Goal: Task Accomplishment & Management: Use online tool/utility

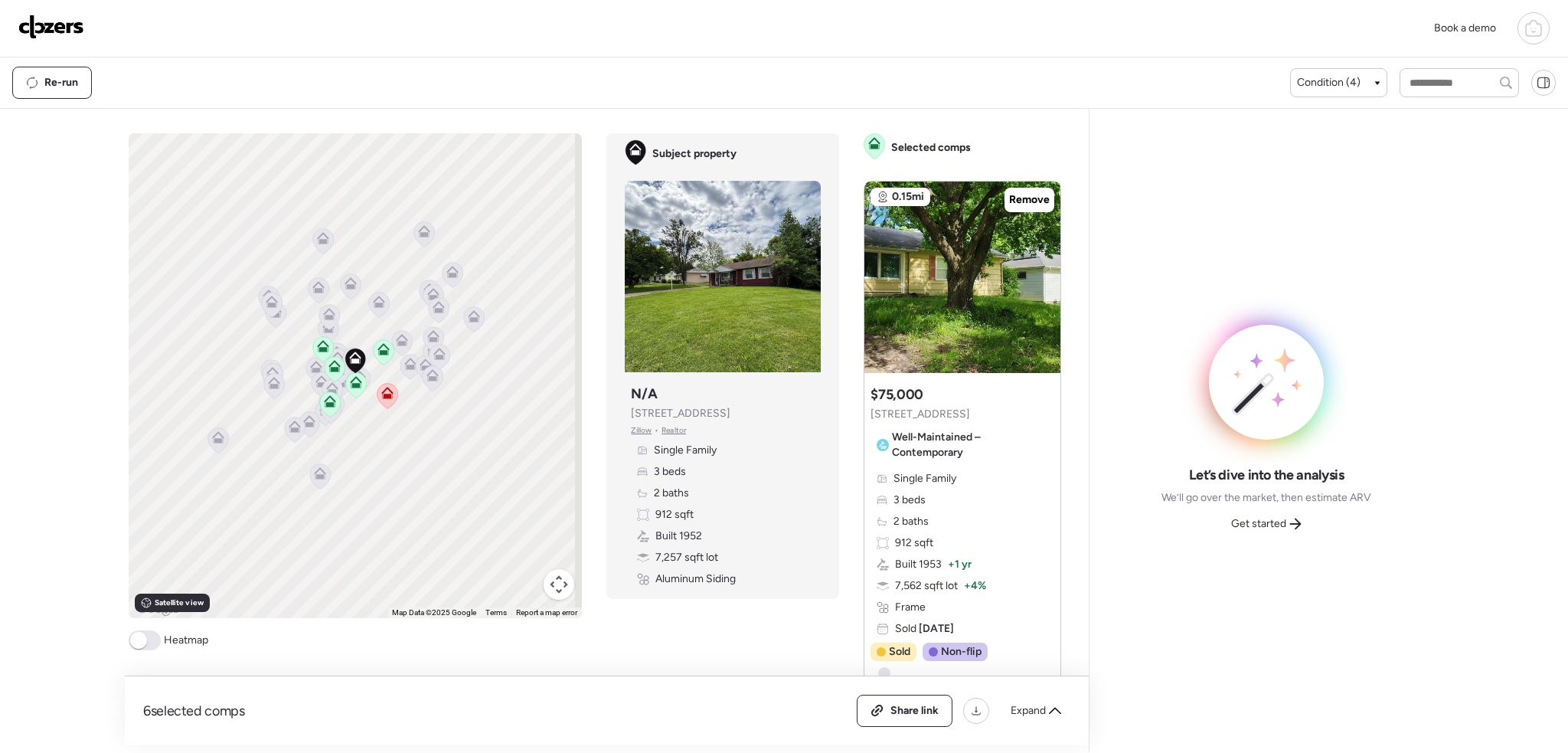
click at [136, 634] on span at bounding box center [138, 640] width 17 height 17
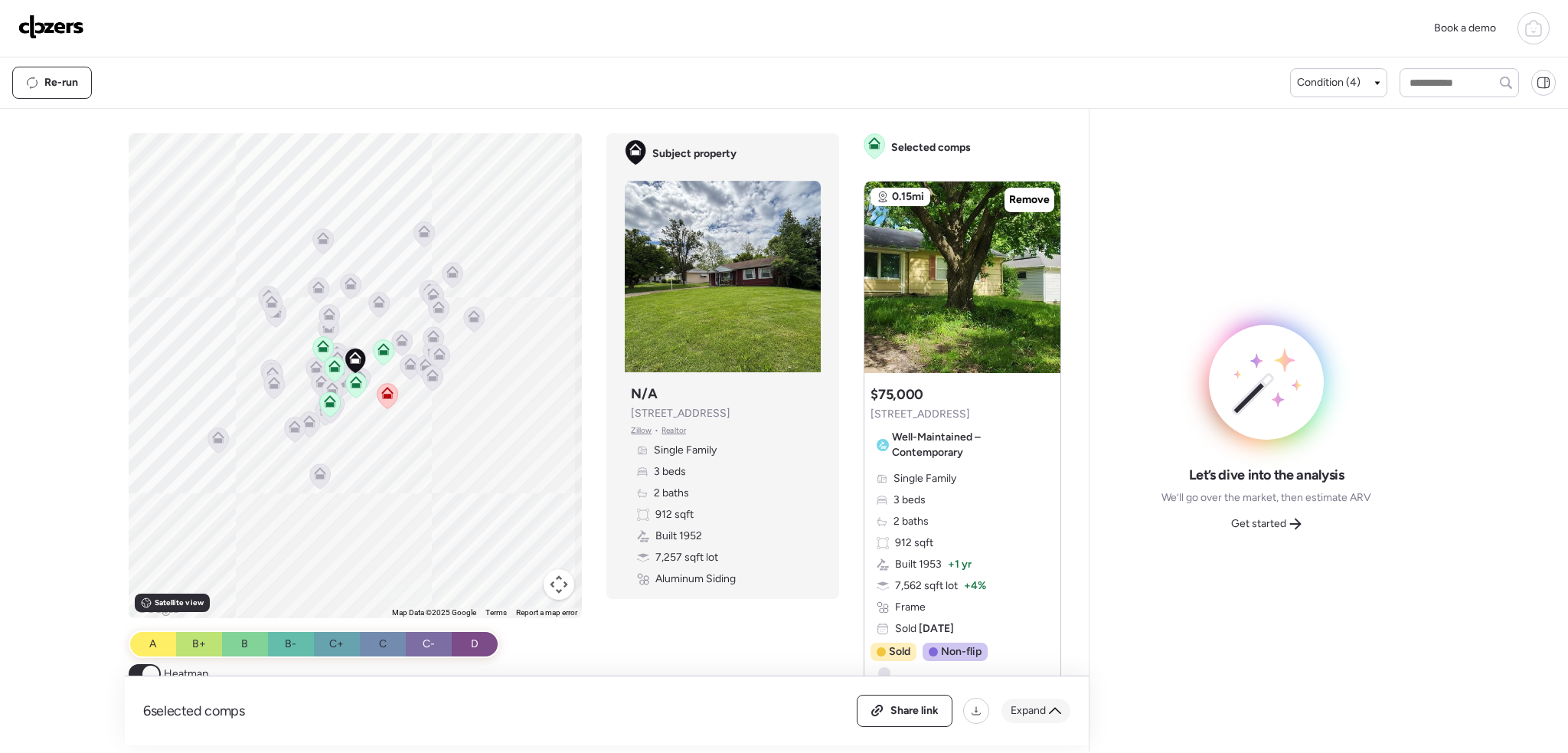
click at [1038, 710] on span "Expand" at bounding box center [1028, 710] width 36 height 16
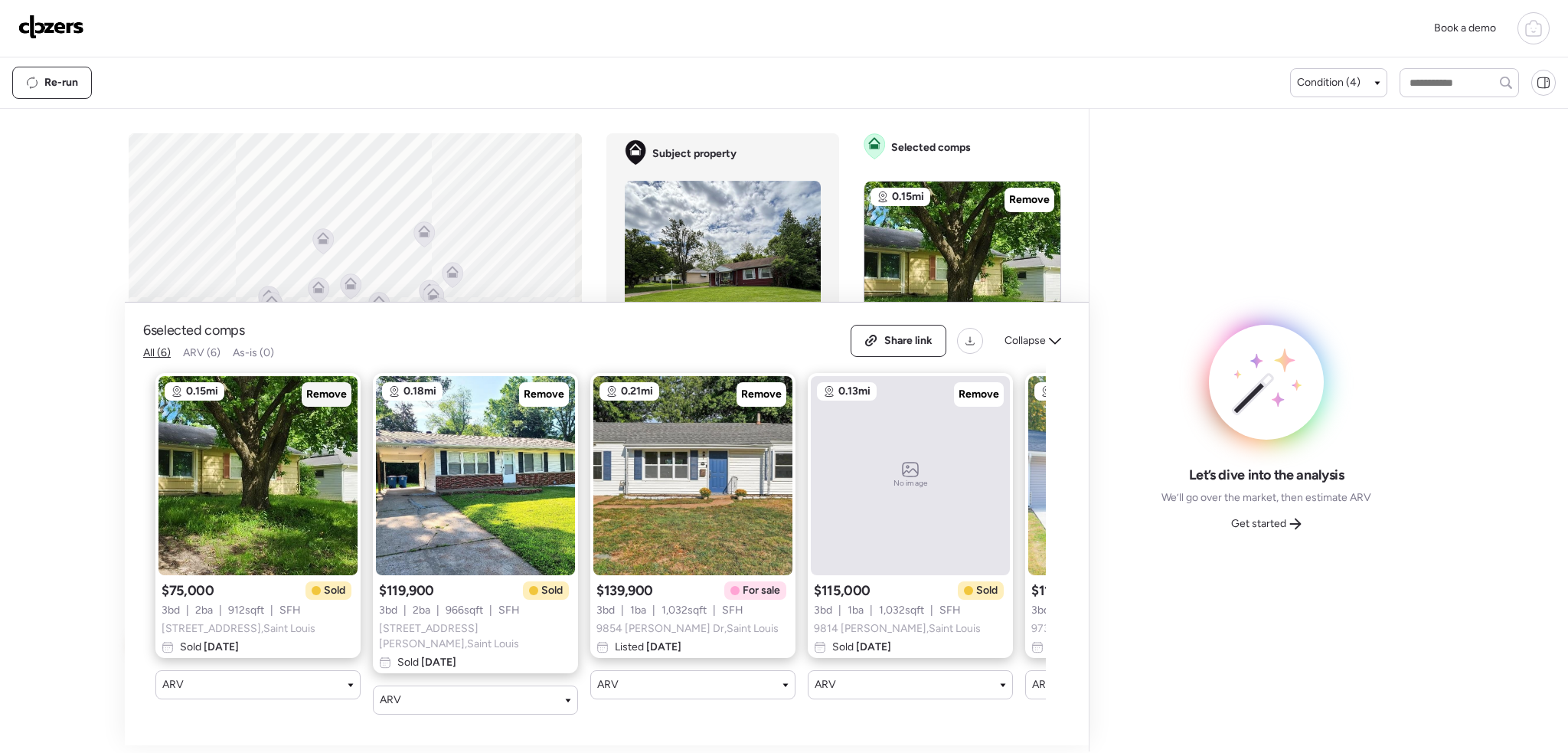
click at [312, 401] on span "Remove" at bounding box center [326, 394] width 41 height 16
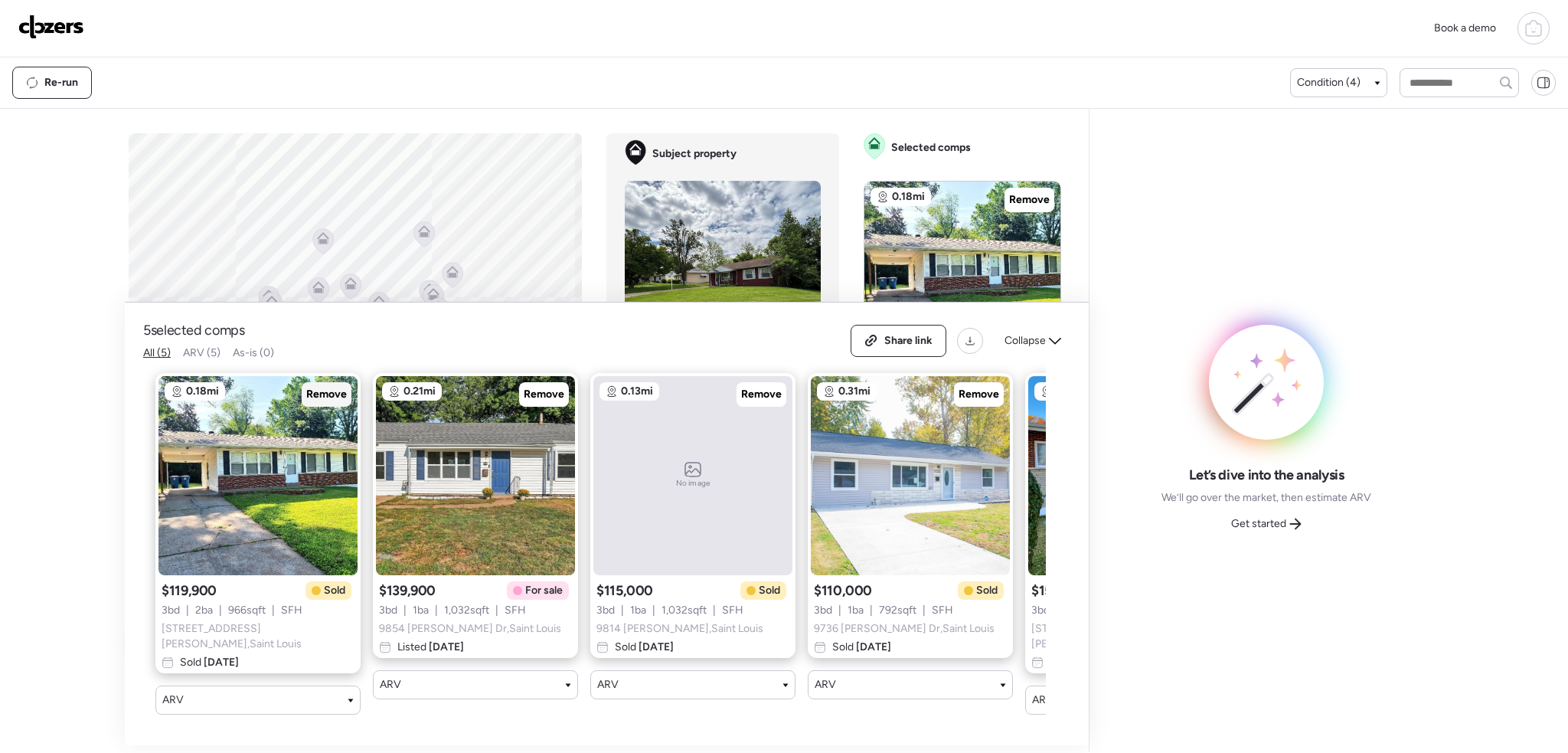
click at [323, 395] on span "Remove" at bounding box center [326, 394] width 41 height 16
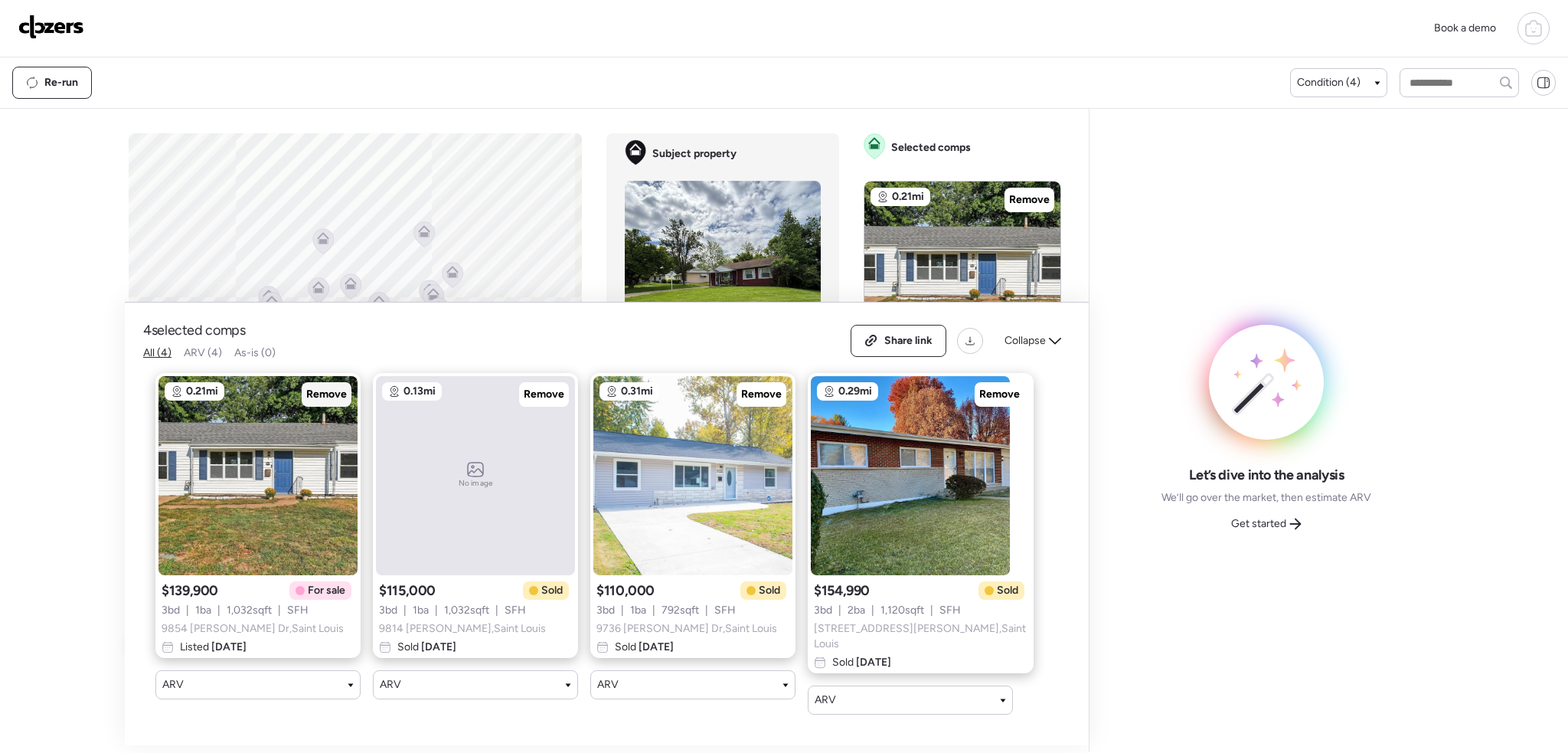
click at [323, 395] on span "Remove" at bounding box center [326, 394] width 41 height 16
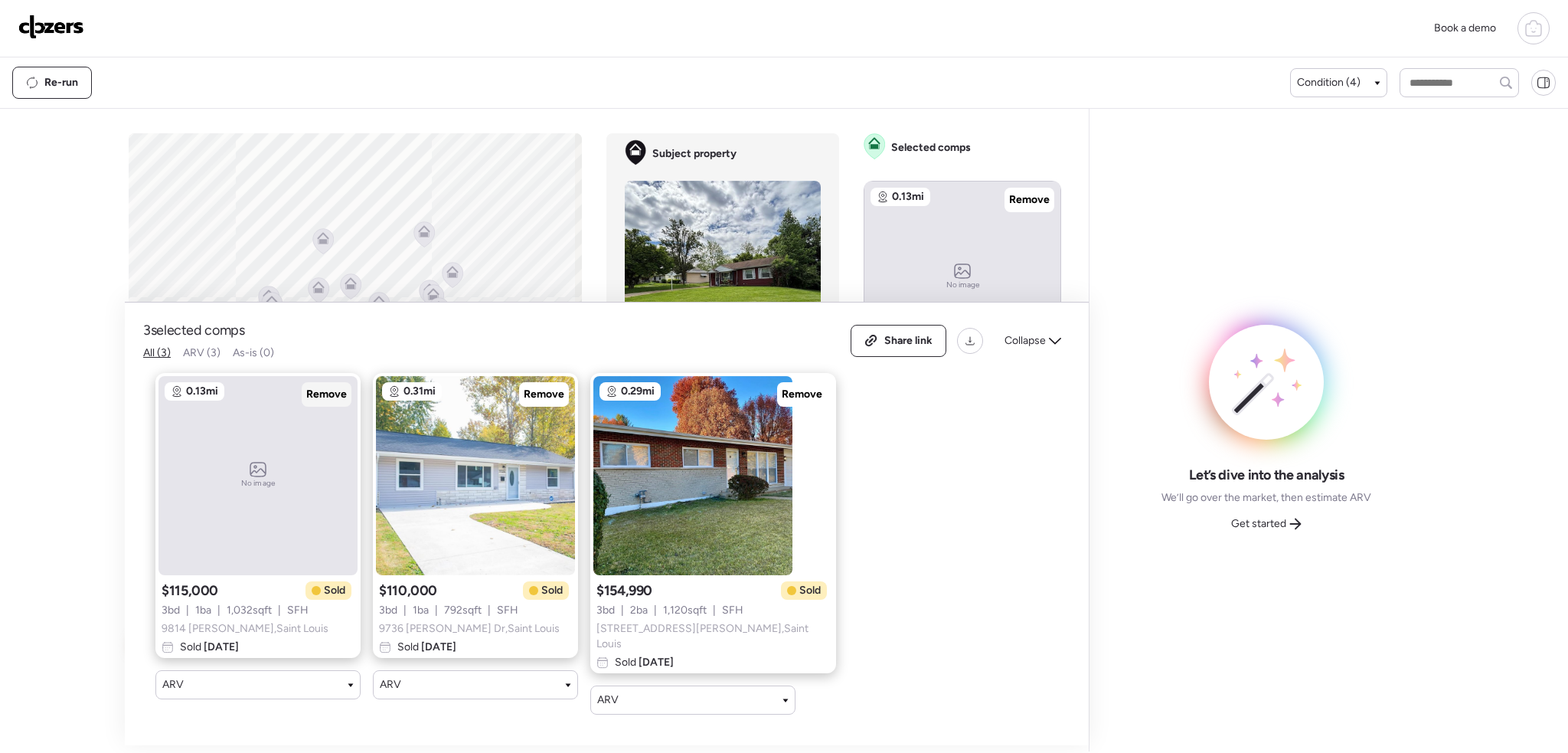
click at [323, 395] on span "Remove" at bounding box center [326, 394] width 41 height 16
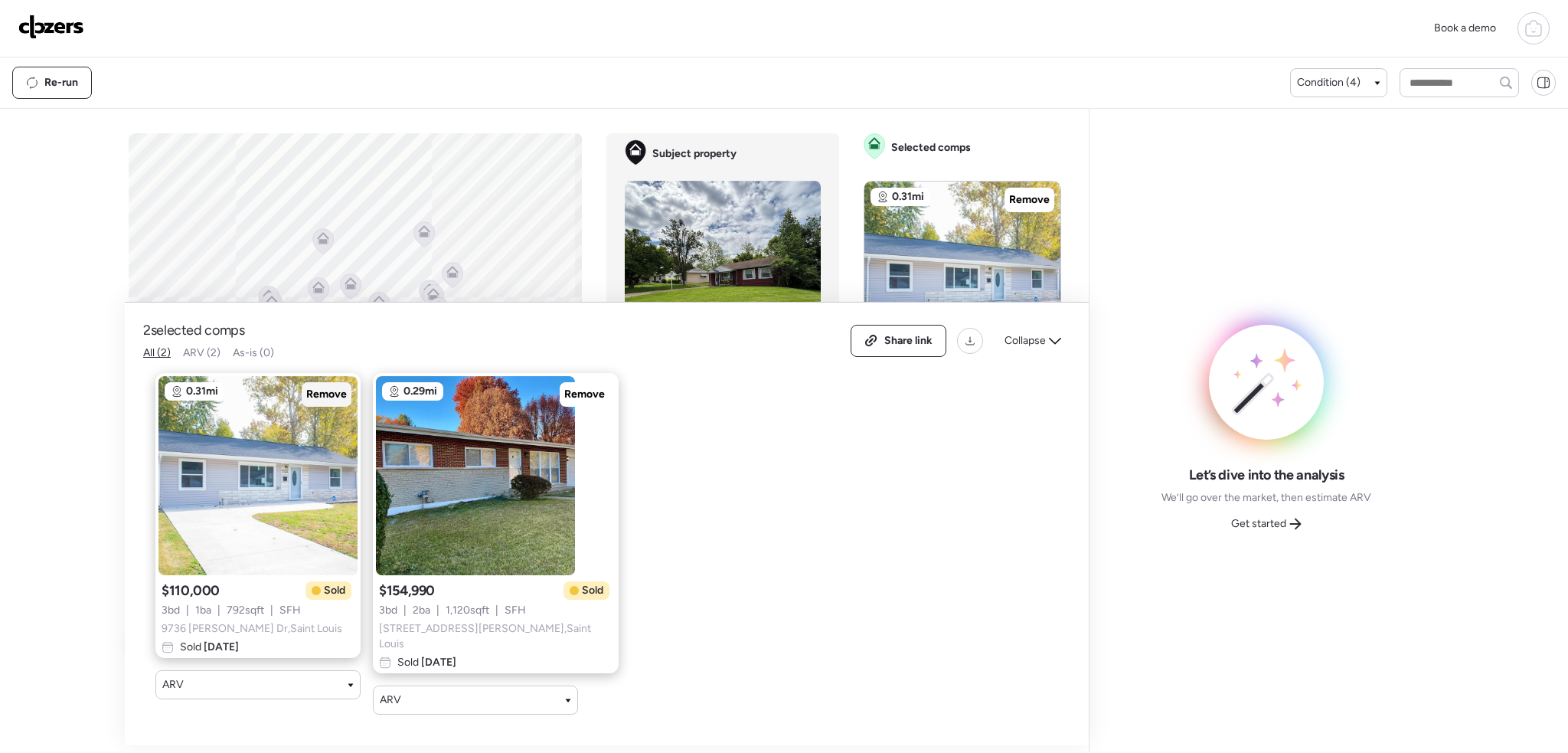
click at [323, 395] on span "Remove" at bounding box center [326, 394] width 41 height 16
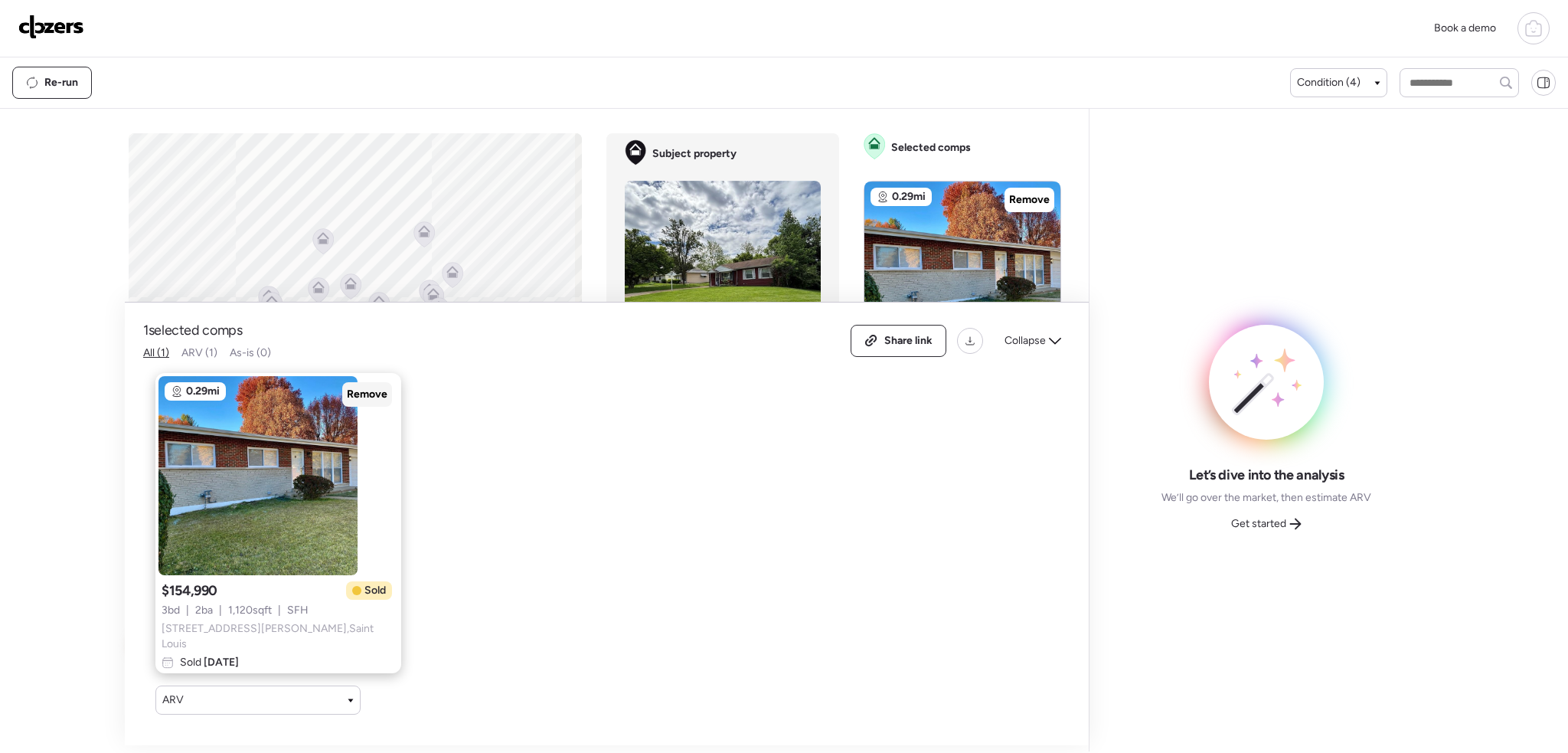
click at [347, 395] on span "Remove" at bounding box center [367, 394] width 41 height 16
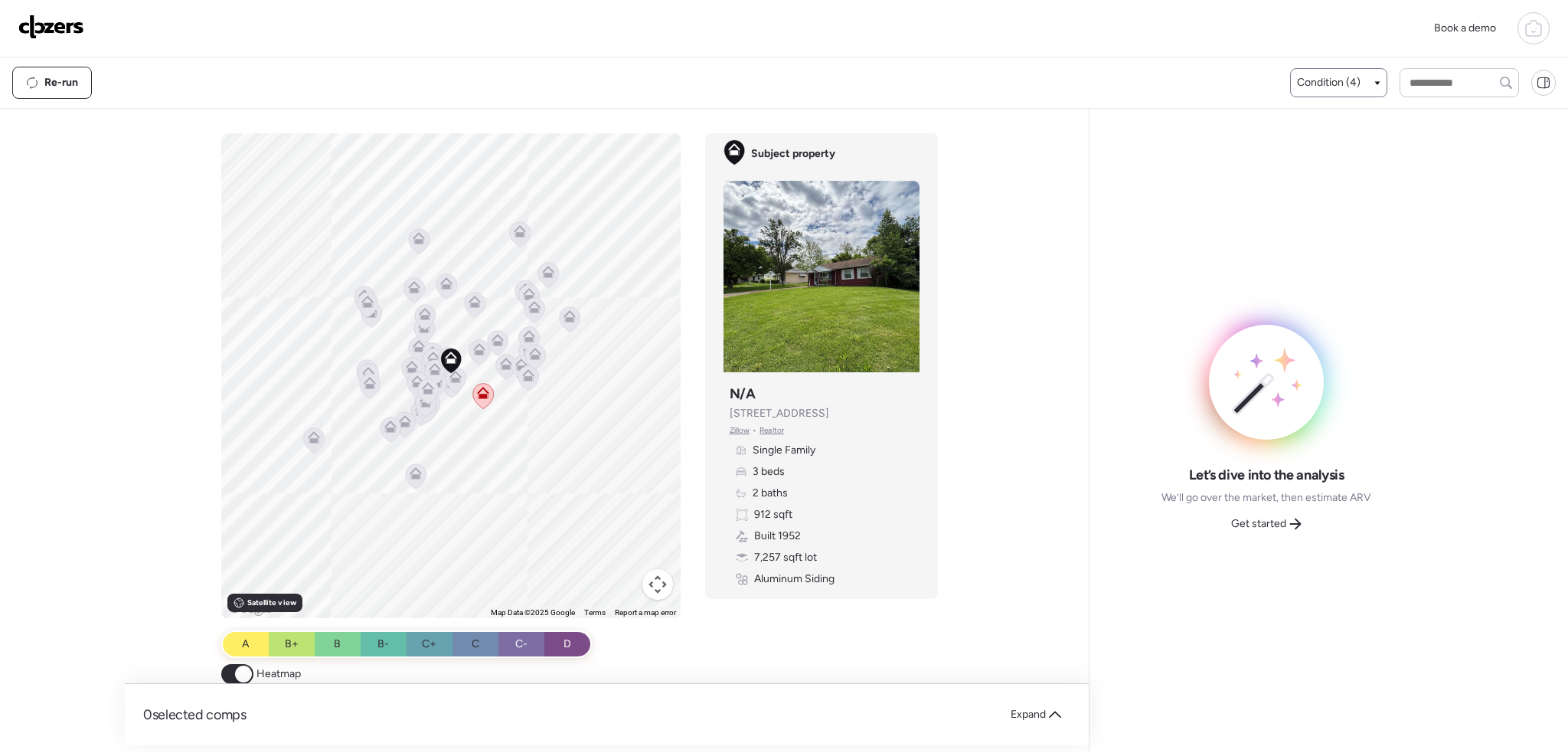
click at [1371, 79] on div "Condition (4)" at bounding box center [1338, 83] width 83 height 16
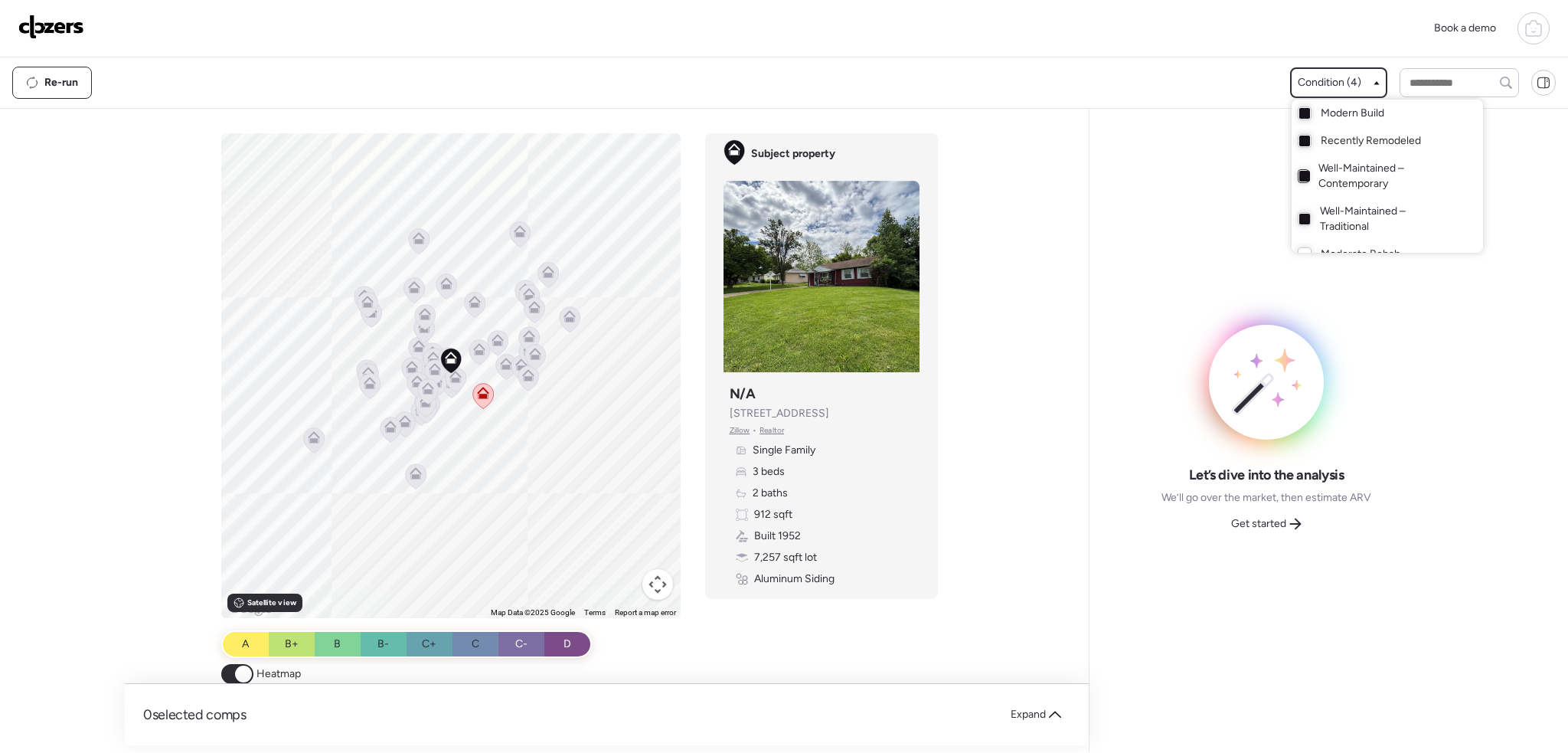
click at [1300, 180] on div at bounding box center [1304, 176] width 11 height 11
drag, startPoint x: 1294, startPoint y: 223, endPoint x: 1294, endPoint y: 215, distance: 8.0
click at [1299, 222] on div at bounding box center [1304, 218] width 11 height 11
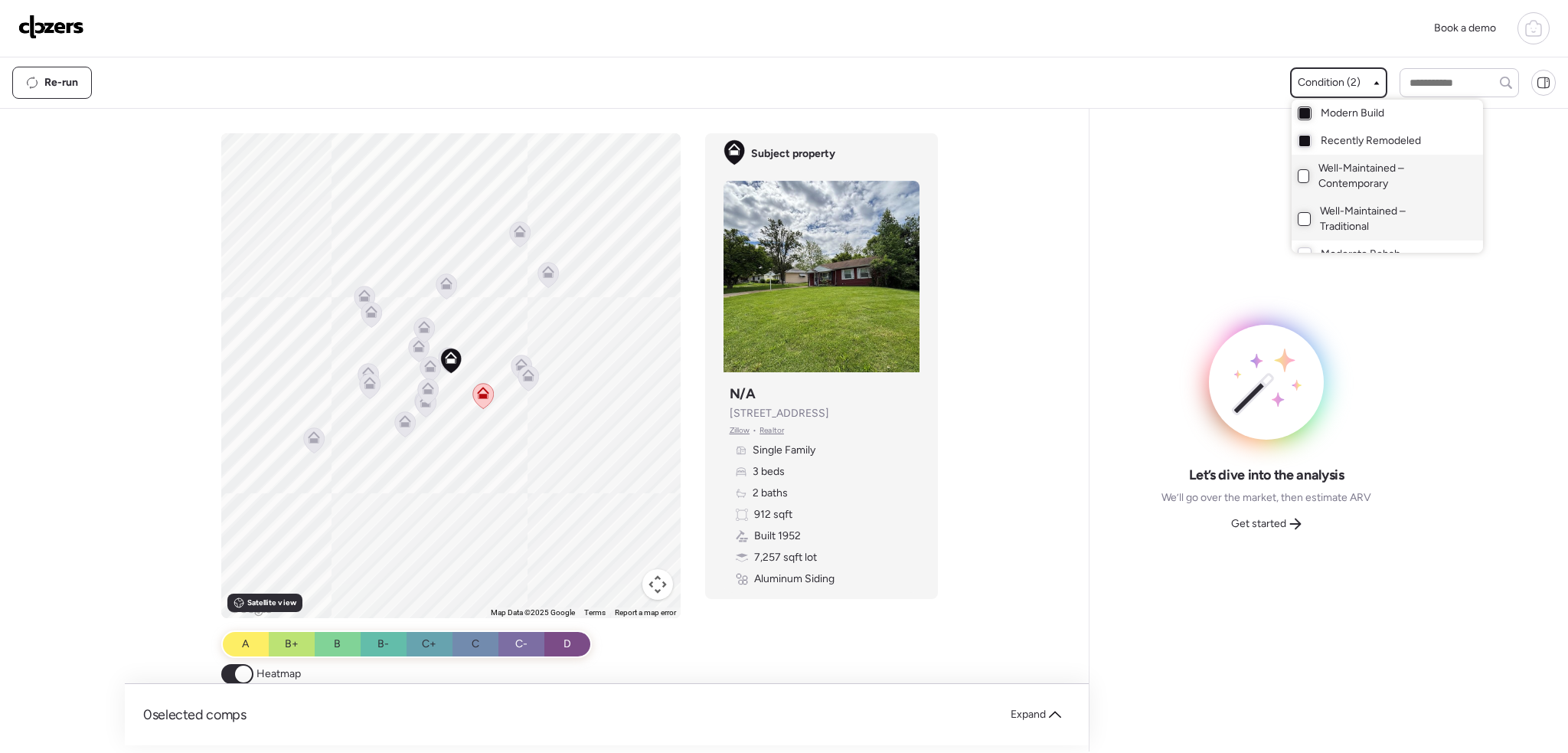
click at [1303, 117] on div at bounding box center [1304, 113] width 11 height 11
click at [444, 434] on div at bounding box center [784, 333] width 1568 height 753
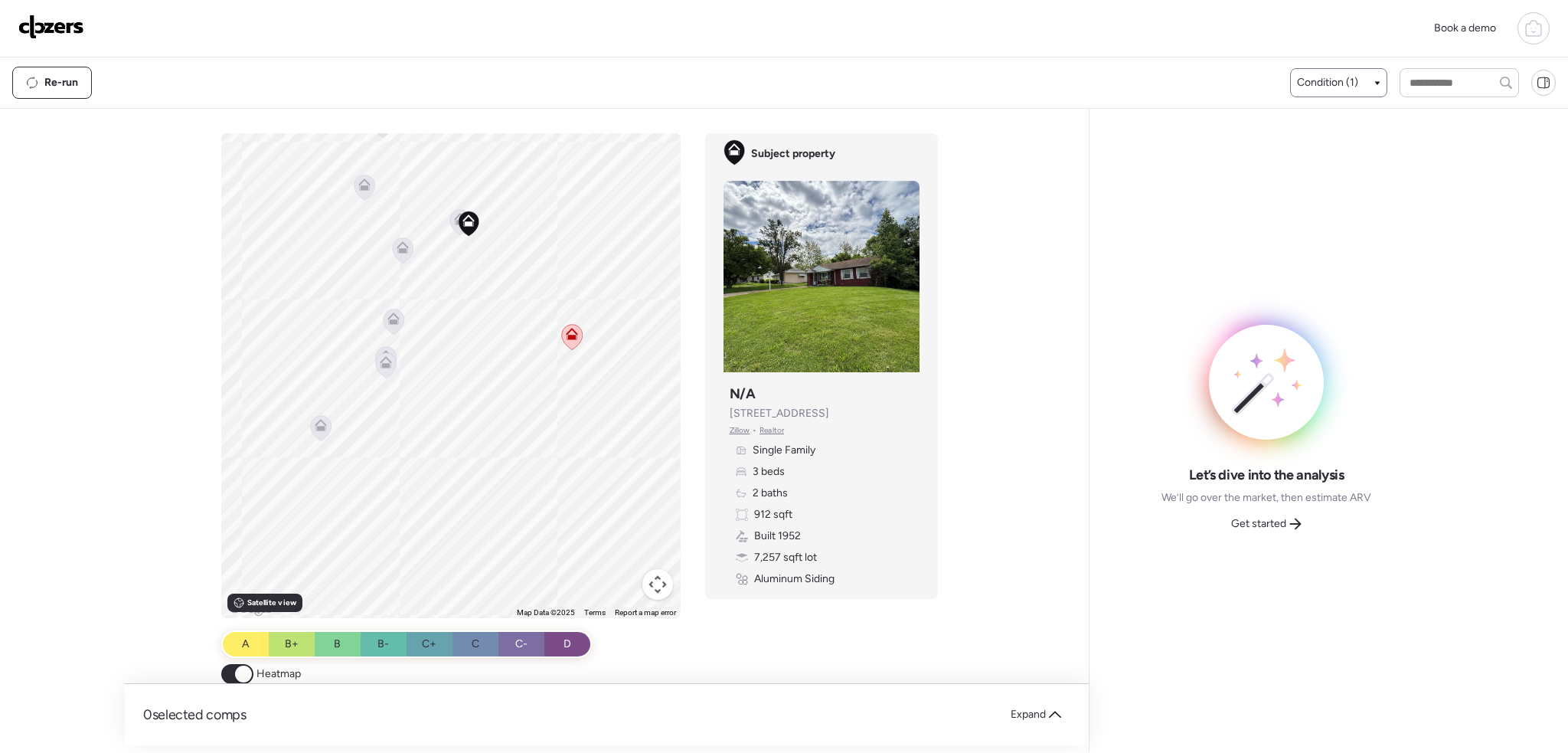
drag, startPoint x: 441, startPoint y: 359, endPoint x: 462, endPoint y: 431, distance: 75.0
click at [462, 431] on div "To activate drag with keyboard, press Alt + Enter. Once in keyboard drag state,…" at bounding box center [451, 375] width 460 height 484
click at [533, 385] on icon at bounding box center [542, 381] width 21 height 26
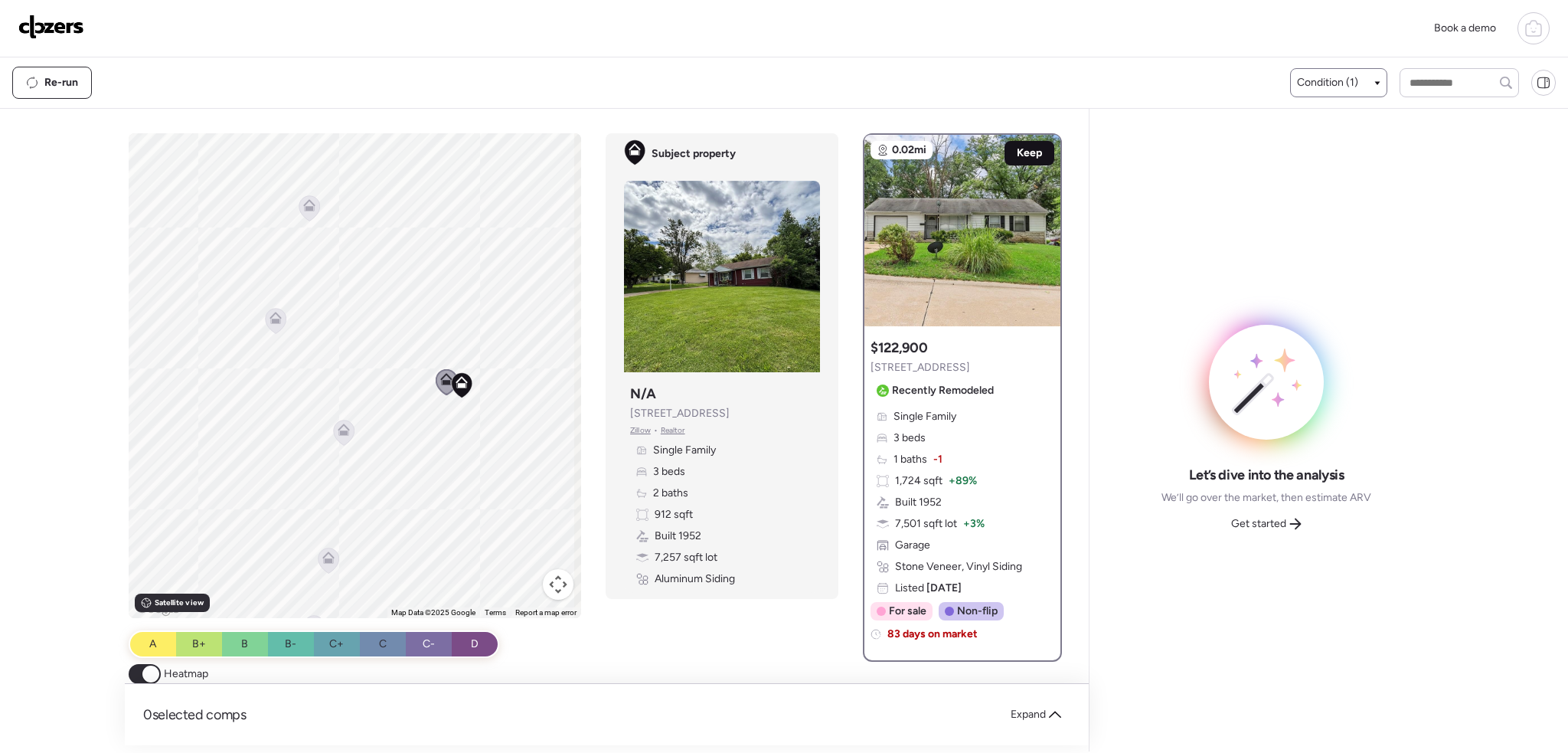
click at [1023, 145] on span "Keep" at bounding box center [1029, 153] width 26 height 16
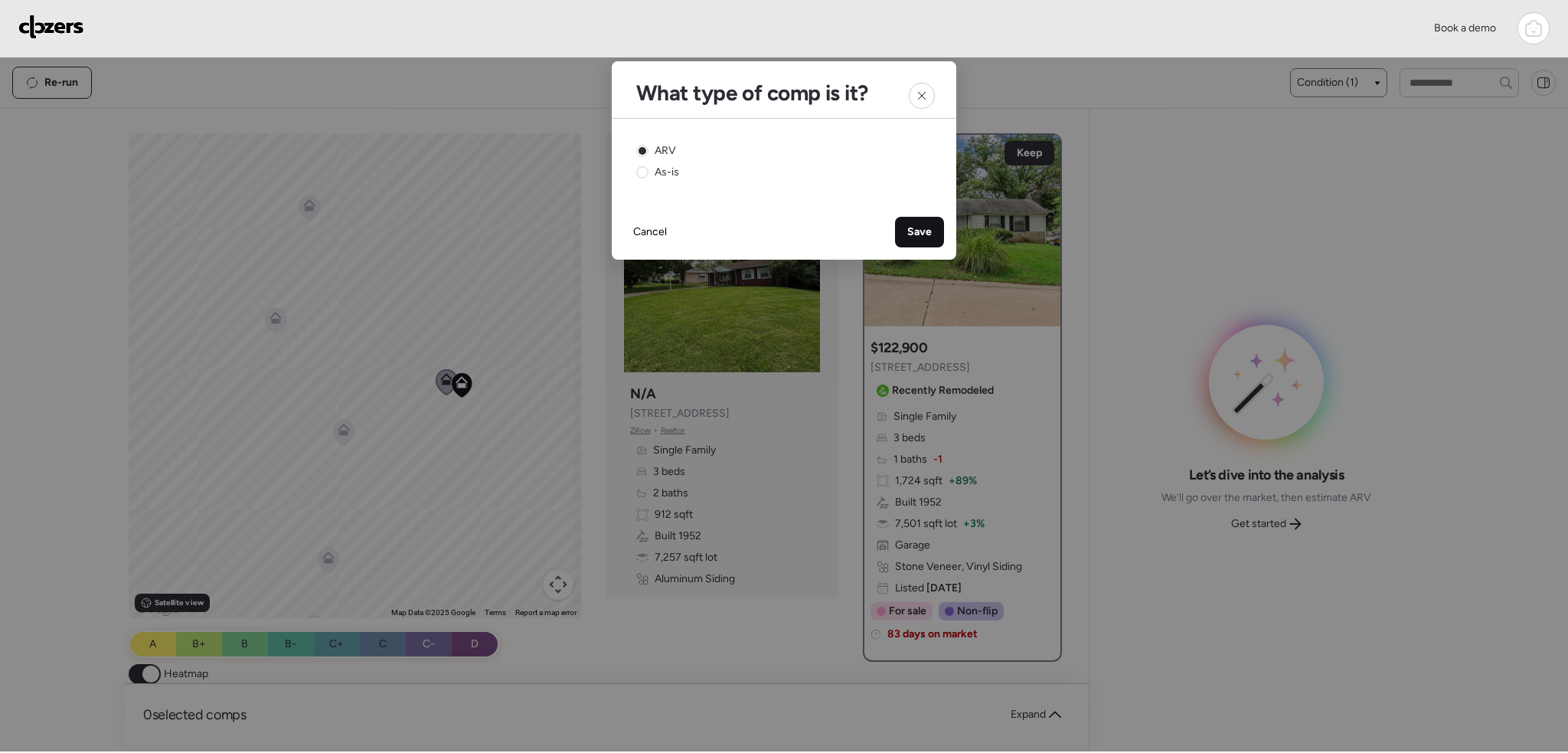
click at [929, 224] on span "Save" at bounding box center [920, 231] width 25 height 16
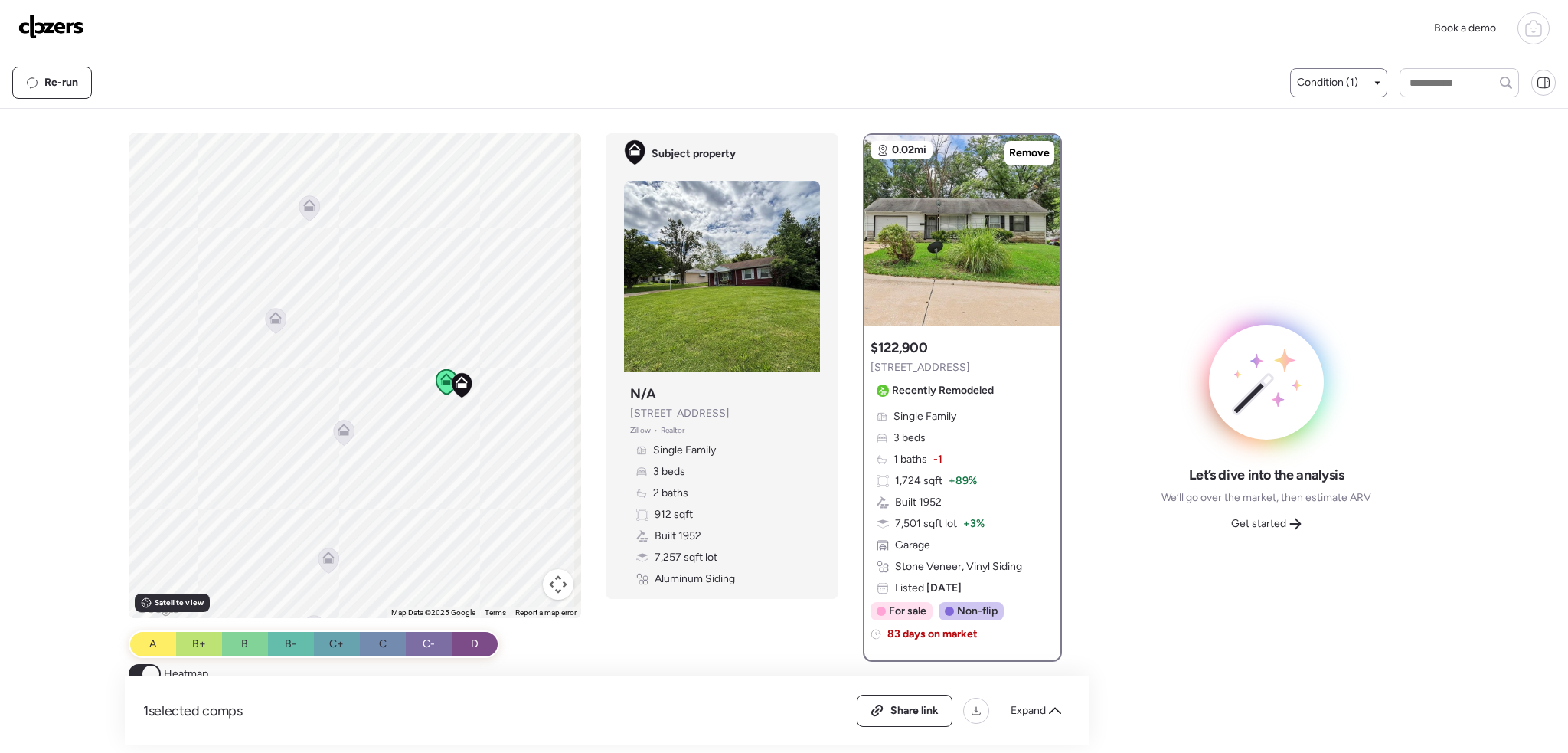
click at [334, 432] on icon at bounding box center [344, 432] width 21 height 26
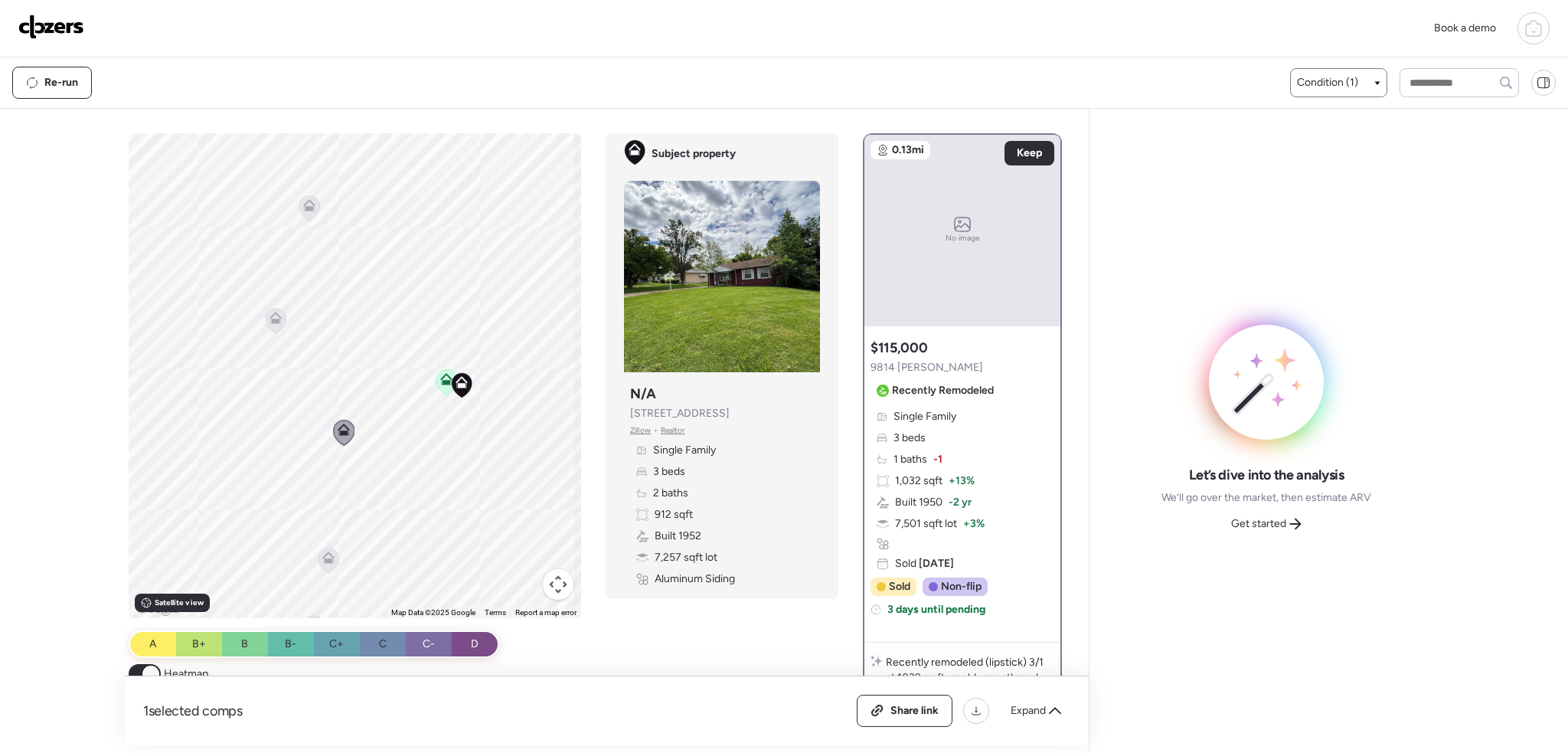
click at [276, 317] on icon at bounding box center [275, 317] width 12 height 12
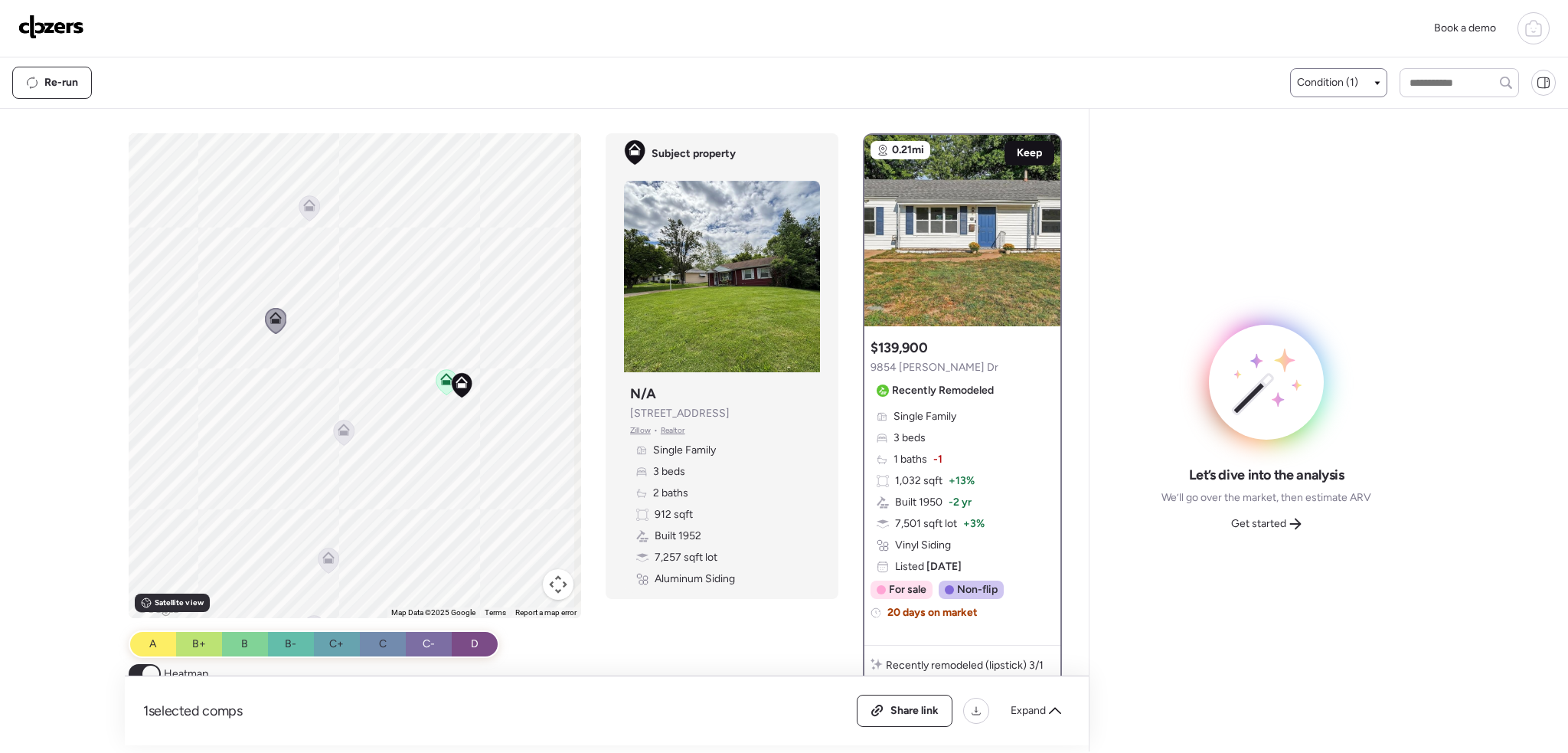
click at [1017, 146] on span "Keep" at bounding box center [1029, 153] width 26 height 16
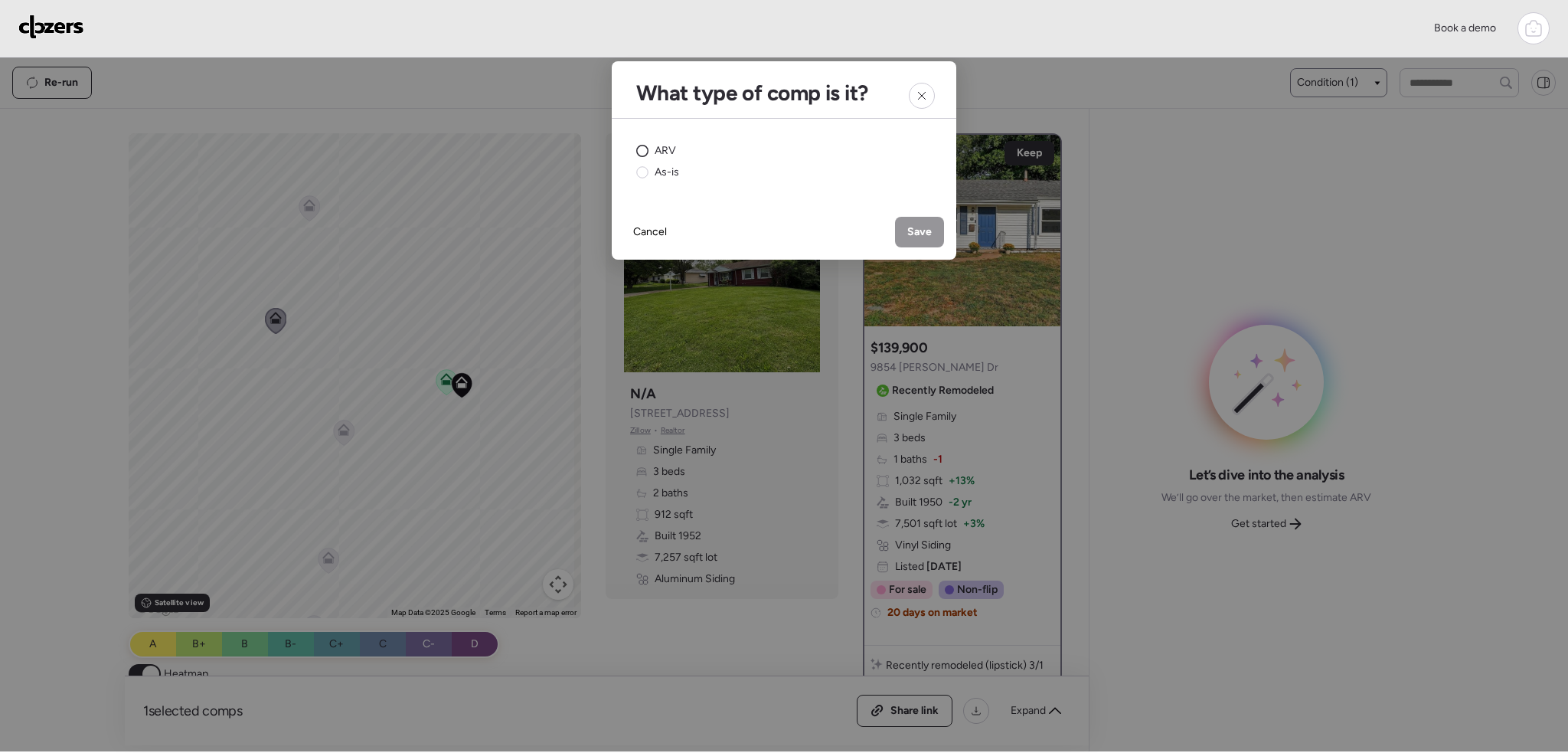
click at [660, 148] on span "ARV" at bounding box center [665, 150] width 21 height 16
click at [930, 234] on span "Save" at bounding box center [920, 231] width 25 height 16
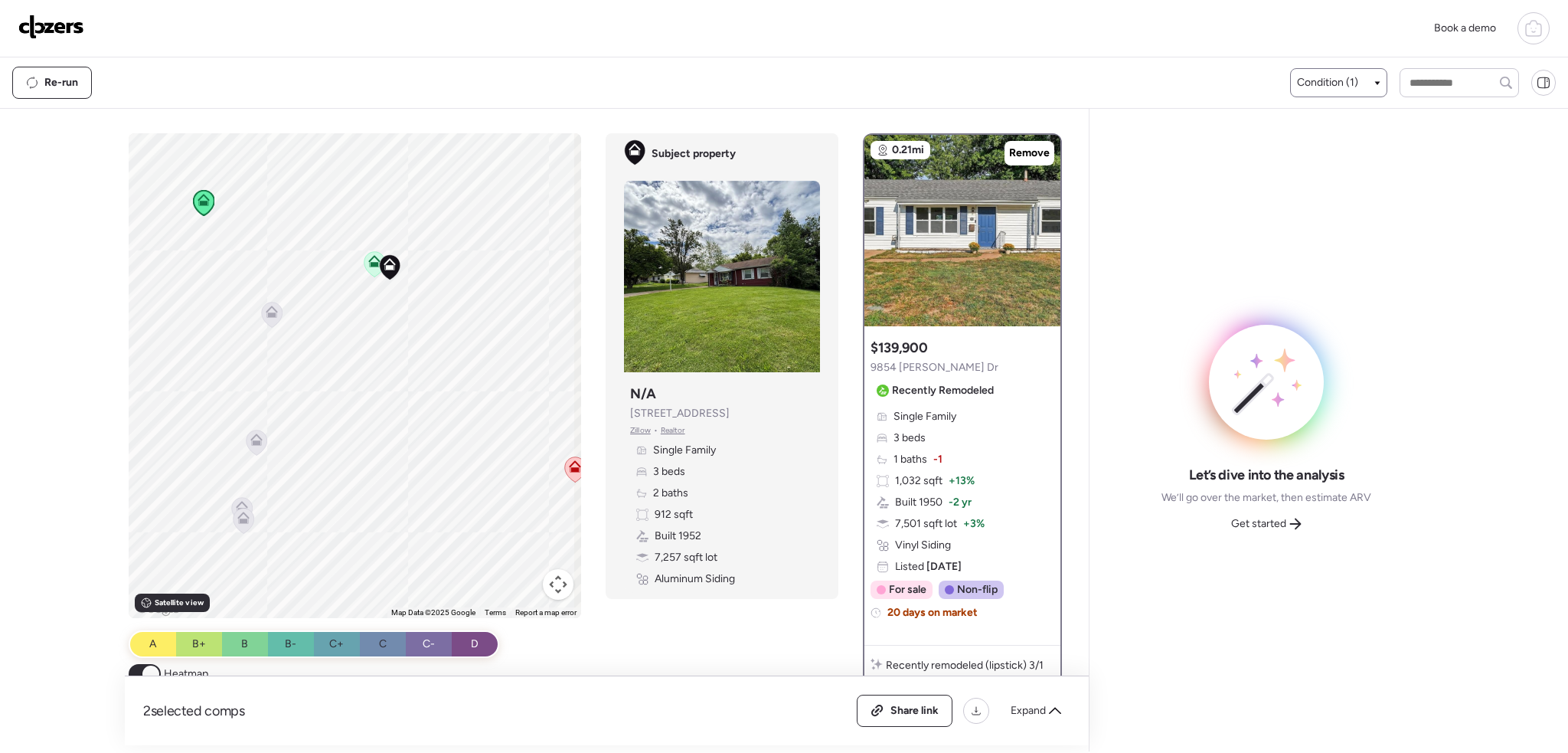
drag, startPoint x: 491, startPoint y: 479, endPoint x: 436, endPoint y: 389, distance: 105.5
click at [436, 389] on div "To activate drag with keyboard, press Alt + Enter. Once in keyboard drag state,…" at bounding box center [355, 375] width 453 height 484
drag, startPoint x: 452, startPoint y: 401, endPoint x: 383, endPoint y: 401, distance: 69.0
click at [383, 401] on div "To activate drag with keyboard, press Alt + Enter. Once in keyboard drag state,…" at bounding box center [355, 375] width 453 height 484
click at [204, 317] on icon at bounding box center [209, 316] width 10 height 5
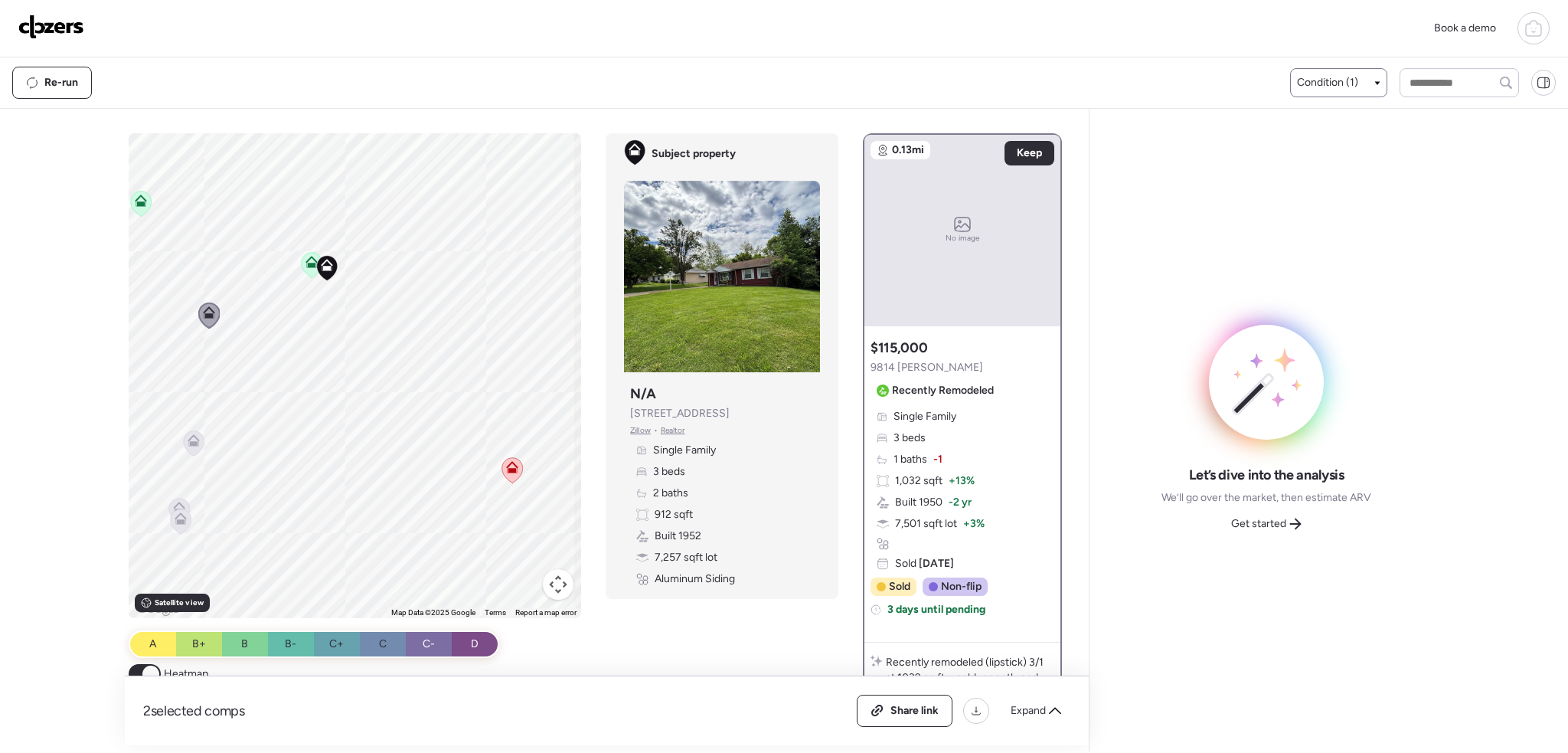
click at [192, 441] on icon at bounding box center [194, 444] width 10 height 5
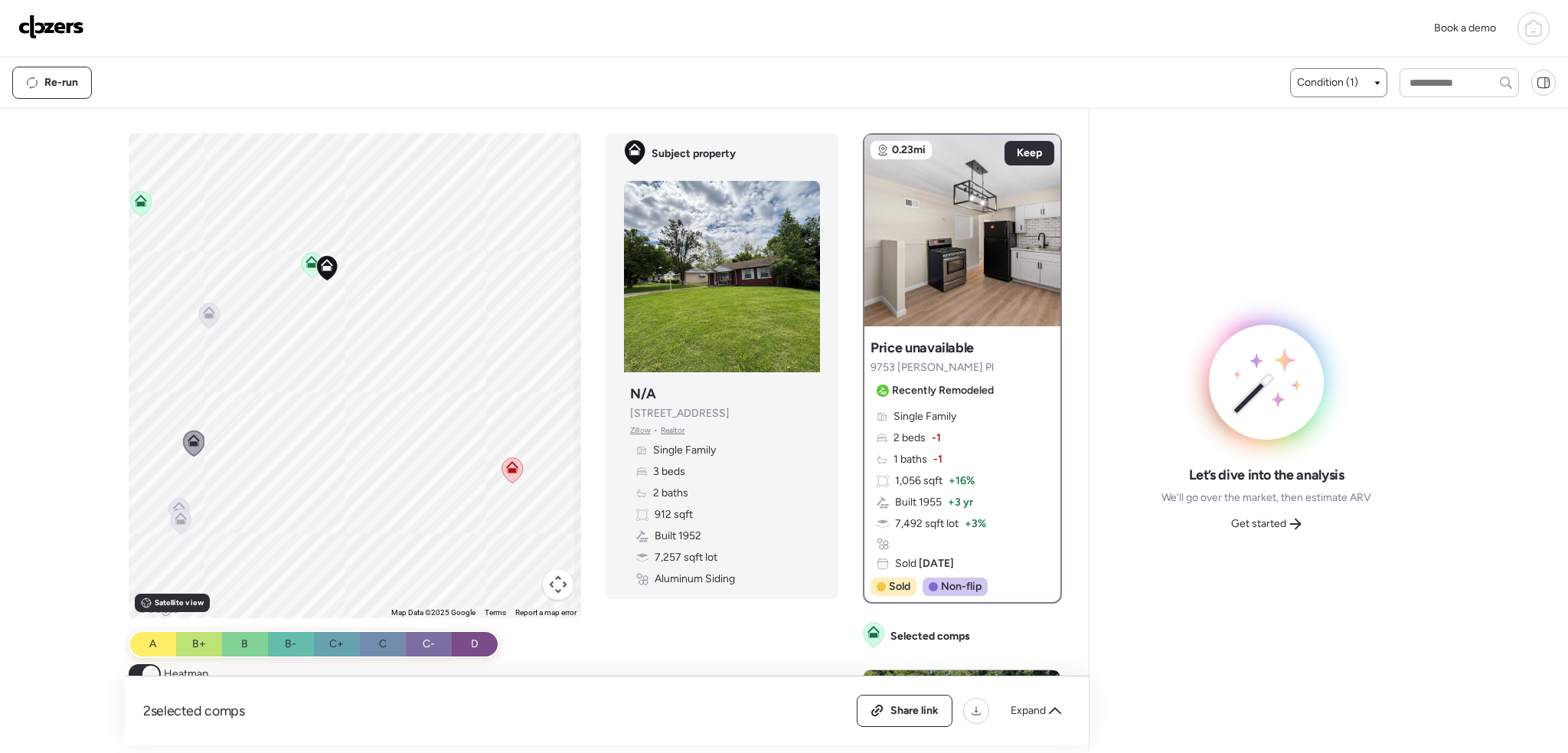
click at [180, 504] on icon at bounding box center [179, 508] width 12 height 12
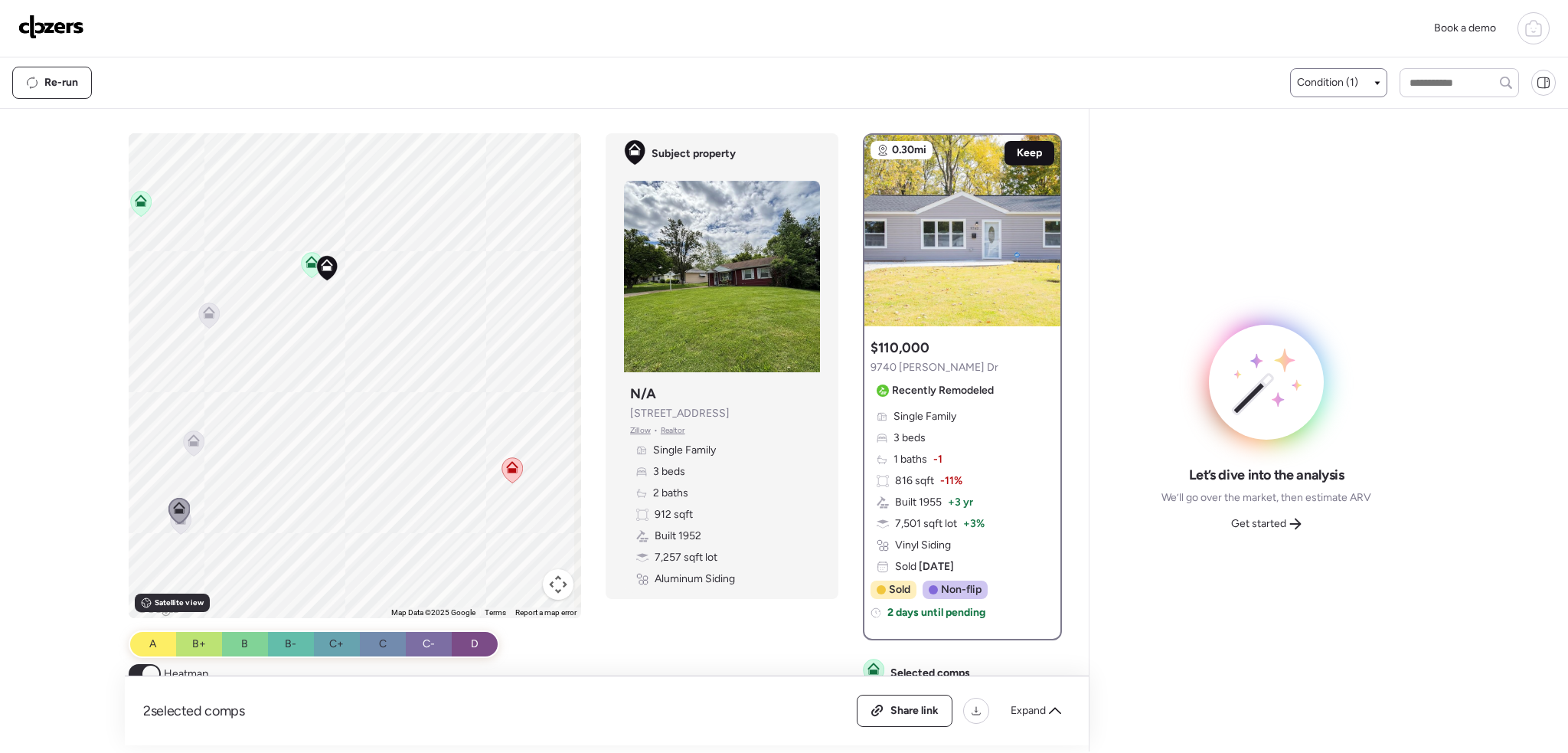
click at [1019, 155] on span "Keep" at bounding box center [1029, 153] width 26 height 16
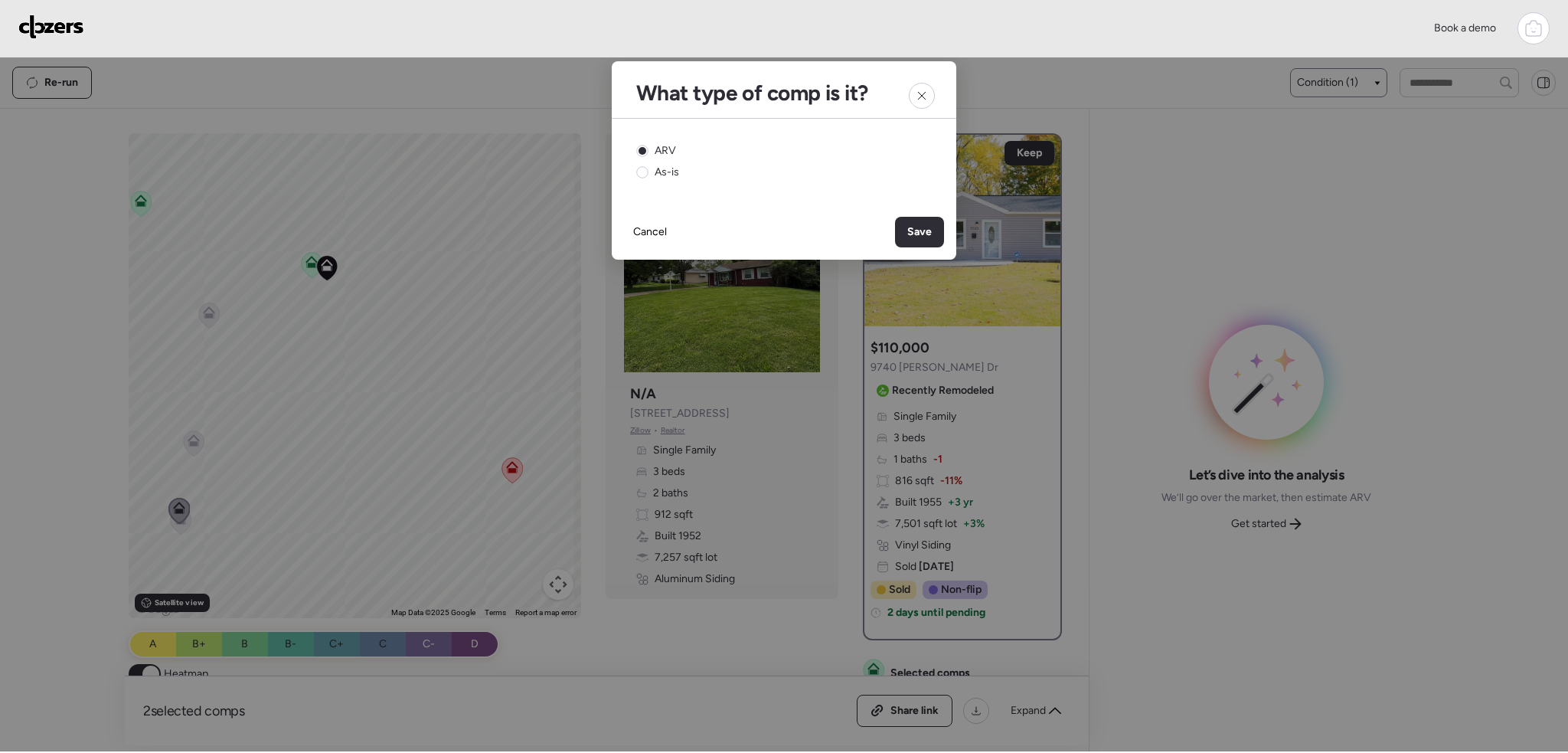
drag, startPoint x: 908, startPoint y: 228, endPoint x: 1179, endPoint y: 513, distance: 393.3
click at [911, 228] on span "Save" at bounding box center [920, 231] width 25 height 16
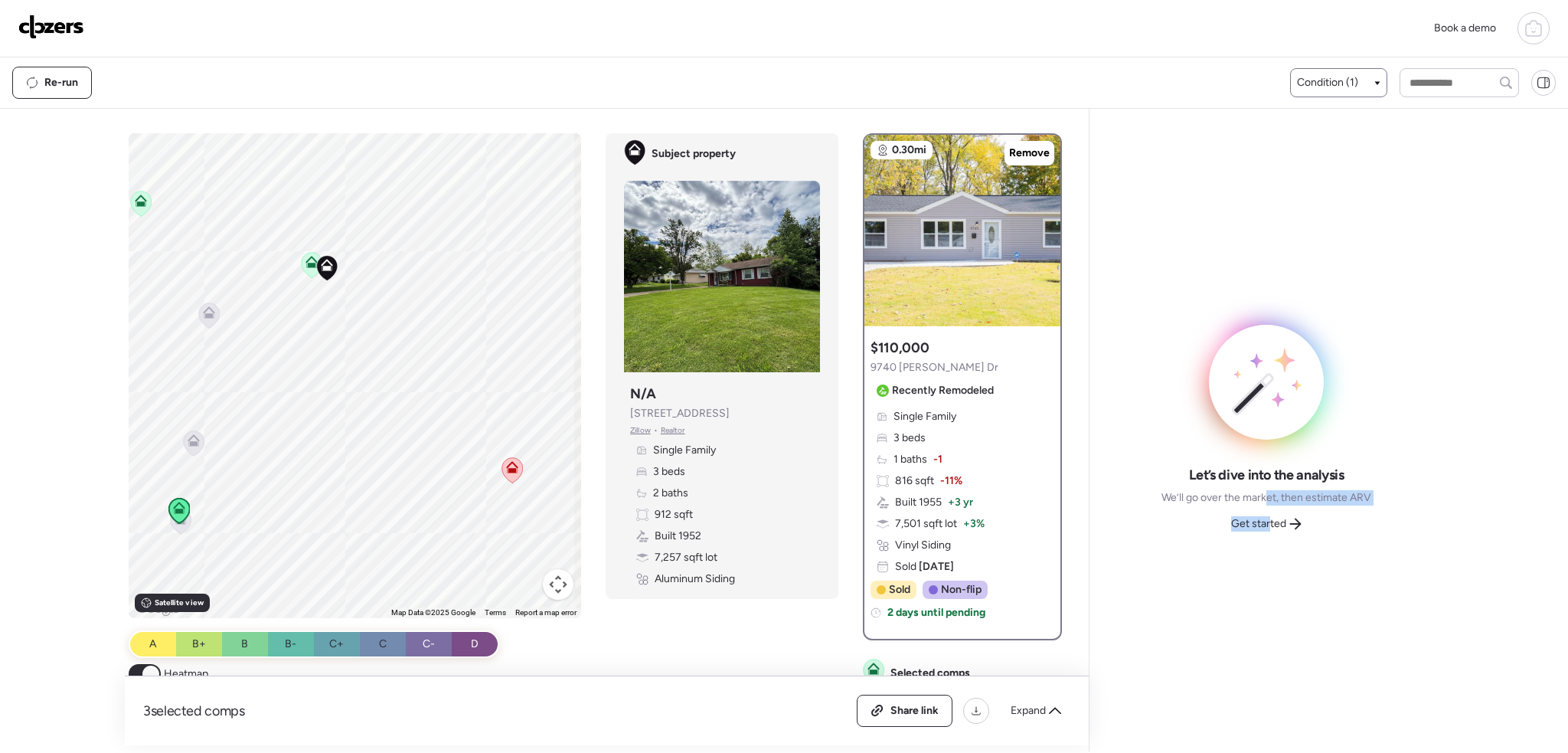
click at [1269, 508] on div "Let’s dive into the analysis We’ll go over the market, then estimate ARV Get st…" at bounding box center [1266, 500] width 210 height 70
click at [1272, 521] on span "Get started" at bounding box center [1258, 523] width 55 height 16
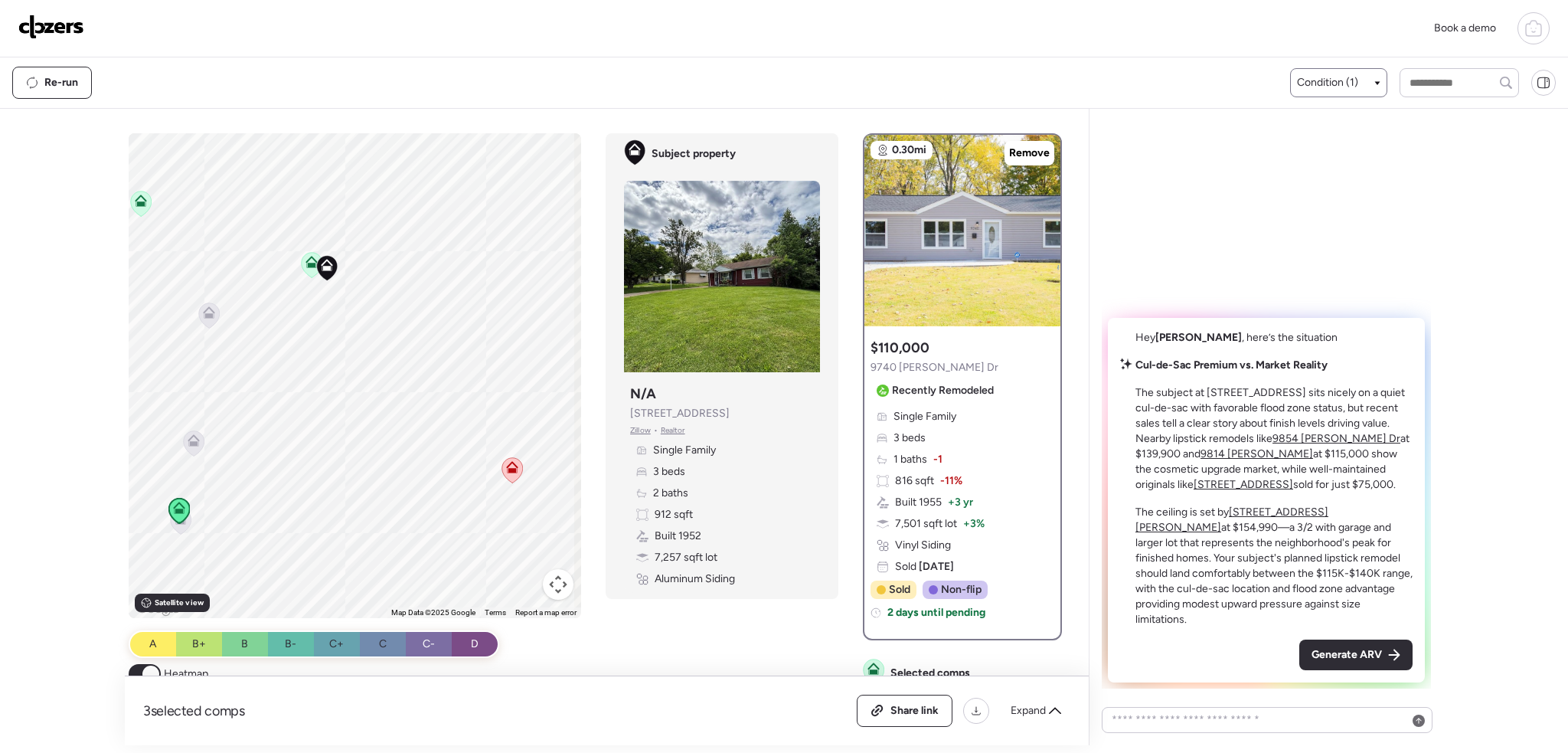
click at [1341, 664] on div "Generate ARV" at bounding box center [1356, 654] width 113 height 31
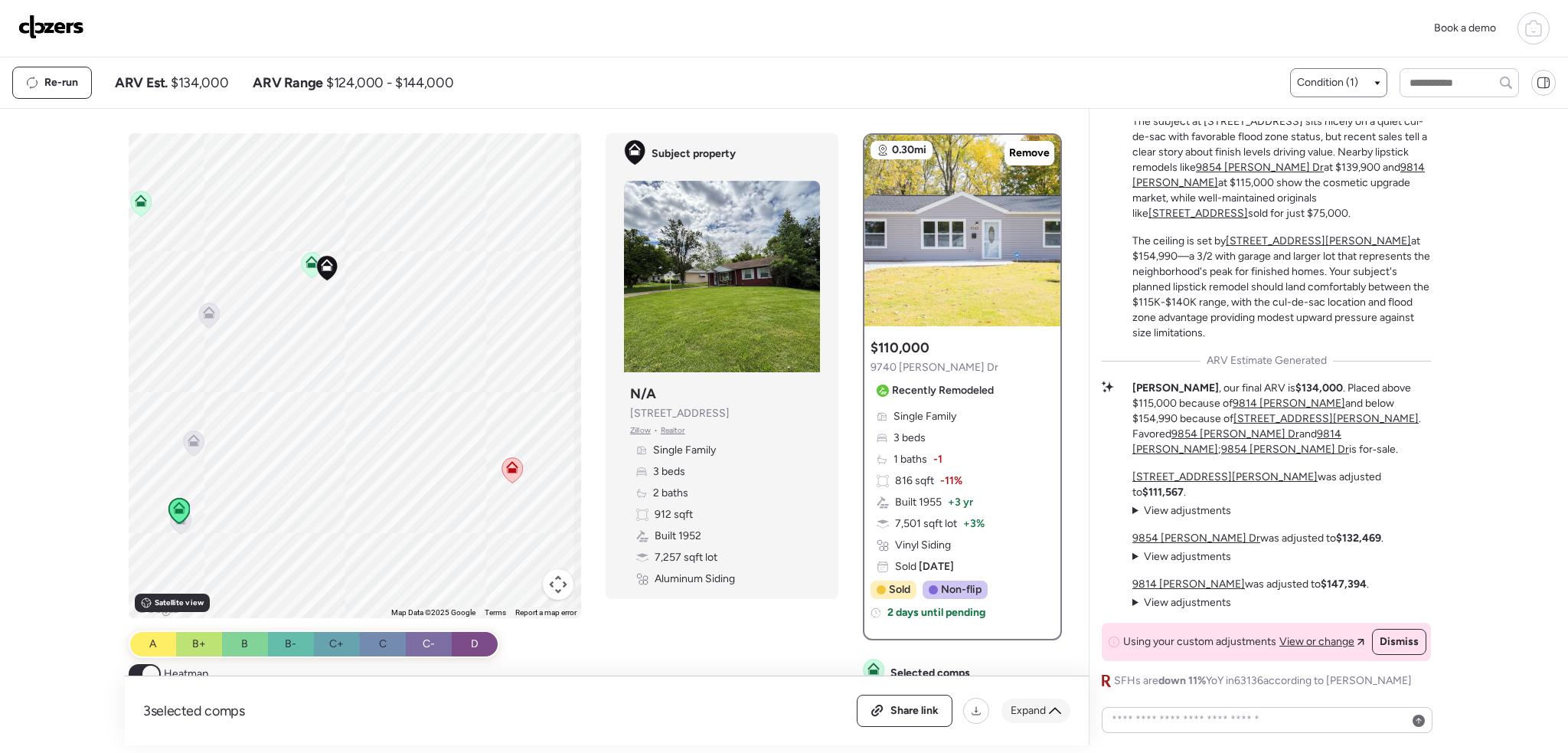
click at [1052, 712] on icon at bounding box center [1055, 710] width 12 height 7
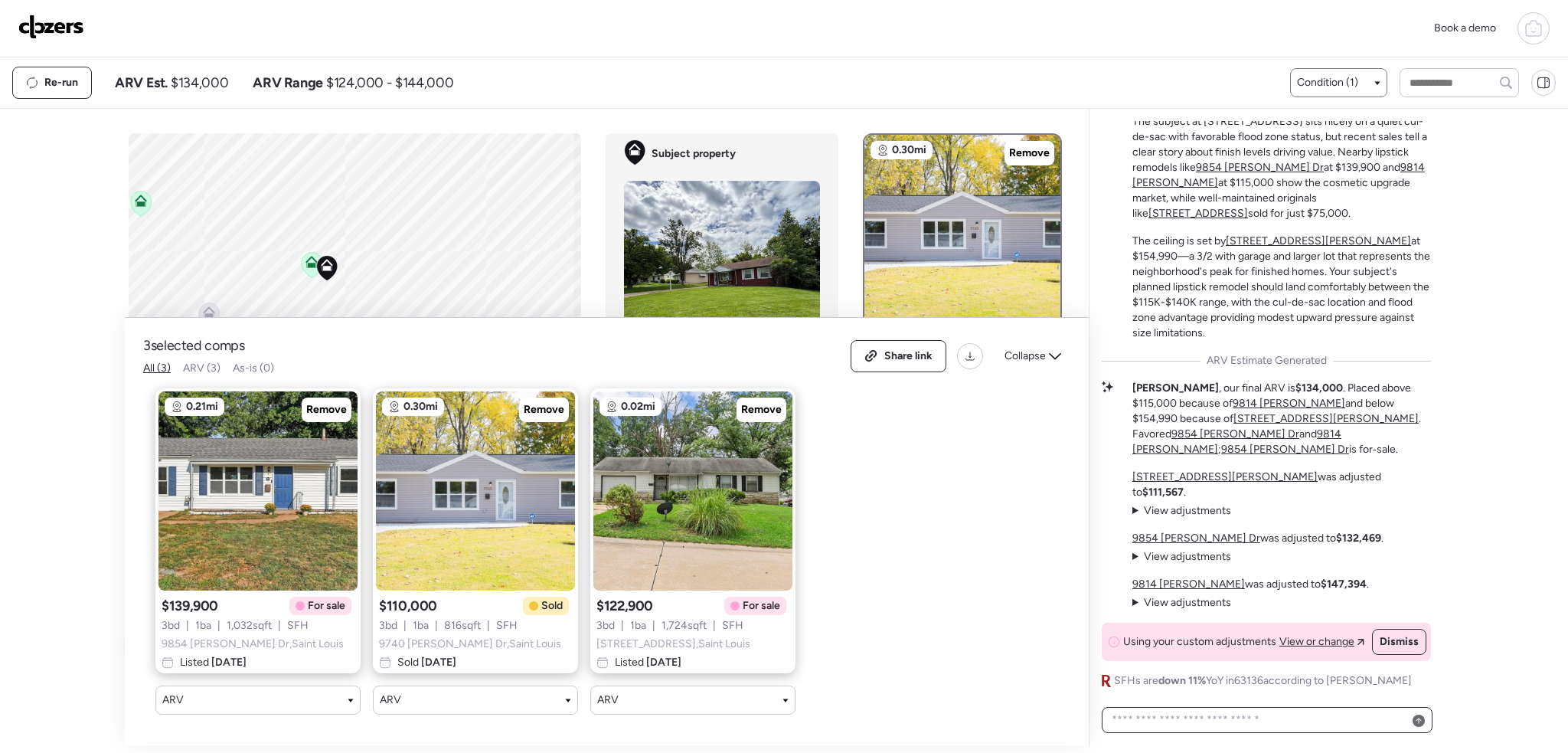
click at [1239, 711] on textarea at bounding box center [1266, 720] width 317 height 21
type textarea "**********"
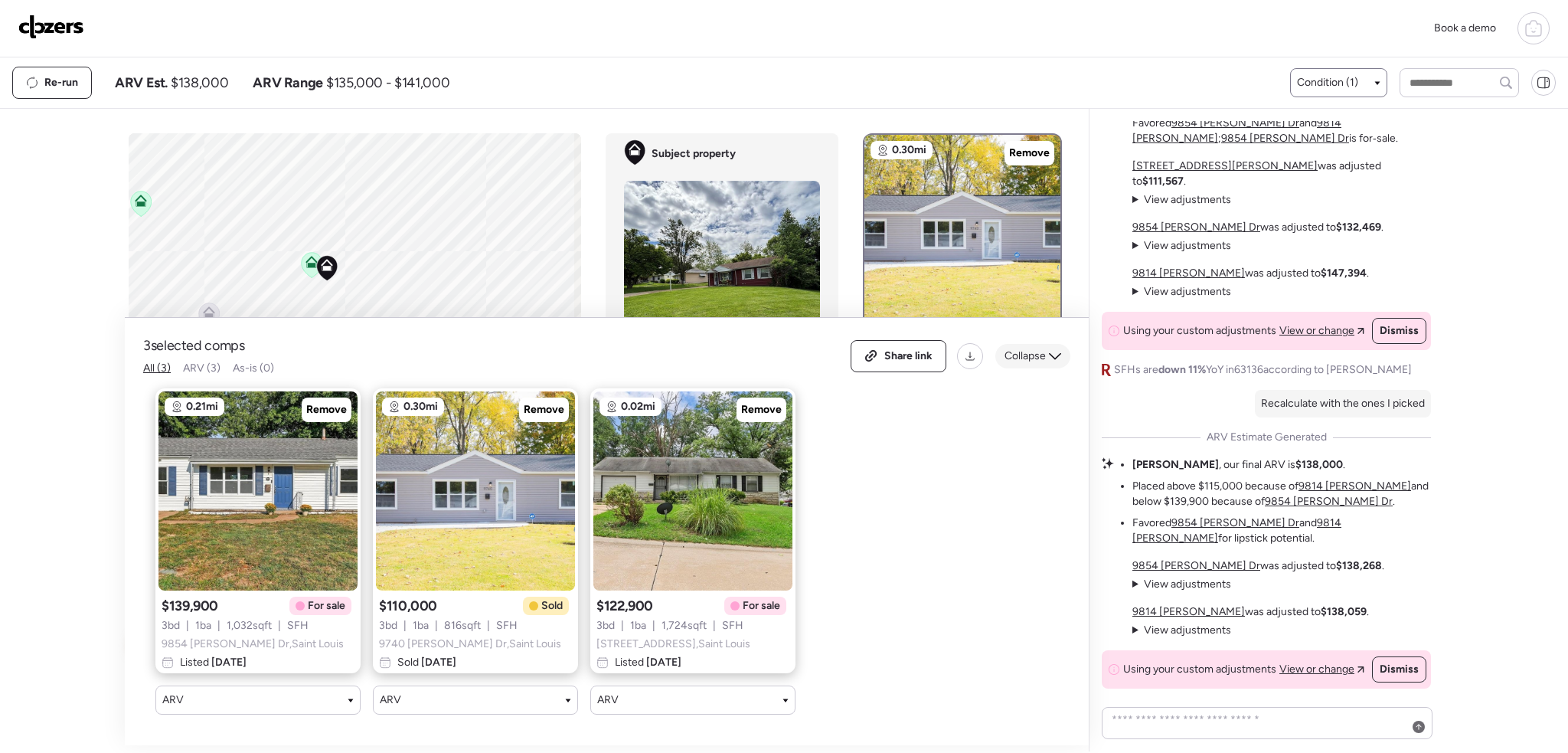
click at [1049, 350] on icon at bounding box center [1055, 355] width 12 height 12
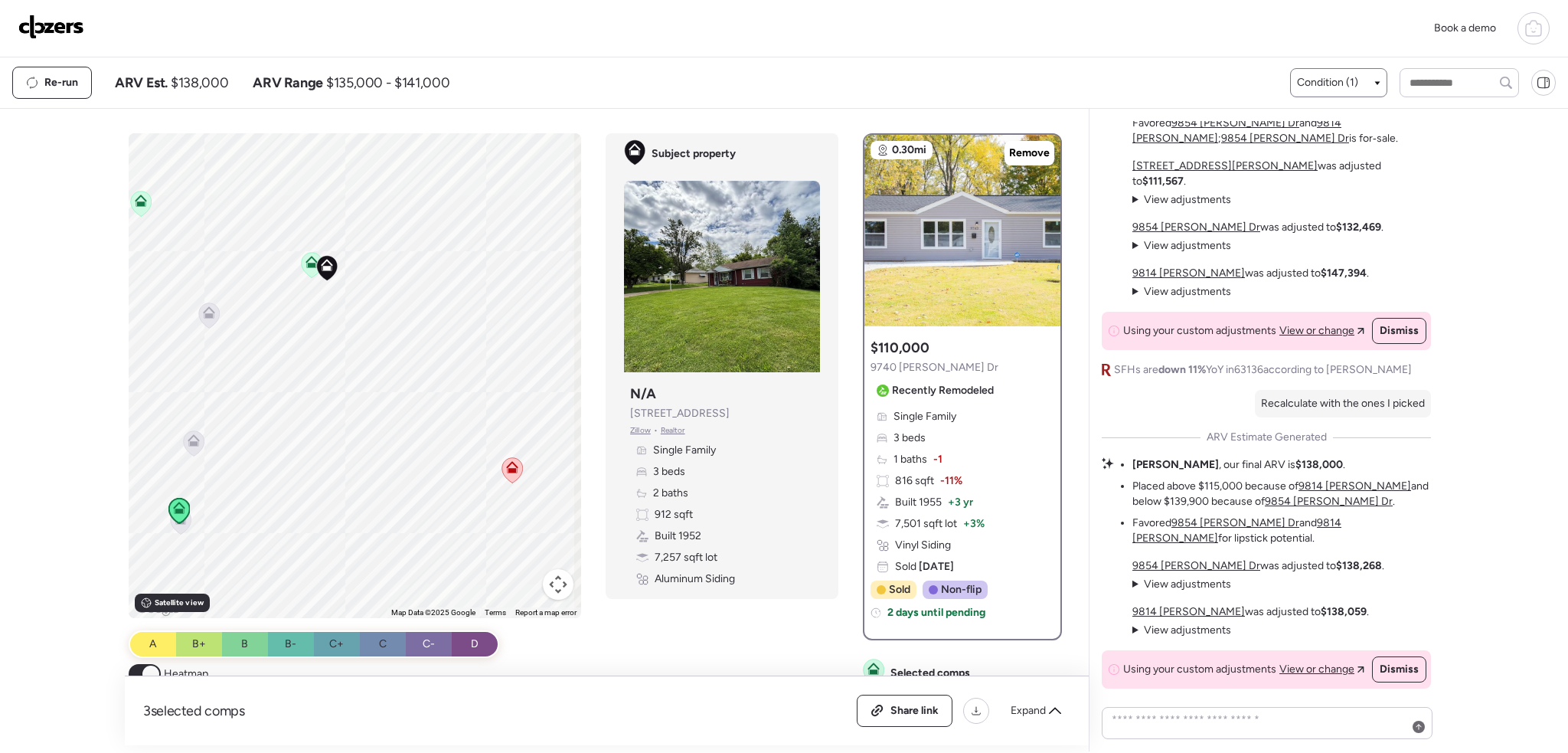
click at [78, 21] on img at bounding box center [51, 27] width 66 height 25
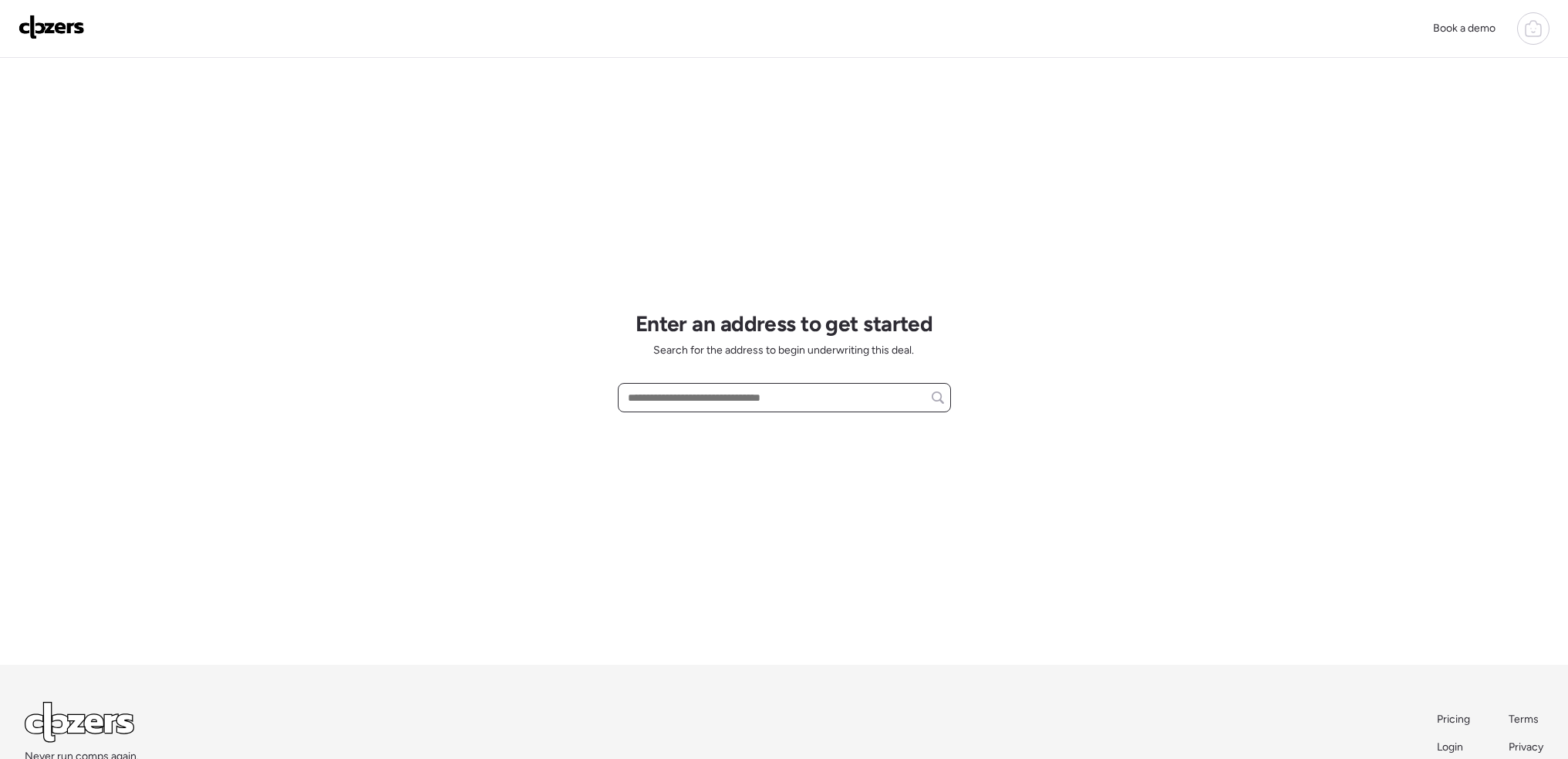
click at [683, 401] on input "text" at bounding box center [784, 397] width 319 height 22
type input "*"
paste input "**********"
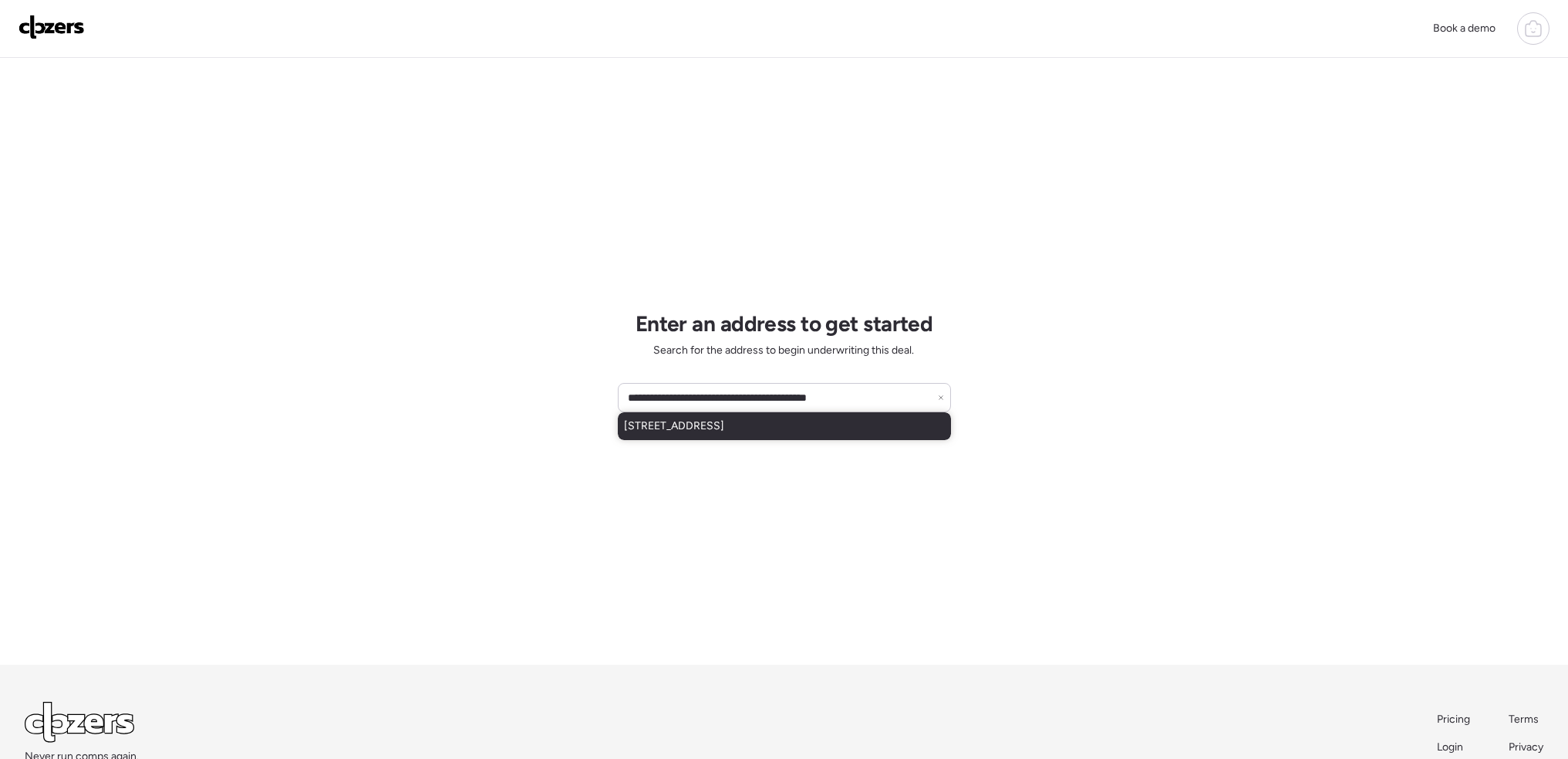
click at [704, 428] on span "[STREET_ADDRESS]" at bounding box center [674, 426] width 100 height 16
type input "**********"
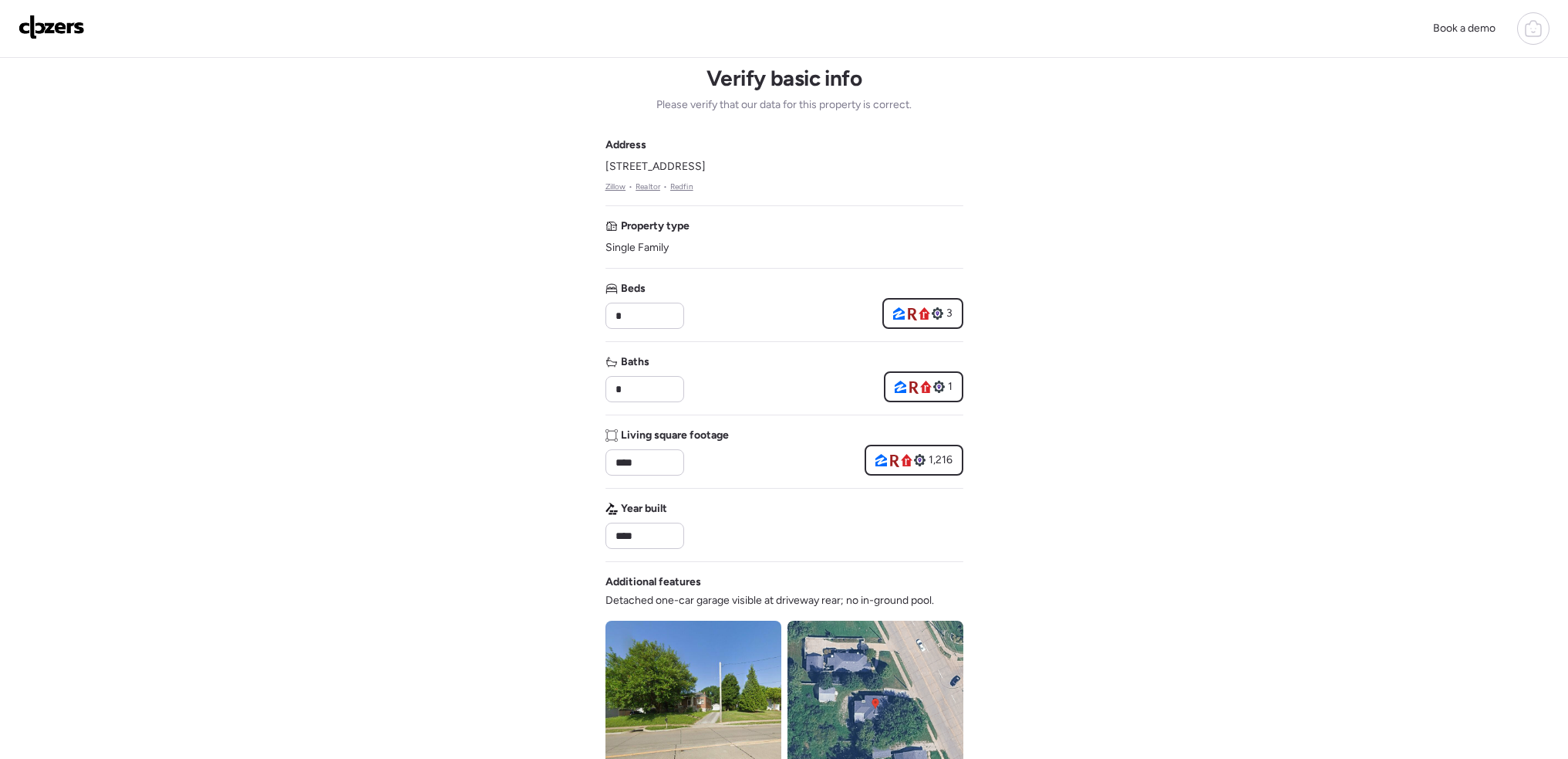
scroll to position [463, 0]
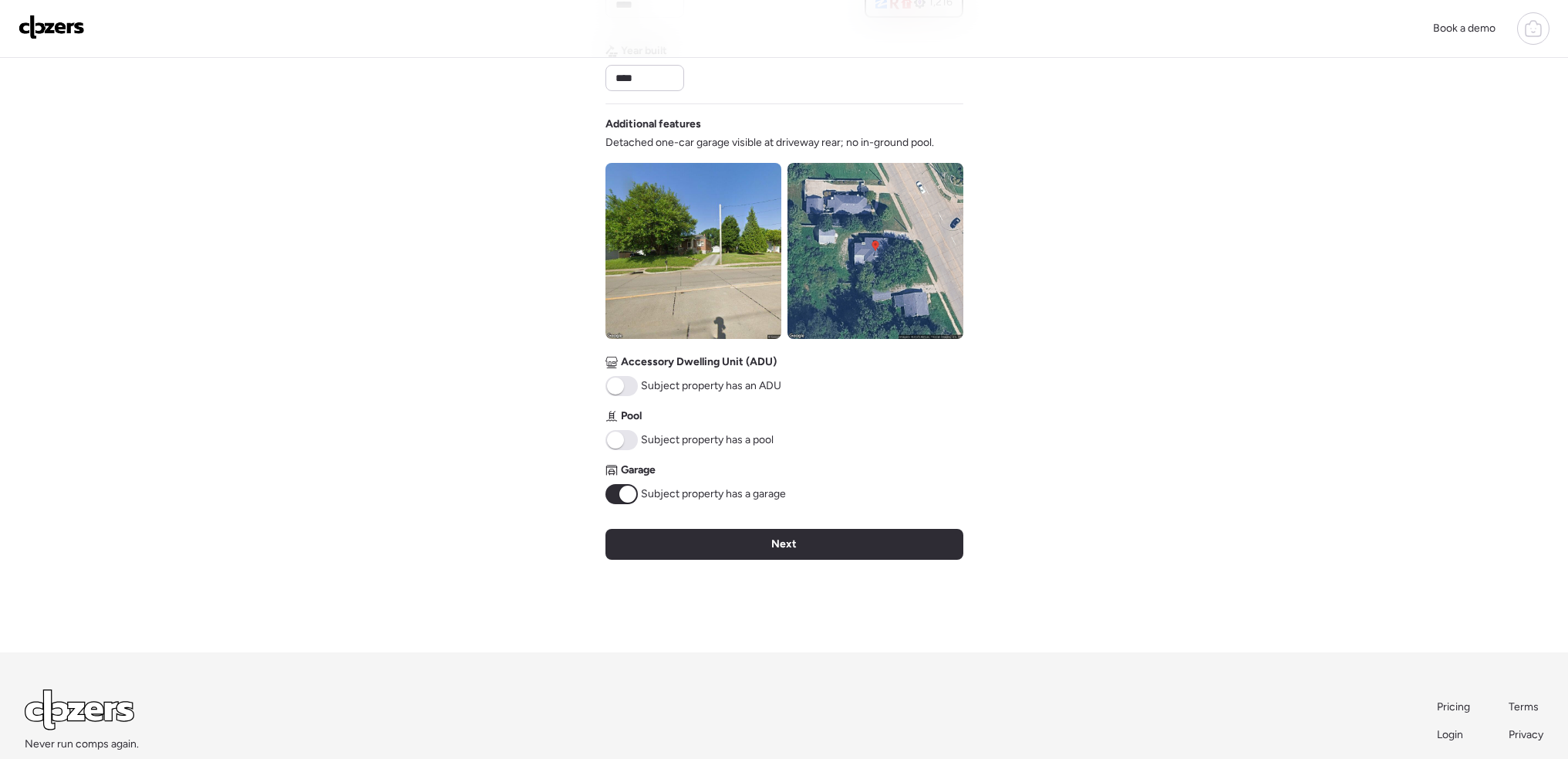
click at [633, 490] on span at bounding box center [628, 494] width 17 height 17
click at [697, 537] on div "Next" at bounding box center [784, 544] width 358 height 31
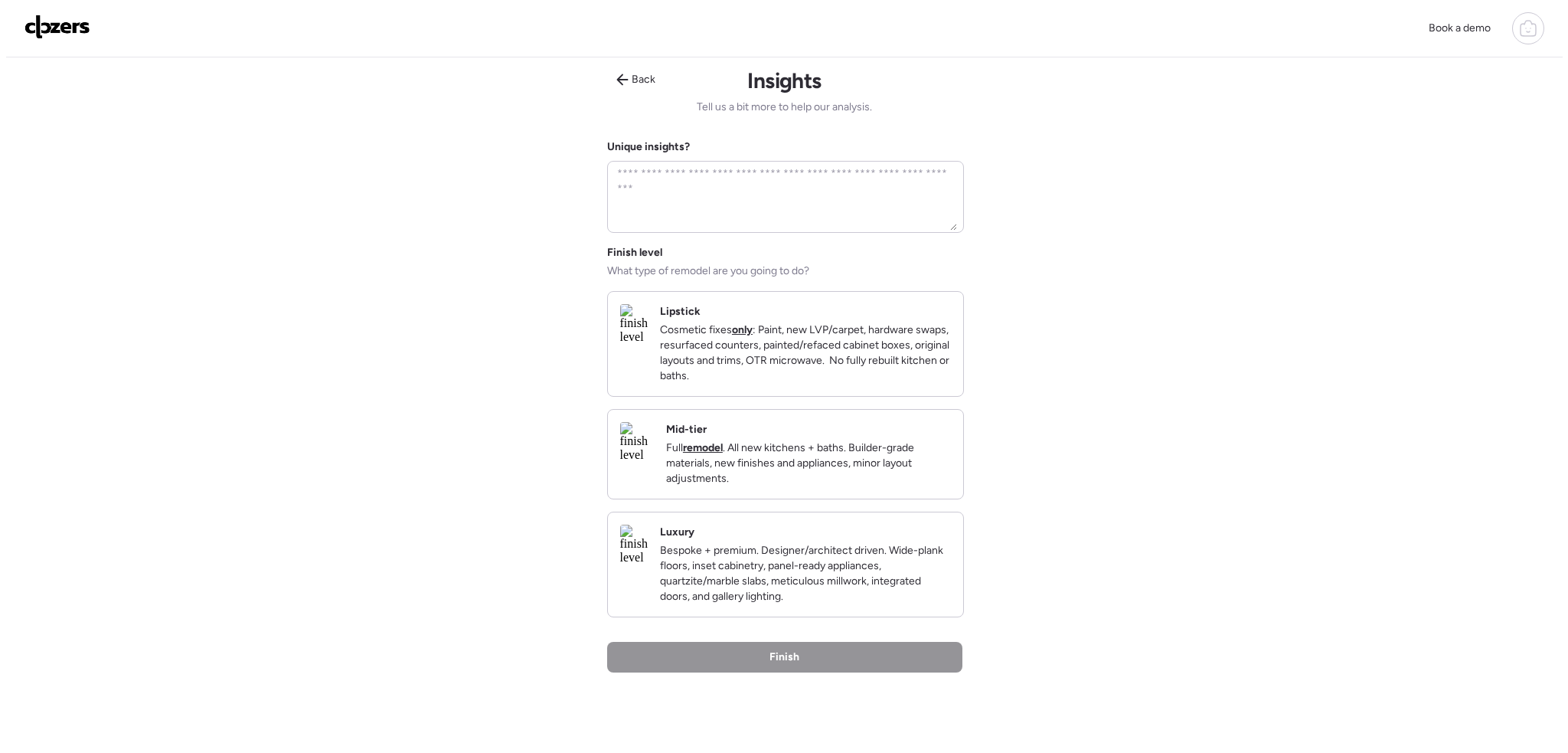
scroll to position [0, 0]
drag, startPoint x: 782, startPoint y: 365, endPoint x: 792, endPoint y: 379, distance: 17.2
click at [783, 365] on p "Cosmetic fixes only : Paint, new LVP/carpet, hardware swaps, resurfaced counter…" at bounding box center [799, 355] width 291 height 61
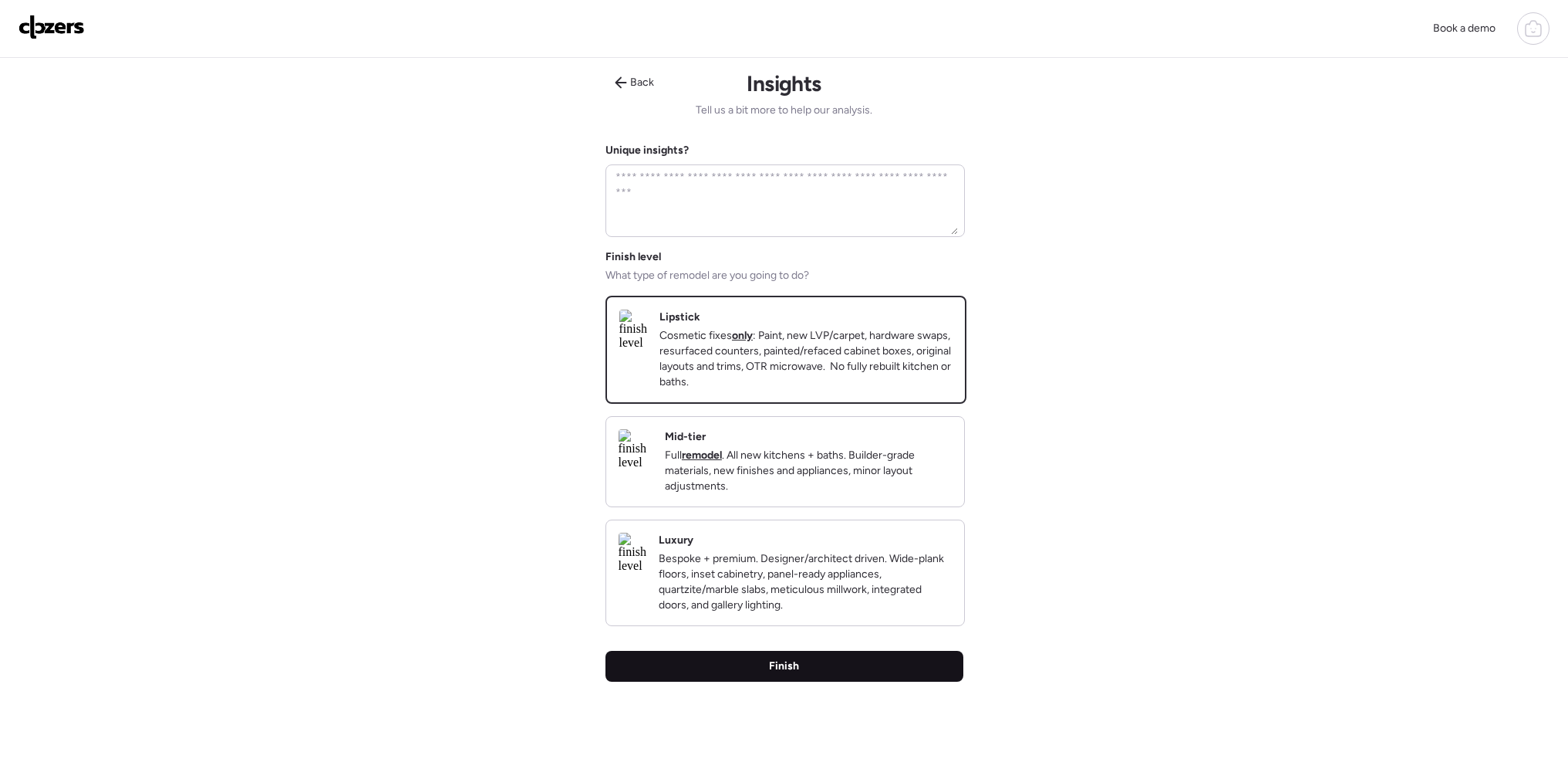
click at [902, 707] on div "Back Insights Tell us a bit more to help our analysis. Unique insights? Finish …" at bounding box center [784, 416] width 358 height 717
click at [884, 682] on div "Finish" at bounding box center [784, 666] width 358 height 31
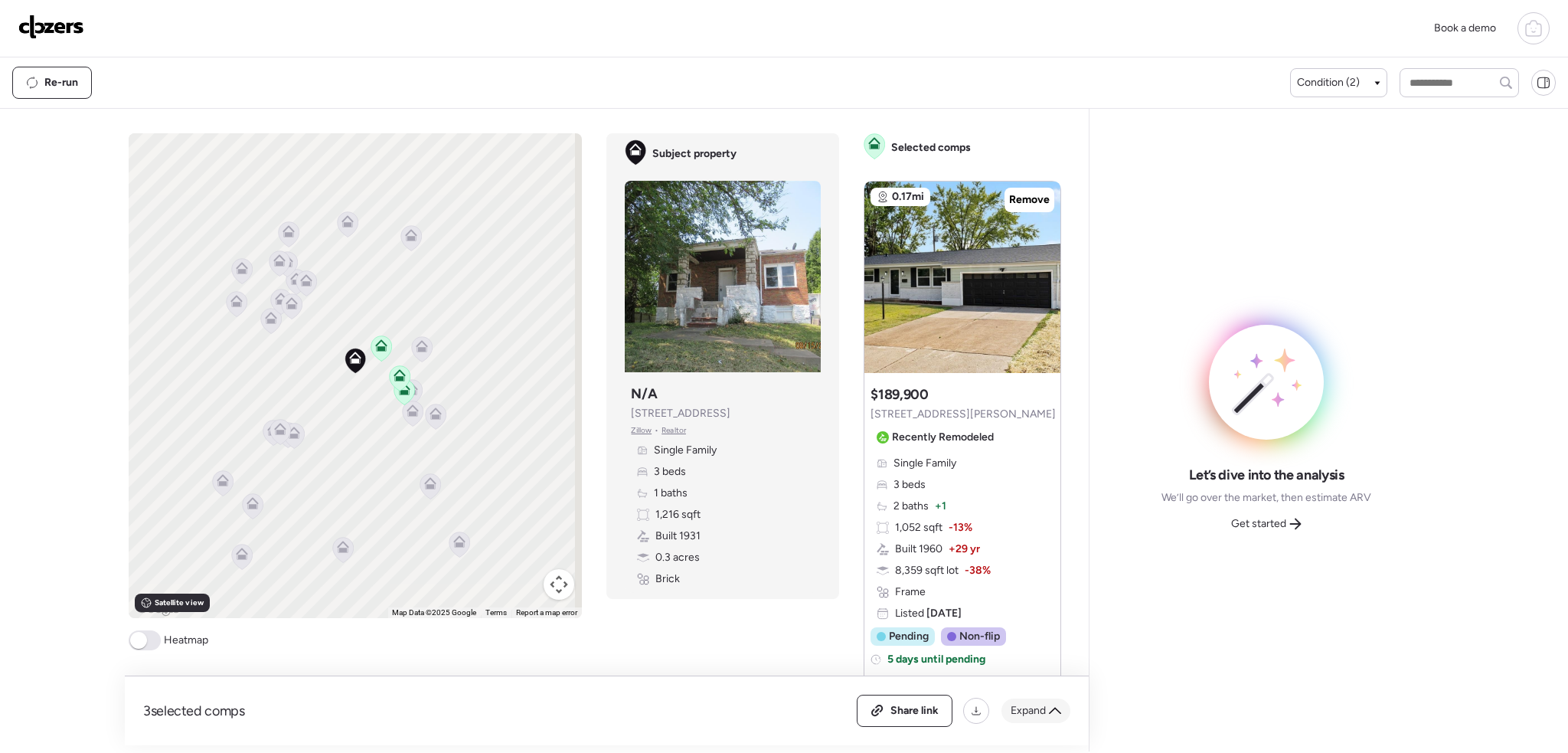
click at [1041, 722] on div "Expand" at bounding box center [1036, 711] width 69 height 25
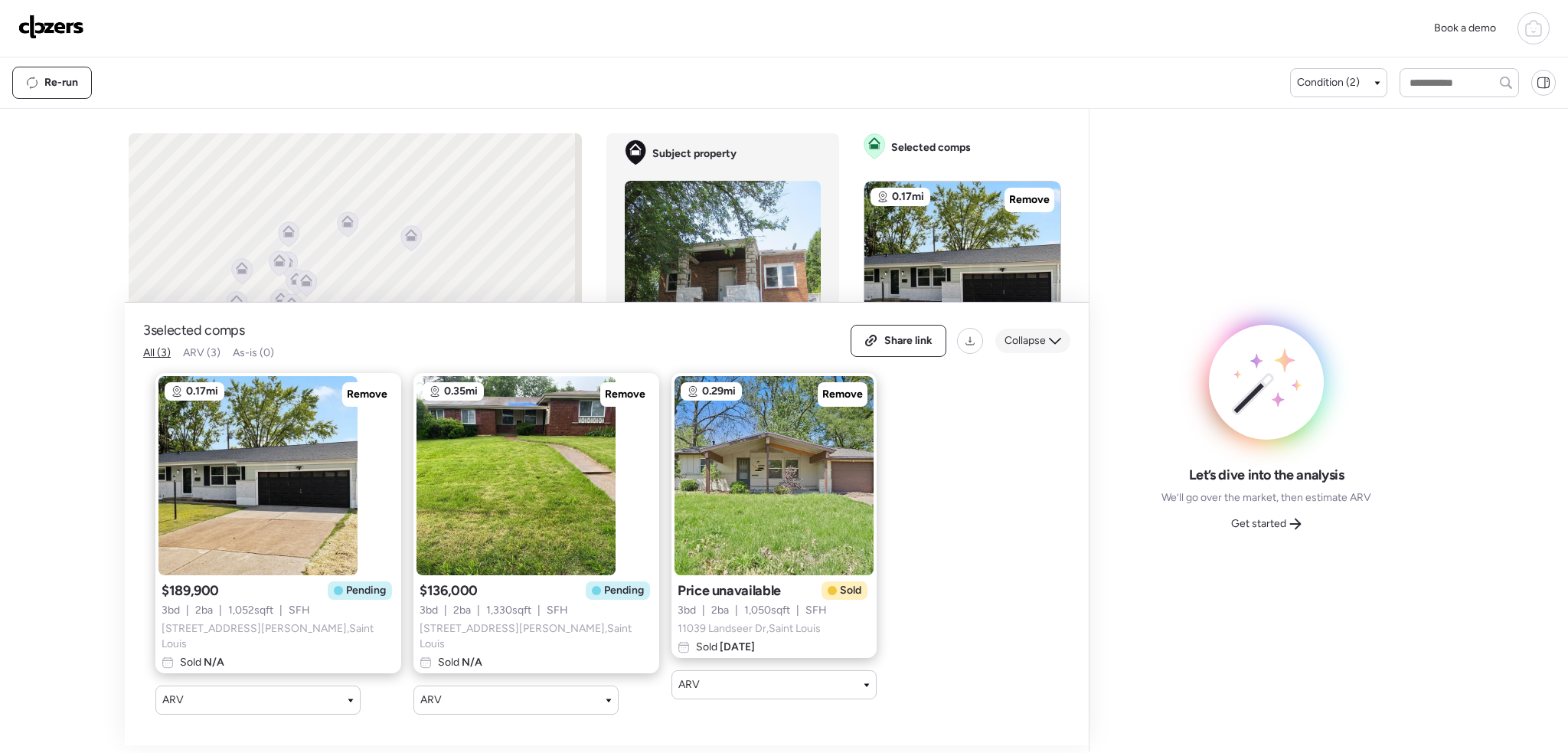
drag, startPoint x: 1008, startPoint y: 348, endPoint x: 1034, endPoint y: 322, distance: 36.8
click at [1007, 348] on span "Collapse" at bounding box center [1025, 341] width 41 height 16
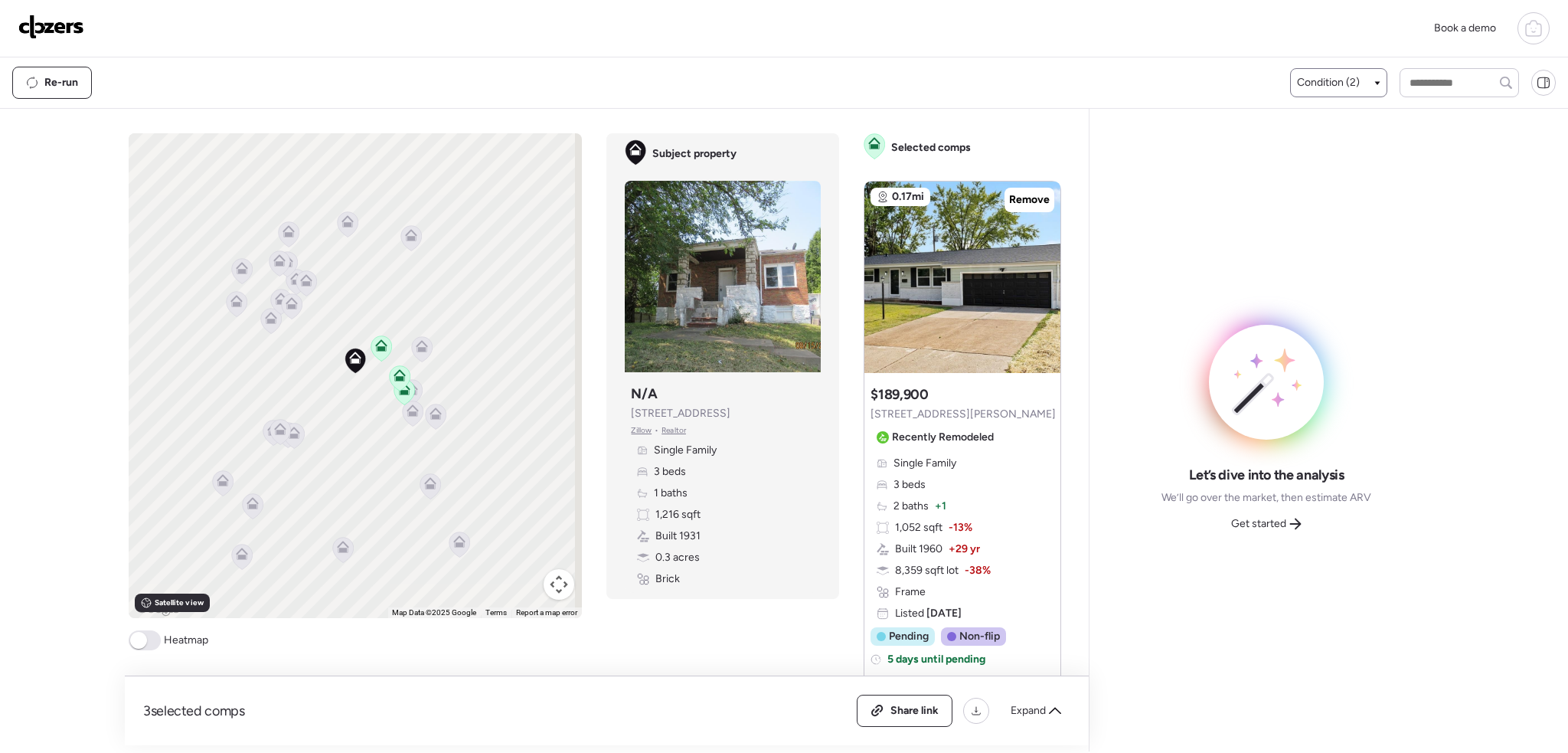
click at [1358, 77] on div "Condition (2)" at bounding box center [1338, 83] width 83 height 16
click at [1299, 117] on div at bounding box center [1304, 113] width 11 height 11
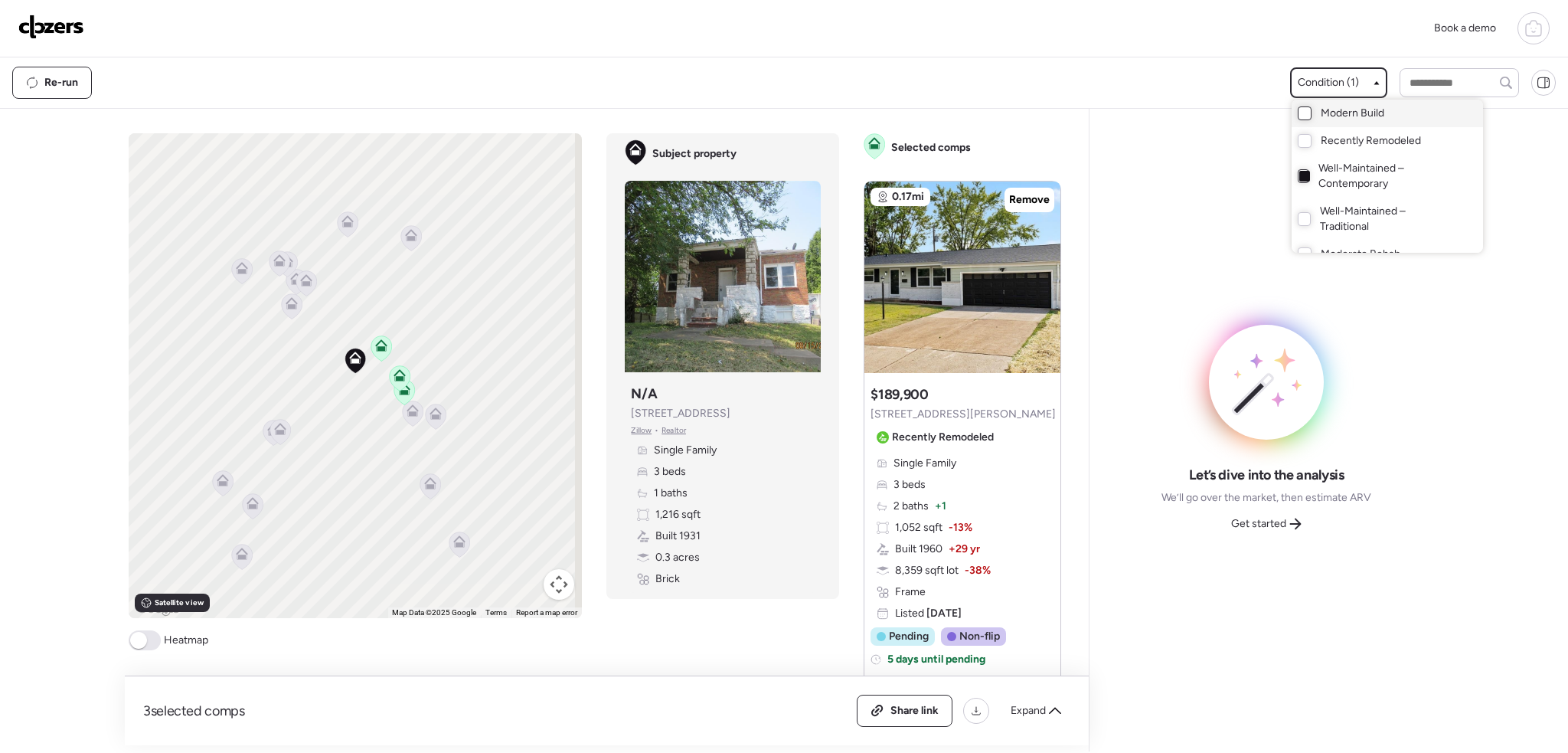
click at [1299, 172] on div at bounding box center [1304, 176] width 11 height 11
click at [1298, 144] on div at bounding box center [1304, 141] width 14 height 14
click at [370, 400] on div at bounding box center [784, 333] width 1568 height 753
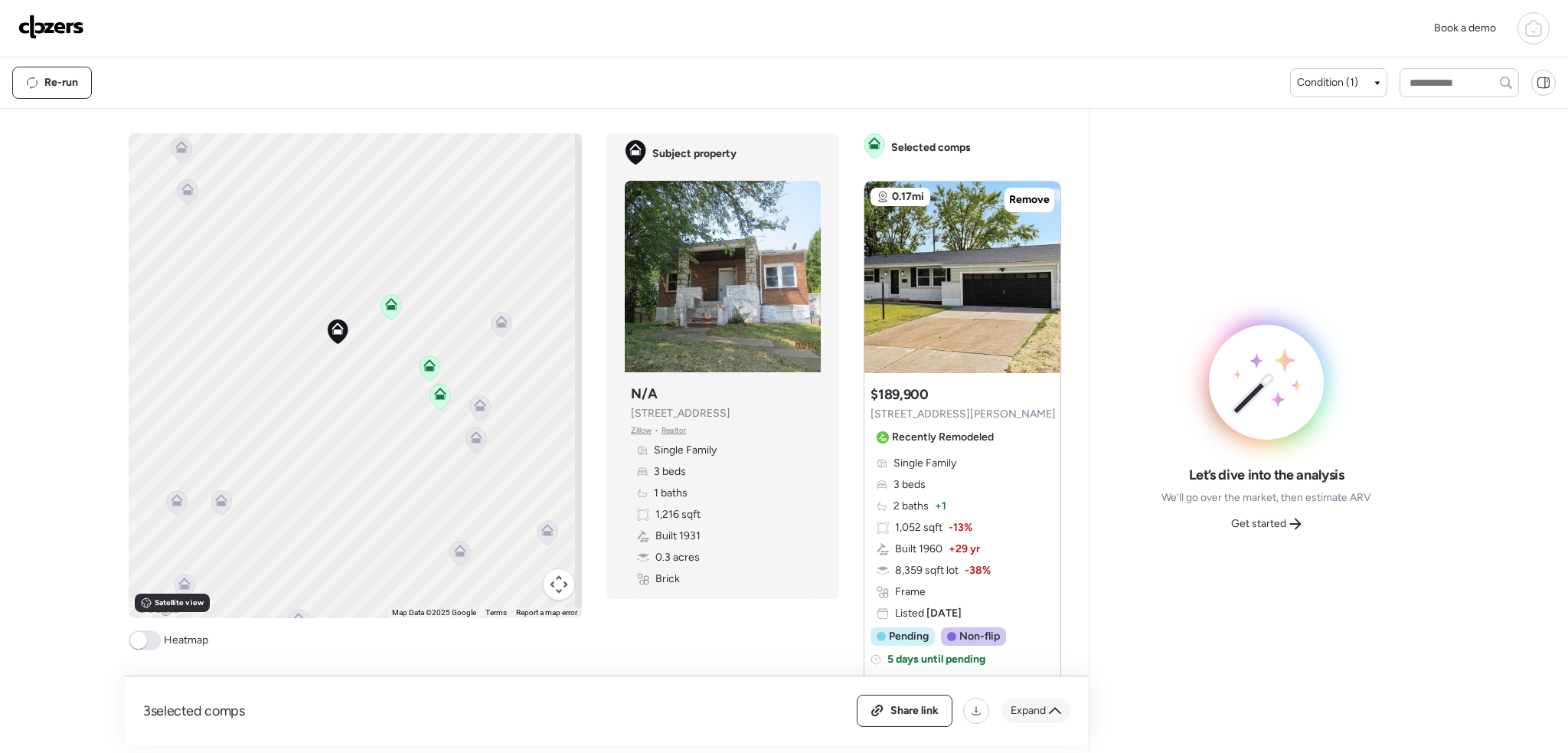
click at [1055, 708] on icon at bounding box center [1055, 710] width 12 height 7
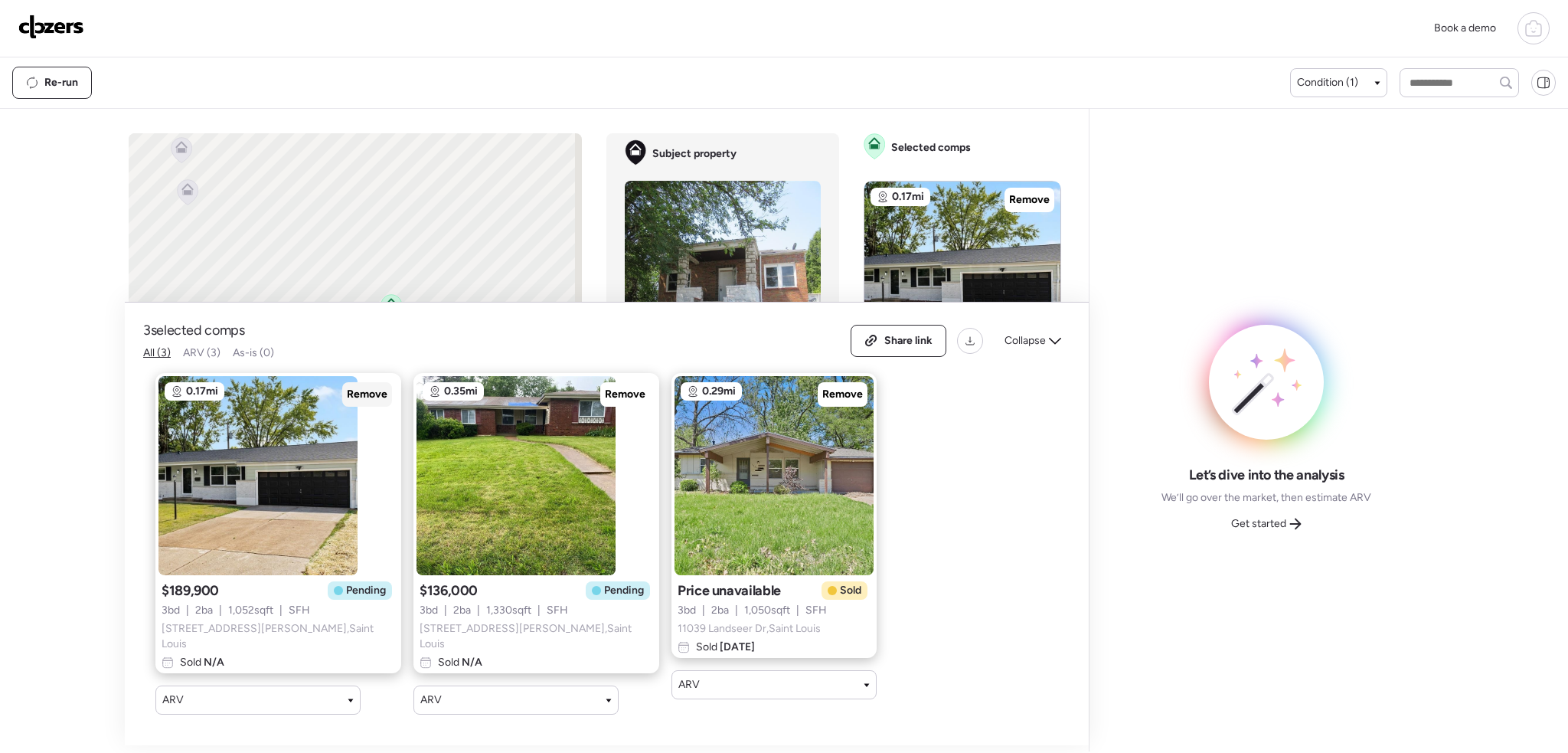
click at [347, 394] on span "Remove" at bounding box center [367, 394] width 41 height 16
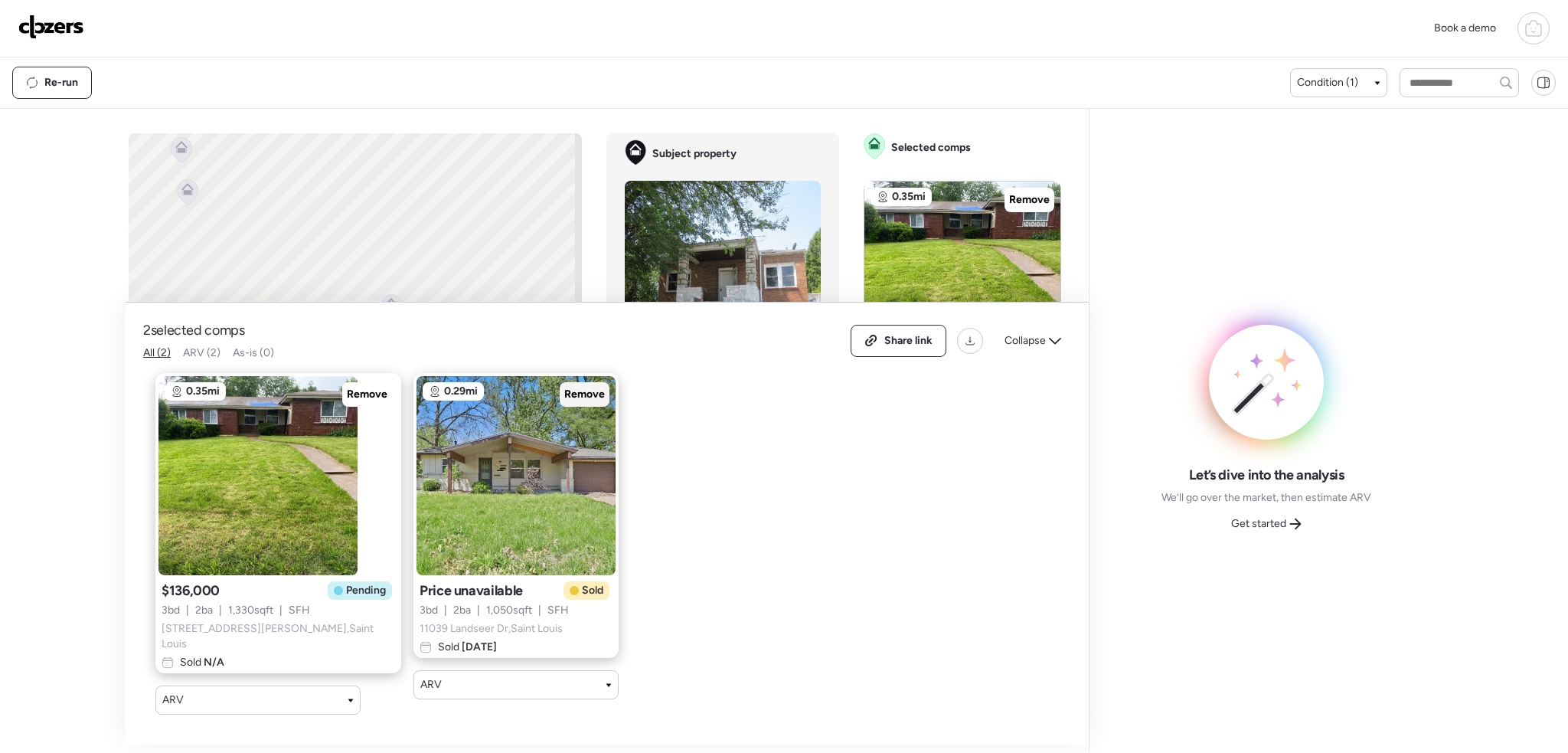
click at [565, 401] on span "Remove" at bounding box center [584, 394] width 41 height 16
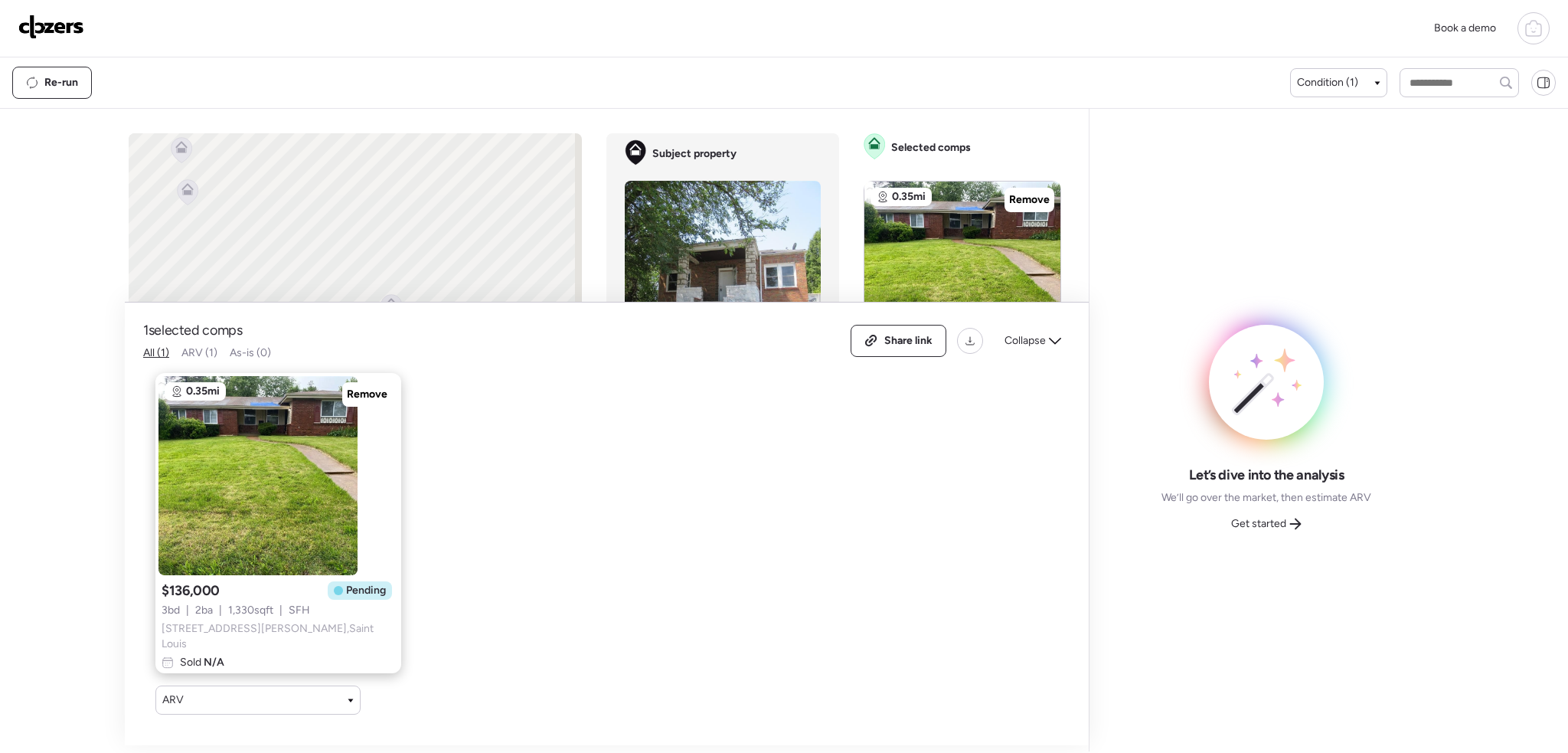
drag, startPoint x: 326, startPoint y: 399, endPoint x: 346, endPoint y: 381, distance: 26.9
click at [347, 399] on span "Remove" at bounding box center [367, 394] width 41 height 16
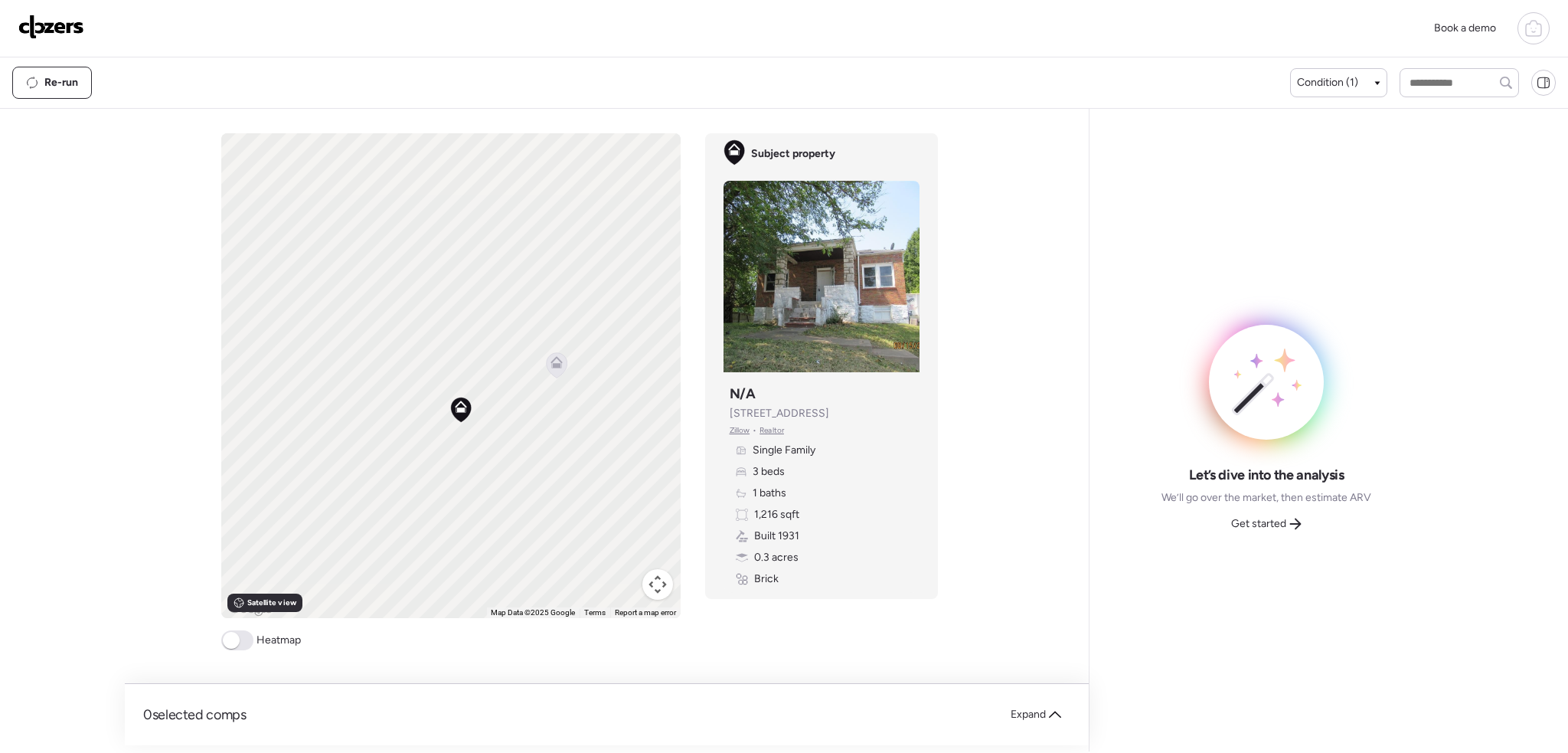
drag, startPoint x: 425, startPoint y: 337, endPoint x: 489, endPoint y: 456, distance: 135.1
click at [489, 456] on div "To activate drag with keyboard, press Alt + Enter. Once in keyboard drag state,…" at bounding box center [451, 375] width 460 height 484
click at [531, 406] on icon at bounding box center [533, 402] width 21 height 26
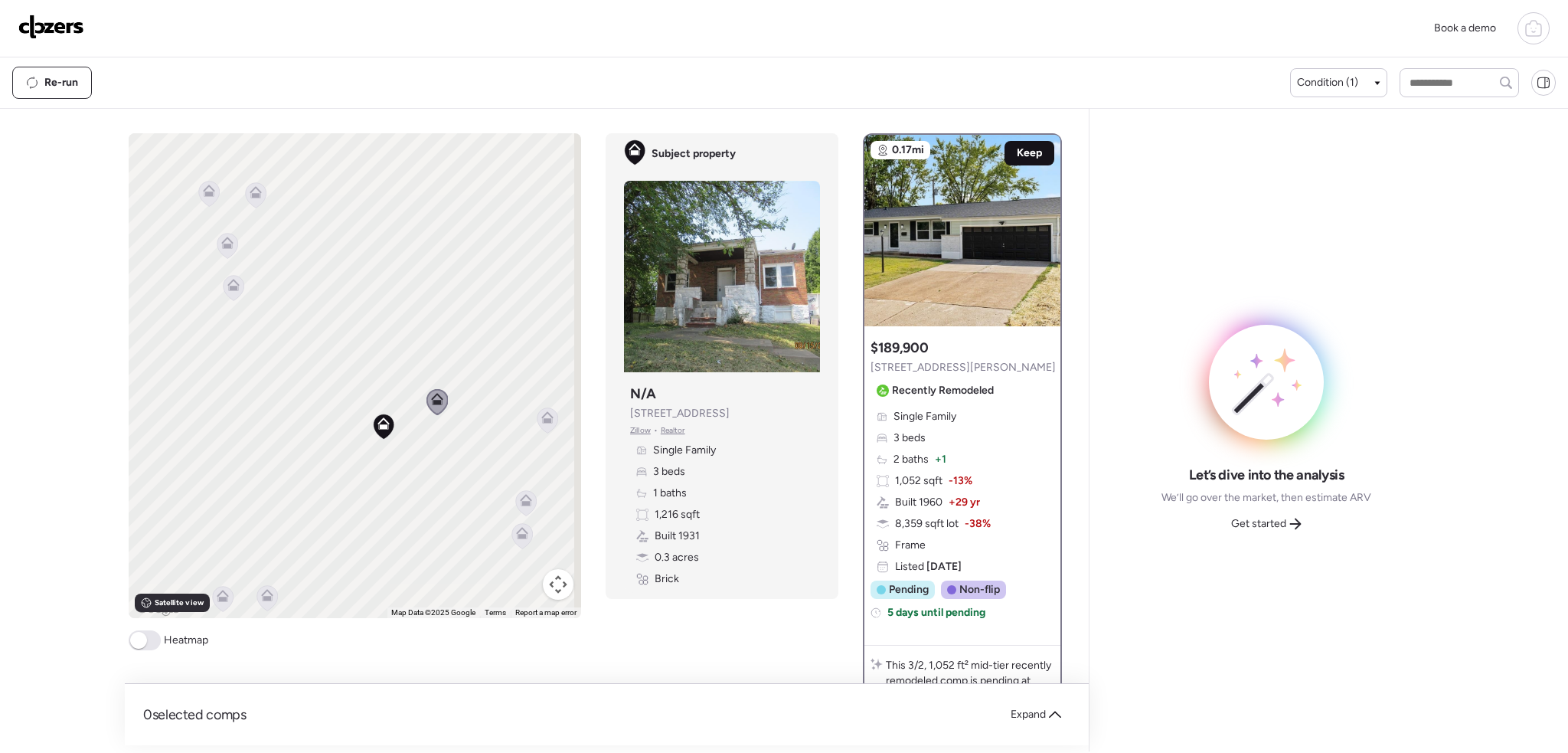
click at [1020, 147] on span "Keep" at bounding box center [1029, 153] width 26 height 16
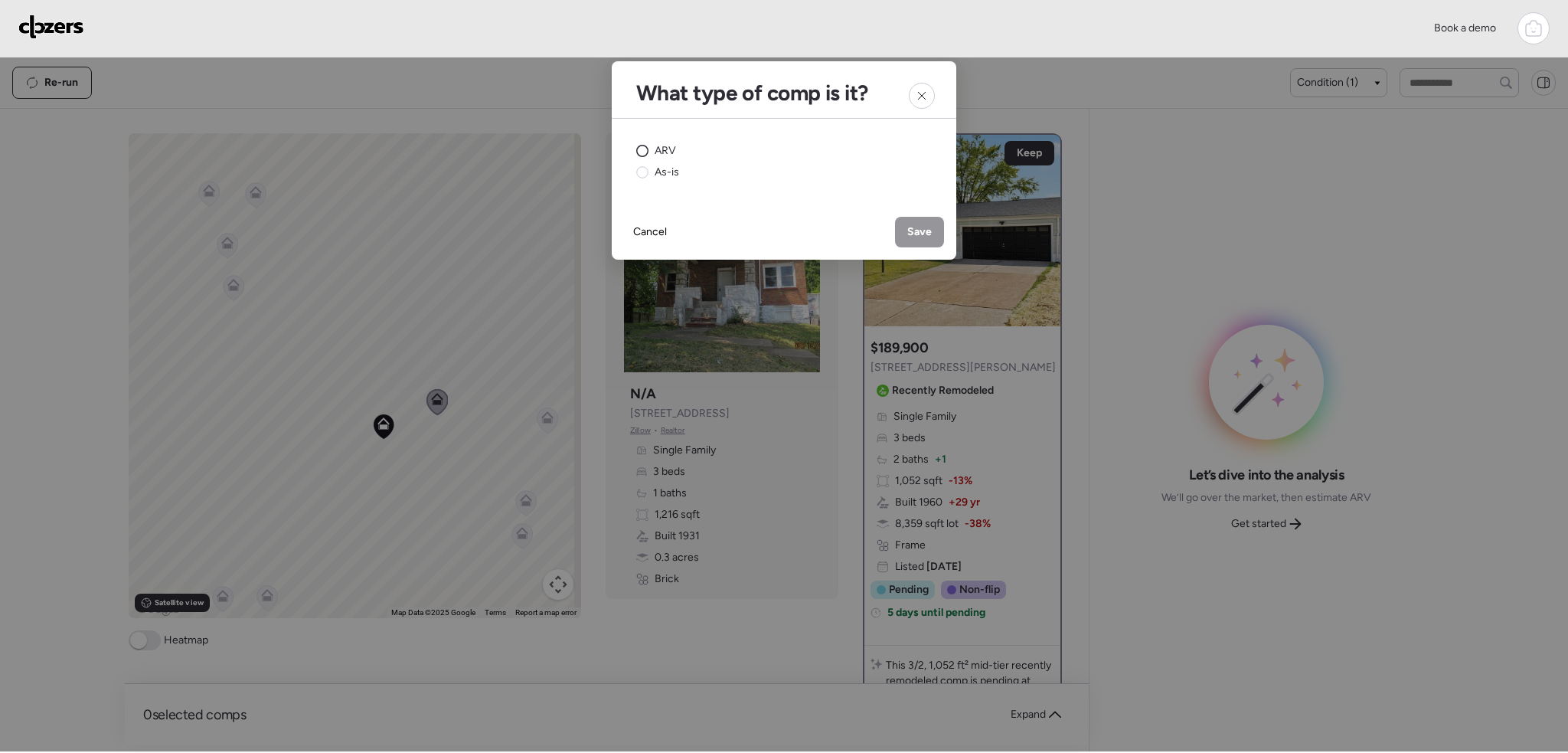
click at [661, 150] on span "ARV" at bounding box center [665, 150] width 21 height 16
drag, startPoint x: 935, startPoint y: 234, endPoint x: 882, endPoint y: 250, distance: 55.4
click at [935, 235] on div "Save" at bounding box center [919, 231] width 49 height 31
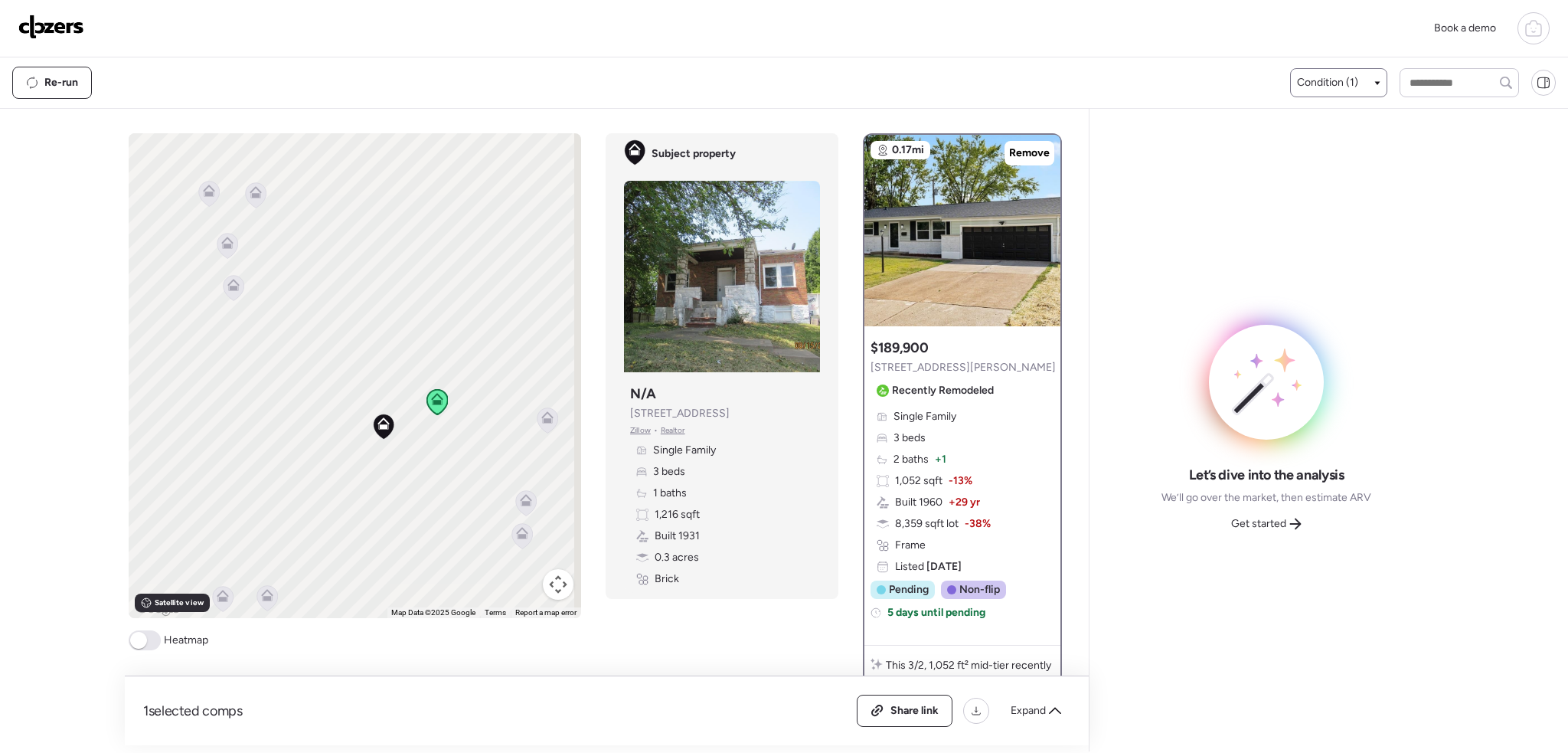
click at [1325, 90] on div "Condition (1)" at bounding box center [1339, 82] width 98 height 29
click at [1335, 83] on span "Condition (1)" at bounding box center [1327, 83] width 61 height 16
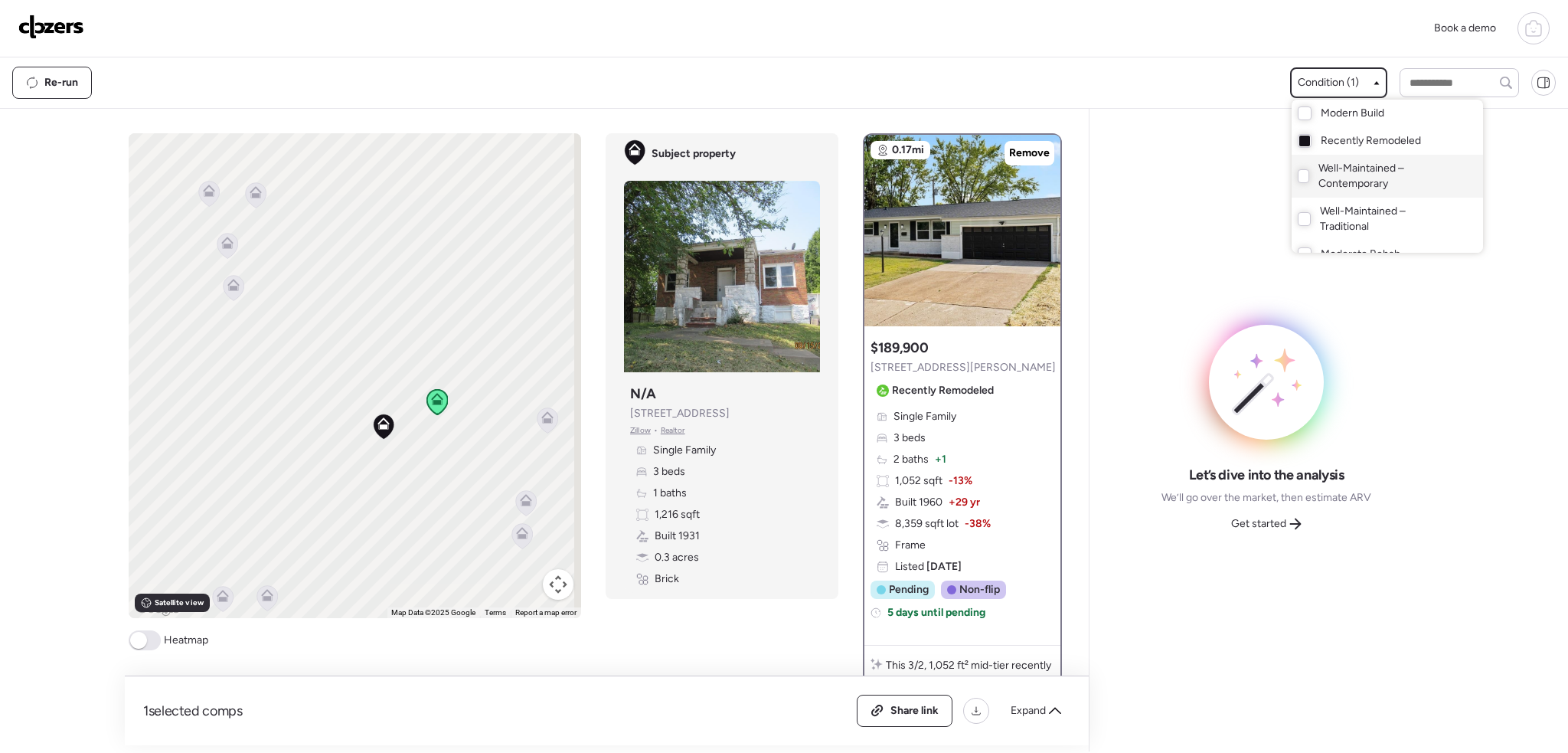
click at [1303, 174] on div "Well-Maintained – Contemporary" at bounding box center [1388, 176] width 192 height 43
click at [472, 463] on div at bounding box center [784, 333] width 1568 height 753
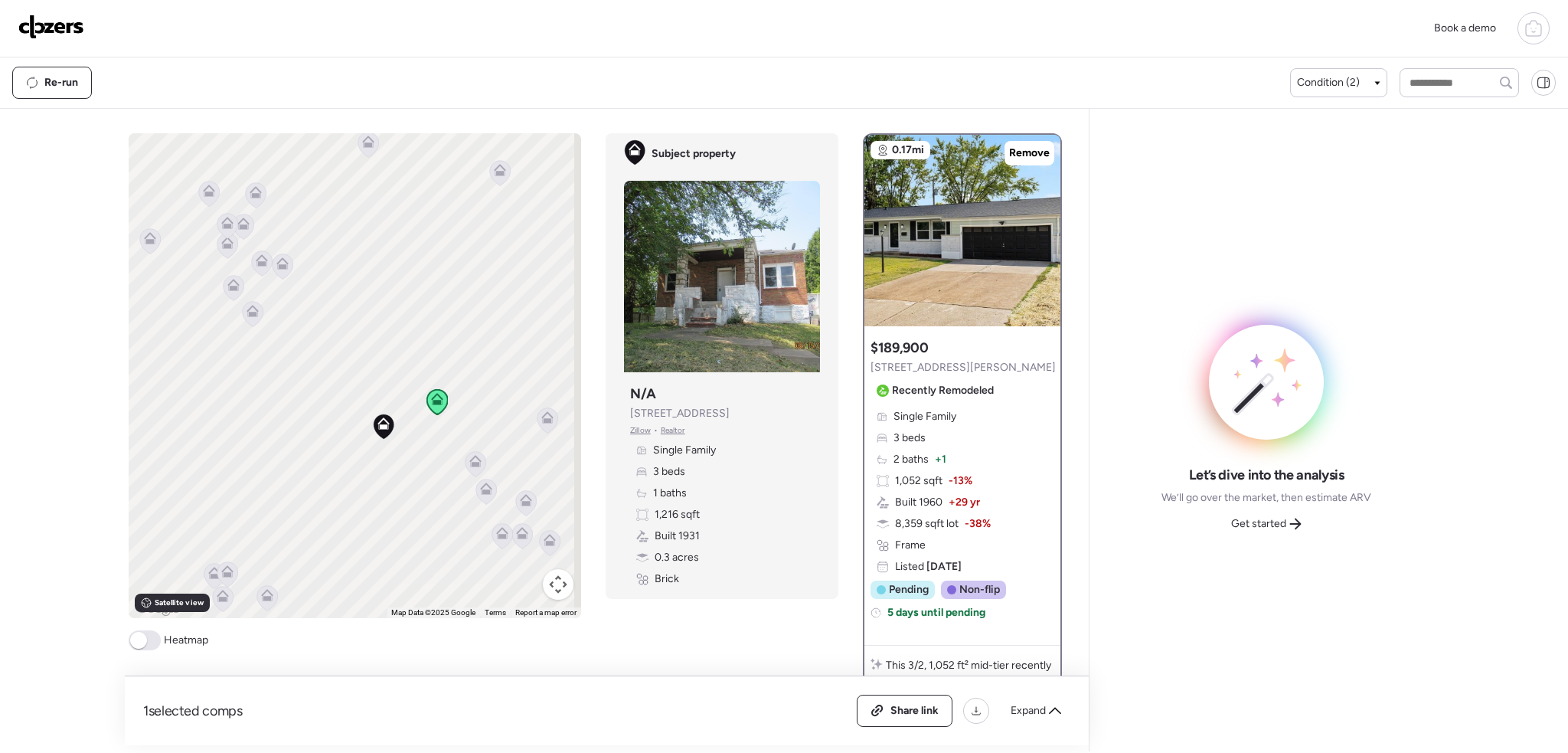
click at [471, 464] on icon at bounding box center [476, 465] width 10 height 5
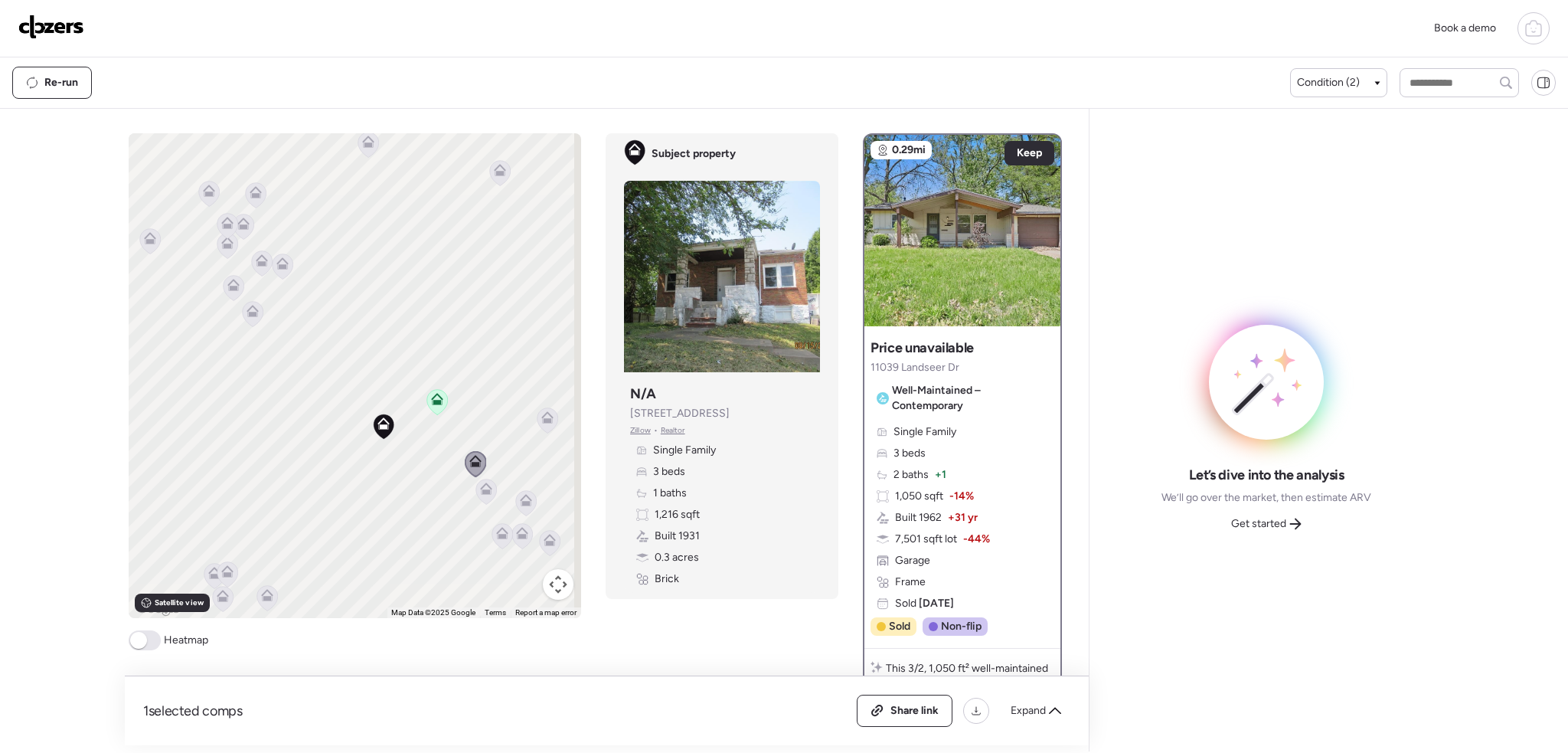
click at [134, 648] on span at bounding box center [145, 640] width 32 height 20
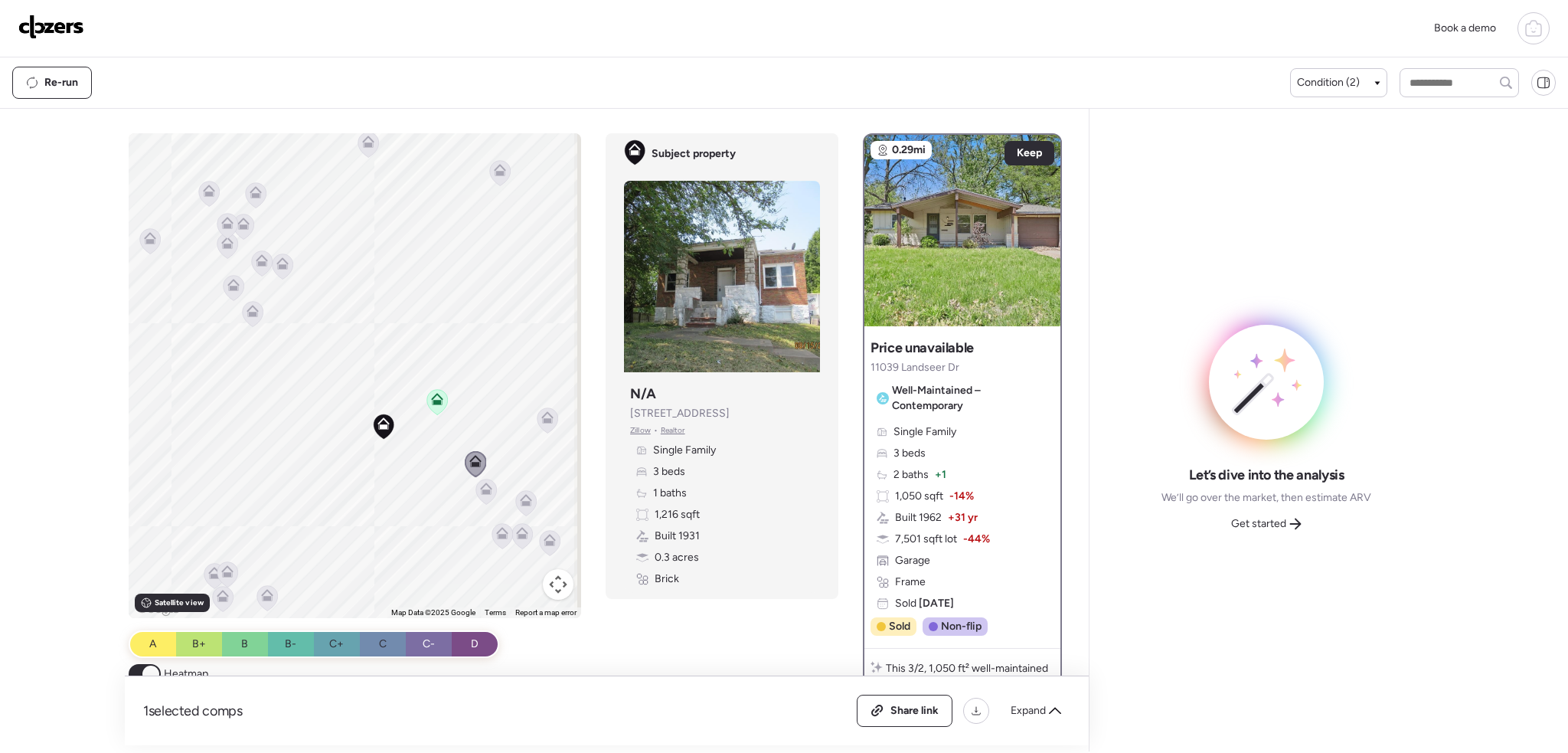
click at [485, 488] on icon at bounding box center [486, 488] width 12 height 12
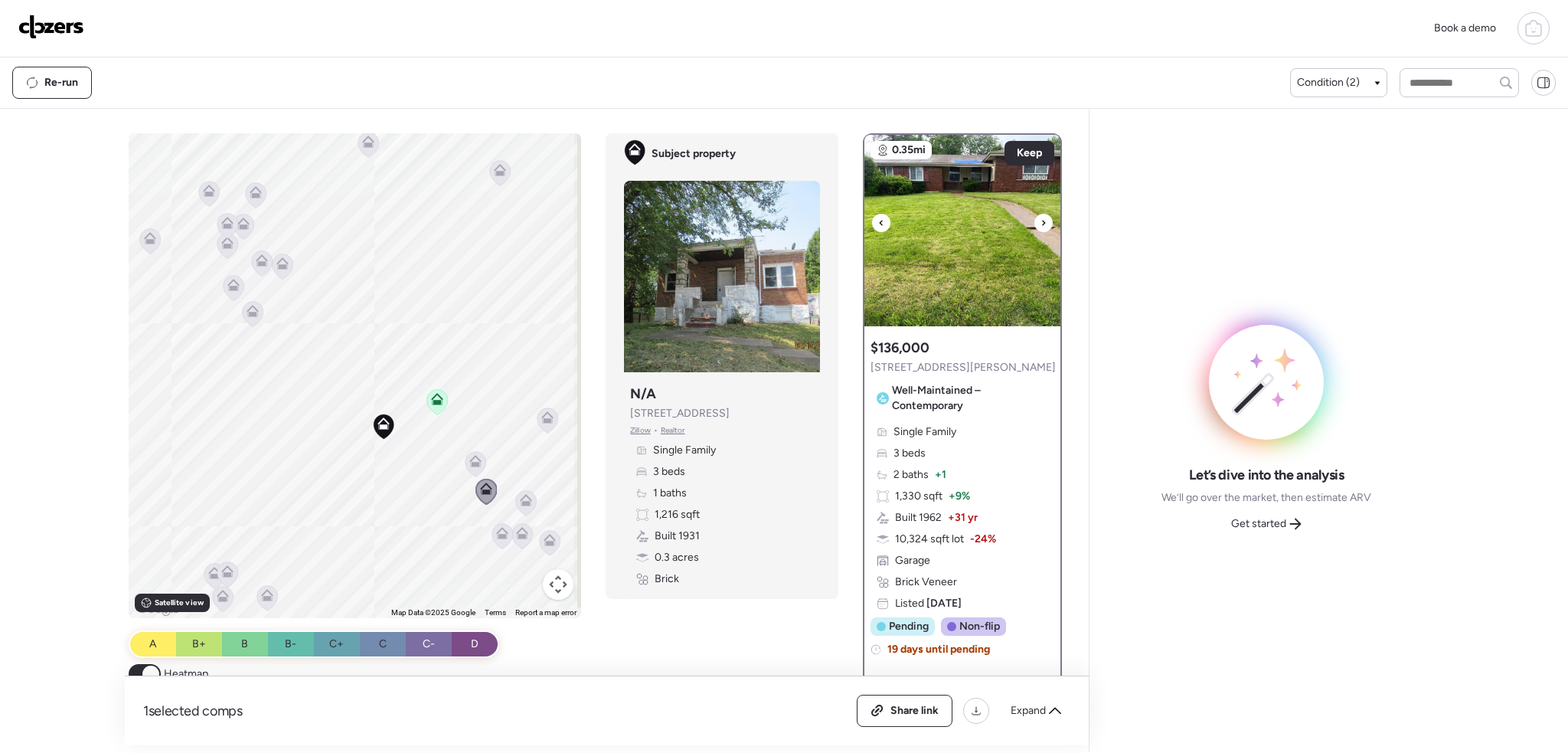
click at [1041, 216] on icon at bounding box center [1043, 222] width 6 height 18
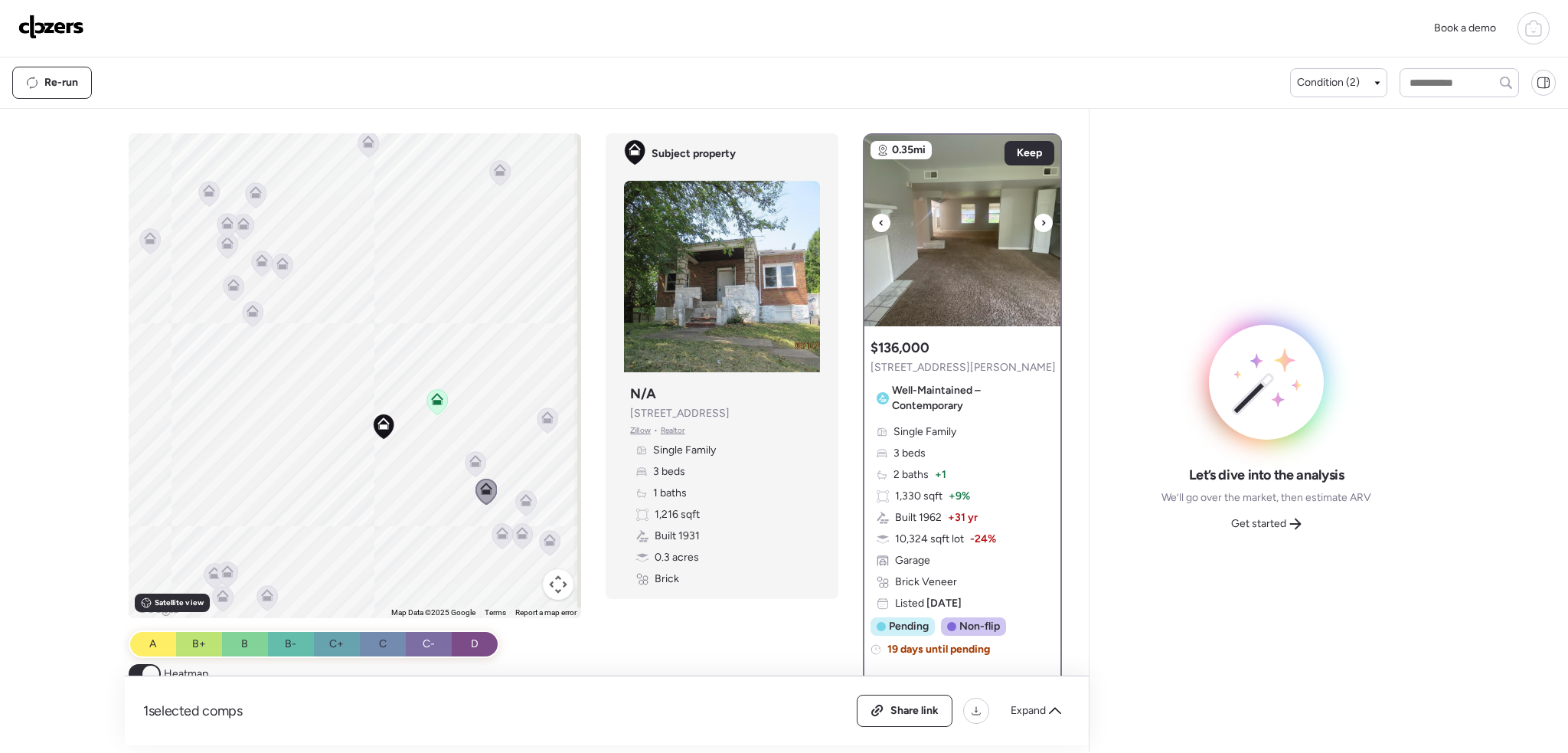
click at [1041, 221] on icon at bounding box center [1043, 222] width 6 height 18
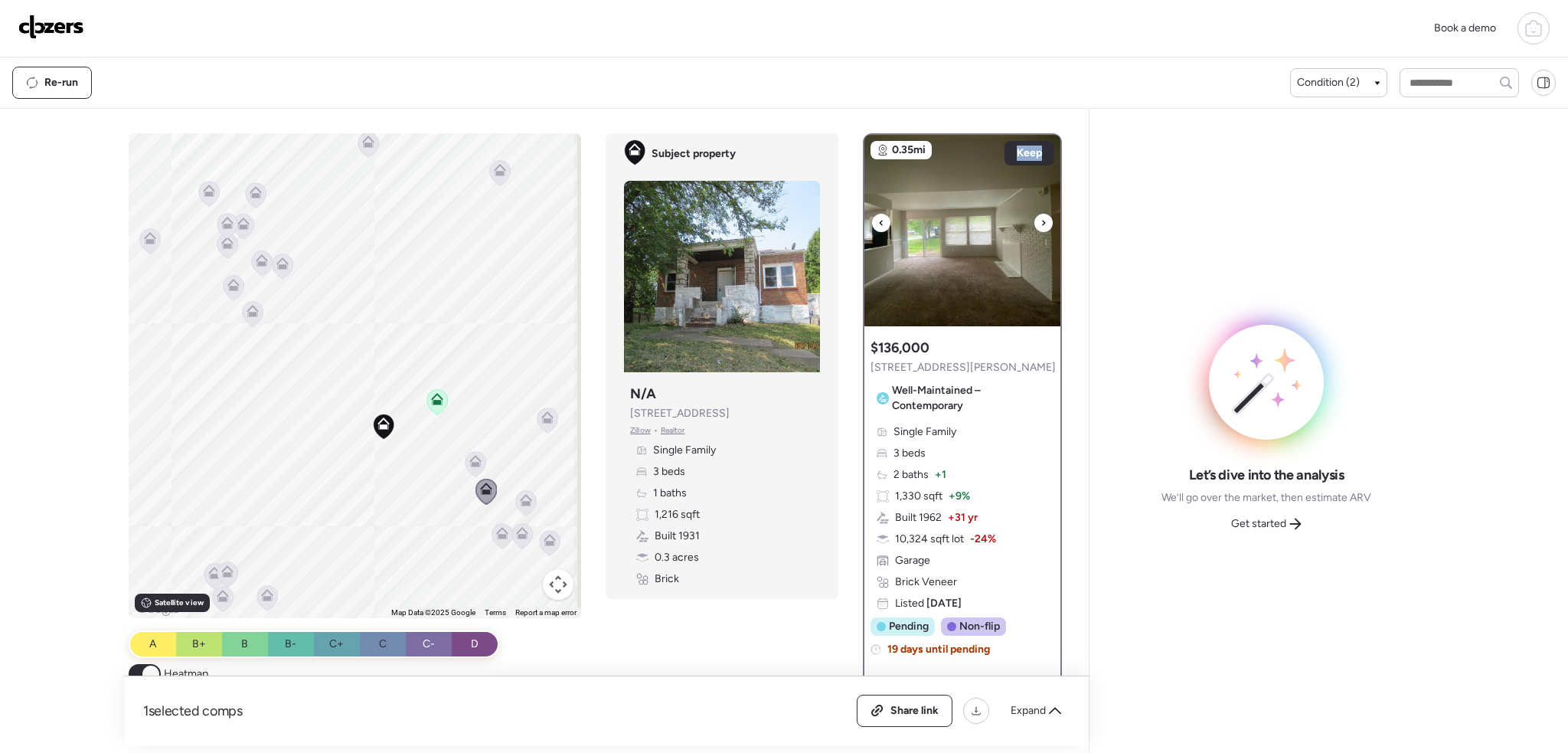
click at [1041, 221] on icon at bounding box center [1043, 222] width 6 height 18
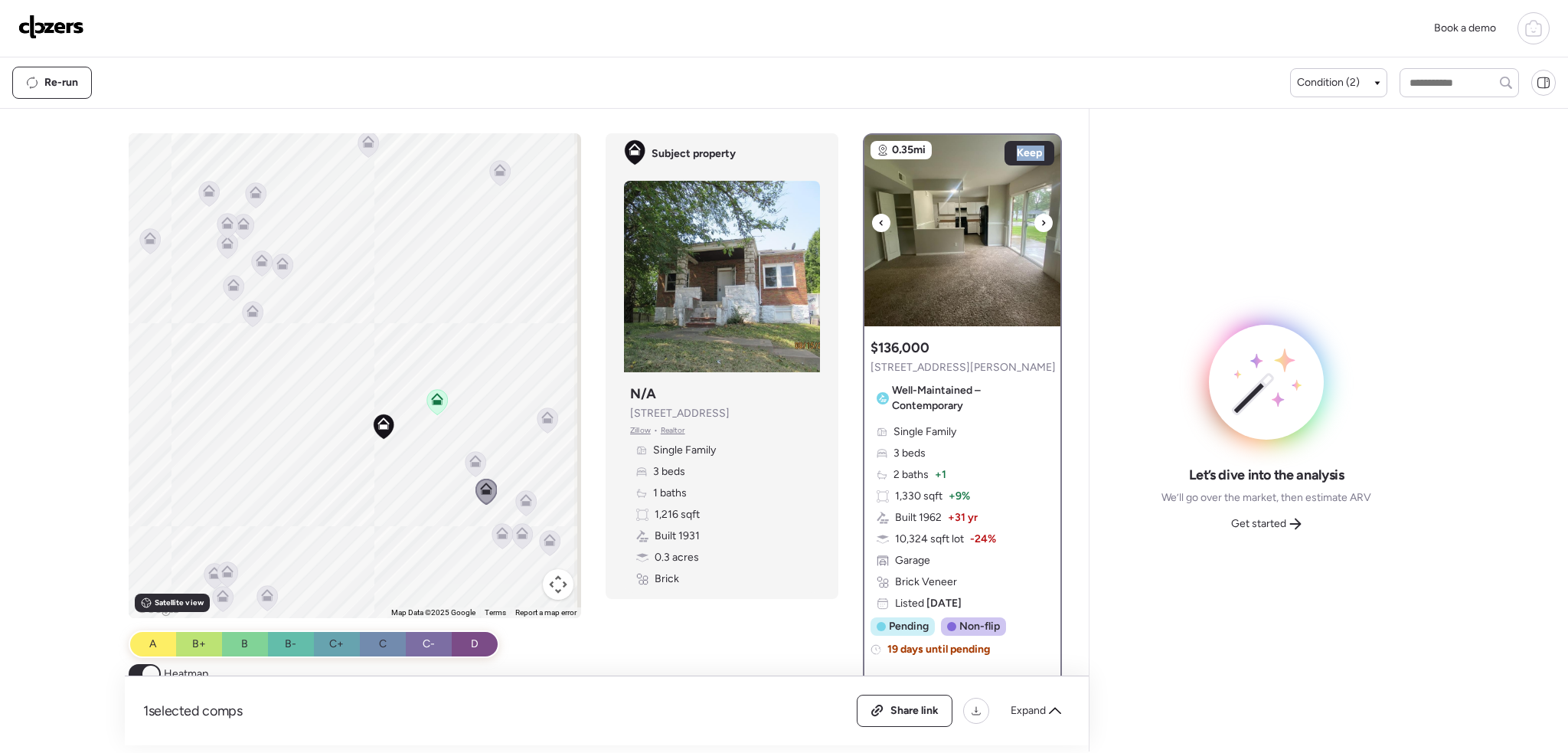
click at [1041, 221] on icon at bounding box center [1043, 222] width 6 height 18
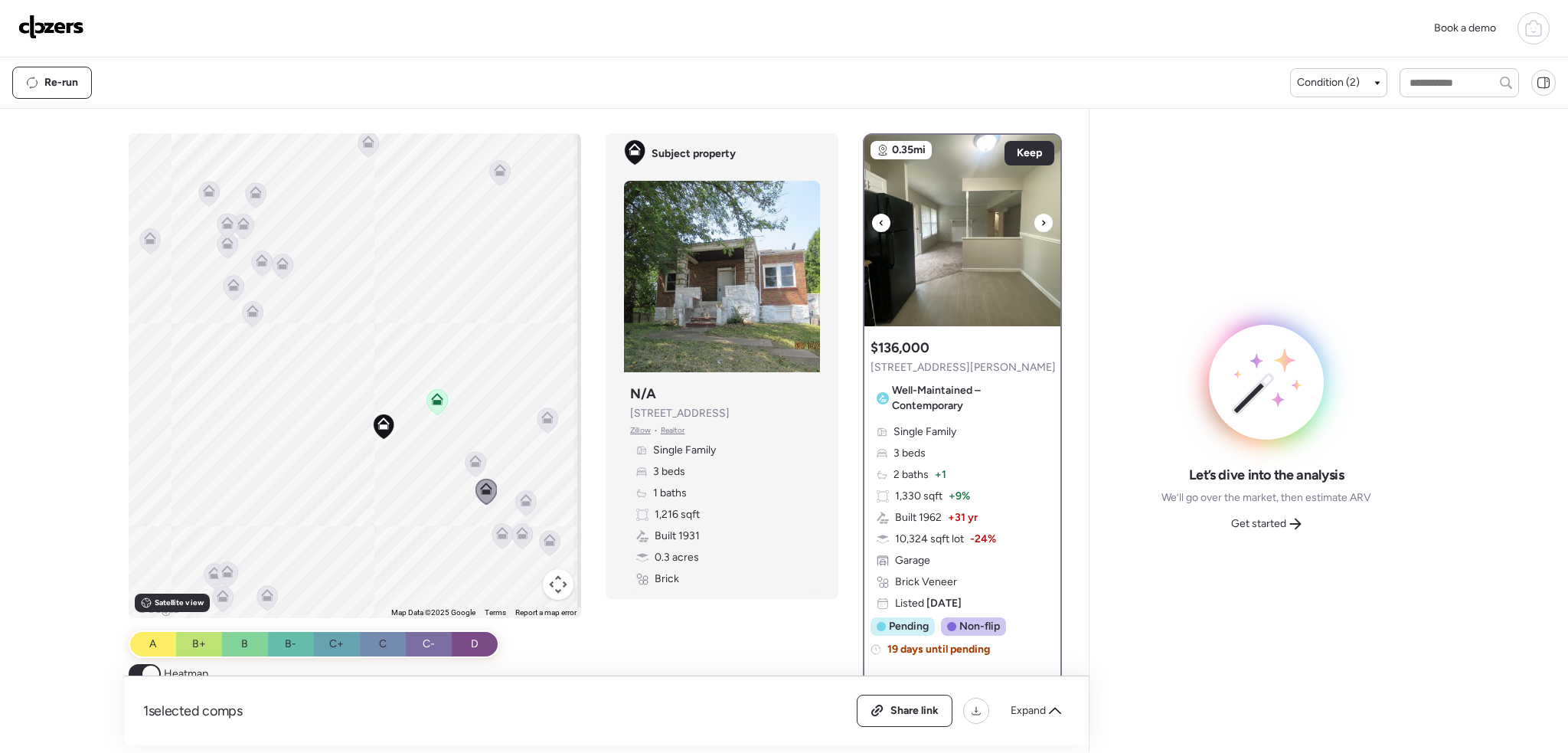
click at [1041, 221] on icon at bounding box center [1043, 222] width 6 height 18
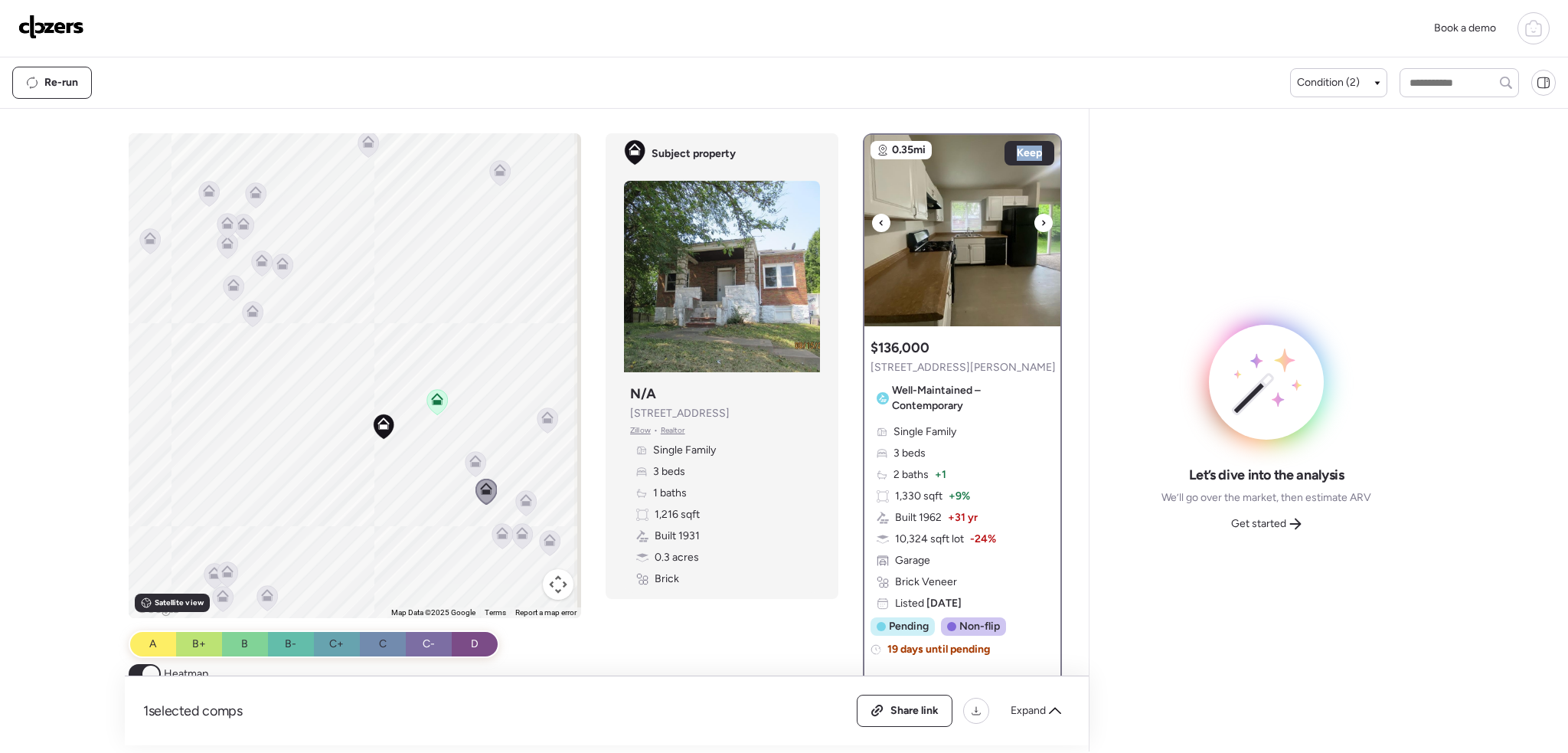
click at [1041, 221] on icon at bounding box center [1043, 222] width 6 height 18
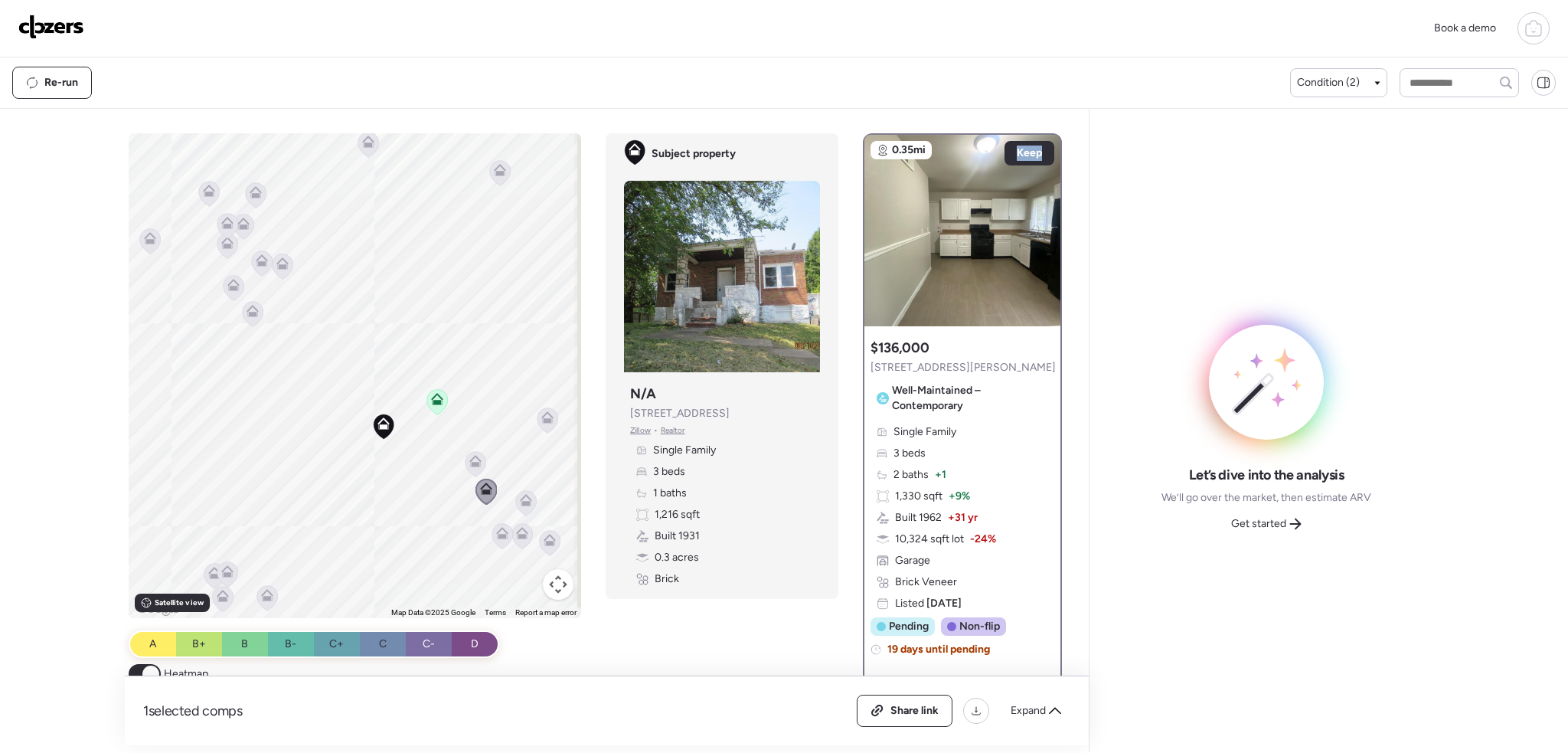
click at [551, 416] on icon at bounding box center [547, 420] width 21 height 26
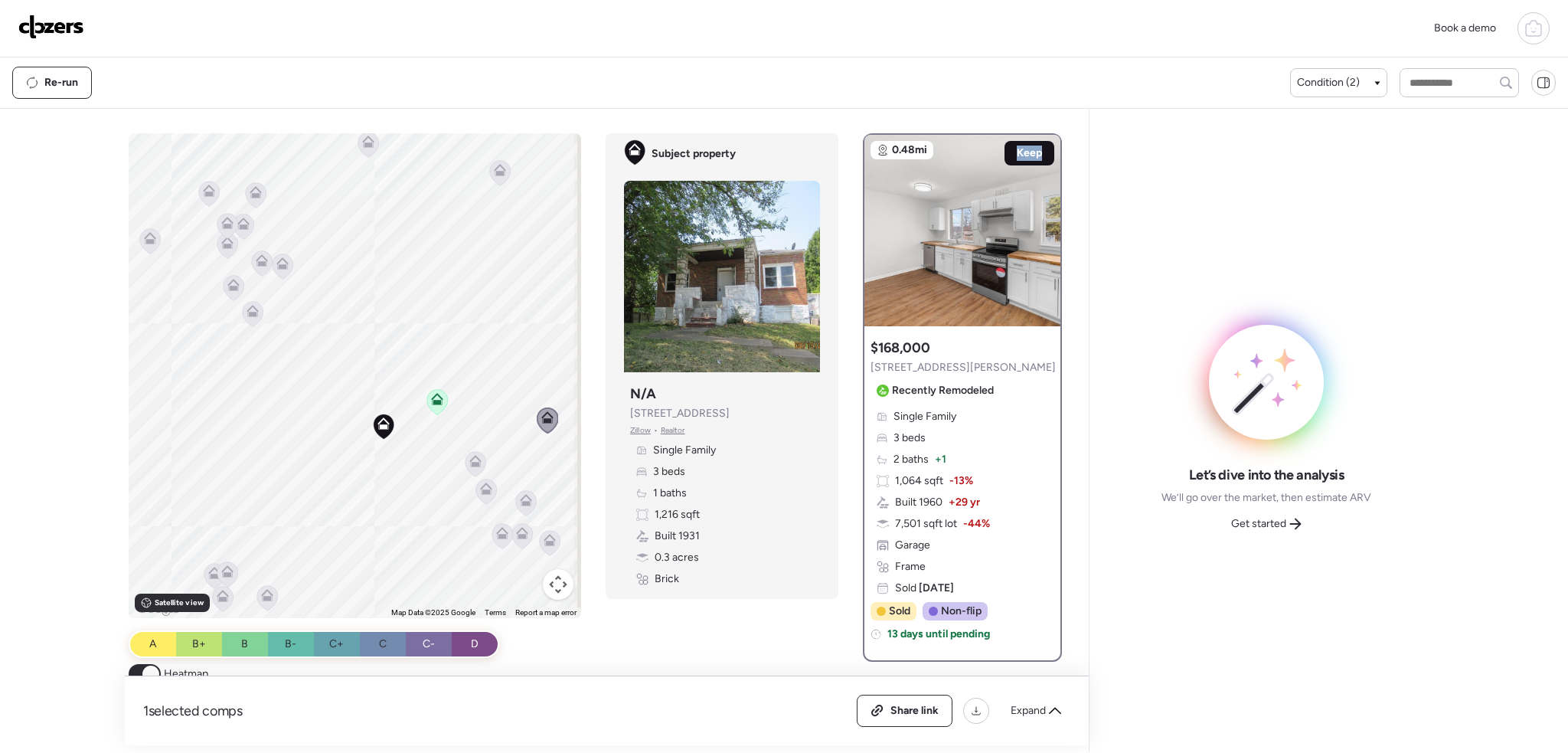
click at [1017, 155] on span "Keep" at bounding box center [1029, 153] width 26 height 16
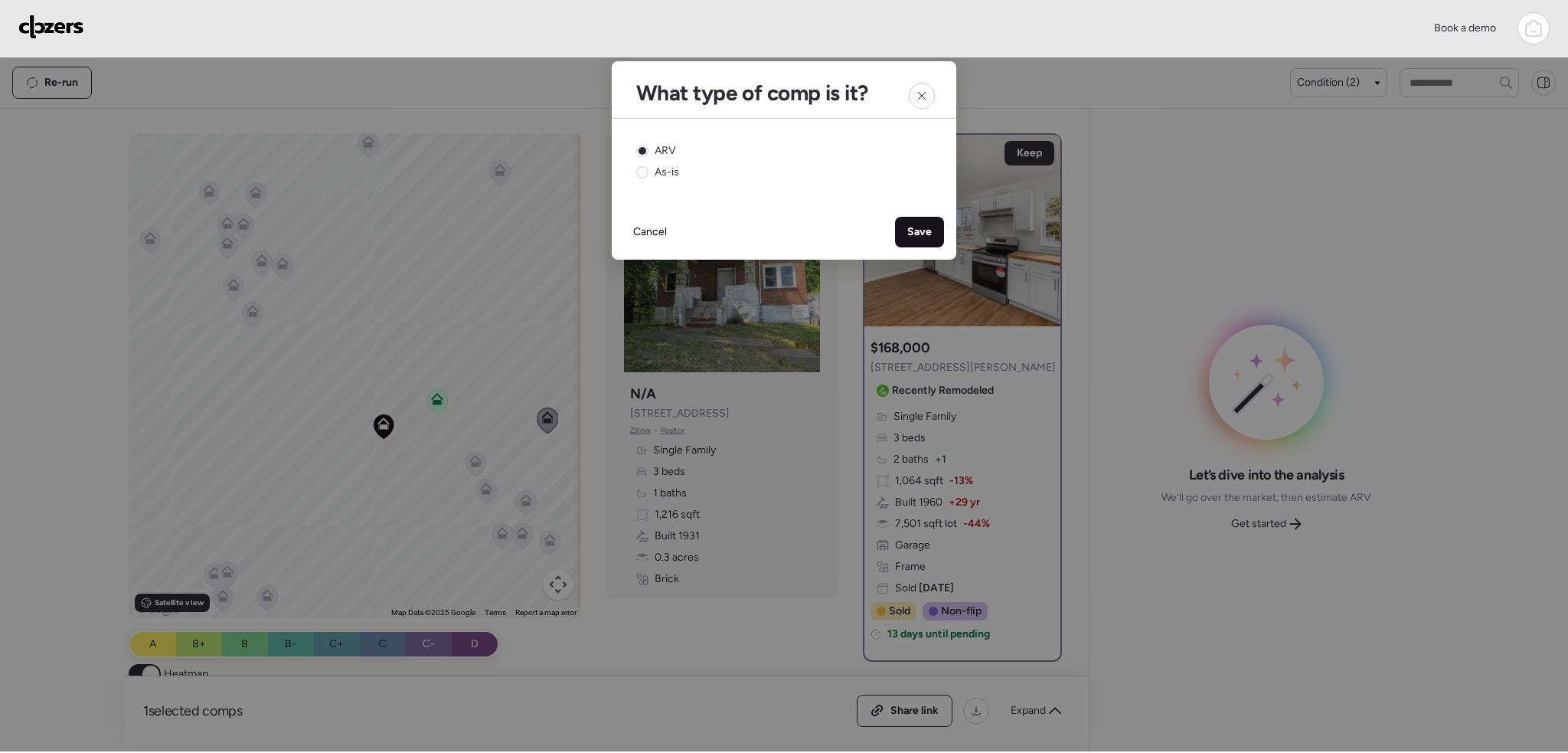
click at [927, 224] on span "Save" at bounding box center [920, 231] width 25 height 16
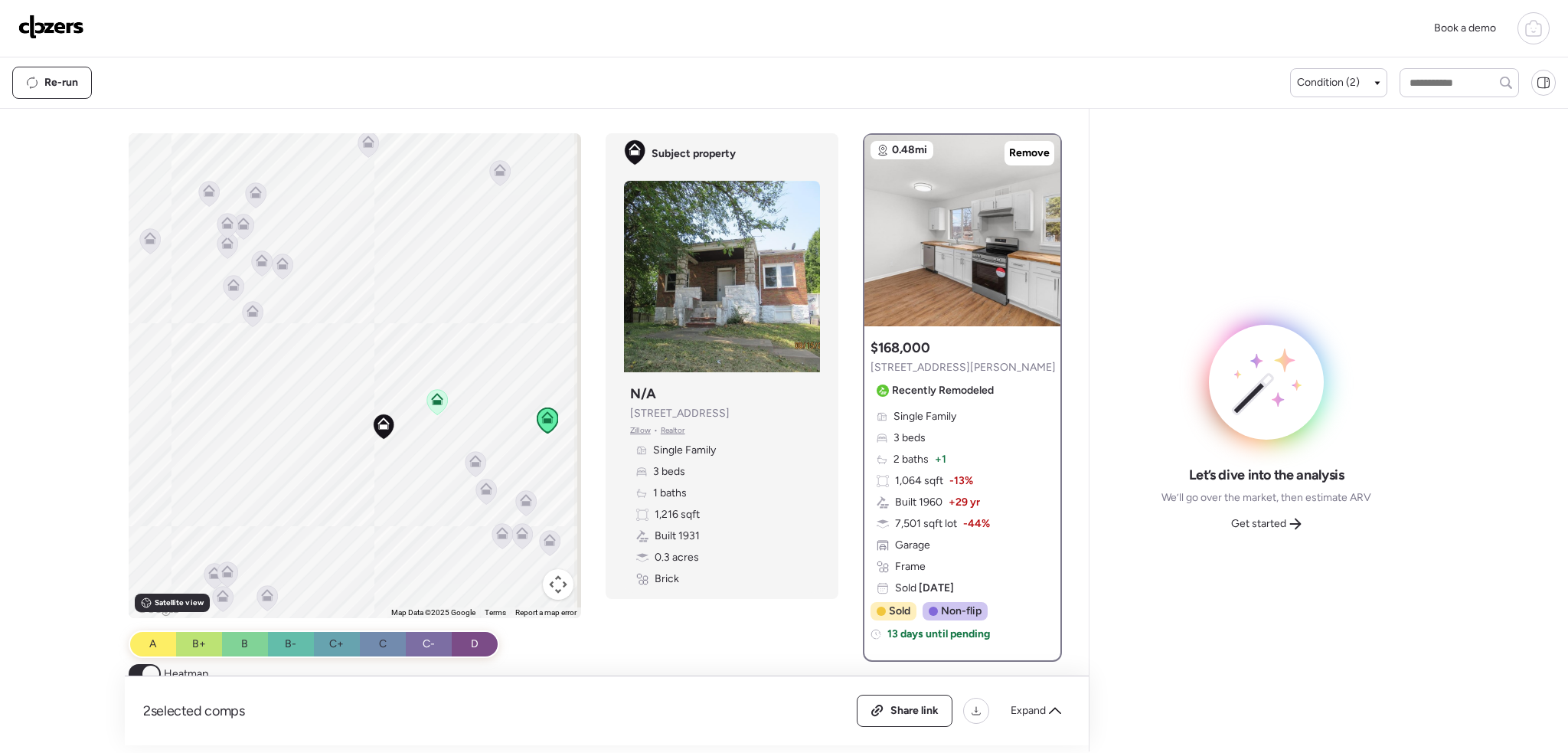
click at [473, 466] on icon at bounding box center [476, 465] width 10 height 5
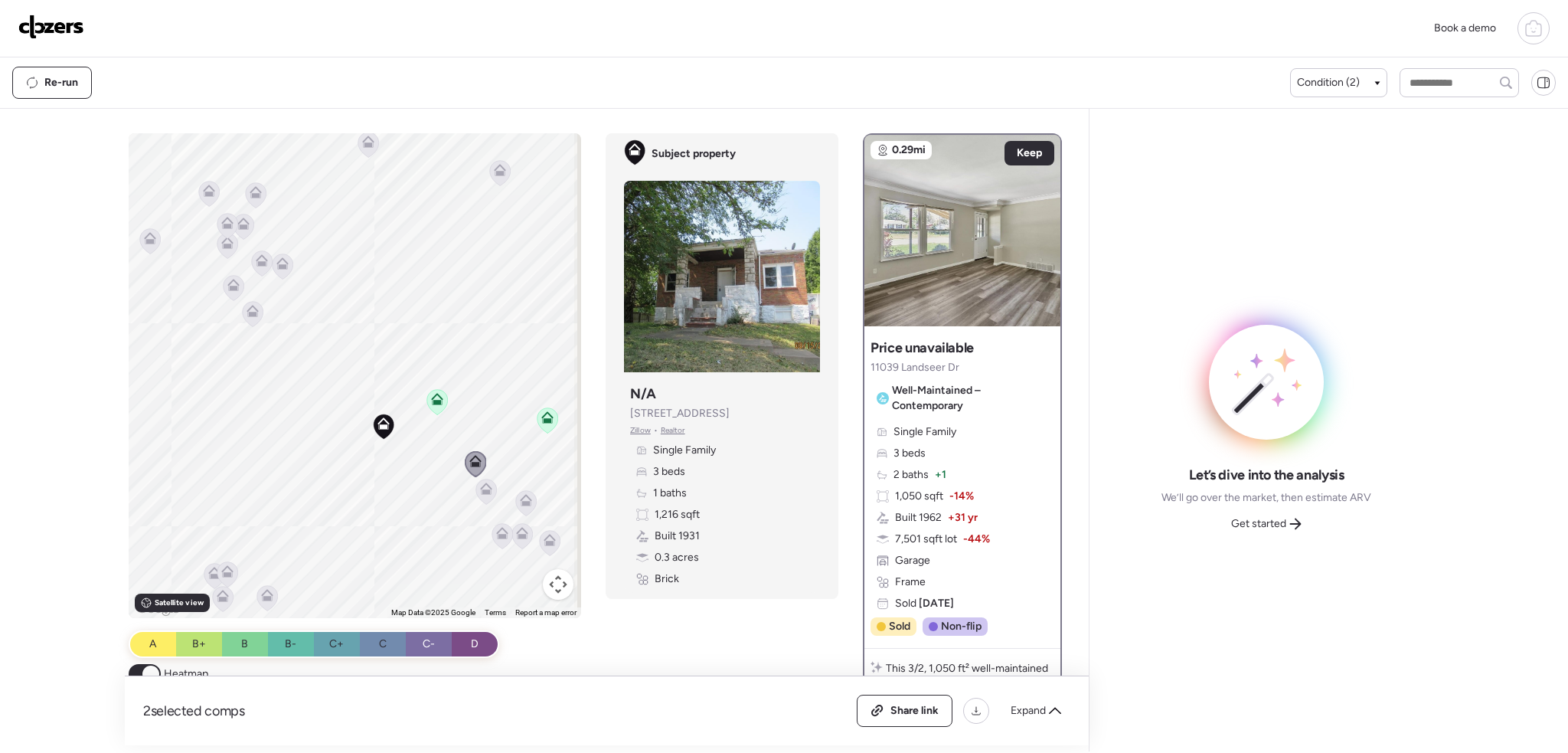
click at [483, 492] on icon at bounding box center [487, 492] width 10 height 5
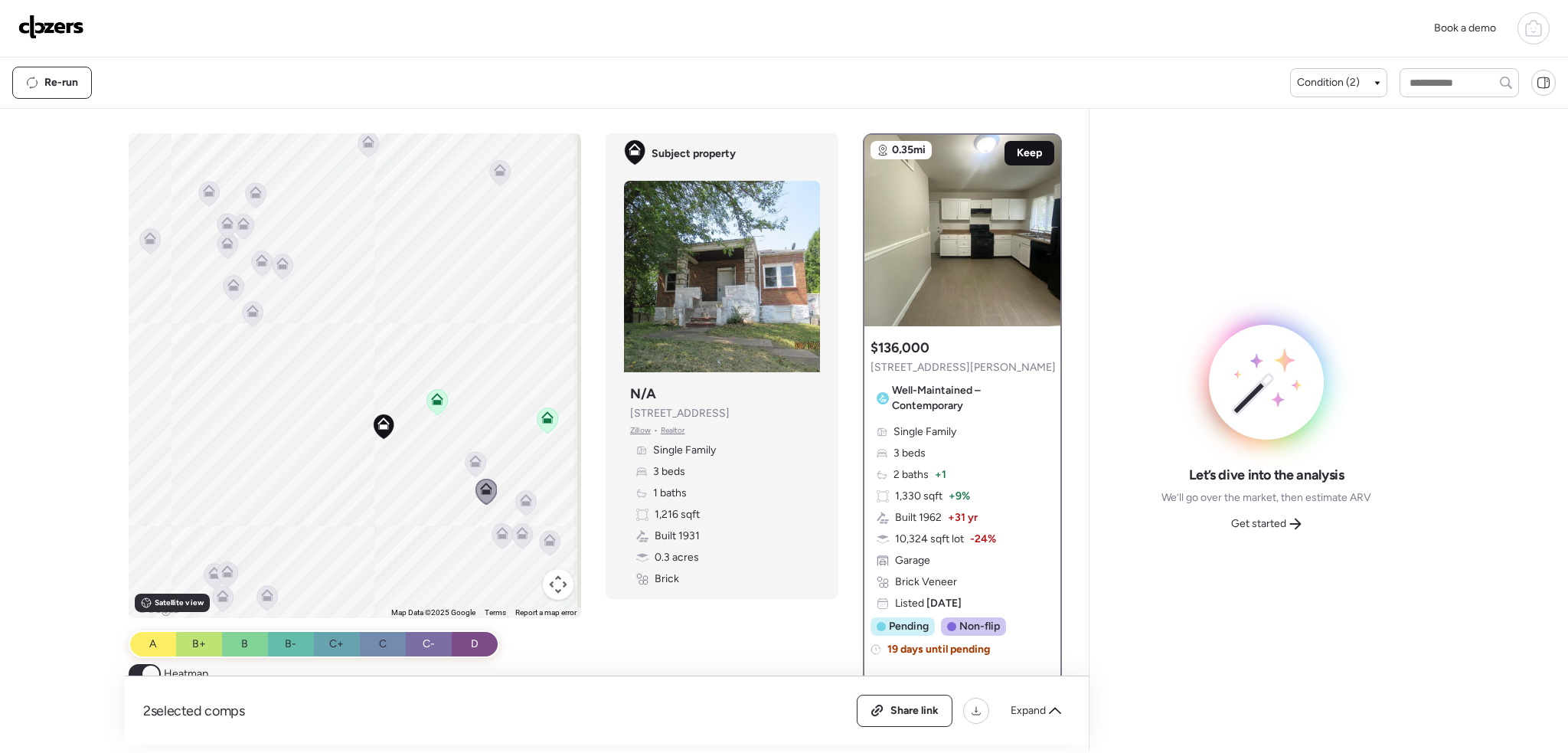
click at [1024, 147] on span "Keep" at bounding box center [1029, 153] width 26 height 16
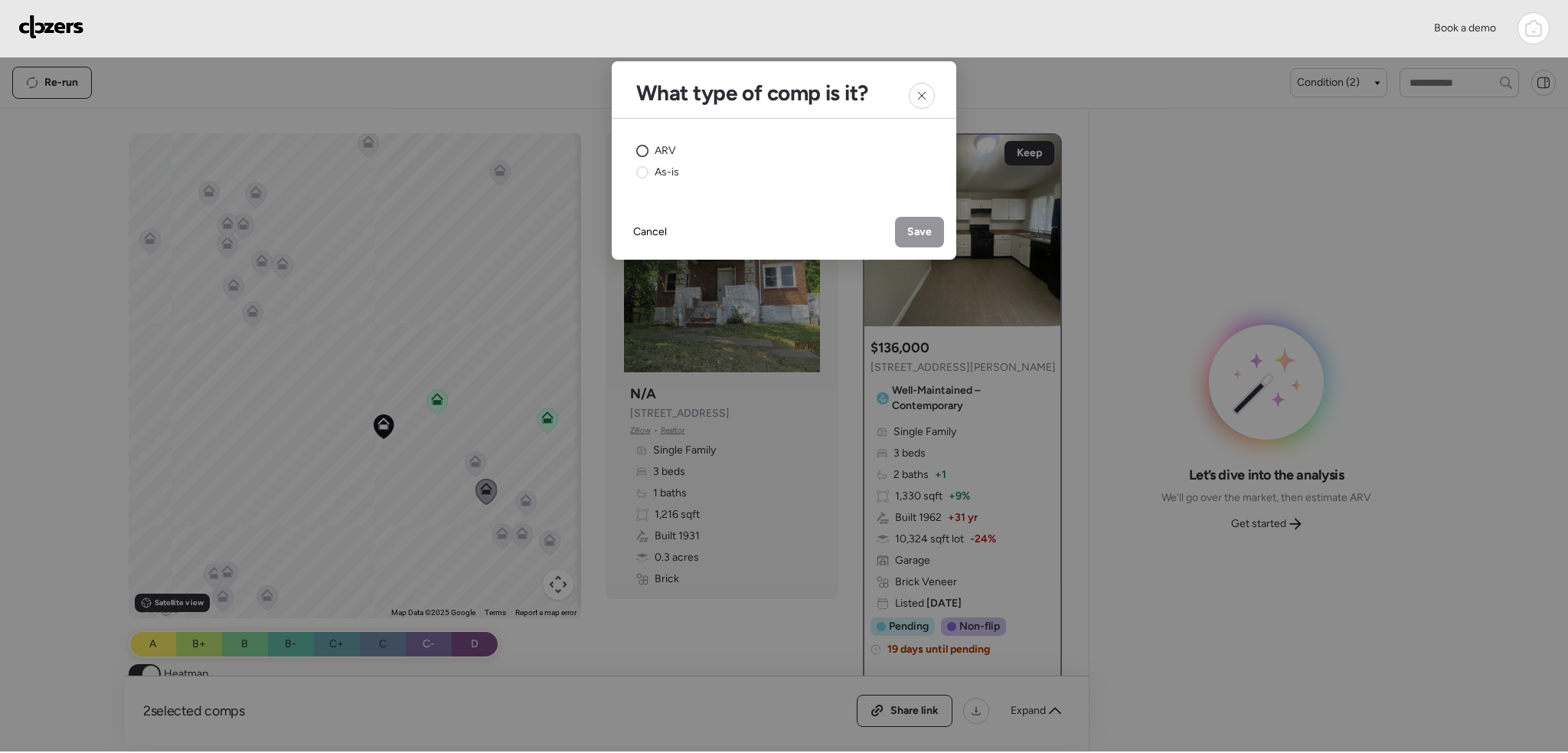
drag, startPoint x: 665, startPoint y: 148, endPoint x: 685, endPoint y: 149, distance: 20.0
click at [670, 148] on span "ARV" at bounding box center [665, 150] width 21 height 16
drag, startPoint x: 910, startPoint y: 225, endPoint x: 1106, endPoint y: 387, distance: 254.3
click at [914, 226] on span "Save" at bounding box center [920, 231] width 25 height 16
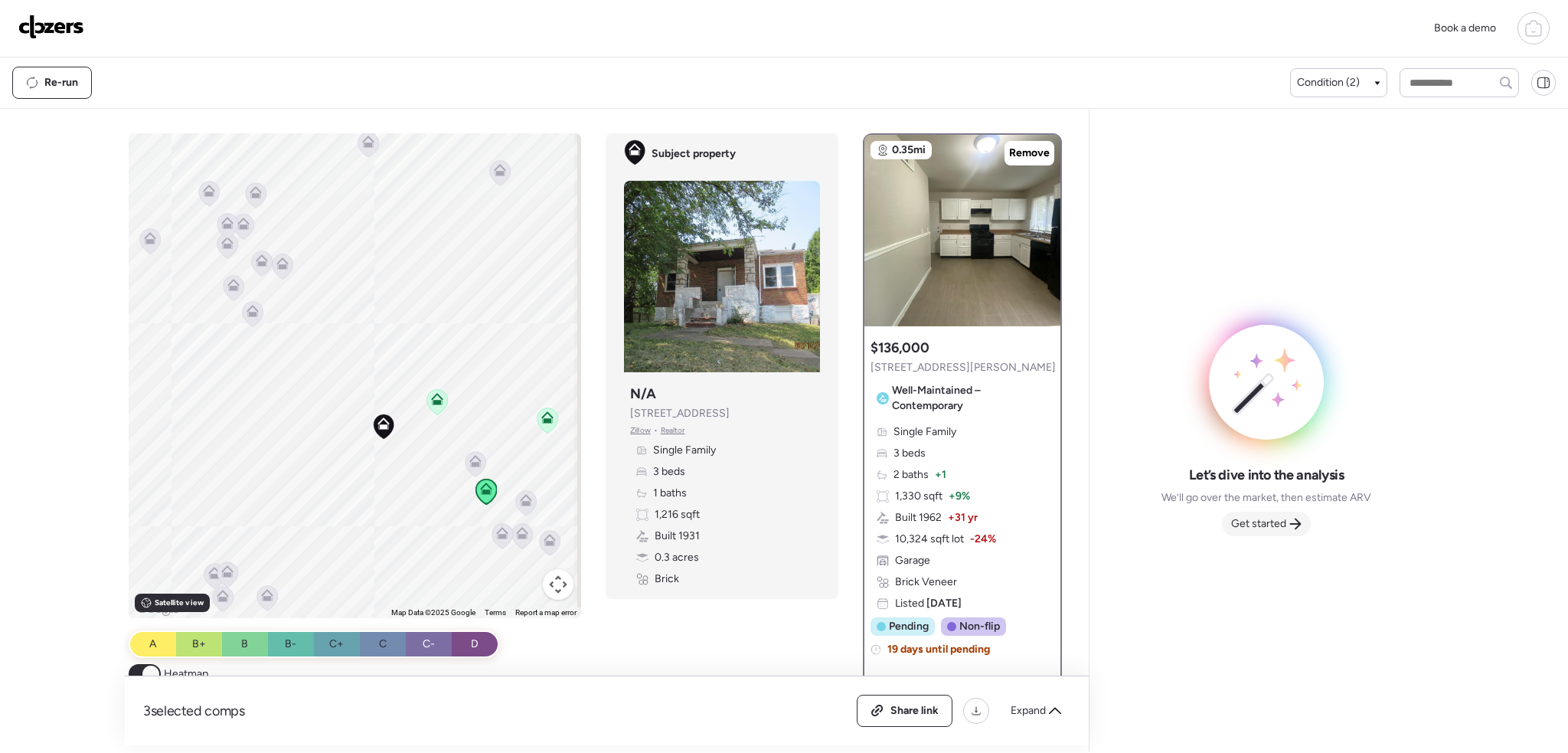
click at [1253, 525] on span "Get started" at bounding box center [1258, 523] width 55 height 16
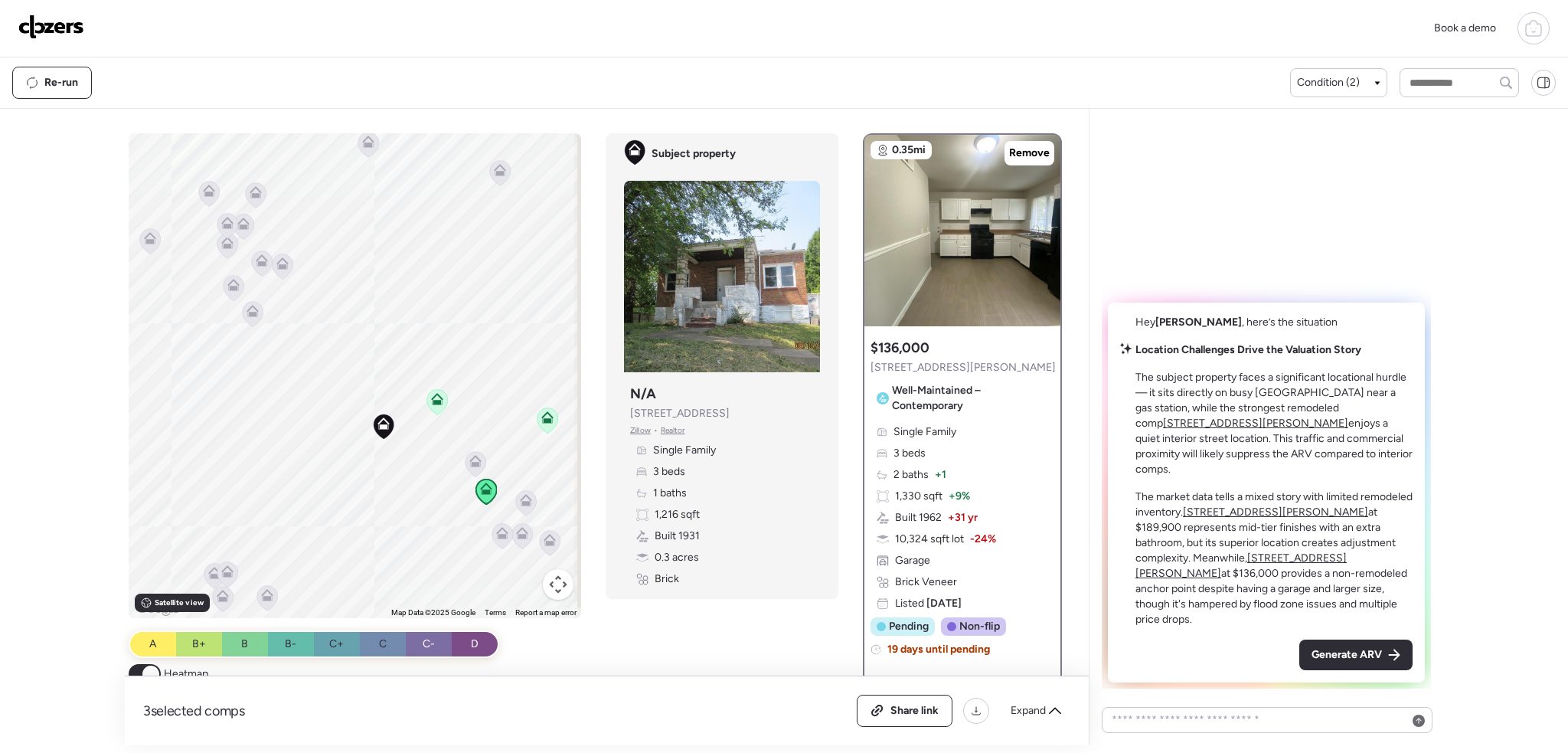
drag, startPoint x: 1356, startPoint y: 648, endPoint x: 1345, endPoint y: 646, distance: 11.2
click at [1356, 648] on span "Generate ARV" at bounding box center [1346, 655] width 70 height 16
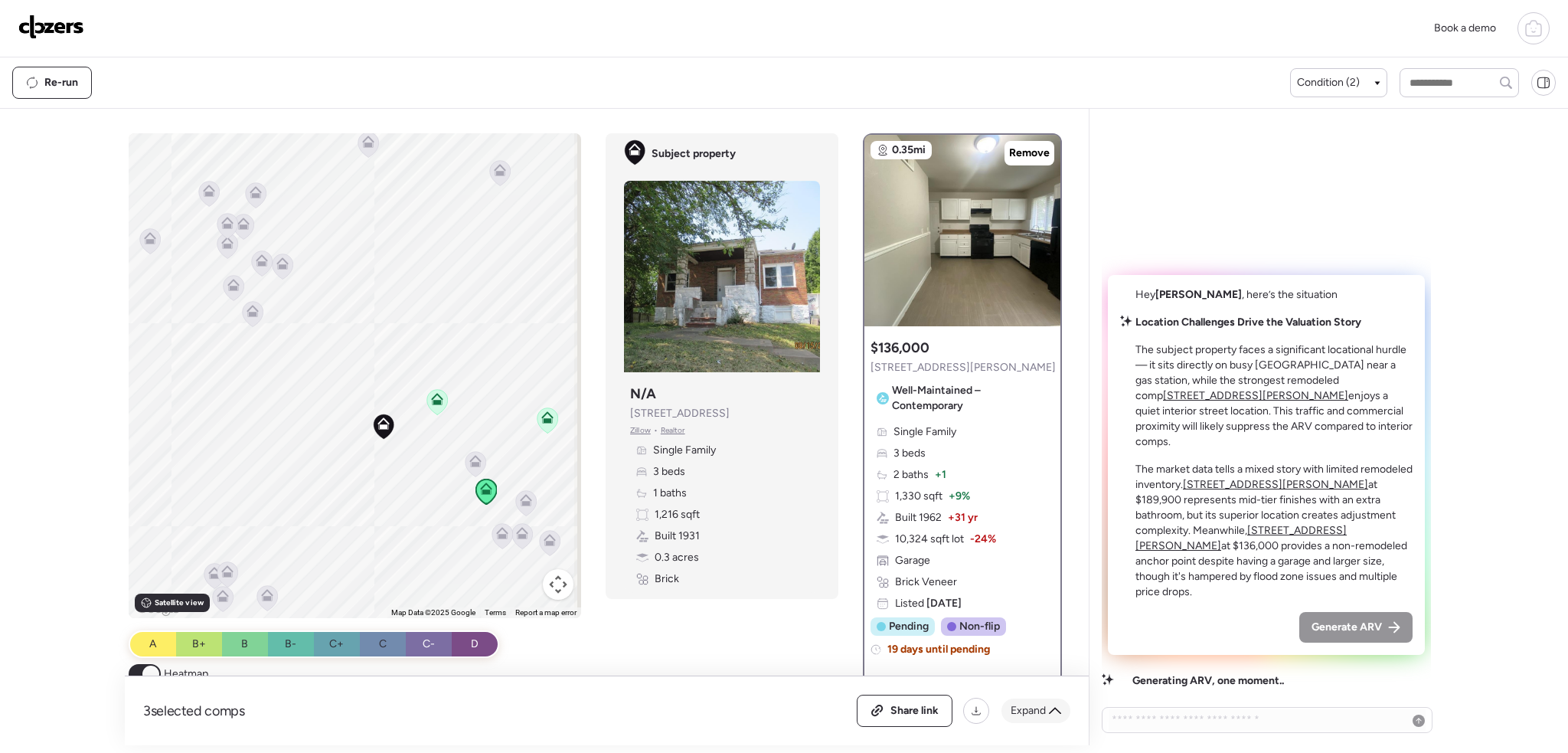
click at [1037, 703] on span "Expand" at bounding box center [1028, 710] width 36 height 16
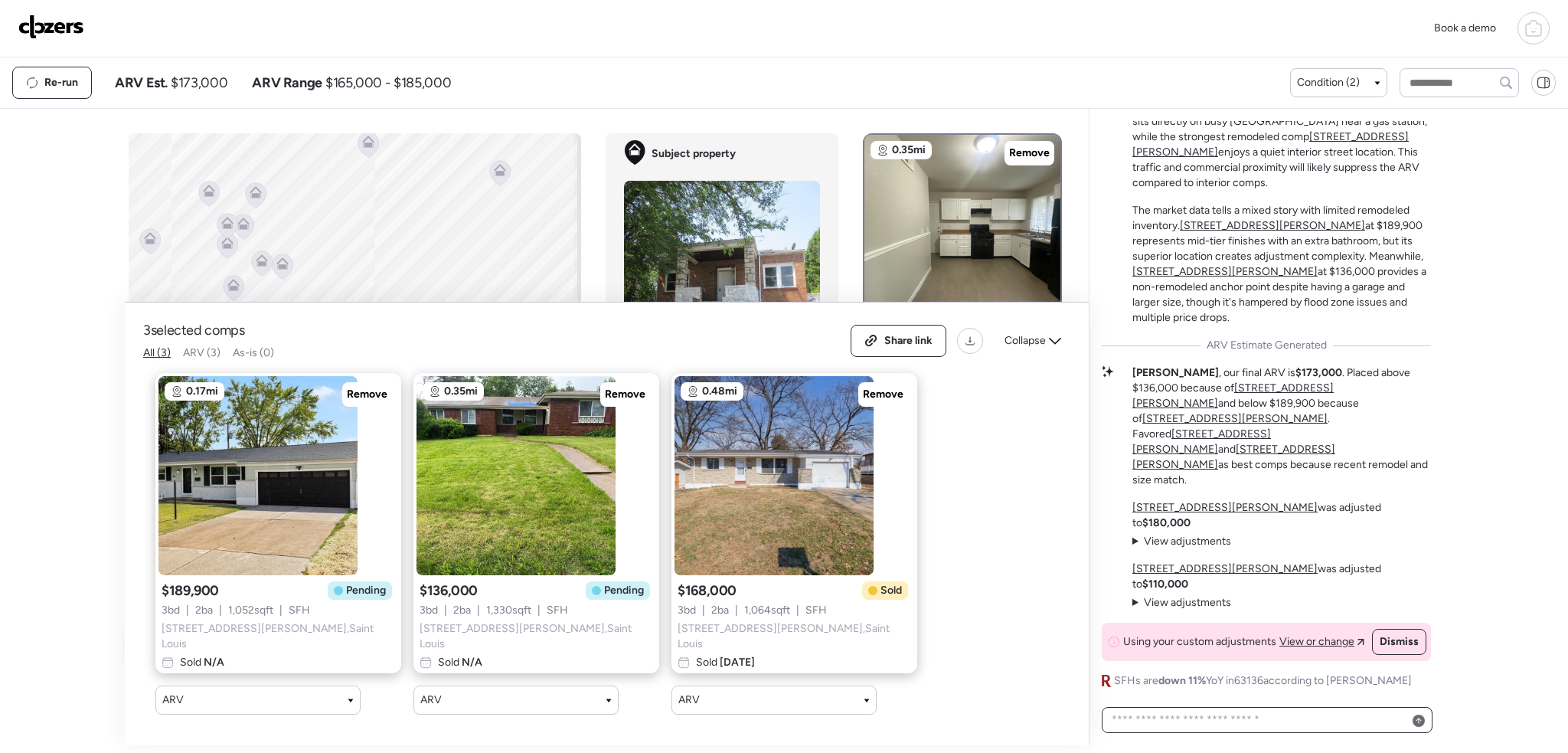
click at [1229, 723] on textarea at bounding box center [1266, 720] width 317 height 21
type textarea "**********"
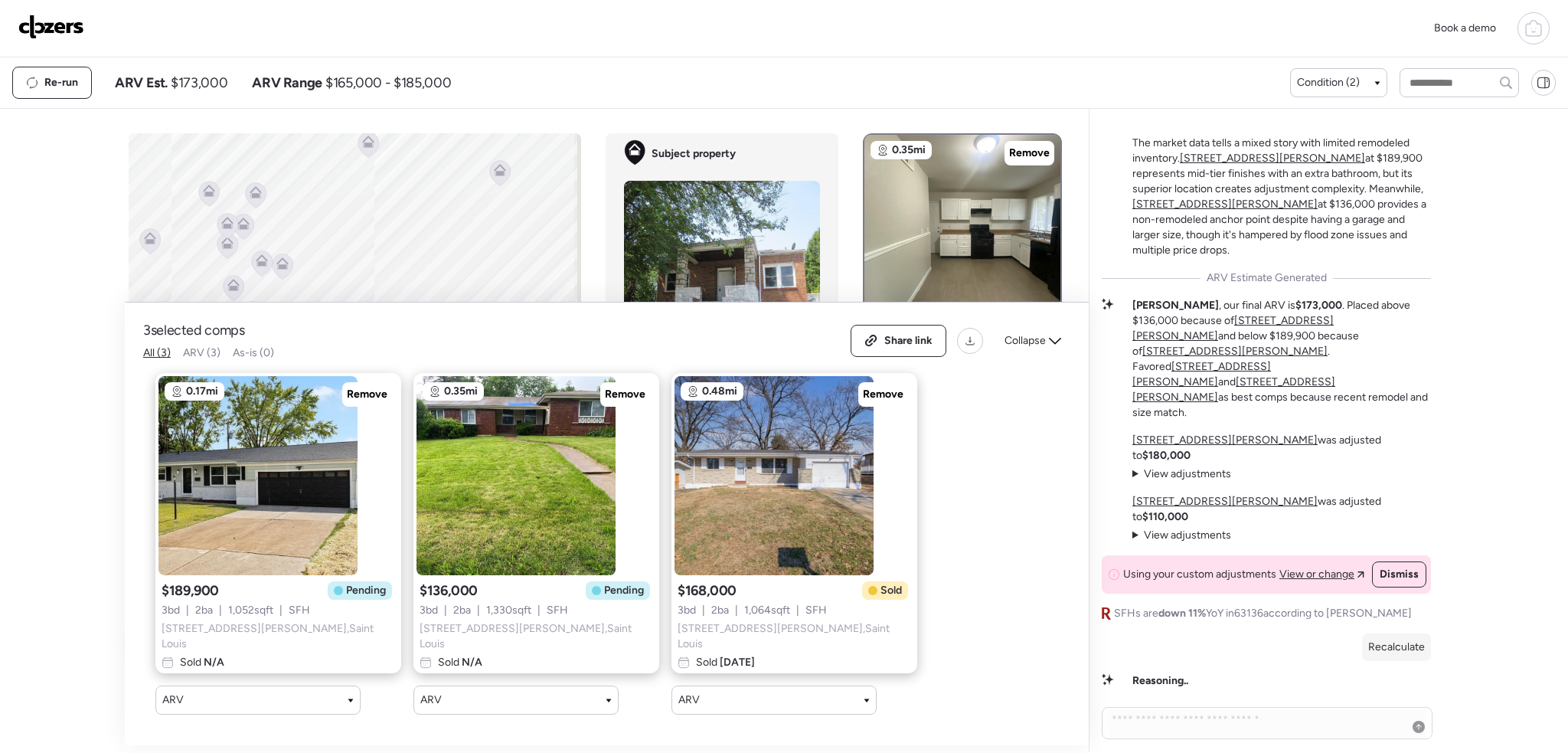
click at [1049, 353] on div "Collapse" at bounding box center [1032, 341] width 75 height 25
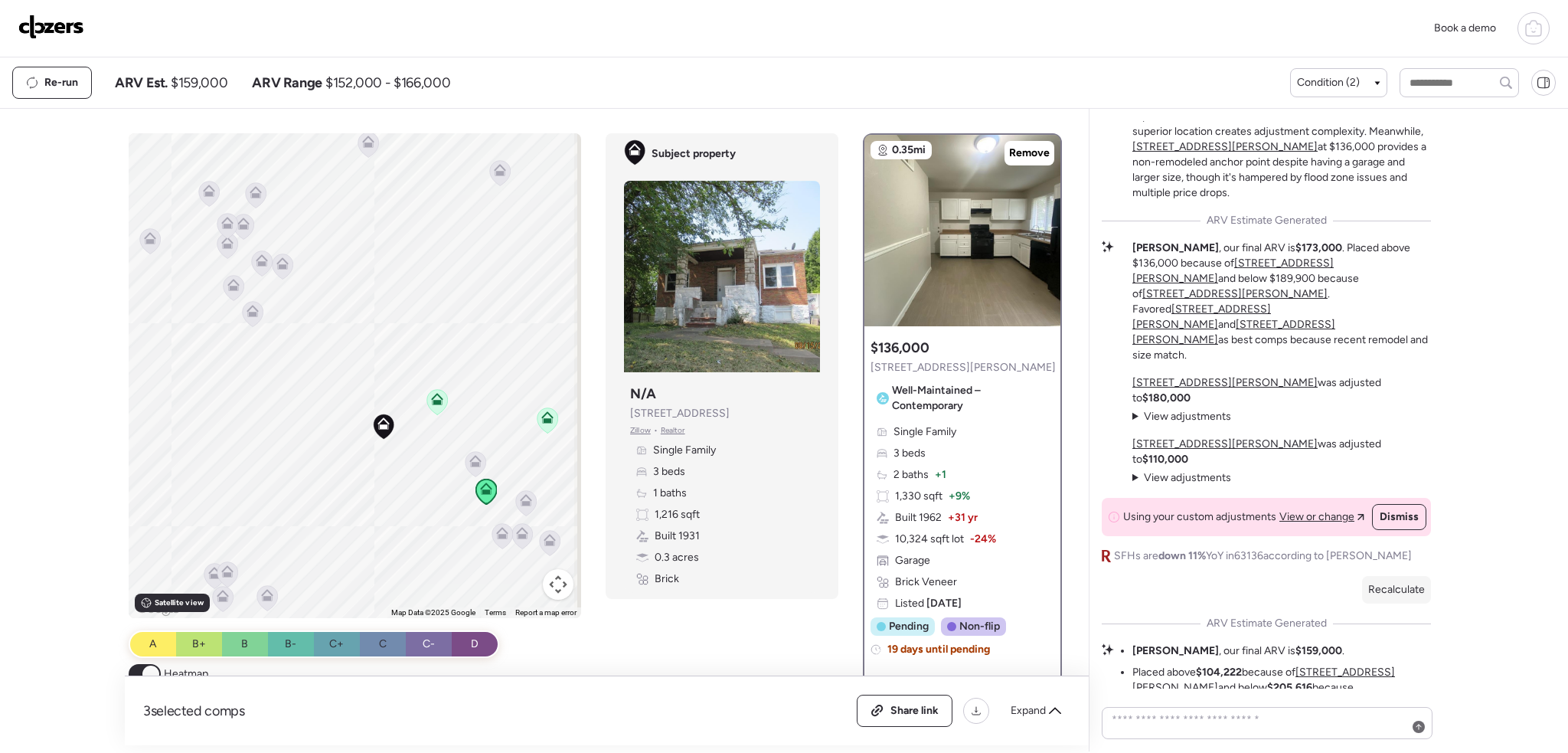
click at [432, 400] on icon at bounding box center [437, 398] width 12 height 12
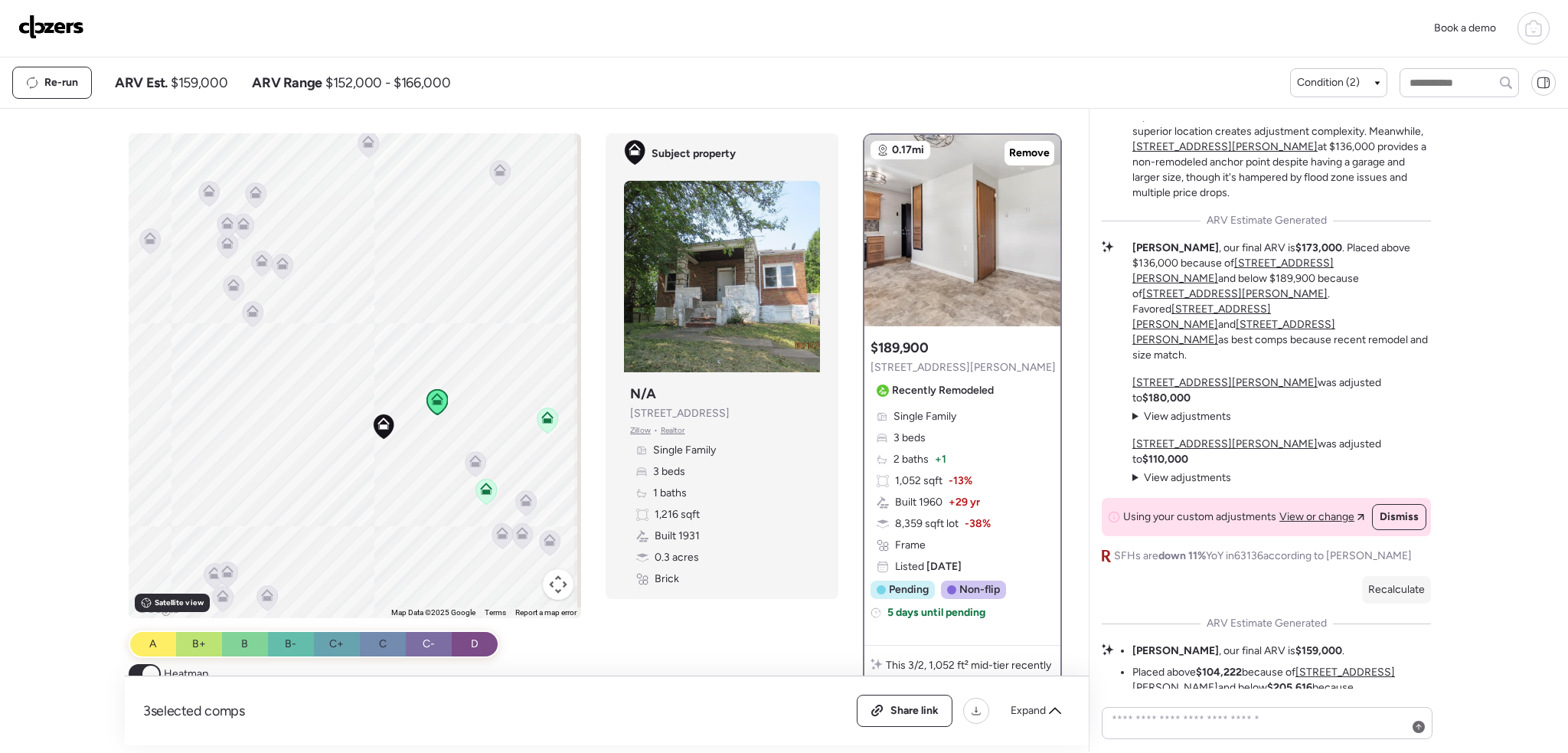
click at [485, 493] on icon at bounding box center [487, 492] width 10 height 5
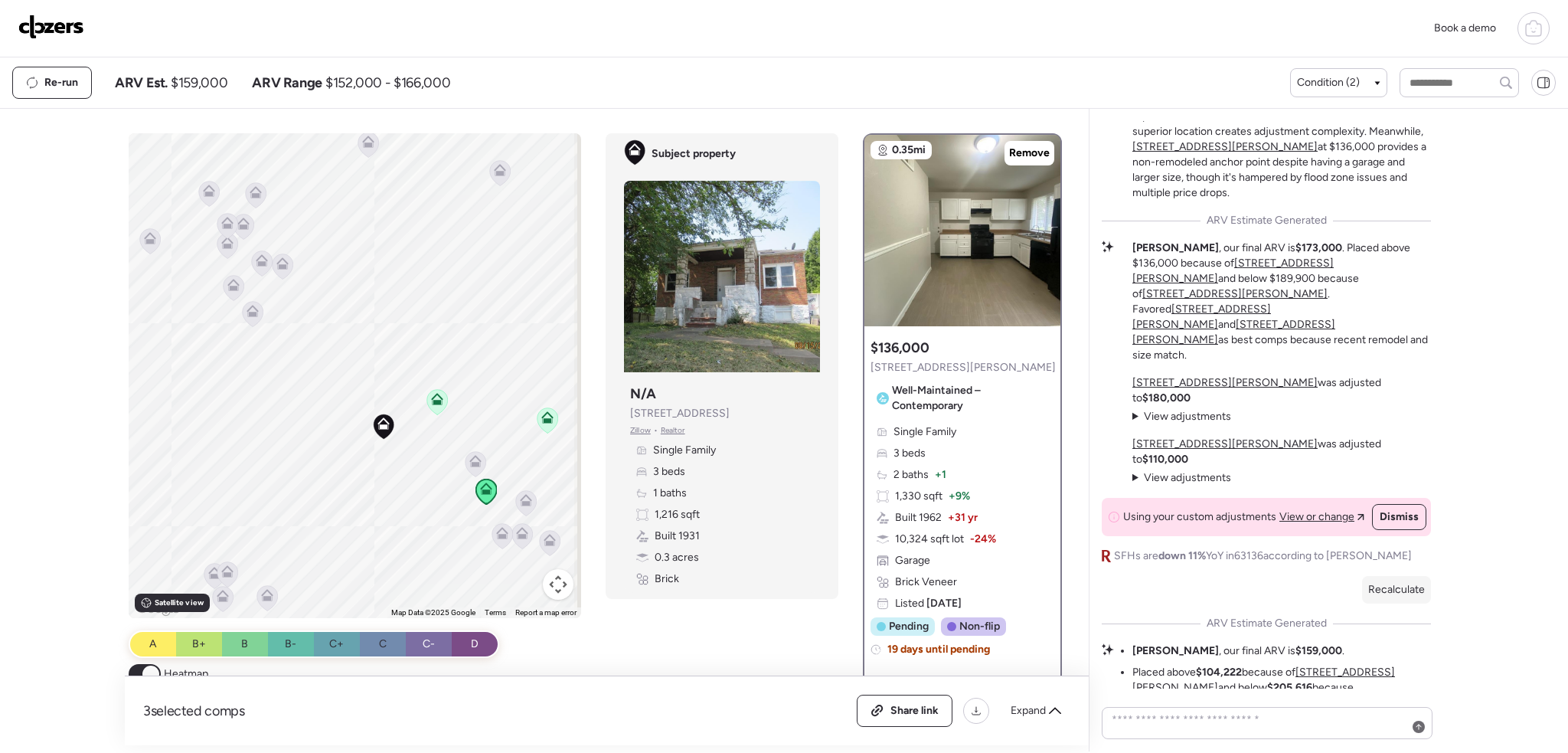
click at [546, 419] on icon at bounding box center [548, 421] width 10 height 5
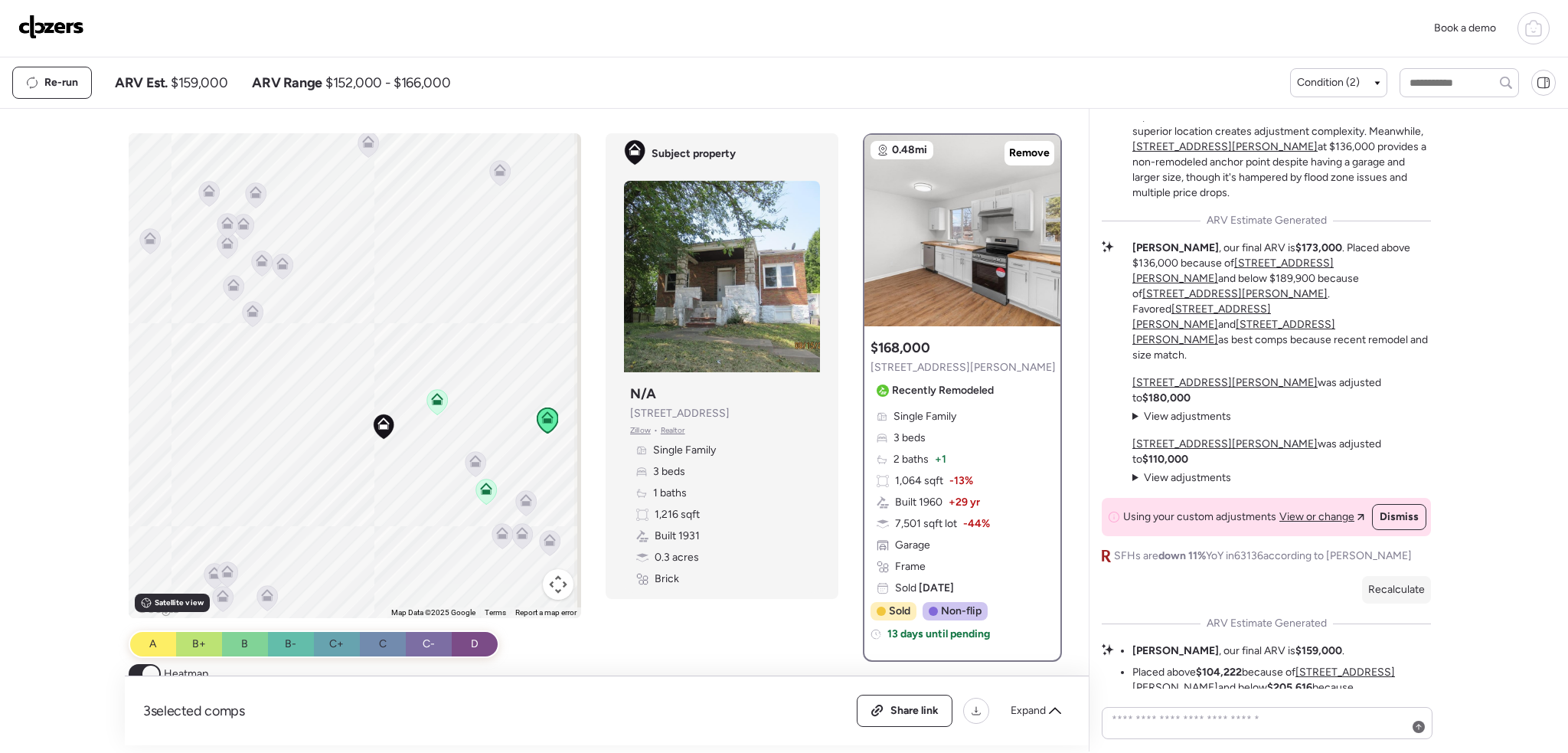
click at [435, 404] on icon at bounding box center [437, 403] width 10 height 5
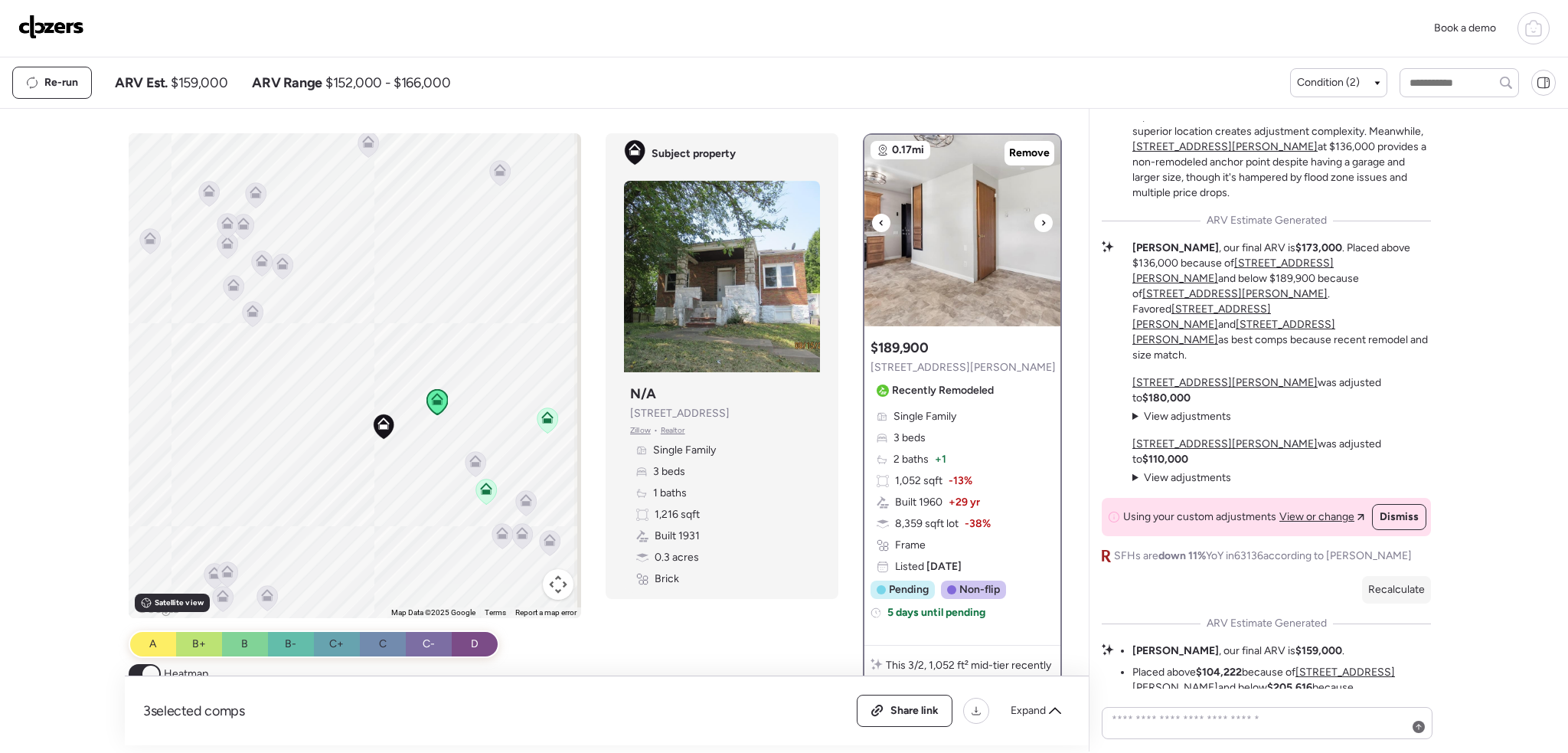
click at [878, 223] on icon at bounding box center [880, 222] width 6 height 18
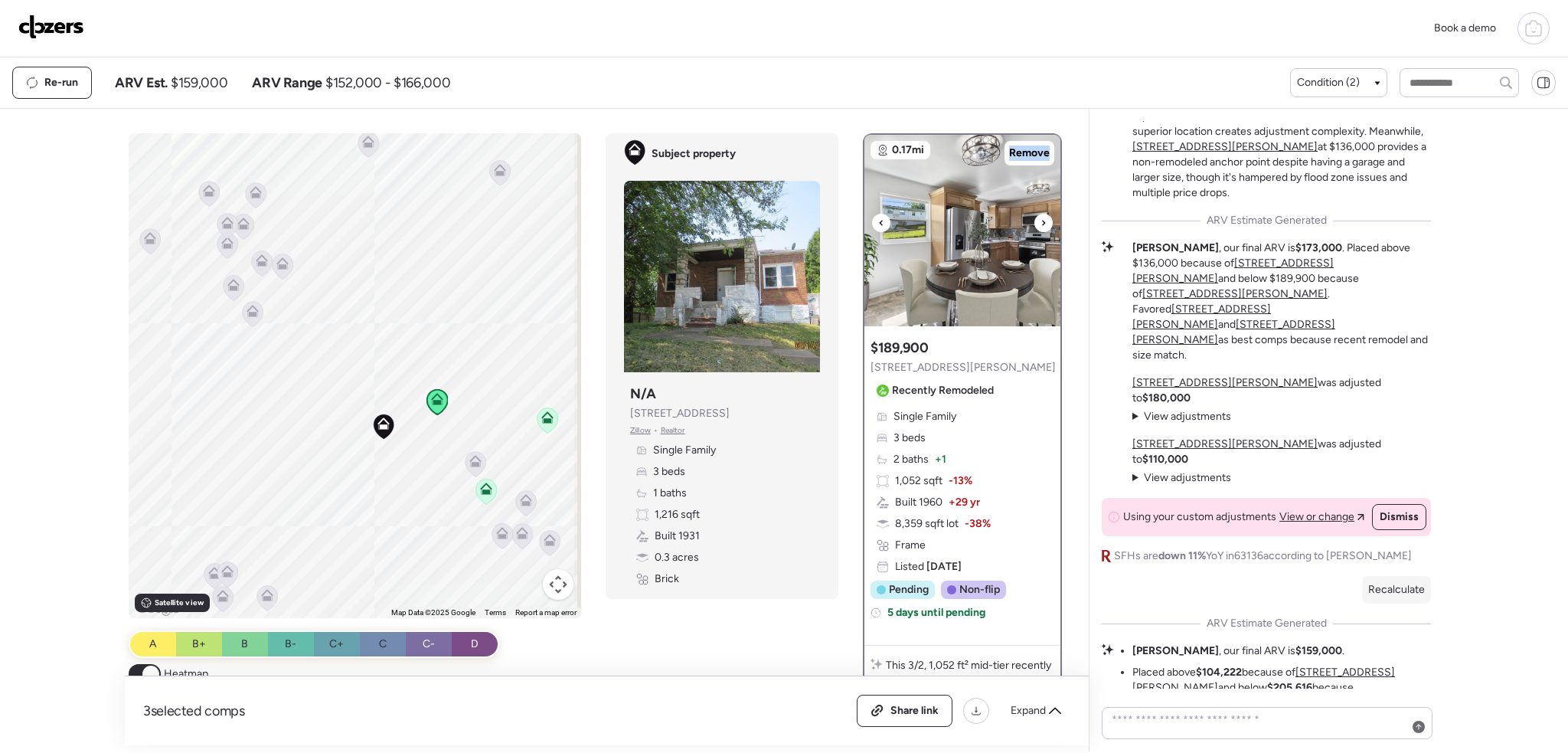
click at [878, 223] on icon at bounding box center [880, 222] width 6 height 18
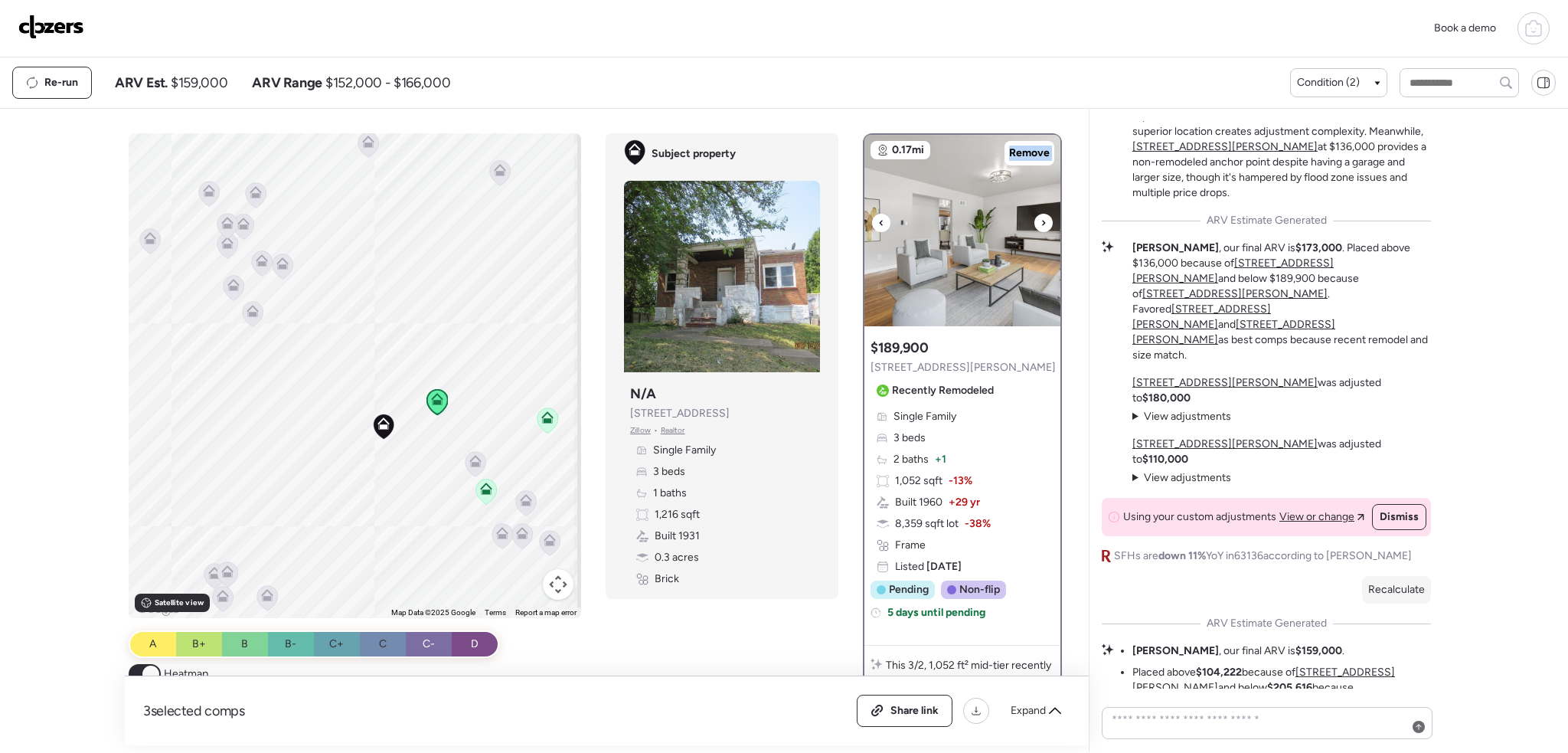
click at [878, 223] on icon at bounding box center [880, 222] width 6 height 18
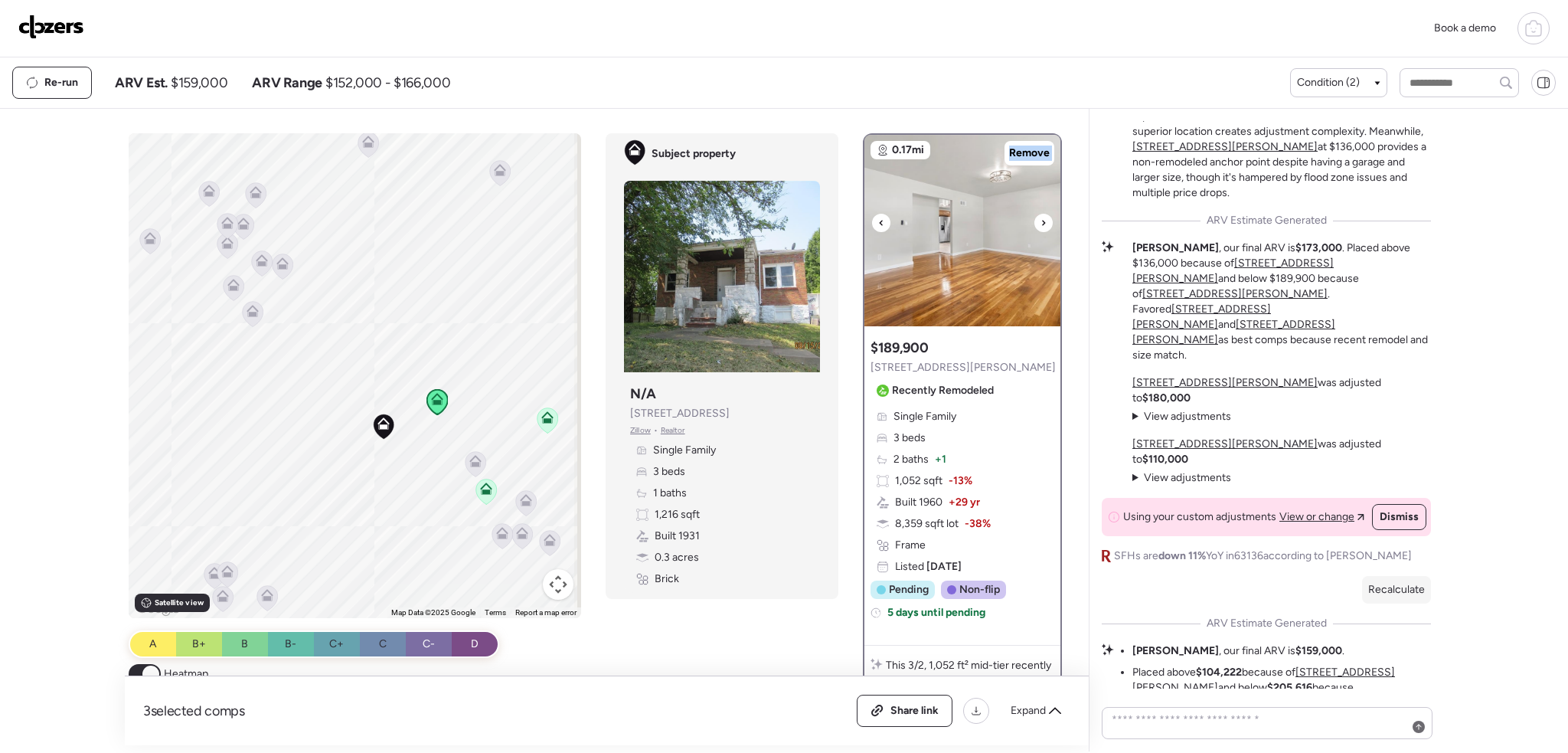
click at [878, 223] on icon at bounding box center [880, 222] width 6 height 18
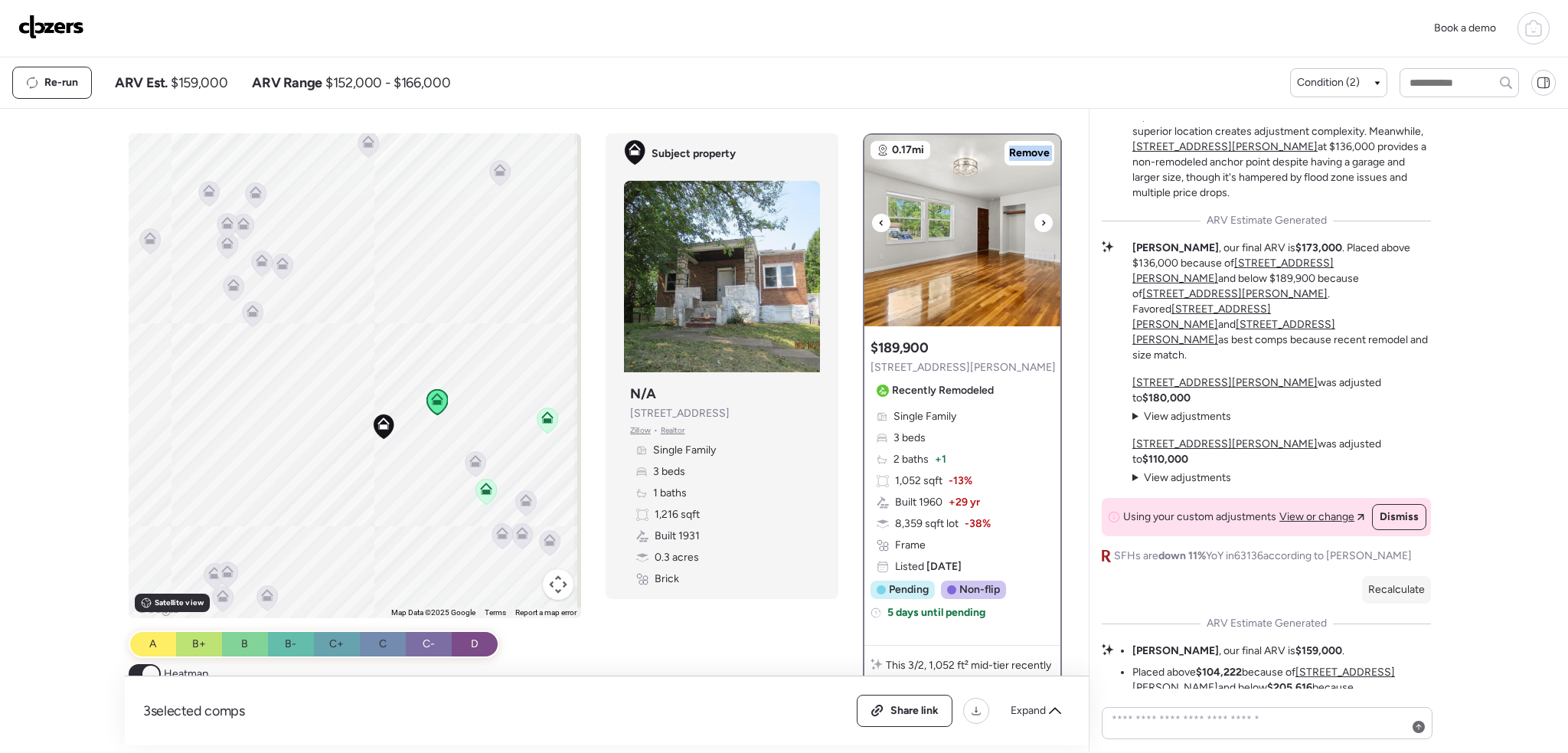
click at [878, 223] on icon at bounding box center [880, 222] width 6 height 18
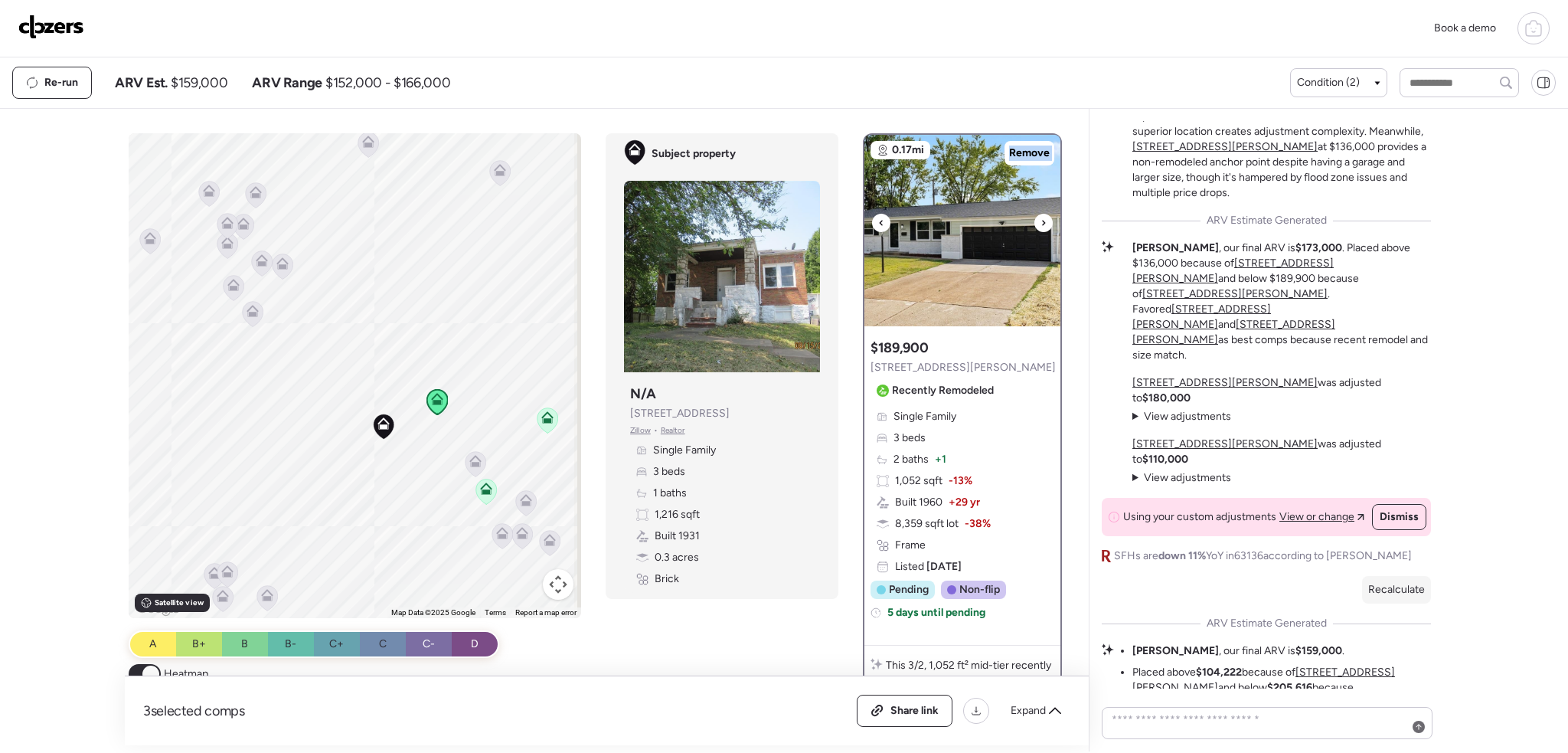
click at [878, 223] on icon at bounding box center [880, 222] width 6 height 18
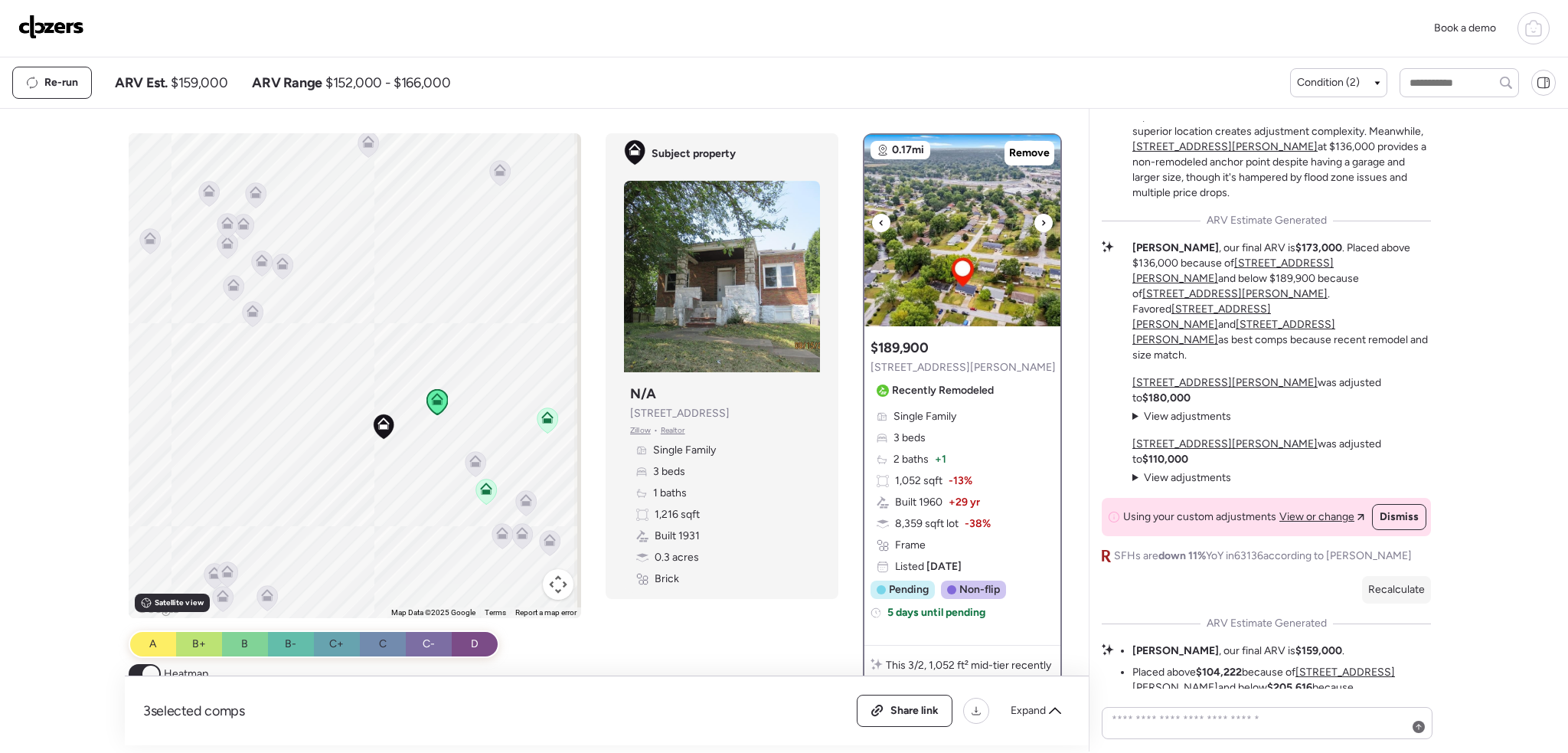
click at [1042, 224] on icon at bounding box center [1044, 222] width 3 height 5
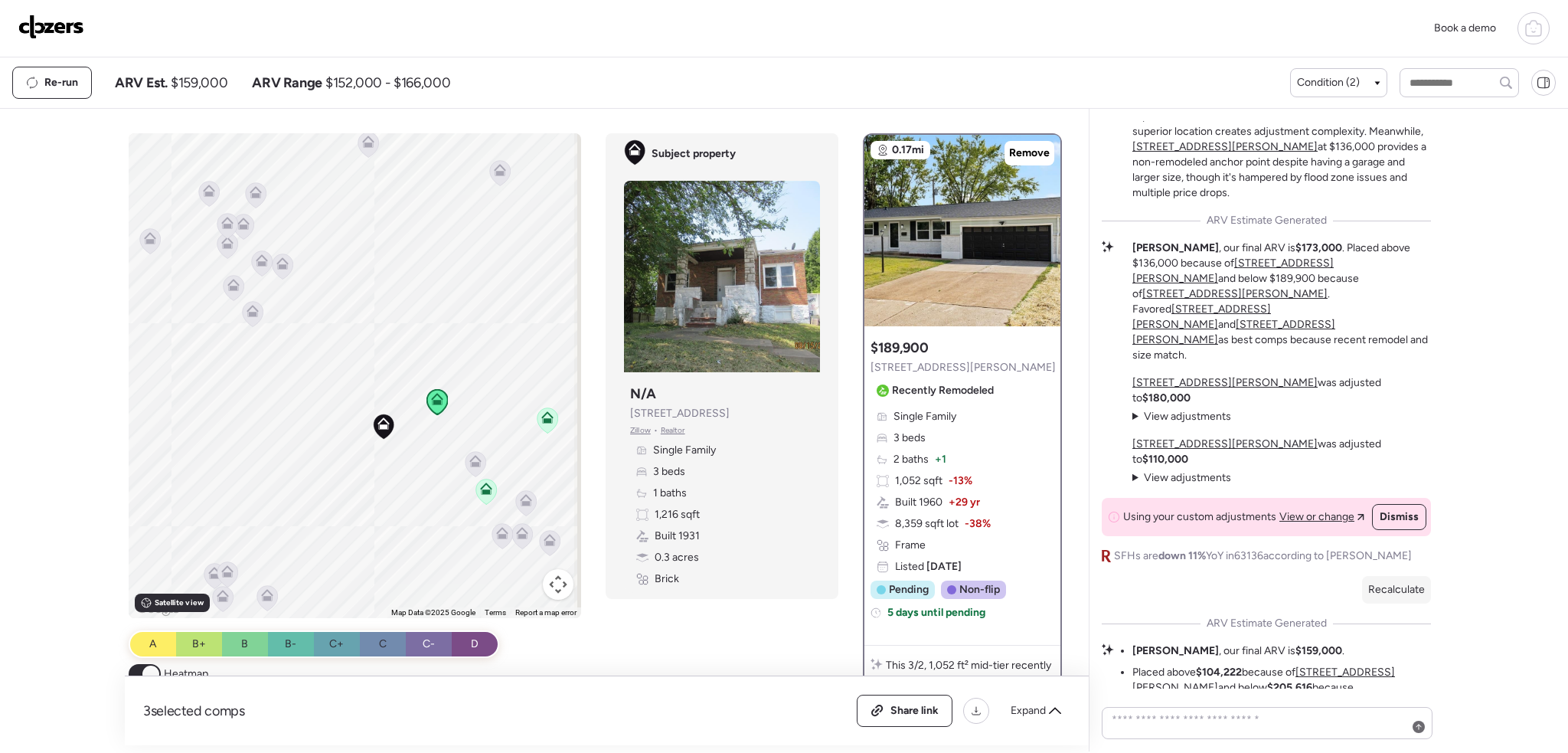
click at [542, 424] on icon at bounding box center [547, 420] width 21 height 26
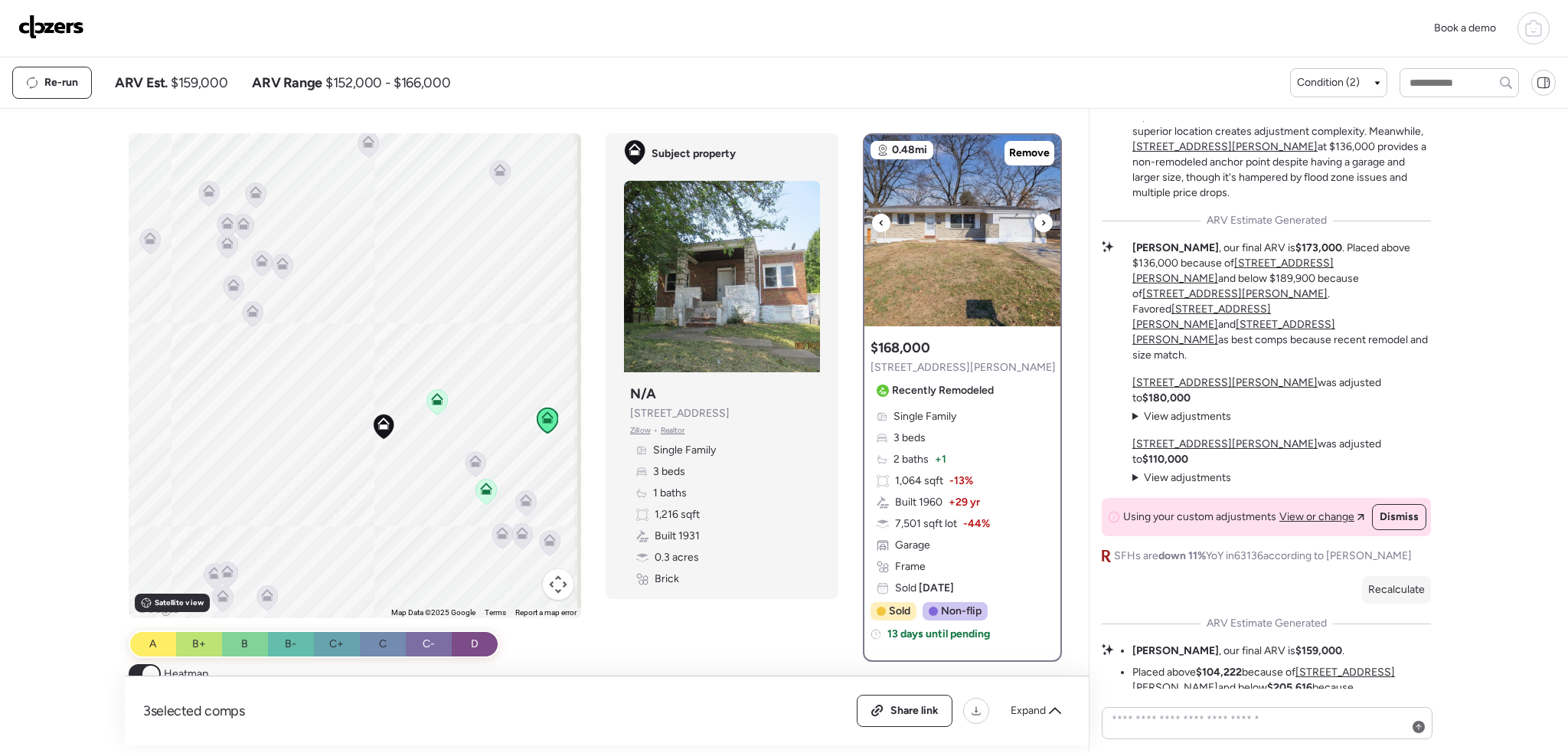
click at [931, 243] on img at bounding box center [962, 231] width 196 height 192
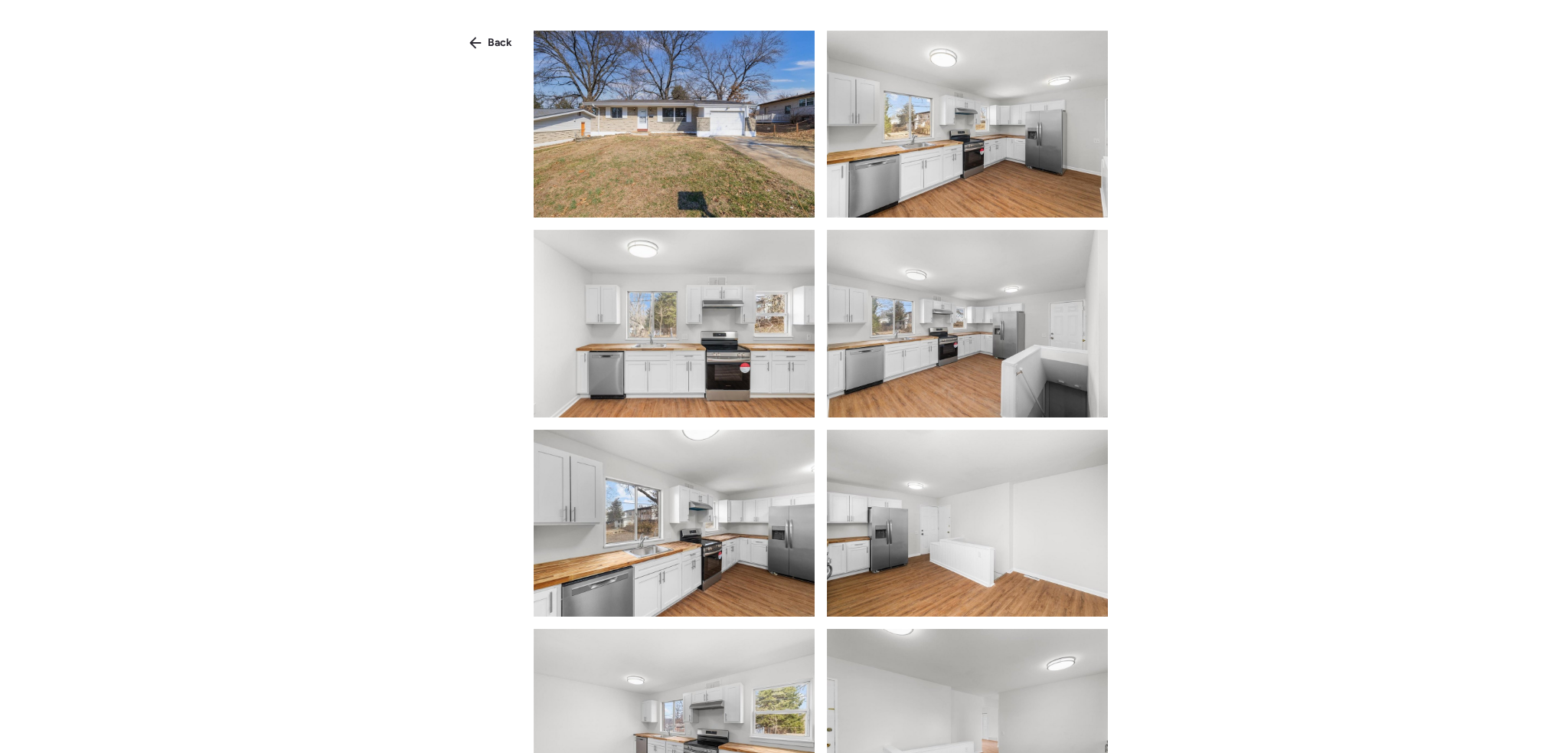
click at [680, 129] on img at bounding box center [674, 124] width 281 height 187
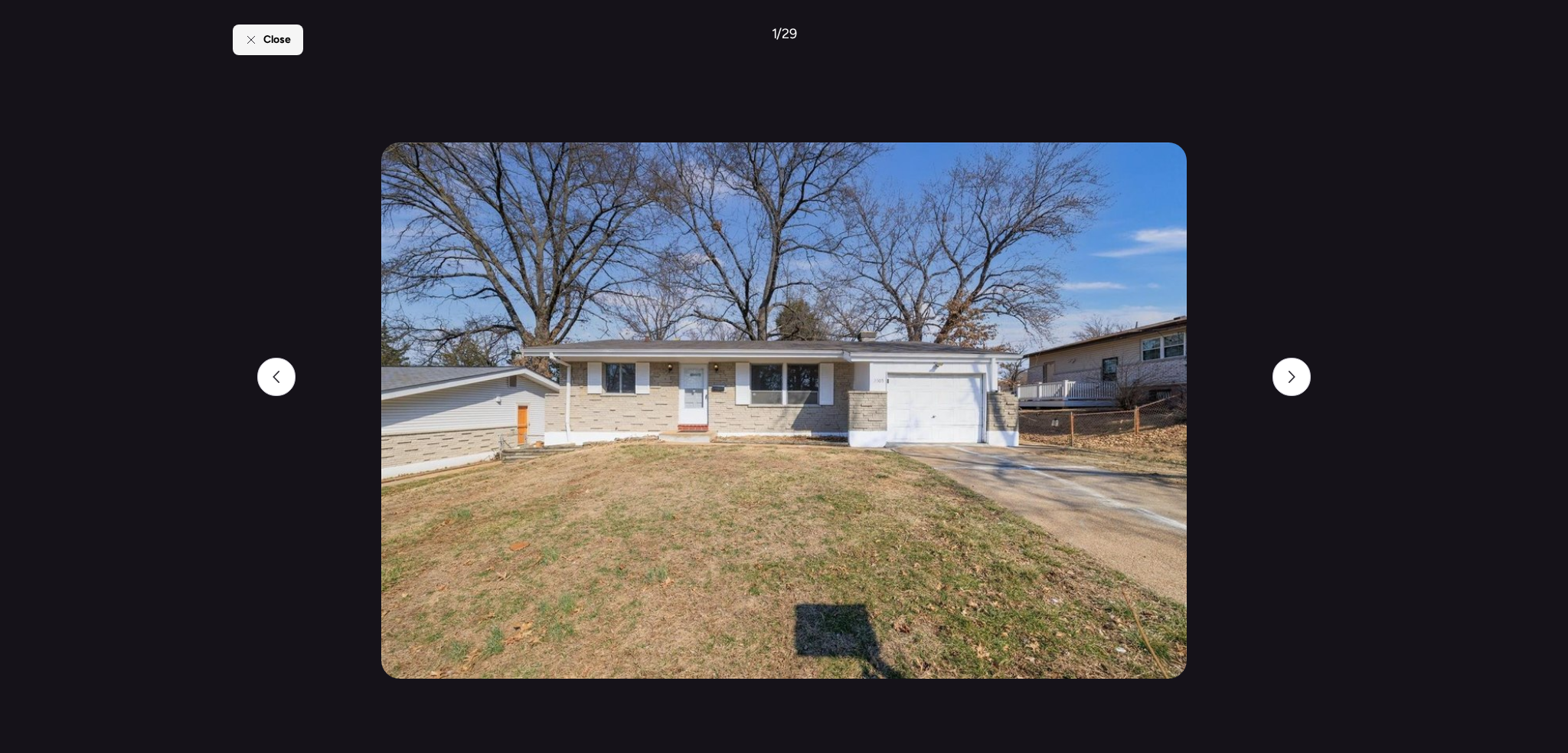
click at [260, 40] on div "Close" at bounding box center [268, 40] width 70 height 31
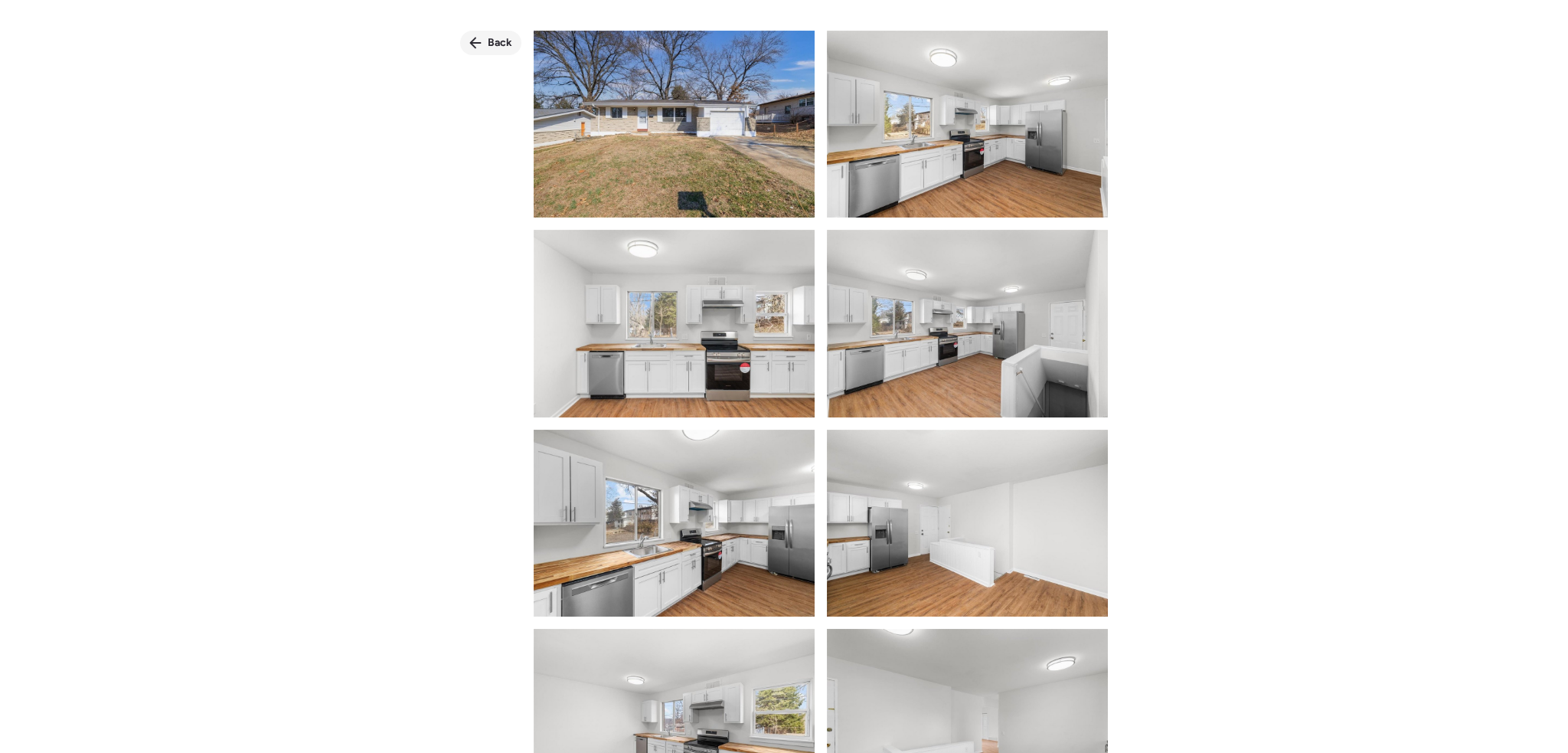
click at [493, 45] on span "Back" at bounding box center [500, 43] width 25 height 16
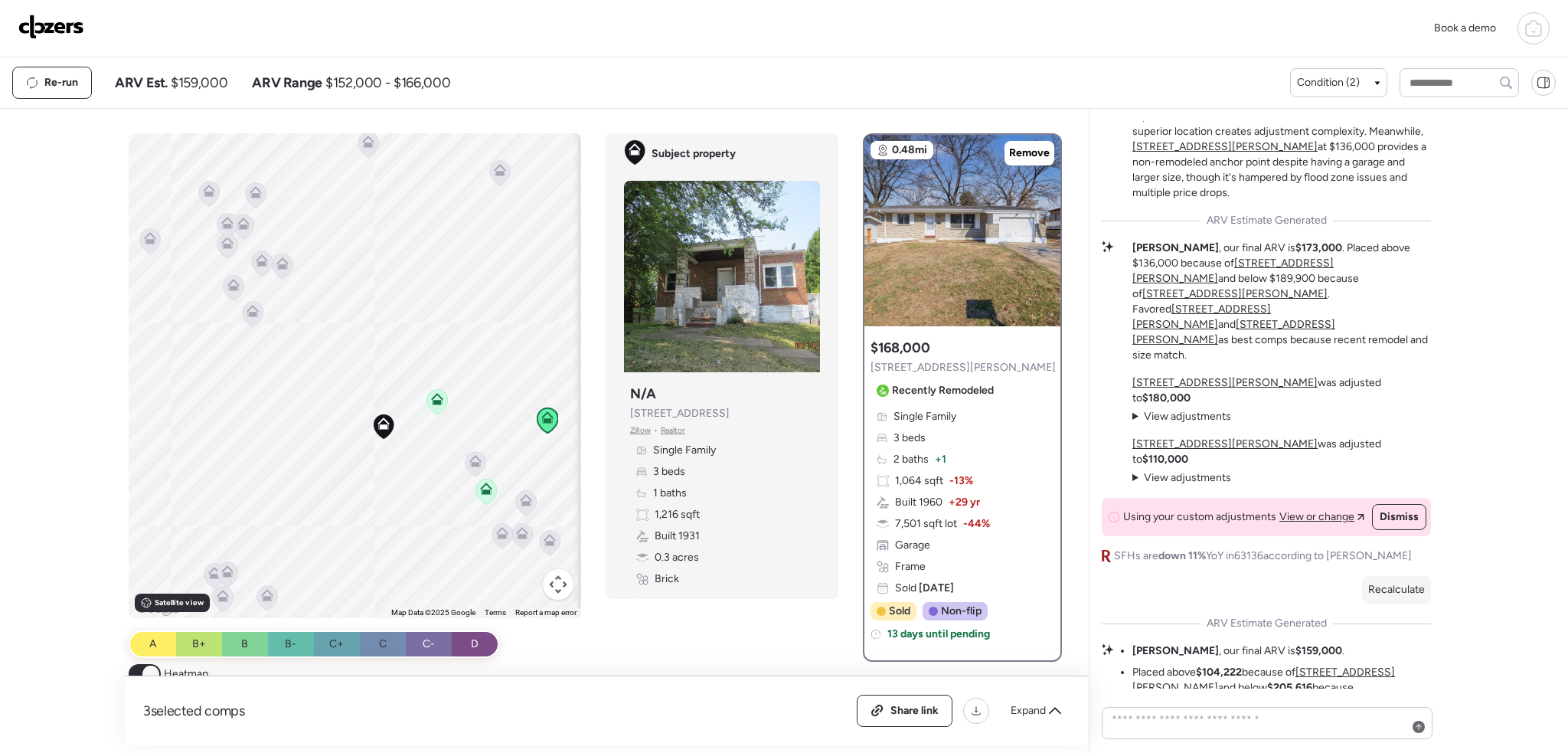
click at [67, 21] on img at bounding box center [51, 27] width 66 height 25
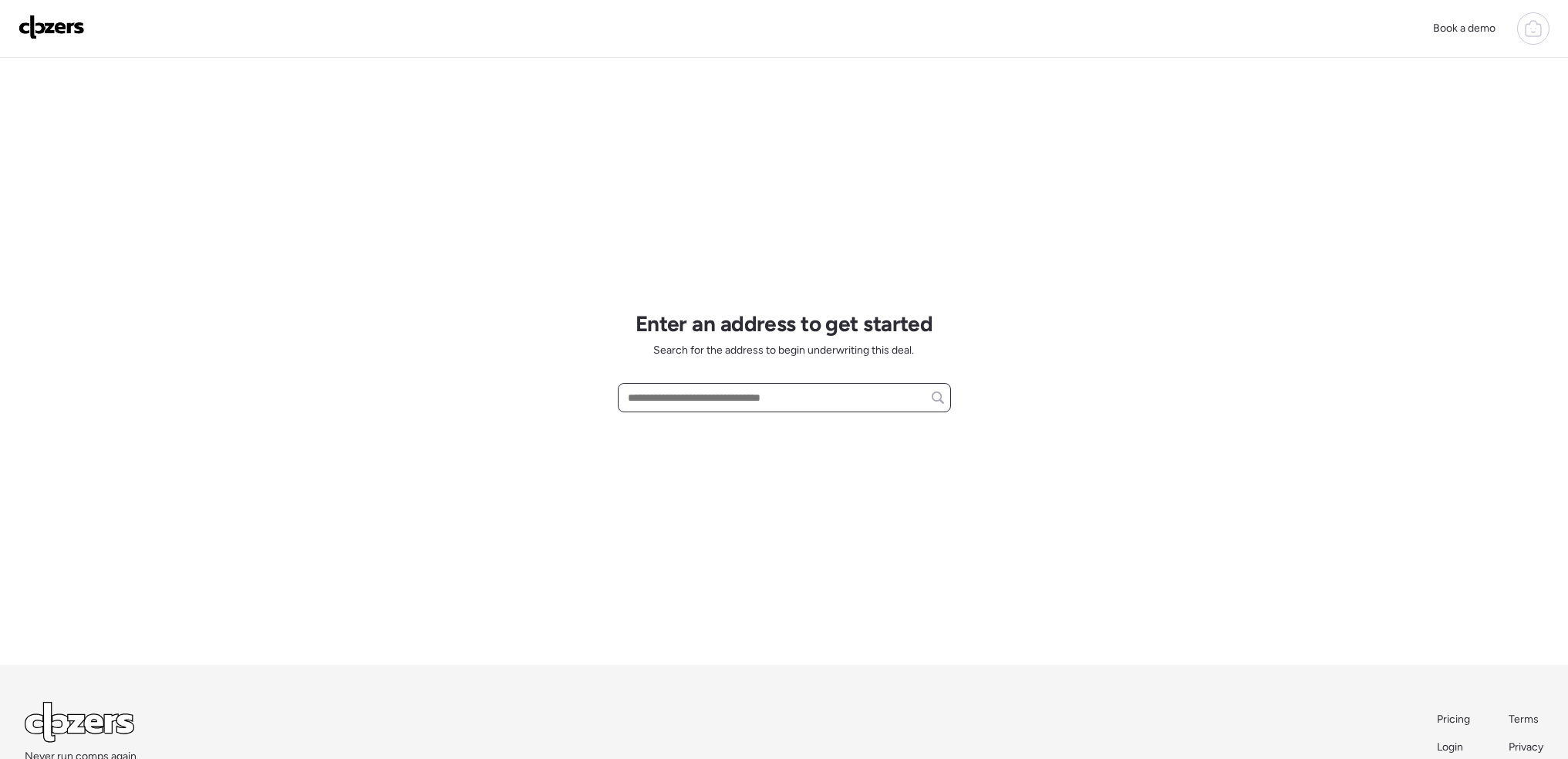
click at [806, 396] on input "text" at bounding box center [784, 397] width 319 height 22
paste input "**********"
drag, startPoint x: 811, startPoint y: 427, endPoint x: 845, endPoint y: 433, distance: 34.5
click at [803, 427] on span "8027 Aline Ave, Saint Louis, MO, 63134" at bounding box center [717, 426] width 187 height 16
type input "**********"
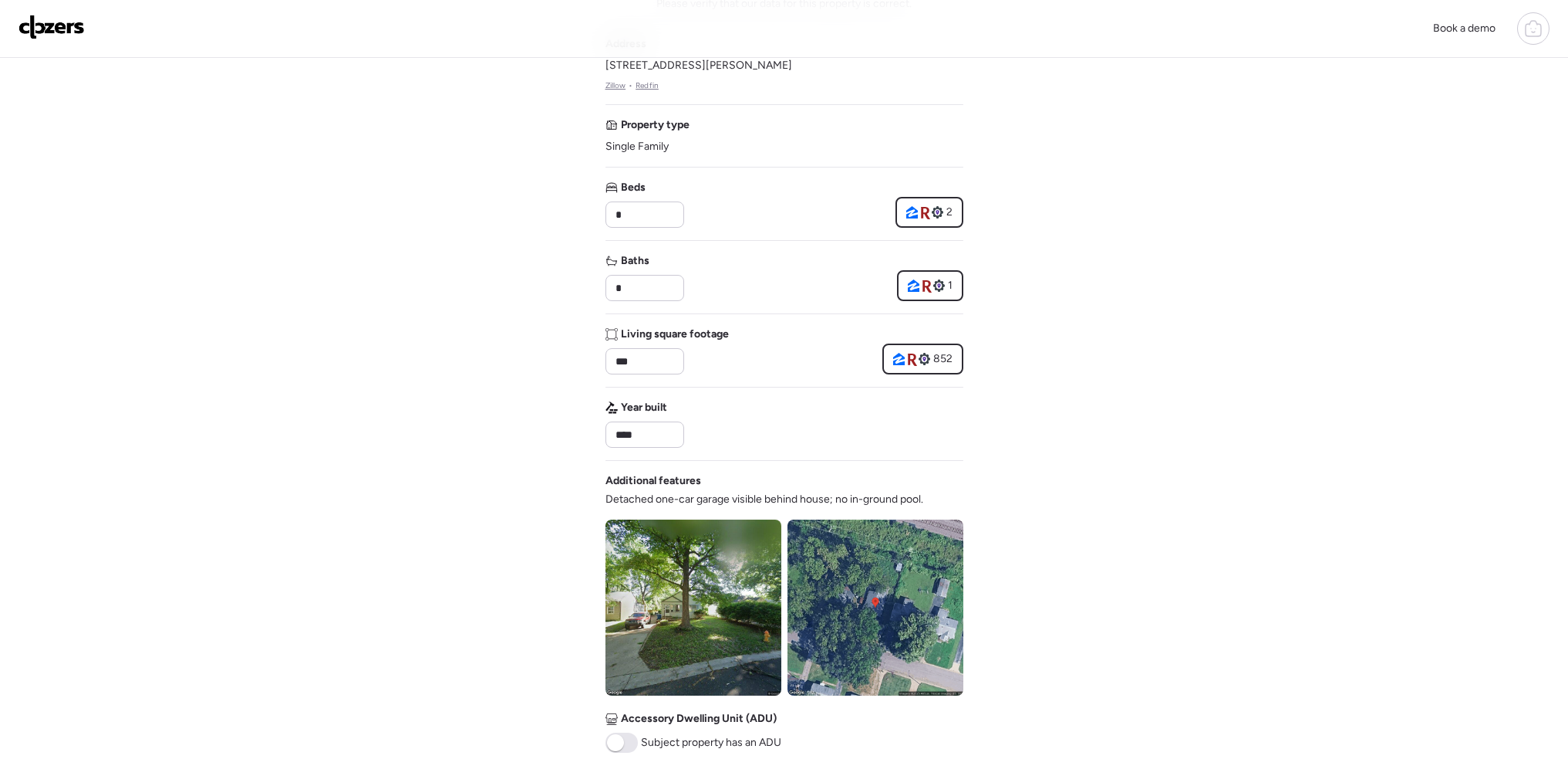
scroll to position [463, 0]
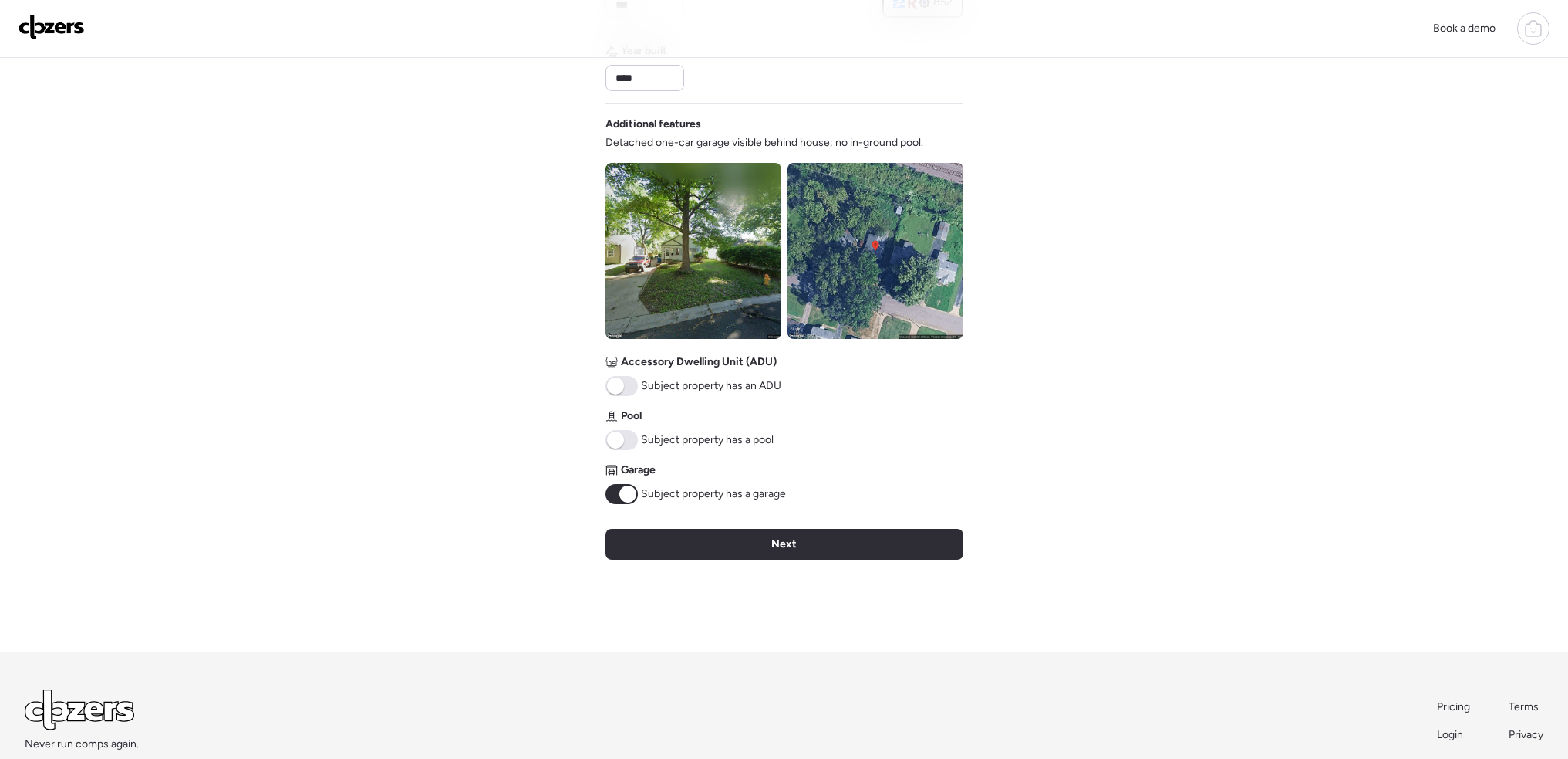
click at [623, 488] on span at bounding box center [628, 494] width 17 height 17
click at [755, 546] on div "Next" at bounding box center [784, 544] width 358 height 31
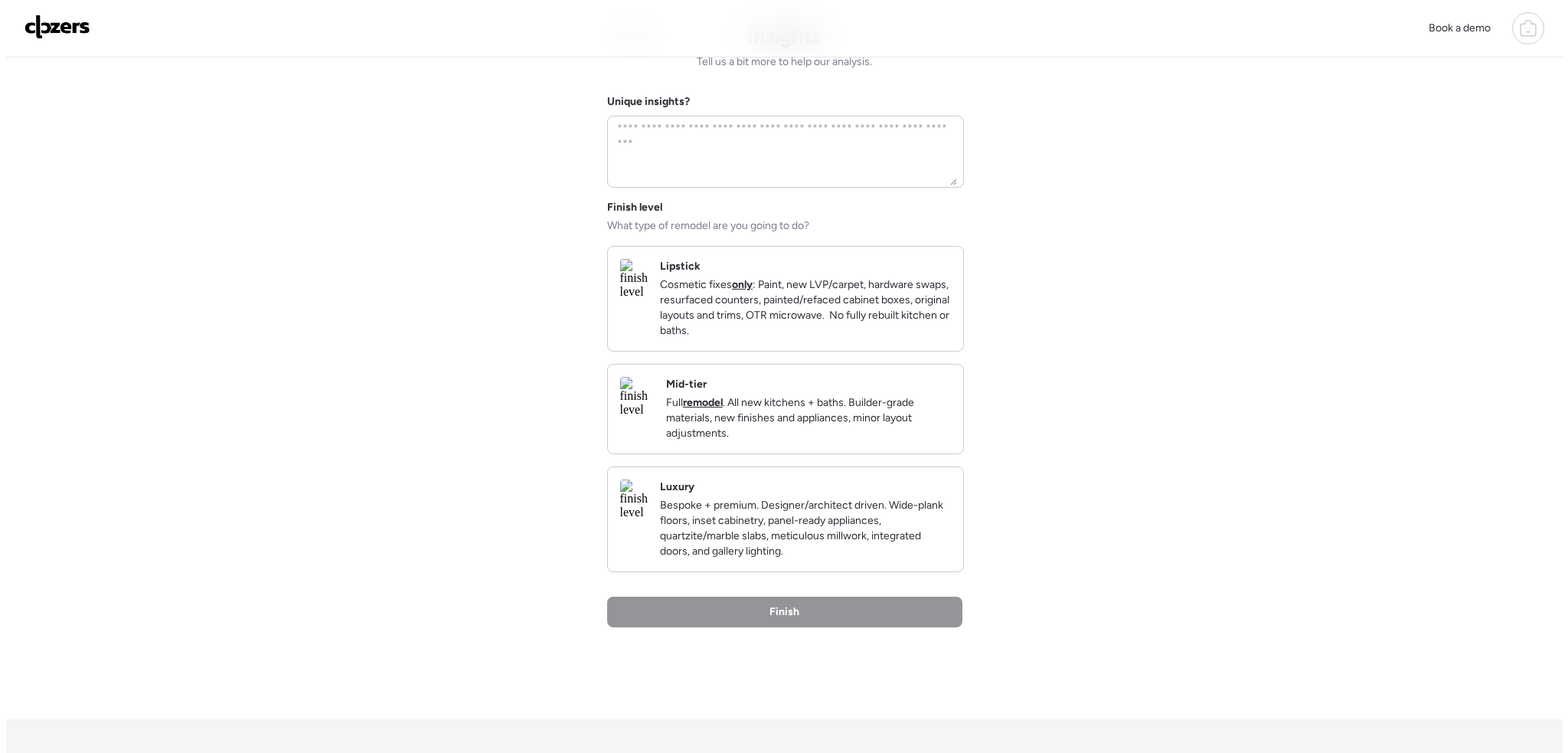
scroll to position [0, 0]
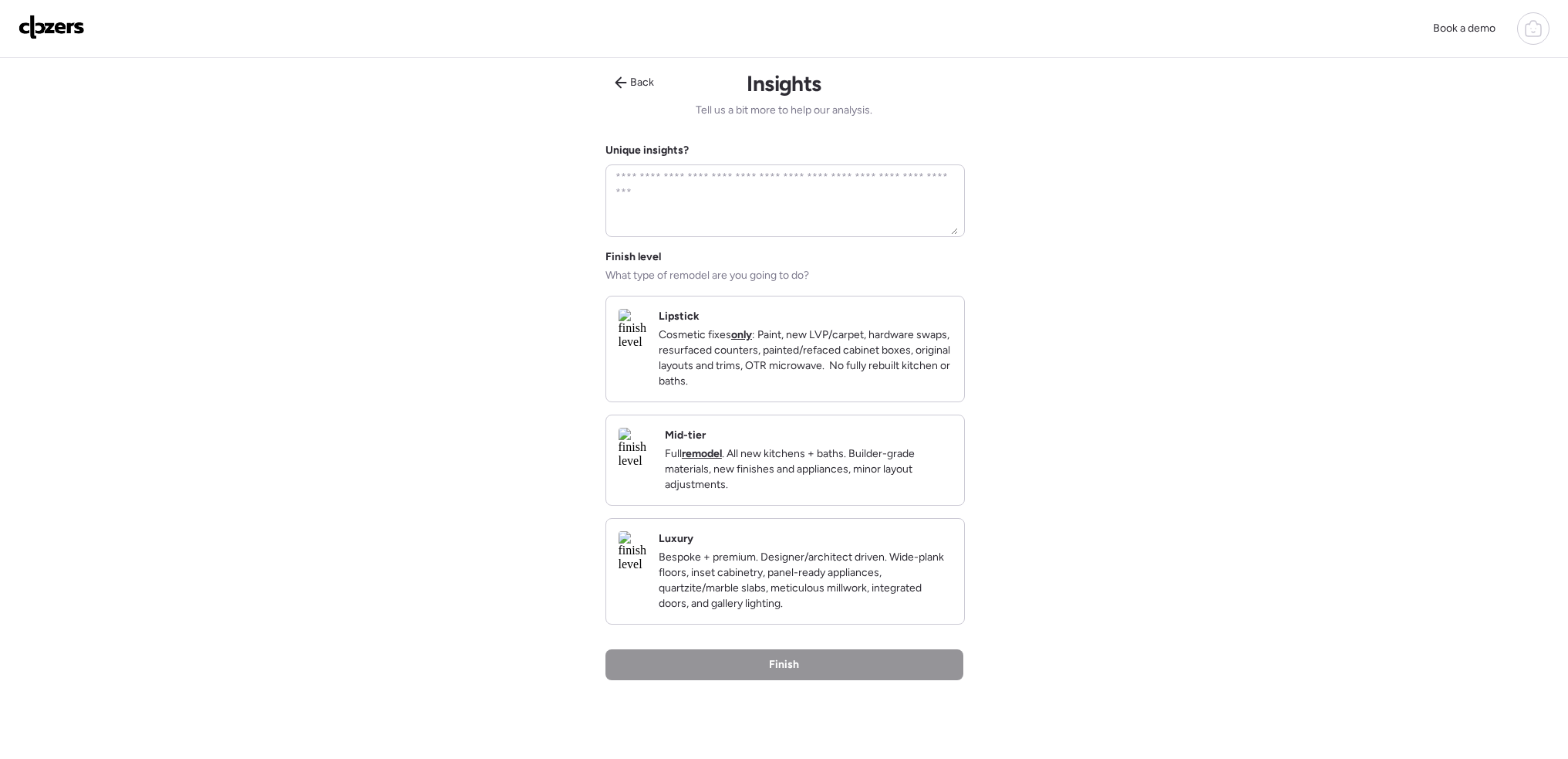
click at [830, 382] on p "Cosmetic fixes only : Paint, new LVP/carpet, hardware swaps, resurfaced counter…" at bounding box center [805, 358] width 293 height 62
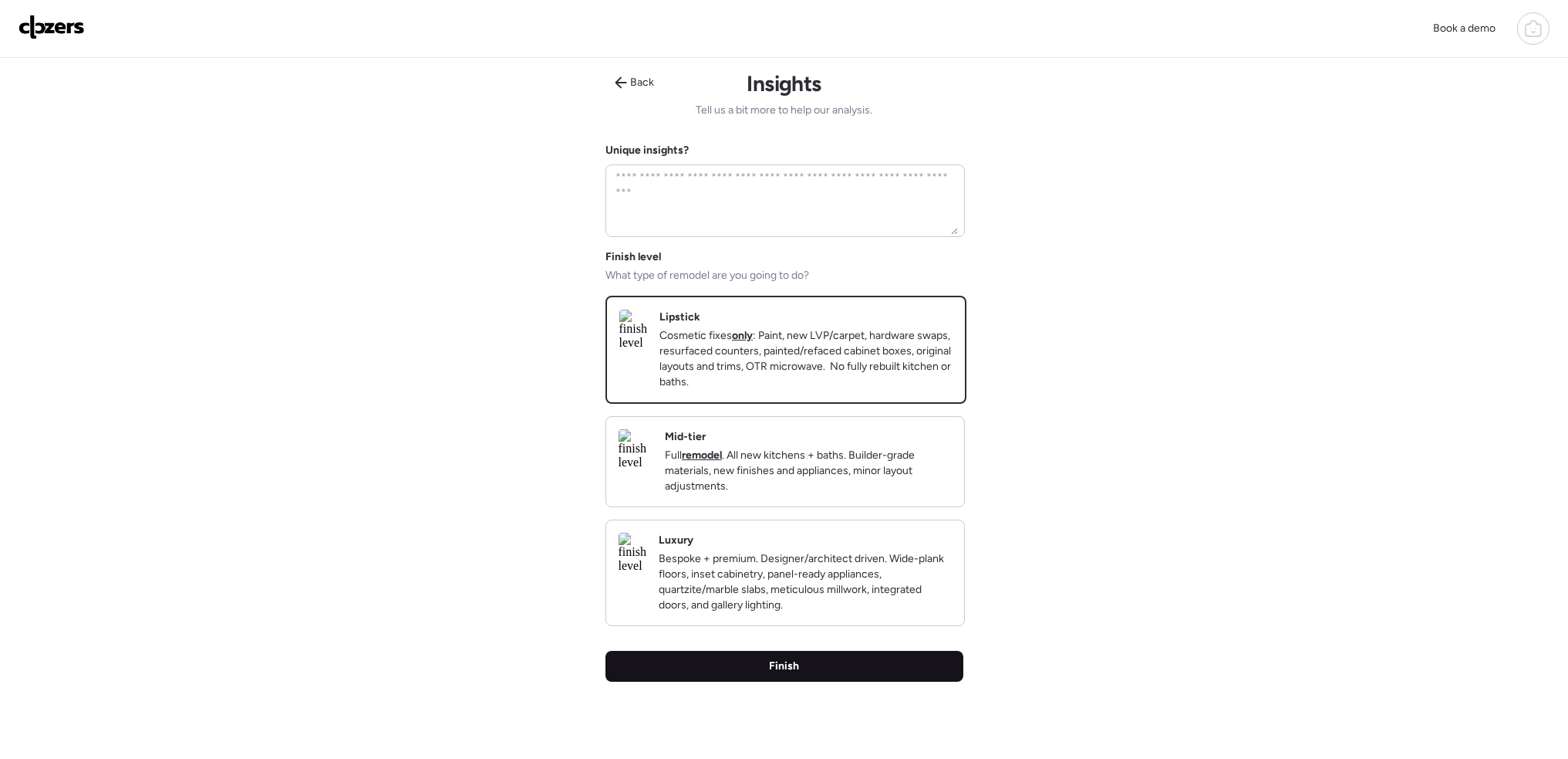
click at [817, 680] on div "Finish" at bounding box center [784, 666] width 358 height 31
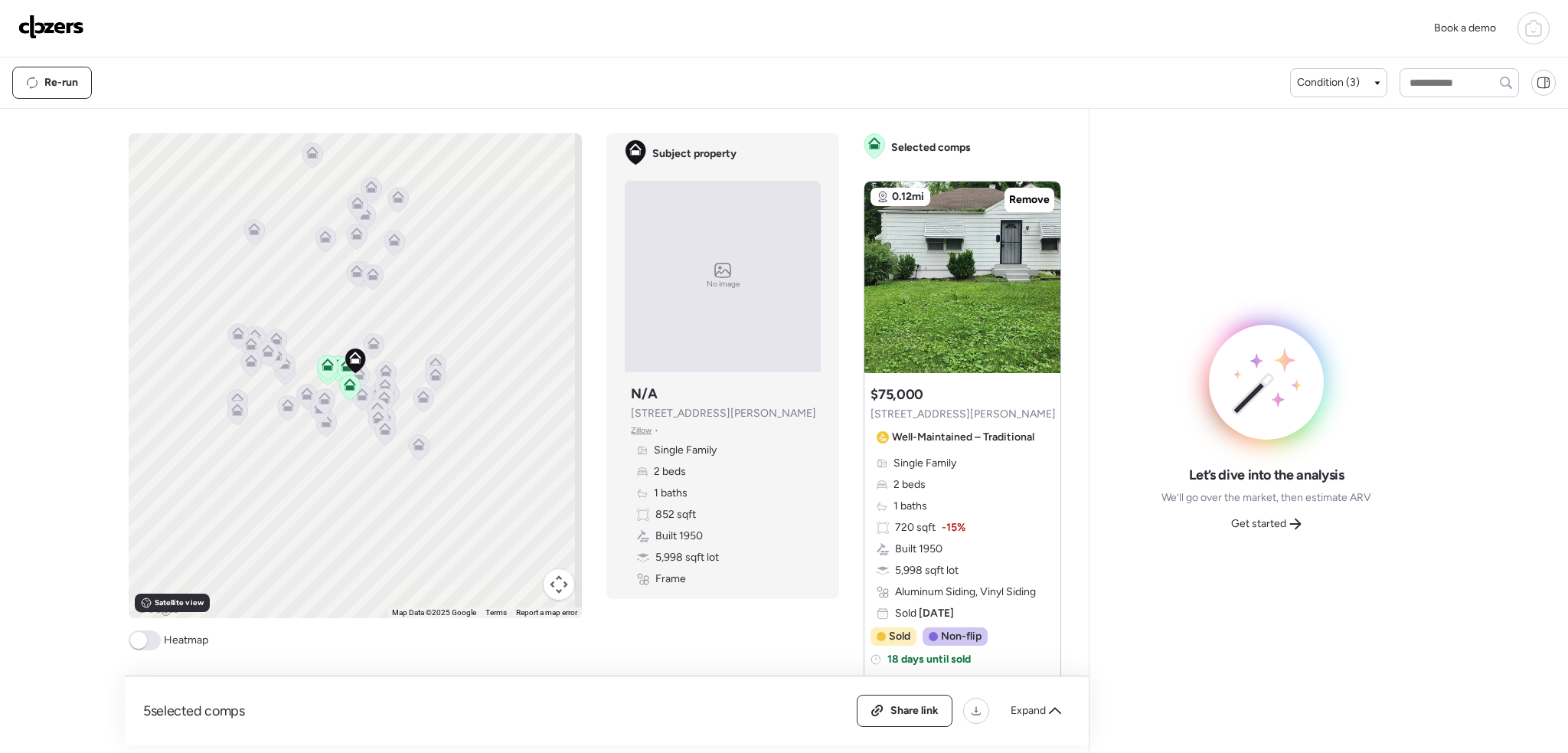
click at [145, 636] on span at bounding box center [138, 640] width 17 height 17
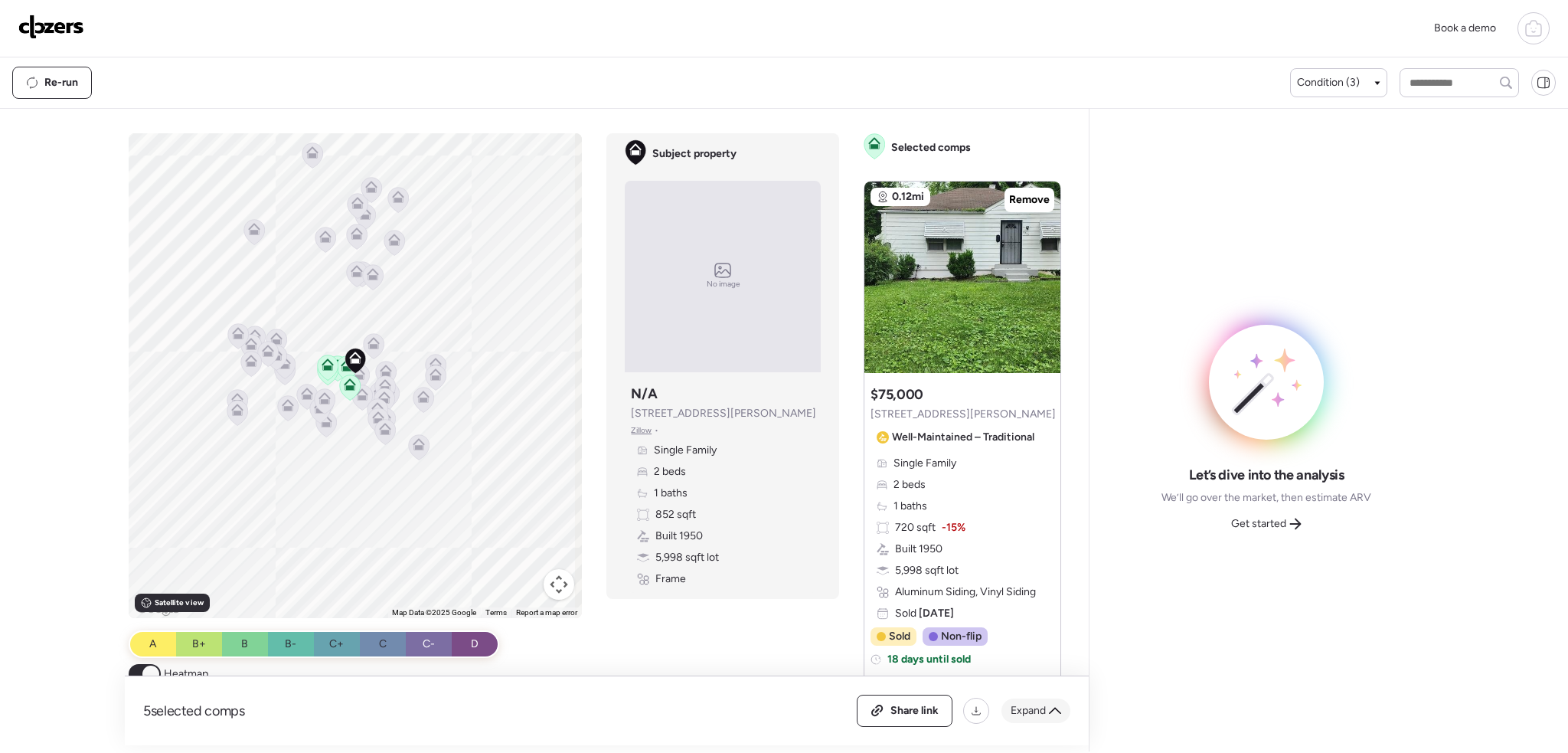
click at [1033, 712] on span "Expand" at bounding box center [1028, 710] width 36 height 16
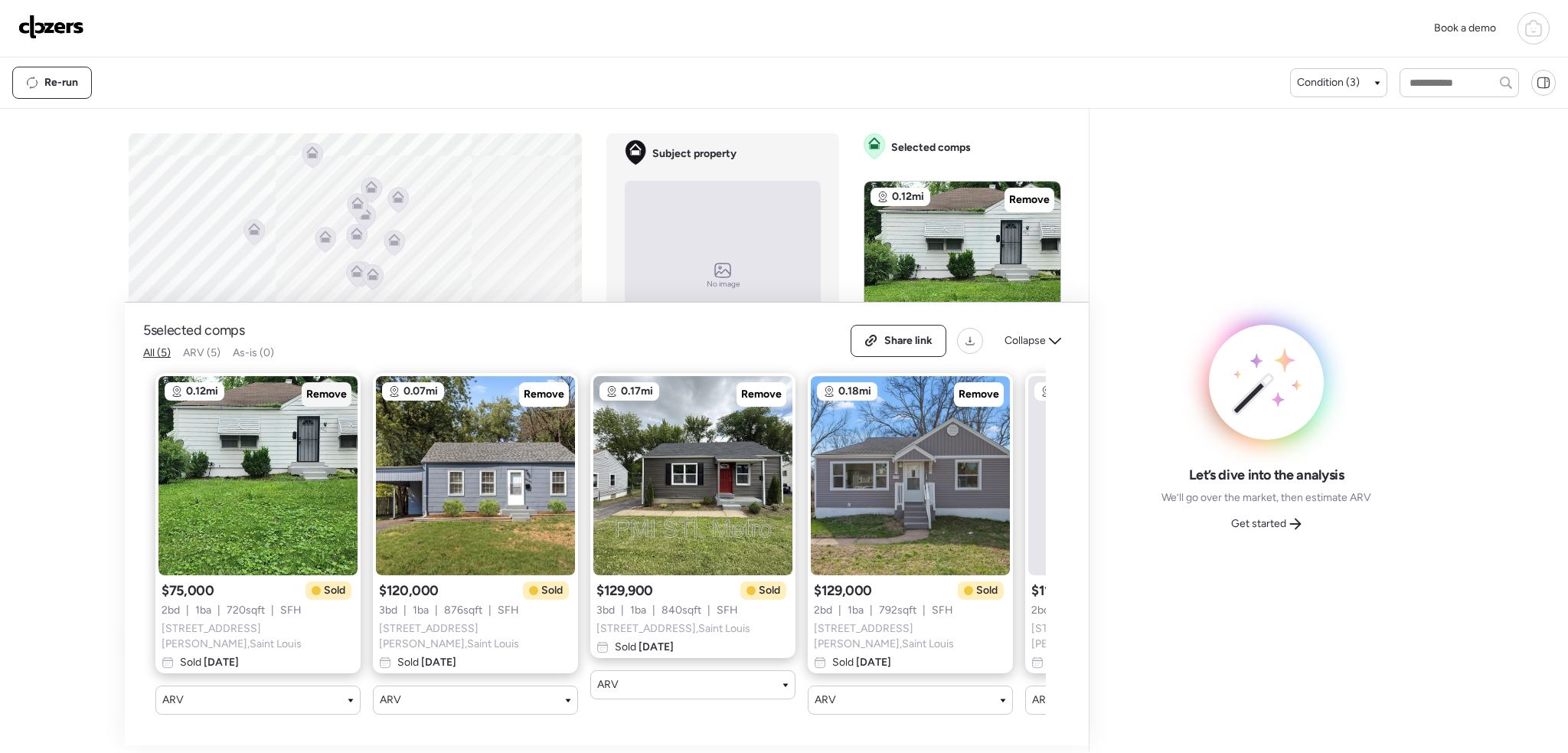
click at [327, 395] on span "Remove" at bounding box center [326, 394] width 41 height 16
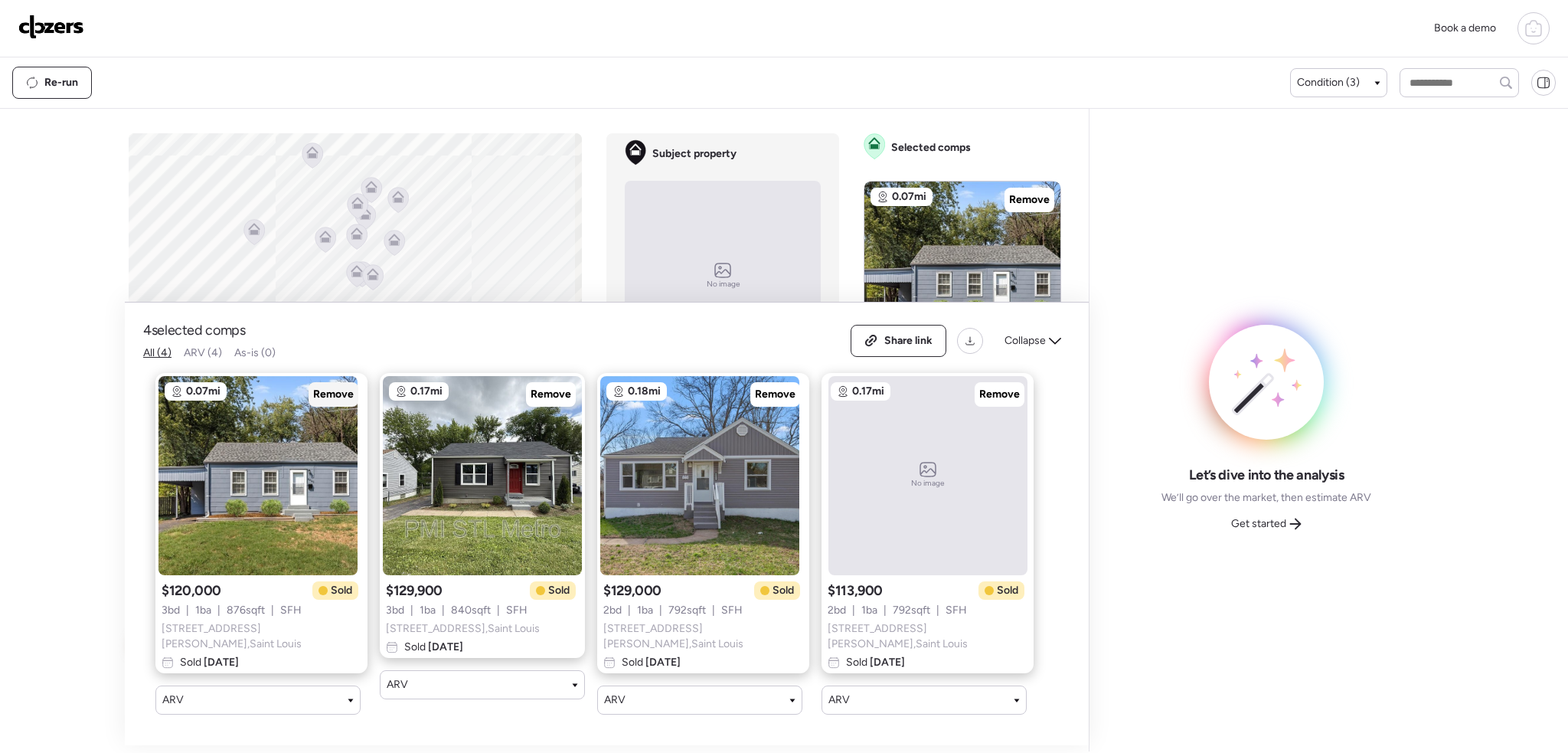
click at [323, 395] on span "Remove" at bounding box center [333, 394] width 41 height 16
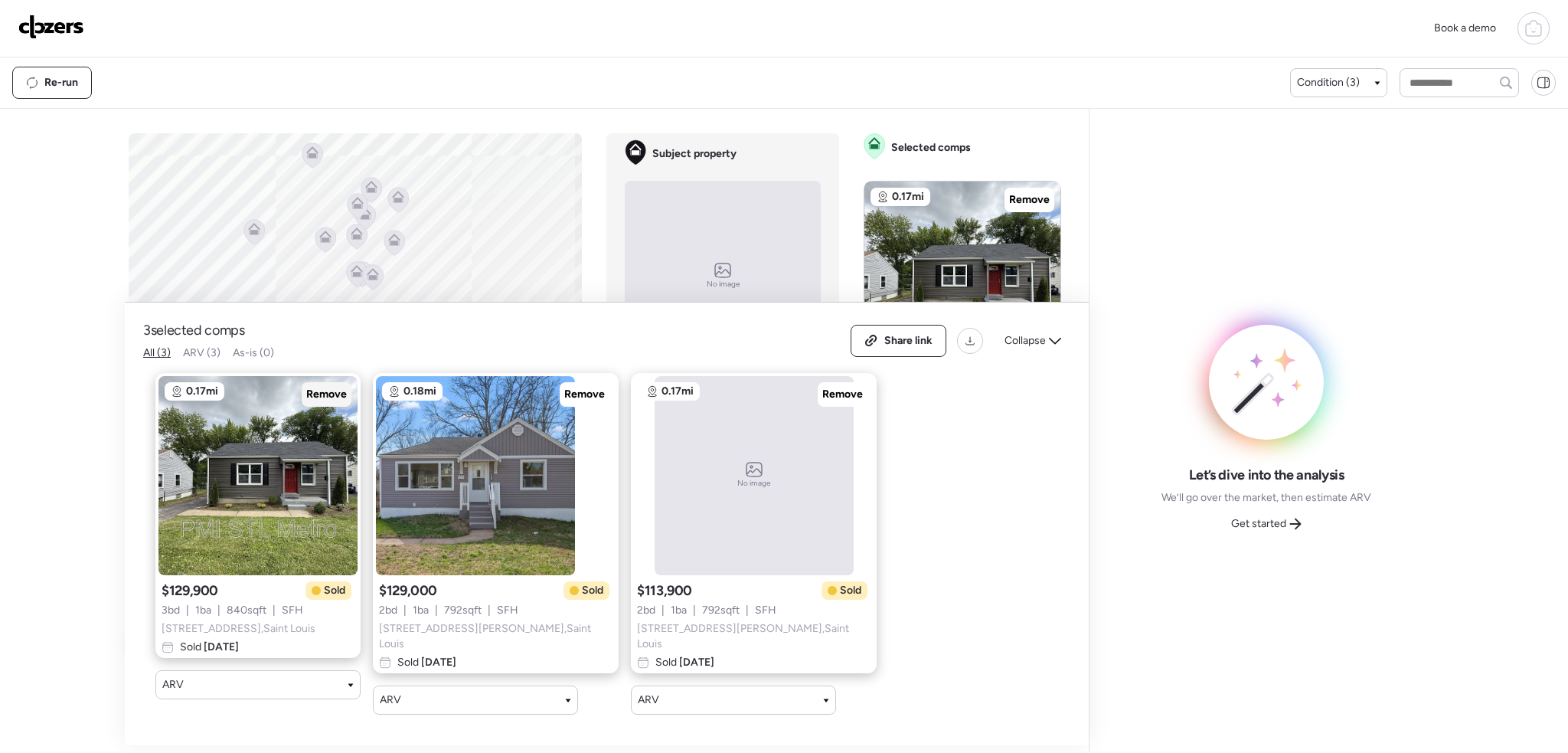
click at [323, 395] on span "Remove" at bounding box center [326, 394] width 41 height 16
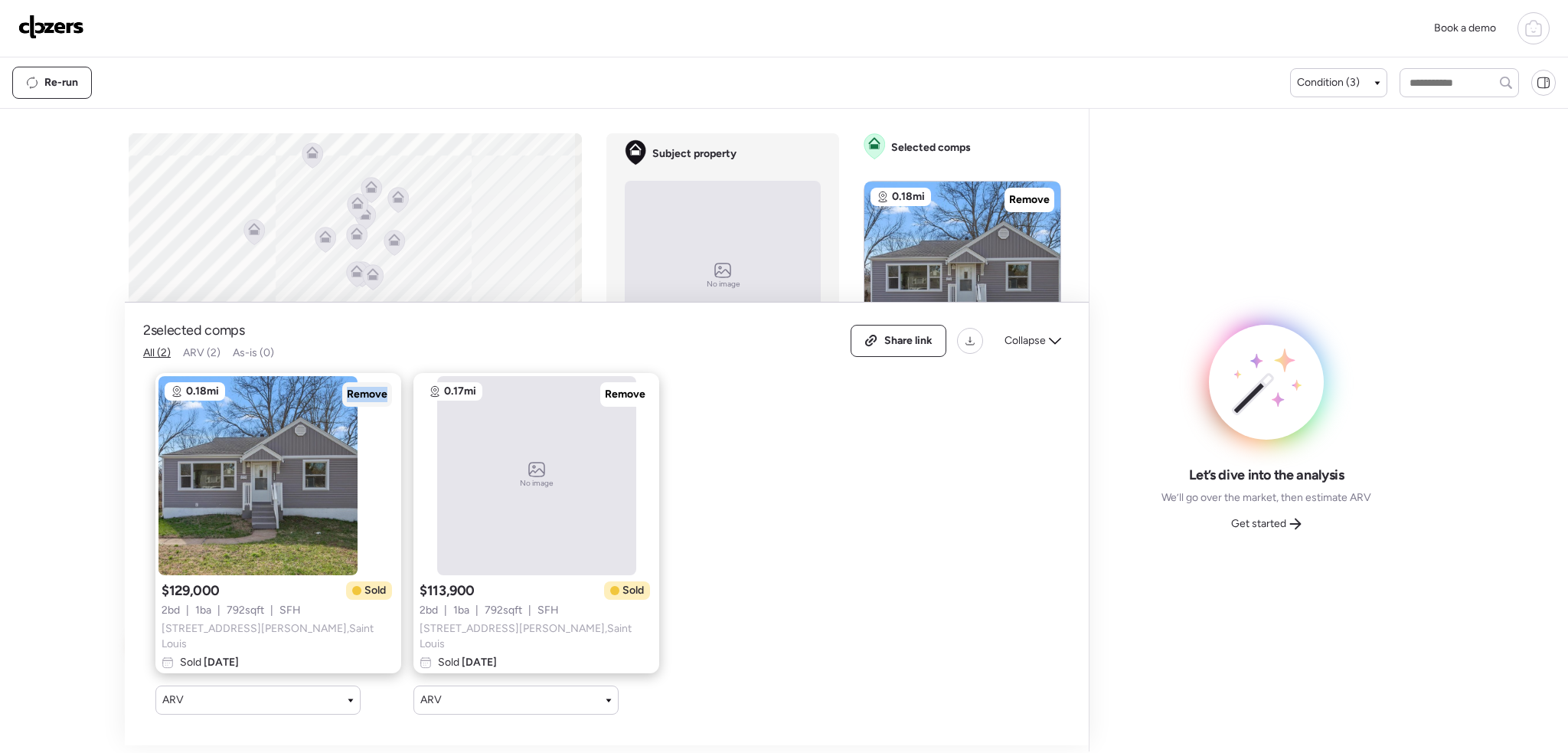
click at [347, 395] on span "Remove" at bounding box center [367, 394] width 41 height 16
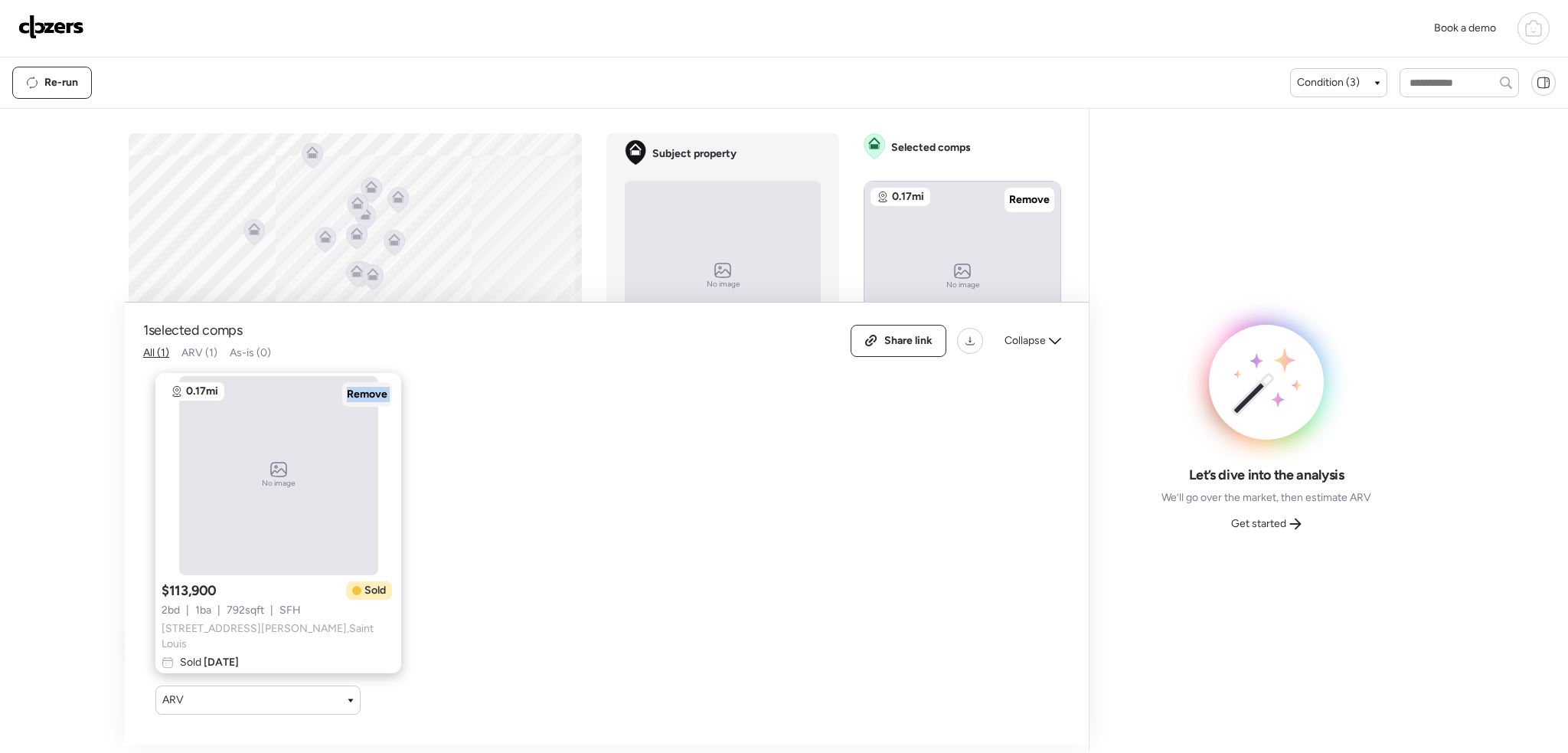
click at [347, 395] on span "Remove" at bounding box center [367, 394] width 41 height 16
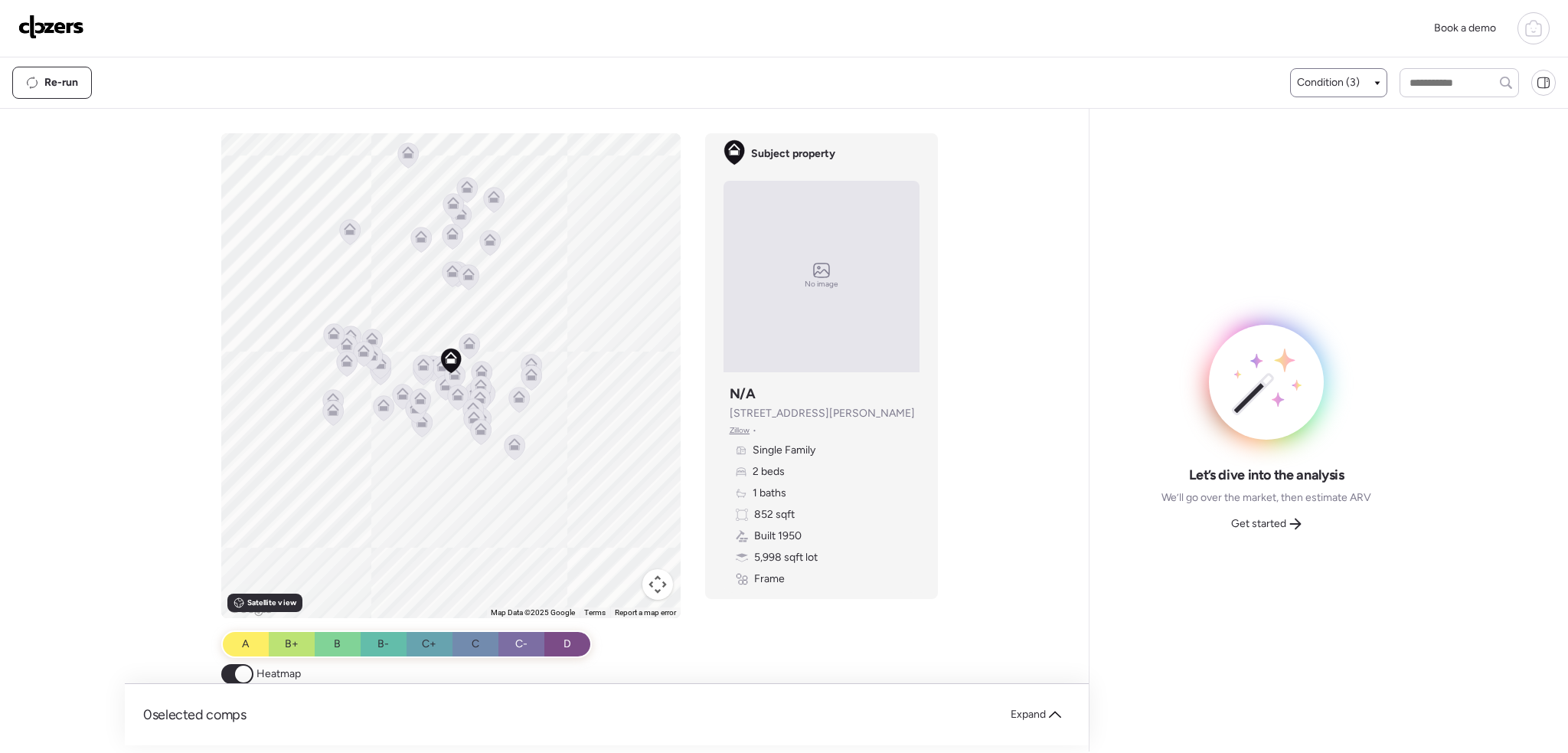
click at [1336, 78] on span "Condition (3)" at bounding box center [1328, 83] width 63 height 16
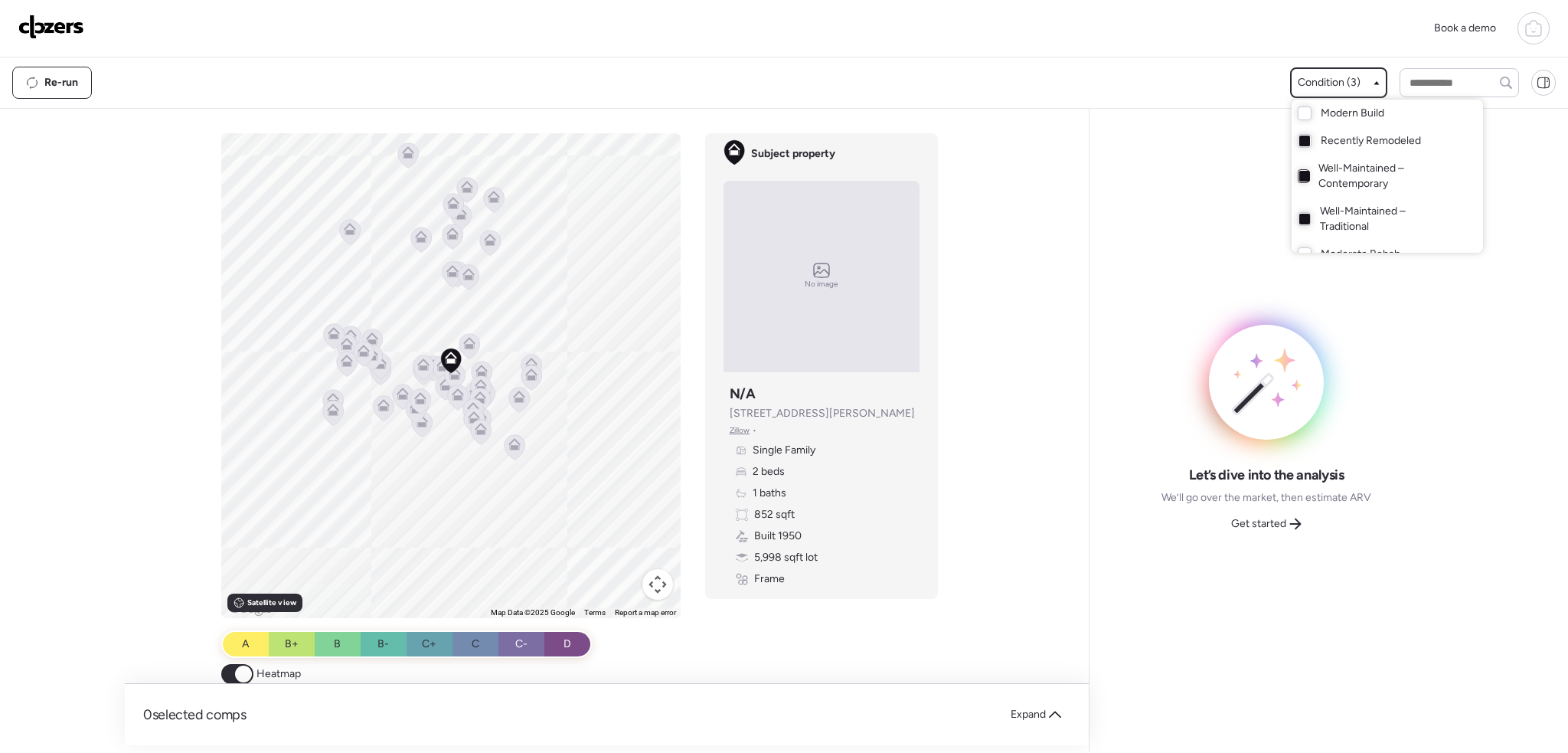
click at [1300, 181] on div at bounding box center [1304, 176] width 11 height 11
click at [1300, 222] on div at bounding box center [1304, 218] width 11 height 11
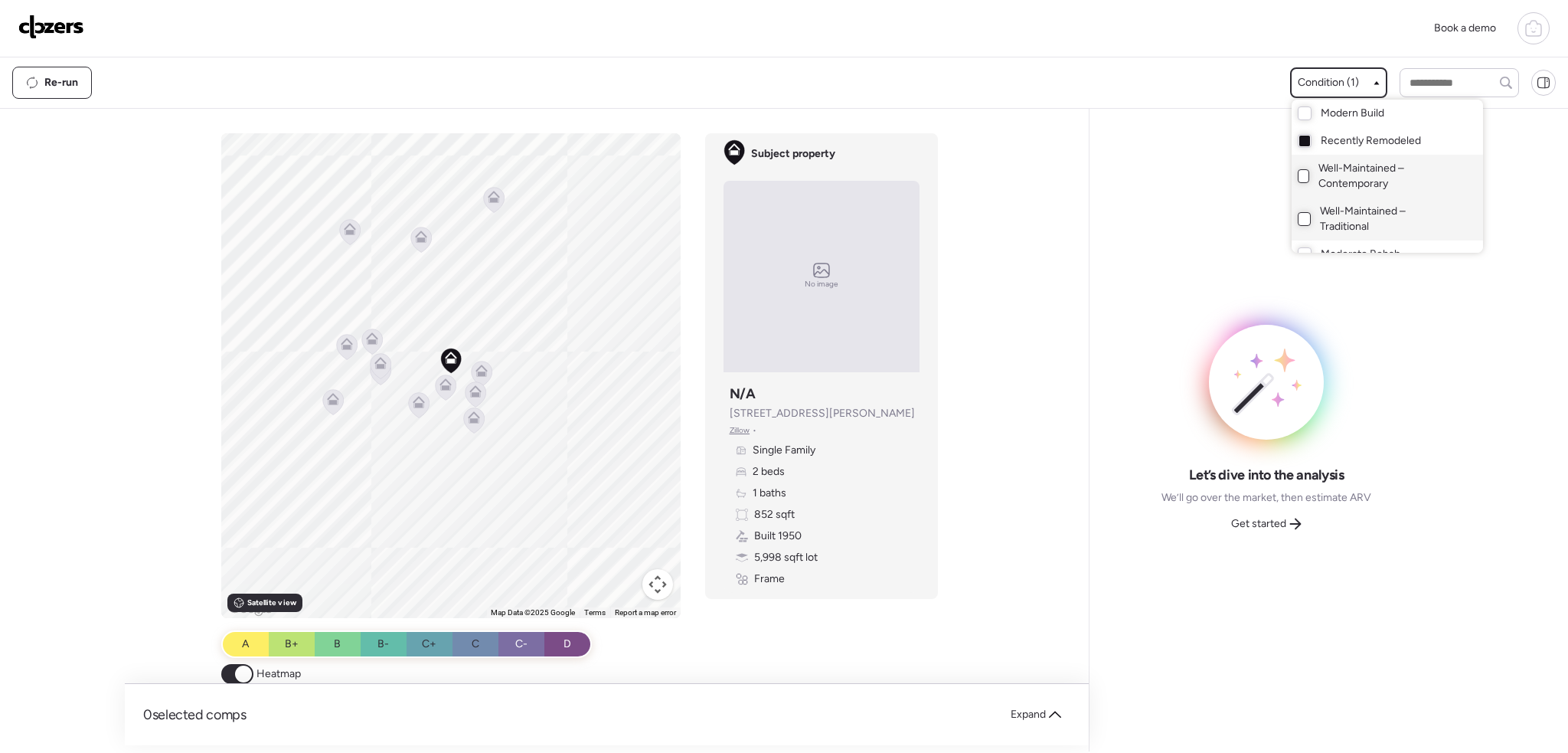
click at [429, 402] on div at bounding box center [784, 333] width 1568 height 753
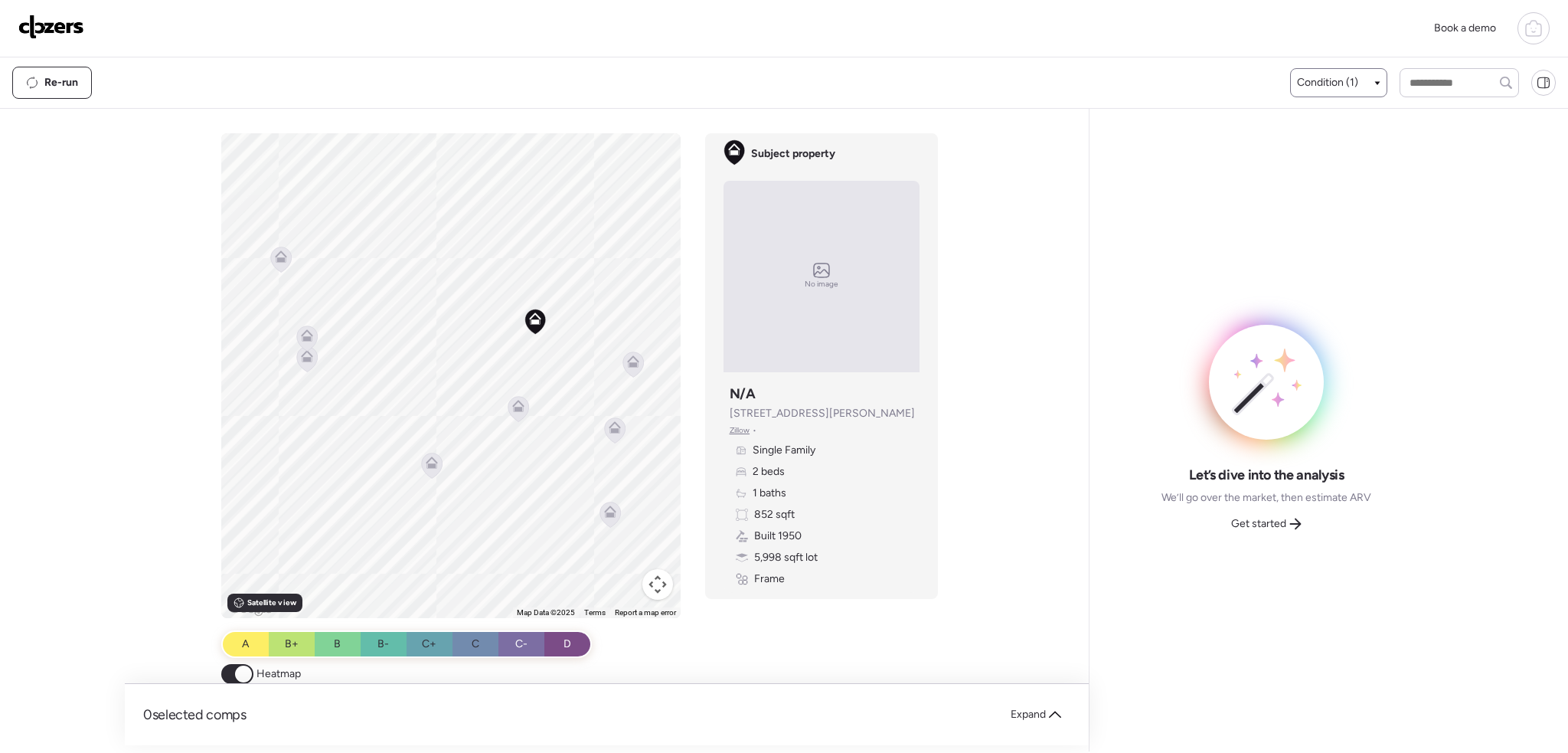
drag, startPoint x: 431, startPoint y: 370, endPoint x: 510, endPoint y: 477, distance: 133.0
click at [505, 520] on div "To activate drag with keyboard, press Alt + Enter. Once in keyboard drag state,…" at bounding box center [451, 375] width 460 height 484
click at [512, 407] on icon at bounding box center [518, 407] width 12 height 12
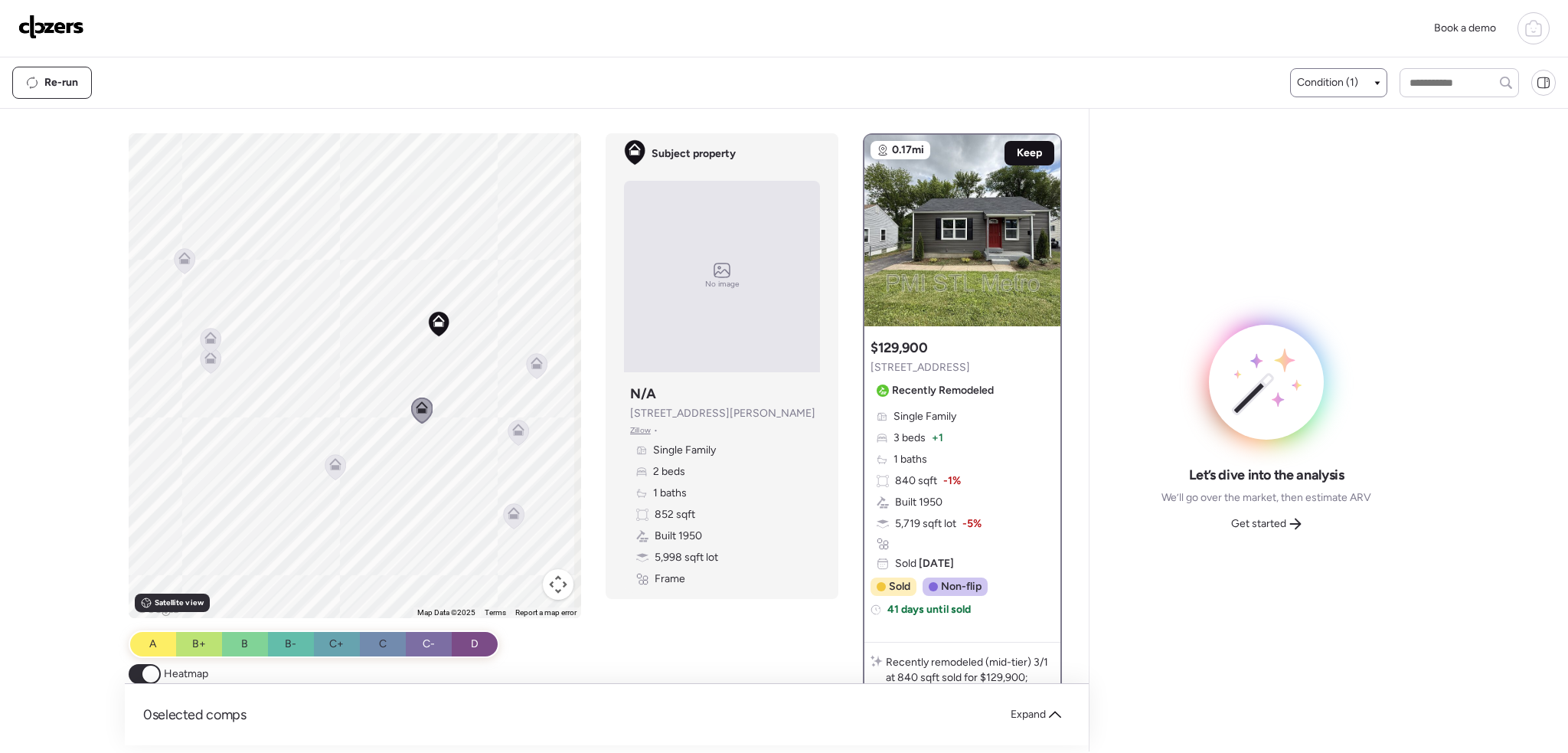
click at [1019, 154] on span "Keep" at bounding box center [1029, 153] width 26 height 16
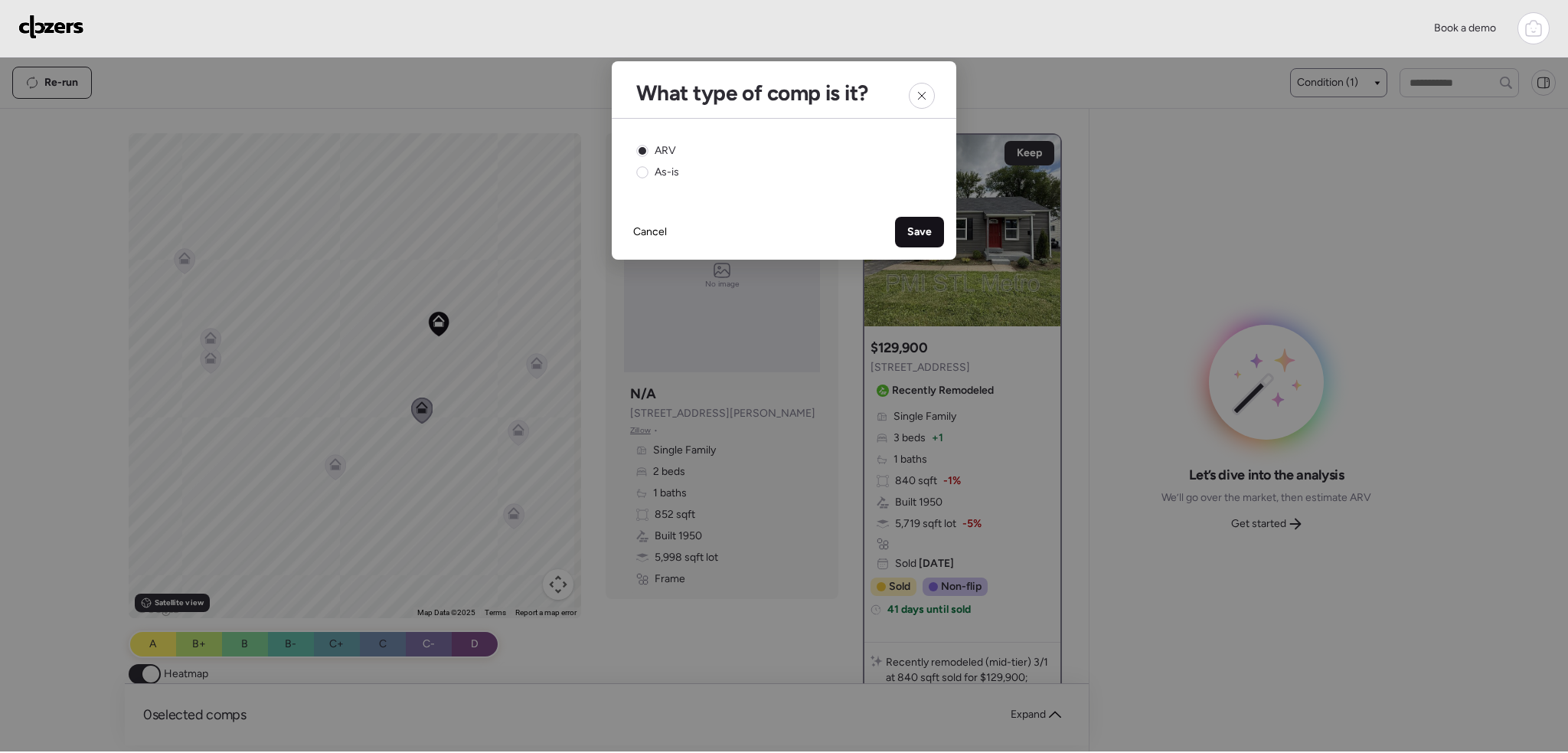
click at [924, 233] on span "Save" at bounding box center [920, 231] width 25 height 16
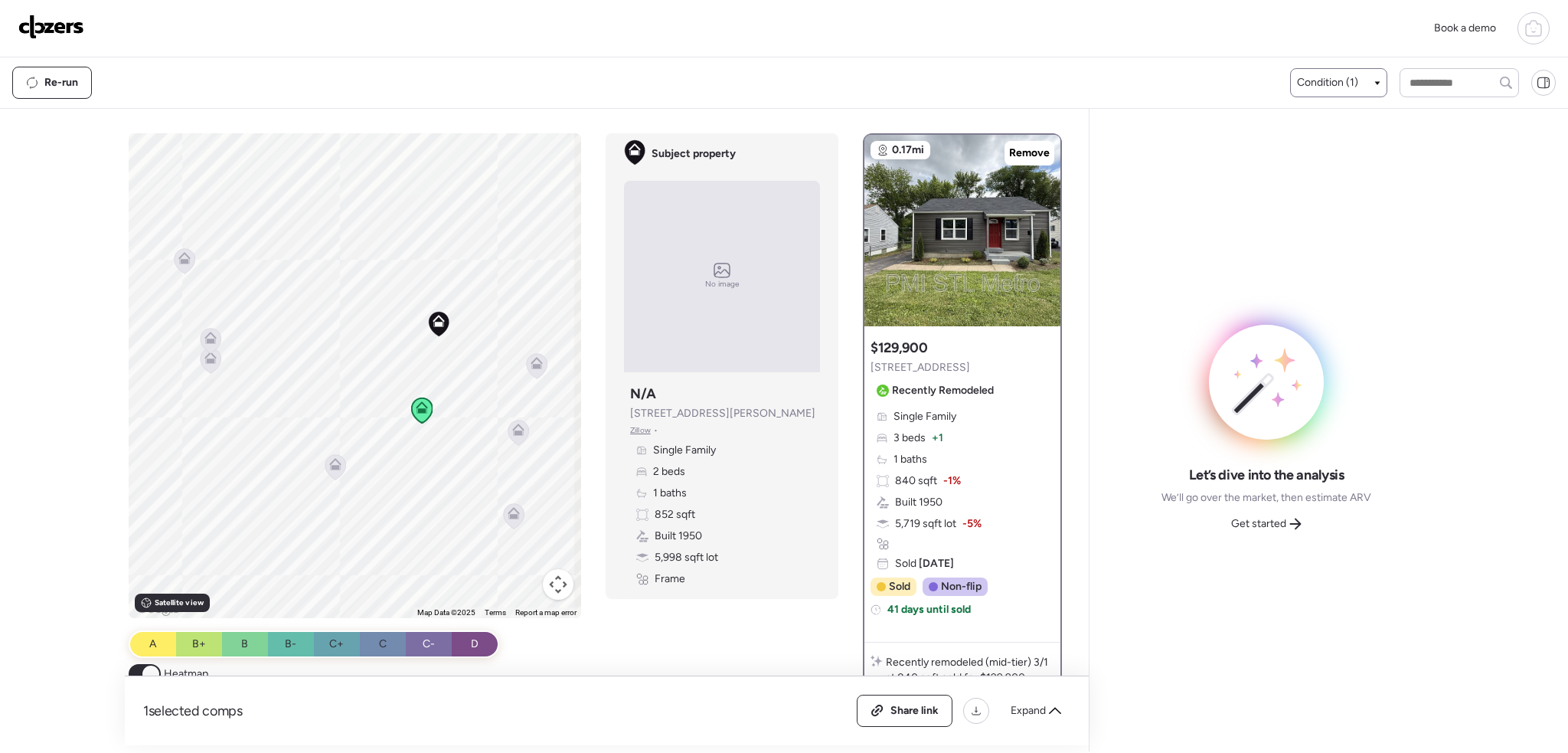
click at [330, 463] on icon at bounding box center [335, 464] width 12 height 12
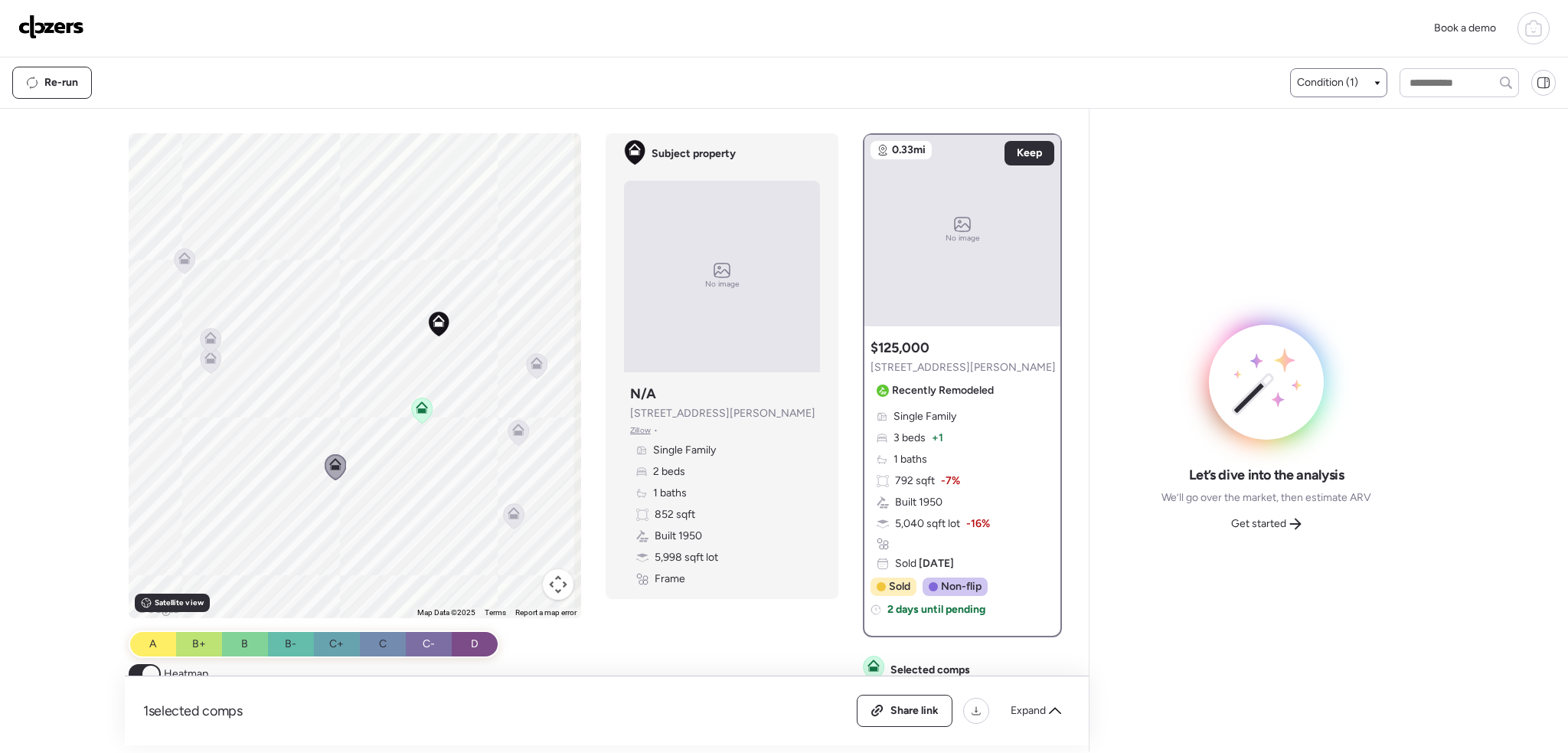
click at [217, 360] on icon at bounding box center [211, 360] width 21 height 26
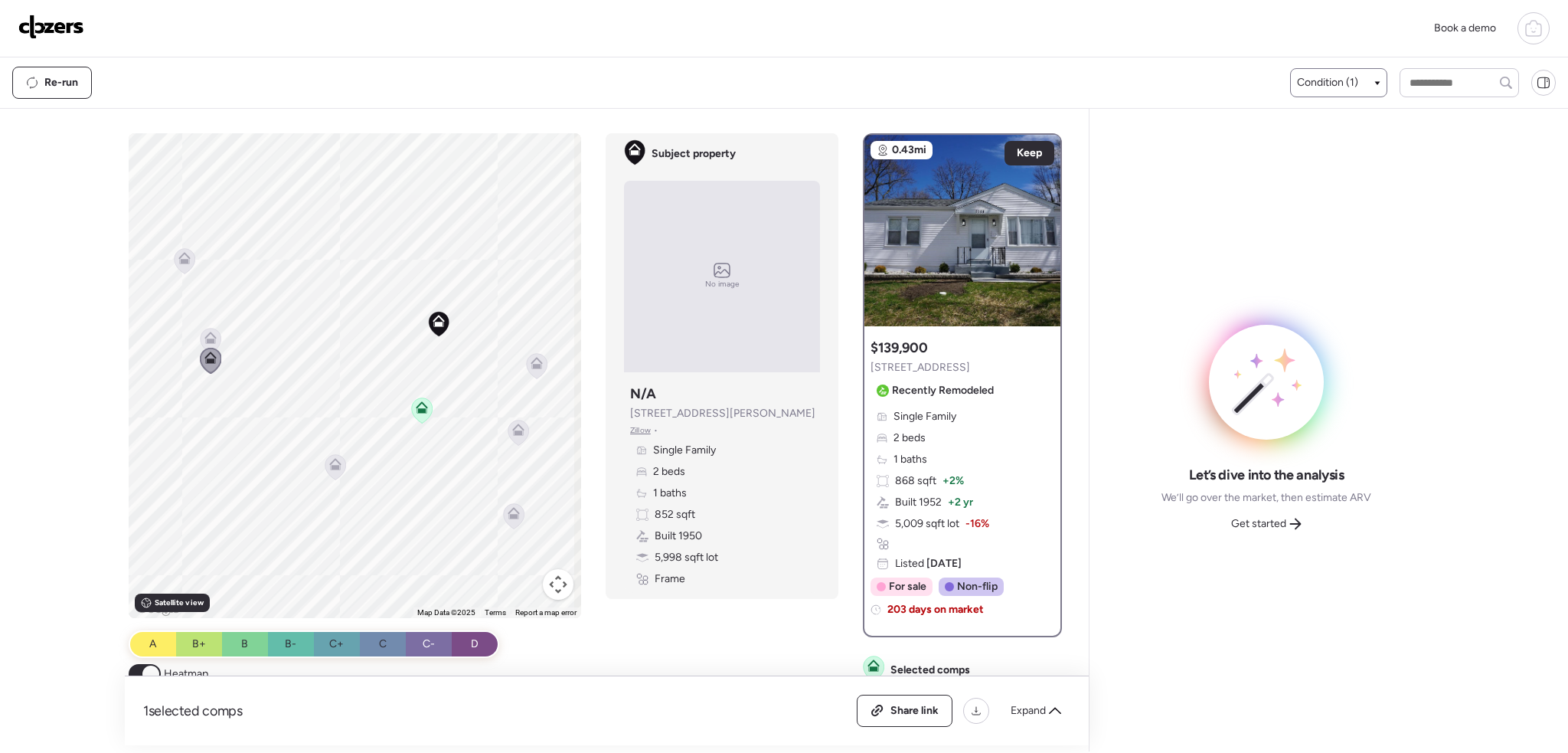
click at [209, 340] on icon at bounding box center [211, 341] width 10 height 5
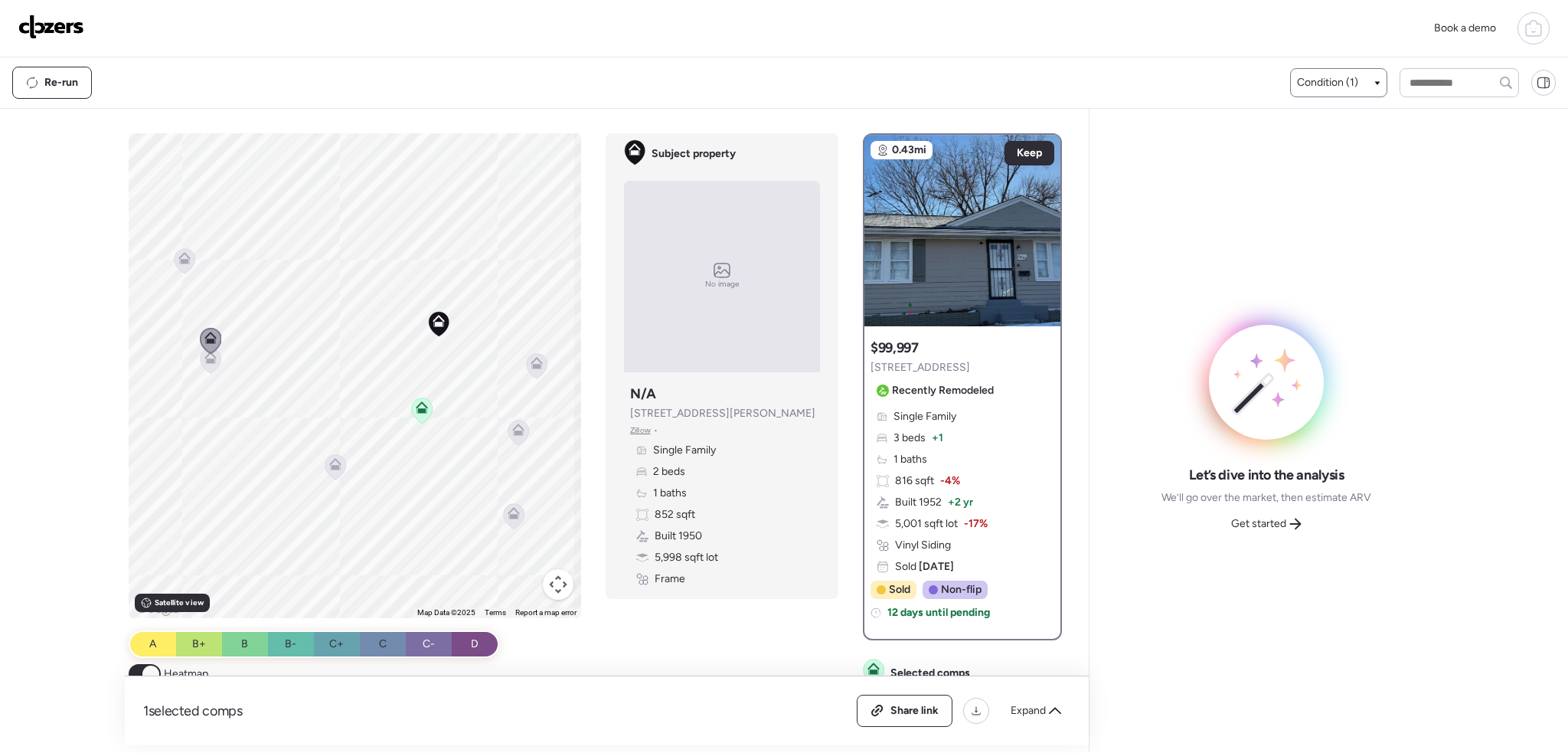
click at [540, 364] on icon at bounding box center [536, 365] width 21 height 26
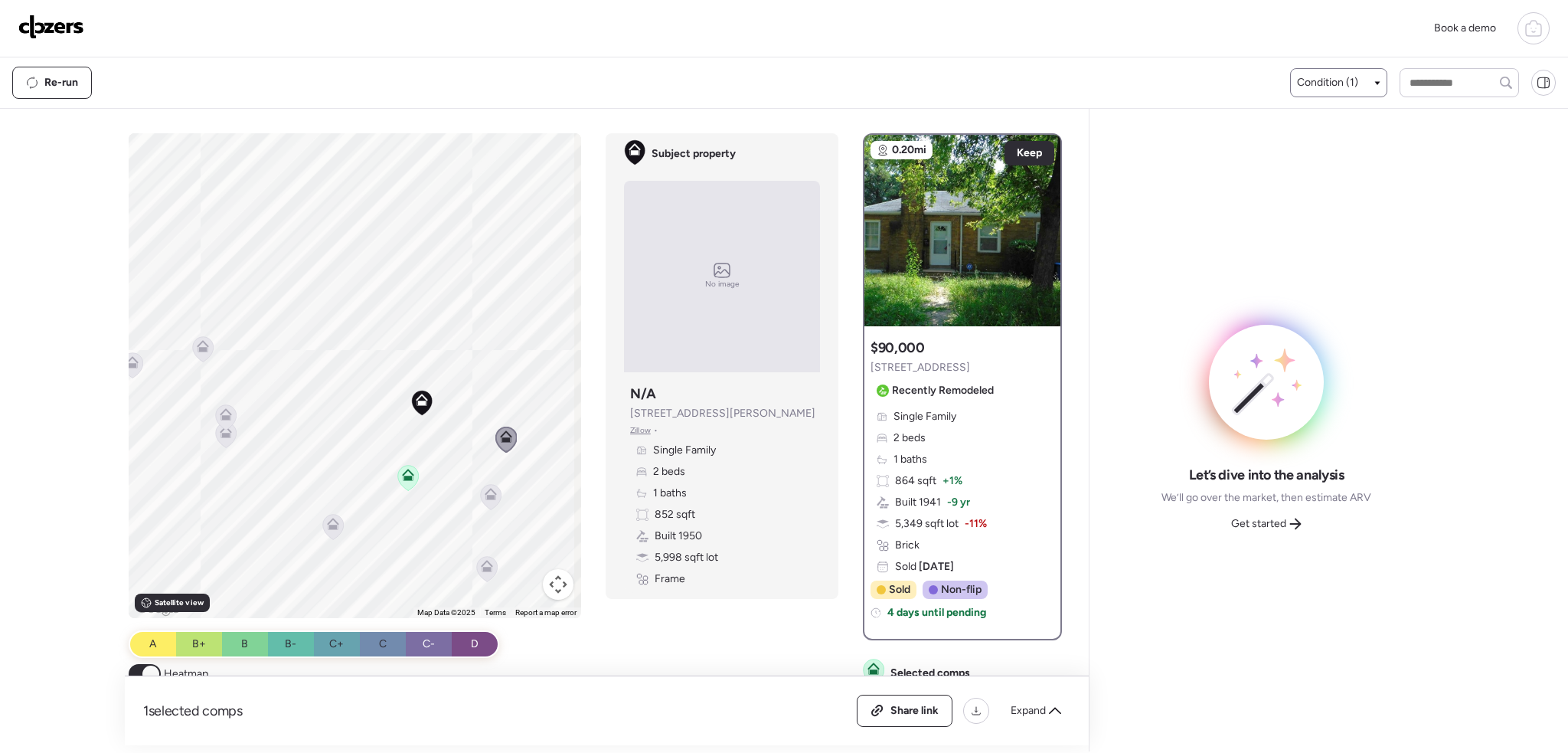
drag, startPoint x: 371, startPoint y: 318, endPoint x: 360, endPoint y: 386, distance: 68.9
click at [360, 386] on div "To activate drag with keyboard, press Alt + Enter. Once in keyboard drag state,…" at bounding box center [355, 375] width 453 height 484
click at [488, 495] on icon at bounding box center [491, 497] width 10 height 5
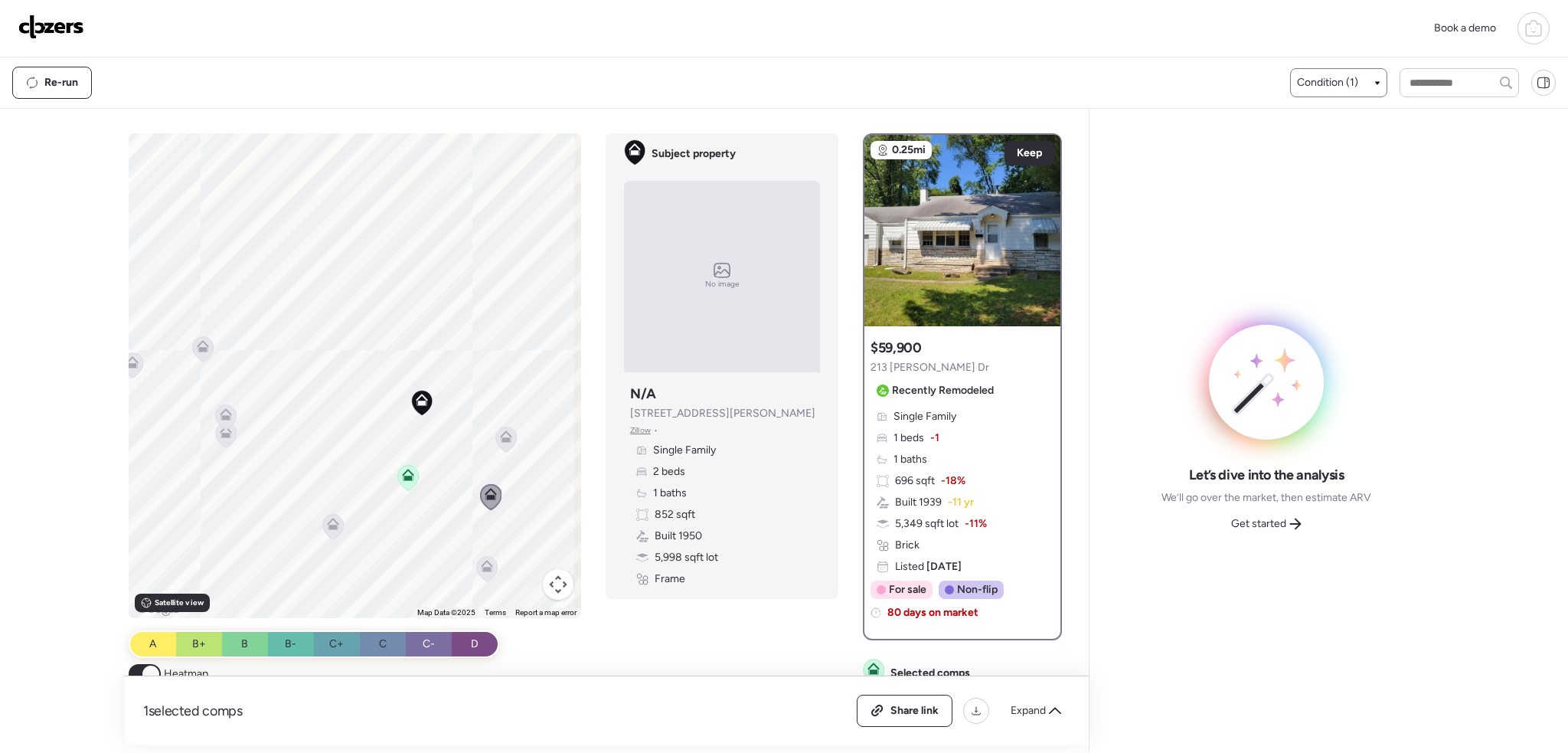
click at [482, 566] on icon at bounding box center [487, 565] width 12 height 12
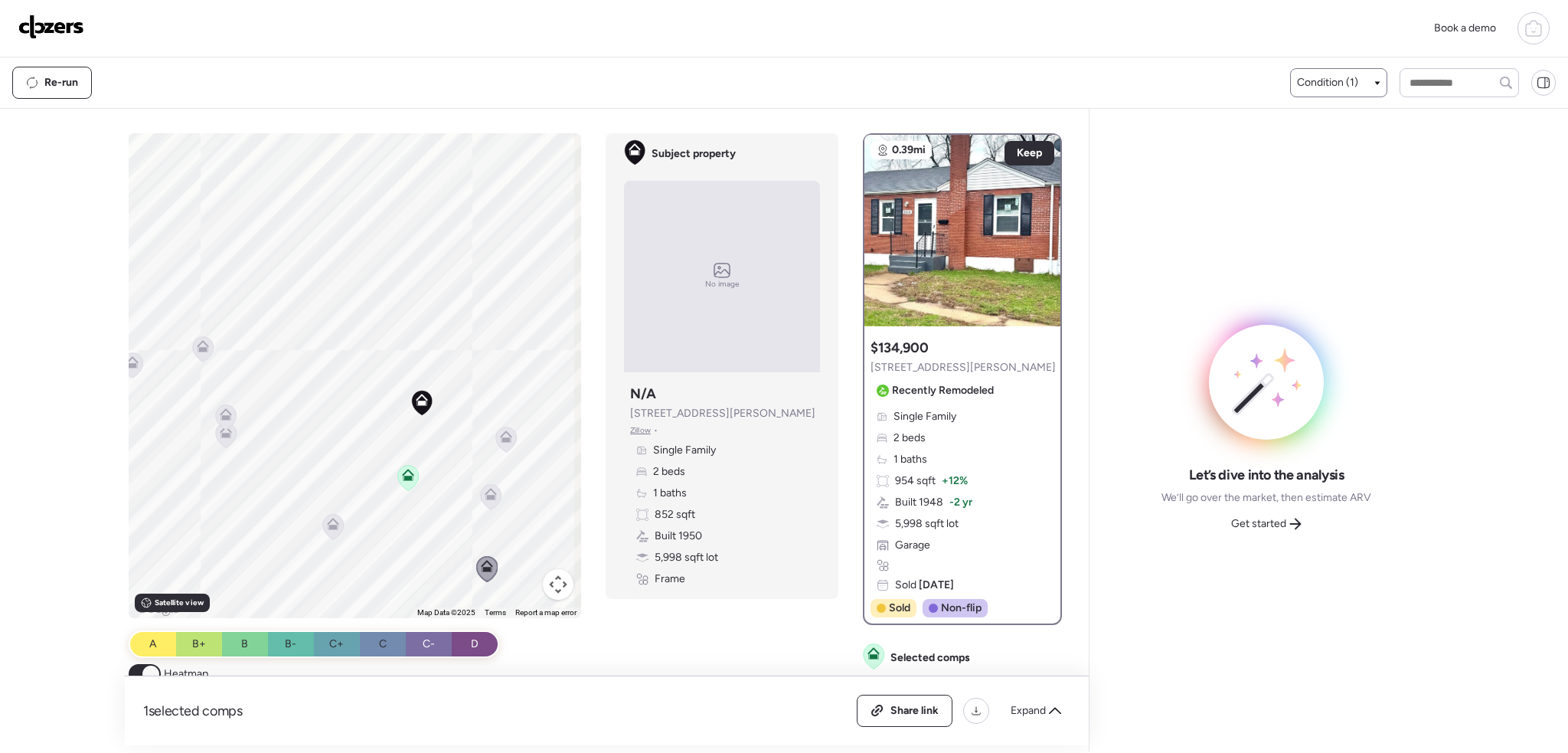
click at [403, 478] on icon at bounding box center [408, 478] width 10 height 5
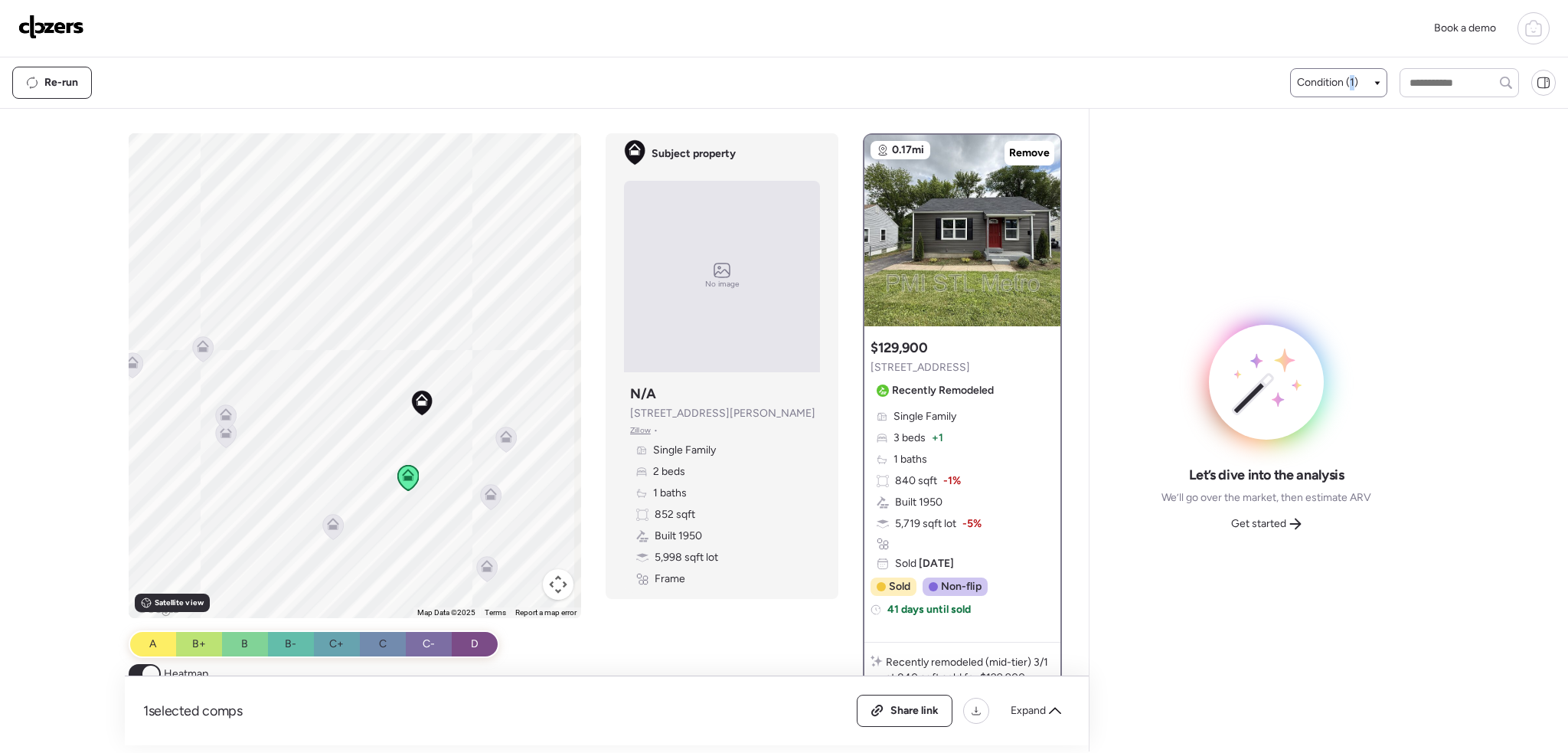
click at [1346, 81] on span "Condition (1)" at bounding box center [1327, 83] width 61 height 16
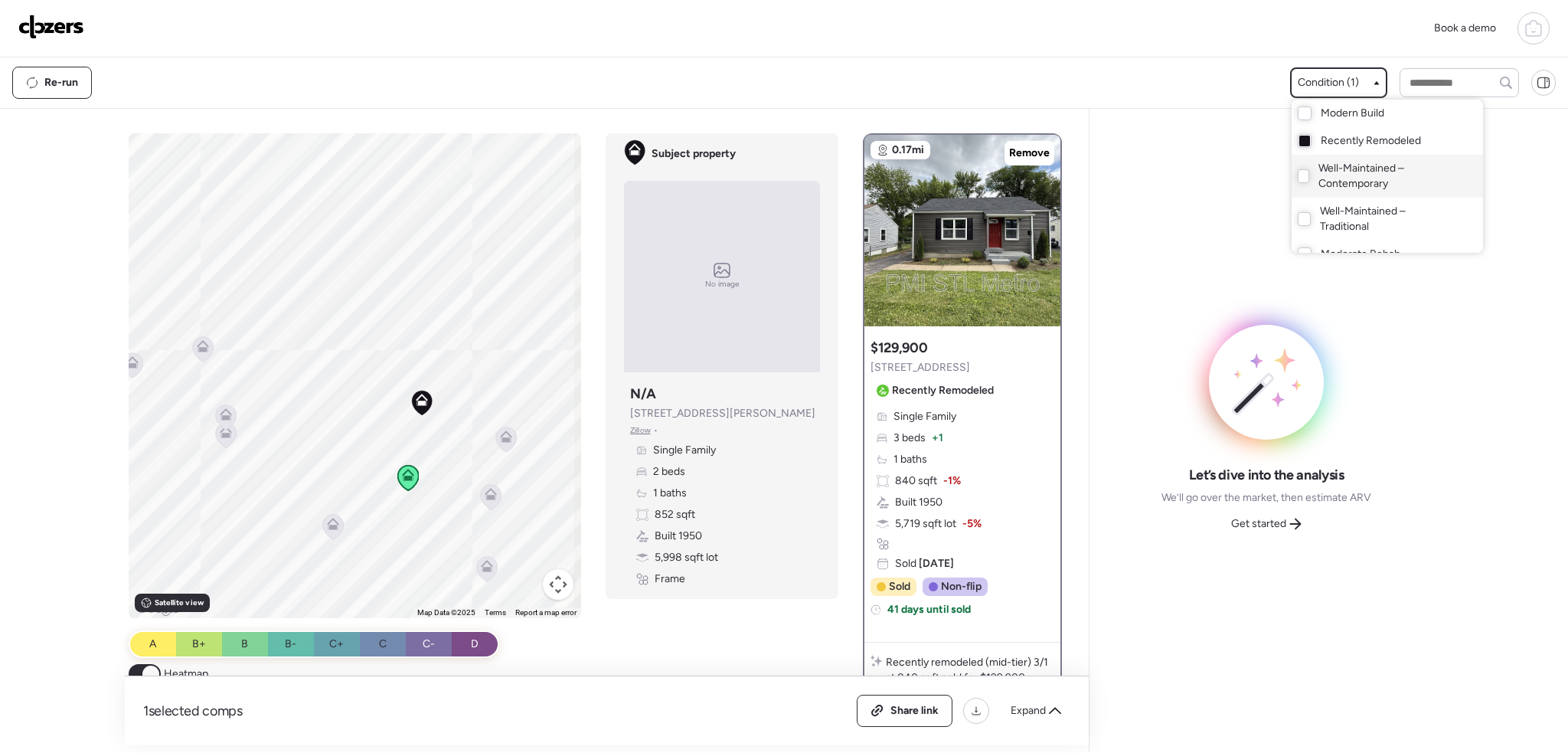
click at [1292, 179] on div "Well-Maintained – Contemporary" at bounding box center [1388, 176] width 192 height 43
click at [1299, 141] on div at bounding box center [1304, 141] width 11 height 11
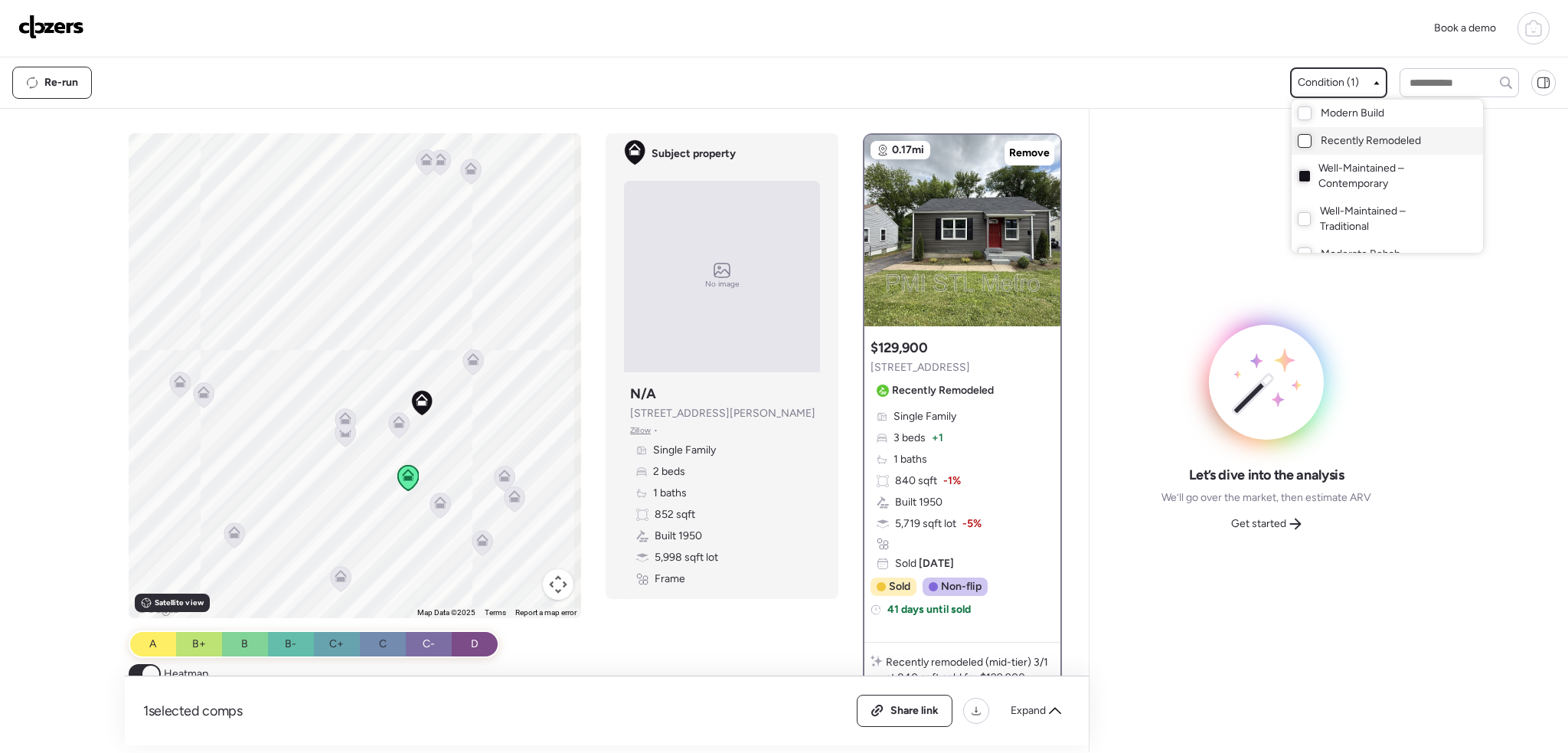
click at [392, 420] on div at bounding box center [784, 333] width 1568 height 753
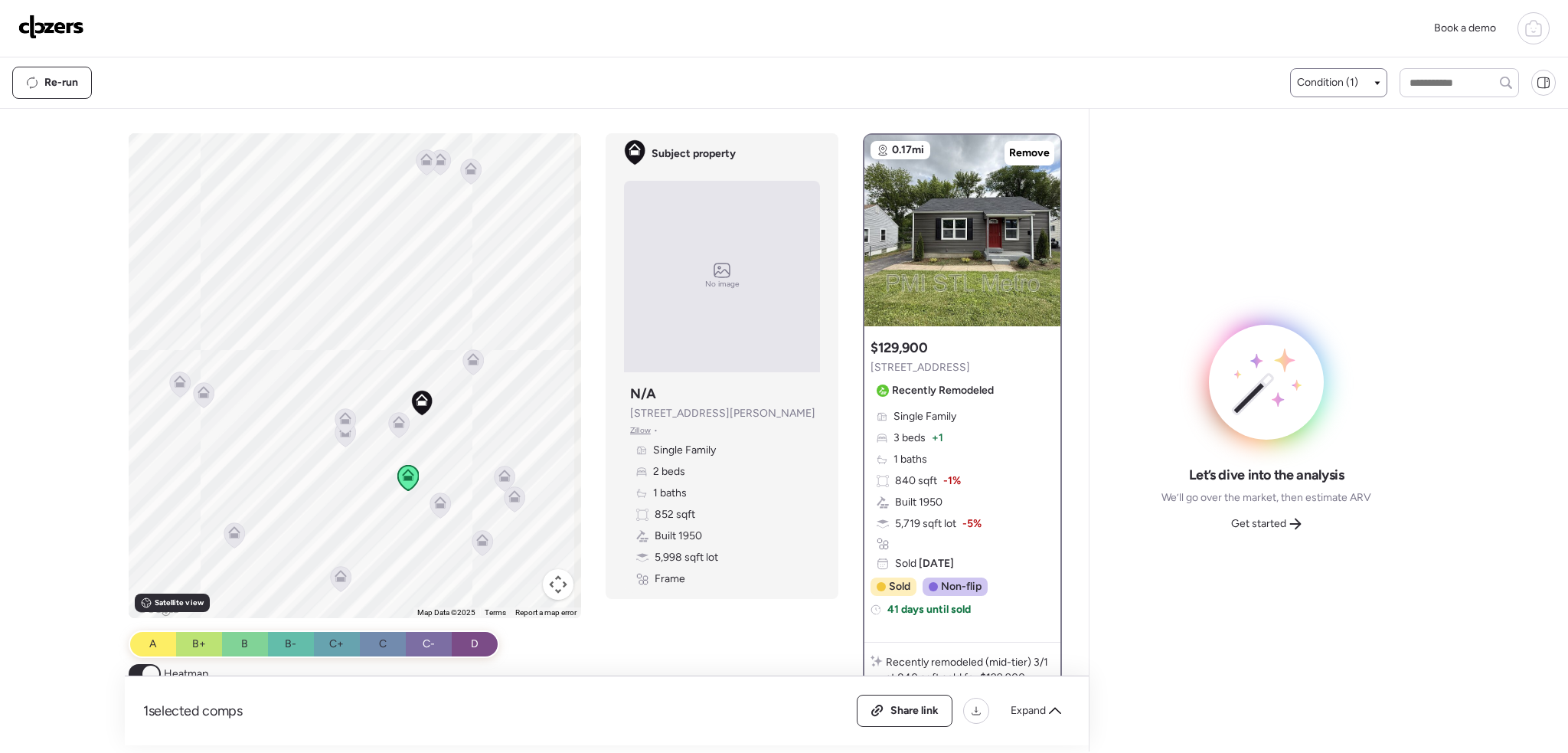
click at [394, 426] on icon at bounding box center [399, 425] width 10 height 5
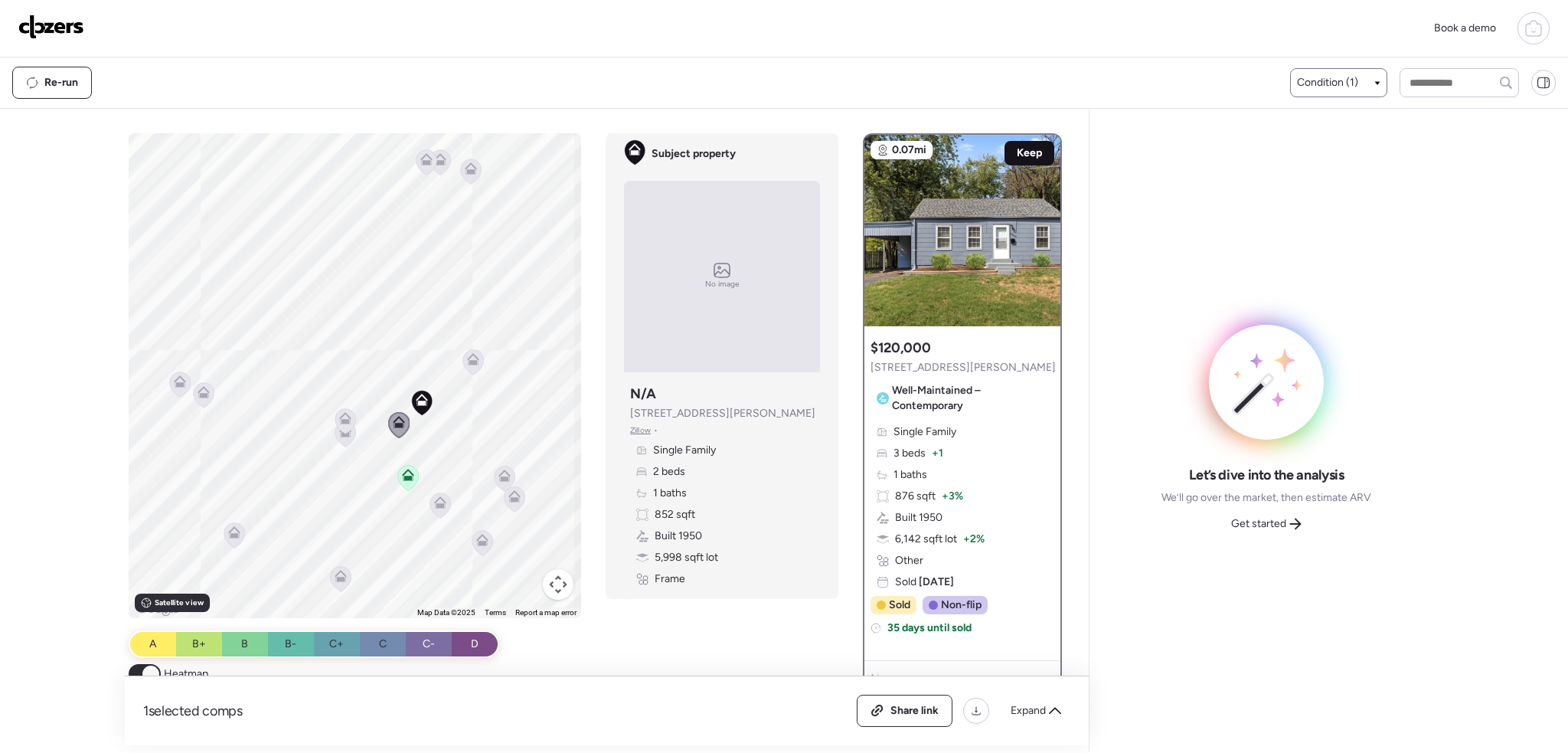
click at [1027, 157] on span "Keep" at bounding box center [1029, 153] width 26 height 16
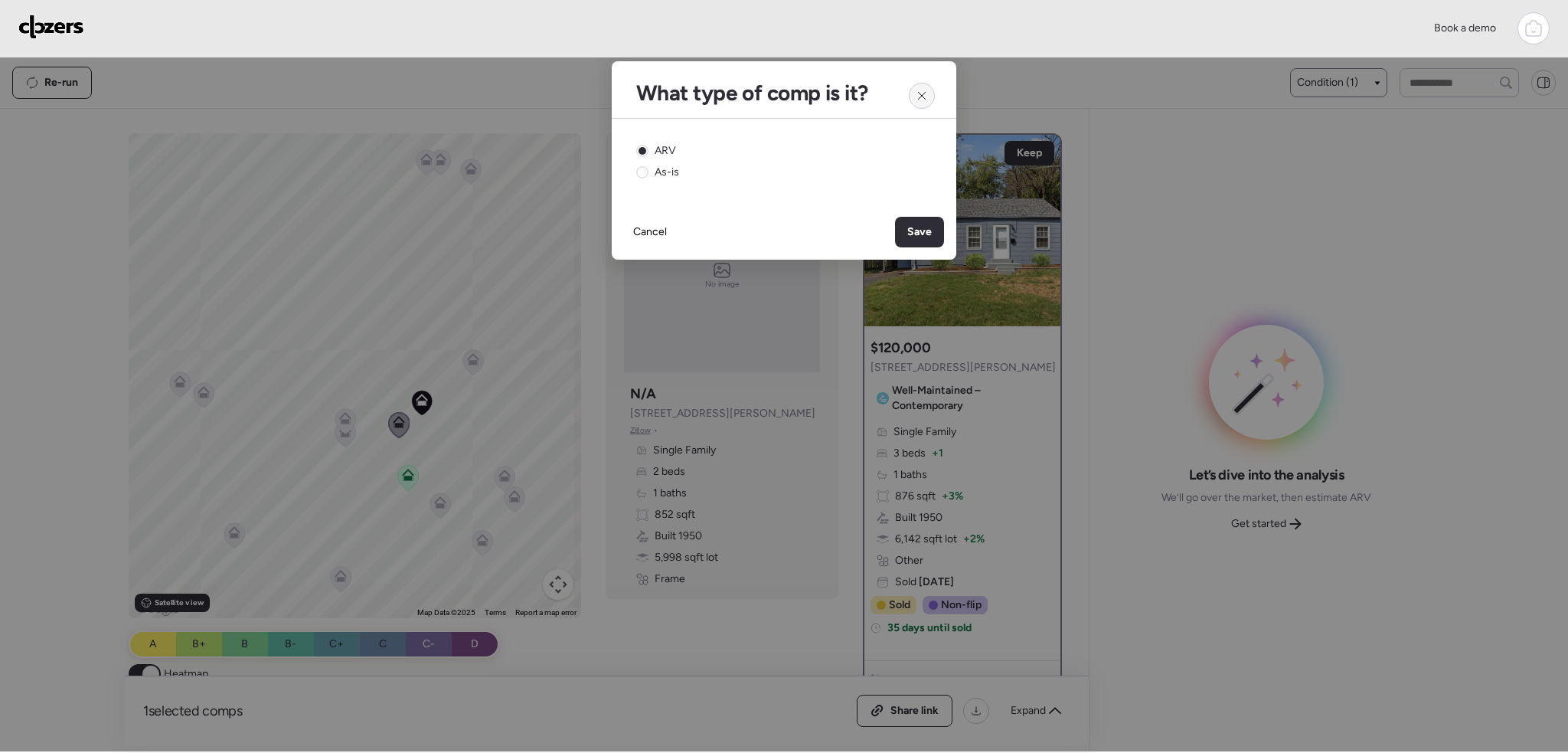
drag, startPoint x: 923, startPoint y: 98, endPoint x: 1037, endPoint y: 235, distance: 178.2
click at [924, 98] on icon at bounding box center [922, 95] width 12 height 12
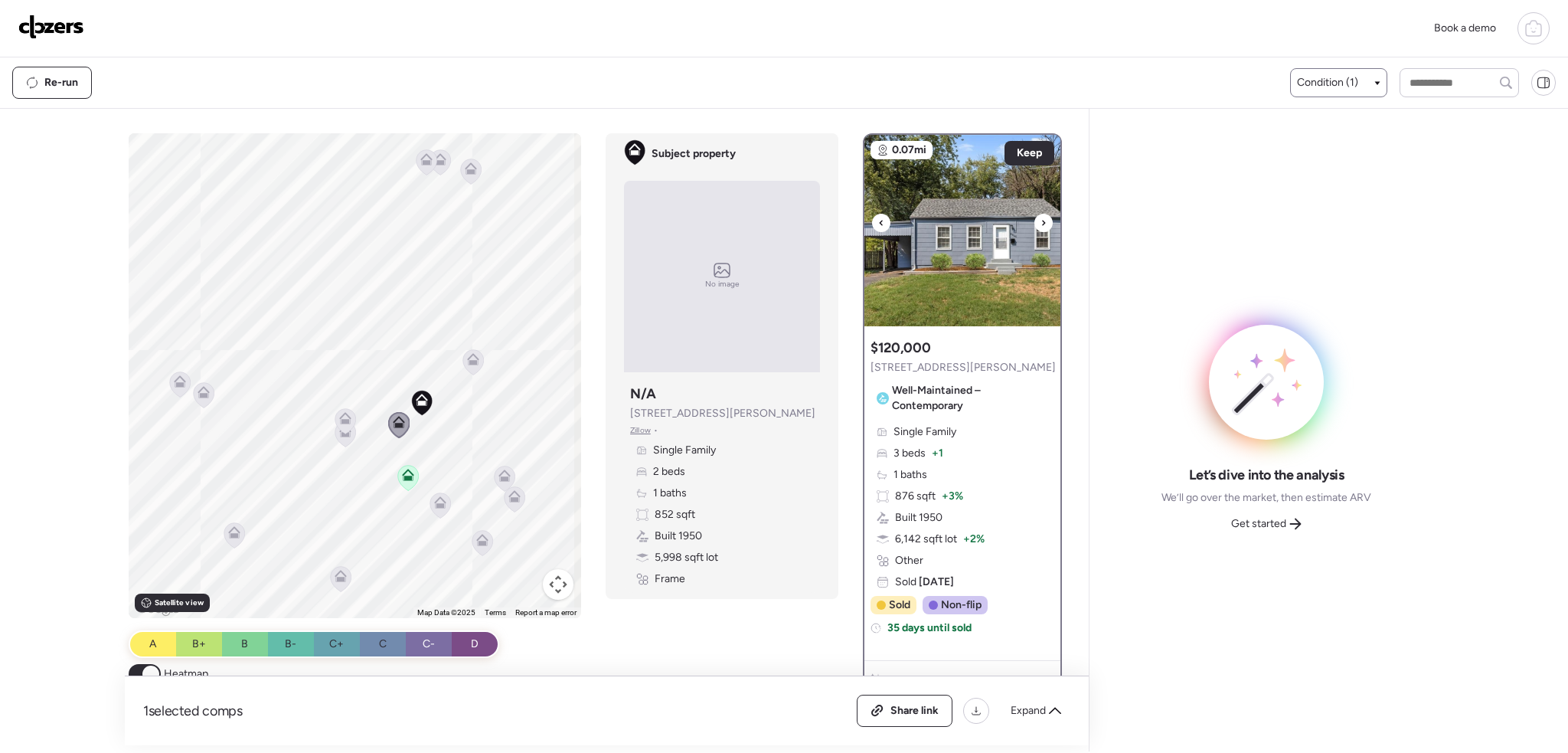
click at [1042, 222] on icon at bounding box center [1044, 222] width 3 height 5
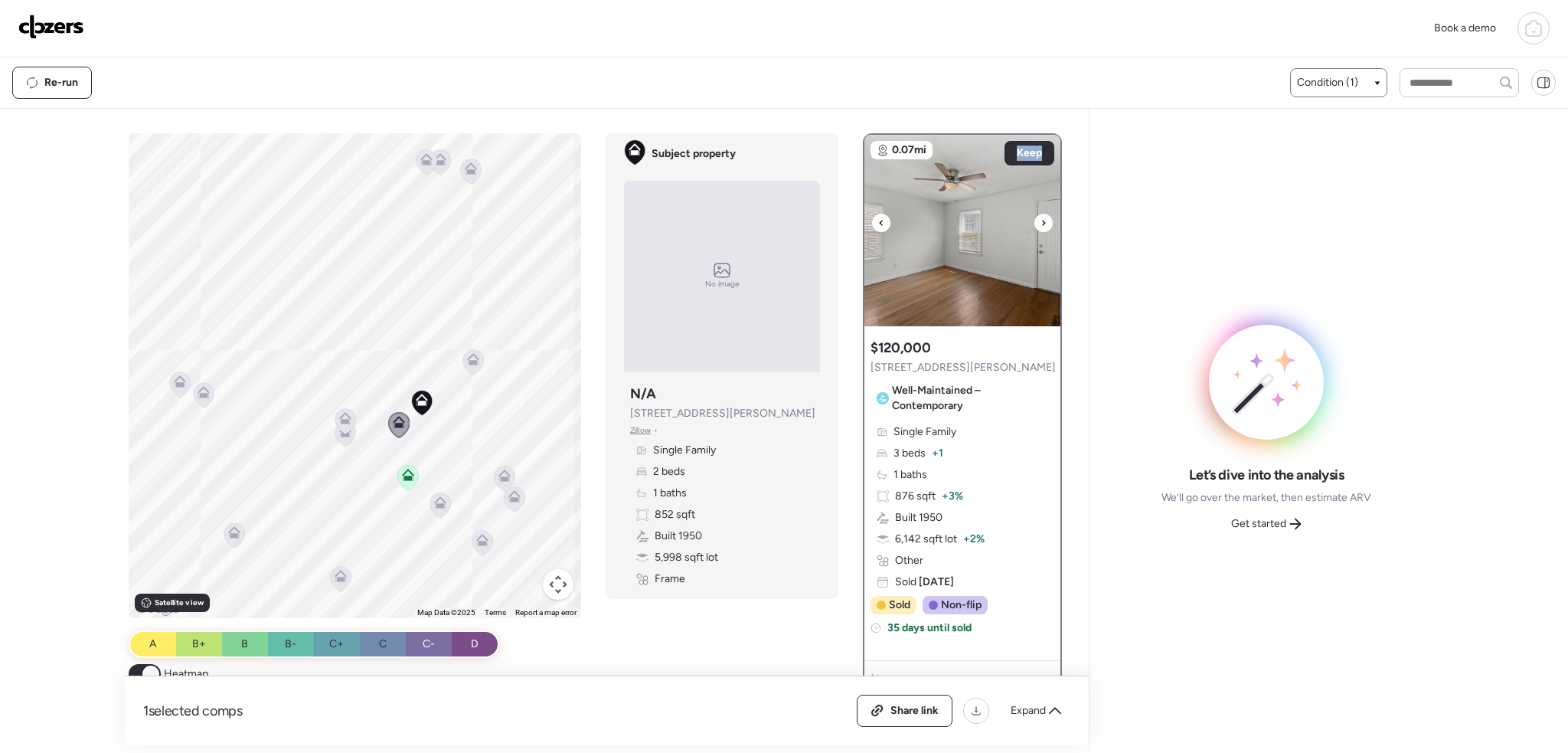
click at [1042, 222] on icon at bounding box center [1044, 222] width 3 height 5
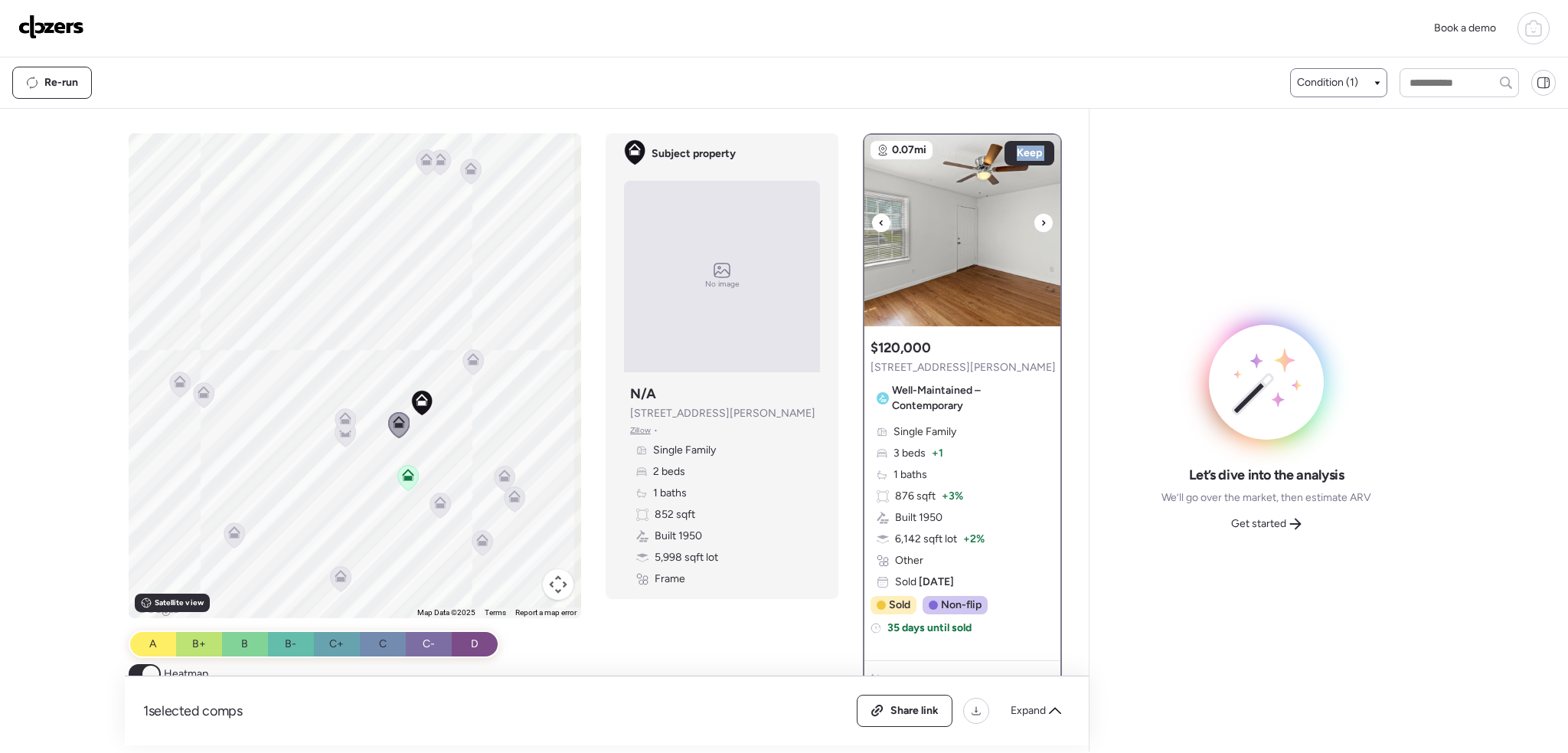
click at [1042, 222] on icon at bounding box center [1044, 222] width 3 height 5
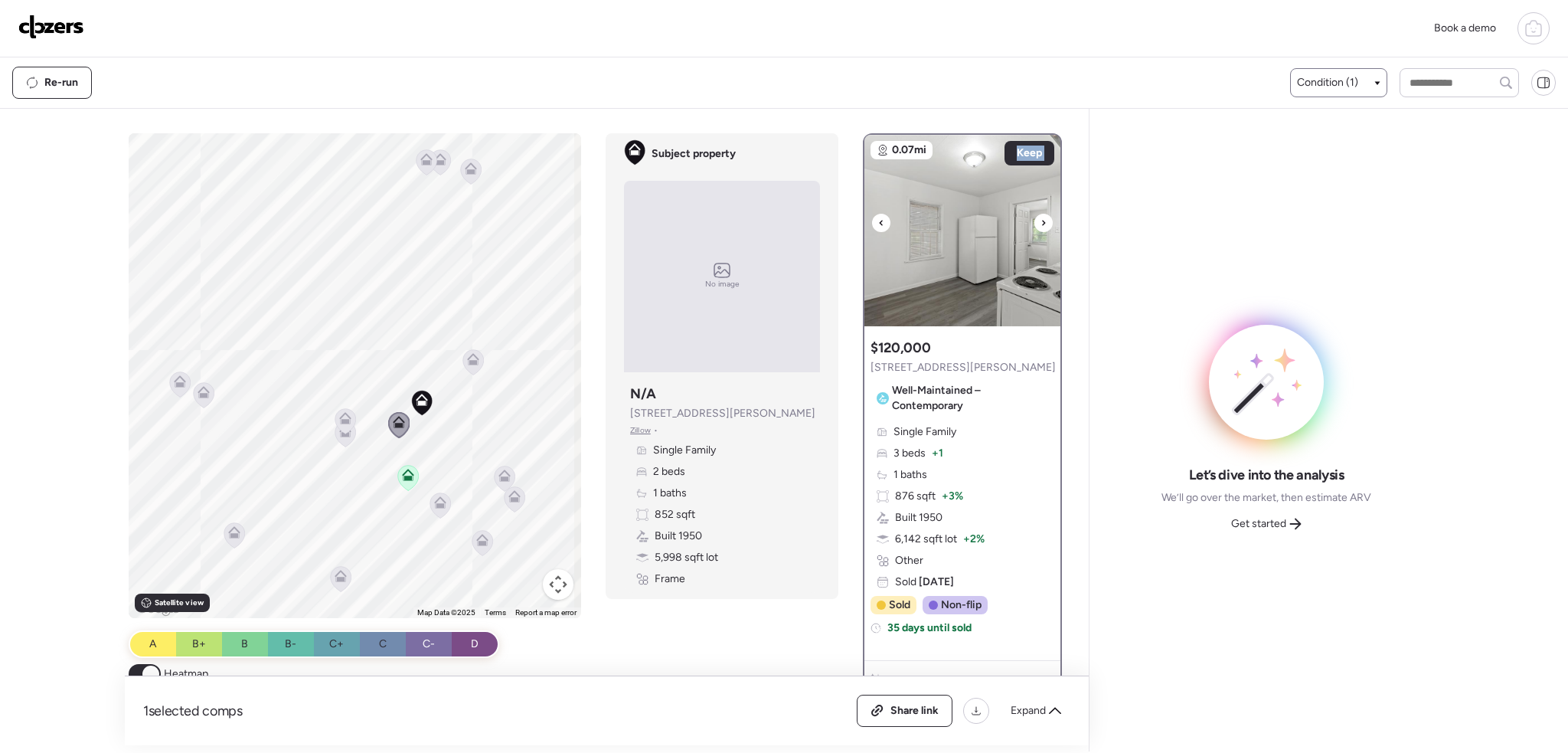
click at [1042, 222] on icon at bounding box center [1044, 222] width 3 height 5
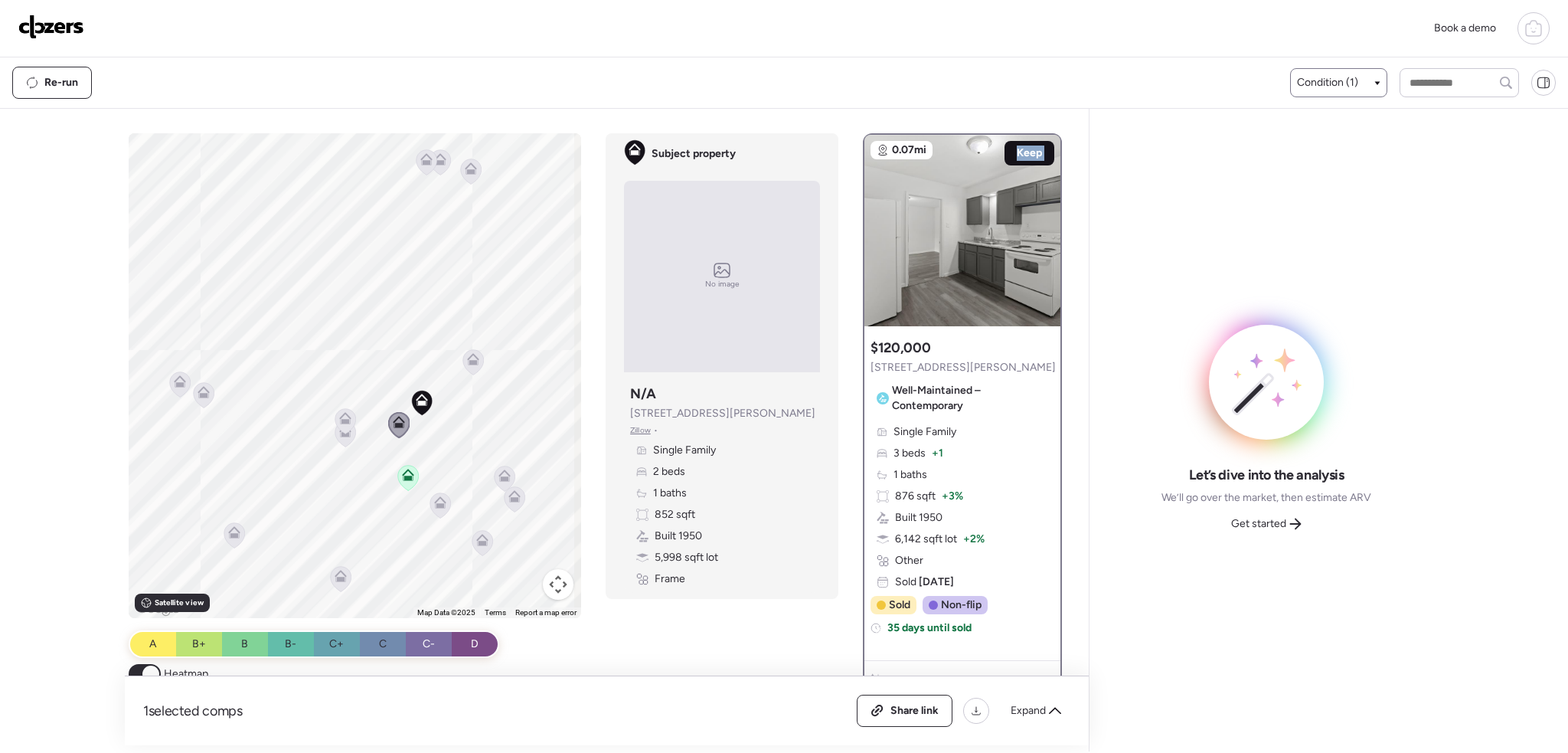
click at [1026, 150] on span "Keep" at bounding box center [1029, 153] width 26 height 16
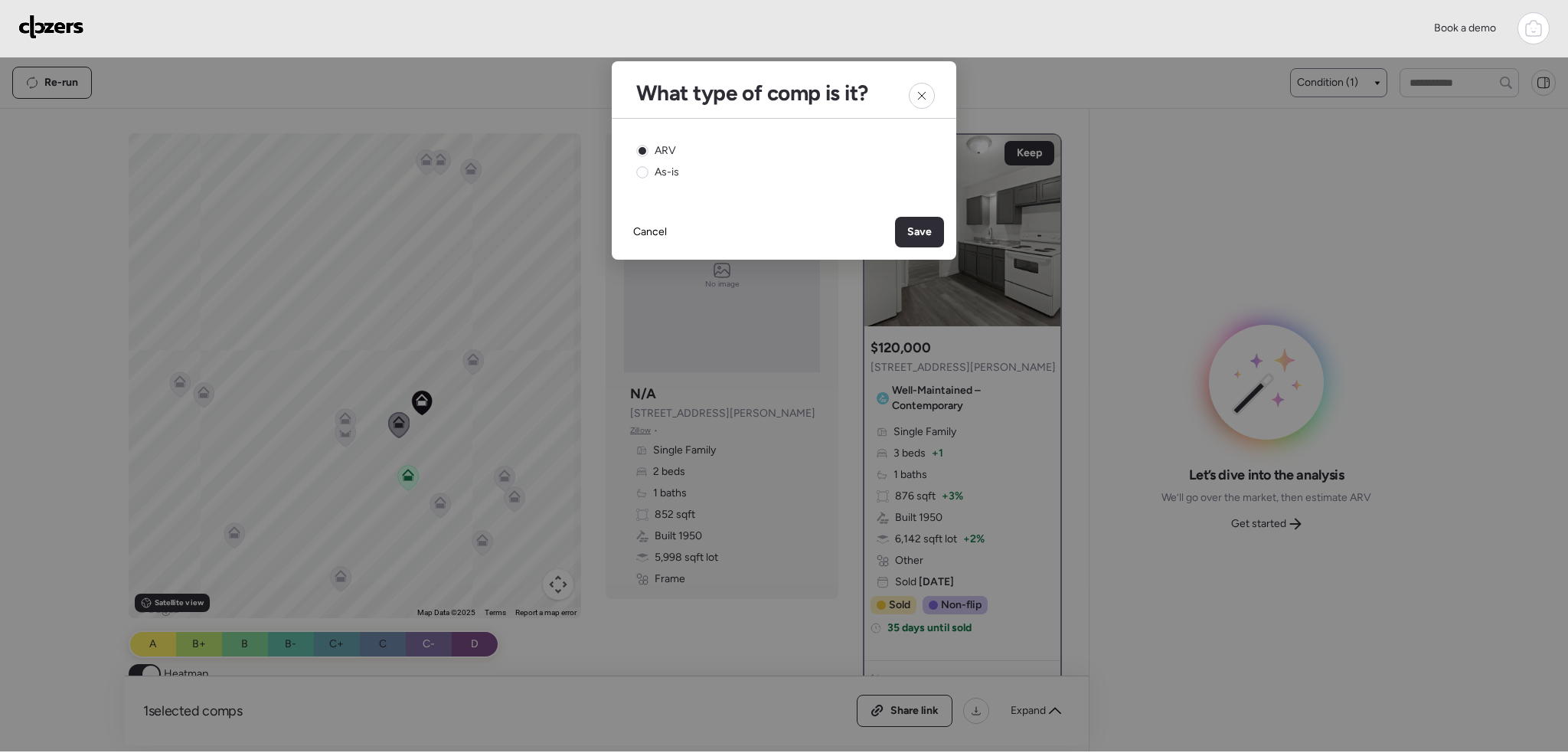
drag, startPoint x: 930, startPoint y: 231, endPoint x: 857, endPoint y: 290, distance: 93.9
click at [931, 231] on span "Save" at bounding box center [920, 231] width 25 height 16
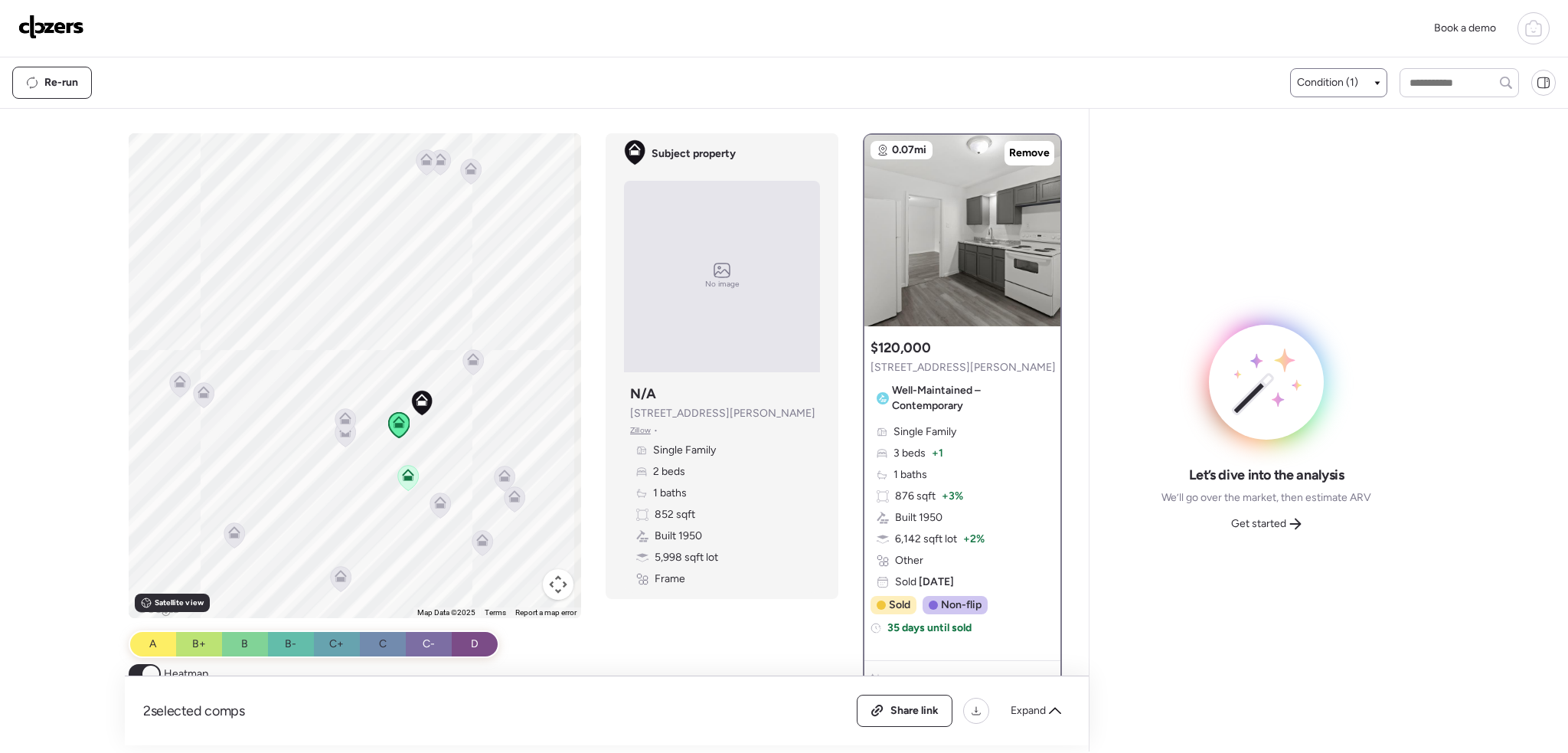
click at [344, 413] on icon at bounding box center [345, 417] width 12 height 12
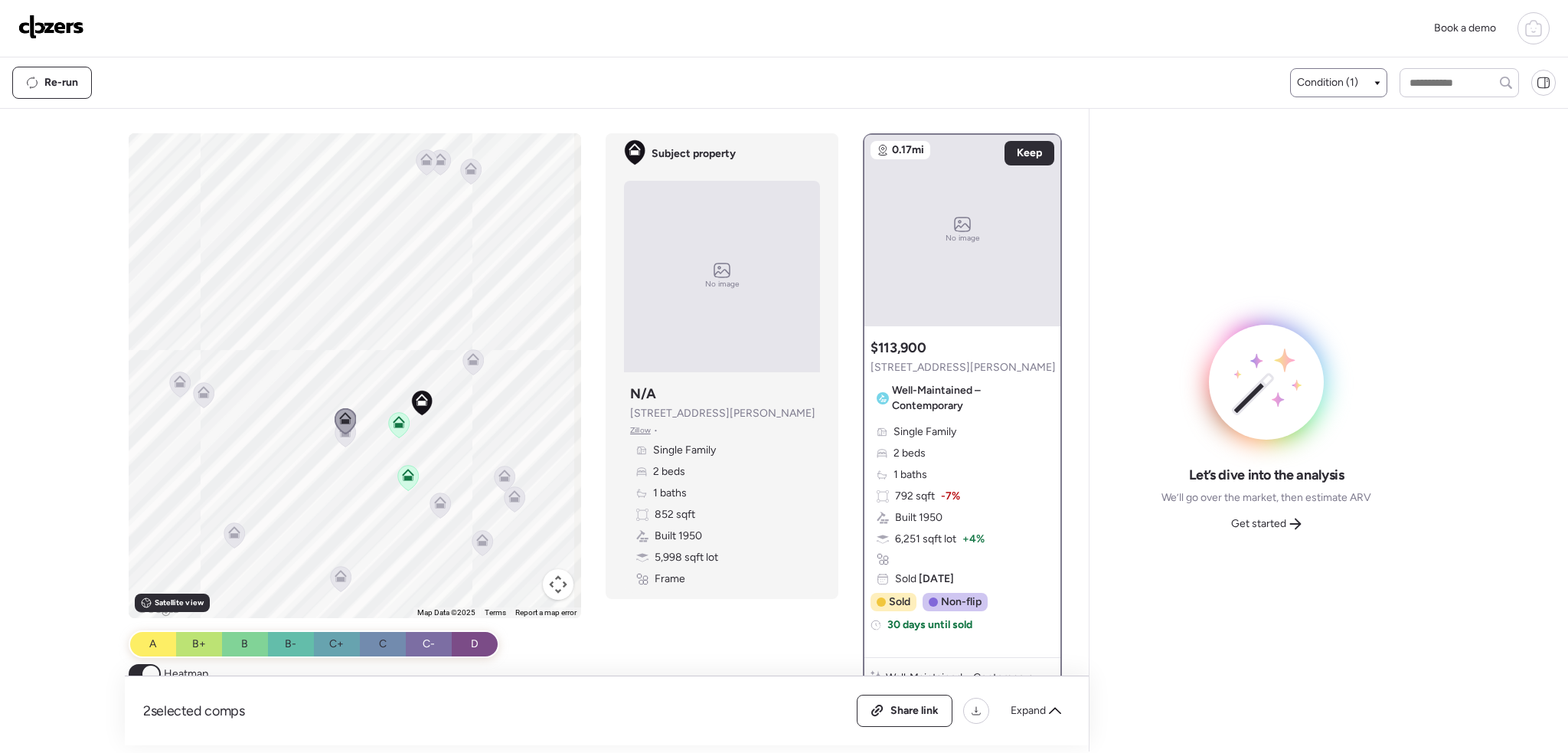
click at [343, 441] on icon at bounding box center [346, 433] width 21 height 26
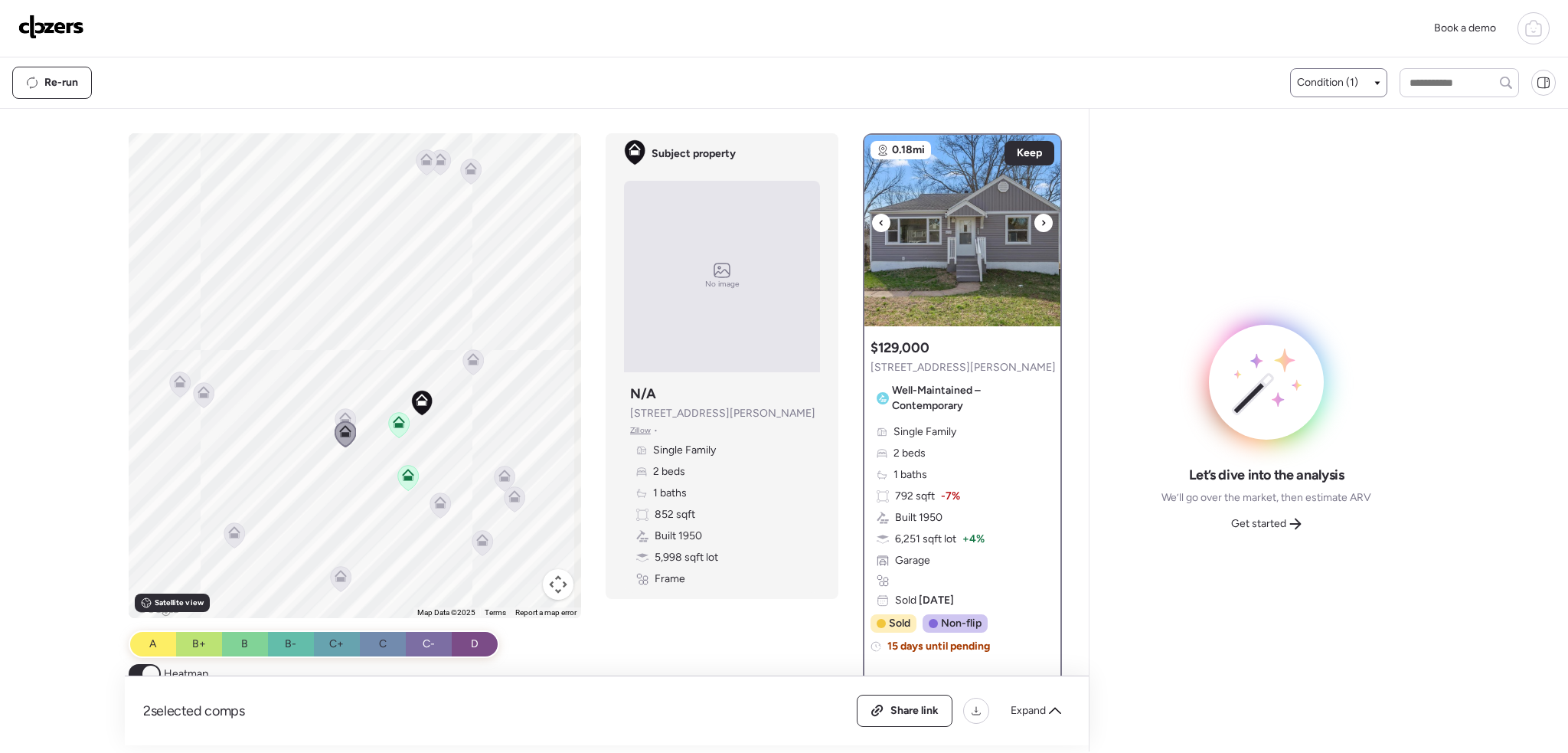
click at [1041, 225] on icon at bounding box center [1043, 222] width 6 height 18
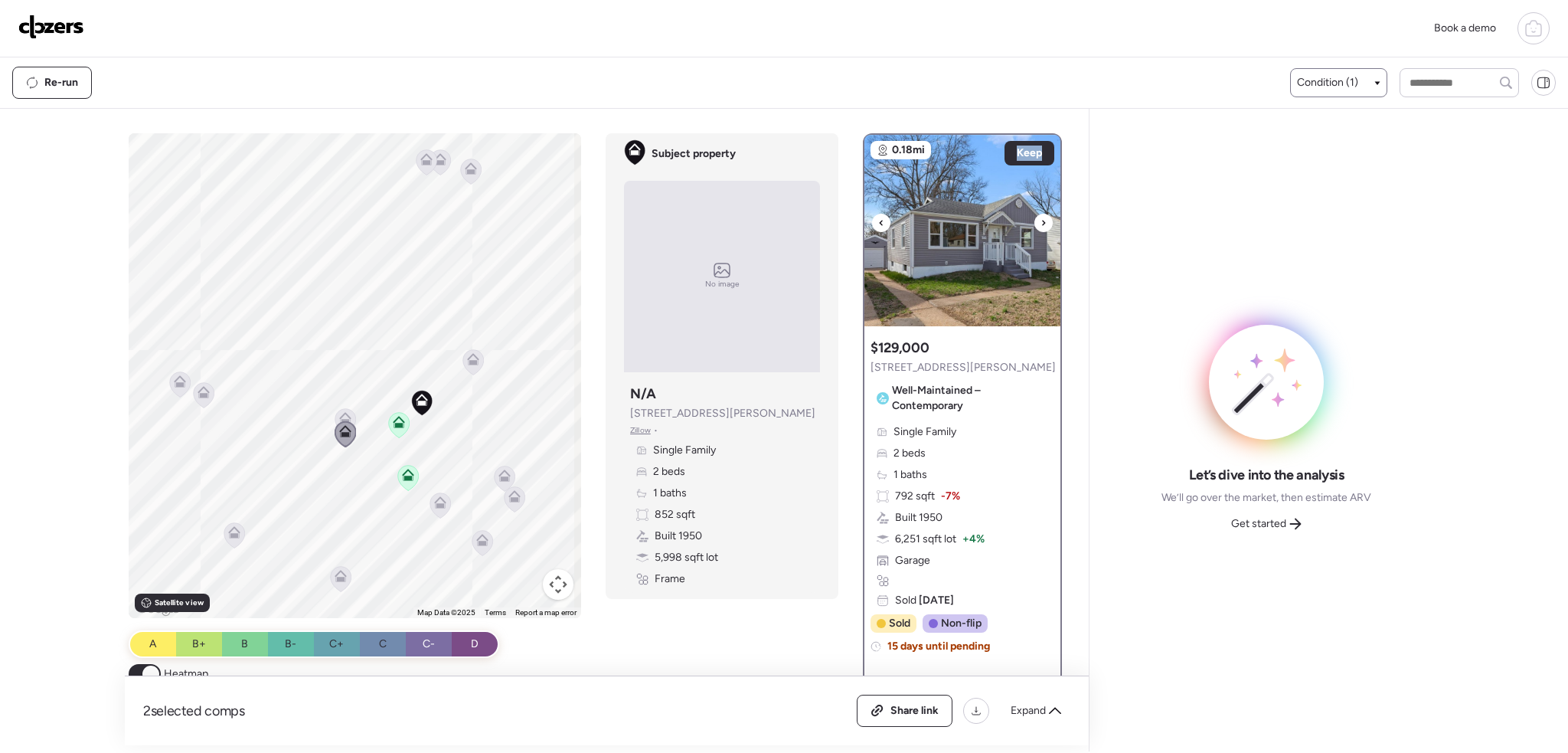
click at [1041, 225] on icon at bounding box center [1043, 222] width 6 height 18
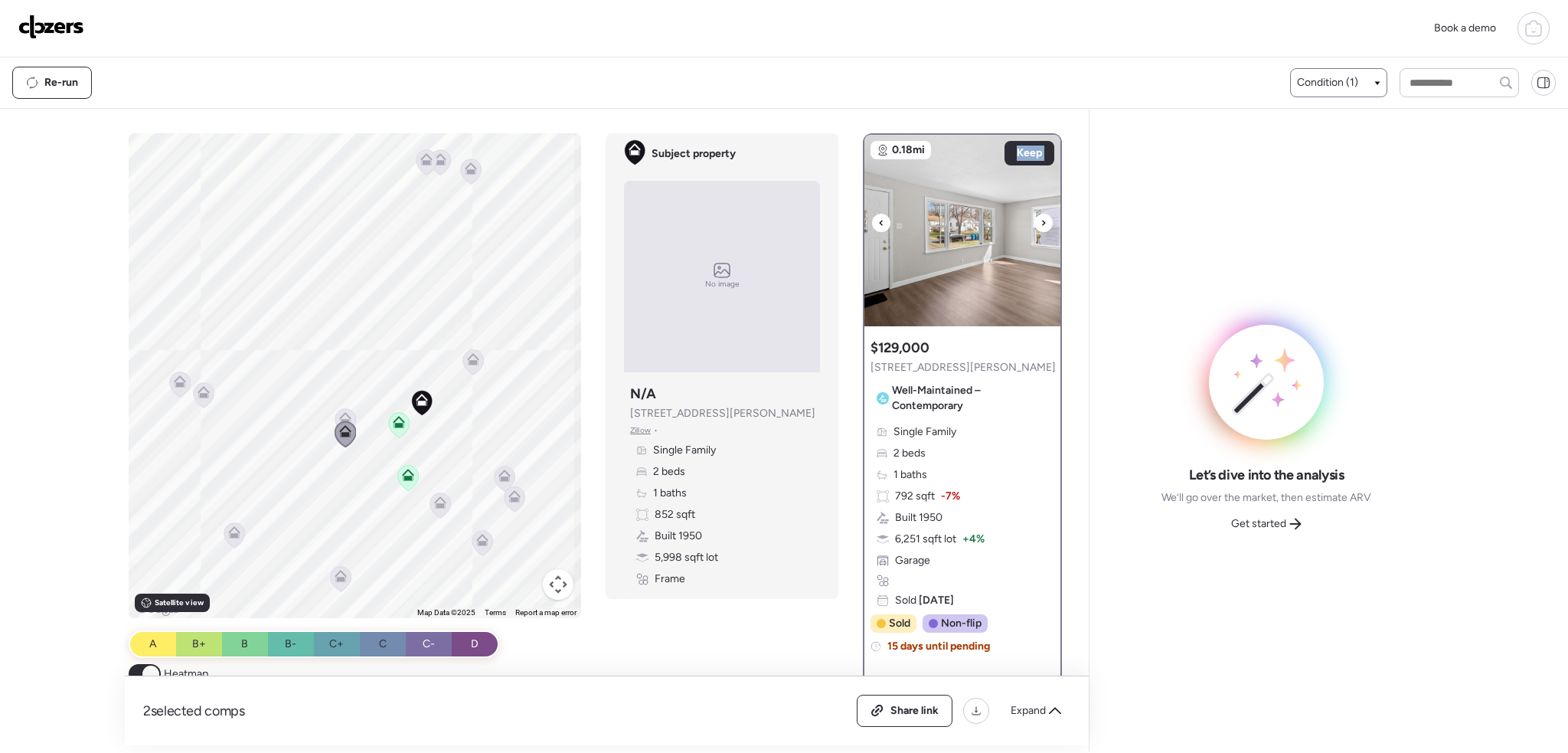
click at [1041, 225] on icon at bounding box center [1043, 222] width 6 height 18
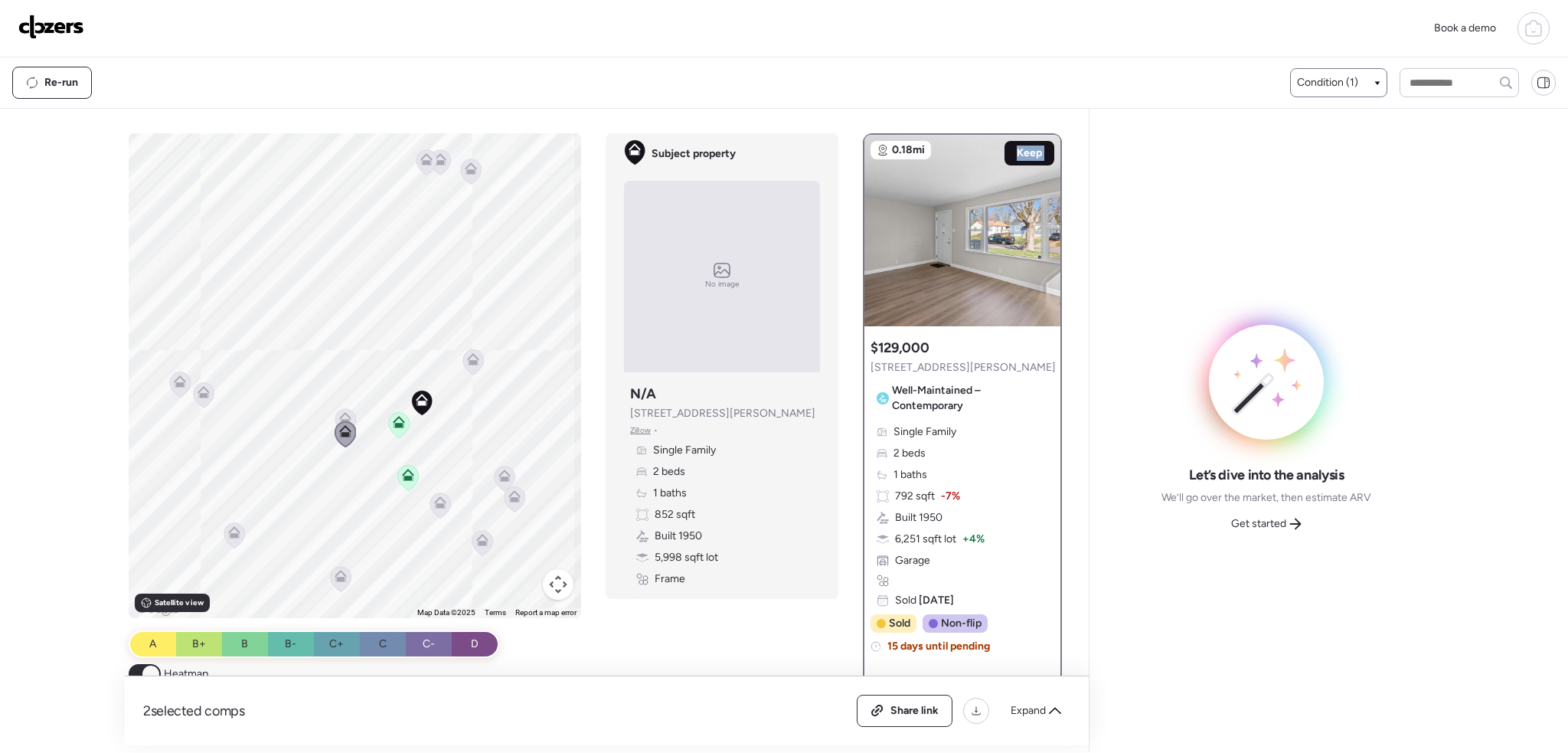
click at [1024, 150] on span "Keep" at bounding box center [1029, 153] width 26 height 16
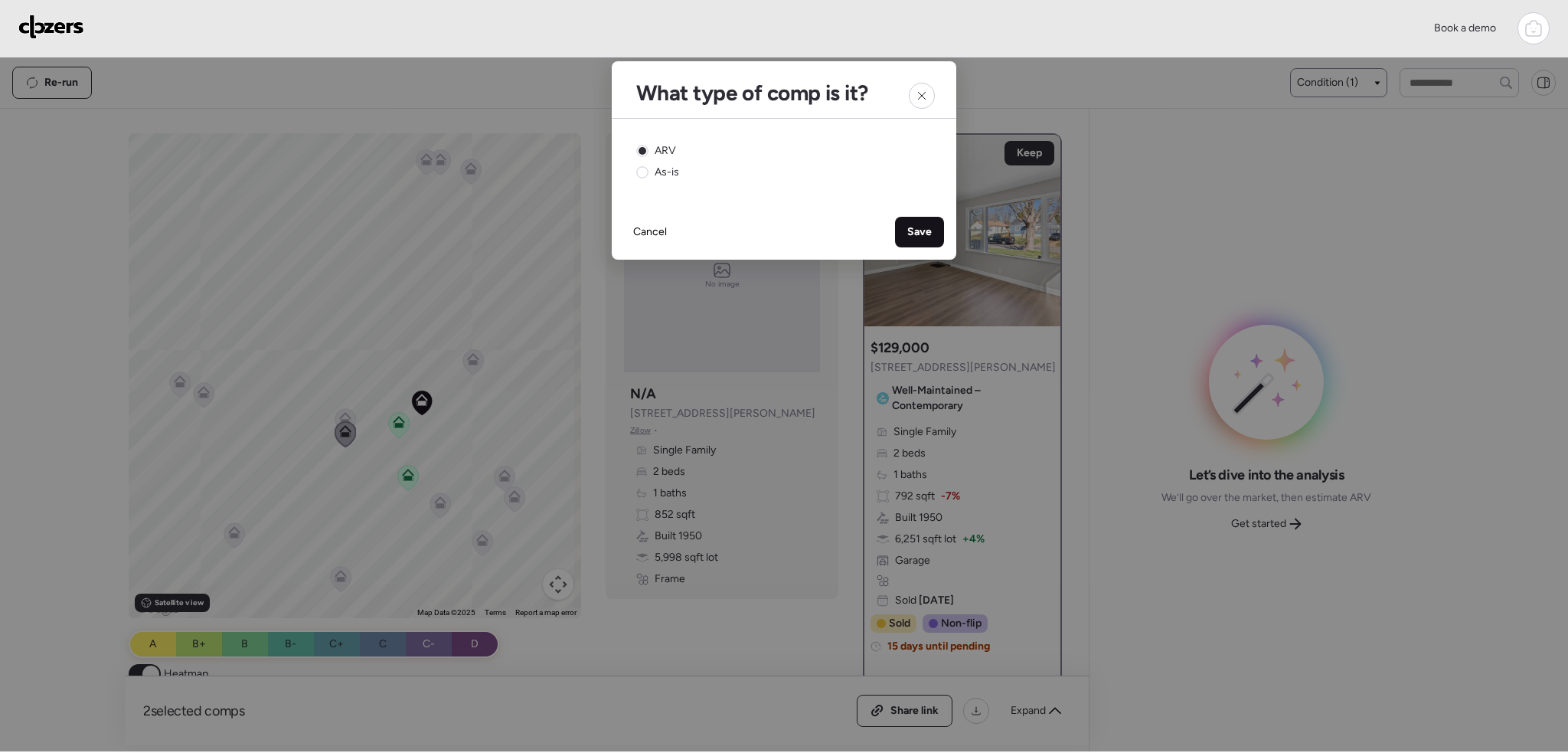
click at [922, 233] on span "Save" at bounding box center [920, 231] width 25 height 16
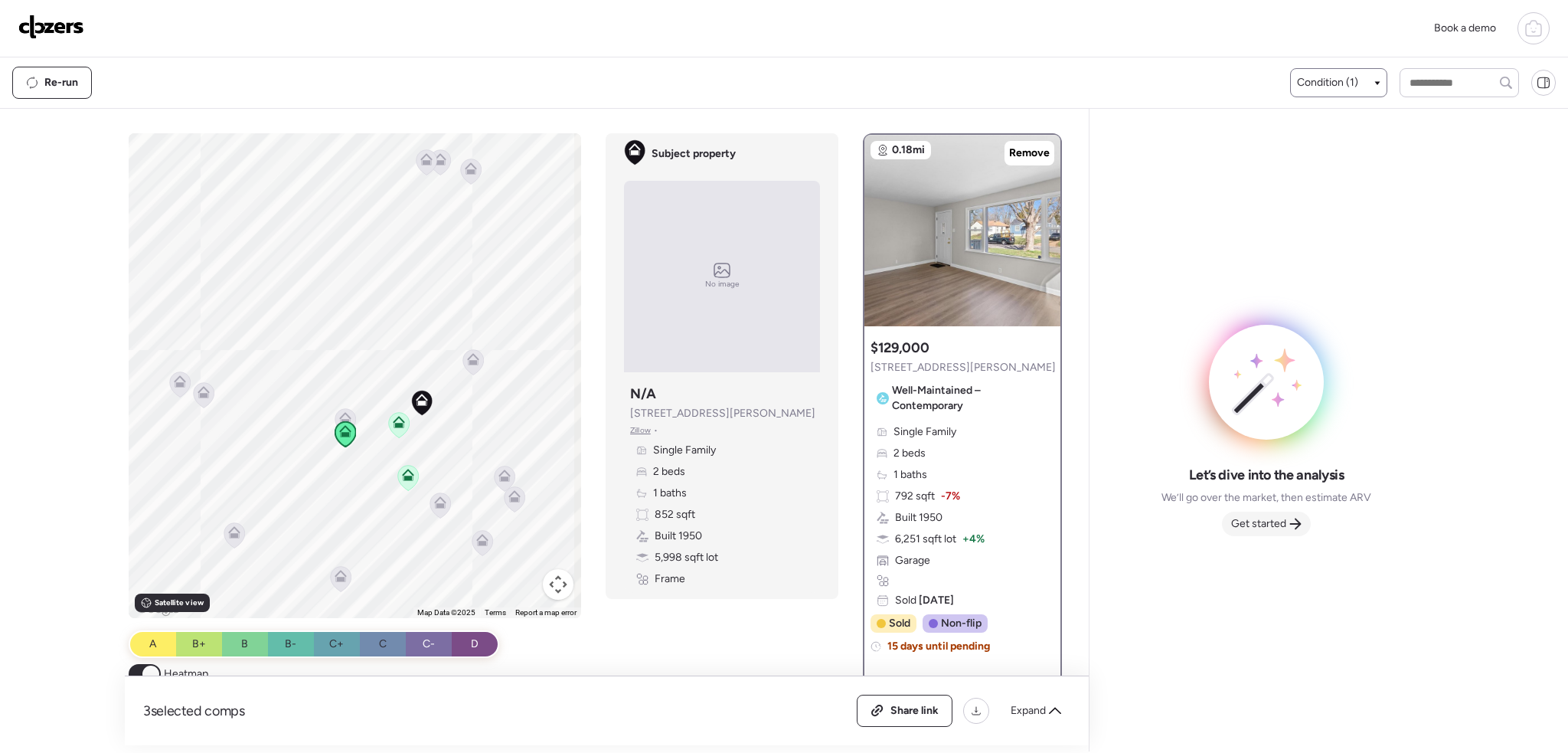
click at [1275, 525] on span "Get started" at bounding box center [1258, 523] width 55 height 16
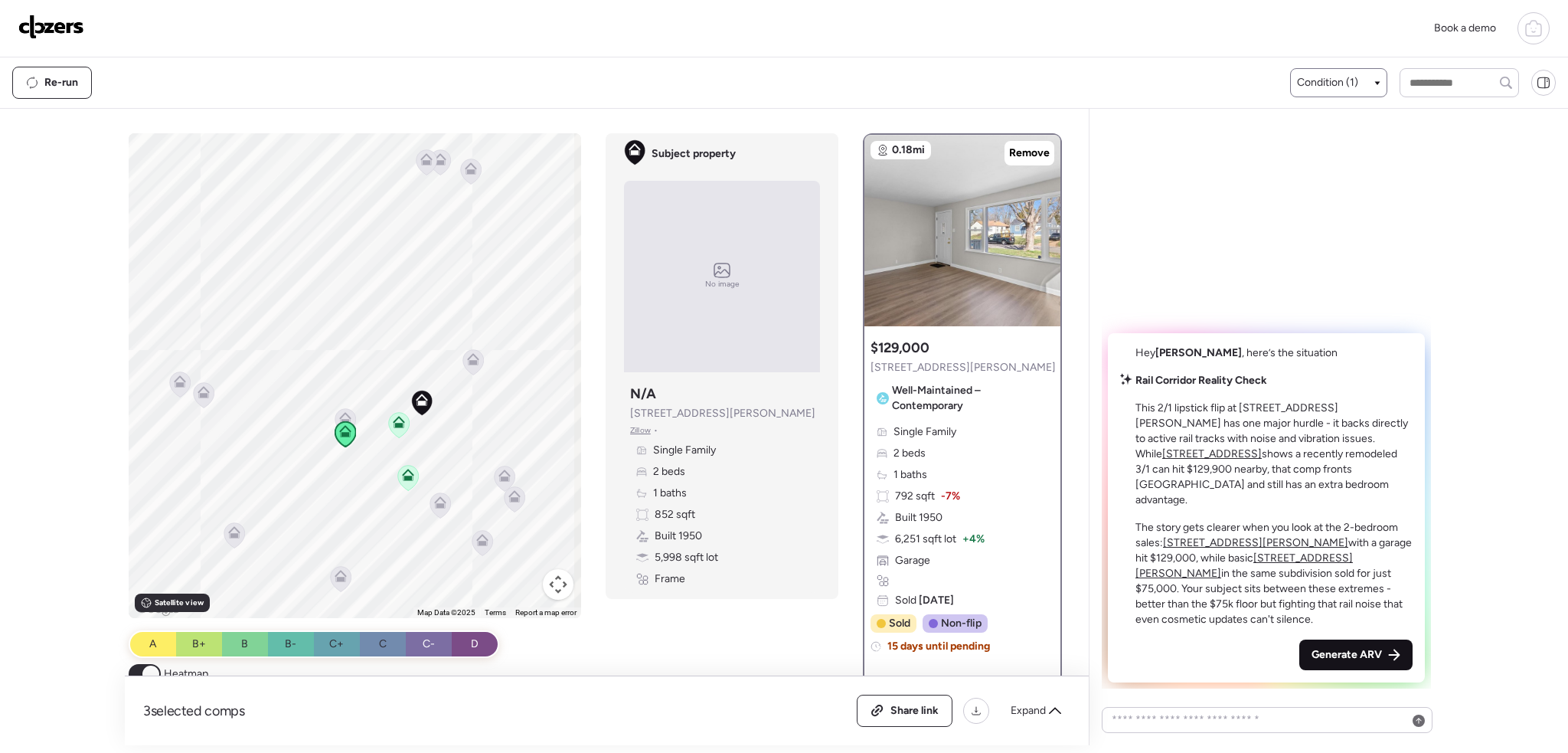
click at [1351, 652] on span "Generate ARV" at bounding box center [1346, 655] width 70 height 16
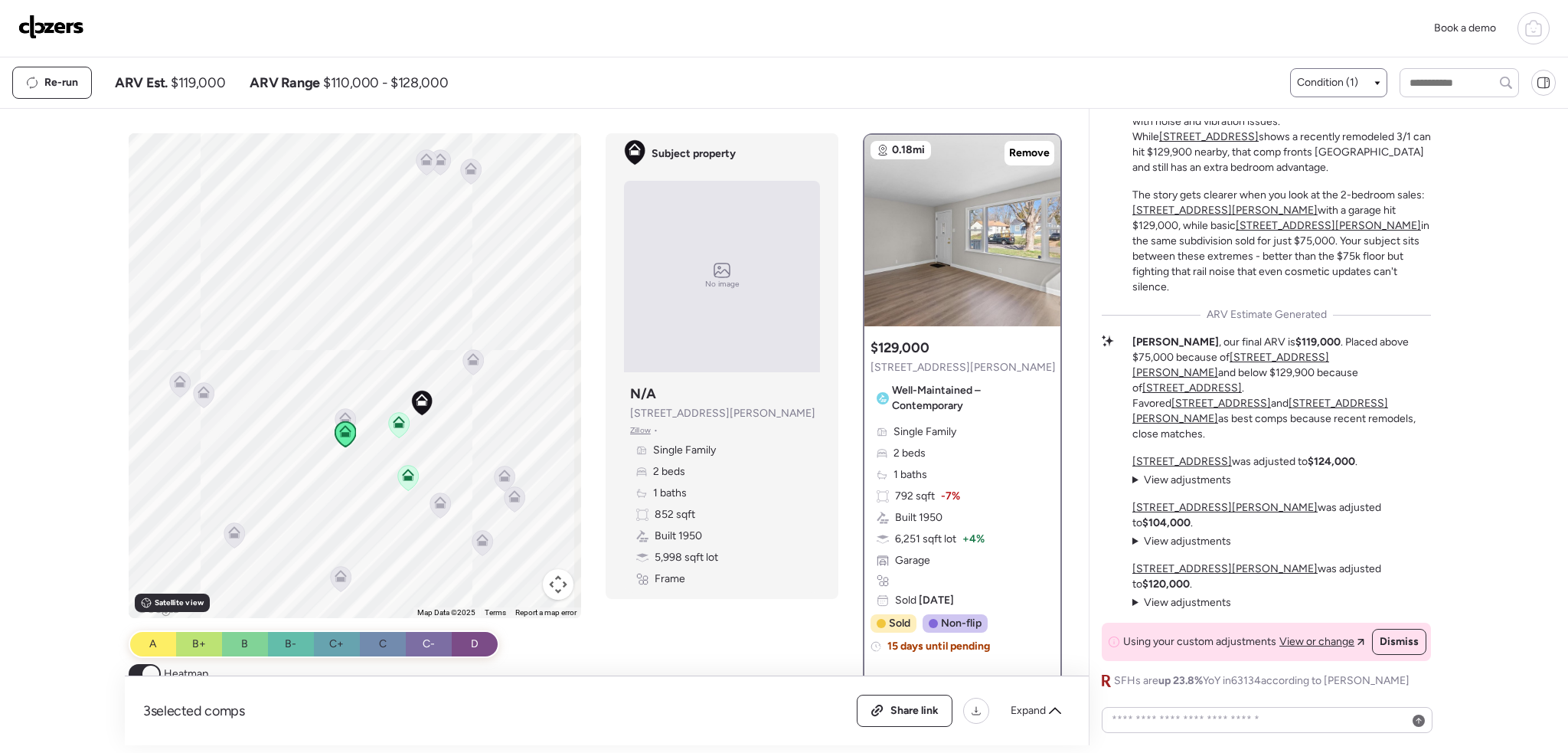
click at [60, 24] on img at bounding box center [51, 27] width 66 height 25
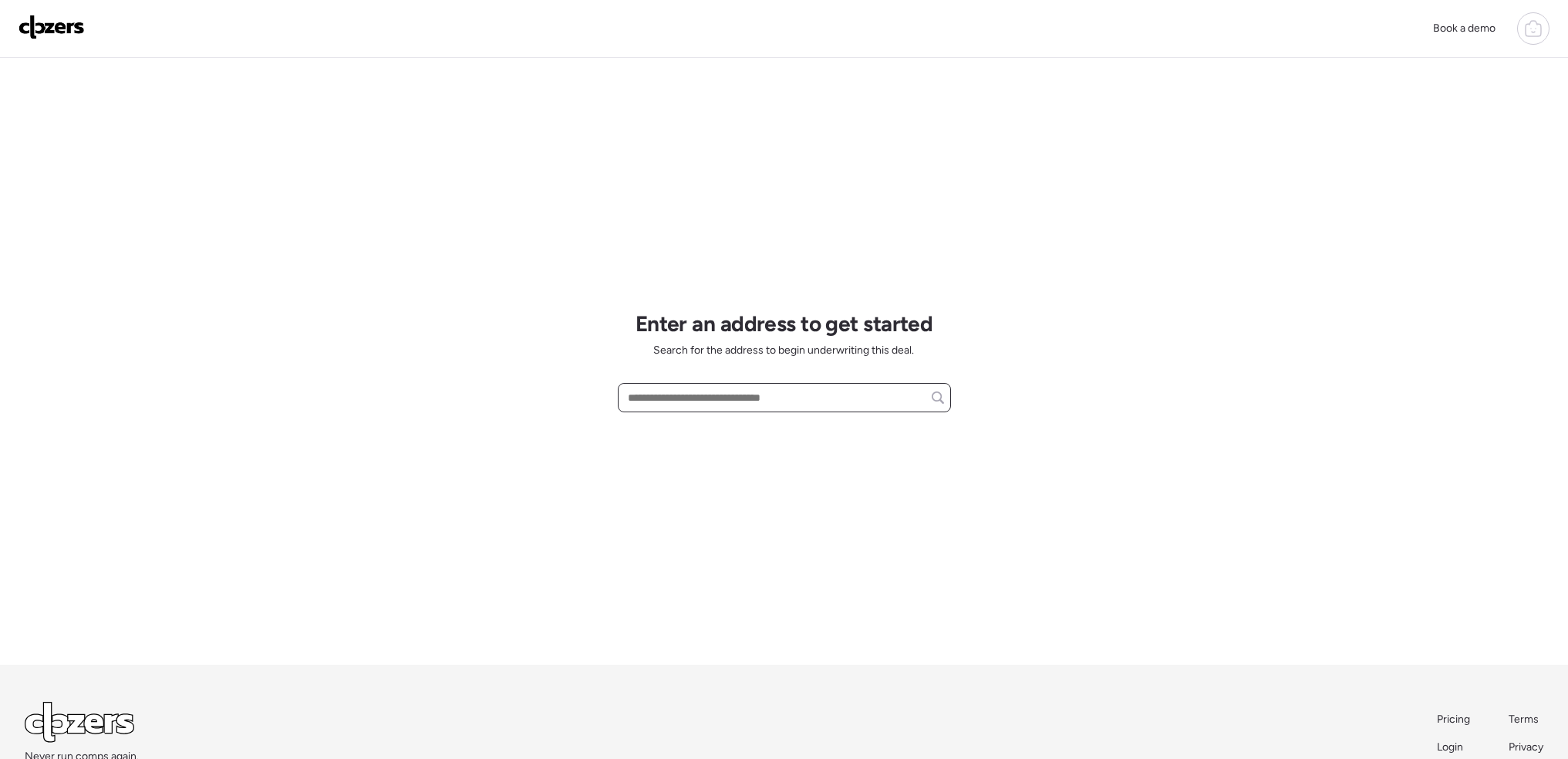
click at [662, 404] on input "text" at bounding box center [784, 397] width 319 height 22
paste input "**********"
click at [741, 429] on span "8027 Aline Ave, Saint Louis, MO, 63134" at bounding box center [717, 426] width 187 height 16
type input "**********"
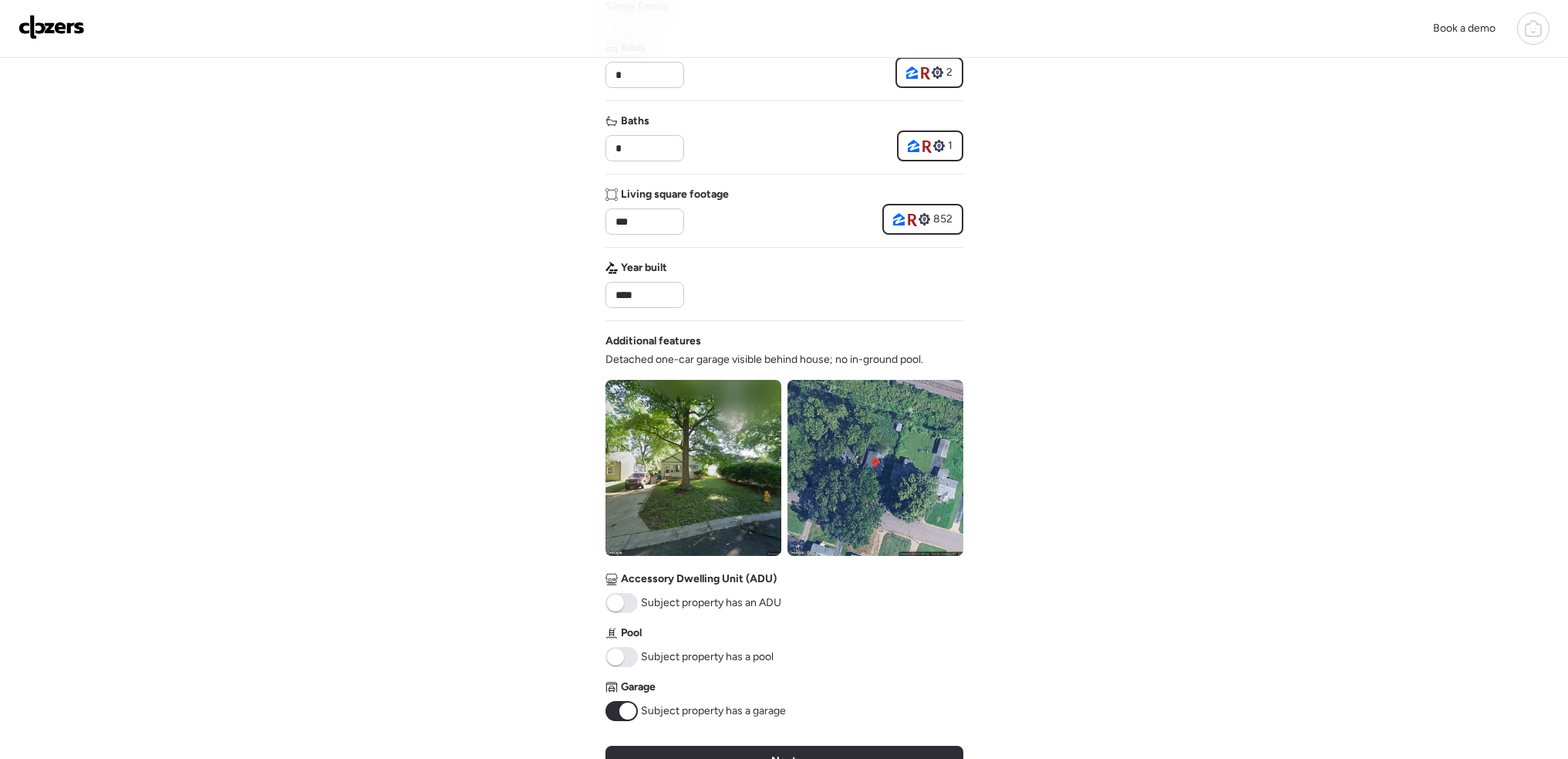
scroll to position [386, 0]
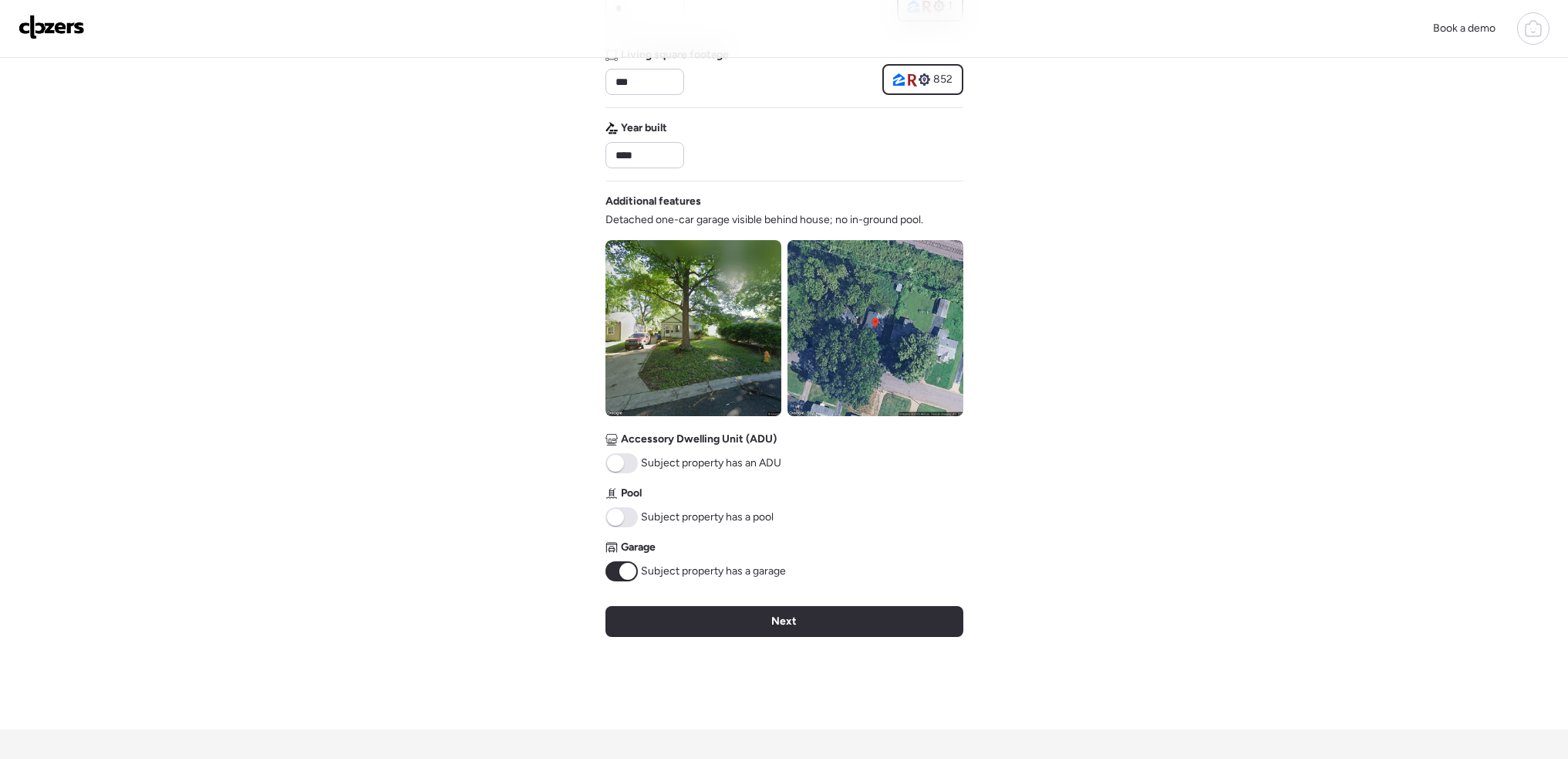
click at [621, 578] on span at bounding box center [621, 571] width 32 height 20
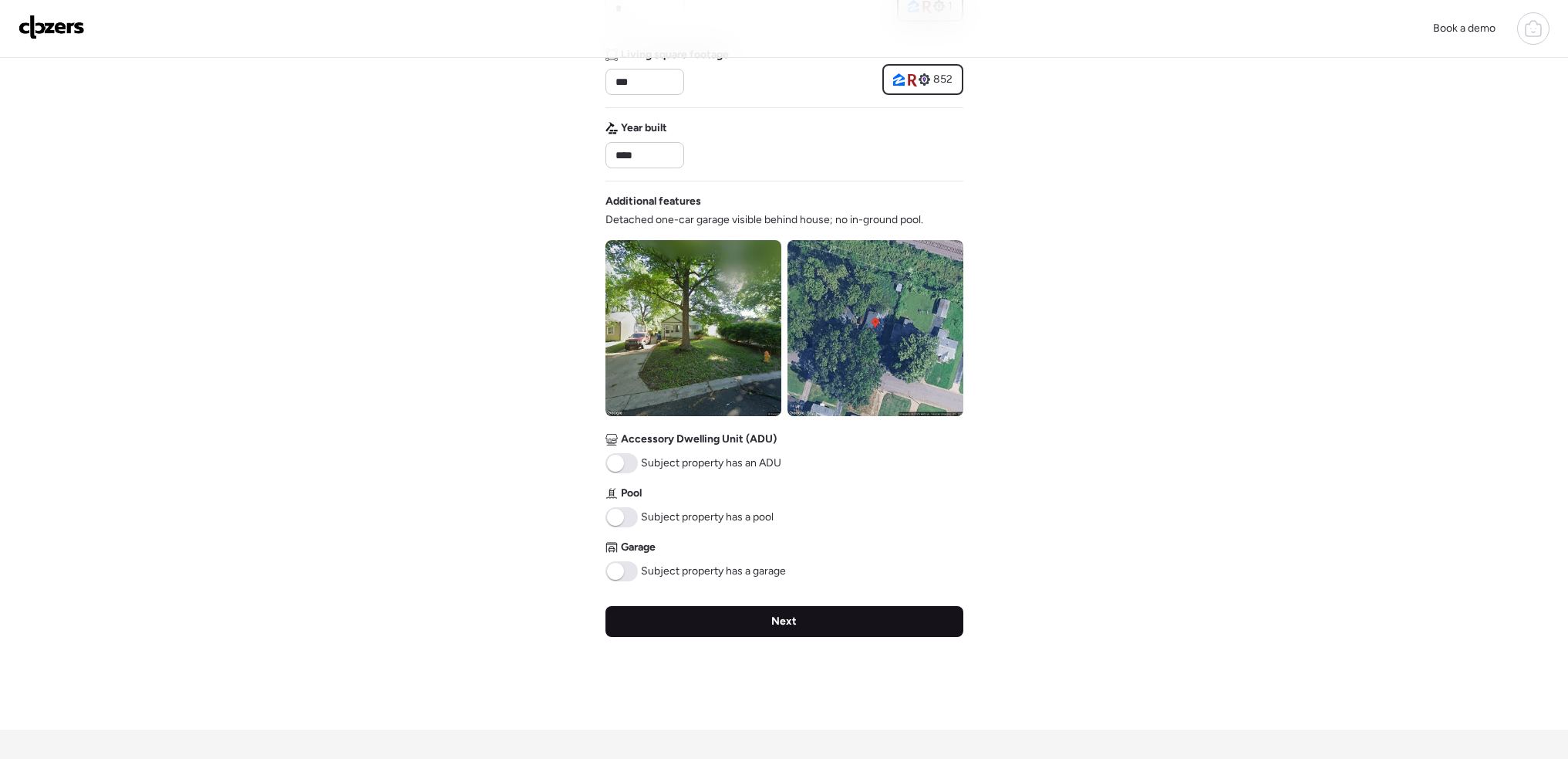
click at [777, 632] on div "Next" at bounding box center [784, 621] width 358 height 31
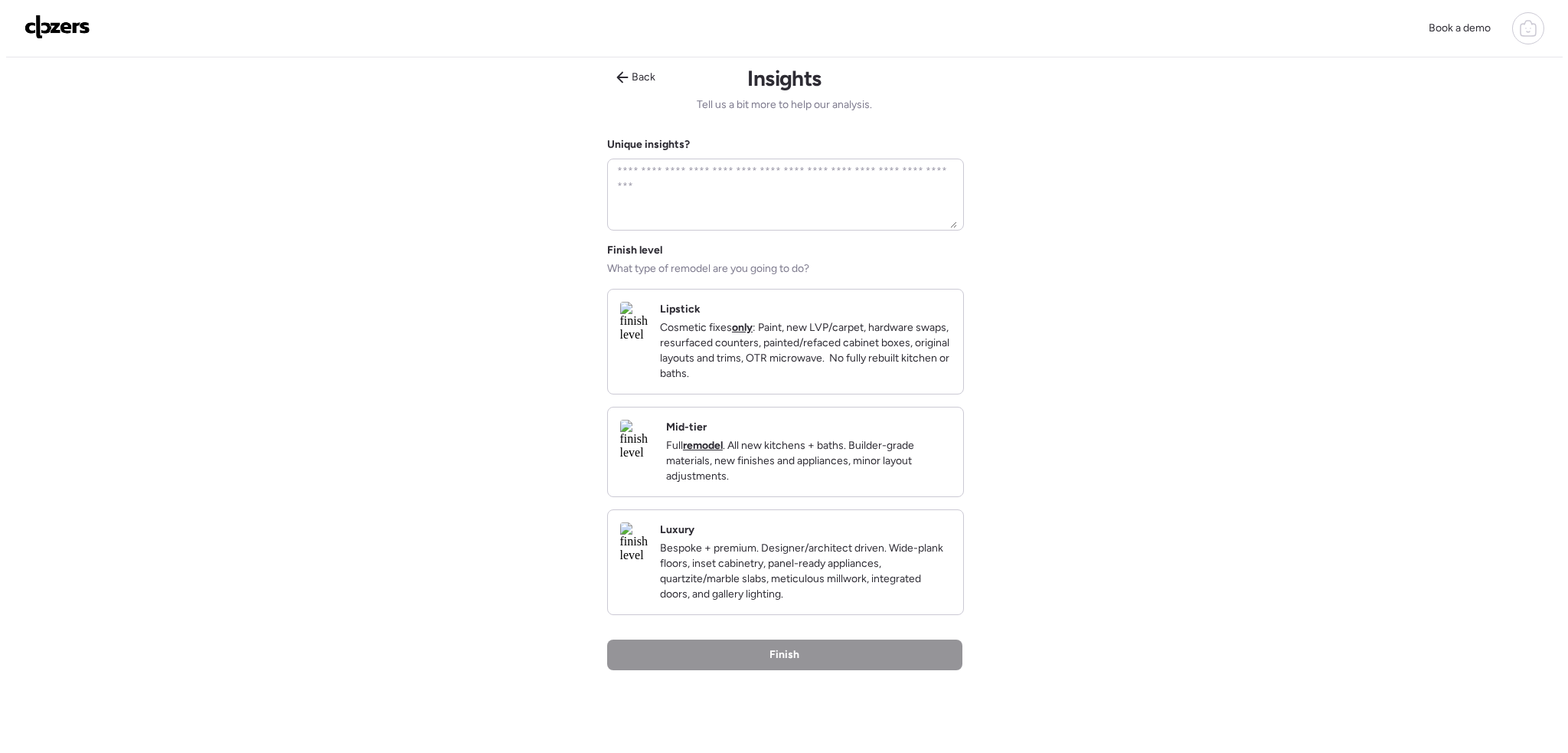
scroll to position [0, 0]
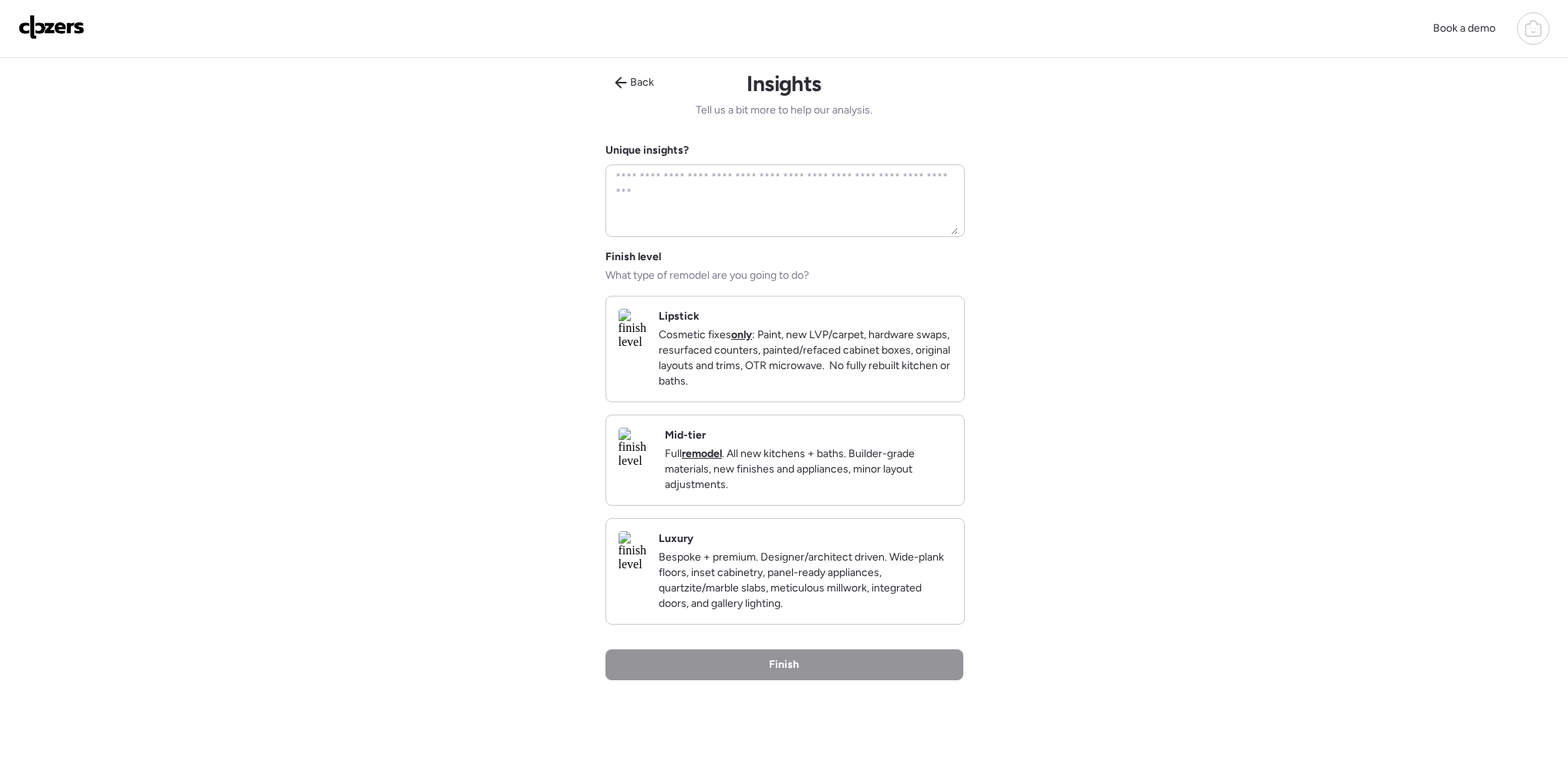
click at [801, 326] on div "Lipstick Cosmetic fixes only : Paint, new LVP/carpet, hardware swaps, resurface…" at bounding box center [805, 349] width 293 height 80
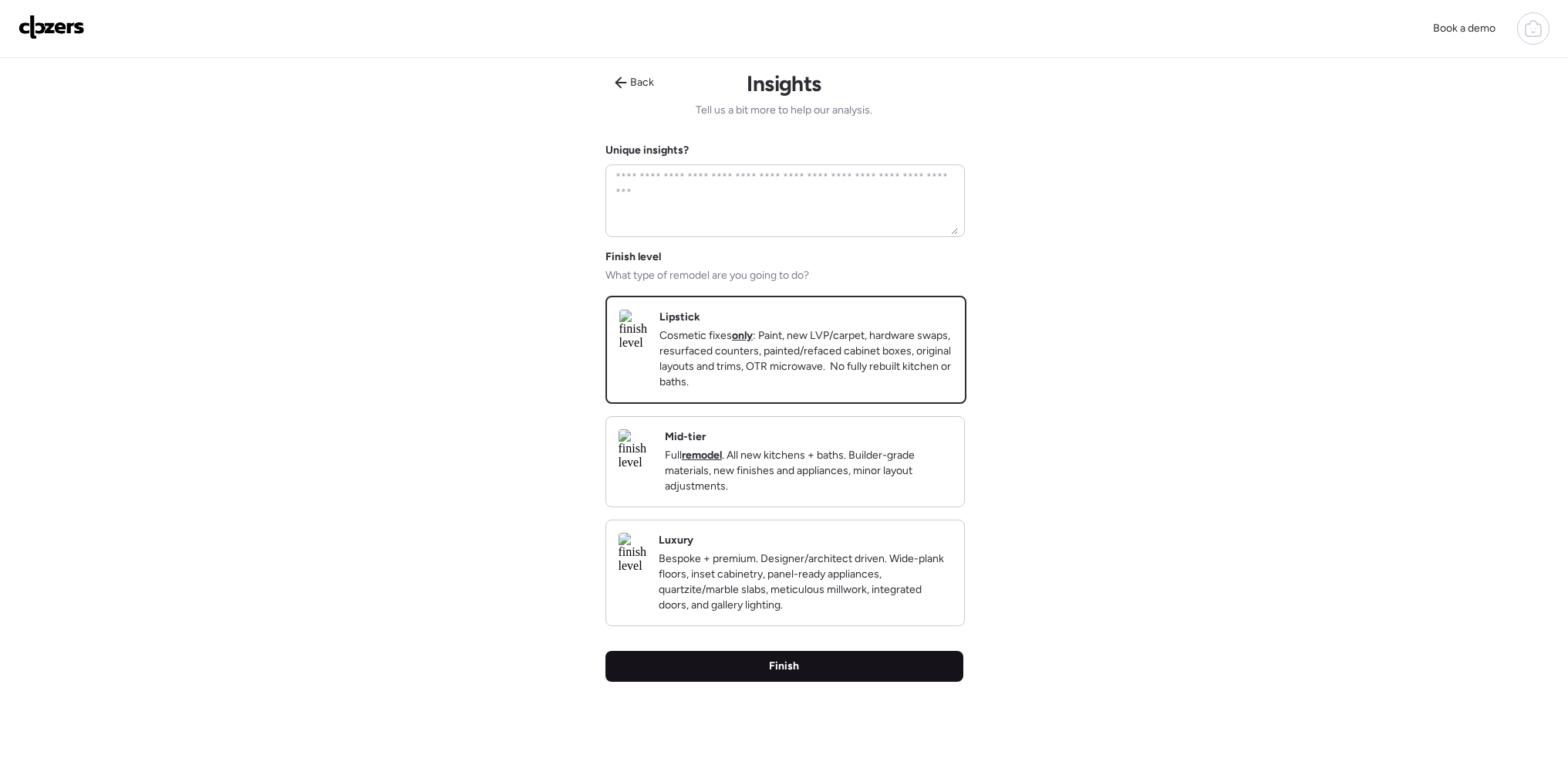
click at [866, 682] on div "Finish" at bounding box center [784, 666] width 358 height 31
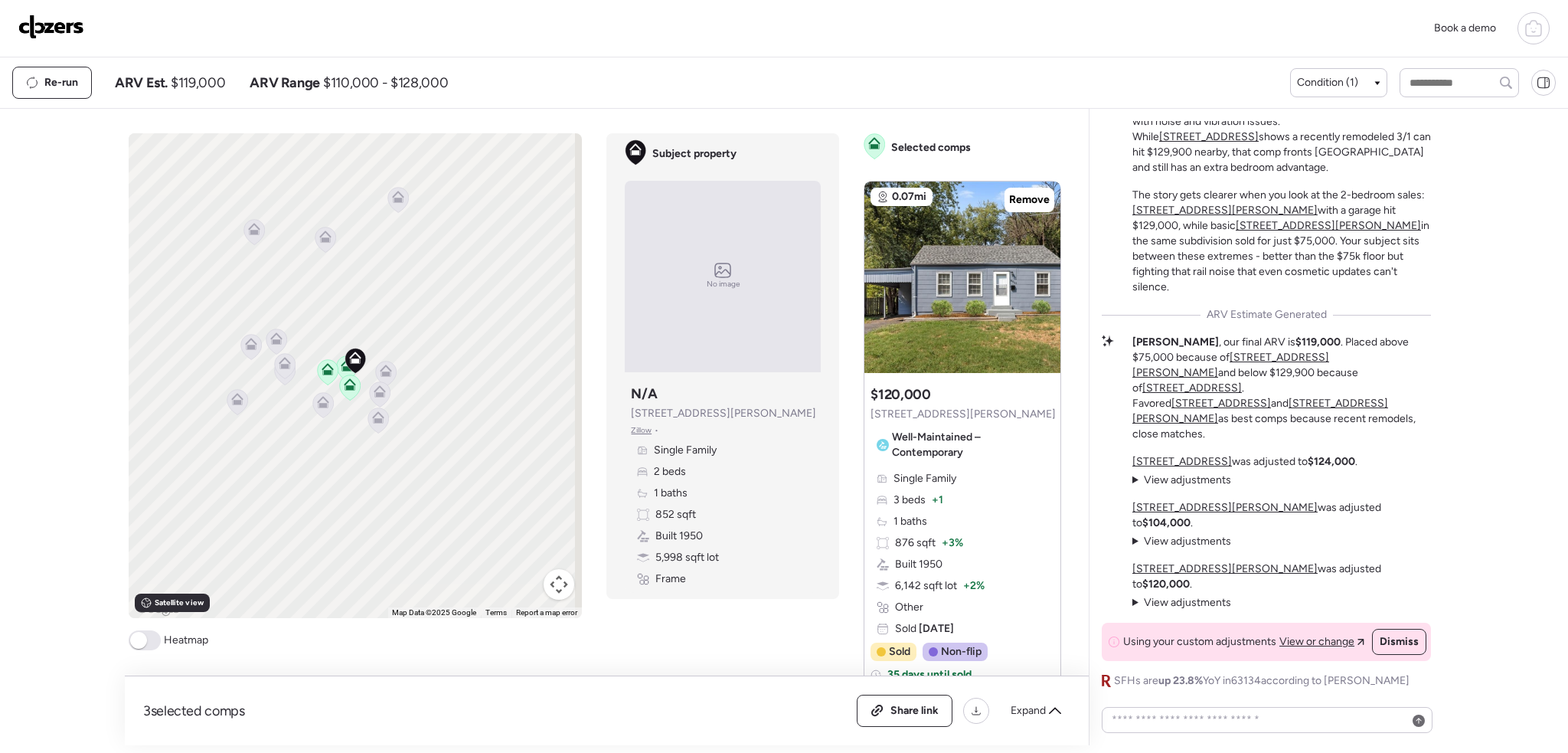
click at [137, 627] on div "To activate drag with keyboard, press Alt + Enter. Once in keyboard drag state,…" at bounding box center [355, 391] width 454 height 517
click at [155, 636] on span at bounding box center [145, 640] width 32 height 20
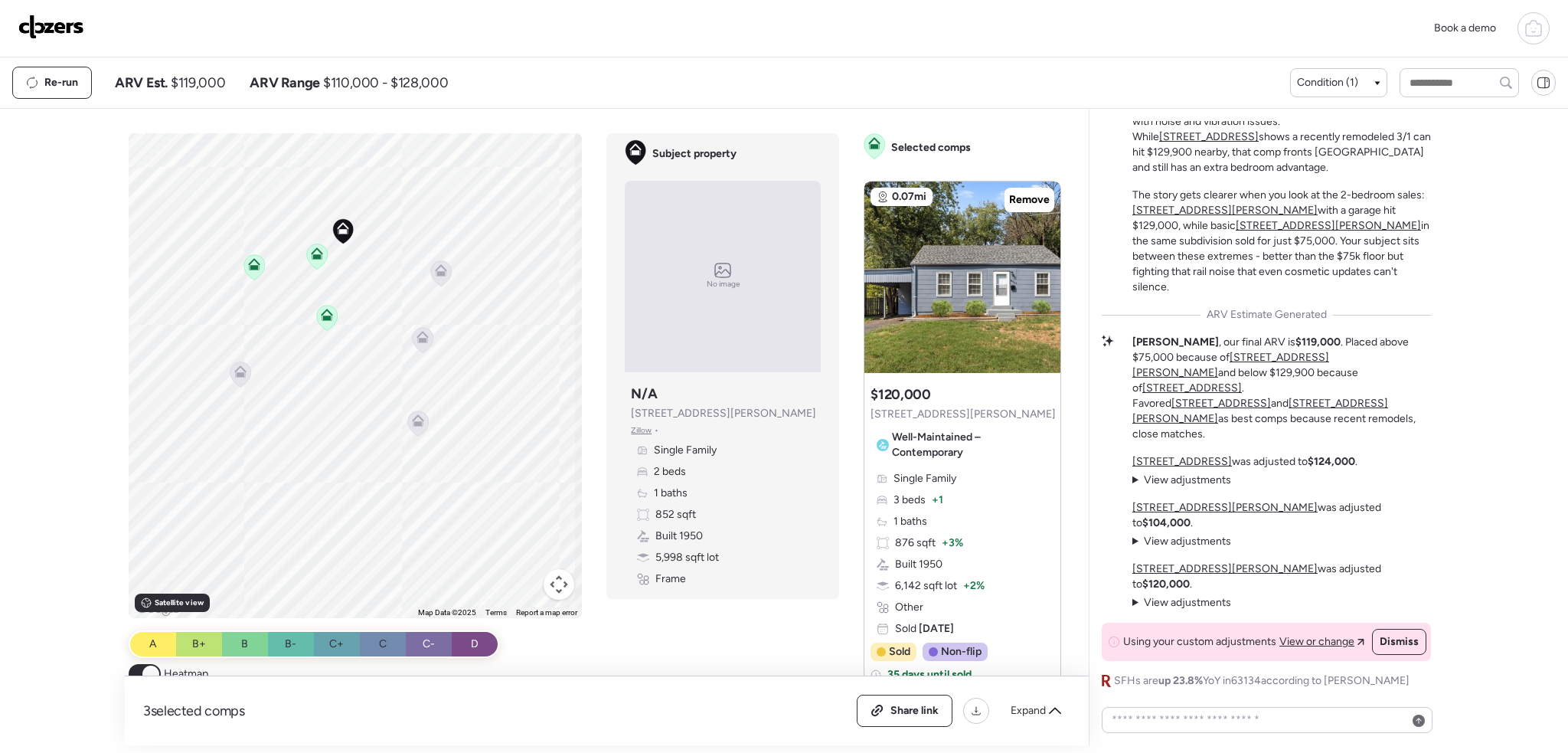
drag, startPoint x: 351, startPoint y: 348, endPoint x: 355, endPoint y: 410, distance: 62.1
click at [355, 410] on div "To activate drag with keyboard, press Alt + Enter. Once in keyboard drag state,…" at bounding box center [355, 375] width 454 height 484
click at [1026, 711] on span "Expand" at bounding box center [1028, 710] width 36 height 16
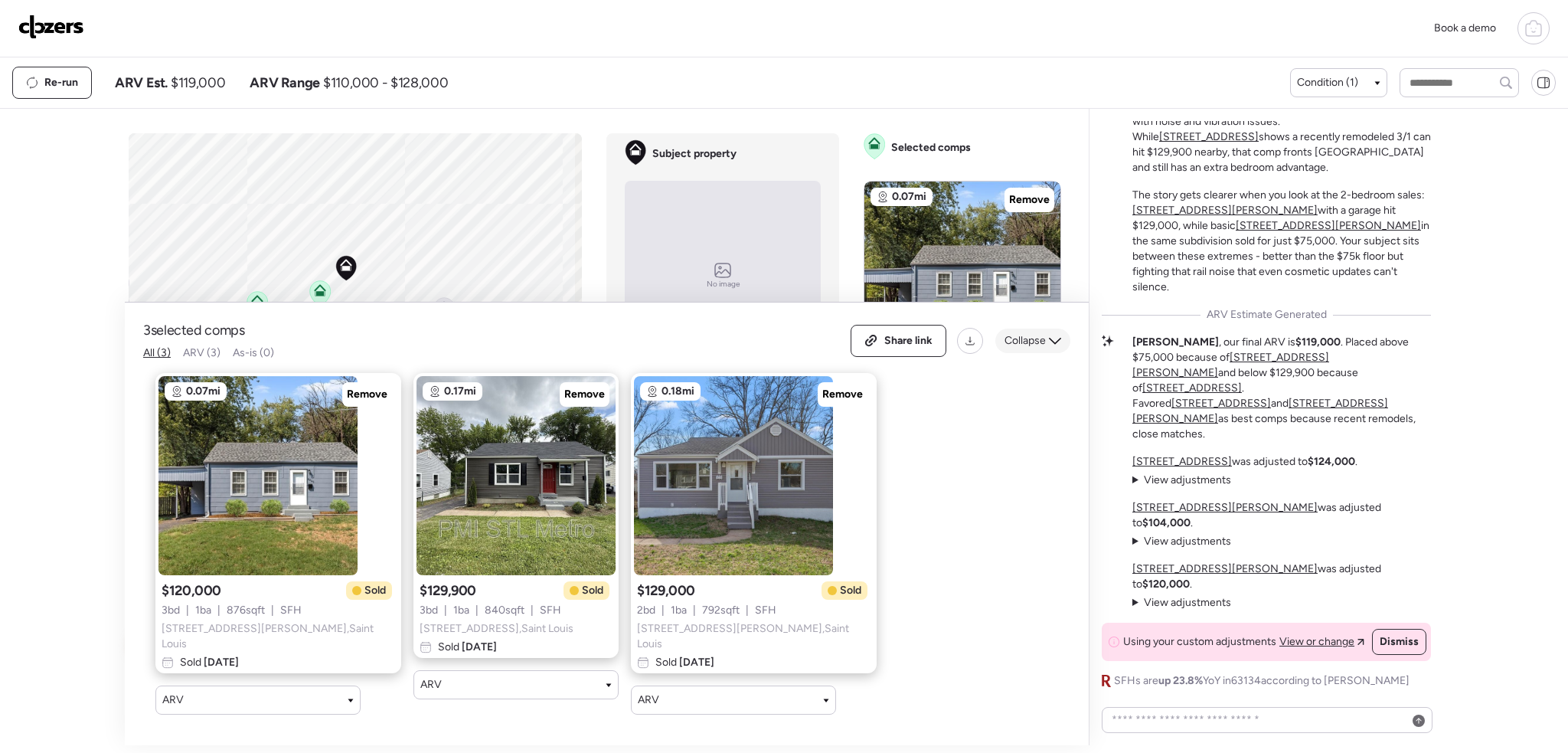
click at [1043, 337] on span "Collapse" at bounding box center [1025, 341] width 41 height 16
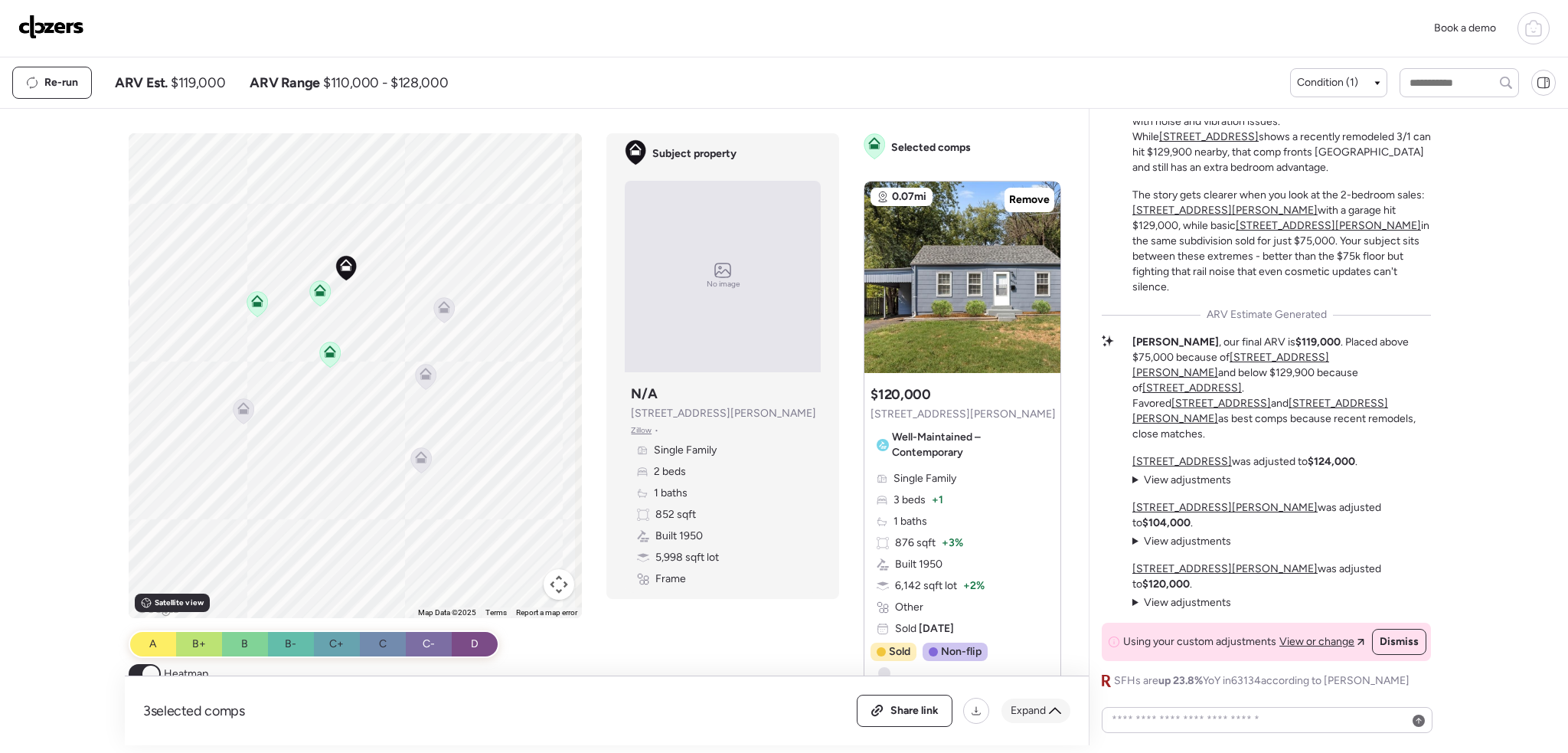
click at [1055, 713] on icon at bounding box center [1055, 710] width 12 height 12
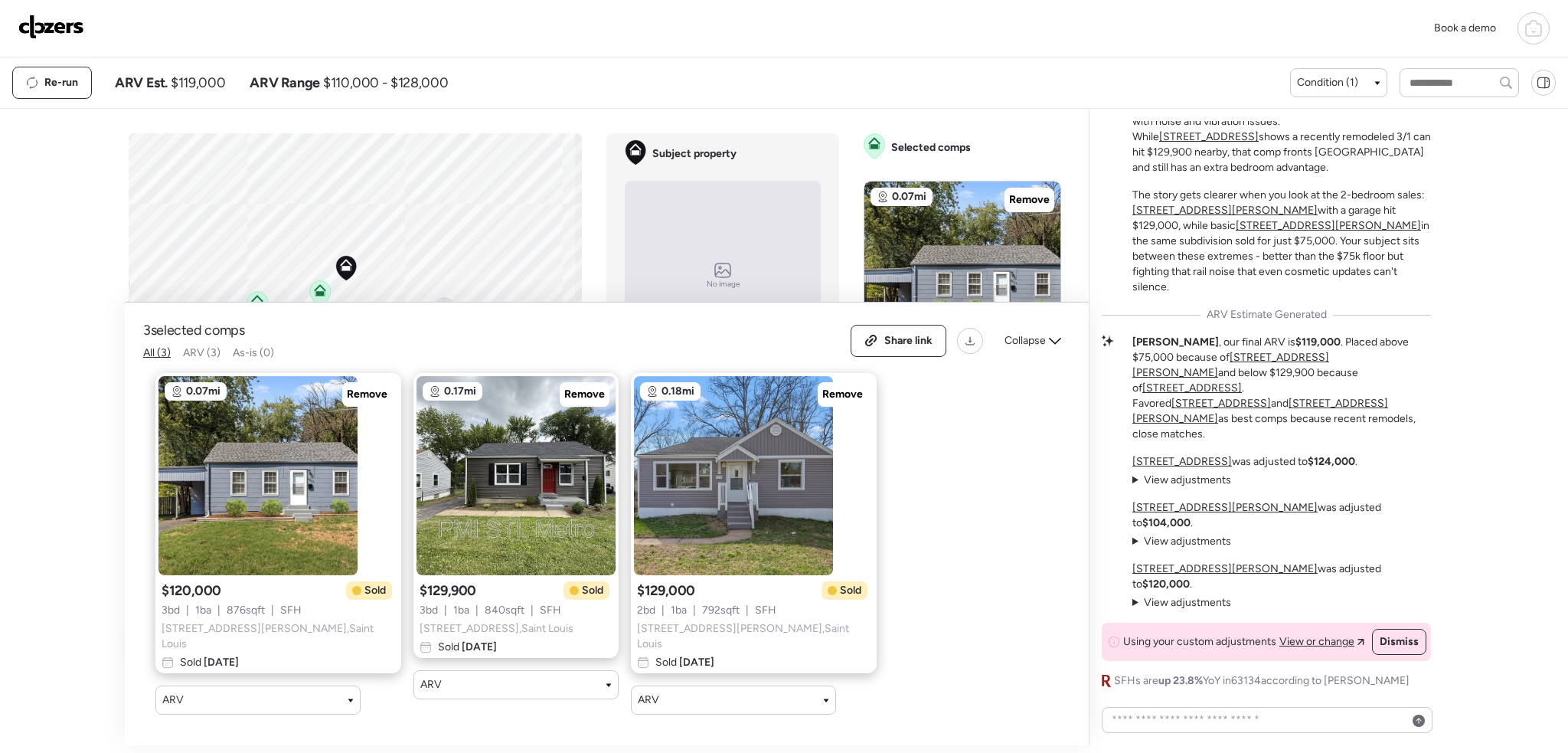
click at [33, 28] on img at bounding box center [51, 27] width 66 height 25
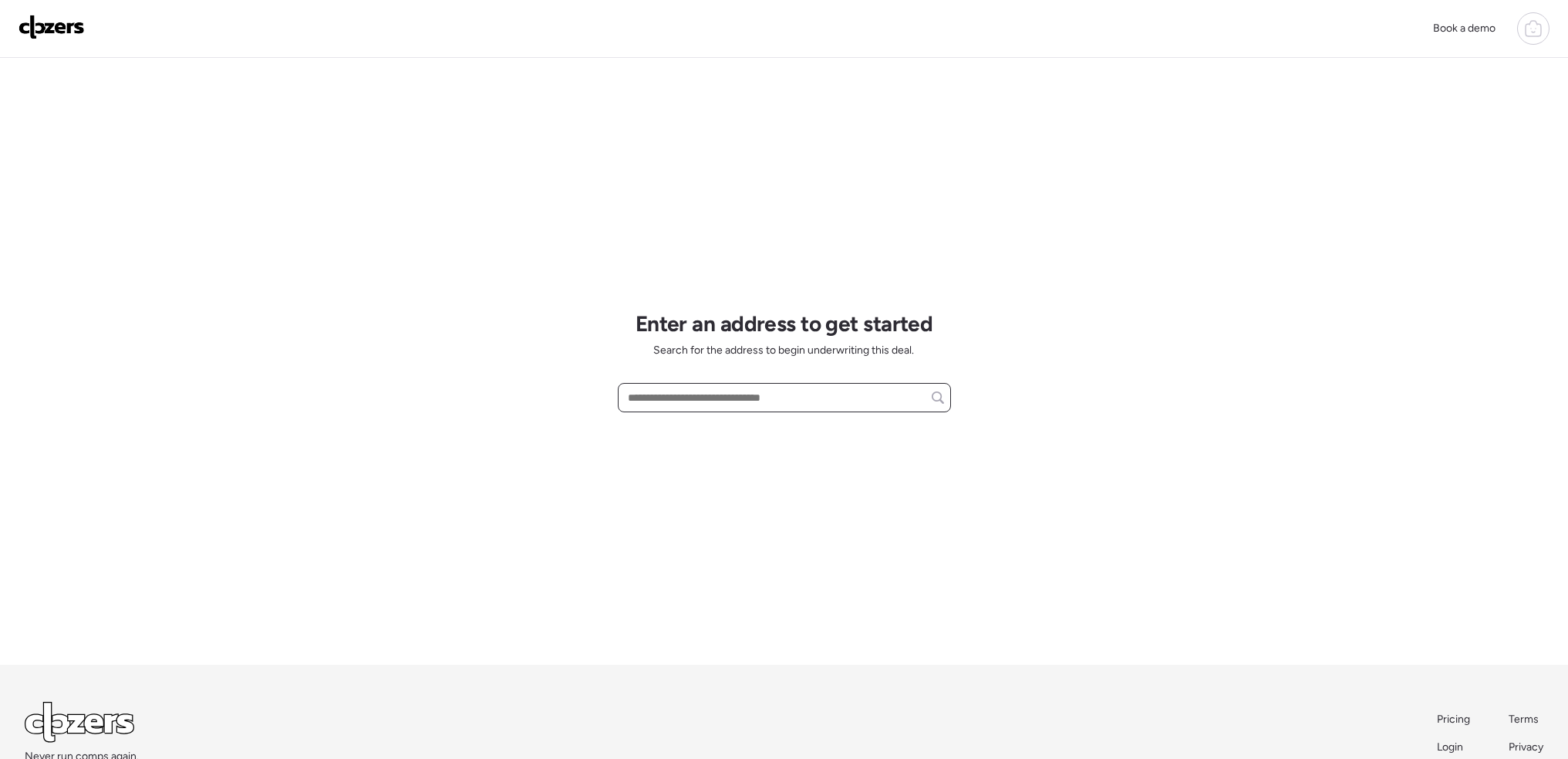
click at [676, 403] on input "text" at bounding box center [784, 397] width 319 height 22
paste input "**********"
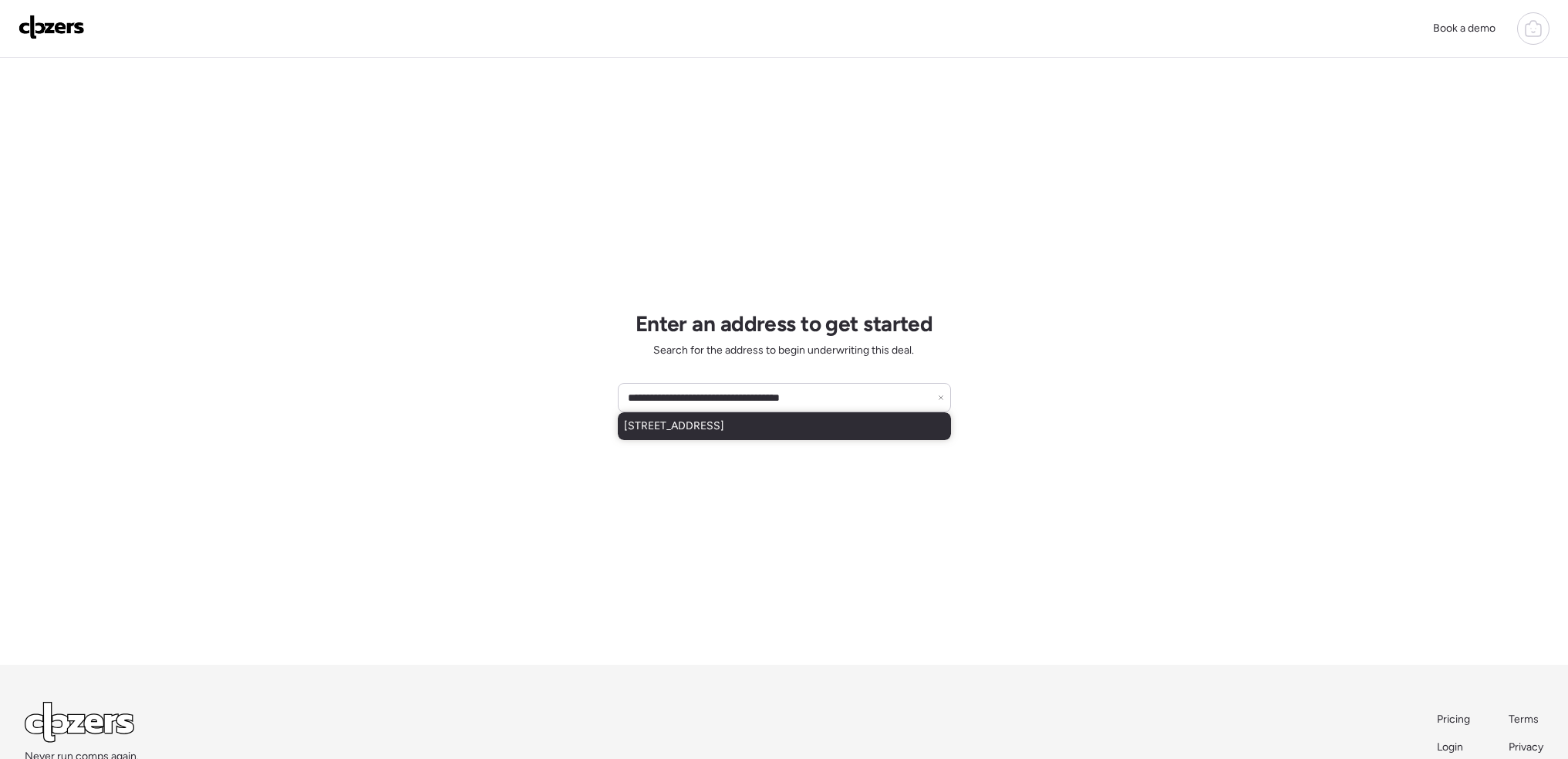
click at [722, 437] on div "[STREET_ADDRESS]" at bounding box center [784, 426] width 333 height 27
type input "**********"
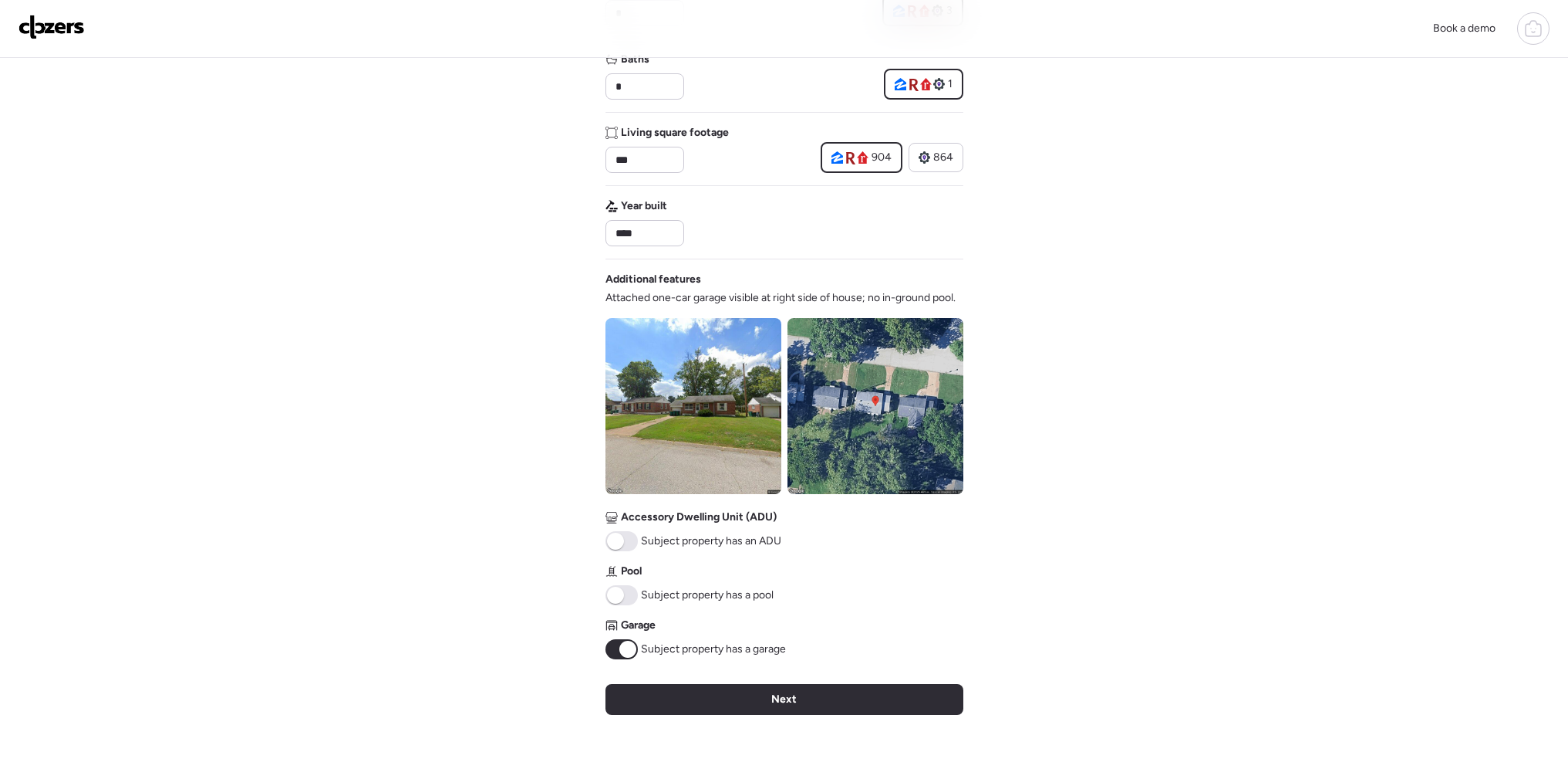
scroll to position [309, 0]
click at [677, 699] on div "Next" at bounding box center [784, 698] width 358 height 31
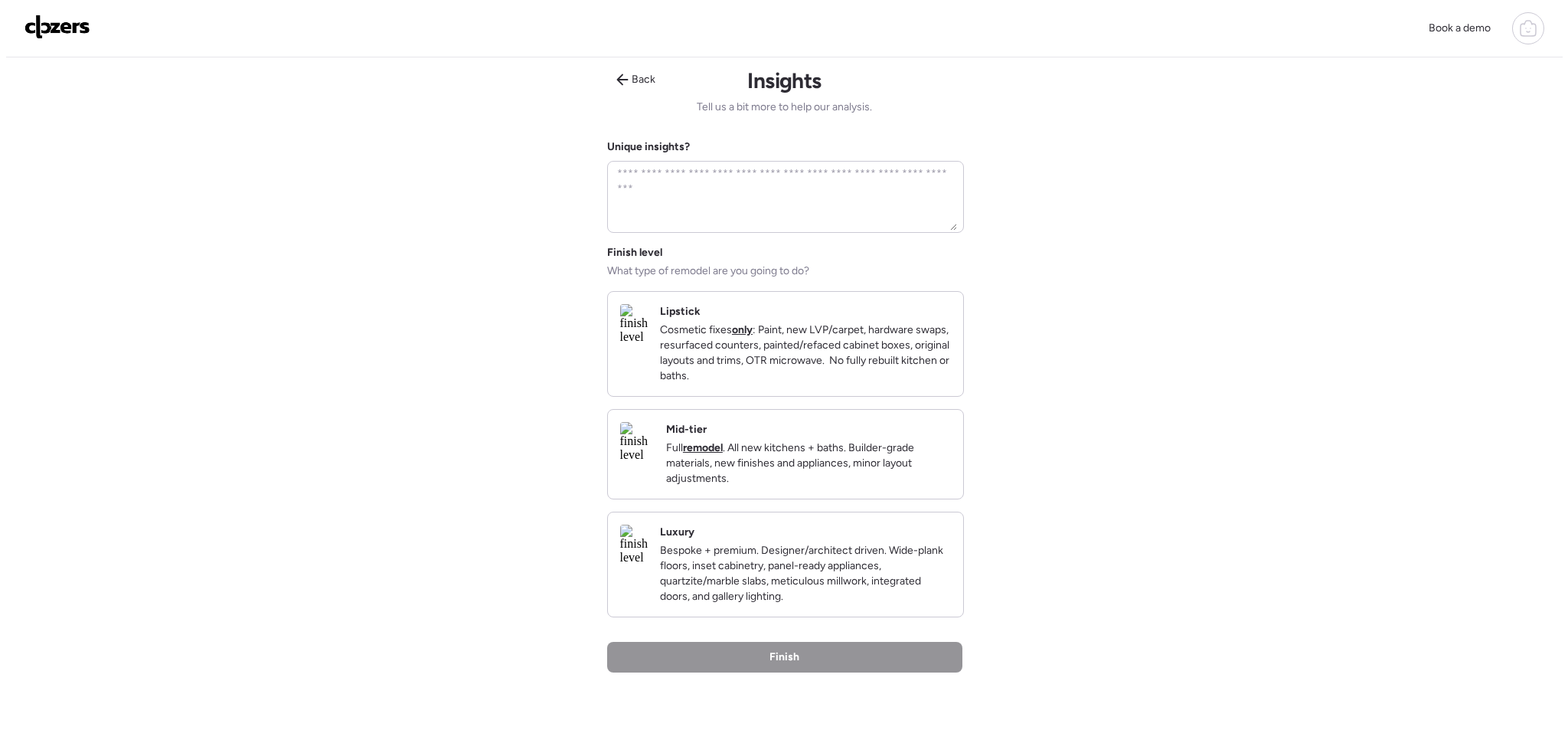
scroll to position [0, 0]
drag, startPoint x: 876, startPoint y: 369, endPoint x: 895, endPoint y: 417, distance: 51.6
click at [877, 372] on p "Cosmetic fixes only : Paint, new LVP/carpet, hardware swaps, resurfaced counter…" at bounding box center [799, 355] width 291 height 61
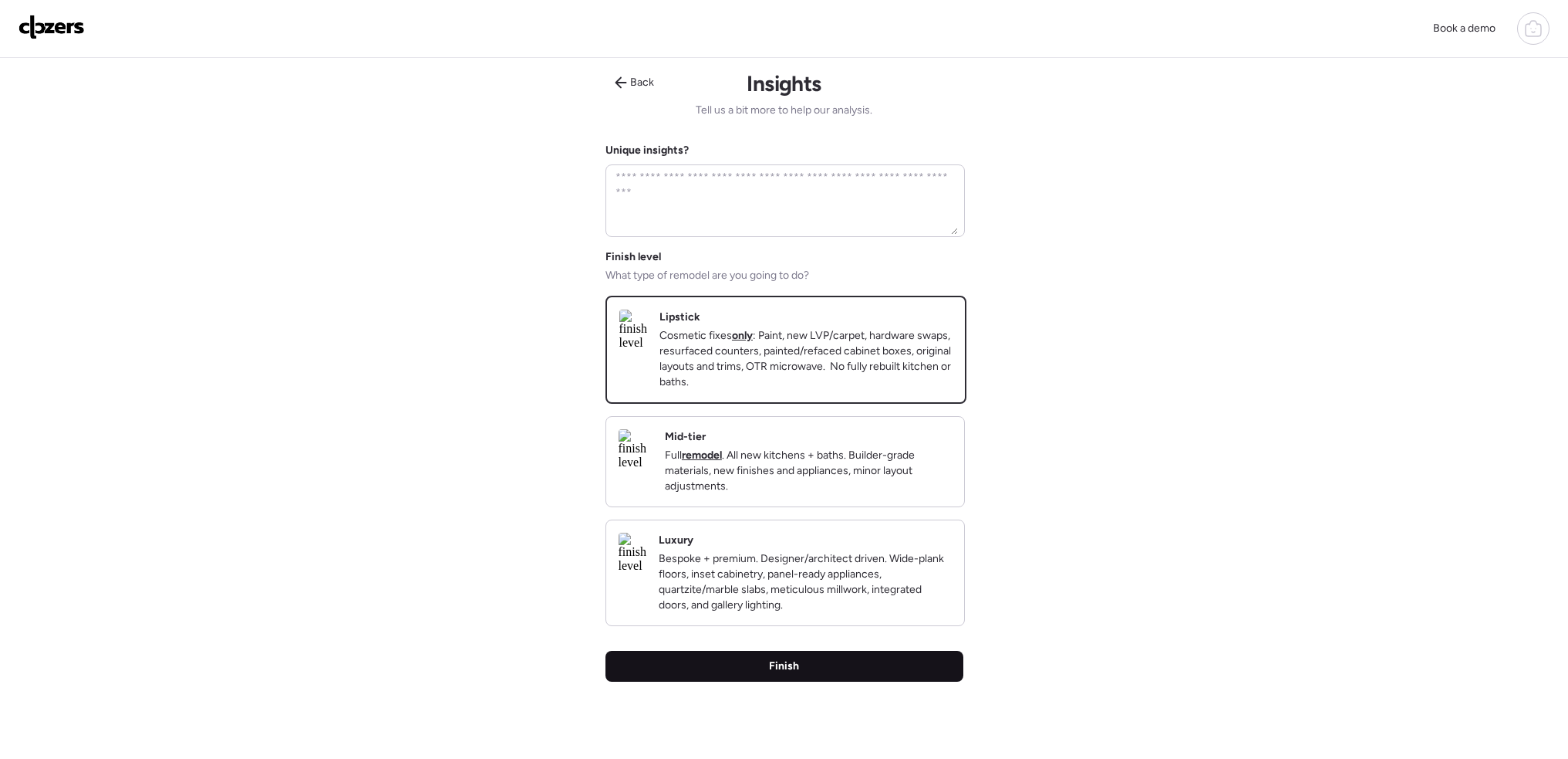
click at [882, 682] on div "Finish" at bounding box center [784, 666] width 358 height 31
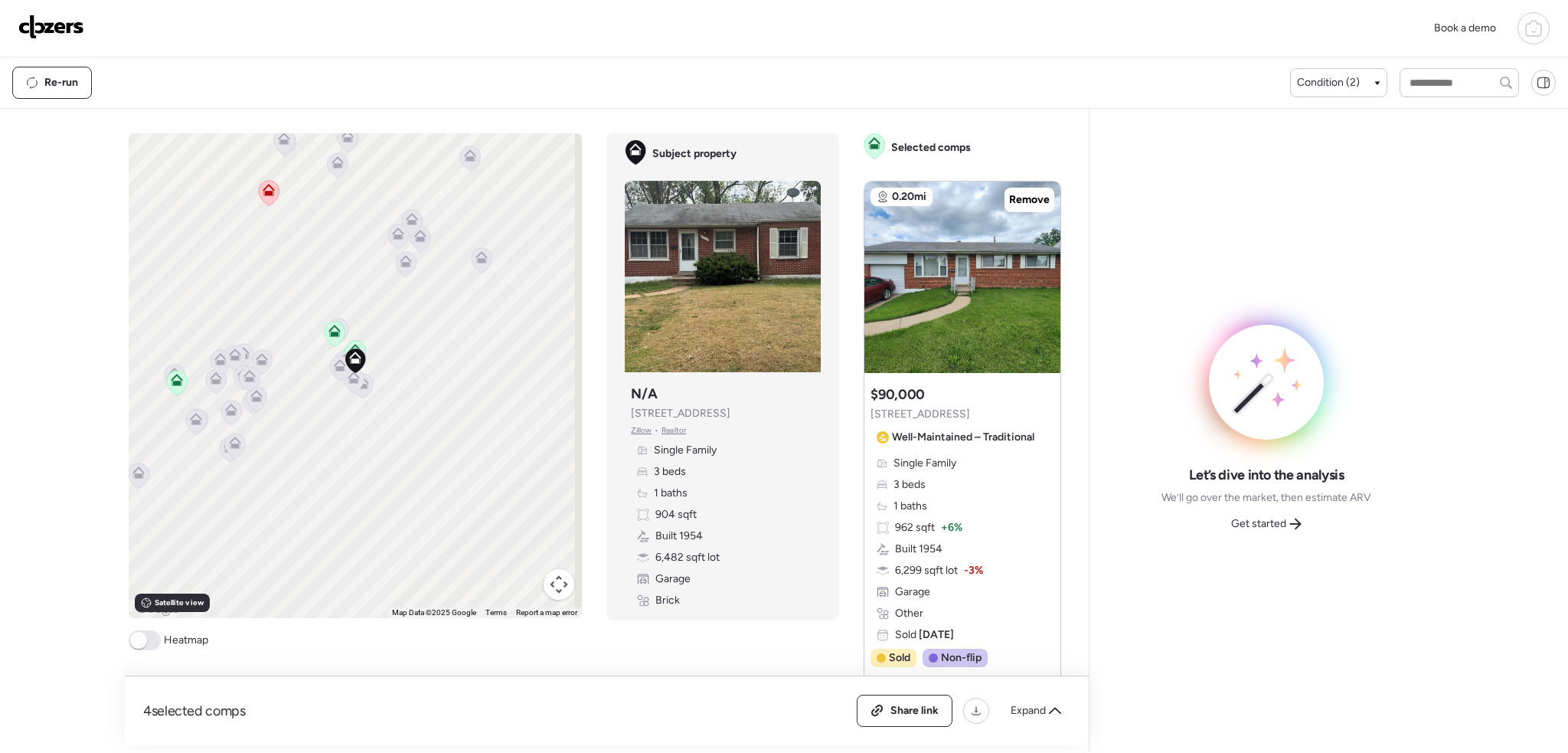
click at [133, 646] on span at bounding box center [138, 640] width 17 height 17
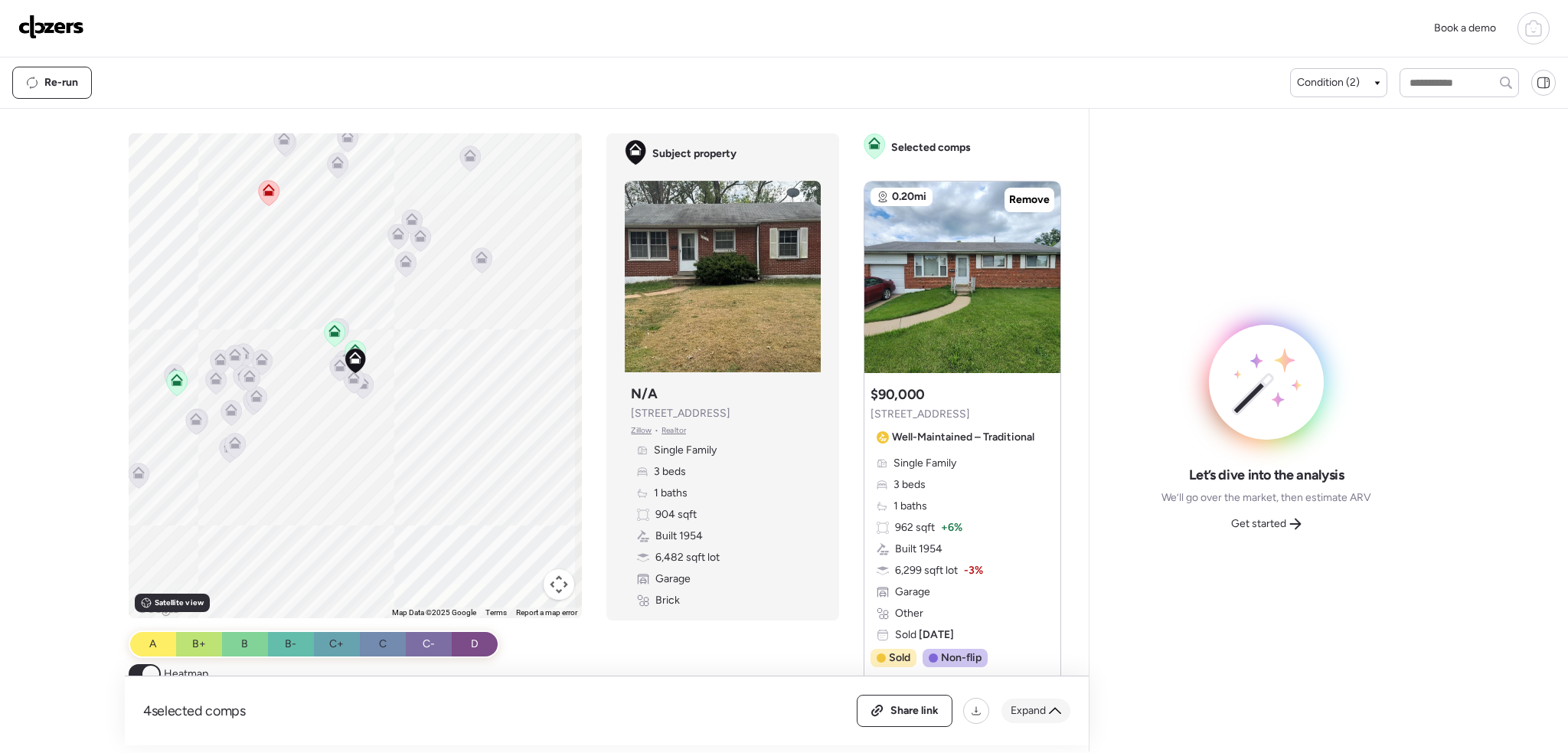
click at [1039, 708] on span "Expand" at bounding box center [1028, 710] width 36 height 16
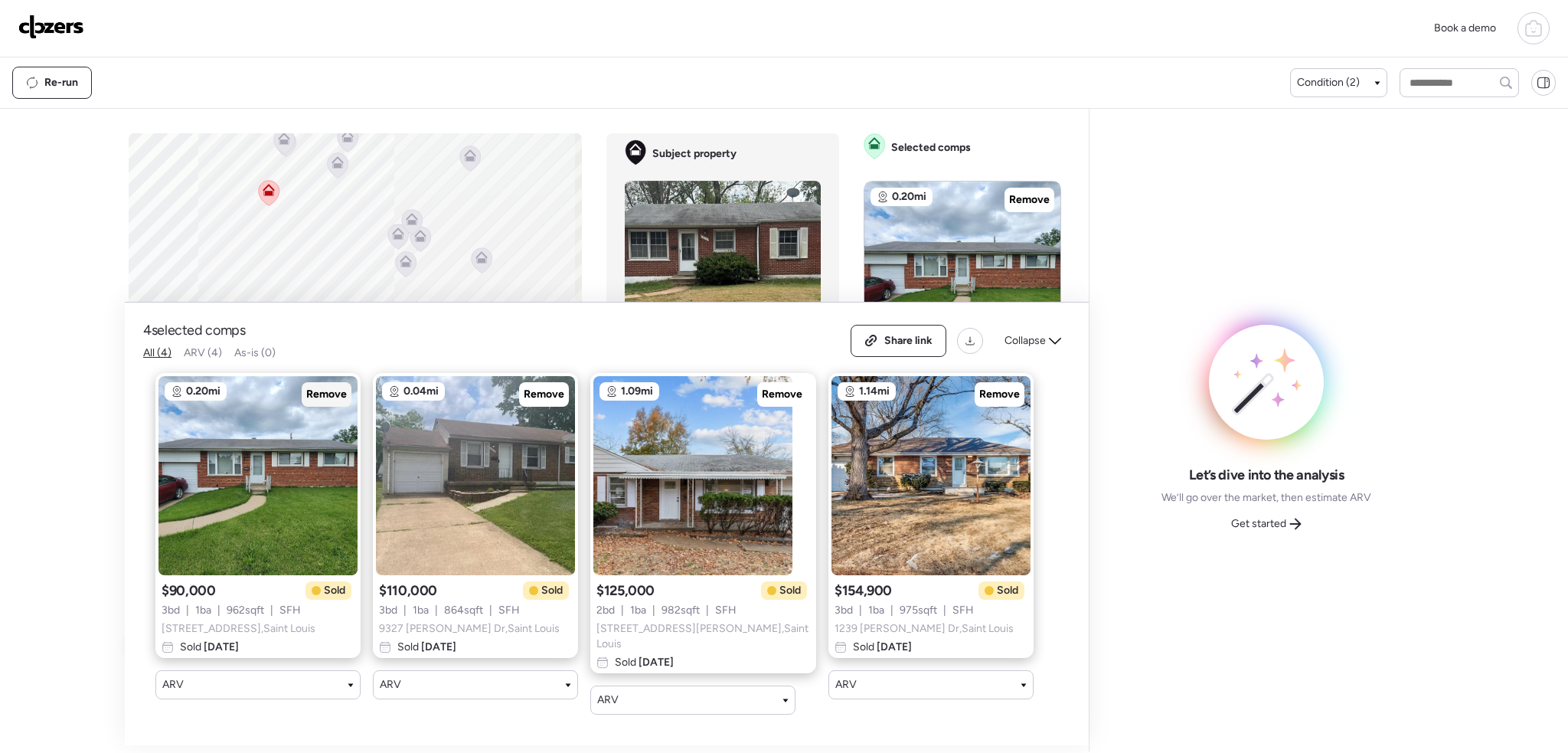
click at [327, 389] on div "Remove" at bounding box center [326, 394] width 50 height 25
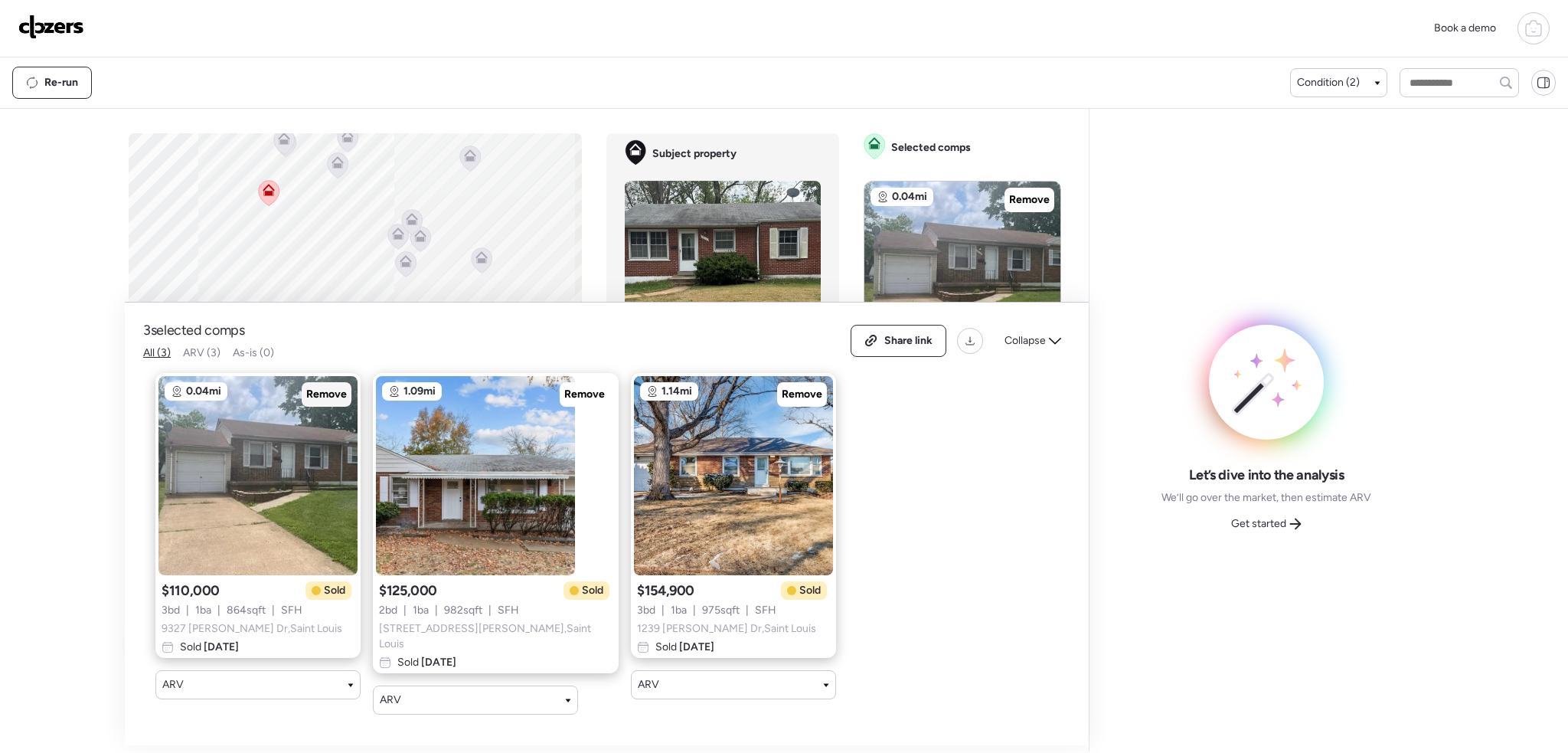
click at [327, 398] on span "Remove" at bounding box center [326, 394] width 41 height 16
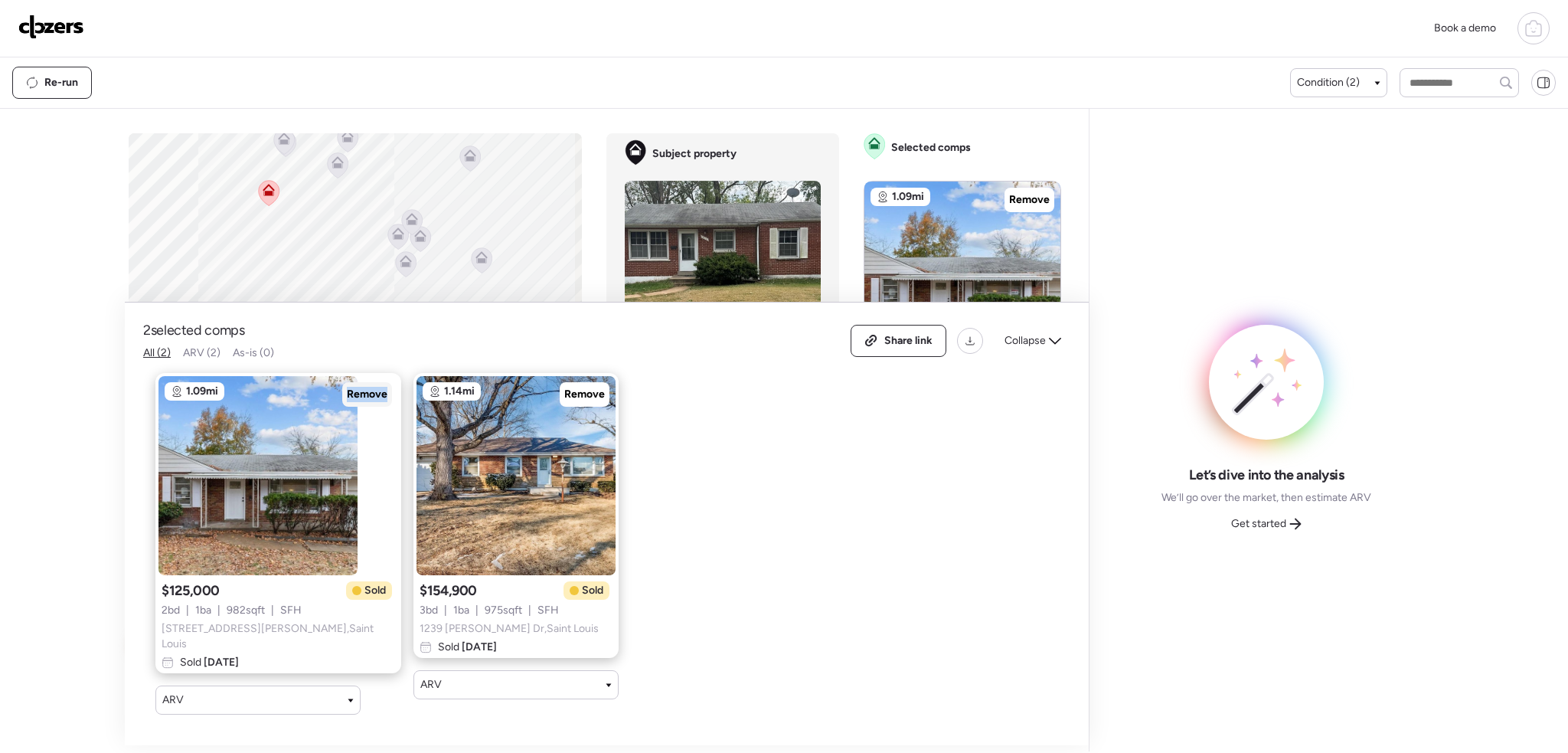
click at [347, 398] on span "Remove" at bounding box center [367, 394] width 41 height 16
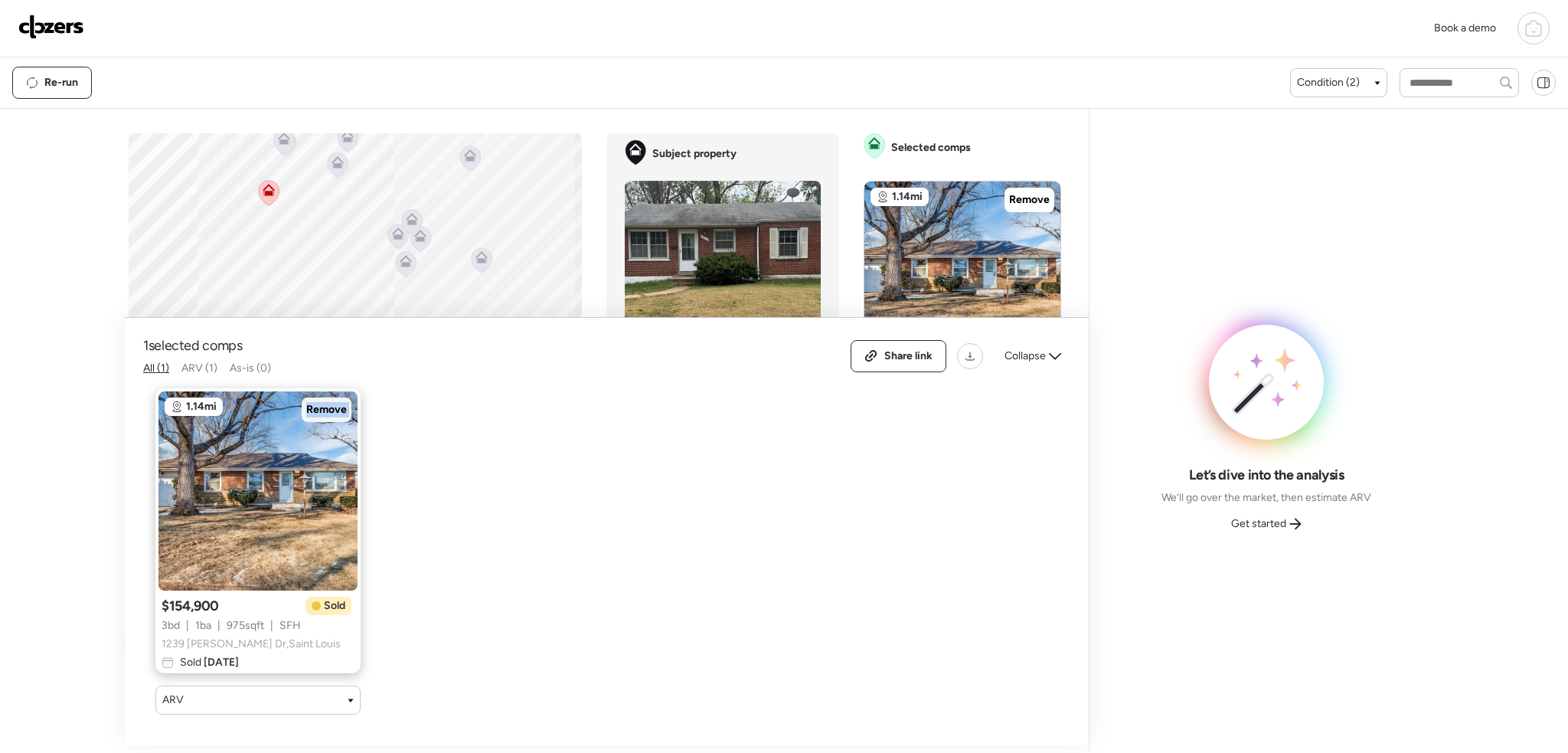
click at [327, 402] on span "Remove" at bounding box center [326, 409] width 41 height 16
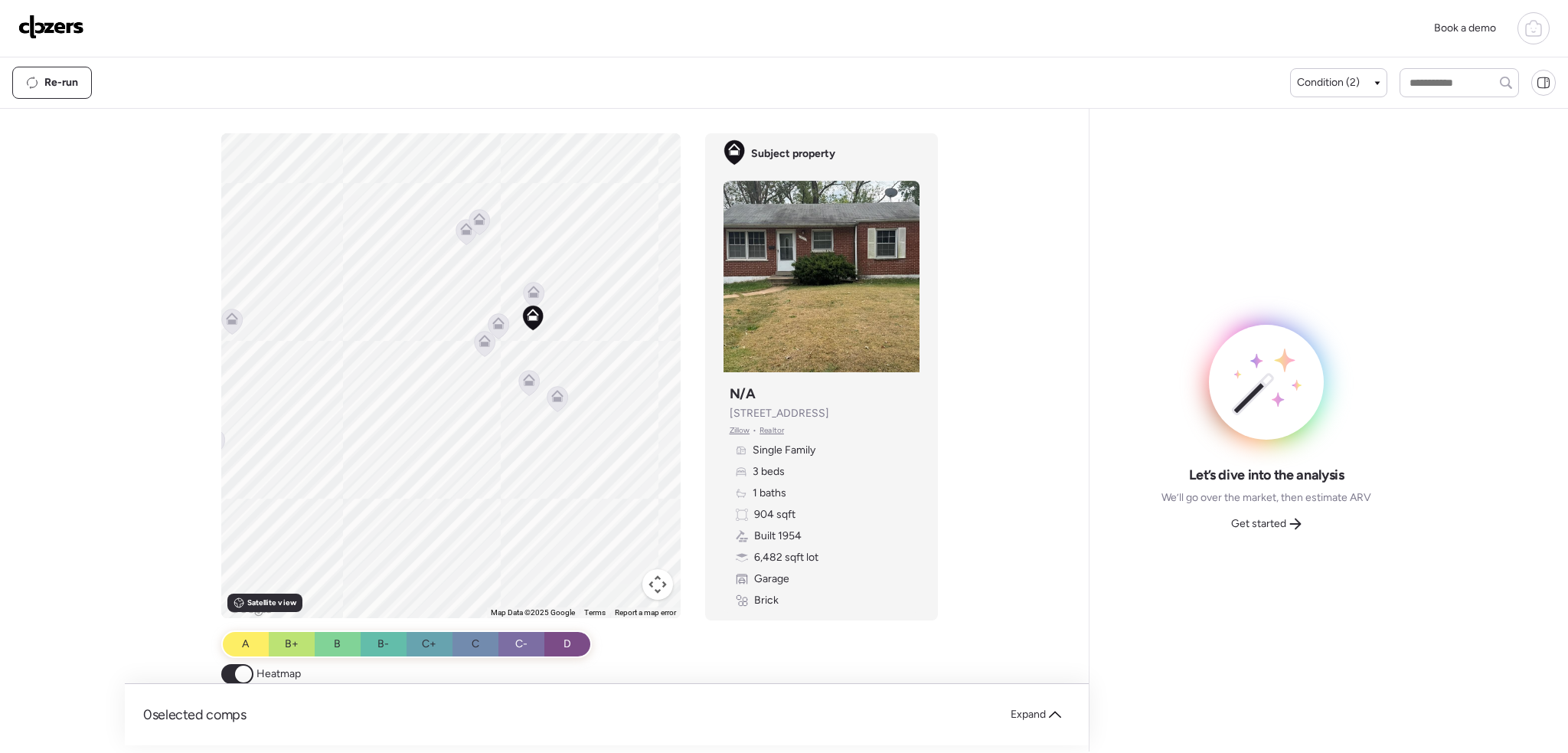
drag, startPoint x: 387, startPoint y: 350, endPoint x: 370, endPoint y: 409, distance: 61.4
click at [369, 411] on div "To activate drag with keyboard, press Alt + Enter. Once in keyboard drag state,…" at bounding box center [451, 375] width 460 height 484
click at [1342, 75] on span "Condition (2)" at bounding box center [1328, 83] width 63 height 16
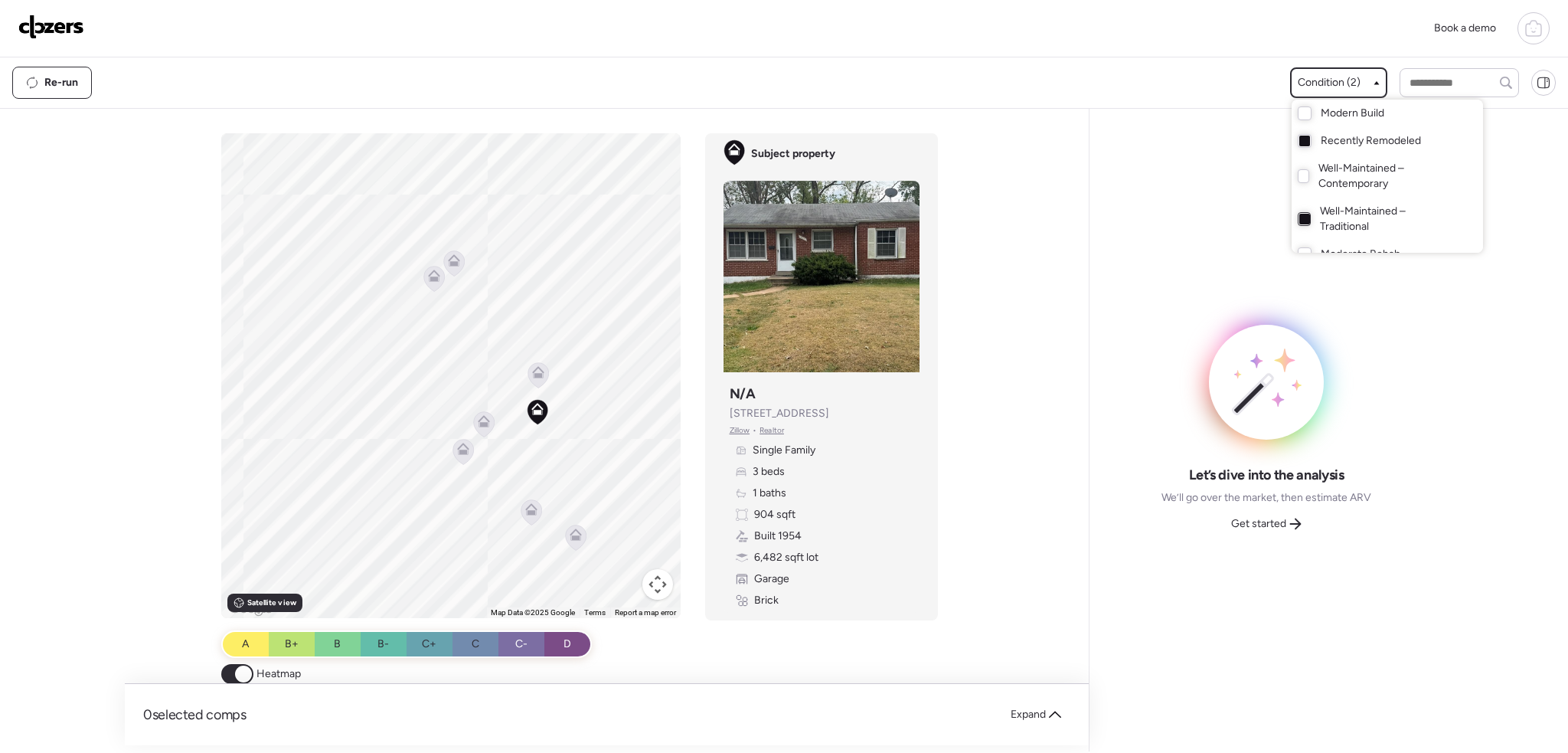
click at [1303, 217] on div at bounding box center [1304, 218] width 11 height 11
click at [1298, 178] on div at bounding box center [1303, 176] width 12 height 14
click at [1295, 132] on div "Recently Remodeled" at bounding box center [1388, 141] width 192 height 27
click at [566, 388] on div at bounding box center [784, 333] width 1568 height 753
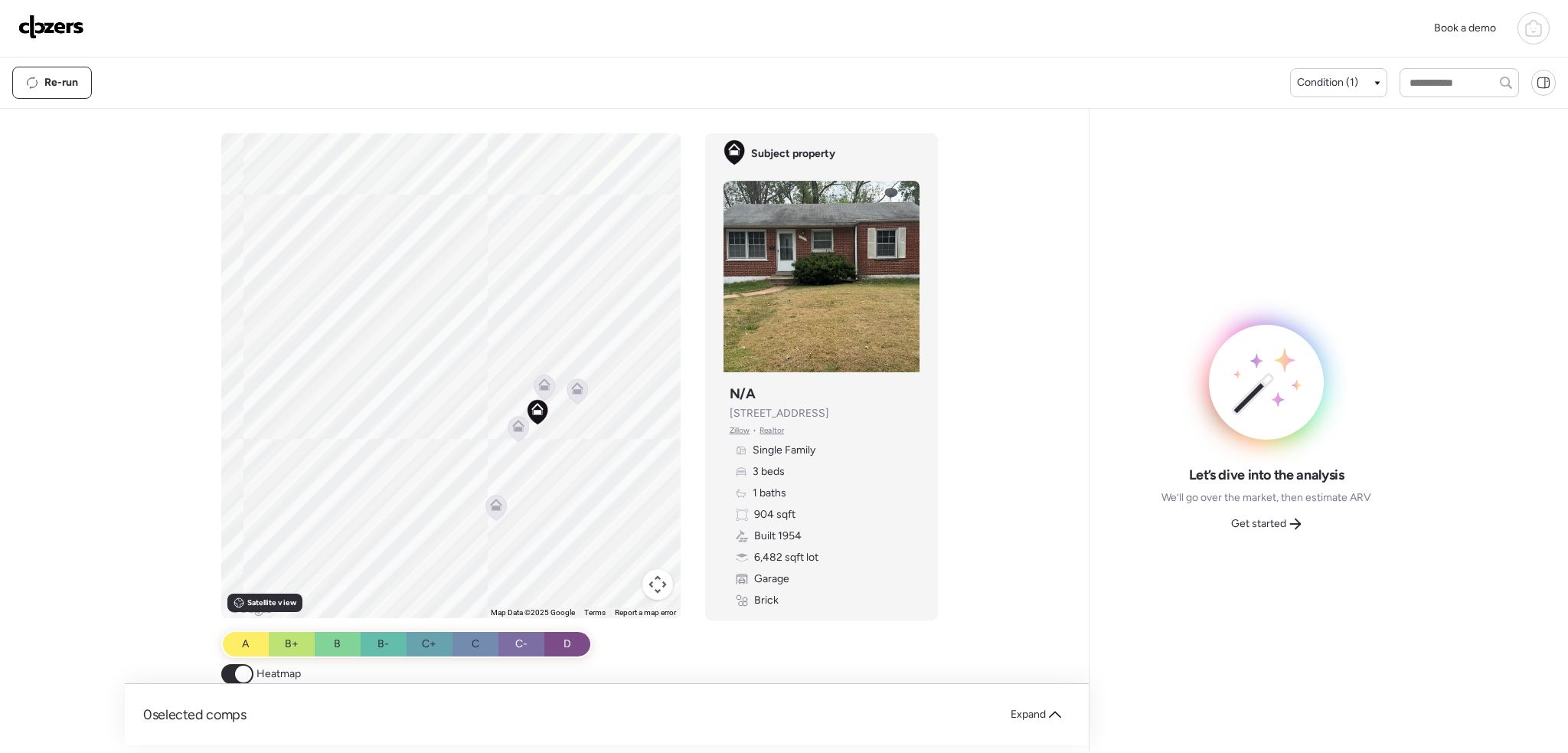
click at [573, 393] on icon at bounding box center [577, 392] width 10 height 5
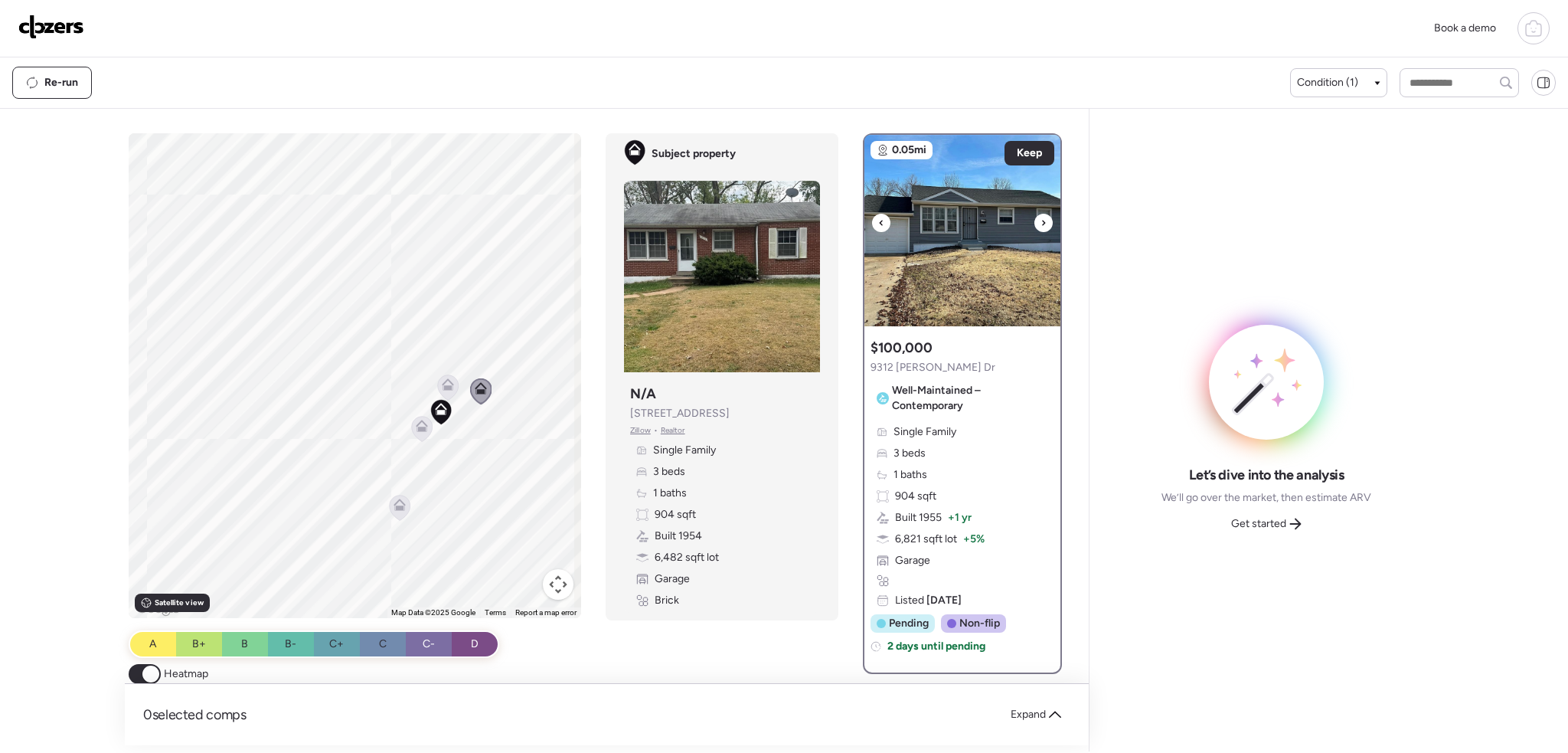
click at [1034, 219] on div at bounding box center [1043, 222] width 18 height 18
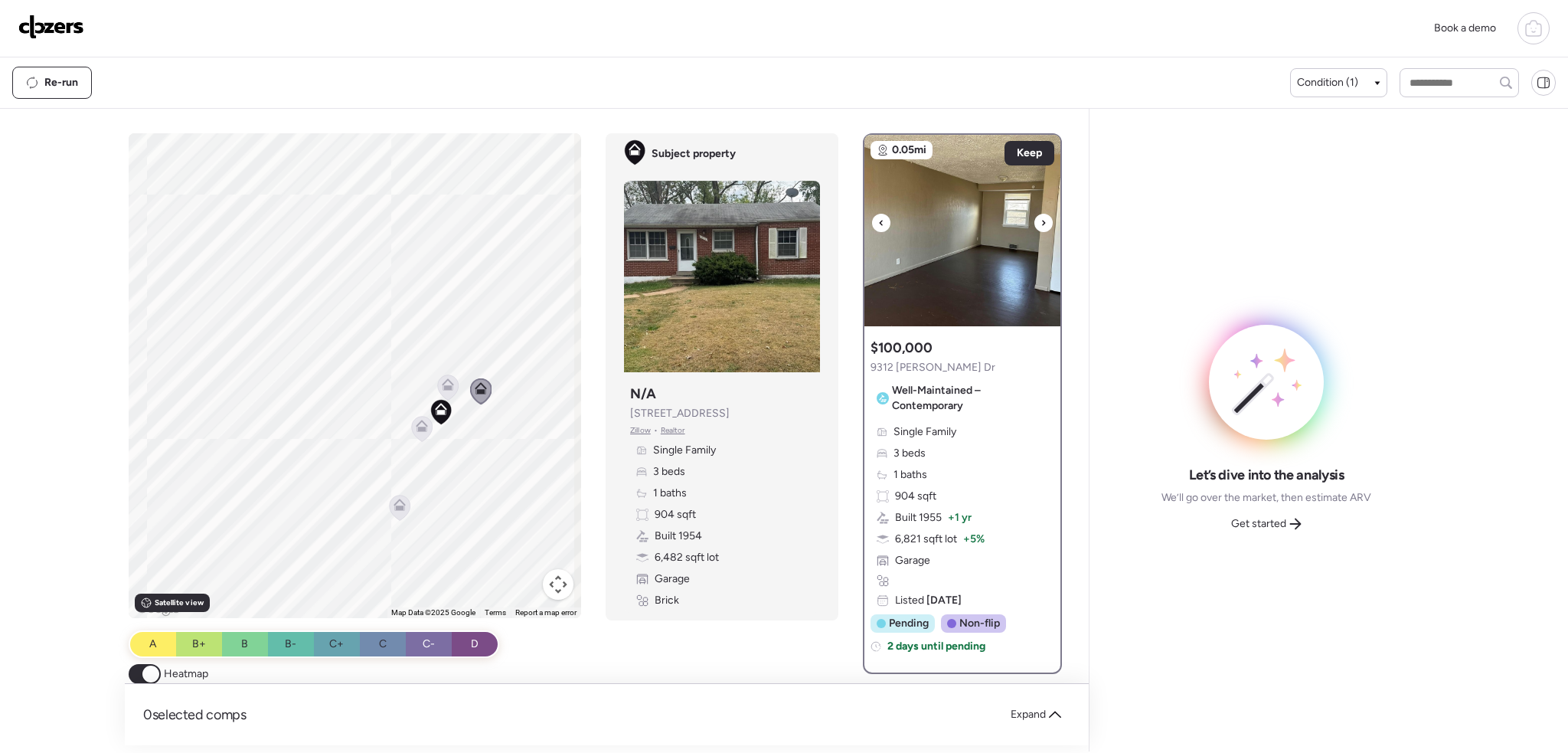
click at [1042, 222] on icon at bounding box center [1044, 222] width 3 height 5
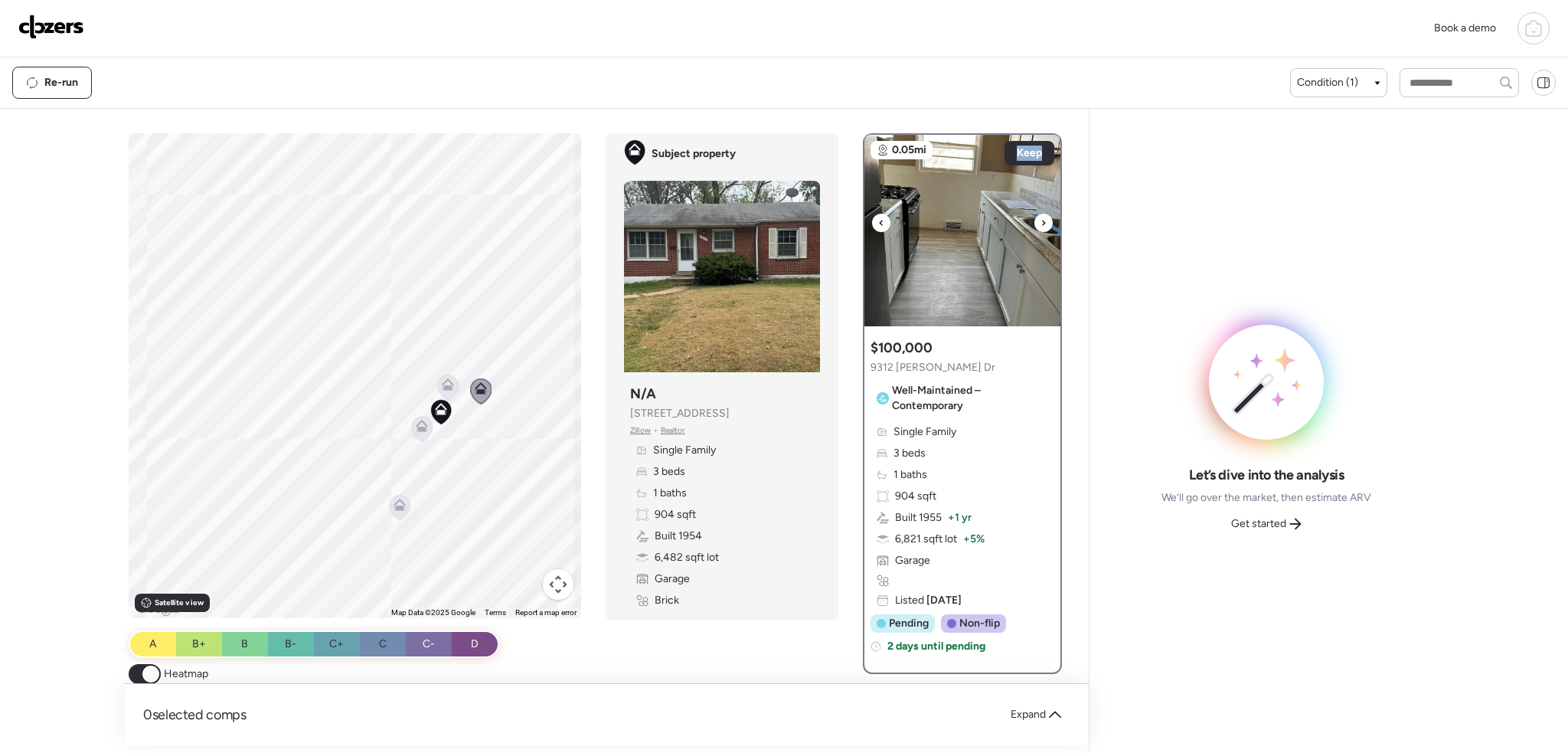
click at [1042, 222] on icon at bounding box center [1044, 222] width 3 height 5
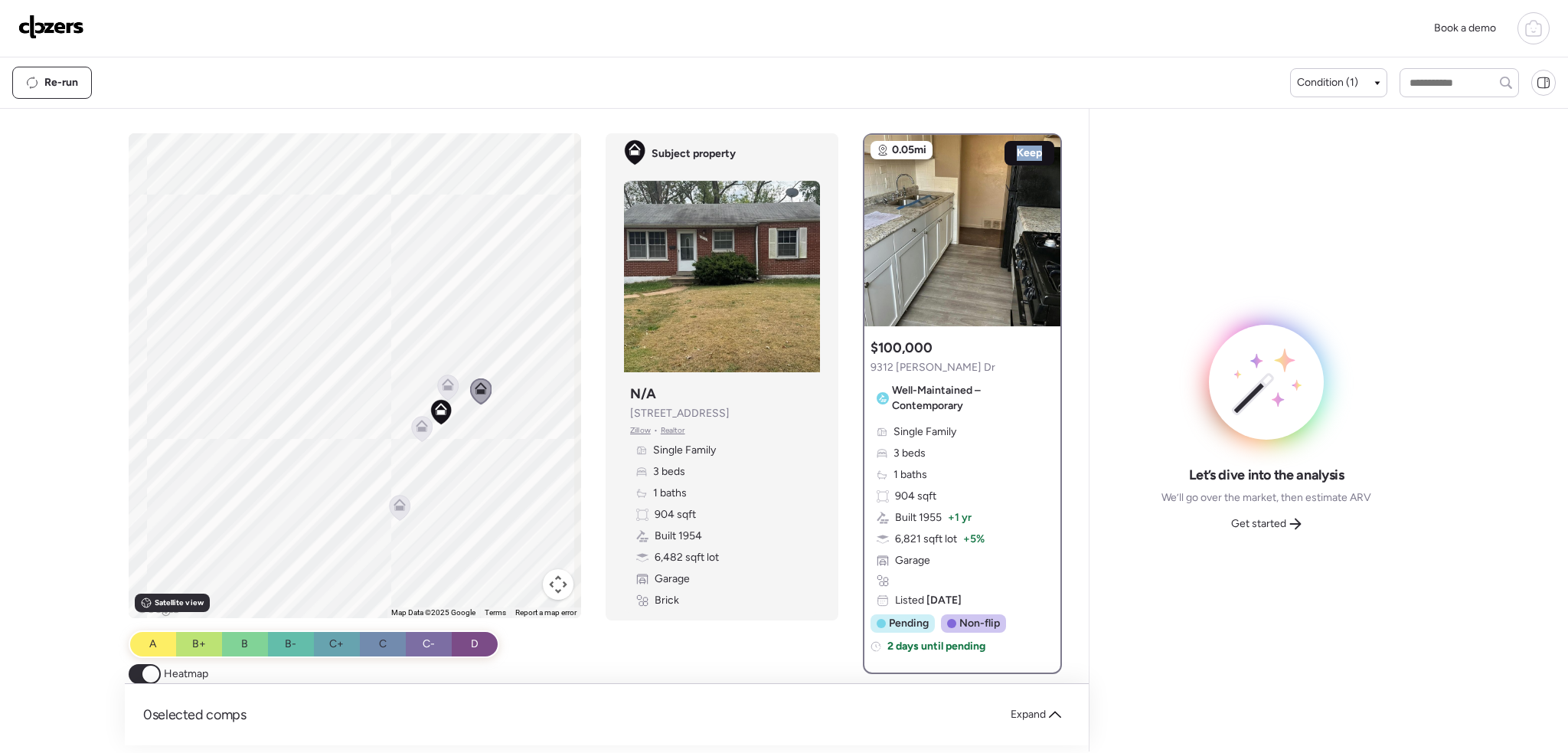
click at [1024, 160] on span "Keep" at bounding box center [1029, 153] width 26 height 16
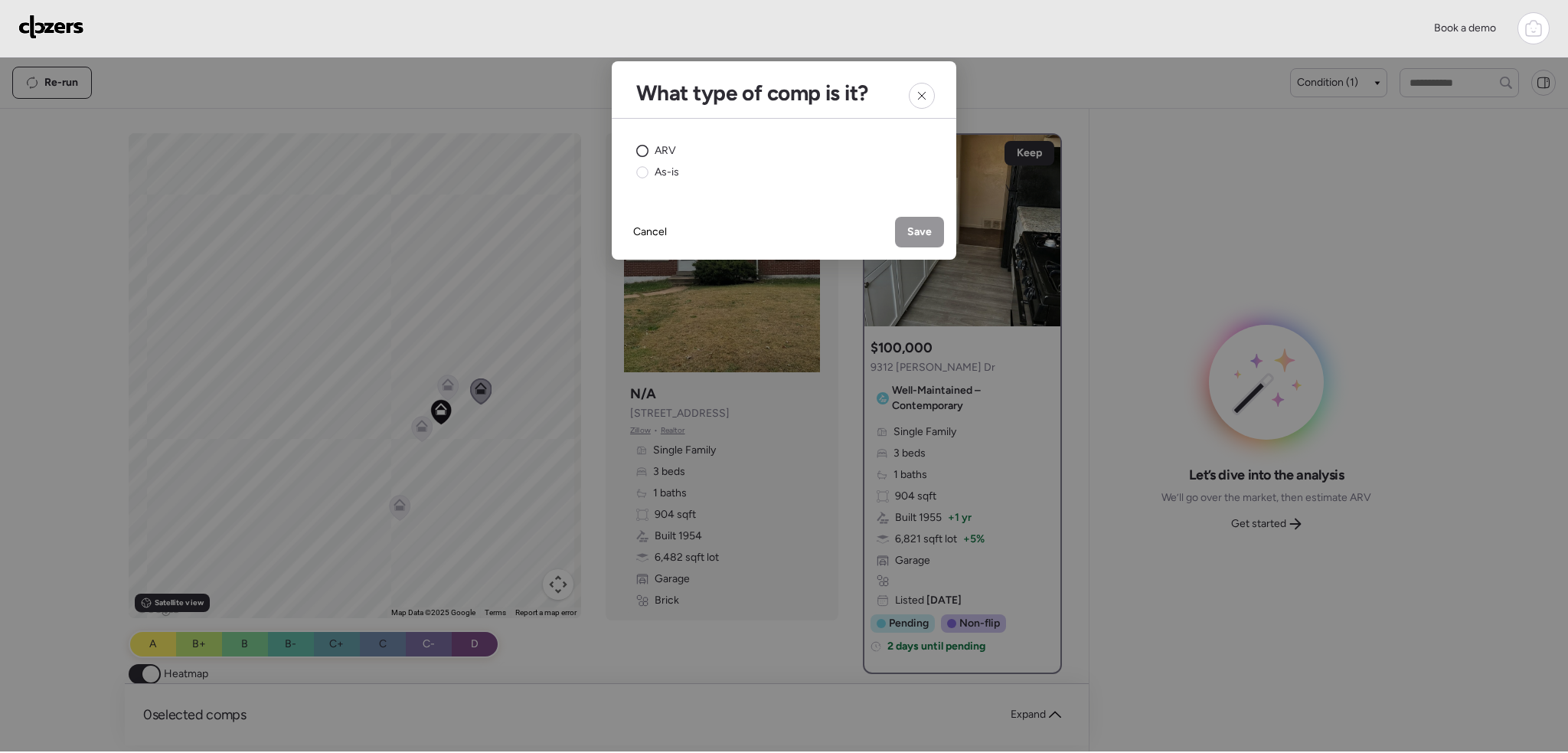
drag, startPoint x: 666, startPoint y: 150, endPoint x: 812, endPoint y: 183, distance: 149.7
click at [669, 150] on span "ARV" at bounding box center [665, 150] width 21 height 16
drag, startPoint x: 929, startPoint y: 228, endPoint x: 889, endPoint y: 274, distance: 61.0
click at [928, 229] on span "Save" at bounding box center [920, 231] width 25 height 16
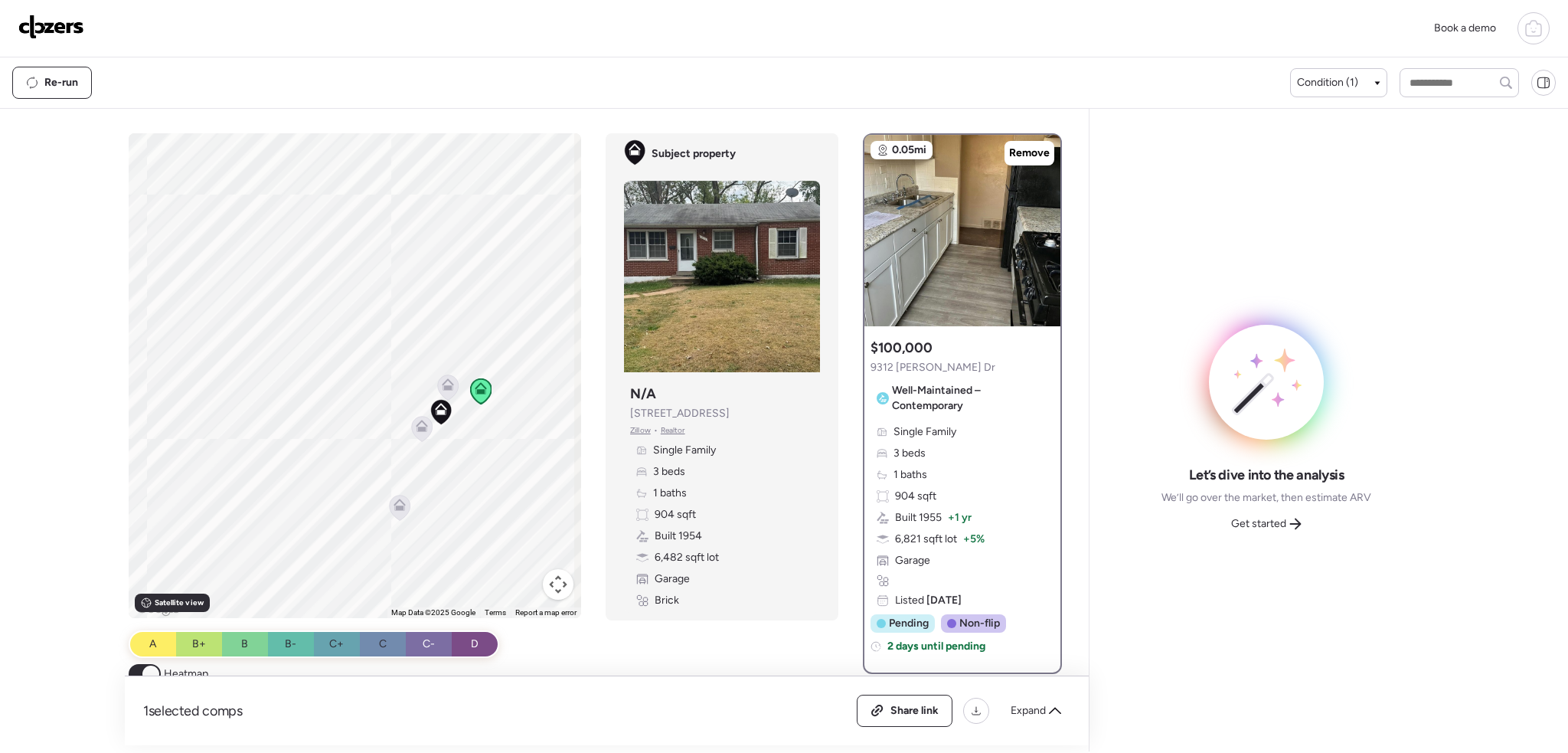
click at [443, 390] on icon at bounding box center [448, 387] width 21 height 26
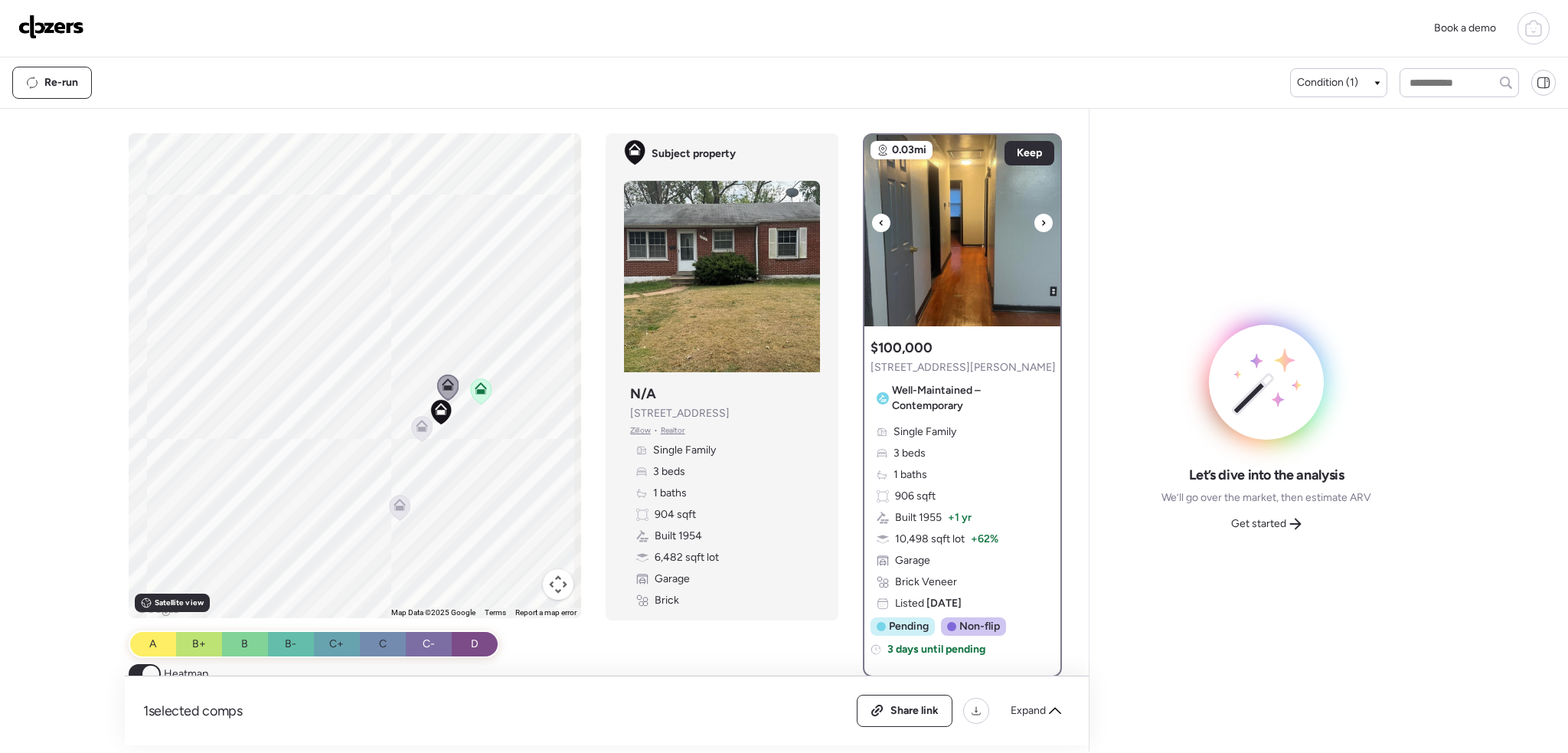
click at [1041, 224] on icon at bounding box center [1043, 222] width 6 height 18
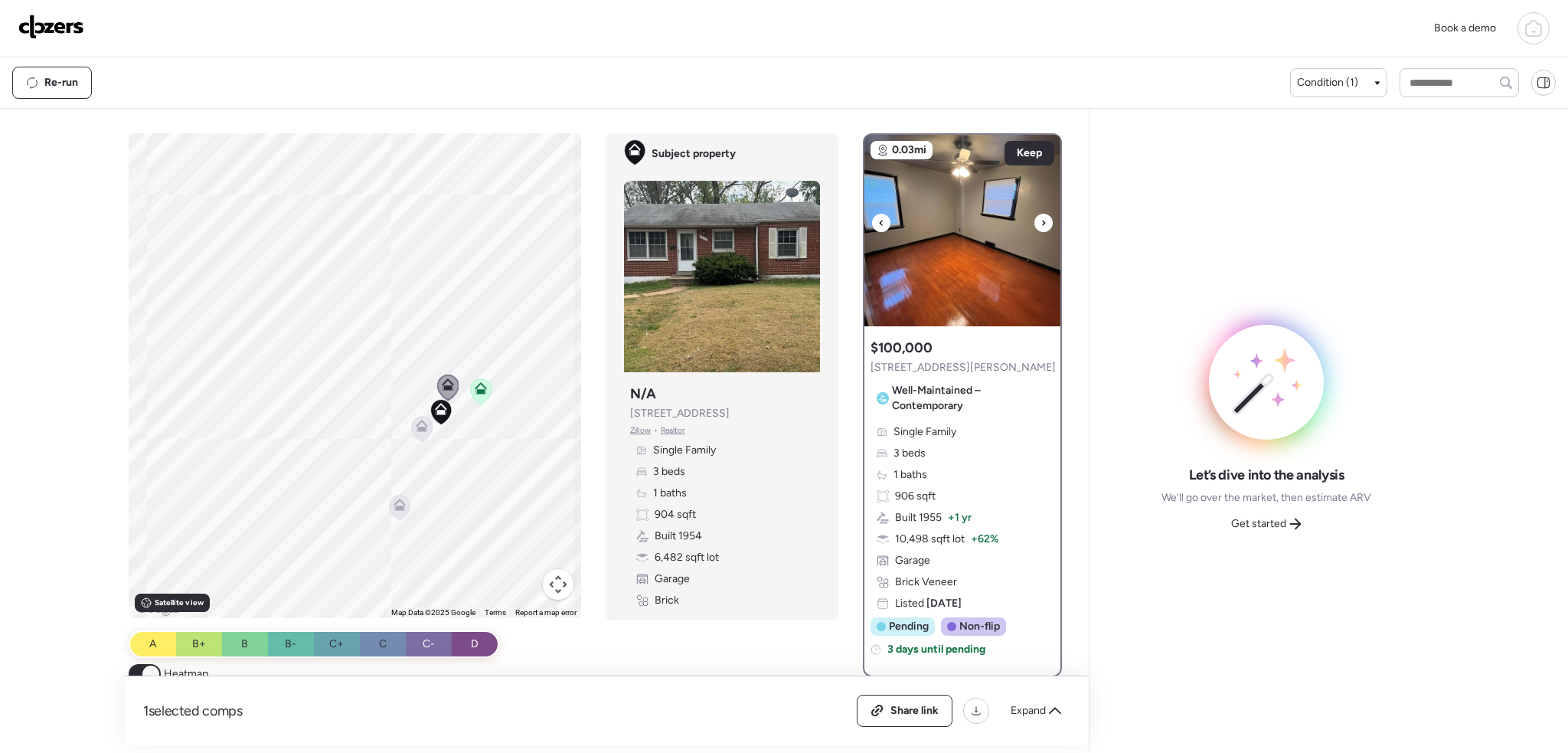
click at [1041, 224] on icon at bounding box center [1043, 222] width 6 height 18
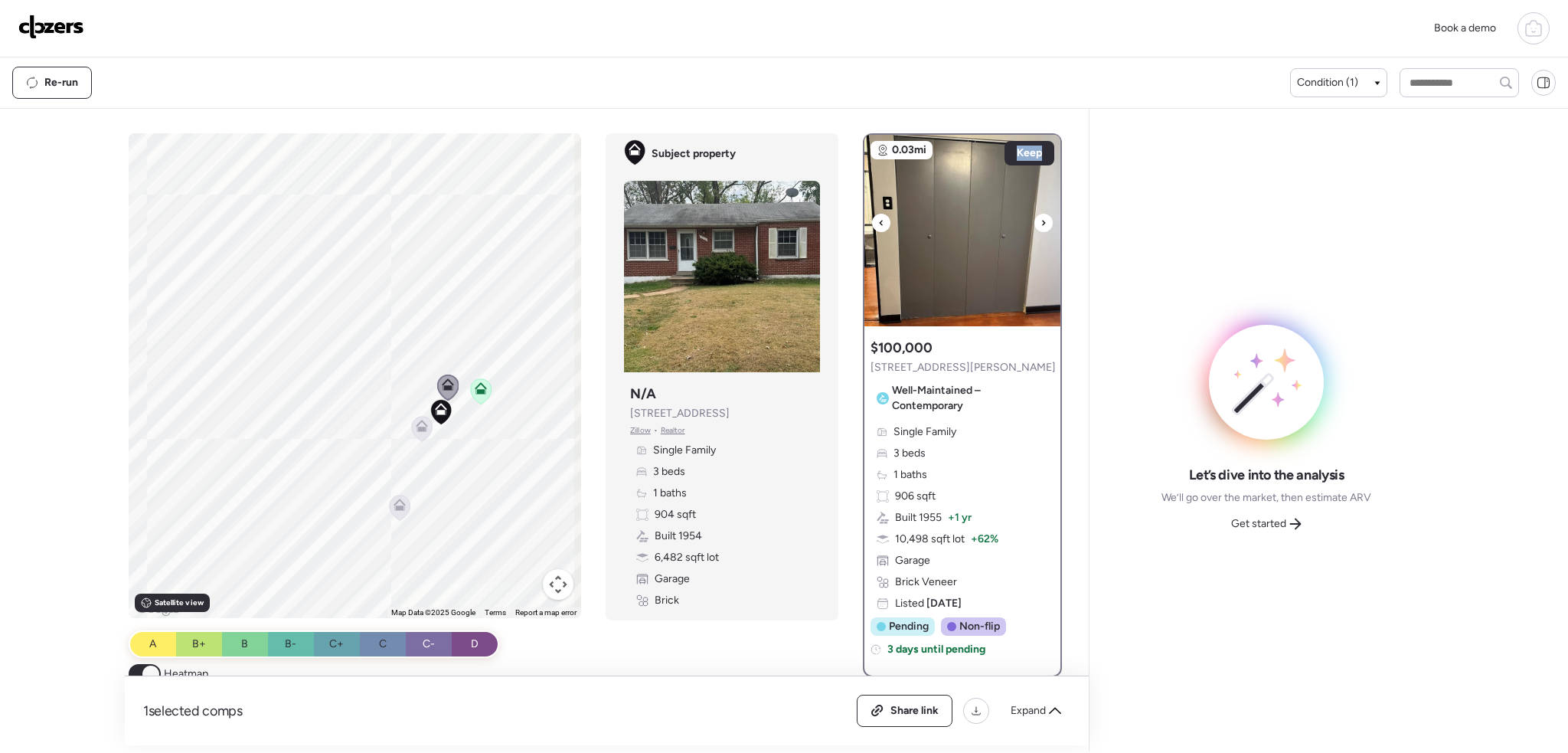
click at [1041, 224] on icon at bounding box center [1043, 222] width 6 height 18
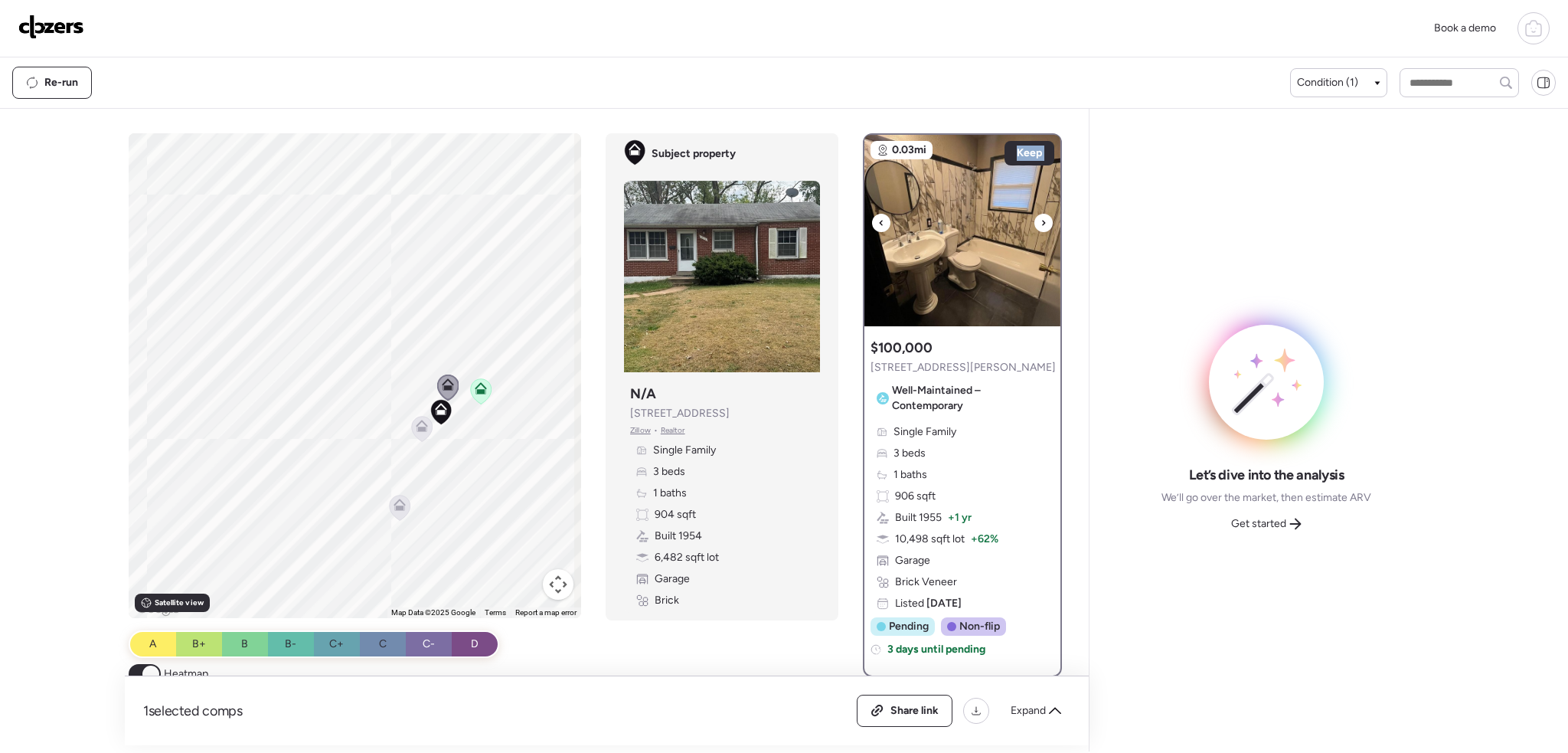
click at [1041, 224] on icon at bounding box center [1043, 222] width 6 height 18
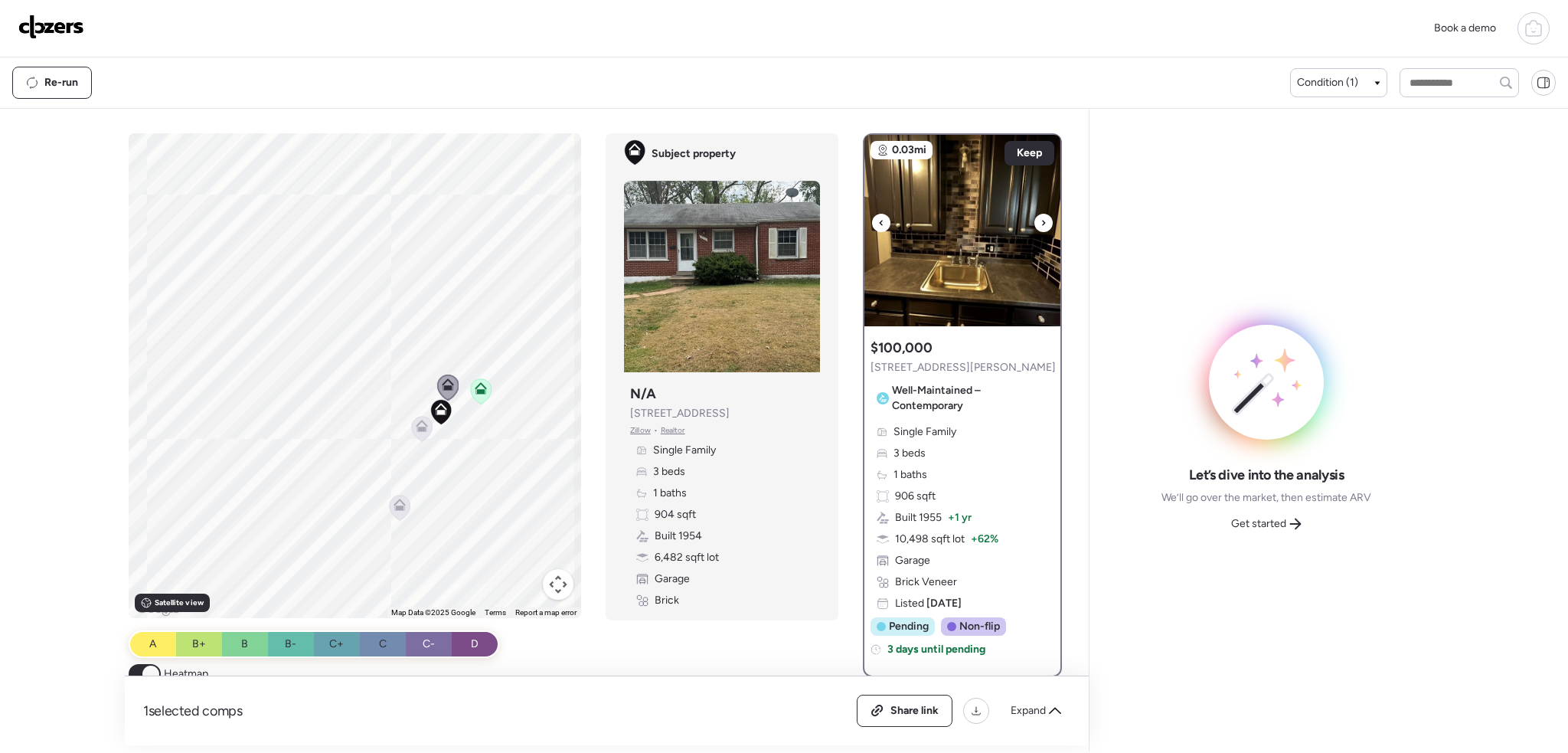
click at [1041, 224] on icon at bounding box center [1043, 222] width 6 height 18
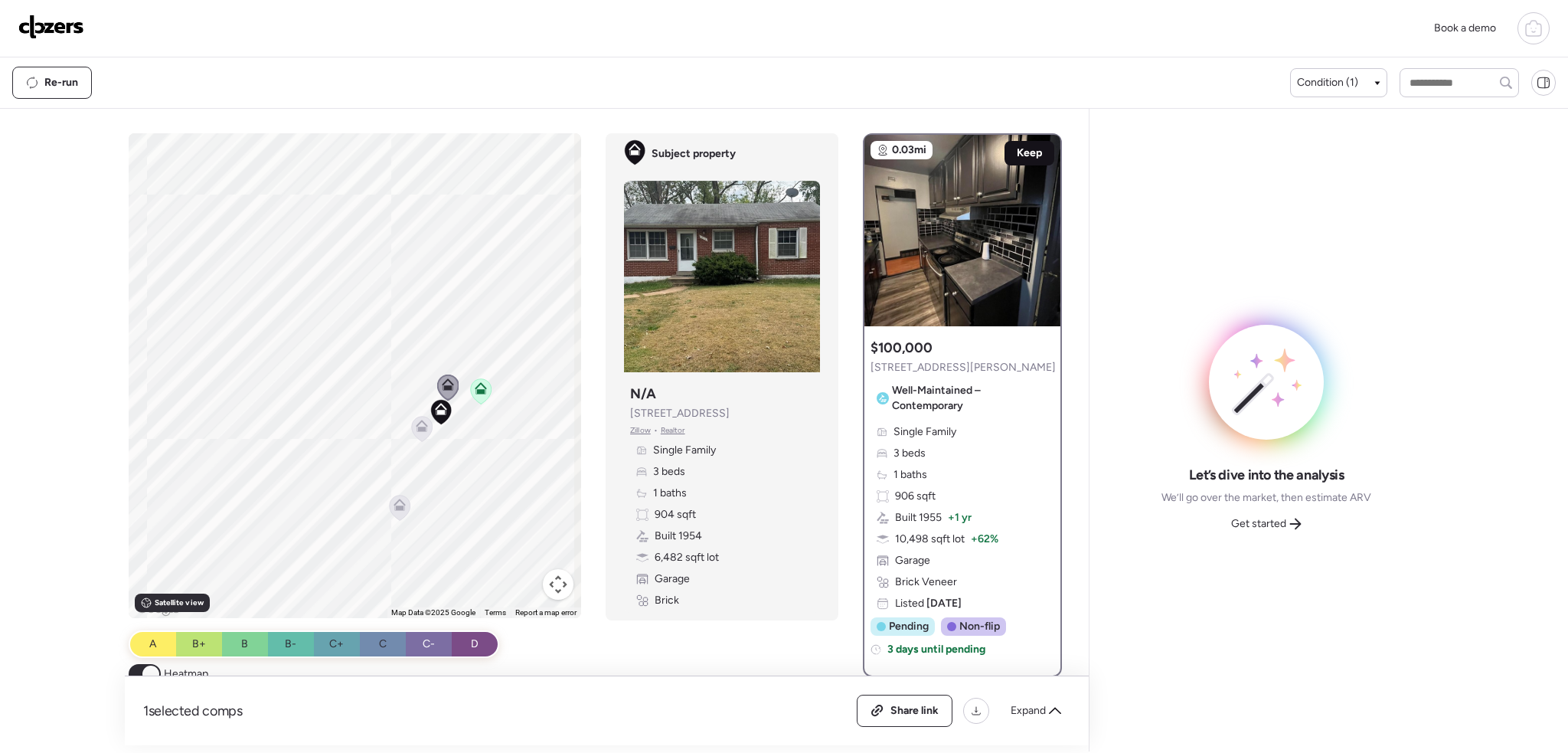
click at [1034, 153] on span "Keep" at bounding box center [1029, 153] width 26 height 16
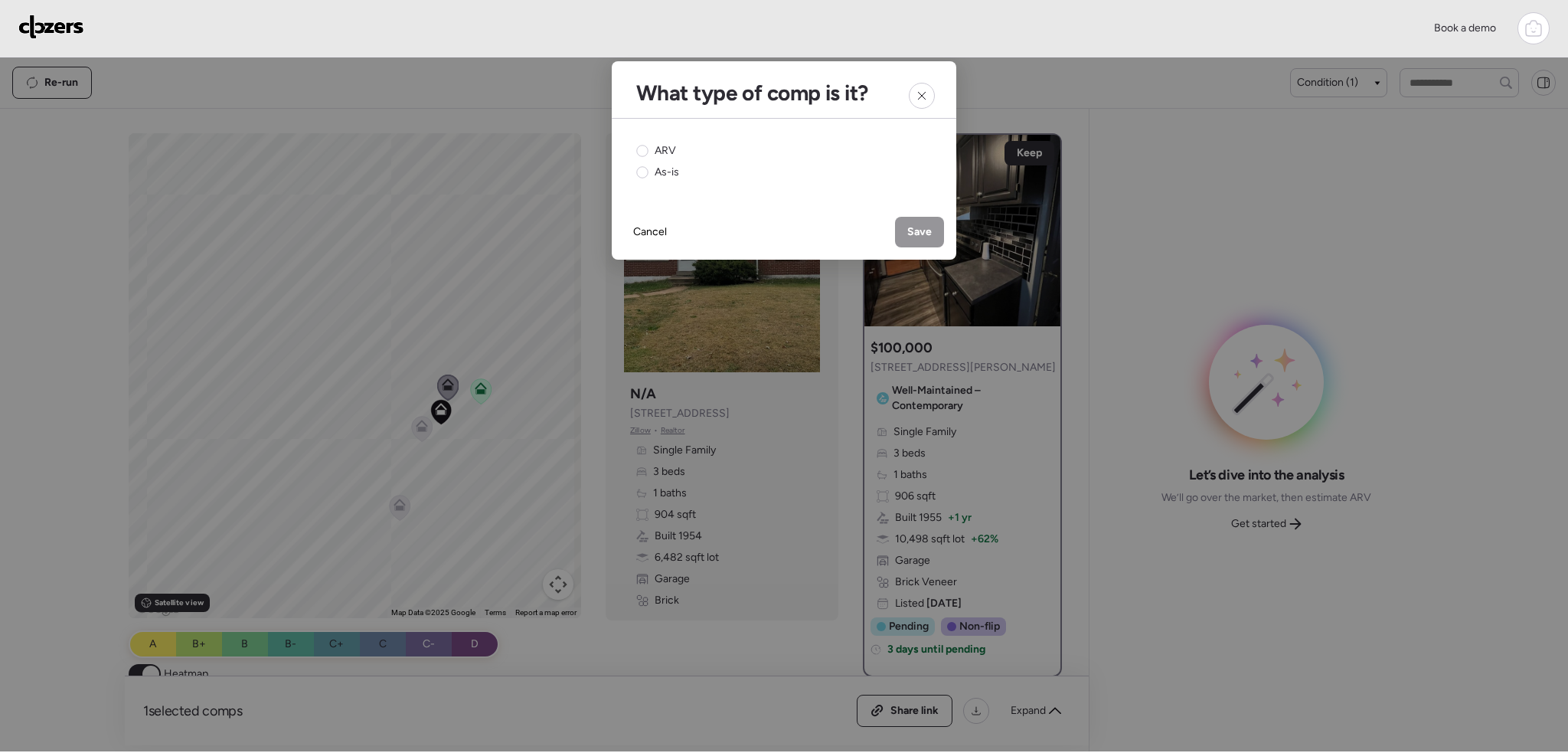
drag, startPoint x: 649, startPoint y: 145, endPoint x: 832, endPoint y: 178, distance: 186.0
click at [651, 145] on div "ARV" at bounding box center [656, 150] width 40 height 16
click at [920, 228] on span "Save" at bounding box center [920, 231] width 25 height 16
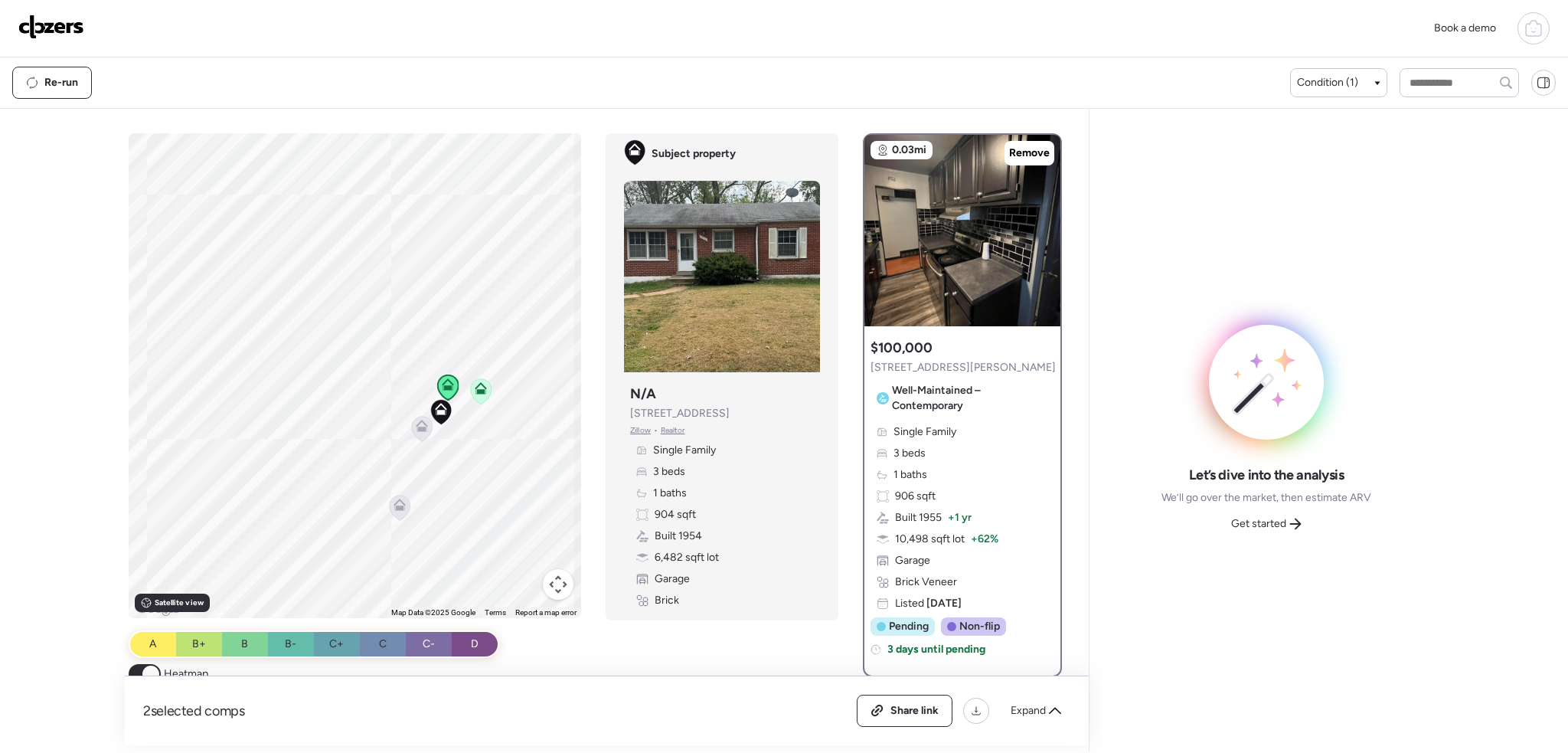
click at [416, 429] on icon at bounding box center [422, 426] width 12 height 12
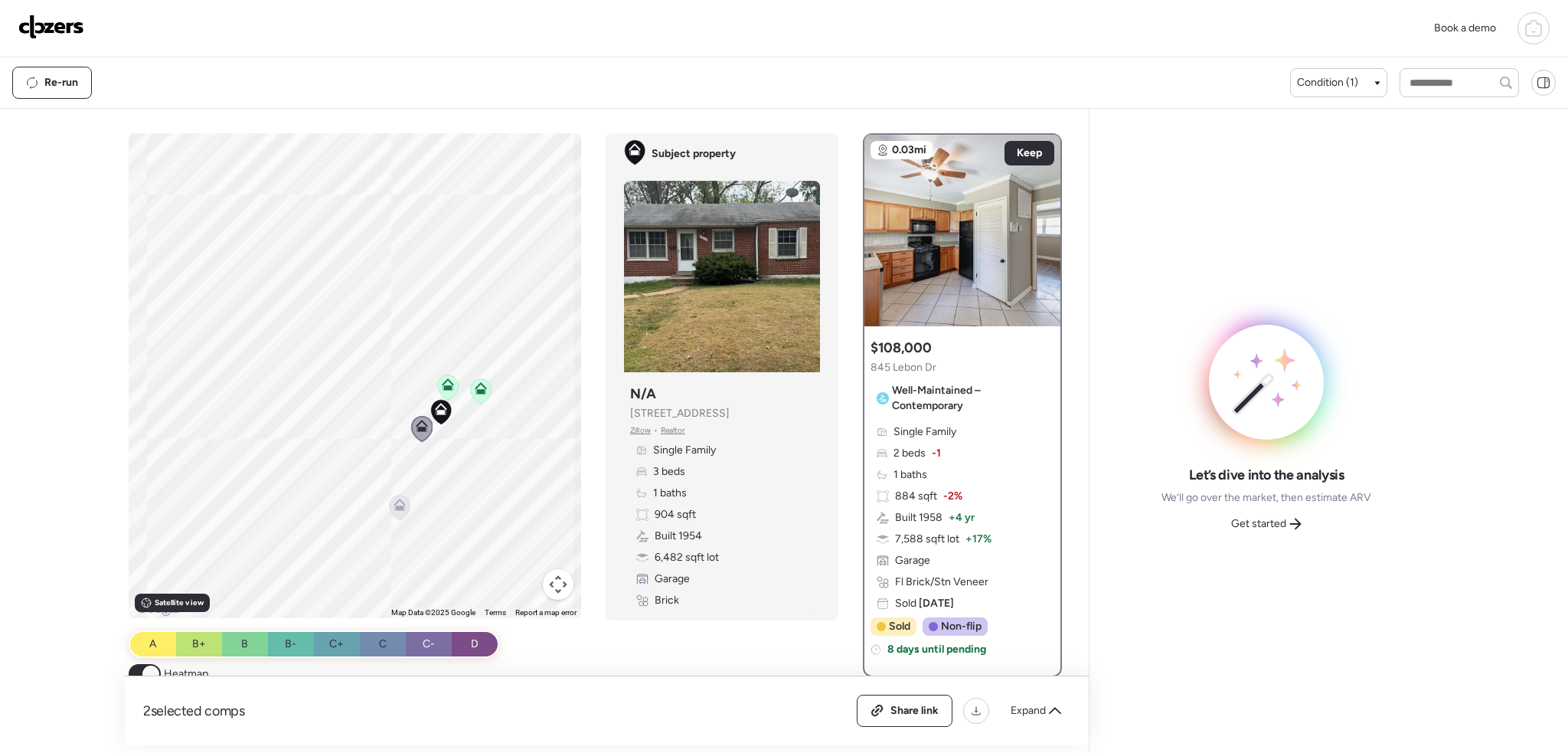
click at [393, 512] on icon at bounding box center [399, 507] width 21 height 26
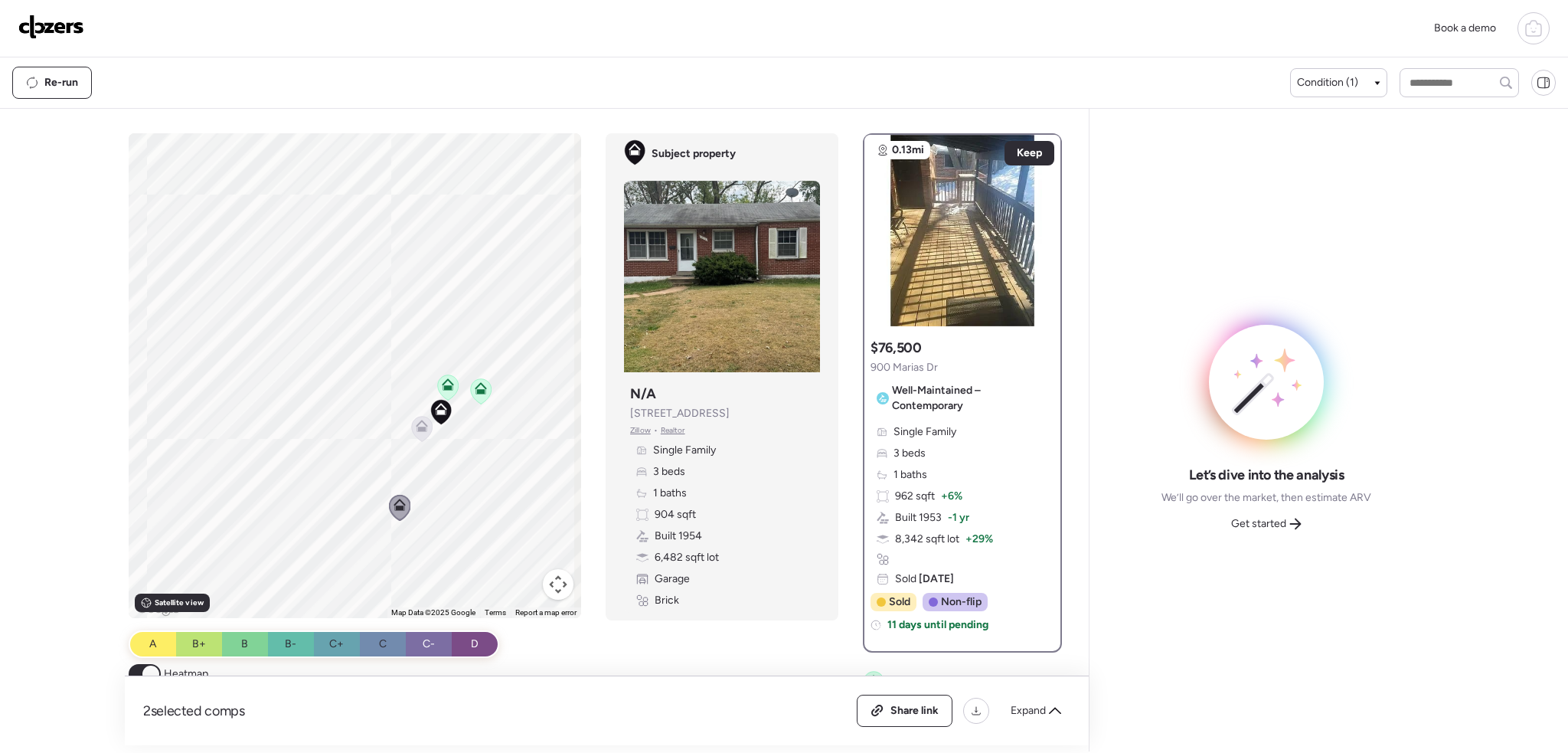
click at [412, 431] on icon at bounding box center [422, 428] width 21 height 26
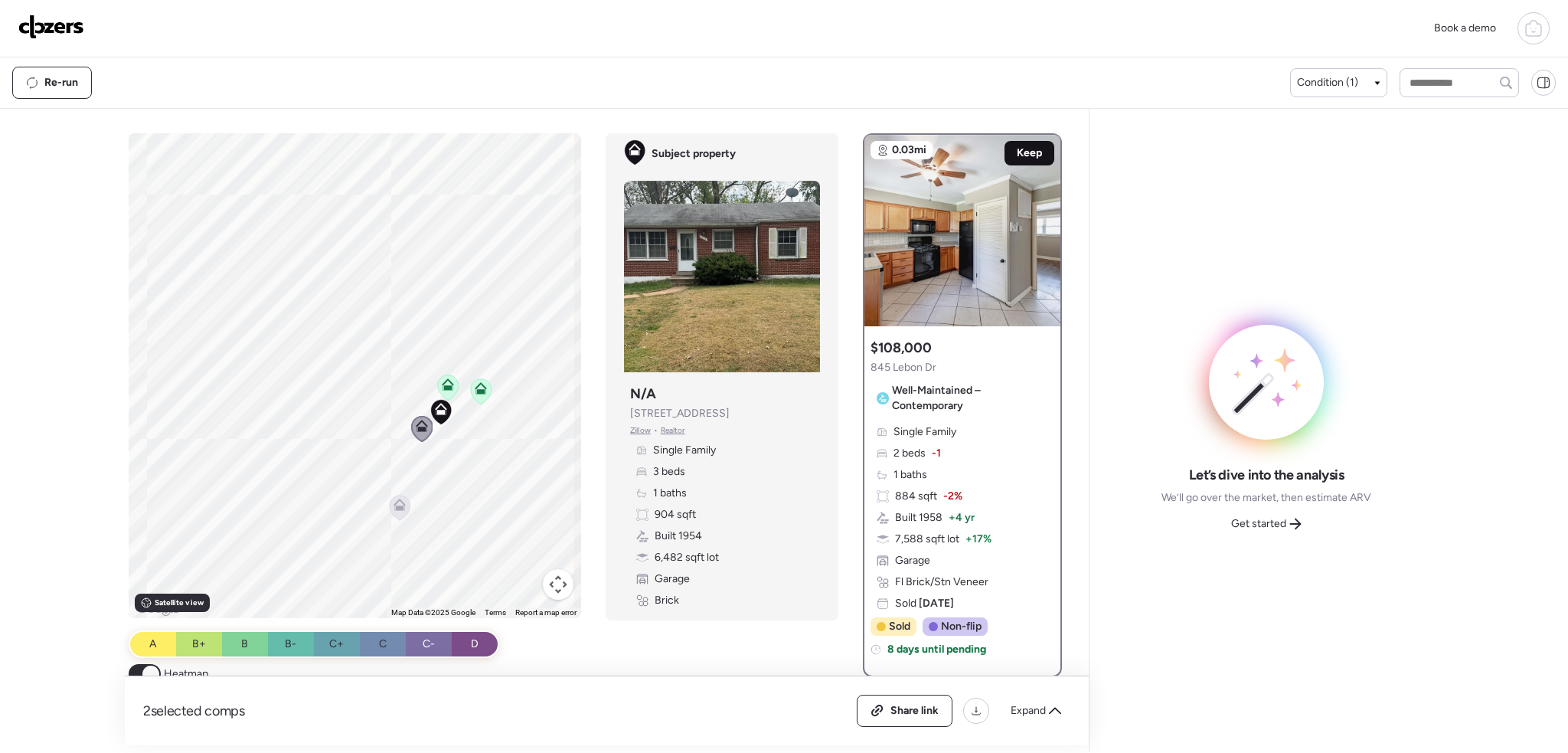
click at [1018, 155] on span "Keep" at bounding box center [1029, 153] width 26 height 16
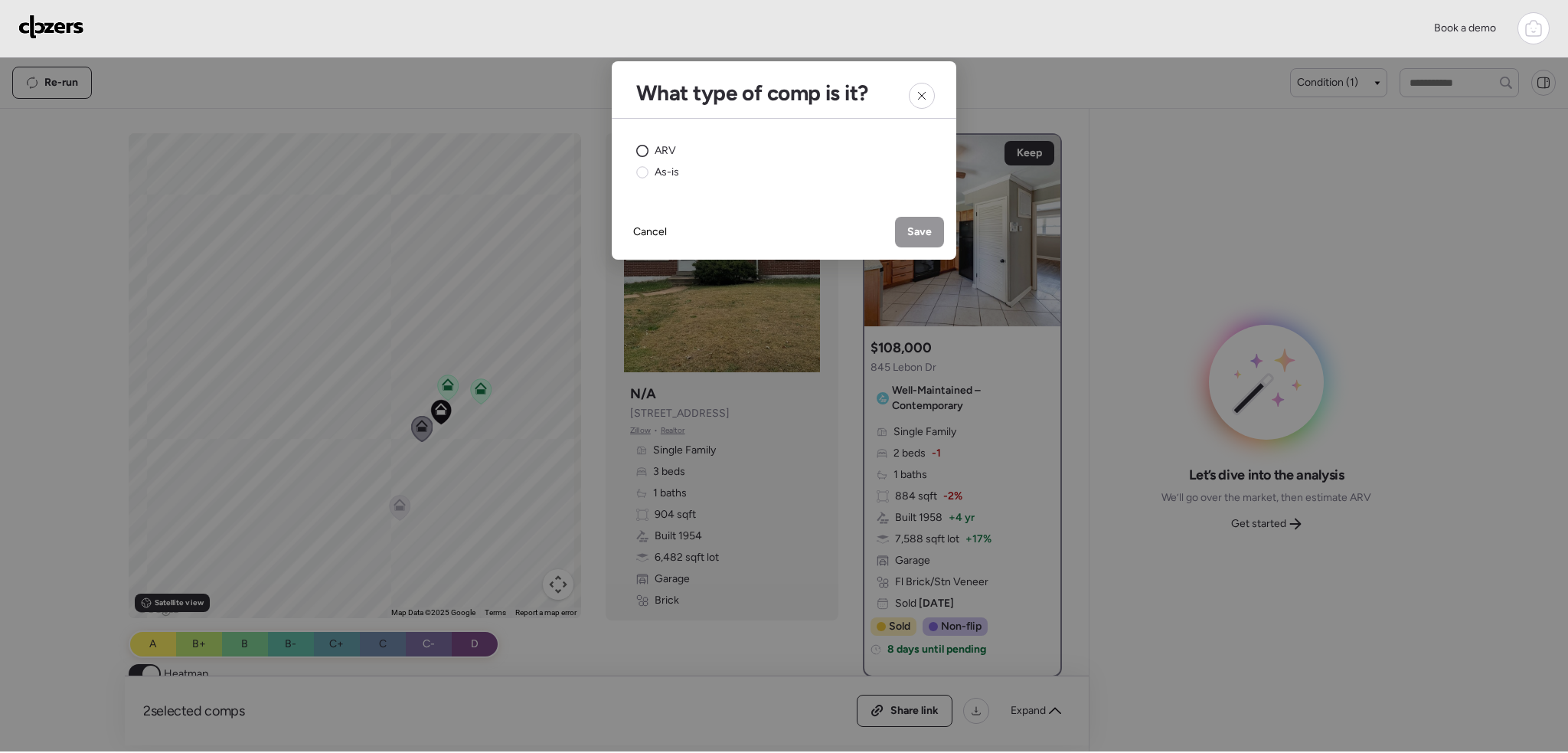
drag, startPoint x: 665, startPoint y: 145, endPoint x: 845, endPoint y: 187, distance: 184.8
click at [668, 145] on span "ARV" at bounding box center [665, 150] width 21 height 16
click at [910, 233] on span "Save" at bounding box center [920, 231] width 25 height 16
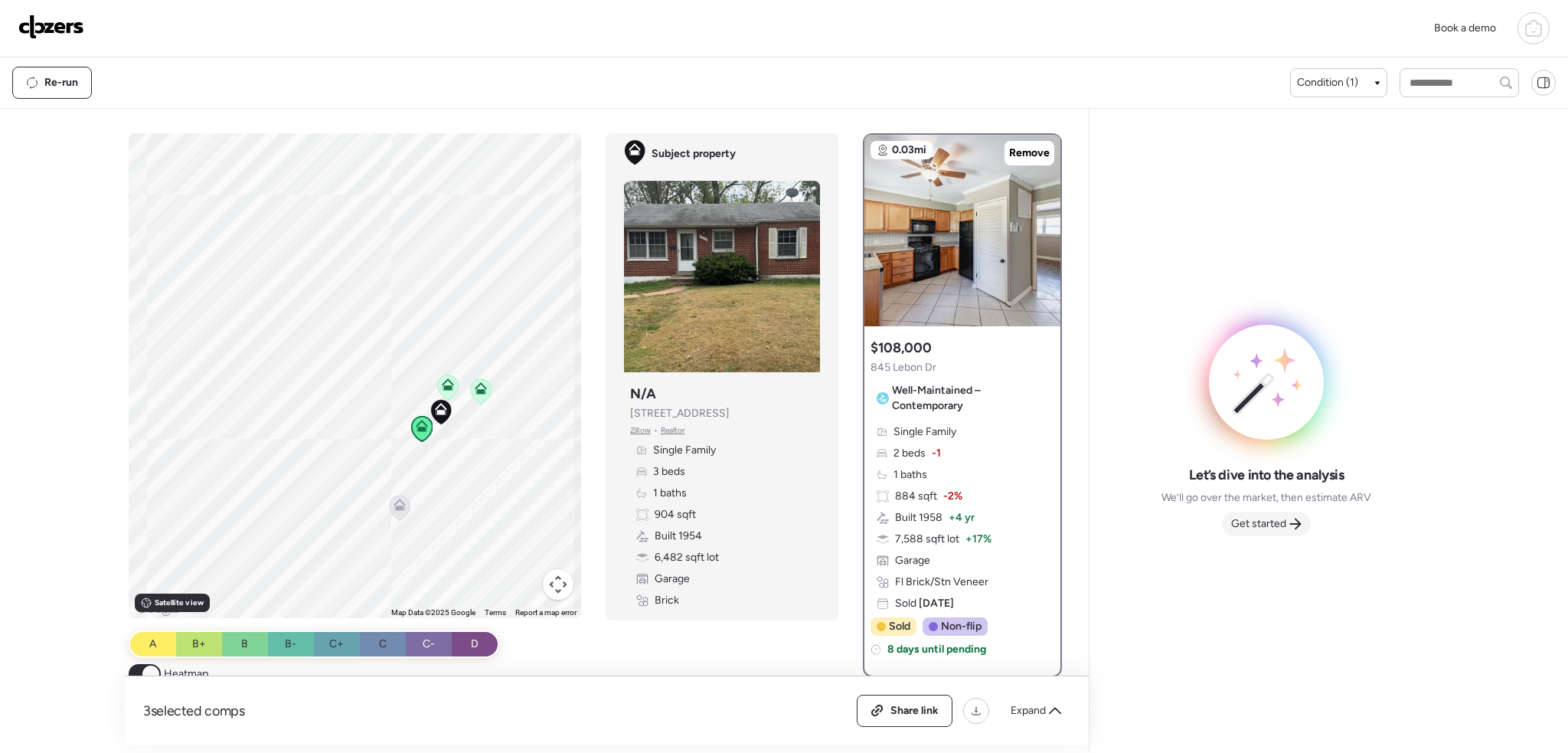
click at [1245, 527] on span "Get started" at bounding box center [1258, 523] width 55 height 16
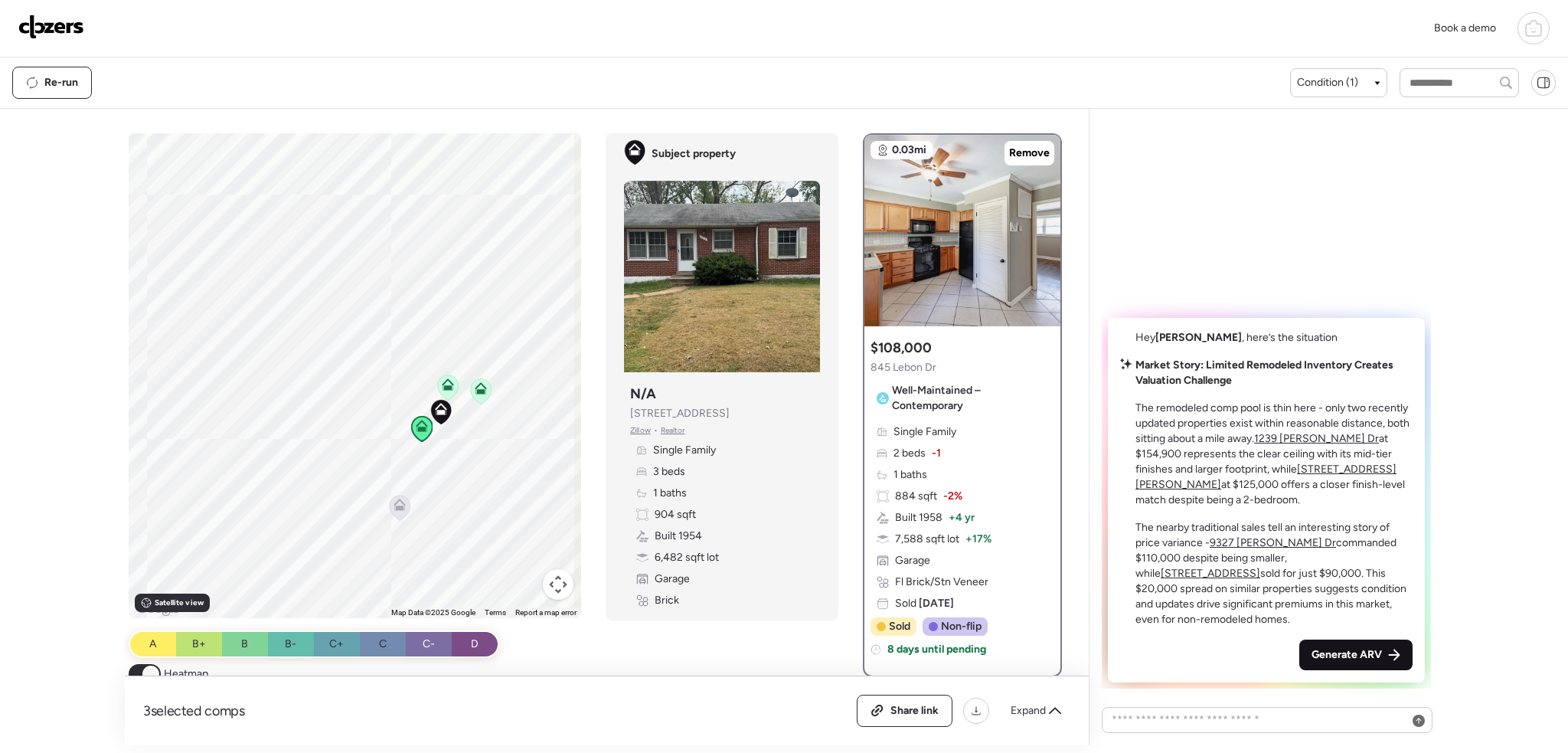
click at [1340, 649] on span "Generate ARV" at bounding box center [1346, 655] width 70 height 16
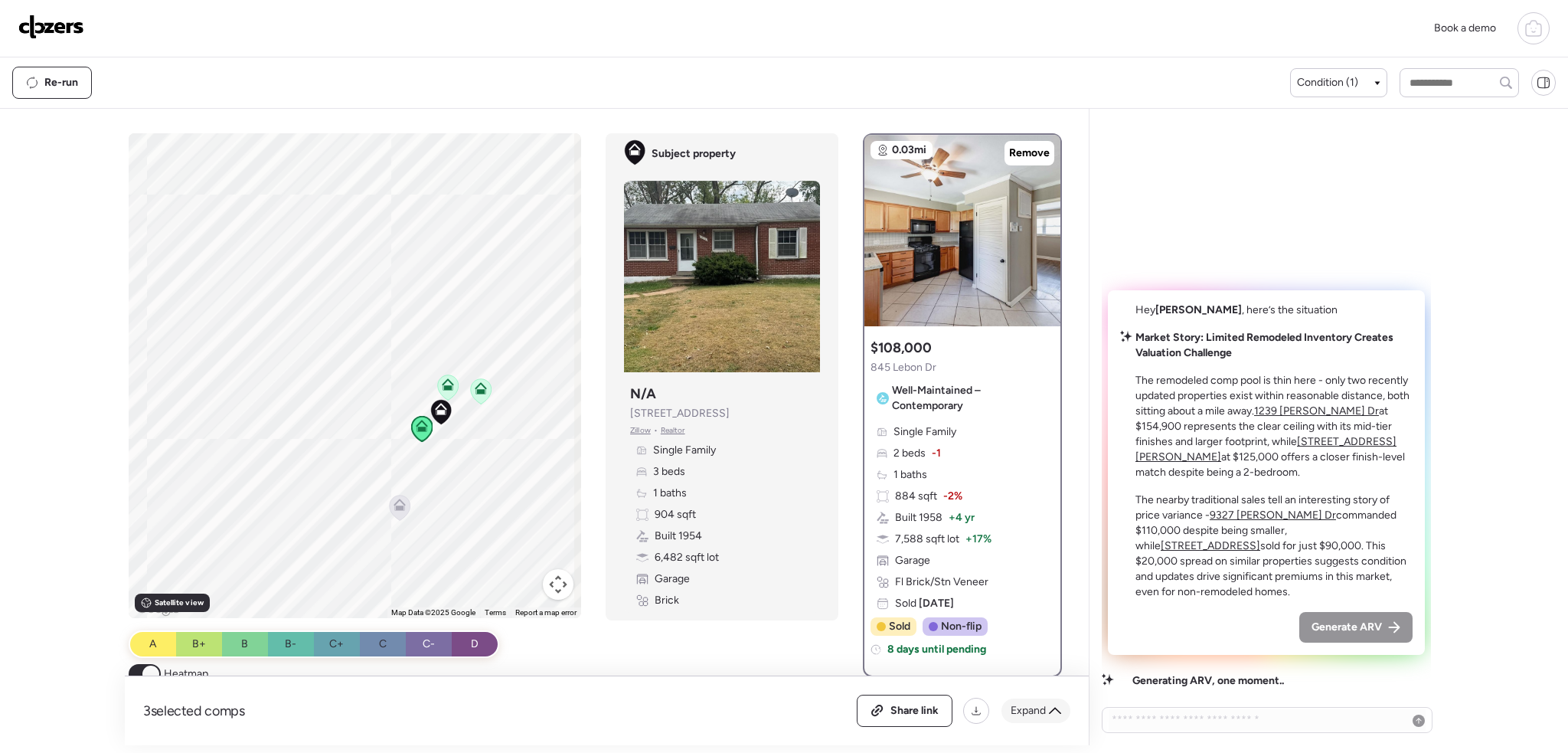
click at [1041, 713] on span "Expand" at bounding box center [1028, 710] width 36 height 16
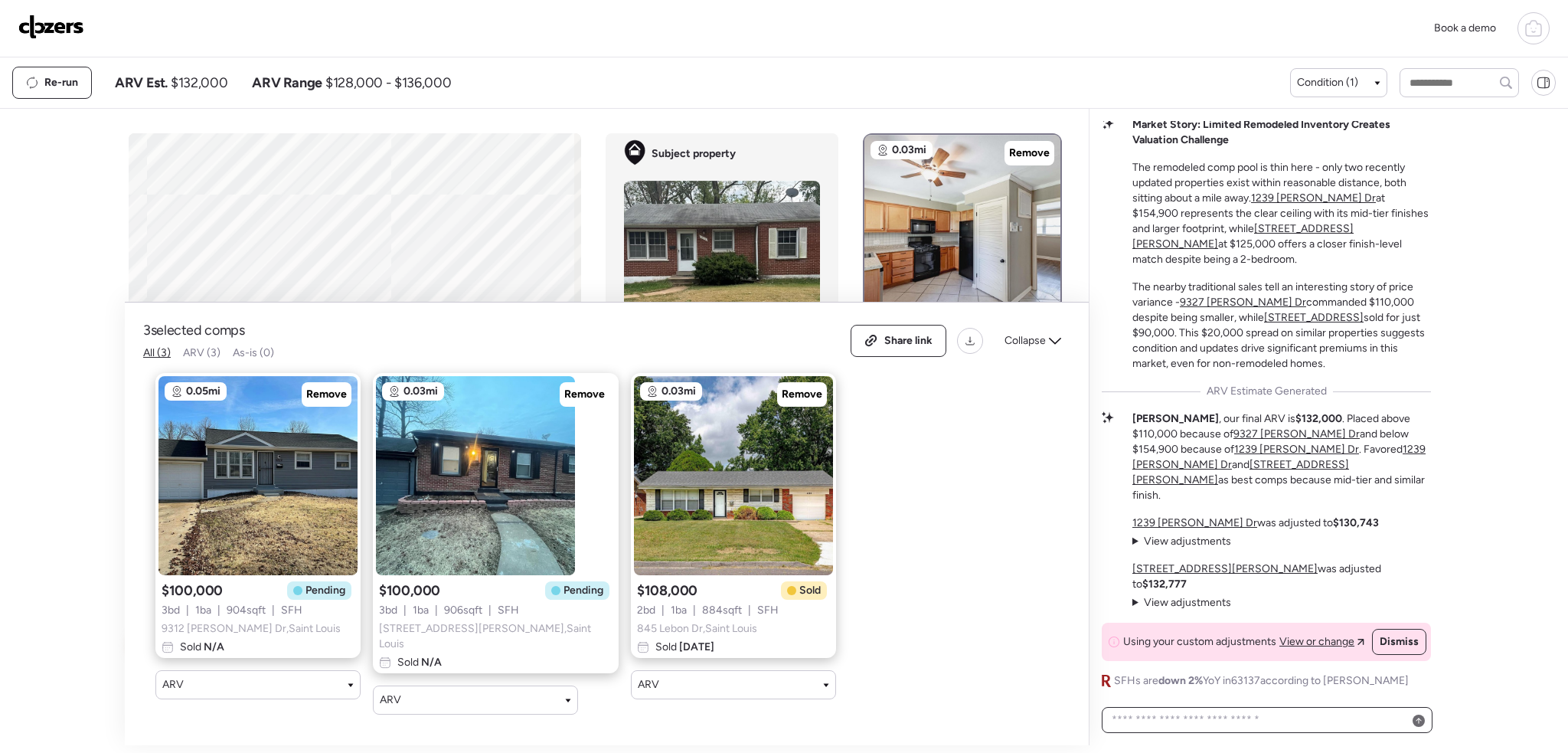
click at [1246, 716] on textarea at bounding box center [1266, 720] width 317 height 21
type textarea "**********"
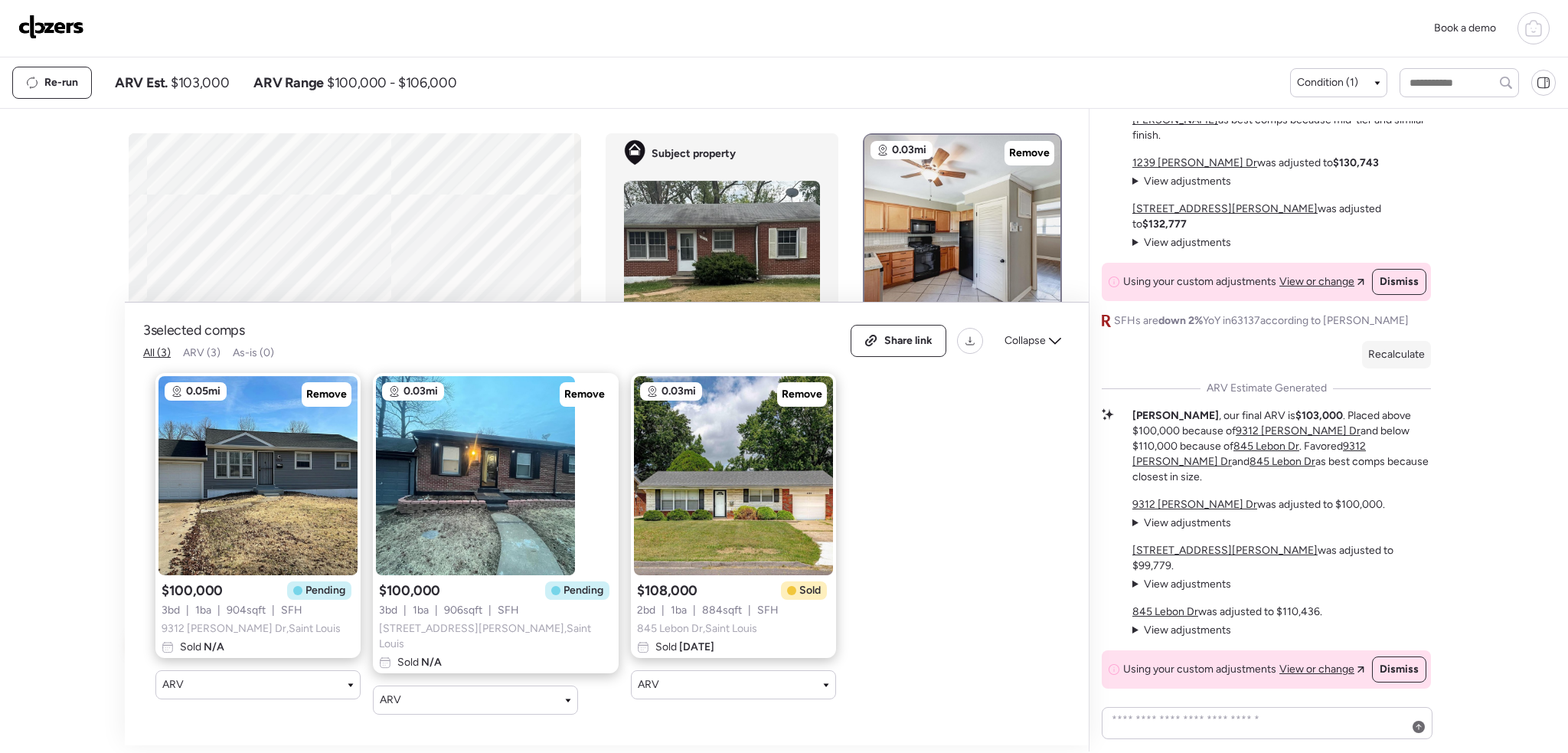
click at [68, 26] on img at bounding box center [51, 27] width 66 height 25
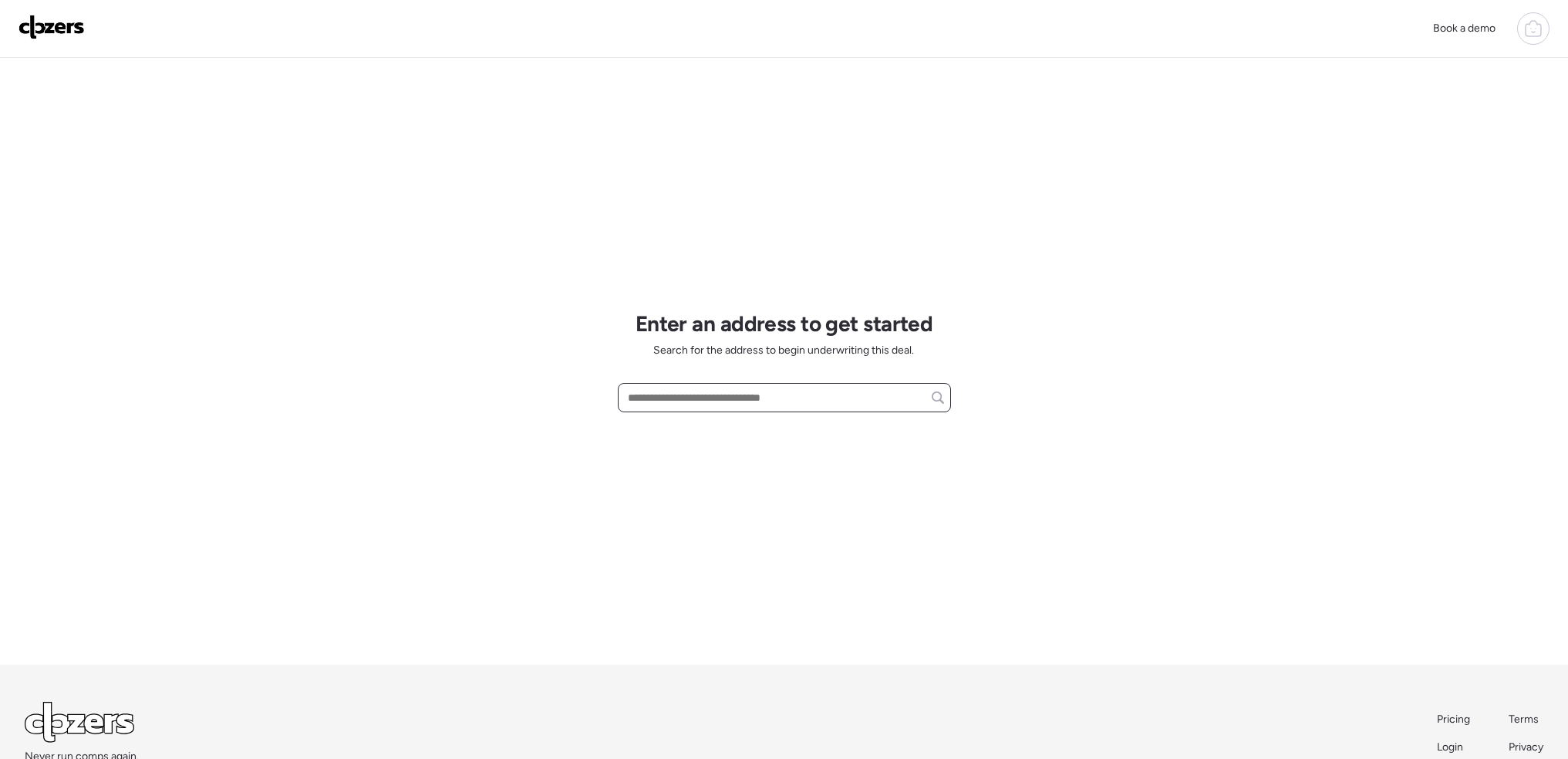
click at [689, 402] on input "text" at bounding box center [784, 397] width 319 height 22
paste input "**********"
click at [724, 434] on span "[STREET_ADDRESS]" at bounding box center [674, 426] width 100 height 16
type input "**********"
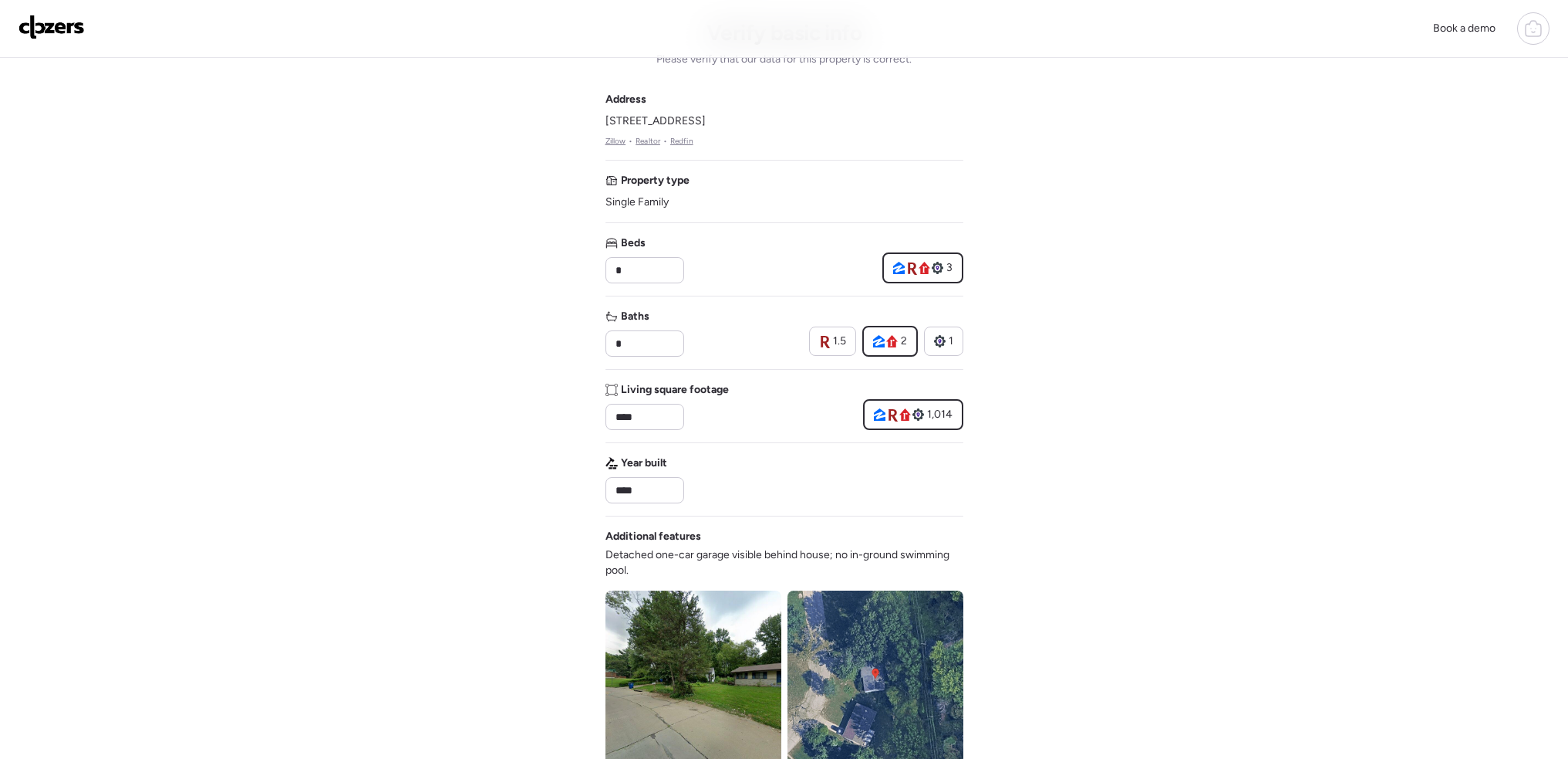
scroll to position [77, 0]
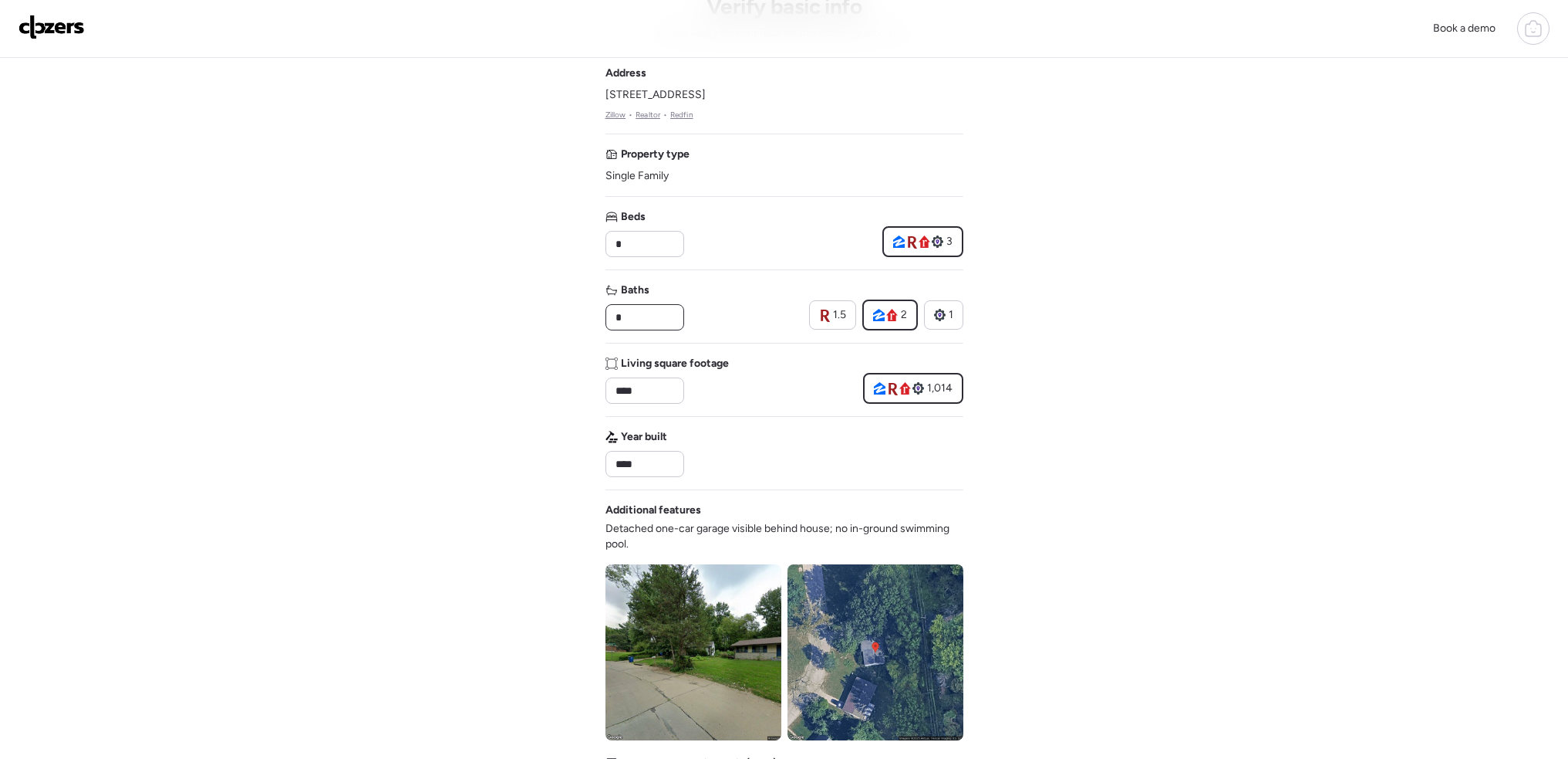
click at [625, 319] on input "*" at bounding box center [645, 317] width 65 height 22
type input "***"
drag, startPoint x: 1235, startPoint y: 437, endPoint x: 1231, endPoint y: 462, distance: 25.3
click at [1237, 437] on div "Book a demo Verify basic info Please verify that our data for this property is …" at bounding box center [784, 582] width 1568 height 1321
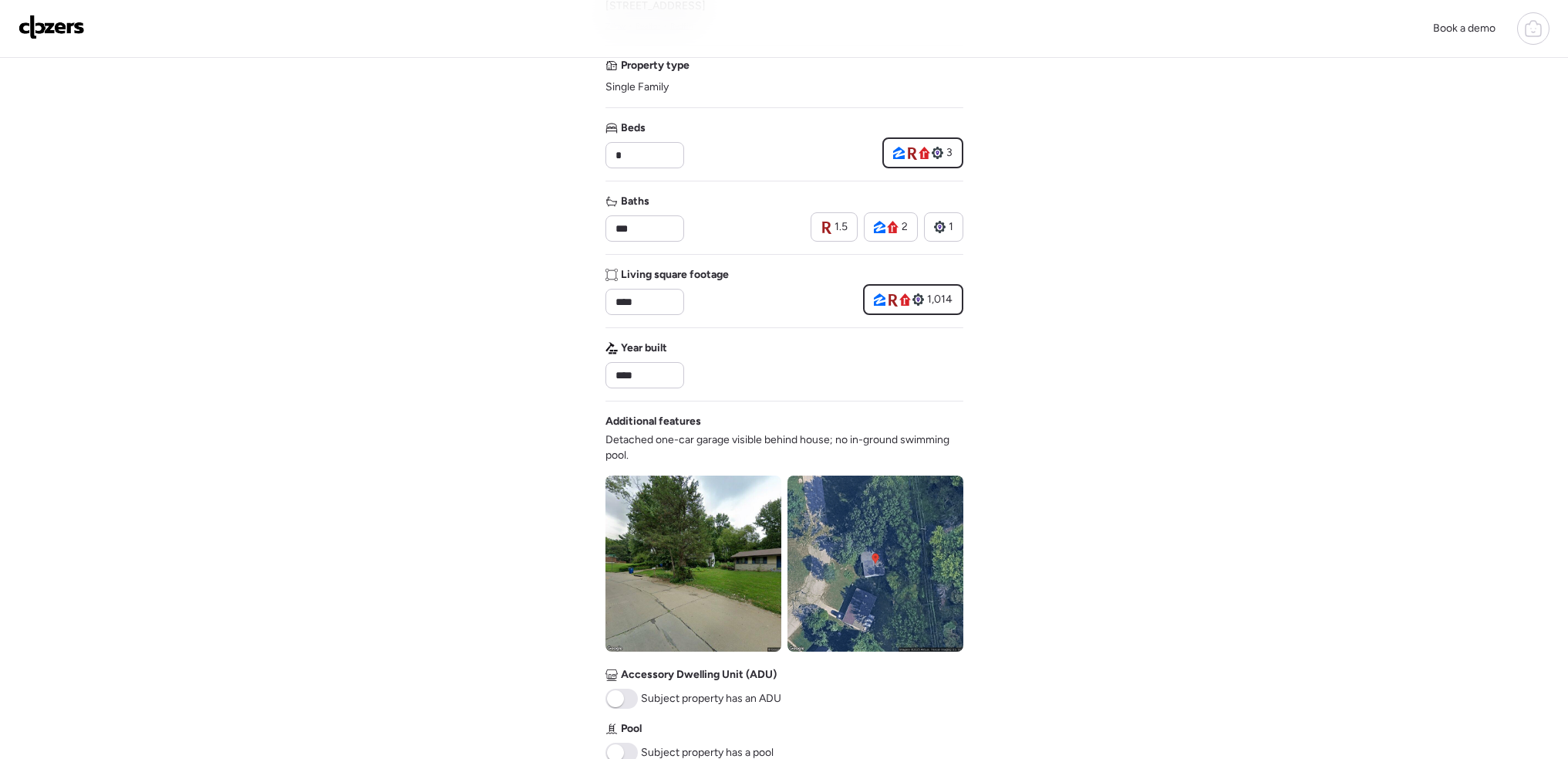
scroll to position [463, 0]
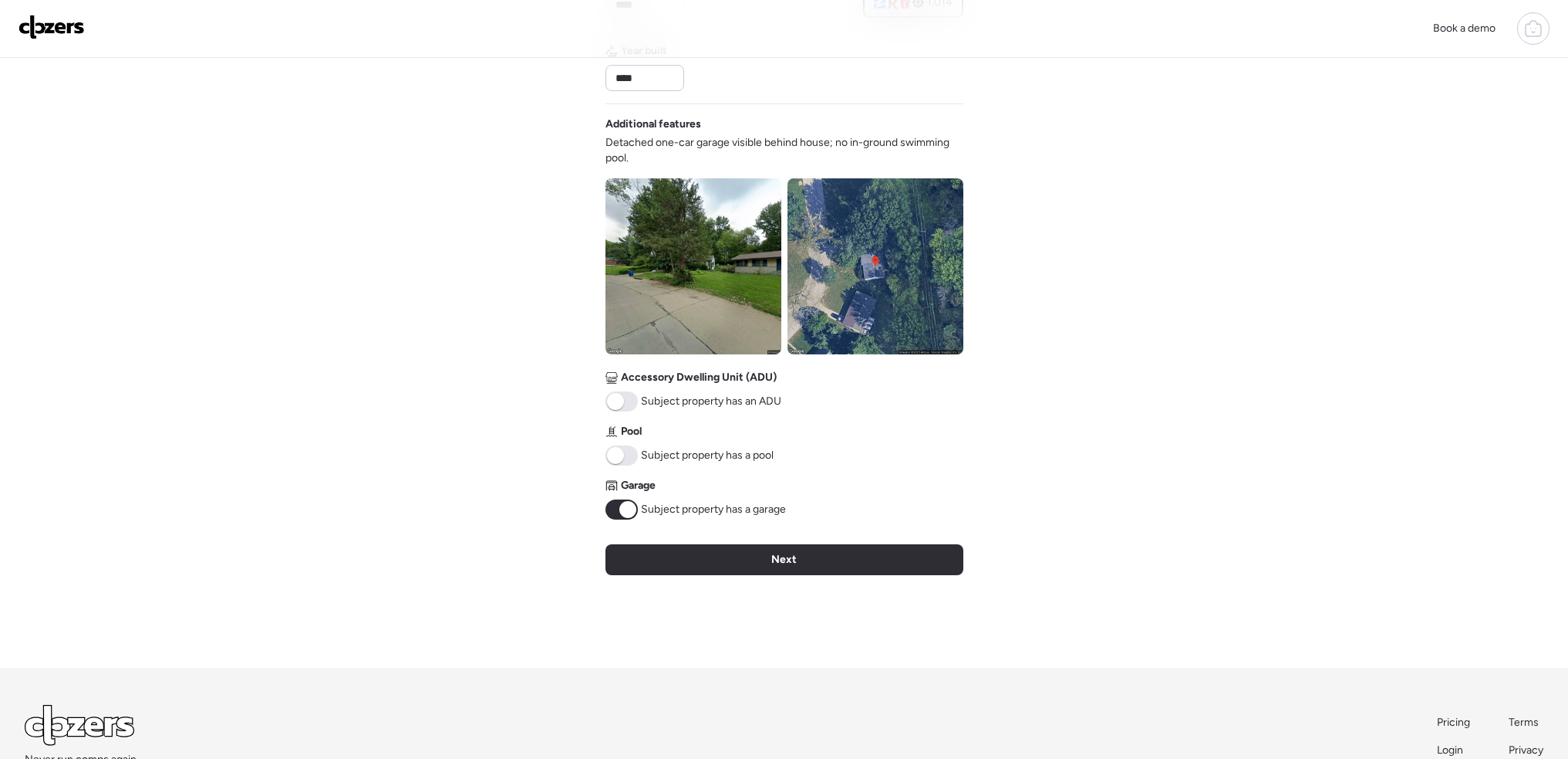
click at [630, 505] on span at bounding box center [628, 509] width 17 height 17
click at [807, 571] on div "Next" at bounding box center [784, 559] width 358 height 31
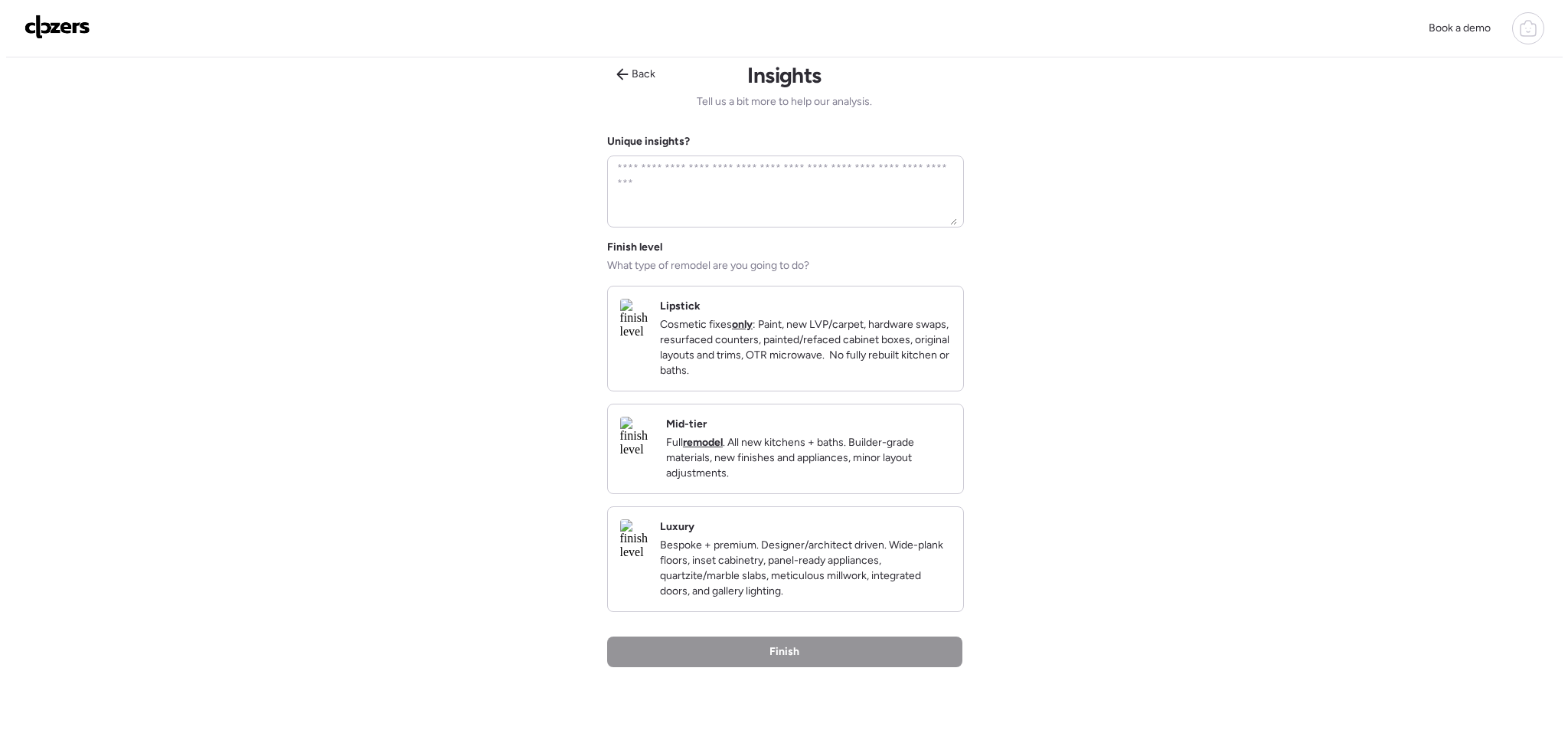
scroll to position [0, 0]
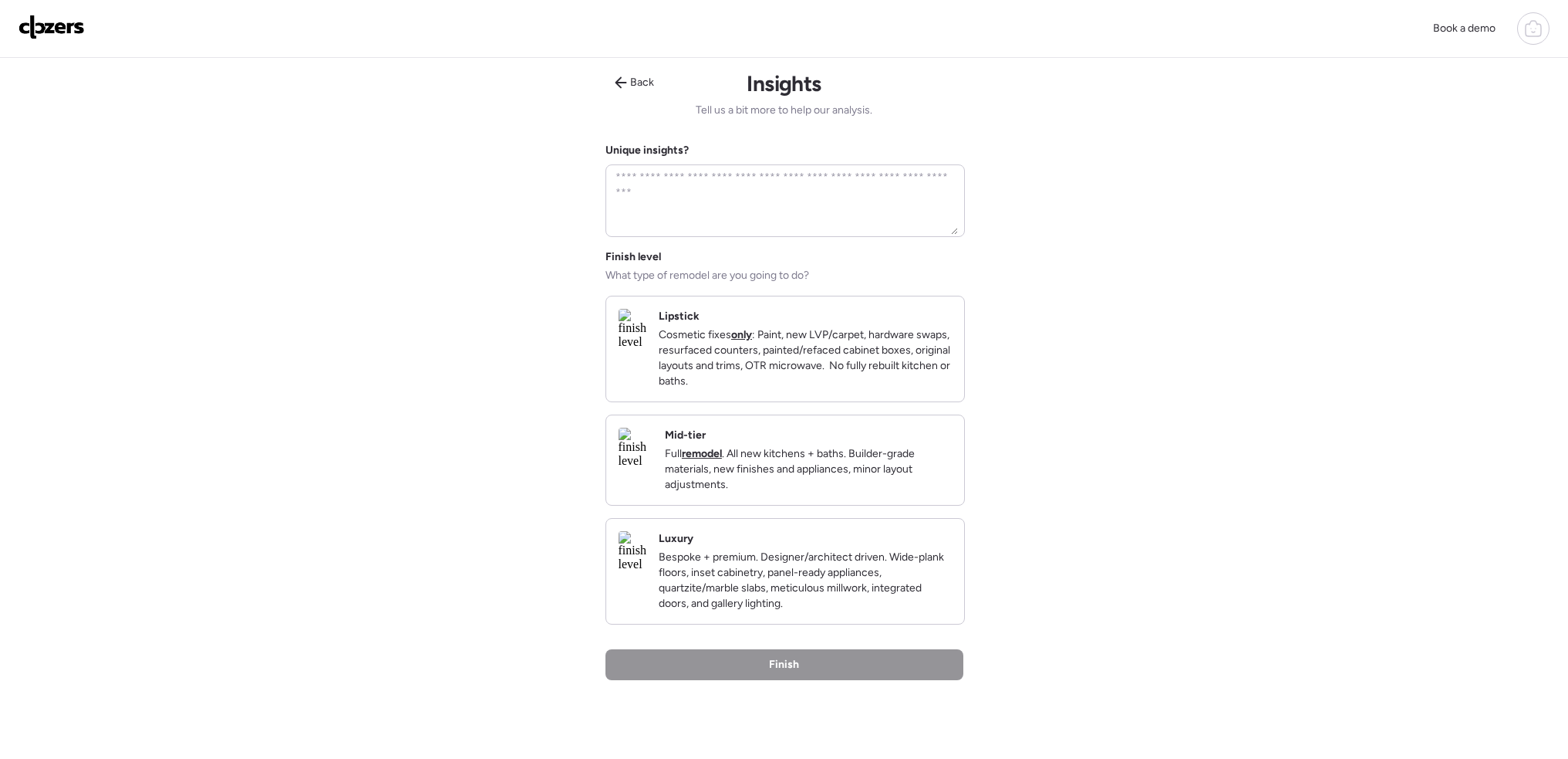
click at [819, 372] on p "Cosmetic fixes only : Paint, new LVP/carpet, hardware swaps, resurfaced counter…" at bounding box center [805, 358] width 293 height 62
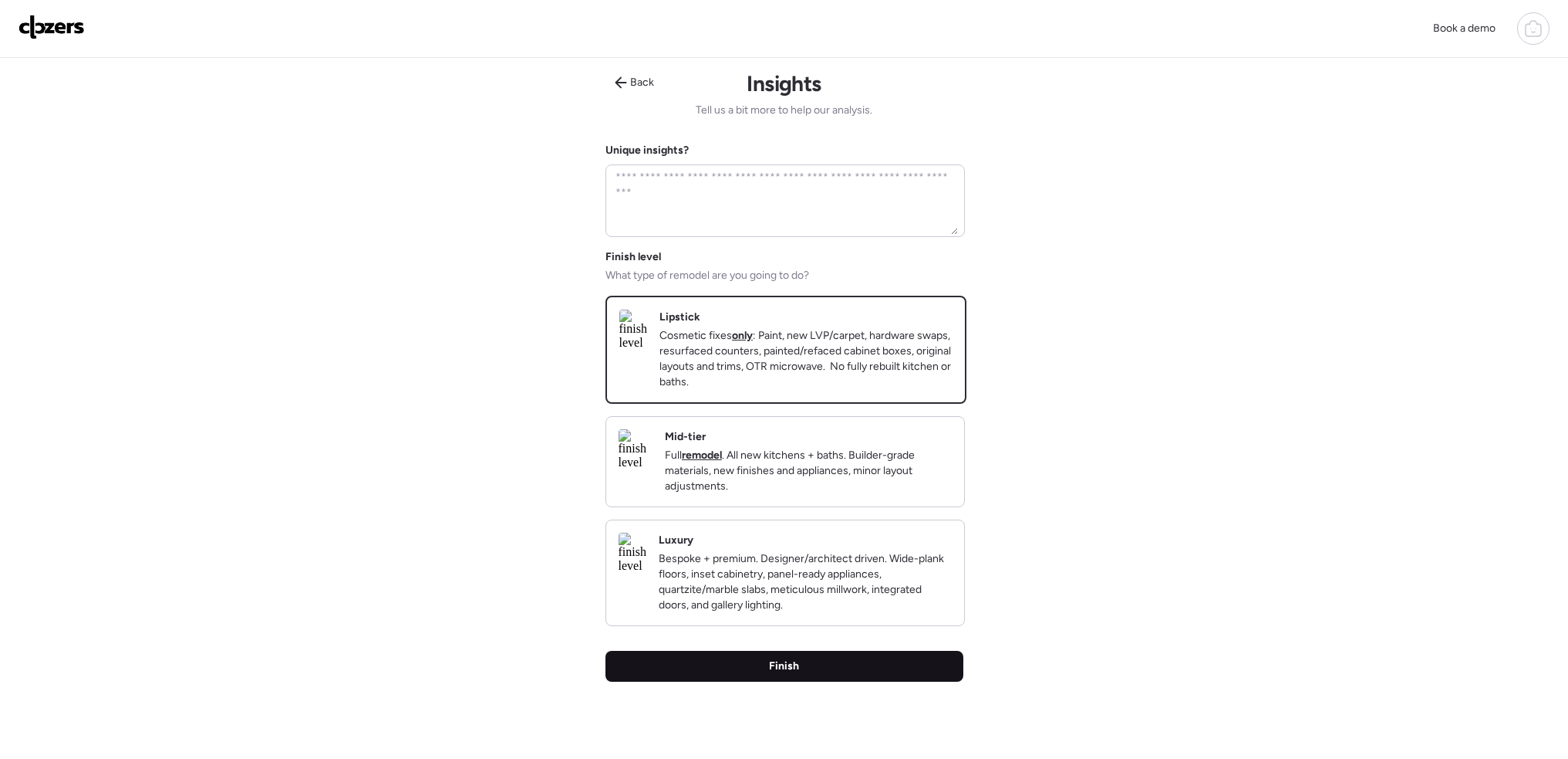
click at [824, 682] on div "Finish" at bounding box center [784, 666] width 358 height 31
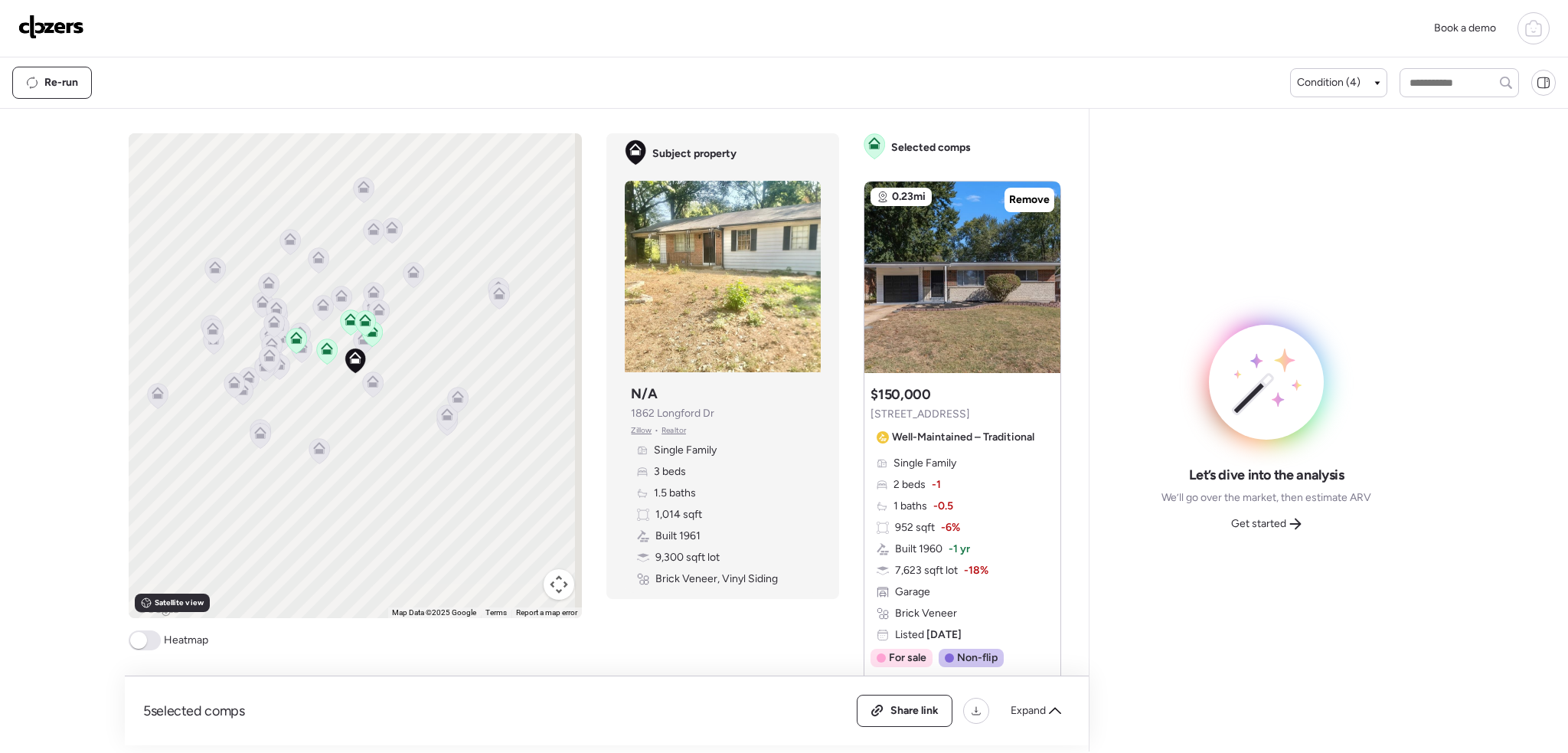
click at [141, 639] on span at bounding box center [138, 640] width 17 height 17
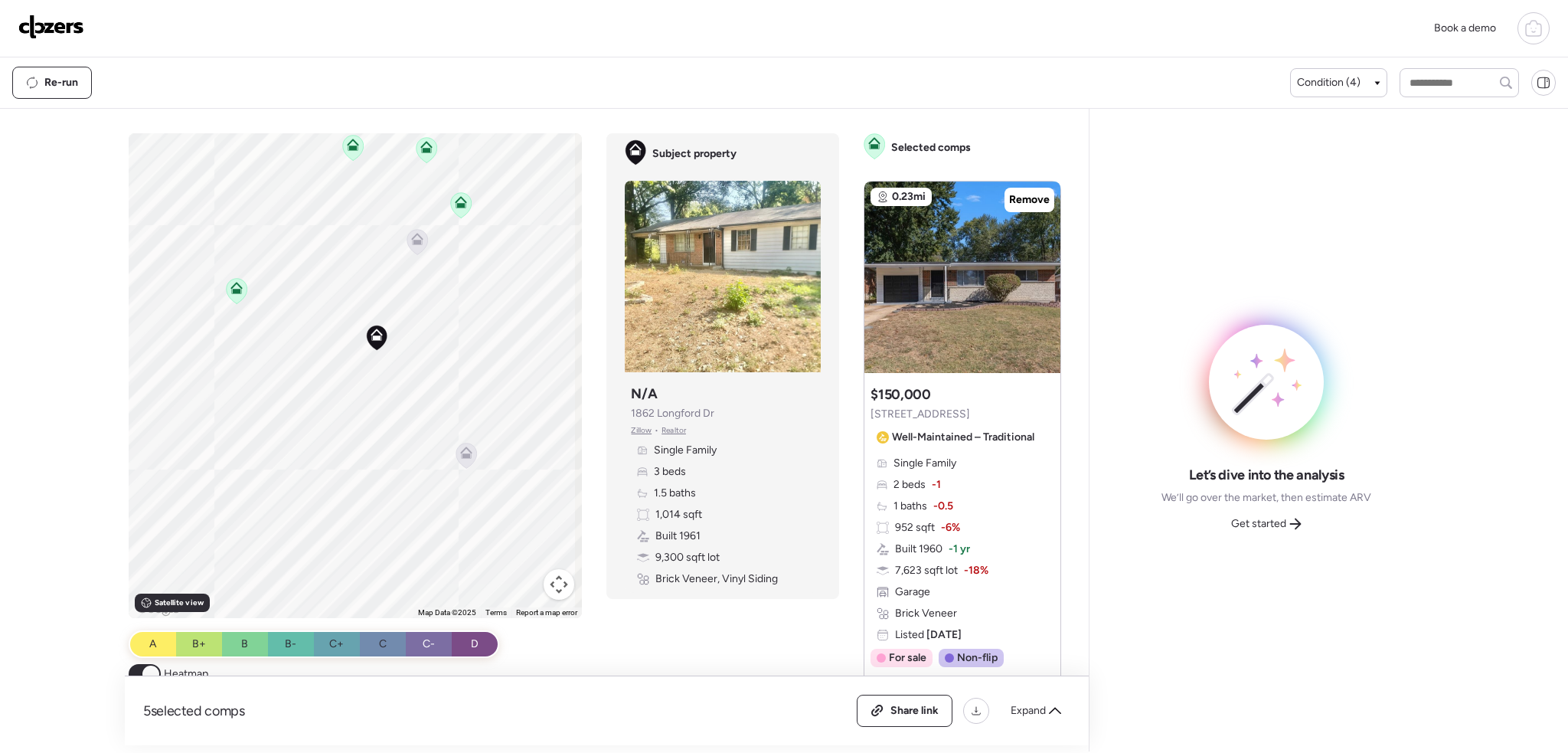
drag, startPoint x: 336, startPoint y: 391, endPoint x: 336, endPoint y: 460, distance: 69.0
click at [334, 455] on div "To activate drag with keyboard, press Alt + Enter. Once in keyboard drag state,…" at bounding box center [355, 375] width 454 height 484
drag, startPoint x: 297, startPoint y: 387, endPoint x: 297, endPoint y: 436, distance: 49.0
click at [297, 436] on div "To activate drag with keyboard, press Alt + Enter. Once in keyboard drag state,…" at bounding box center [355, 375] width 454 height 484
click at [1270, 516] on span "Get started" at bounding box center [1258, 523] width 55 height 16
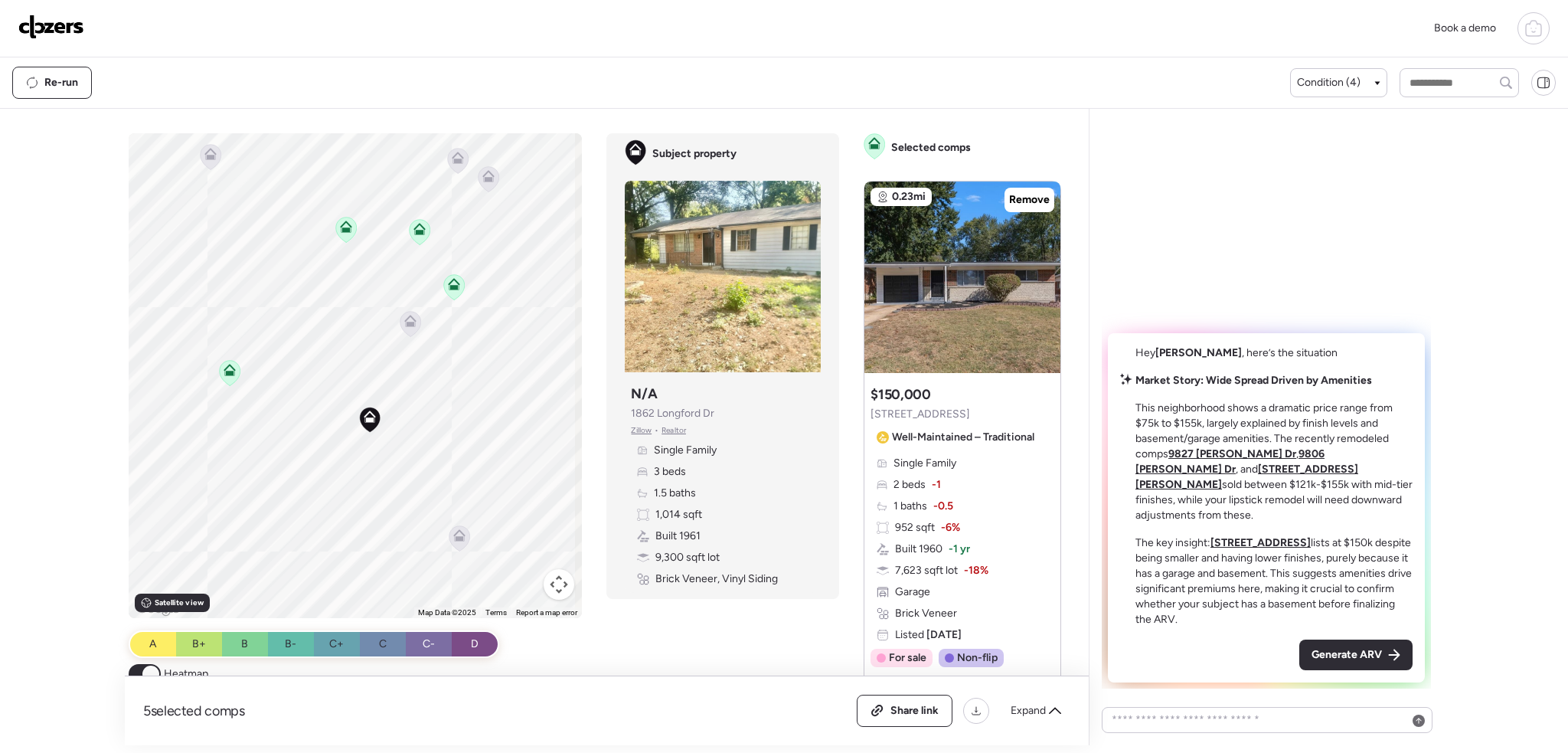
drag, startPoint x: 1357, startPoint y: 658, endPoint x: 1289, endPoint y: 670, distance: 69.1
click at [1355, 658] on span "Generate ARV" at bounding box center [1346, 655] width 70 height 16
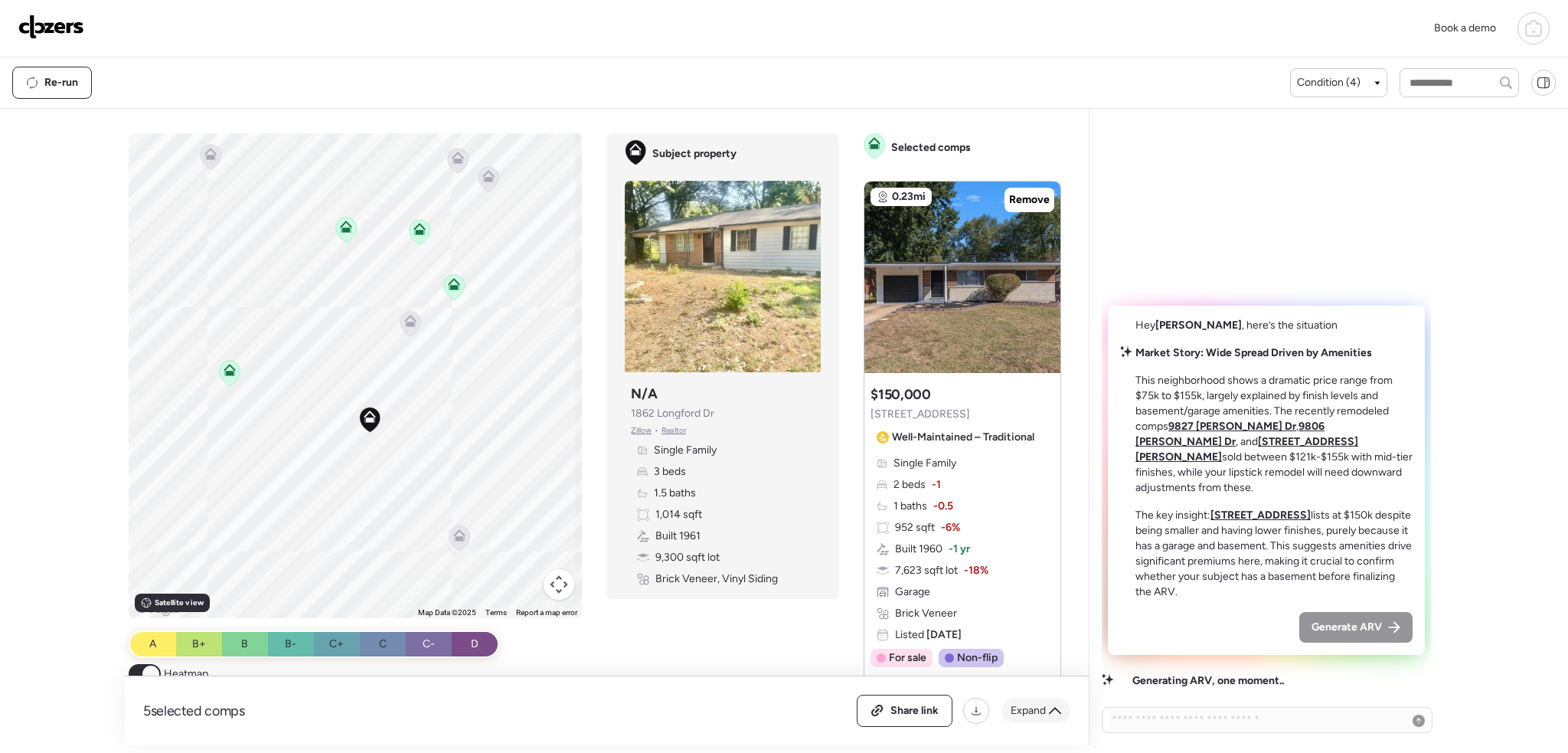
click at [1051, 715] on icon at bounding box center [1055, 710] width 12 height 12
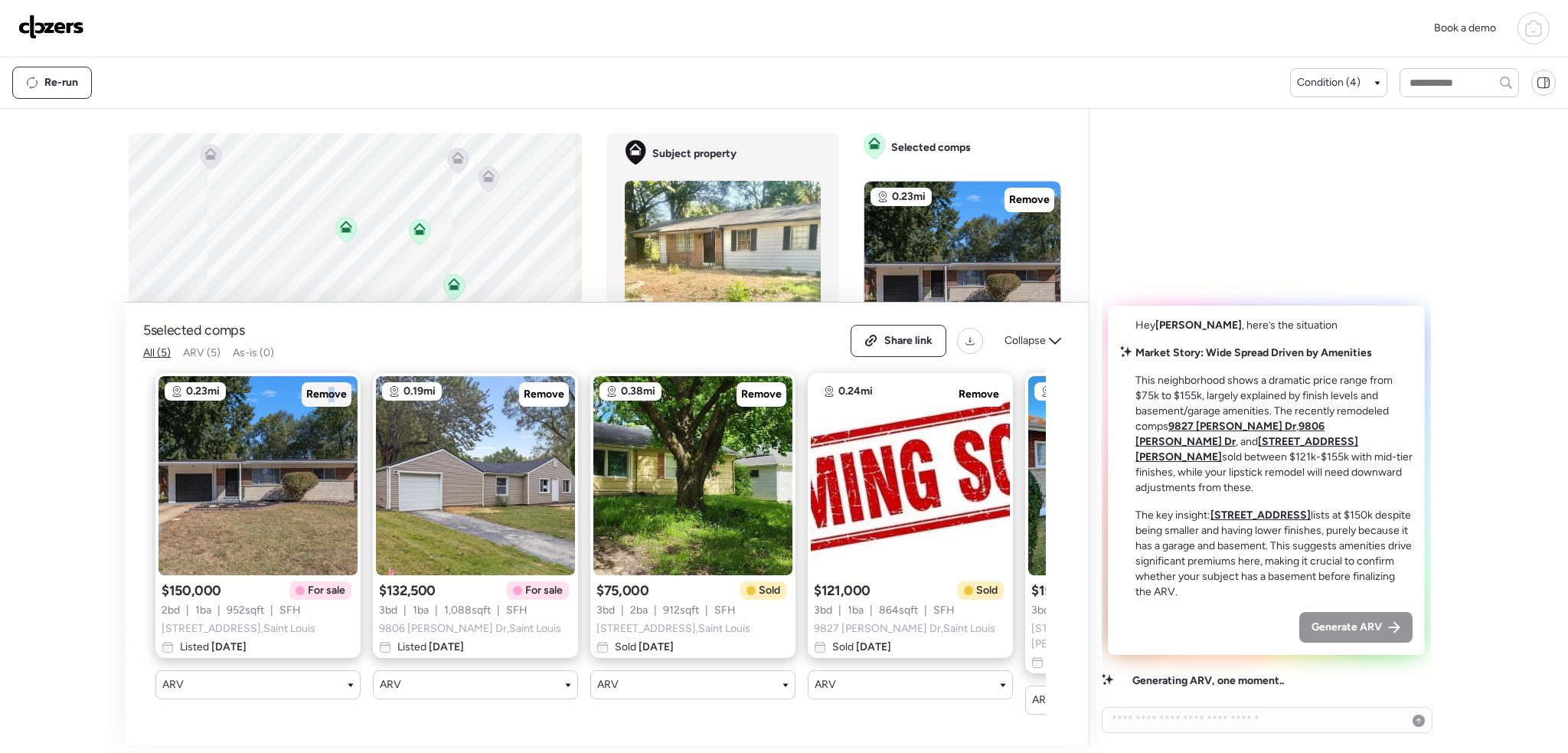
click at [331, 402] on span "Remove" at bounding box center [326, 394] width 41 height 16
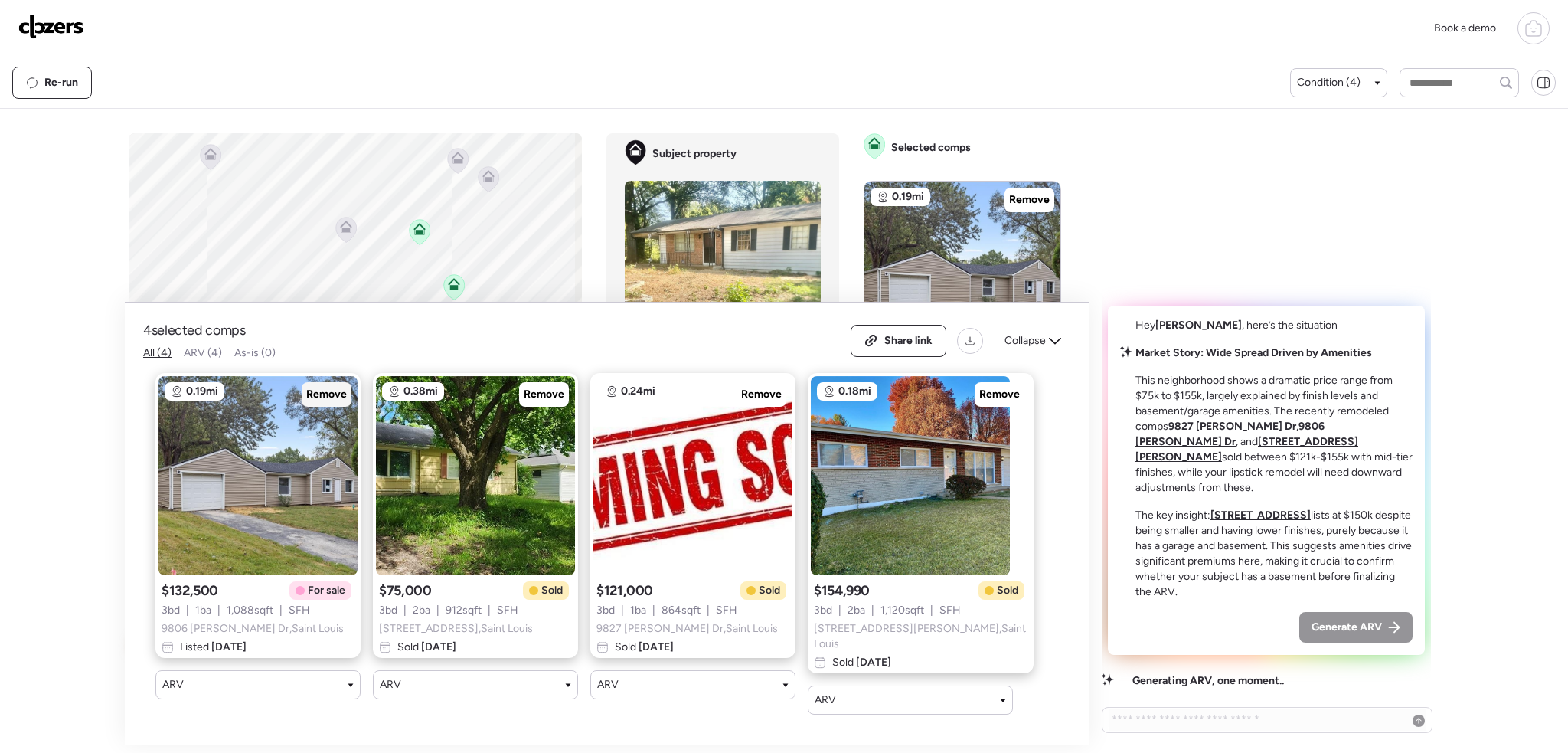
click at [317, 402] on span "Remove" at bounding box center [326, 394] width 41 height 16
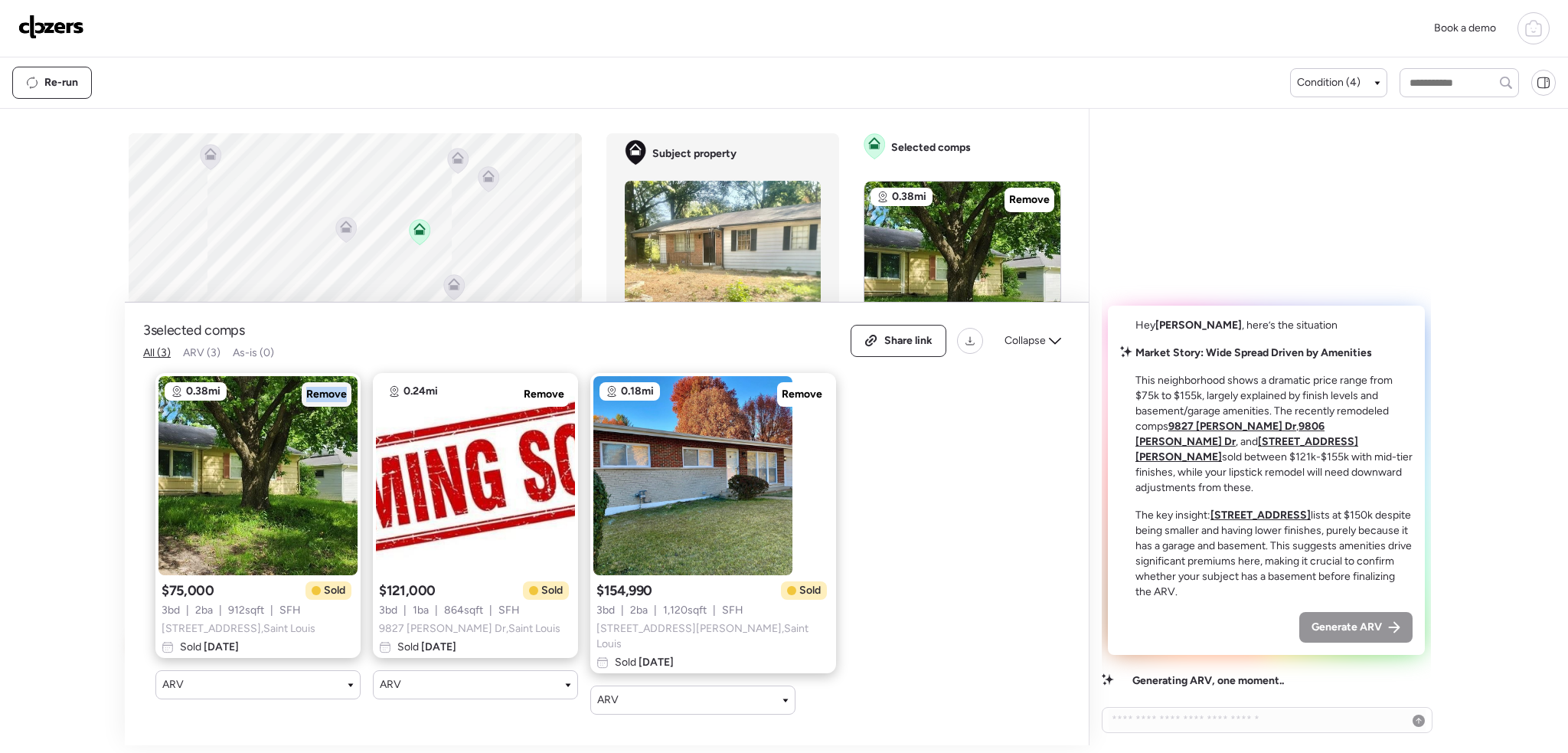
click at [317, 402] on span "Remove" at bounding box center [326, 394] width 41 height 16
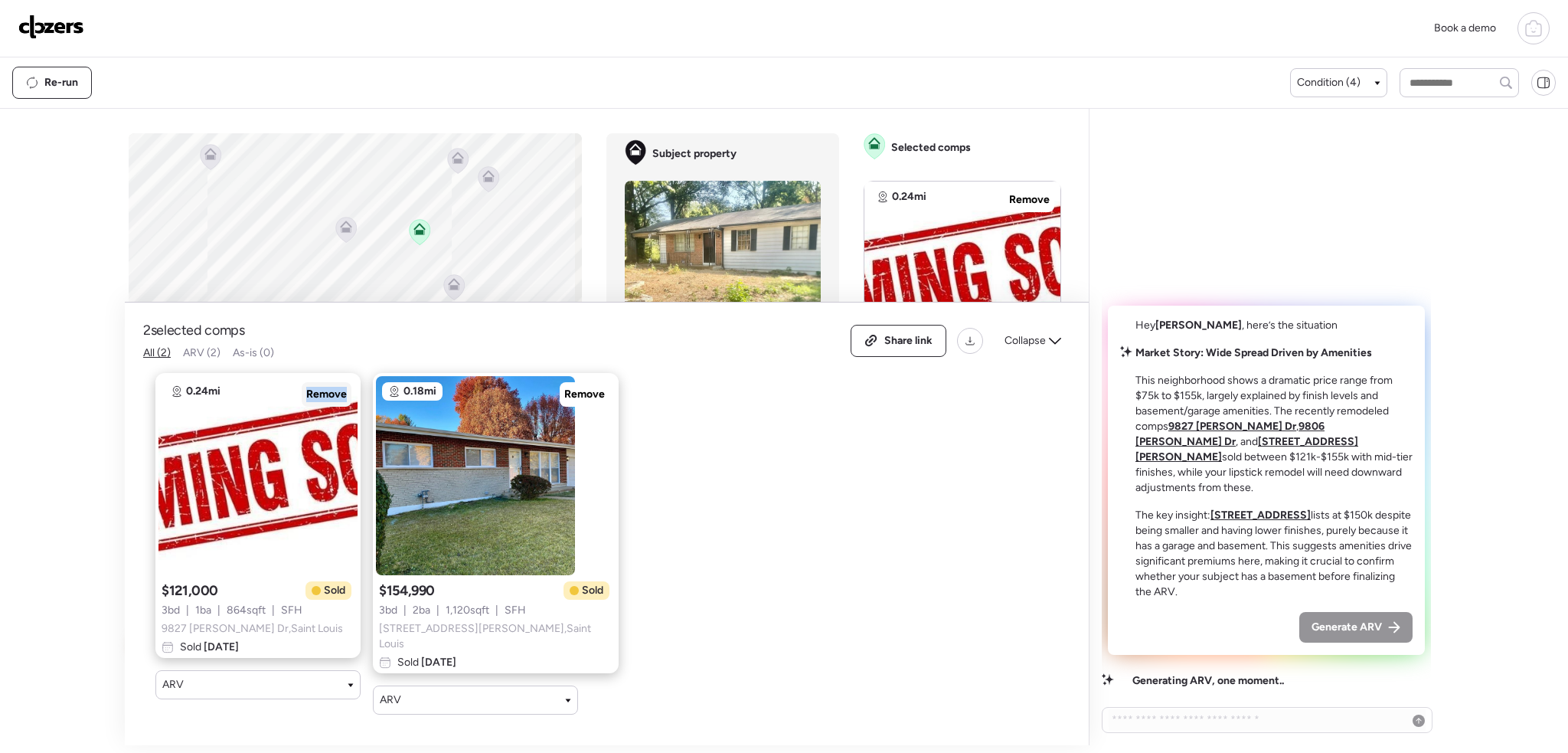
click at [317, 402] on span "Remove" at bounding box center [326, 394] width 41 height 16
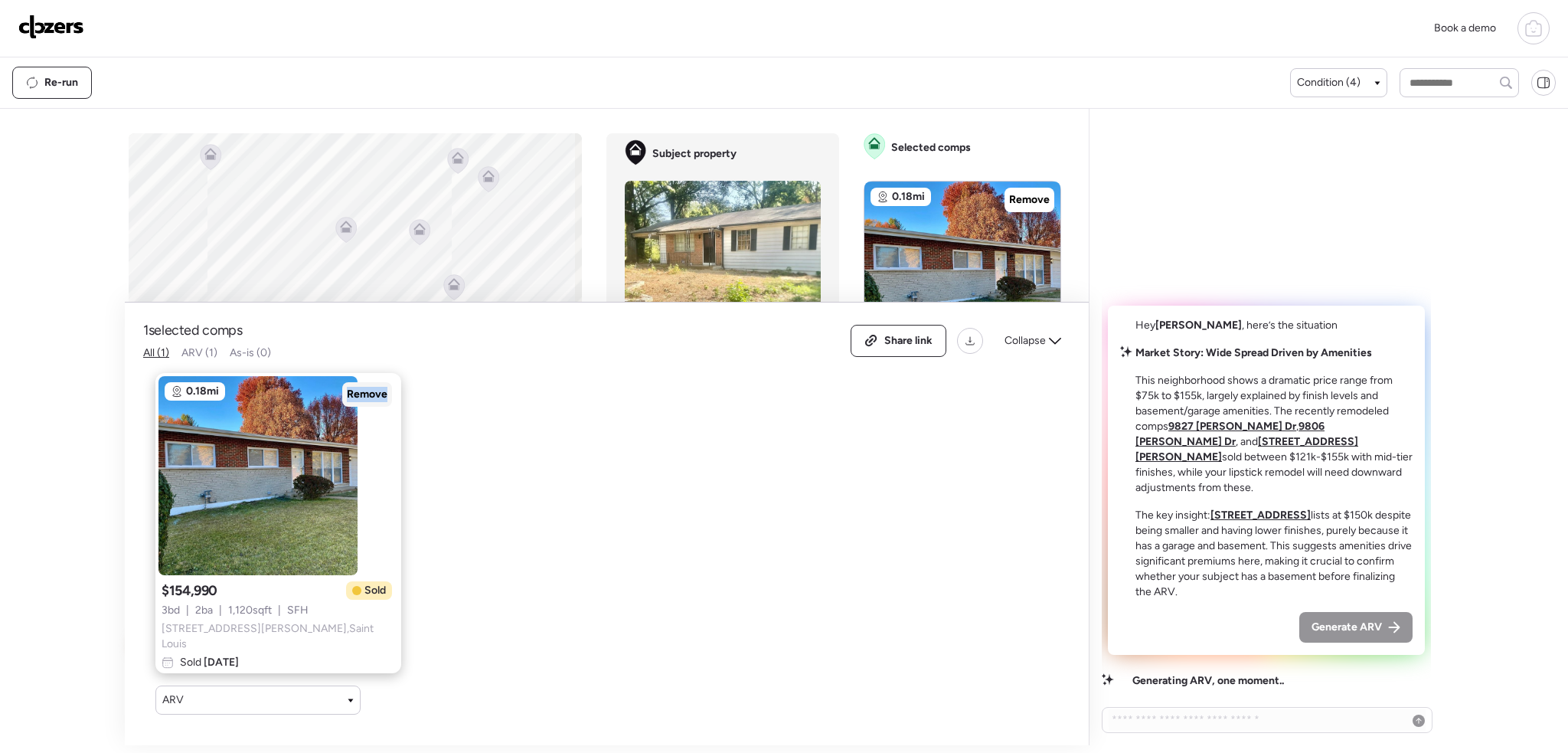
click at [347, 402] on span "Remove" at bounding box center [367, 394] width 41 height 16
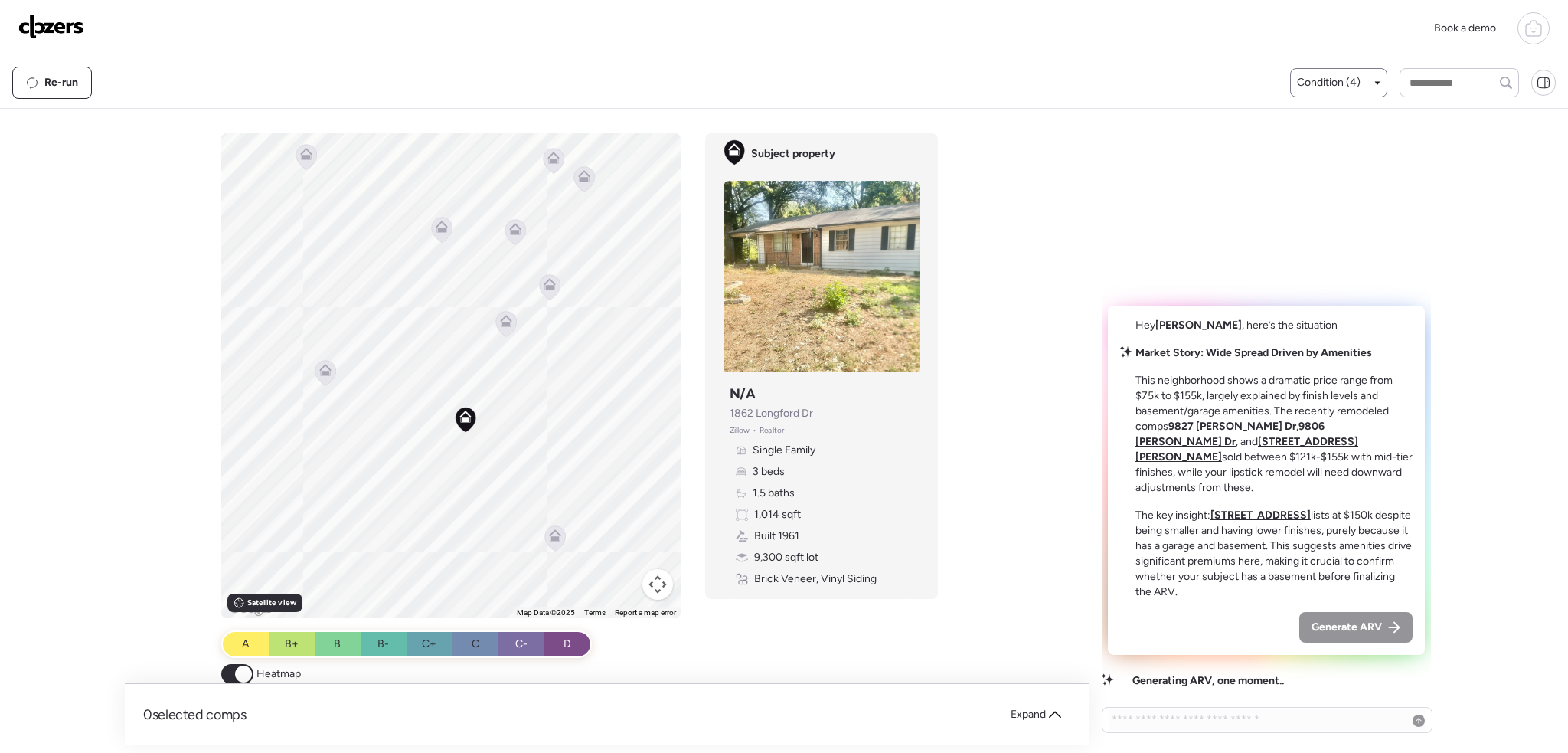
click at [1355, 78] on div "Condition (4)" at bounding box center [1338, 83] width 83 height 16
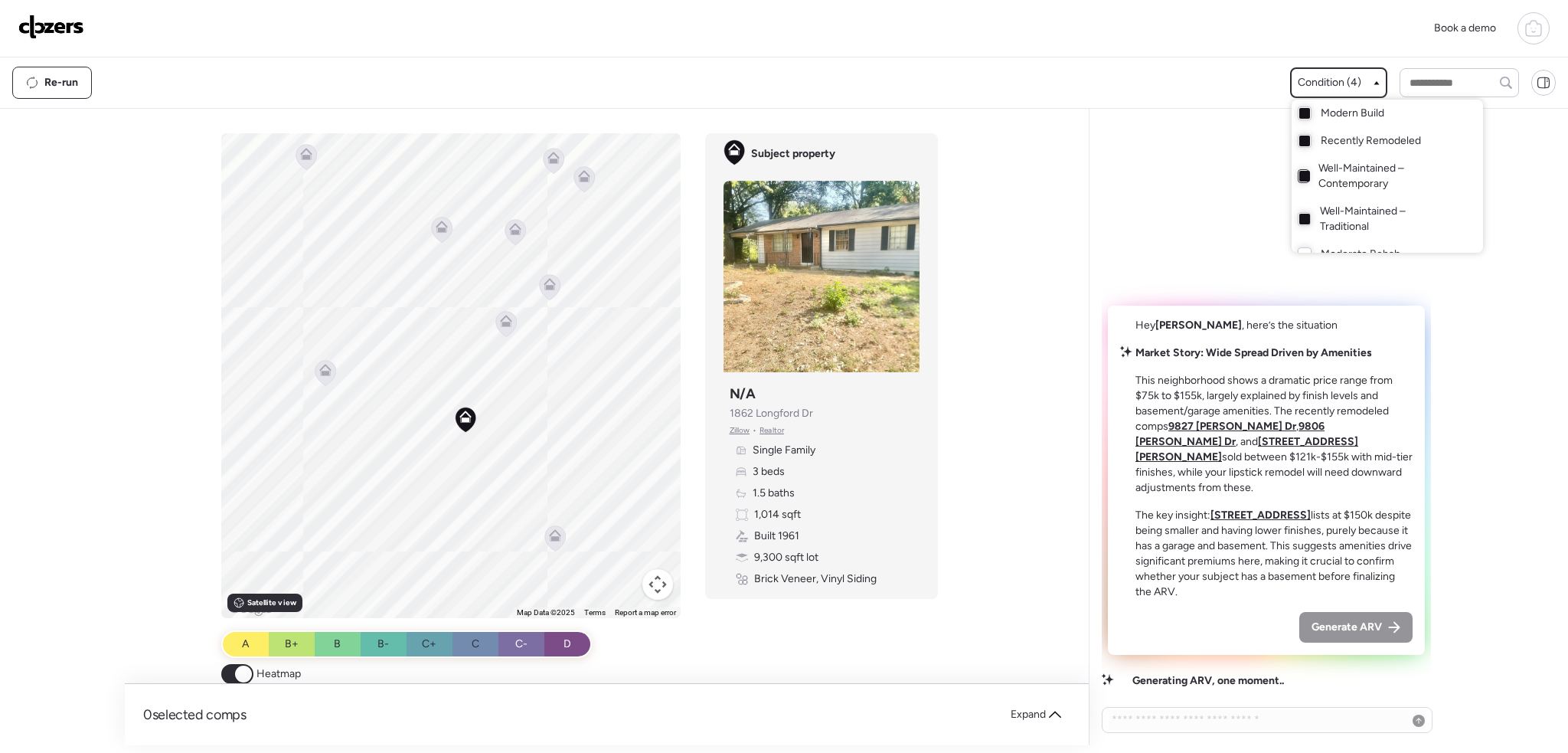
click at [1302, 182] on div at bounding box center [1303, 176] width 12 height 14
click at [1306, 219] on div "Well-Maintained – Traditional" at bounding box center [1388, 219] width 192 height 43
click at [1299, 112] on div at bounding box center [1304, 113] width 11 height 11
click at [543, 286] on div at bounding box center [784, 333] width 1568 height 753
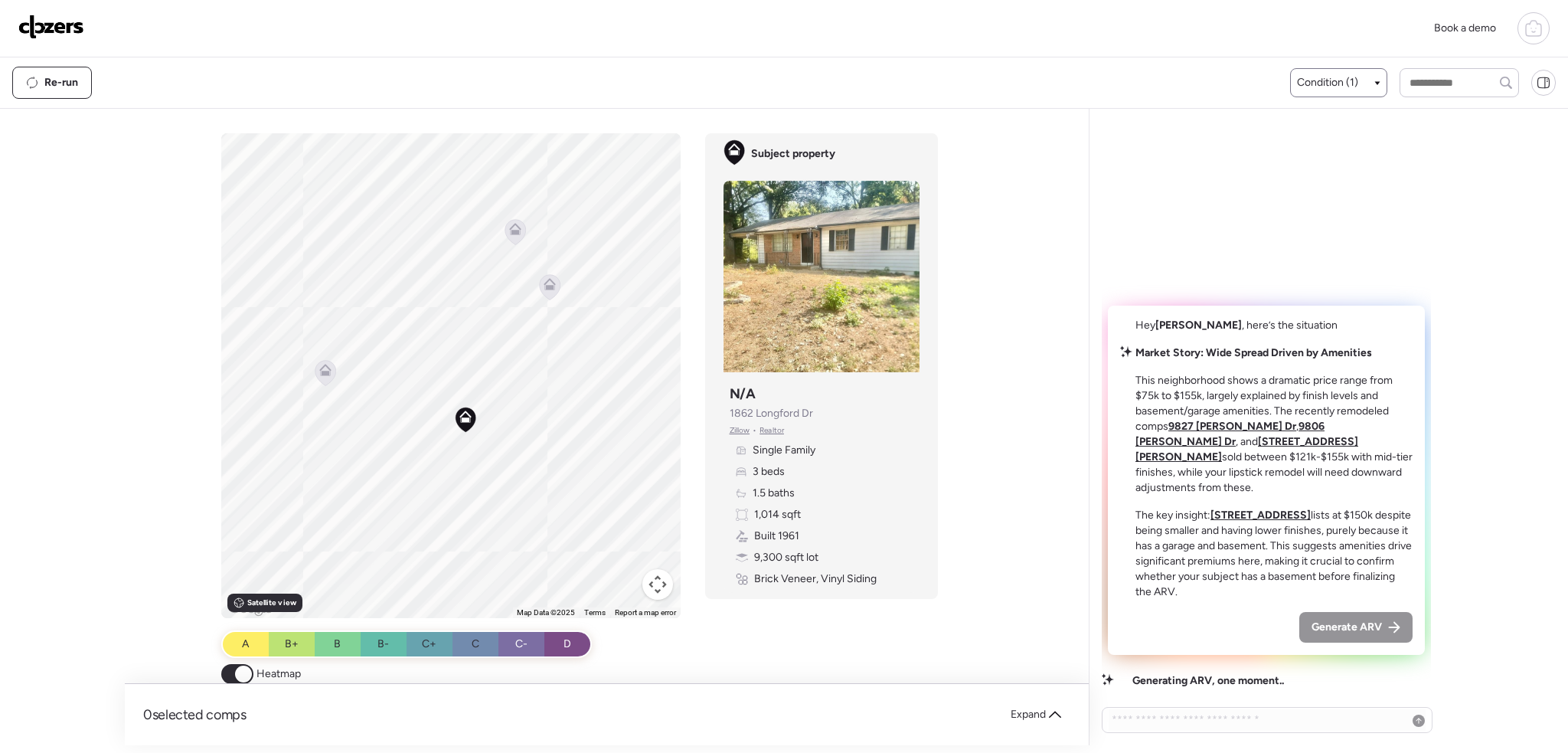
click at [545, 287] on icon at bounding box center [550, 288] width 10 height 5
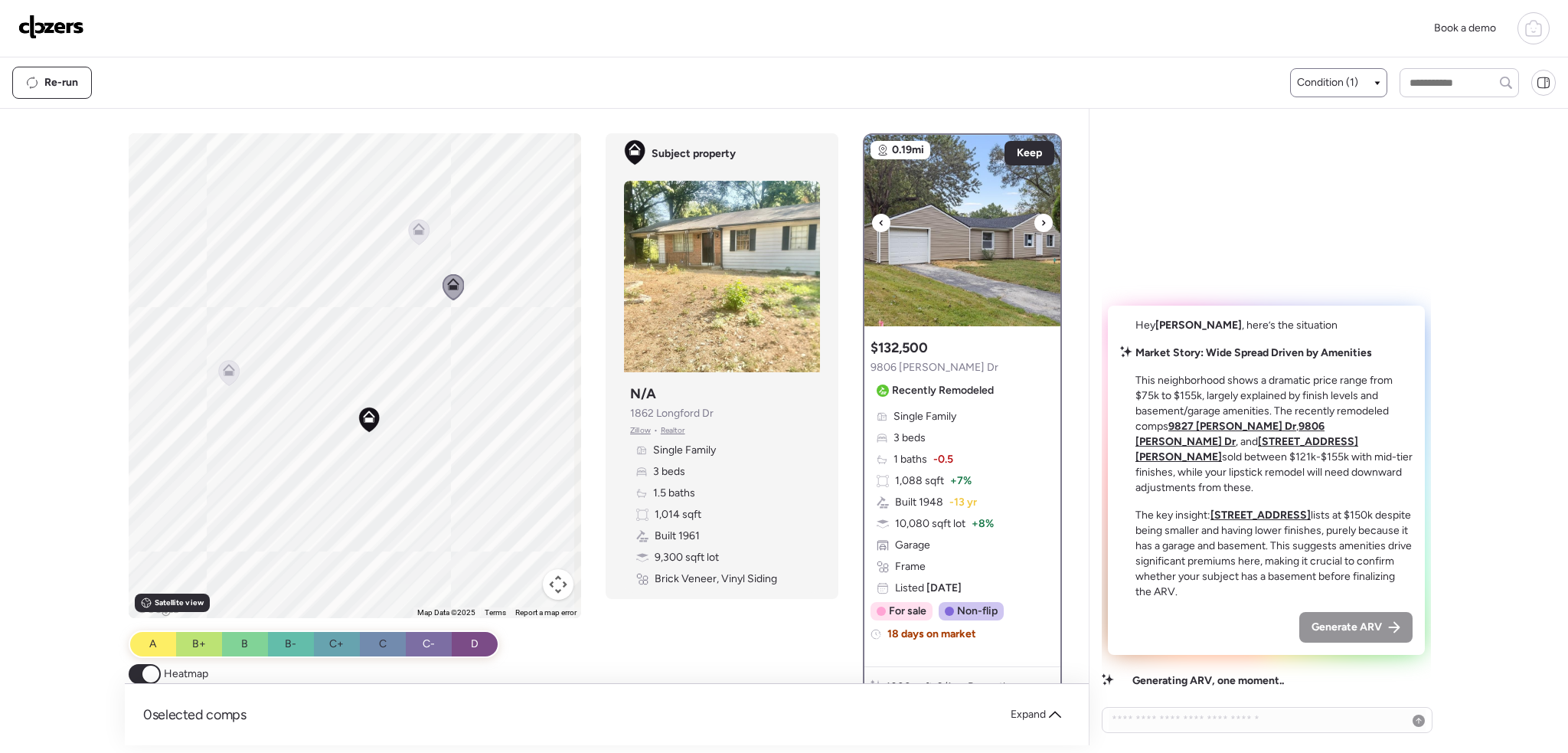
click at [1041, 226] on icon at bounding box center [1043, 222] width 6 height 18
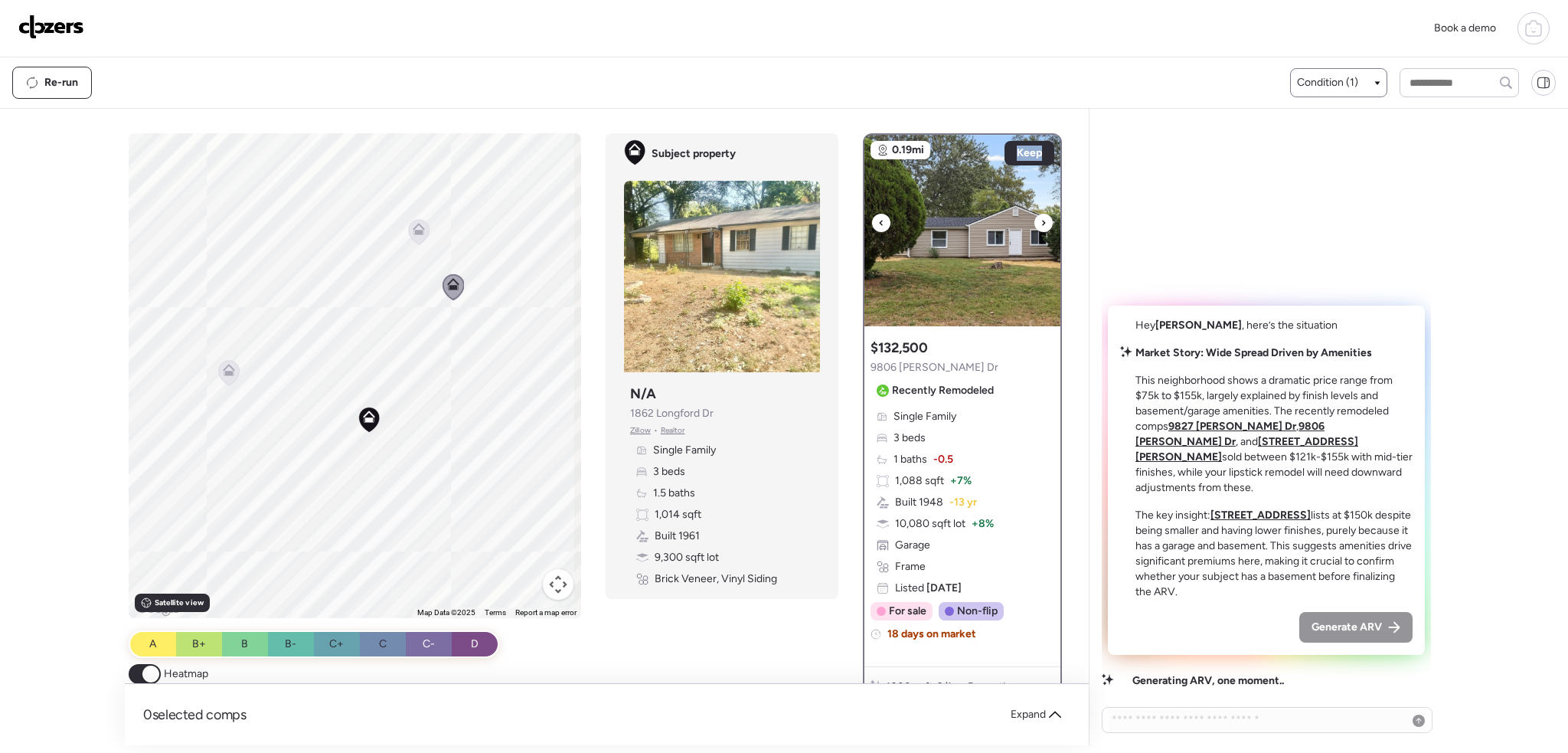
click at [1041, 226] on icon at bounding box center [1043, 222] width 6 height 18
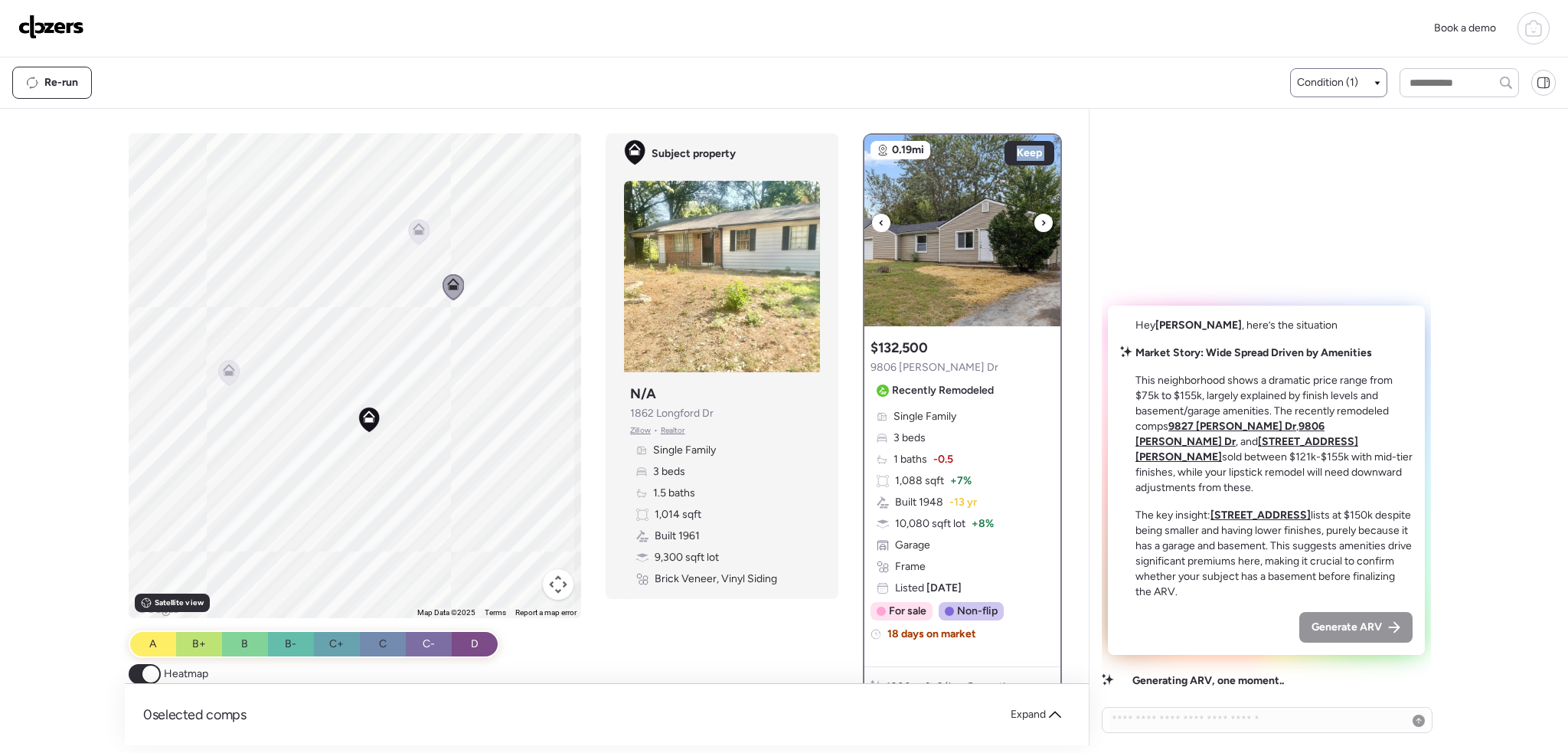
click at [1041, 226] on icon at bounding box center [1043, 222] width 6 height 18
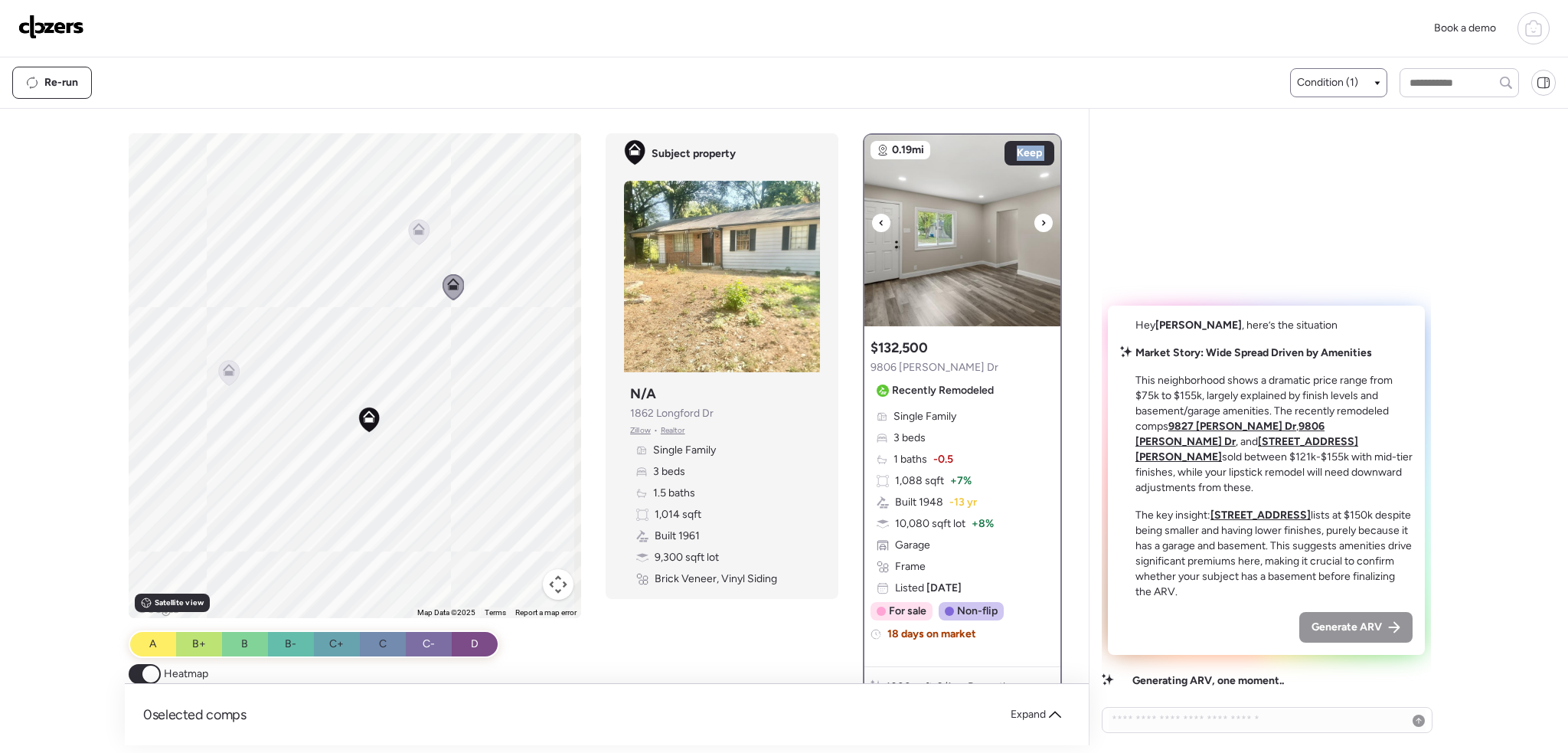
click at [1041, 226] on icon at bounding box center [1043, 222] width 6 height 18
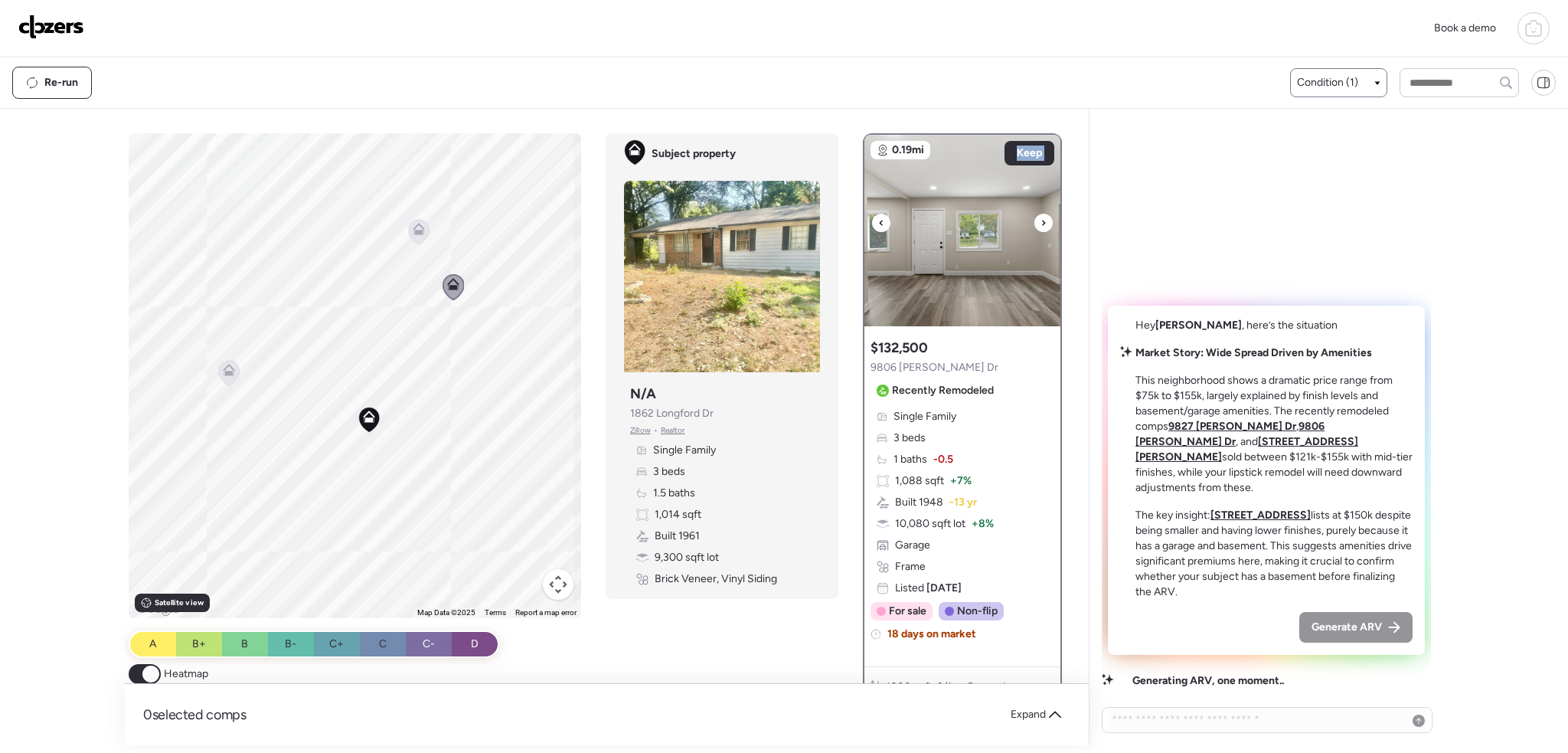
click at [1041, 226] on icon at bounding box center [1043, 222] width 6 height 18
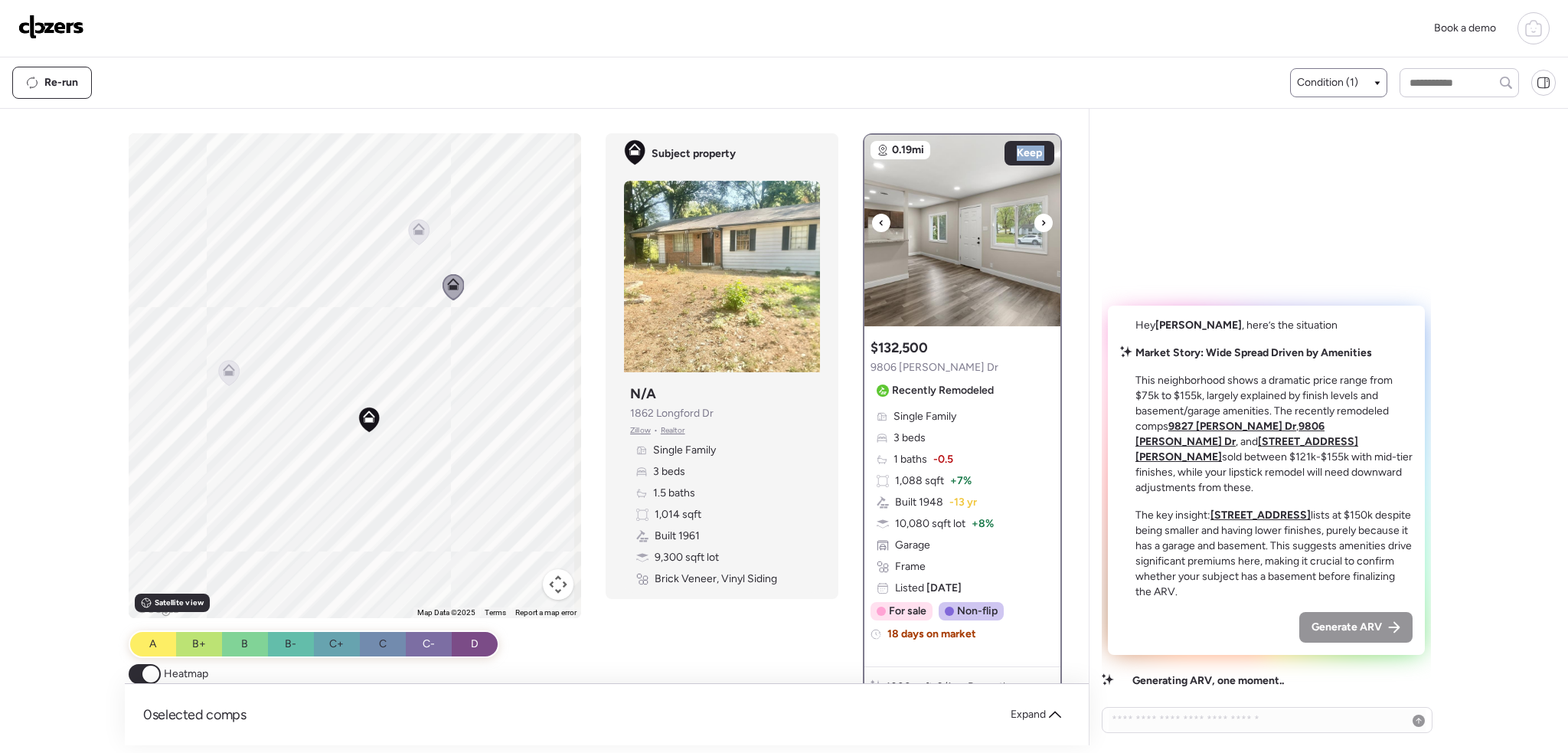
click at [1041, 226] on icon at bounding box center [1043, 222] width 6 height 18
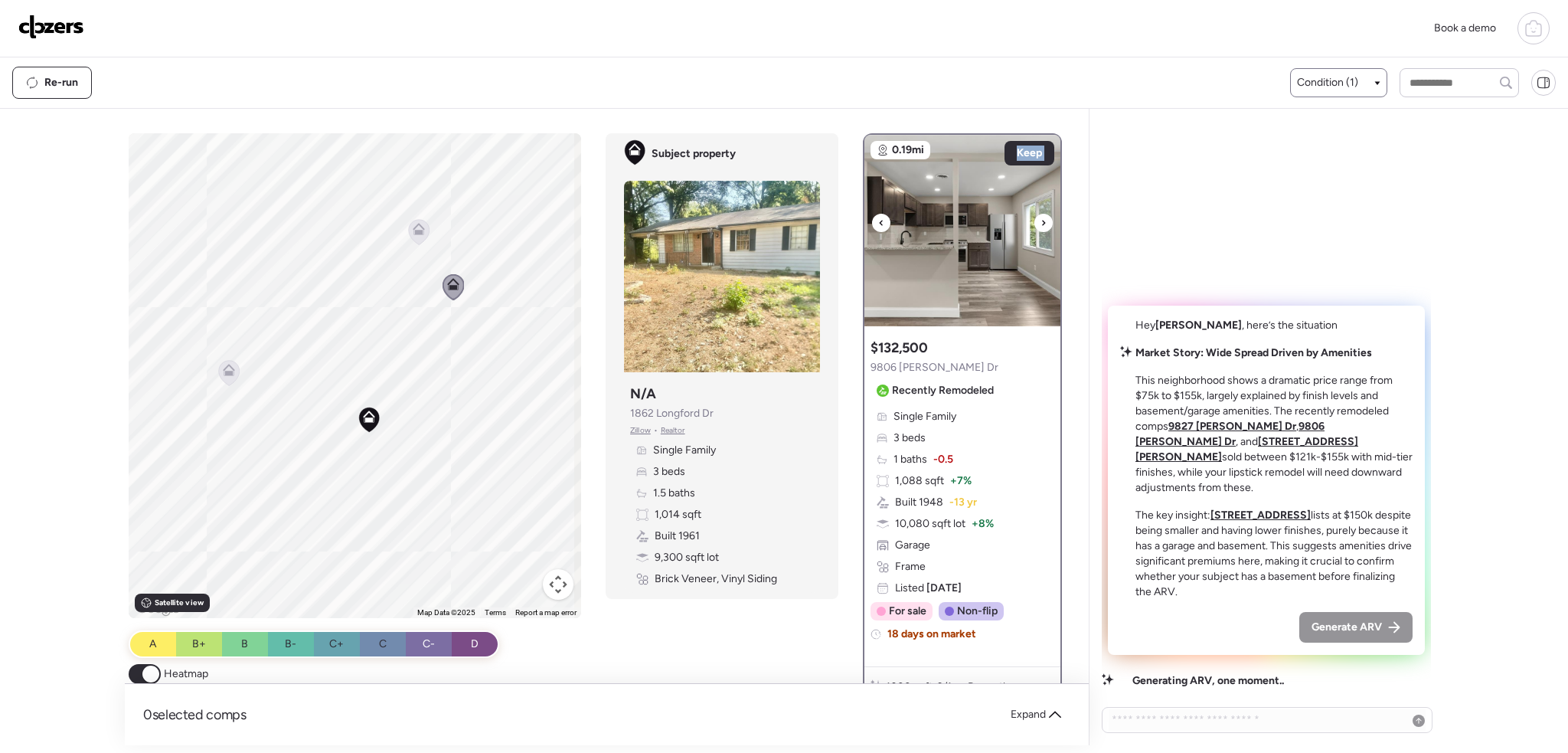
click at [1041, 226] on icon at bounding box center [1043, 222] width 6 height 18
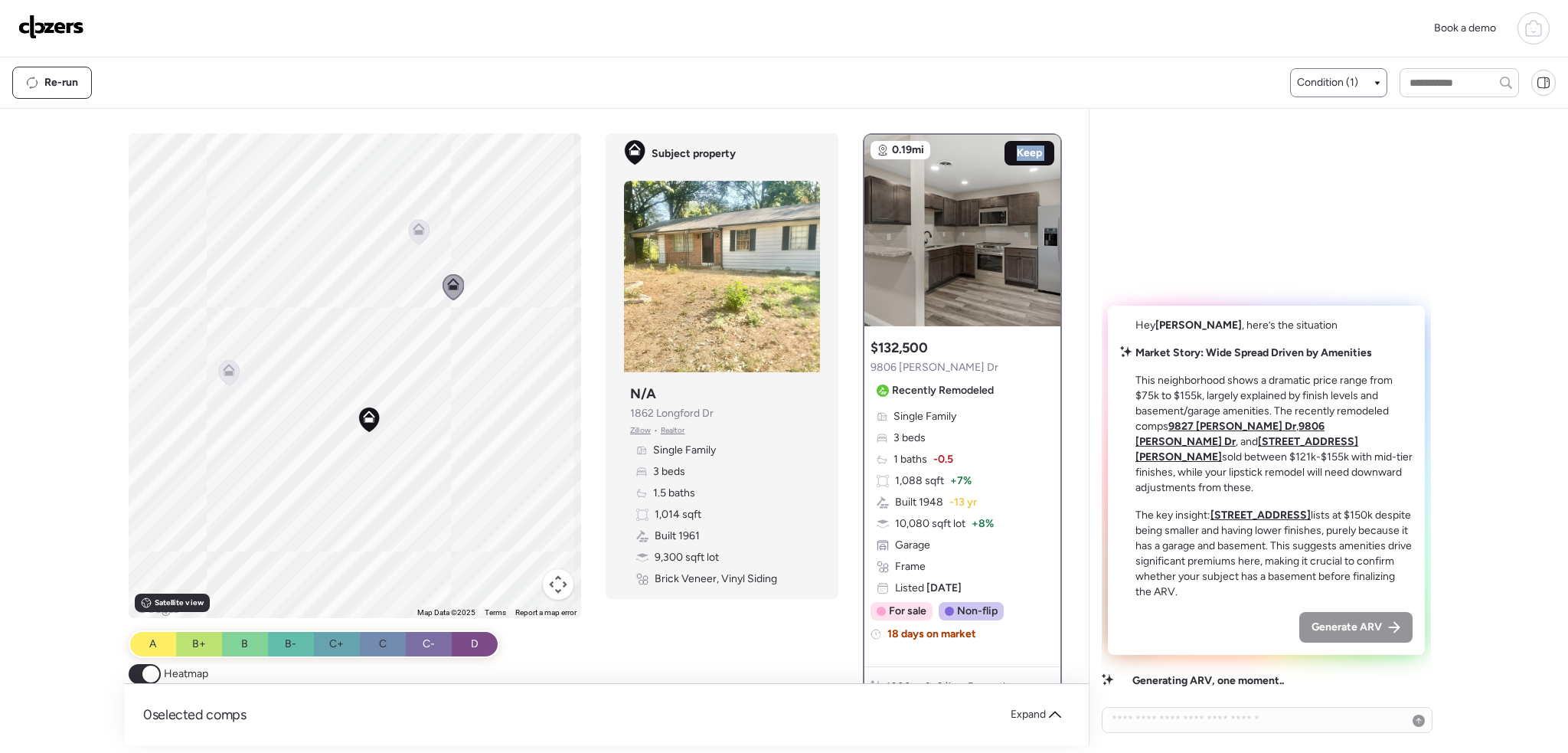
click at [1033, 149] on span "Keep" at bounding box center [1029, 153] width 26 height 16
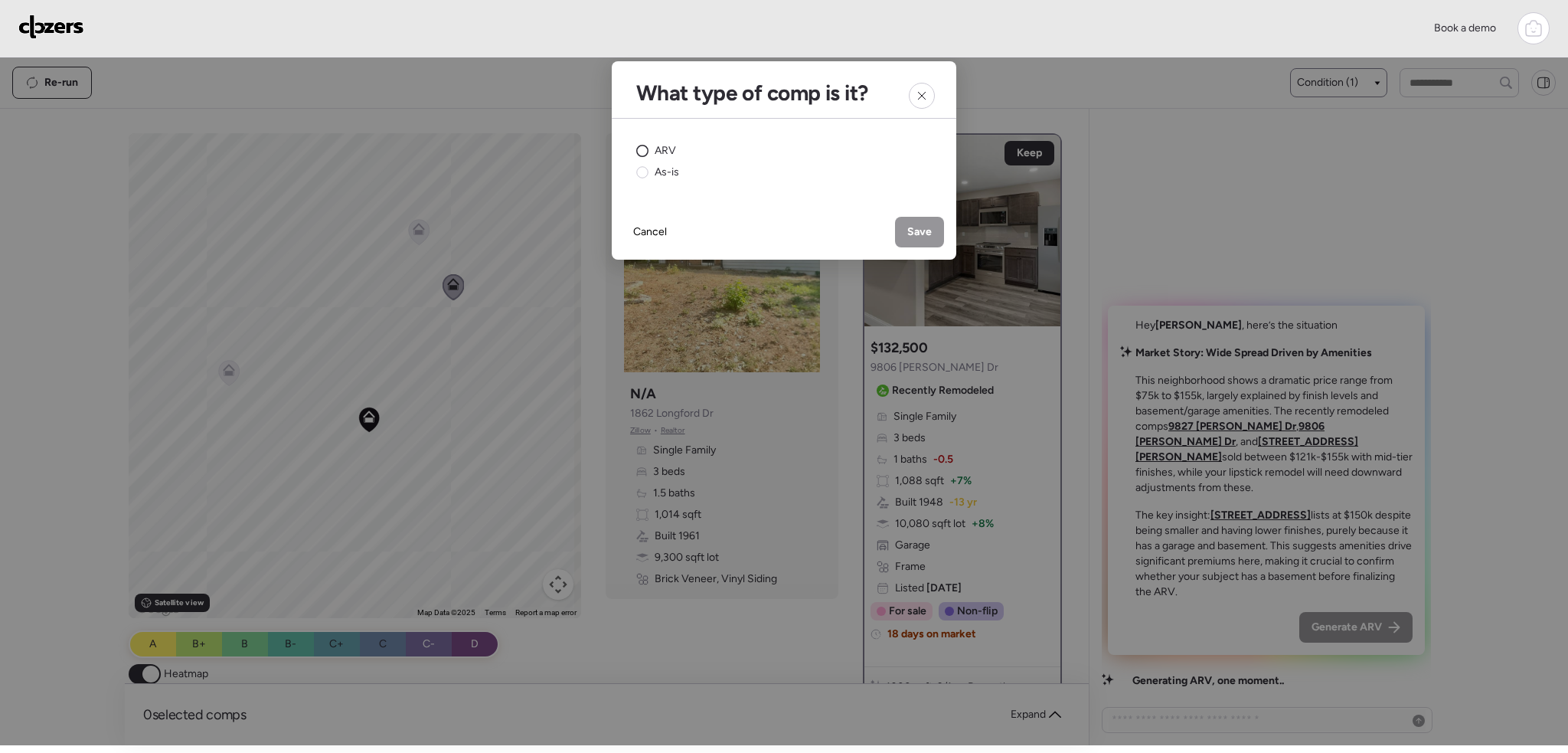
drag, startPoint x: 662, startPoint y: 145, endPoint x: 782, endPoint y: 194, distance: 129.6
click at [662, 146] on span "ARV" at bounding box center [665, 150] width 21 height 16
drag, startPoint x: 913, startPoint y: 228, endPoint x: 765, endPoint y: 246, distance: 149.1
click at [912, 228] on span "Save" at bounding box center [920, 231] width 25 height 16
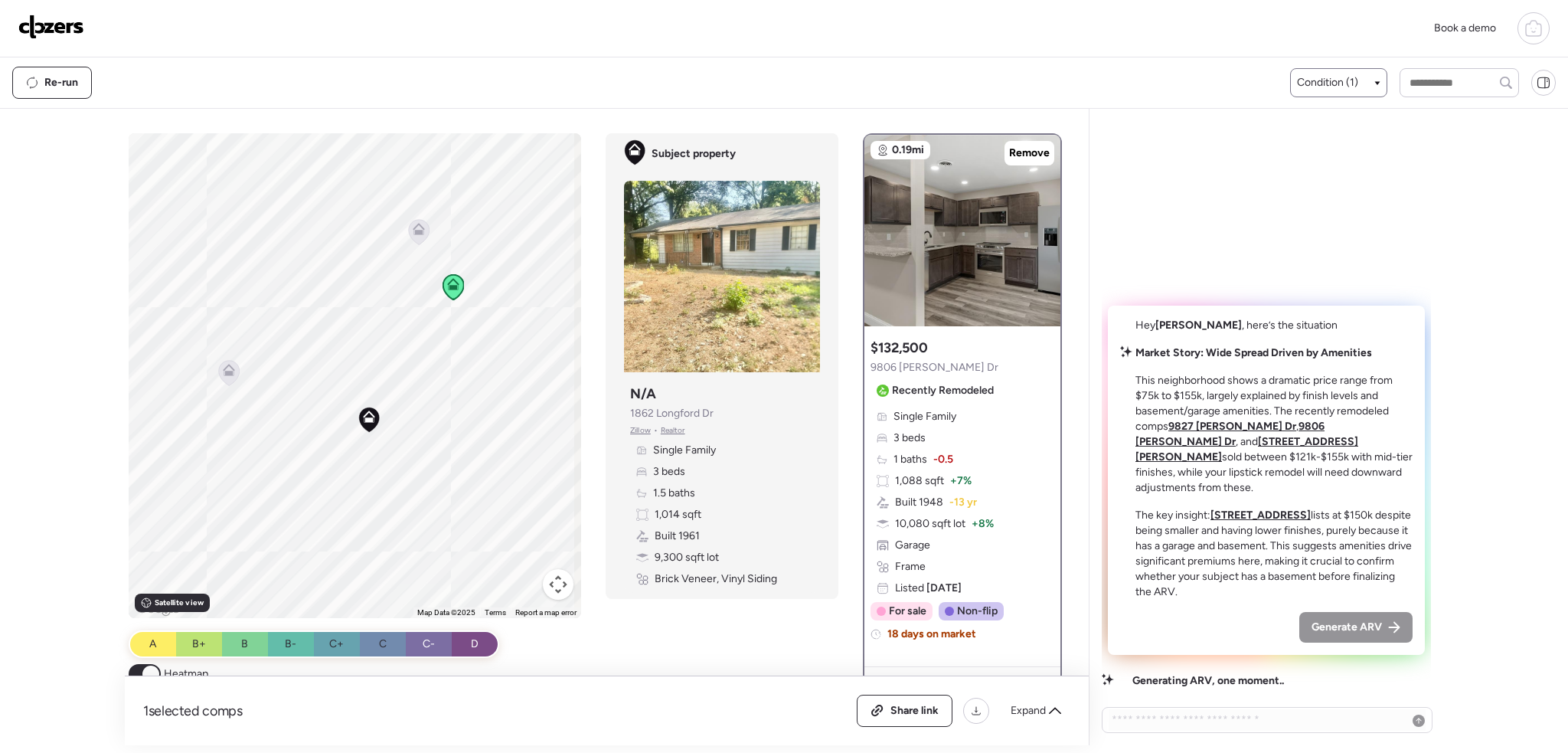
click at [417, 236] on icon at bounding box center [419, 231] width 21 height 26
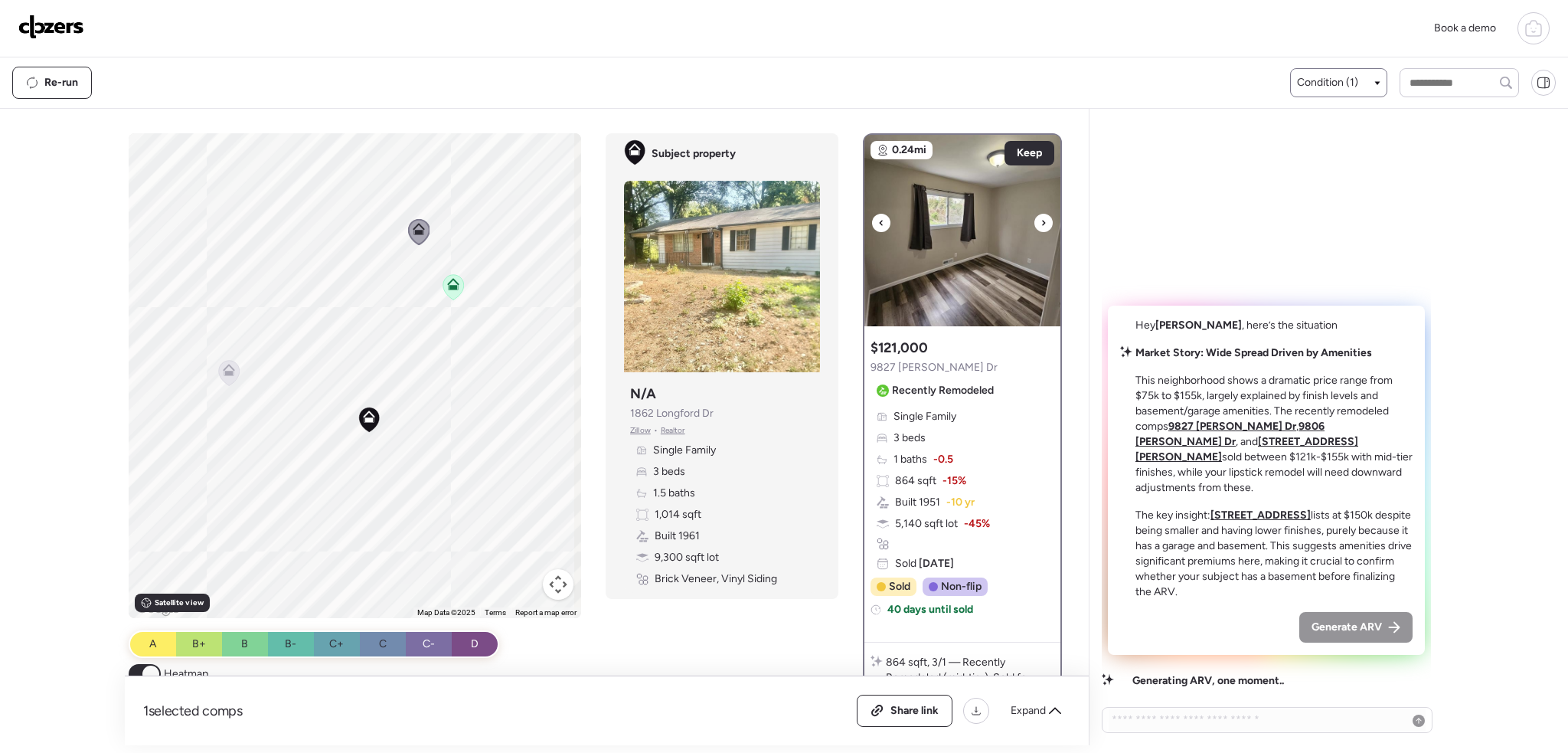
click at [1042, 223] on icon at bounding box center [1044, 222] width 3 height 5
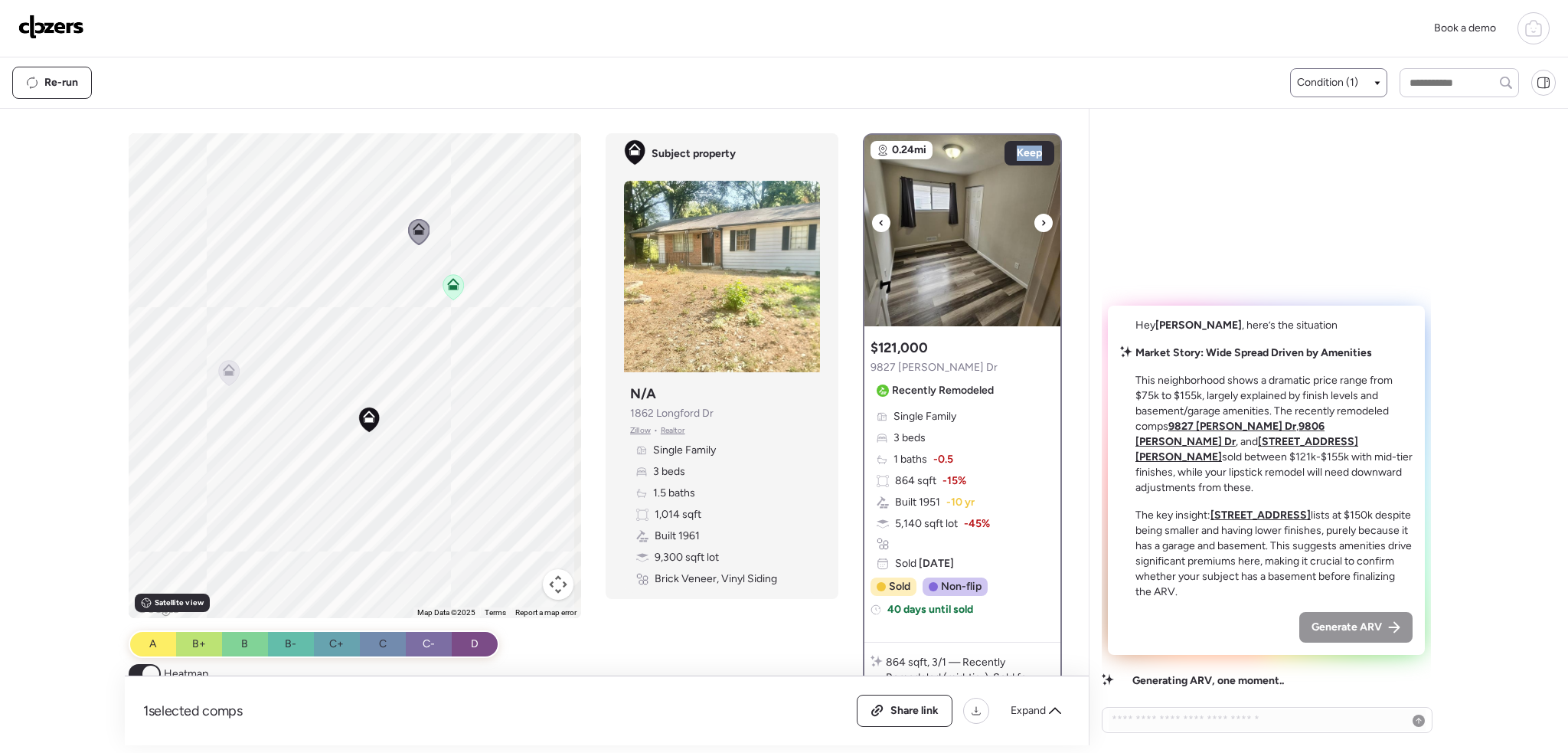
click at [1042, 223] on icon at bounding box center [1044, 222] width 3 height 5
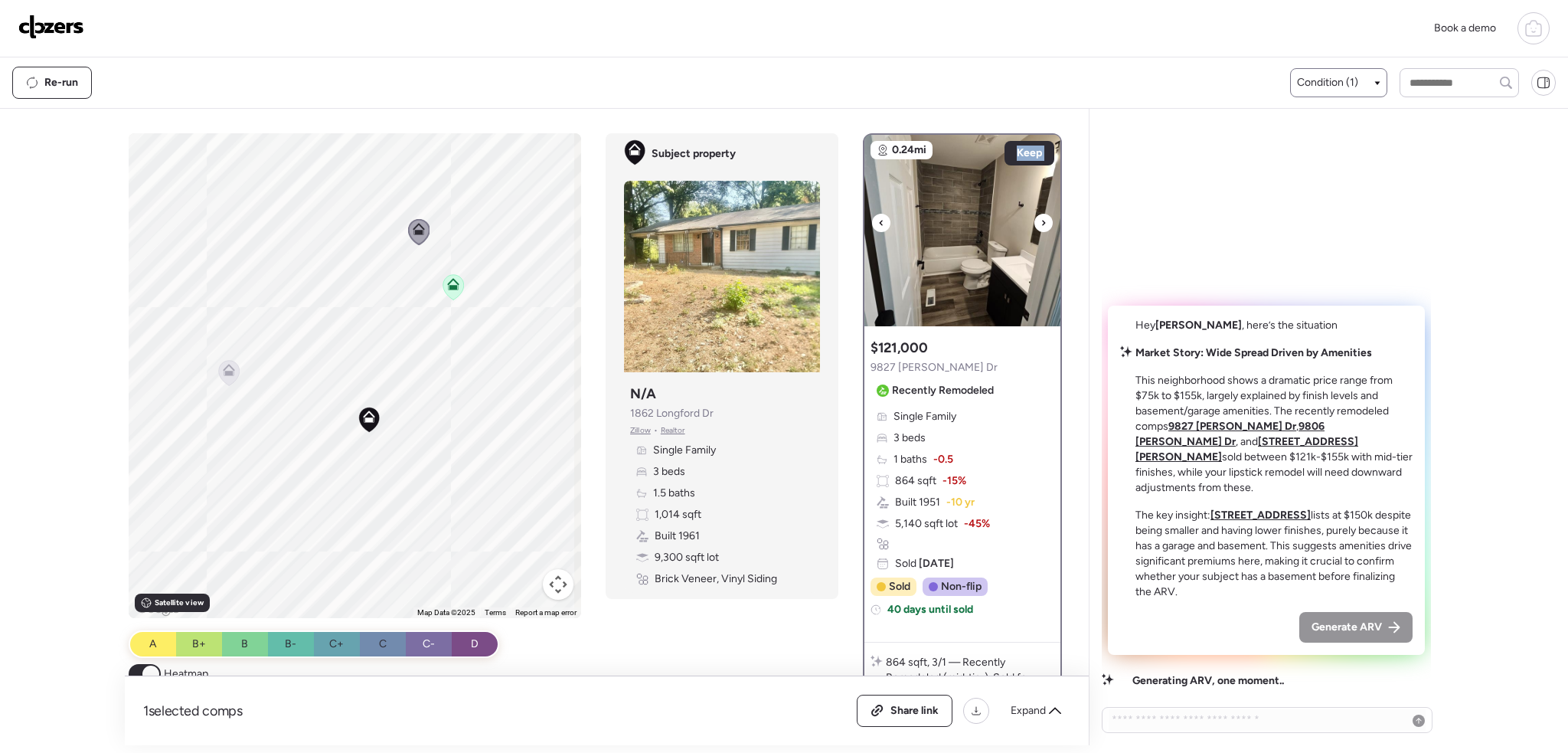
click at [1042, 223] on icon at bounding box center [1044, 222] width 3 height 5
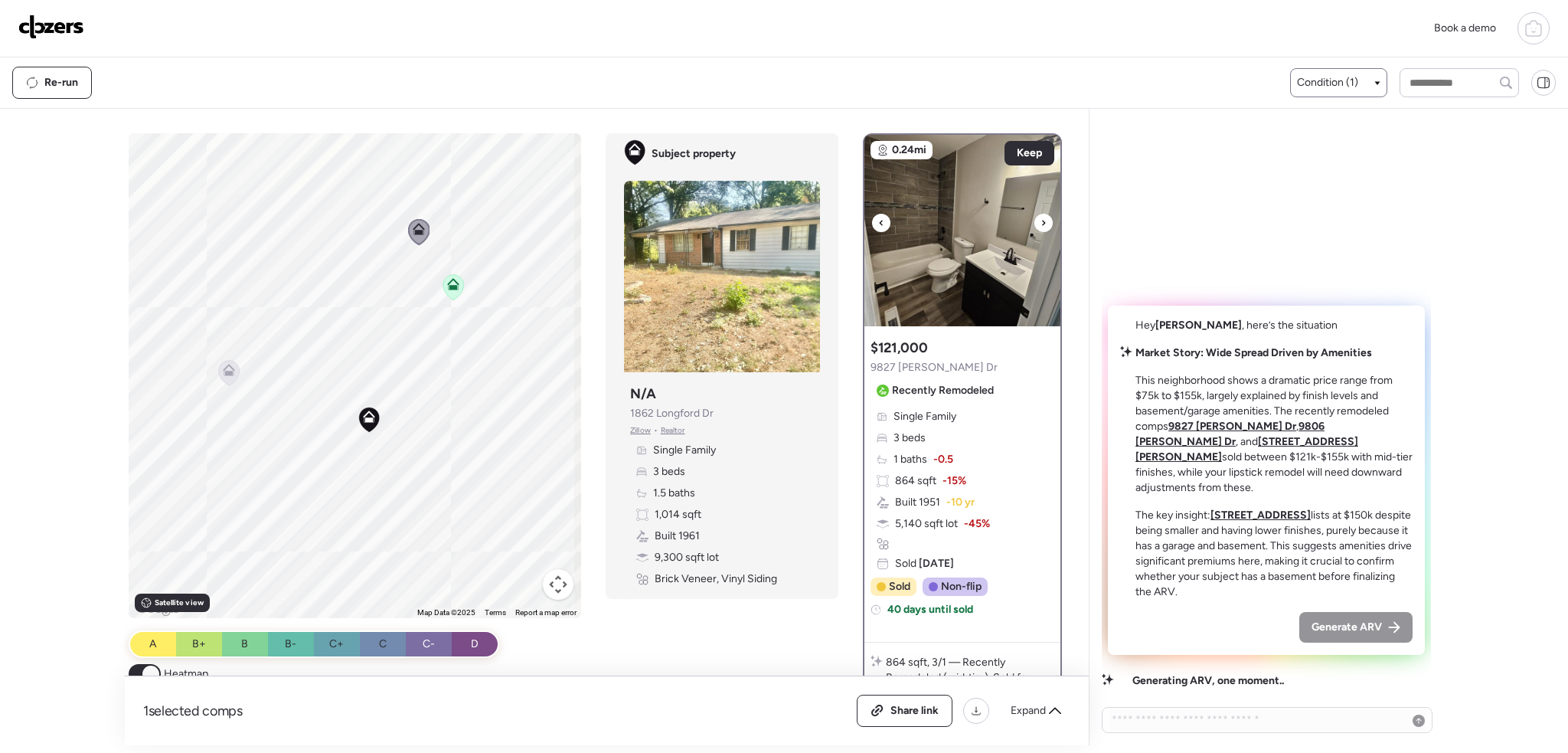
click at [1042, 223] on icon at bounding box center [1044, 222] width 3 height 5
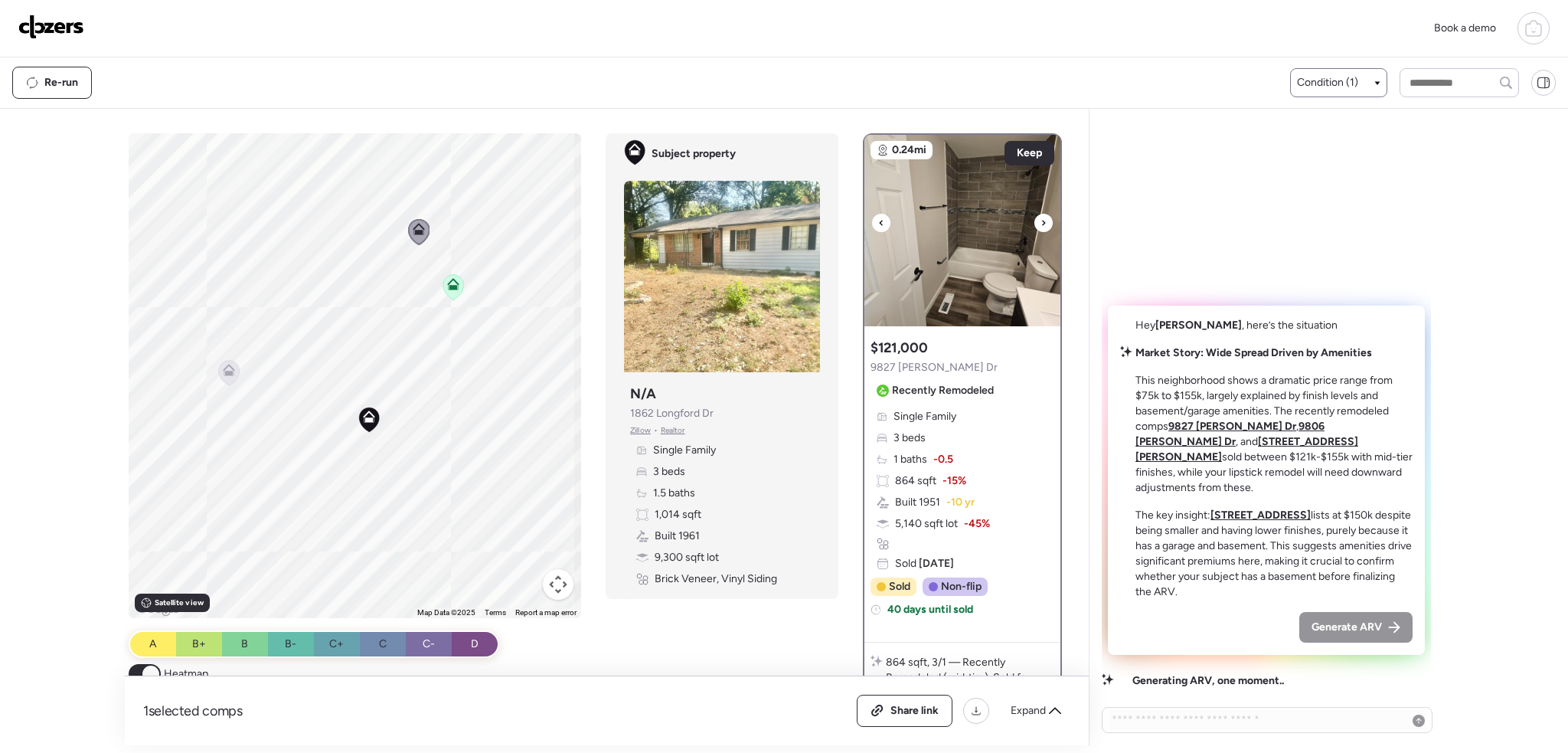
click at [1041, 214] on icon at bounding box center [1043, 222] width 6 height 18
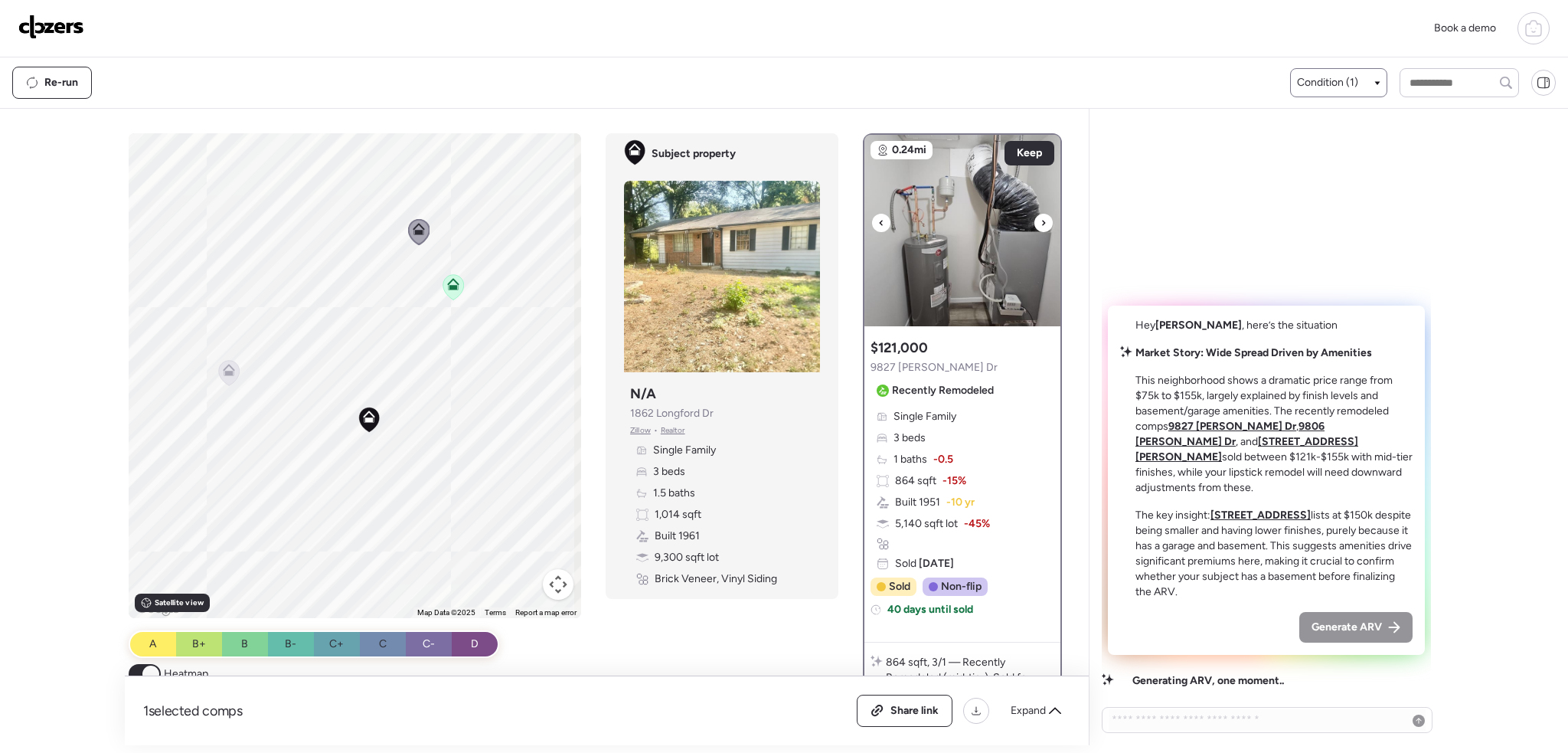
click at [1041, 214] on icon at bounding box center [1043, 222] width 6 height 18
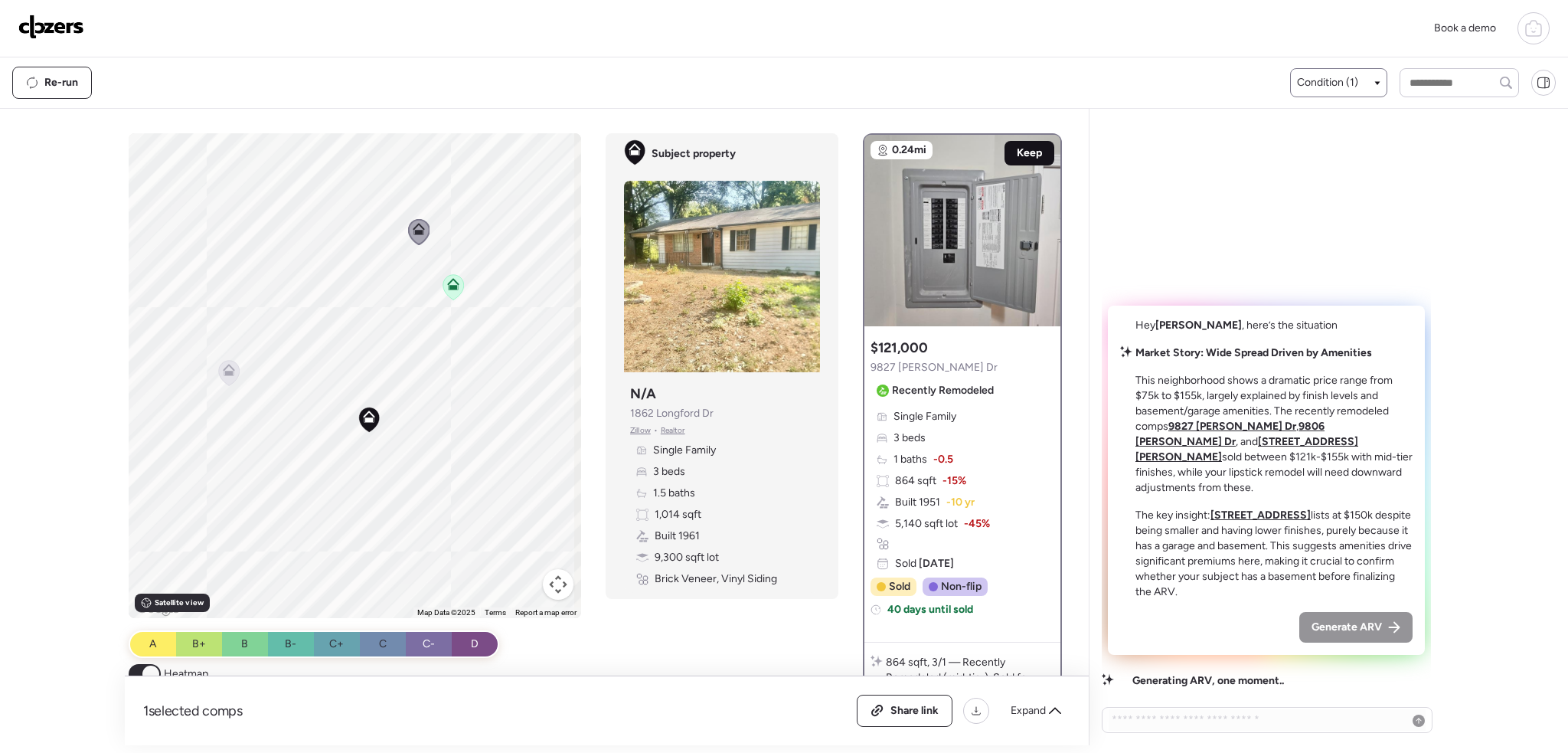
click at [1032, 153] on span "Keep" at bounding box center [1029, 153] width 26 height 16
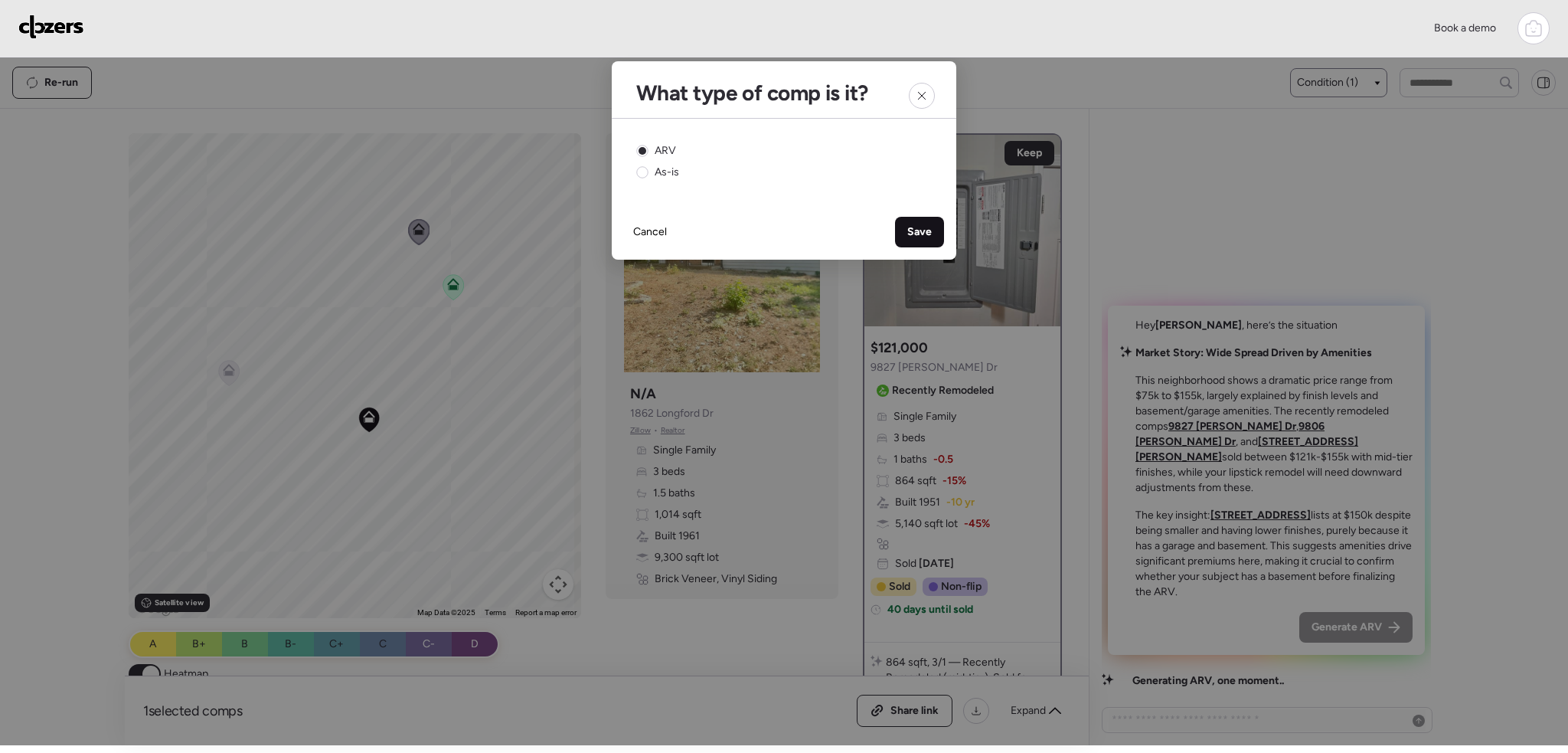
click at [932, 233] on div "Save" at bounding box center [919, 231] width 49 height 31
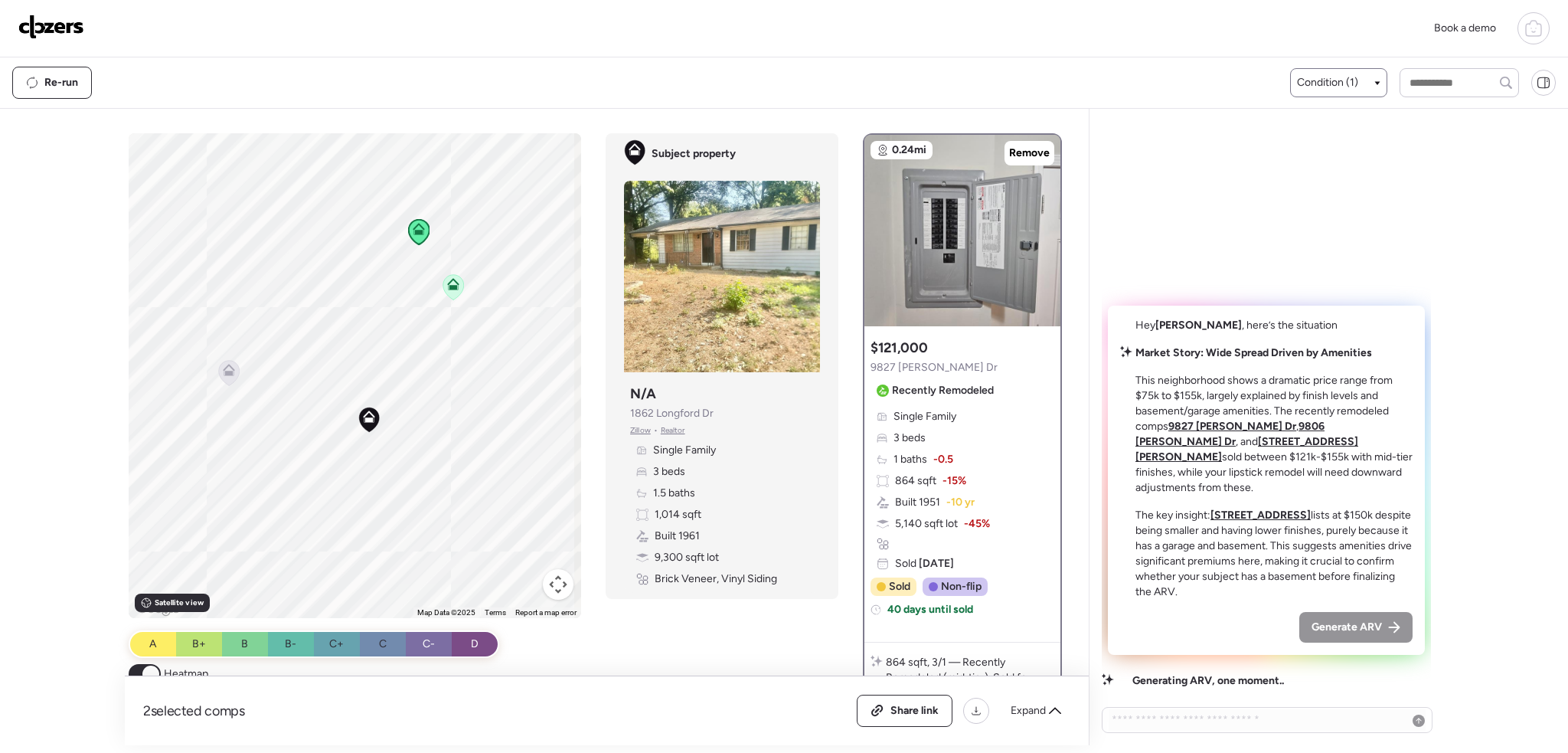
click at [223, 369] on icon at bounding box center [229, 369] width 12 height 12
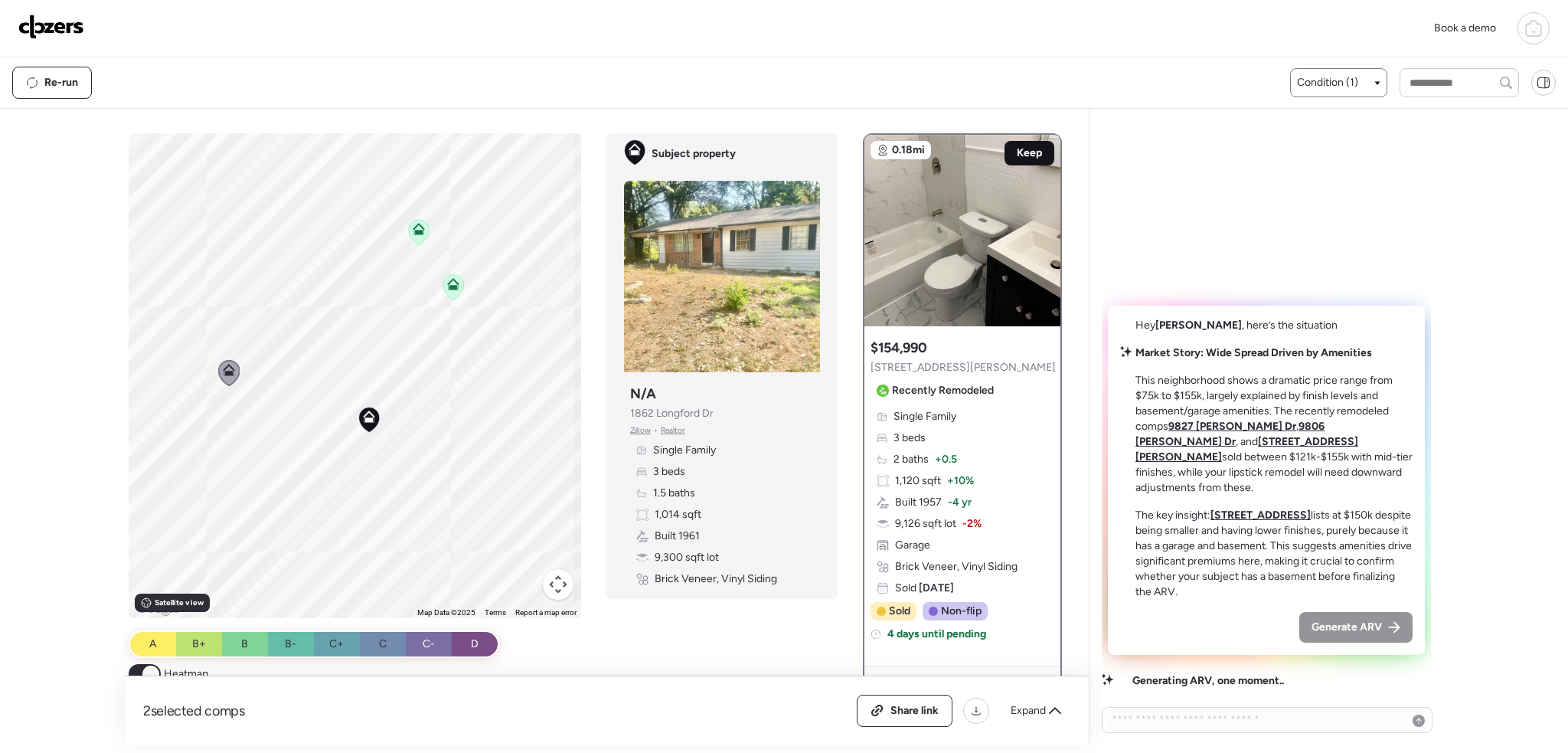
click at [1022, 148] on span "Keep" at bounding box center [1029, 153] width 26 height 16
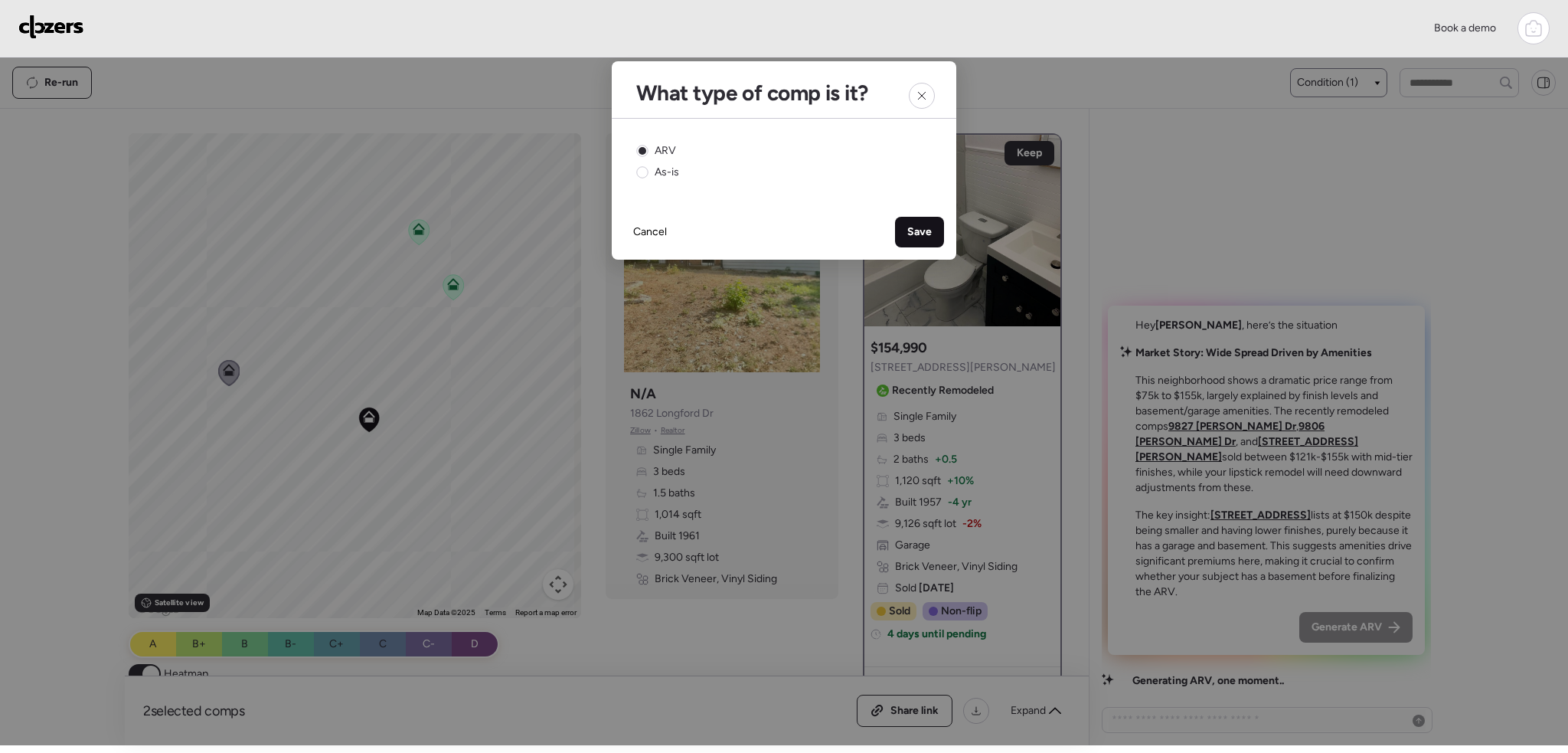
click at [909, 226] on span "Save" at bounding box center [920, 231] width 25 height 16
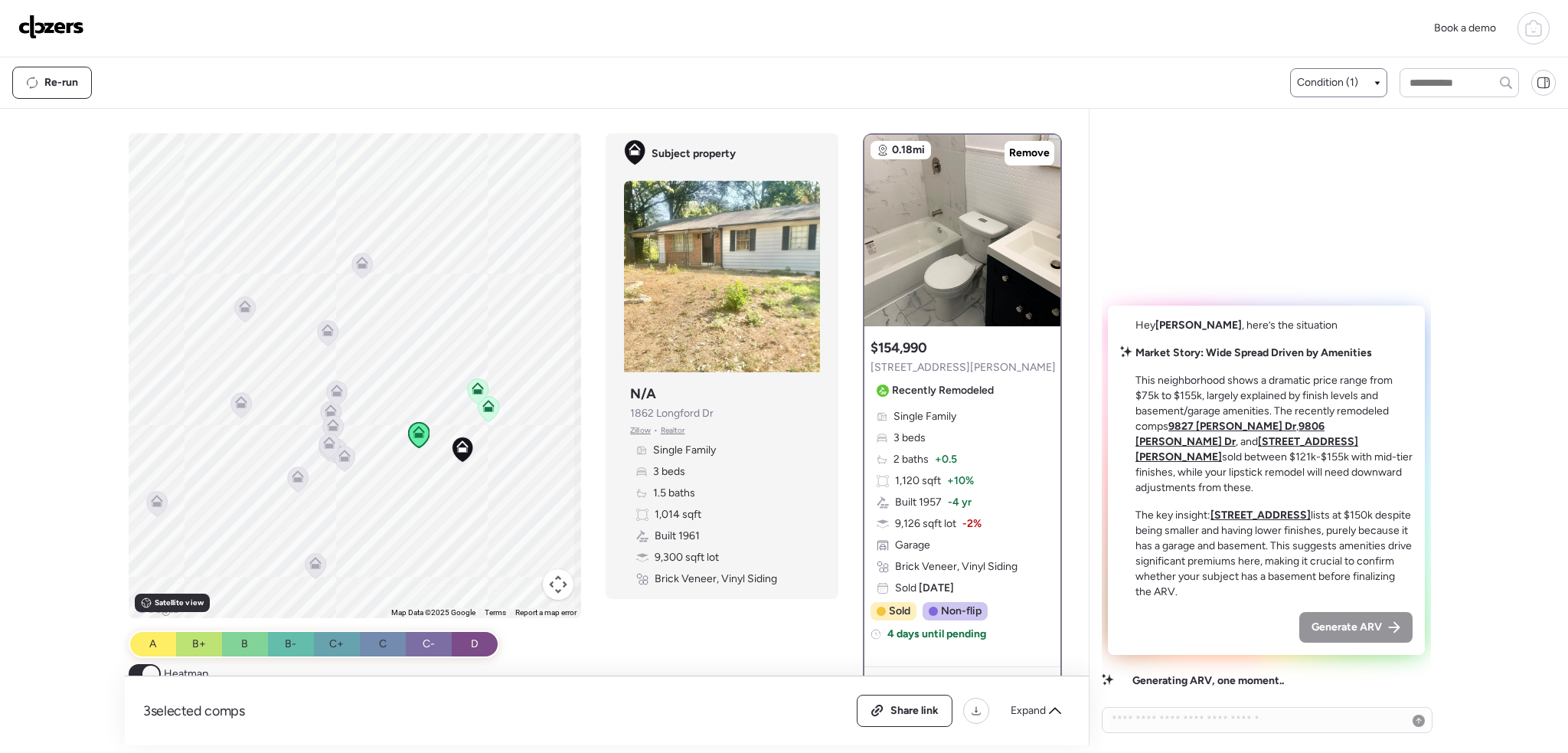
click at [681, 650] on div "To activate drag with keyboard, press Alt + Enter. Once in keyboard drag state,…" at bounding box center [598, 439] width 939 height 612
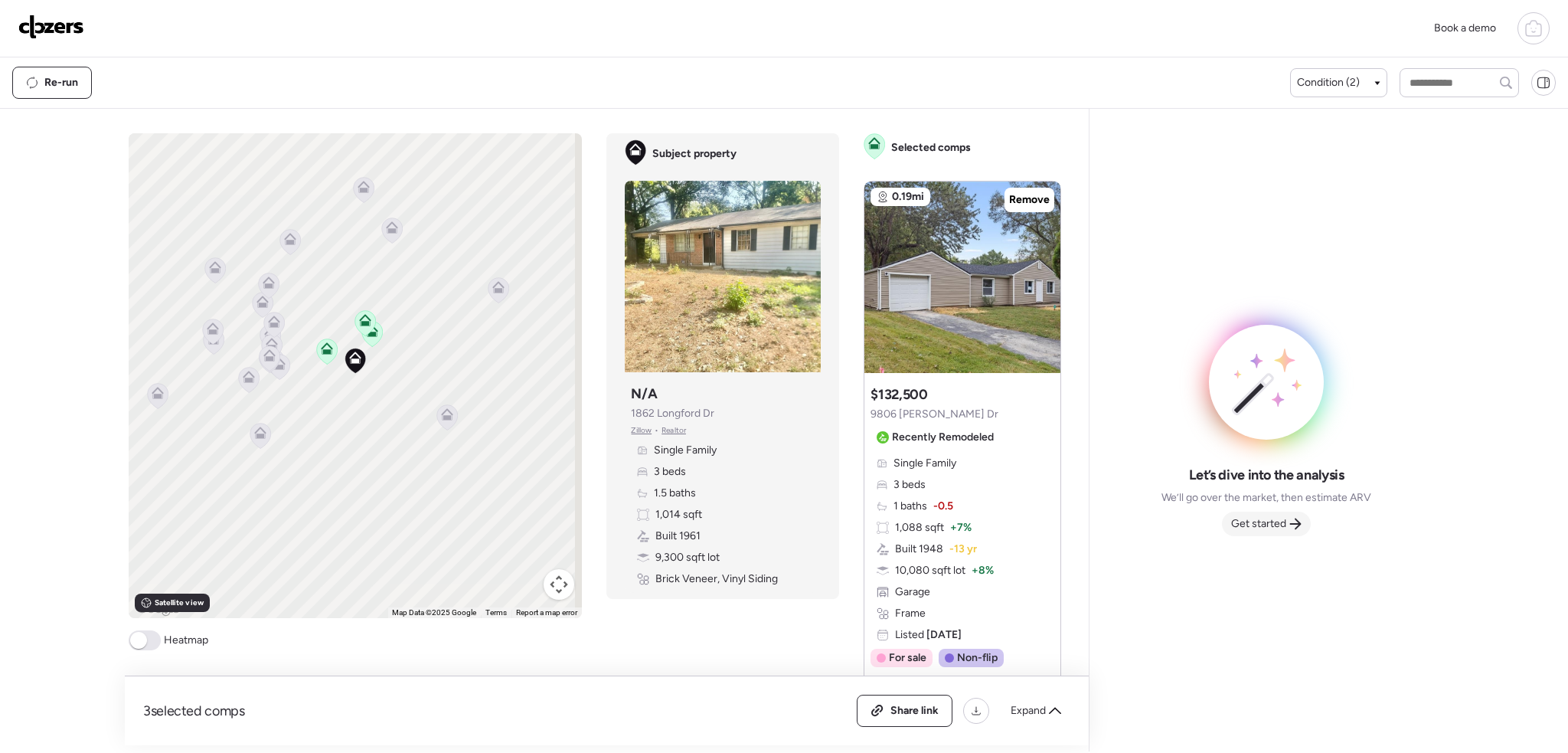
click at [1271, 522] on span "Get started" at bounding box center [1258, 523] width 55 height 16
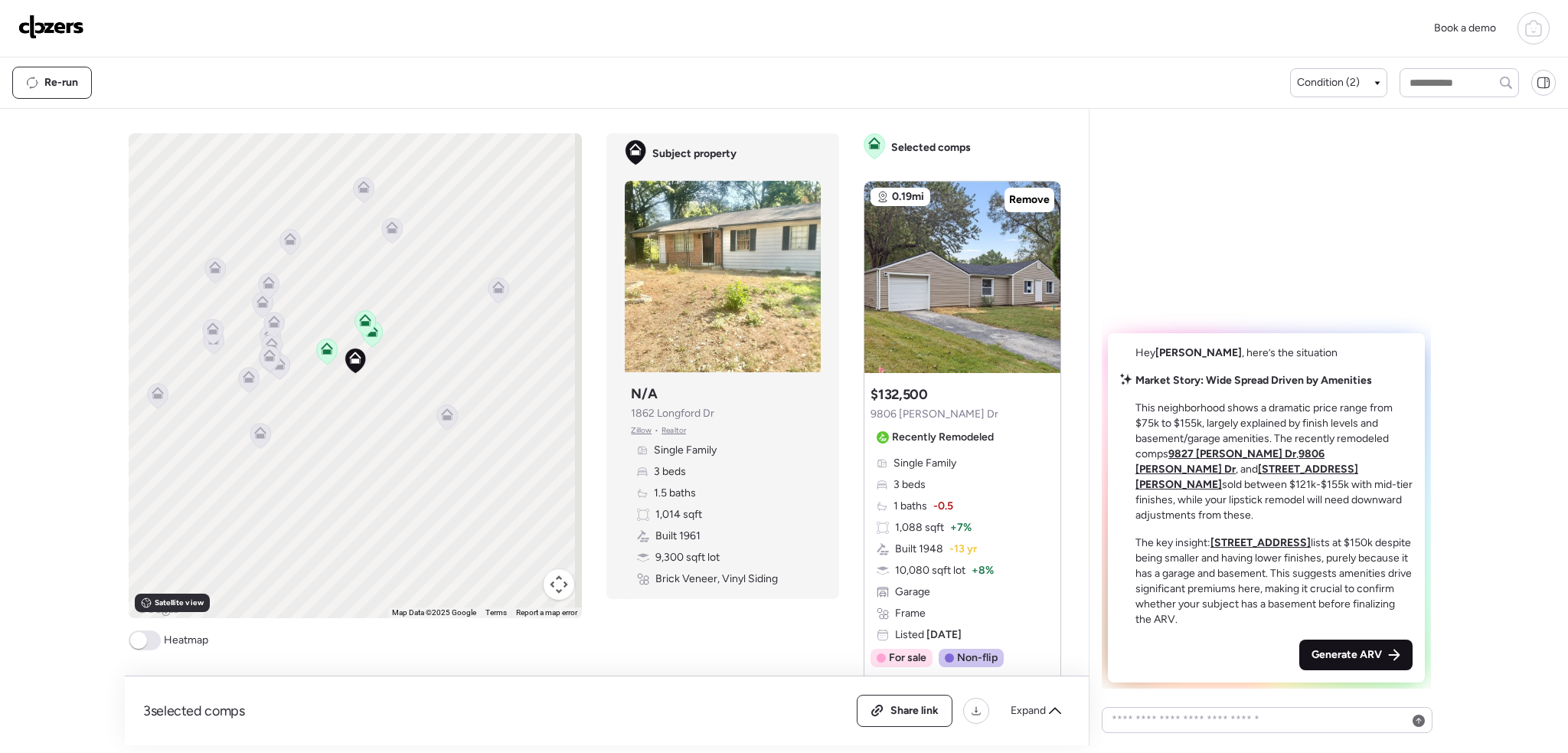
click at [1335, 657] on span "Generate ARV" at bounding box center [1346, 655] width 70 height 16
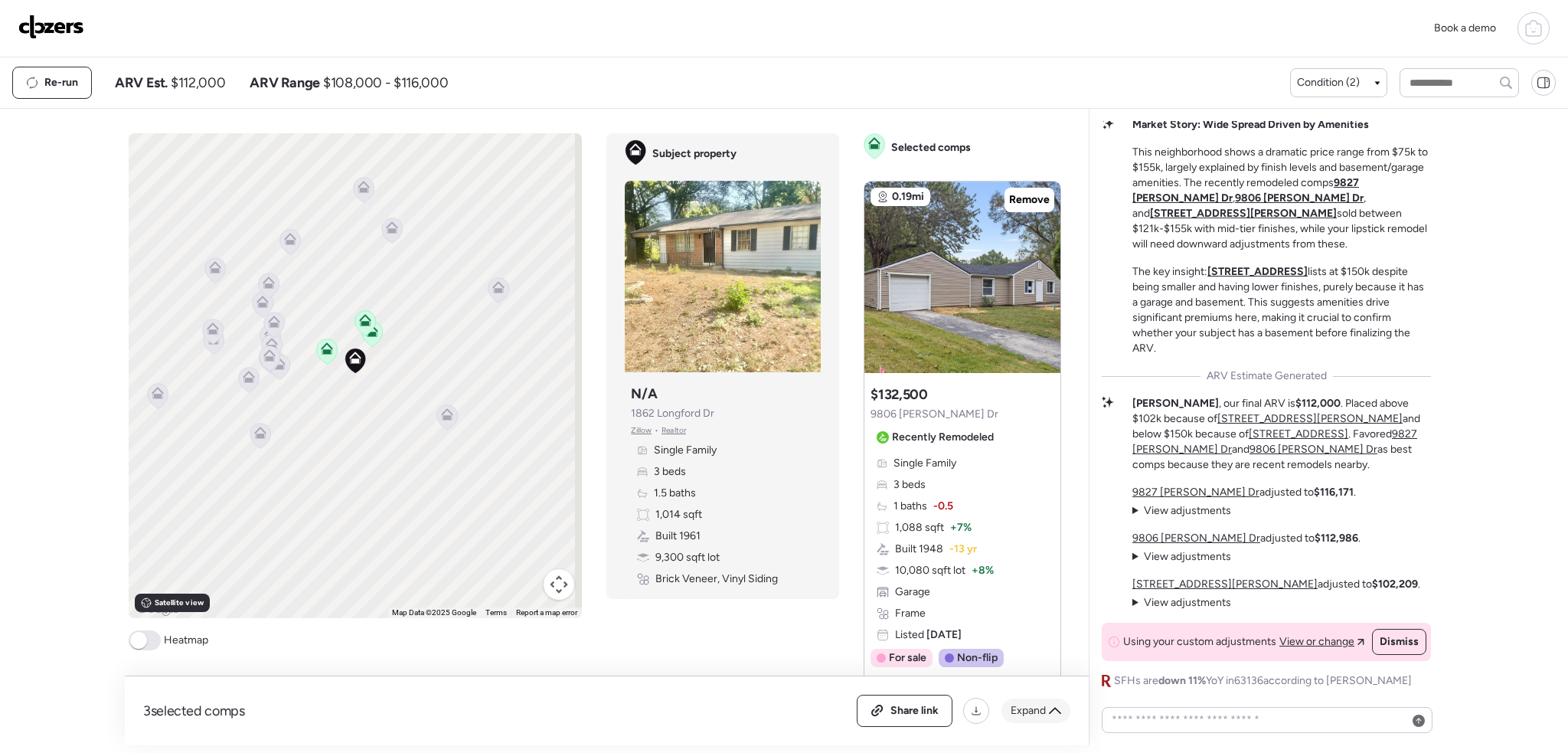
click at [1022, 719] on div "Expand" at bounding box center [1036, 711] width 69 height 25
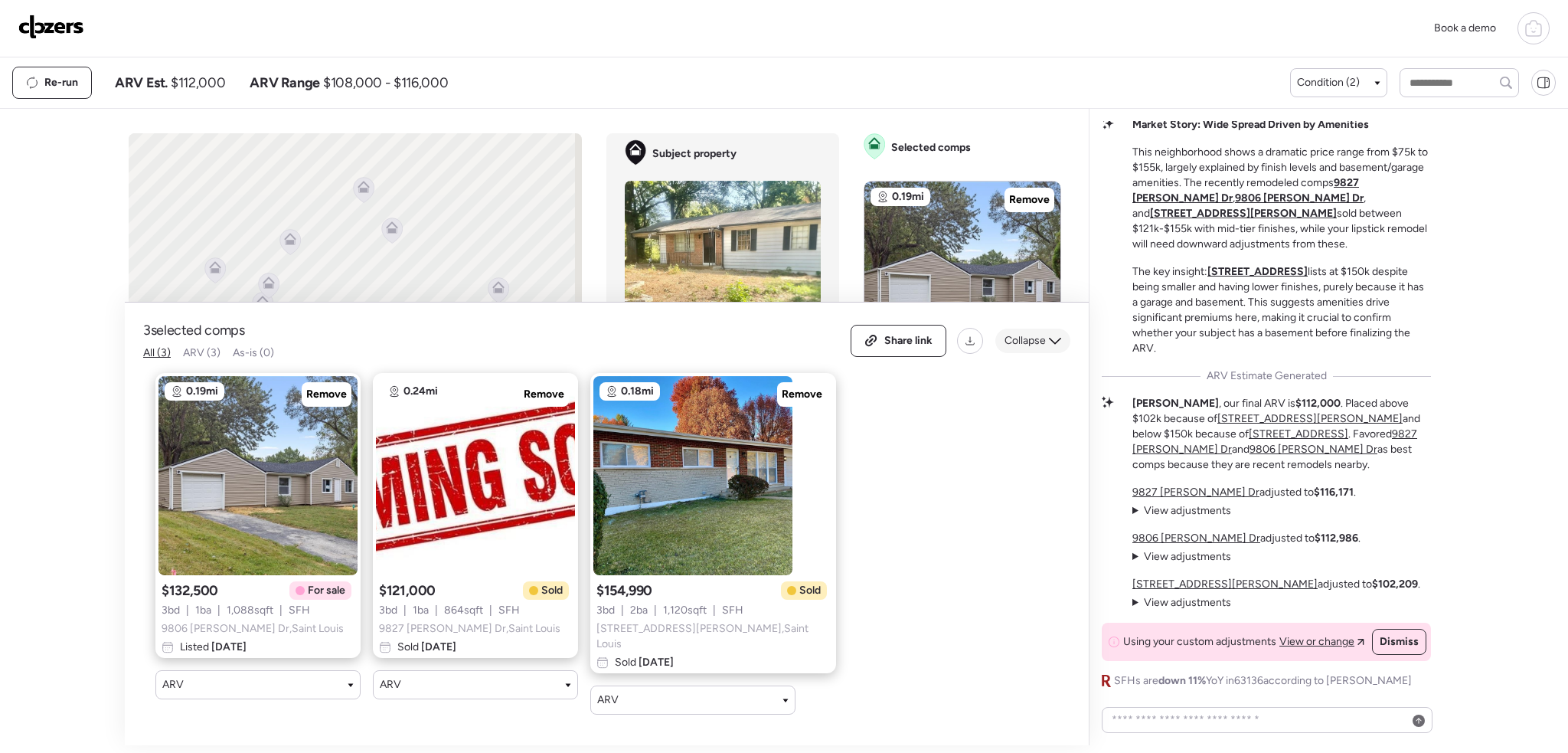
click at [1039, 346] on span "Collapse" at bounding box center [1025, 341] width 41 height 16
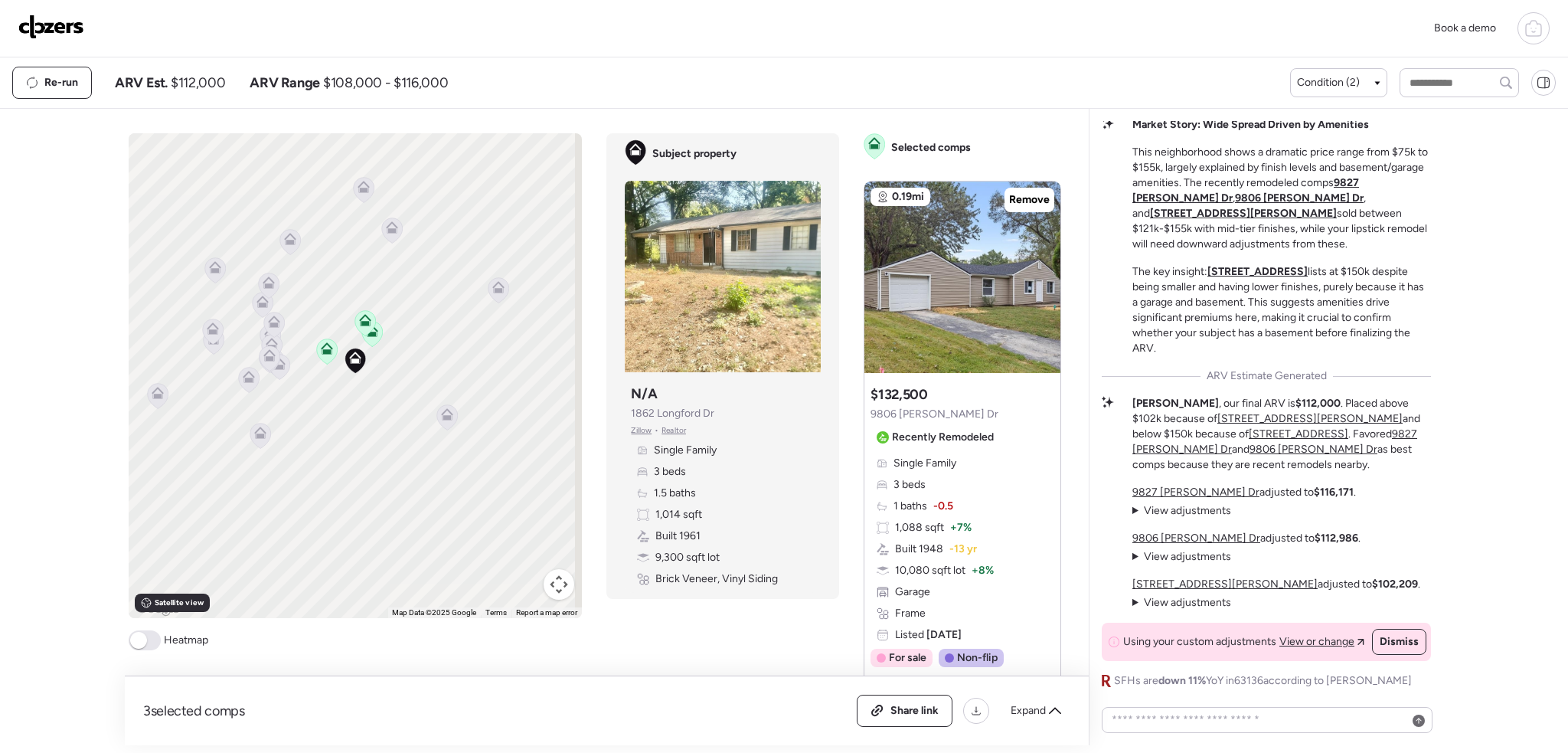
click at [68, 30] on img at bounding box center [51, 27] width 66 height 25
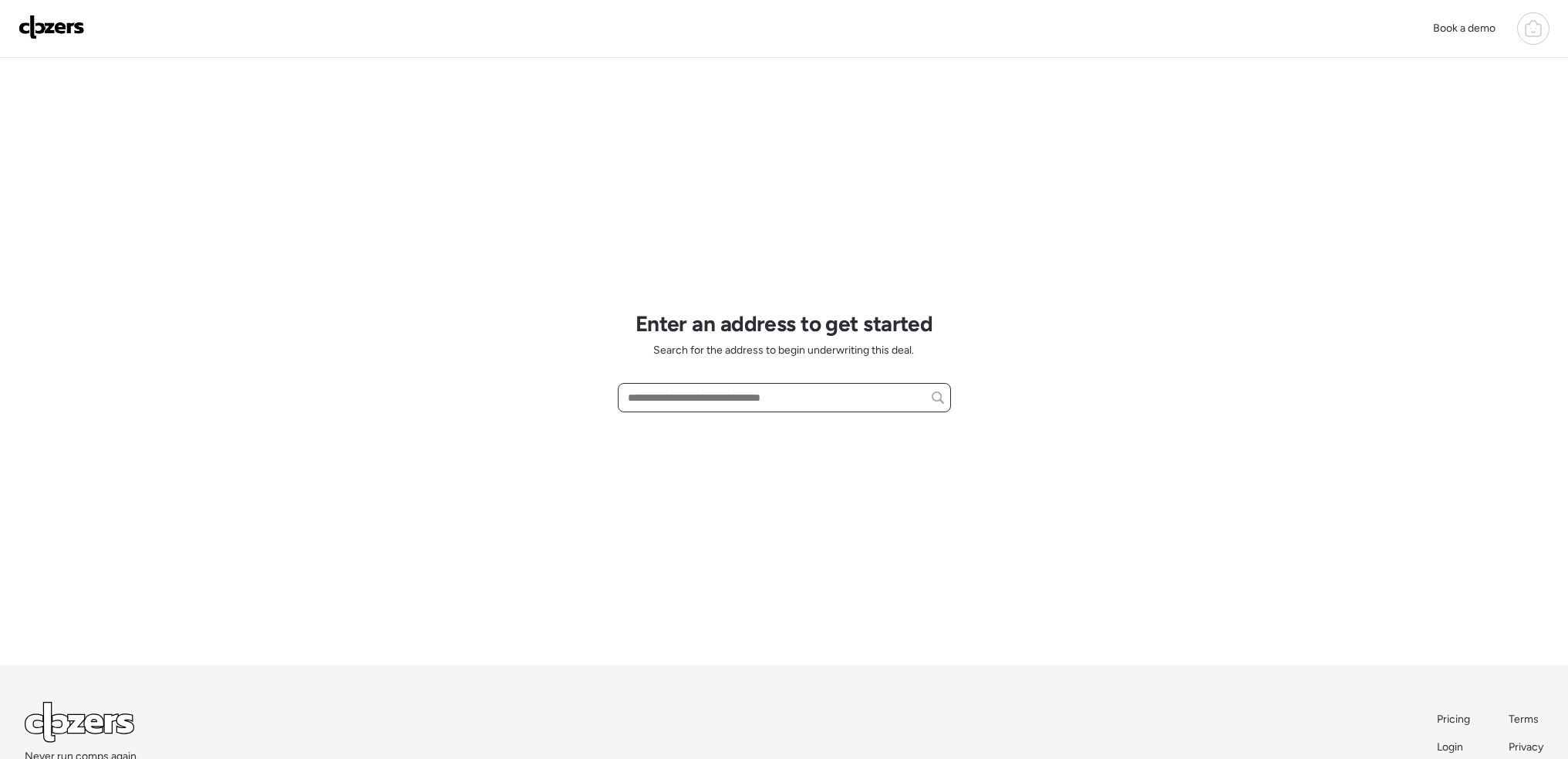
click at [763, 392] on input "text" at bounding box center [784, 397] width 319 height 22
paste input "**********"
click at [815, 395] on input "**********" at bounding box center [784, 397] width 319 height 22
click at [651, 394] on input "**********" at bounding box center [784, 397] width 319 height 22
click at [814, 401] on input "**********" at bounding box center [784, 397] width 319 height 22
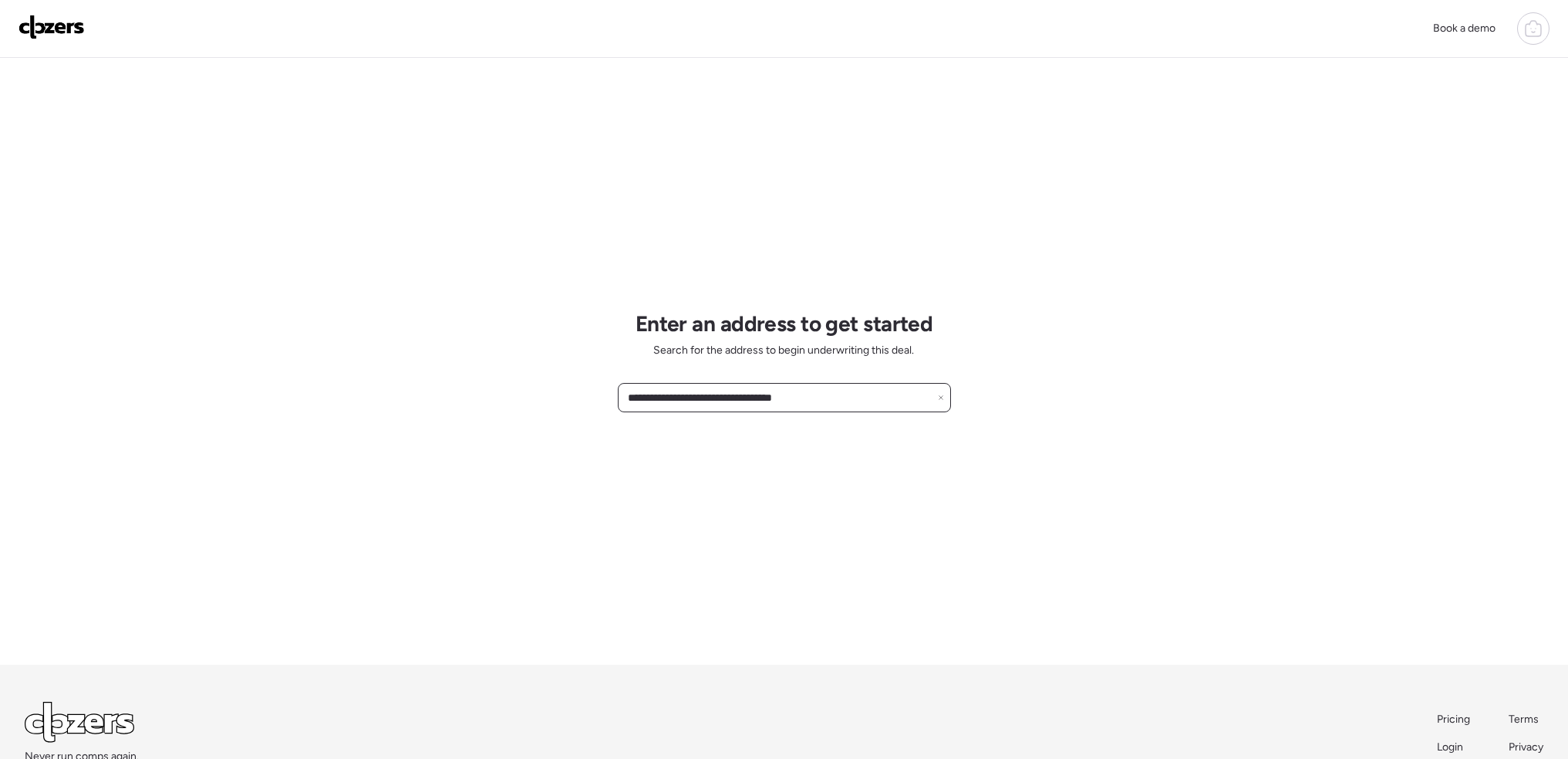
click at [759, 402] on input "**********" at bounding box center [784, 397] width 319 height 22
drag, startPoint x: 707, startPoint y: 402, endPoint x: 684, endPoint y: 403, distance: 23.0
click at [702, 403] on input "**********" at bounding box center [784, 397] width 319 height 22
type input "**********"
drag, startPoint x: 23, startPoint y: 44, endPoint x: 52, endPoint y: 27, distance: 33.6
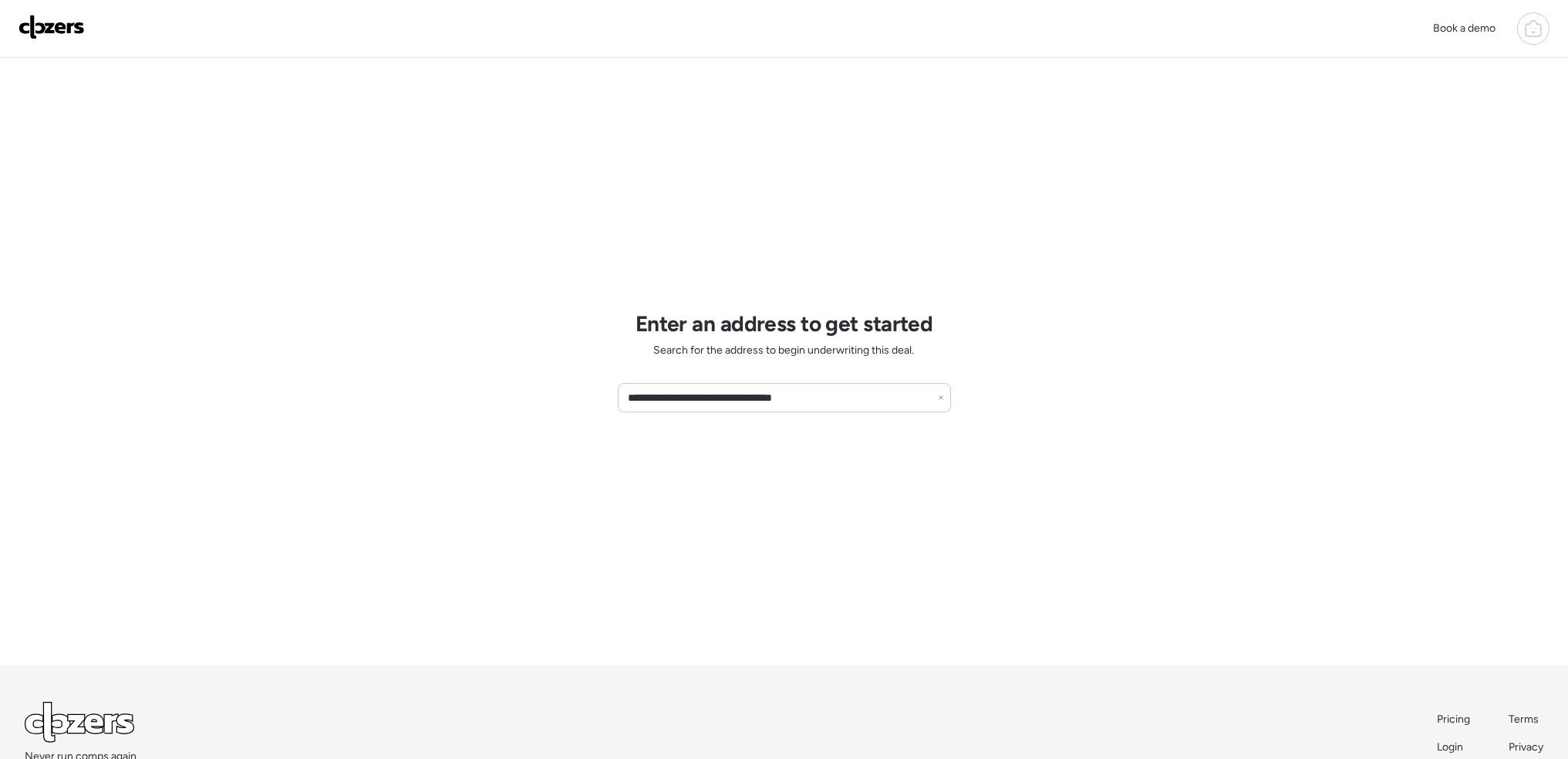
click at [26, 43] on div "Book a demo" at bounding box center [784, 28] width 1531 height 32
click at [56, 24] on img at bounding box center [52, 27] width 67 height 25
click at [691, 402] on input "text" at bounding box center [784, 397] width 319 height 22
paste input "**********"
click at [724, 432] on span "[STREET_ADDRESS]" at bounding box center [674, 426] width 100 height 16
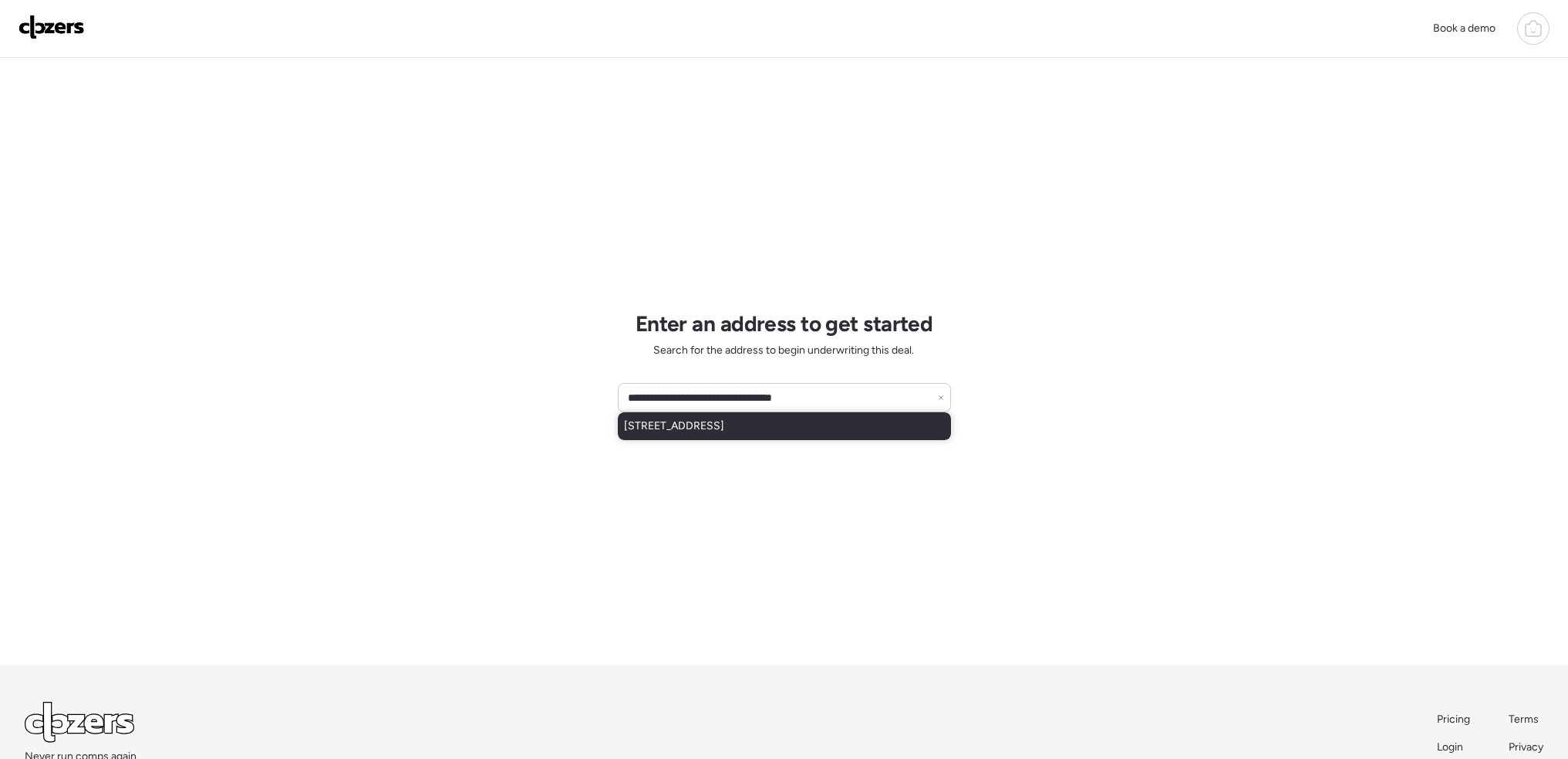
type input "**********"
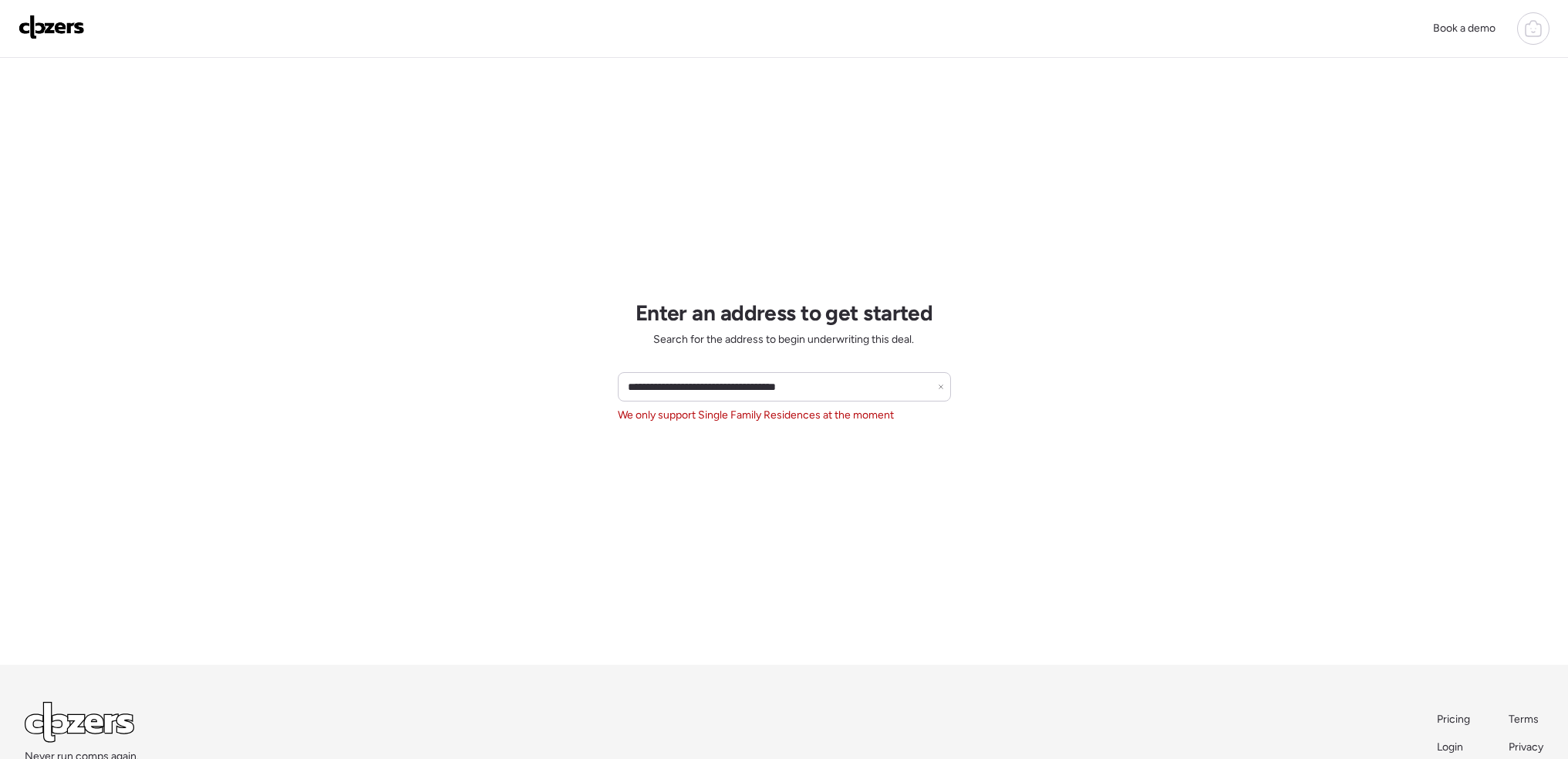
click at [1533, 24] on icon at bounding box center [1533, 28] width 18 height 18
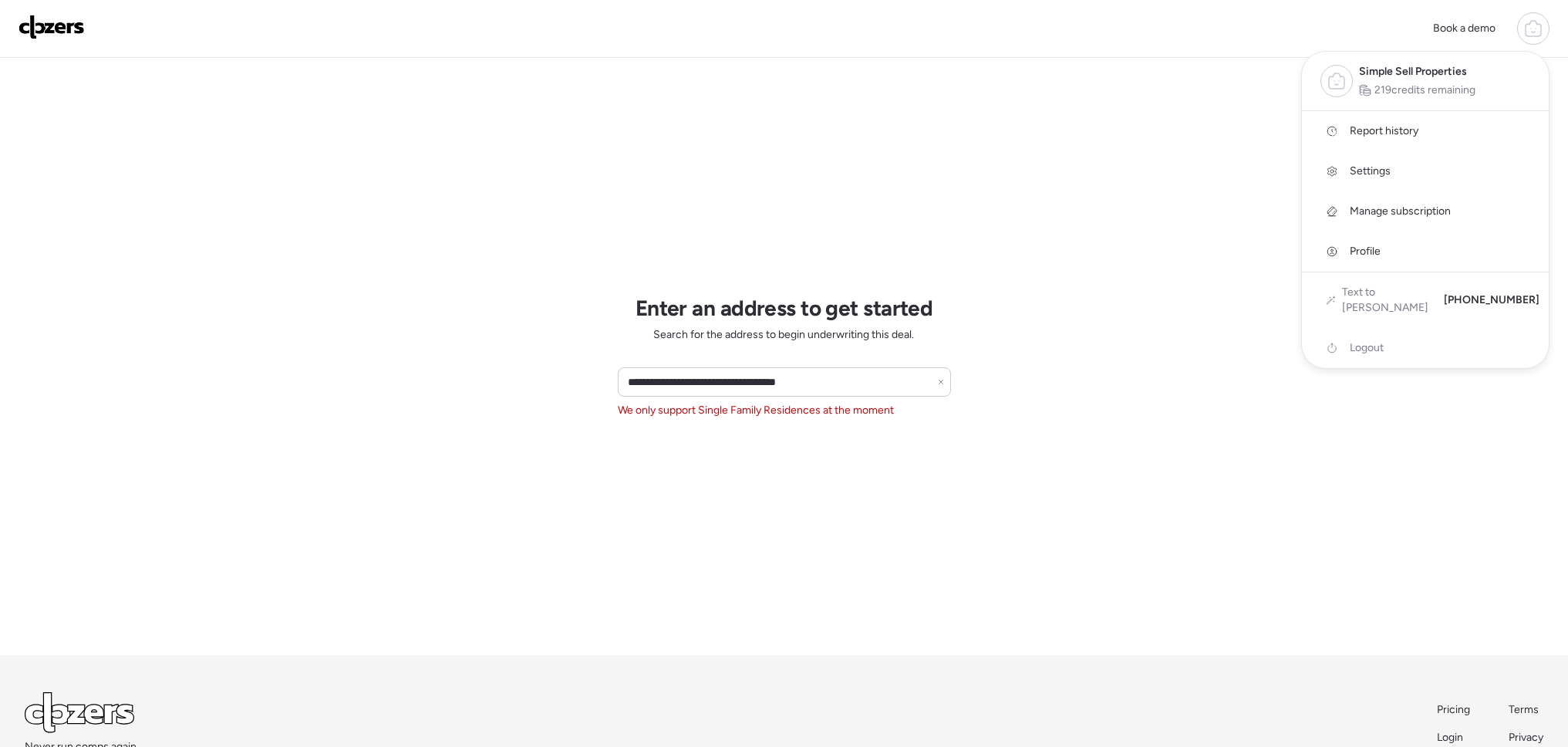
click at [1400, 126] on span "Report history" at bounding box center [1384, 131] width 68 height 16
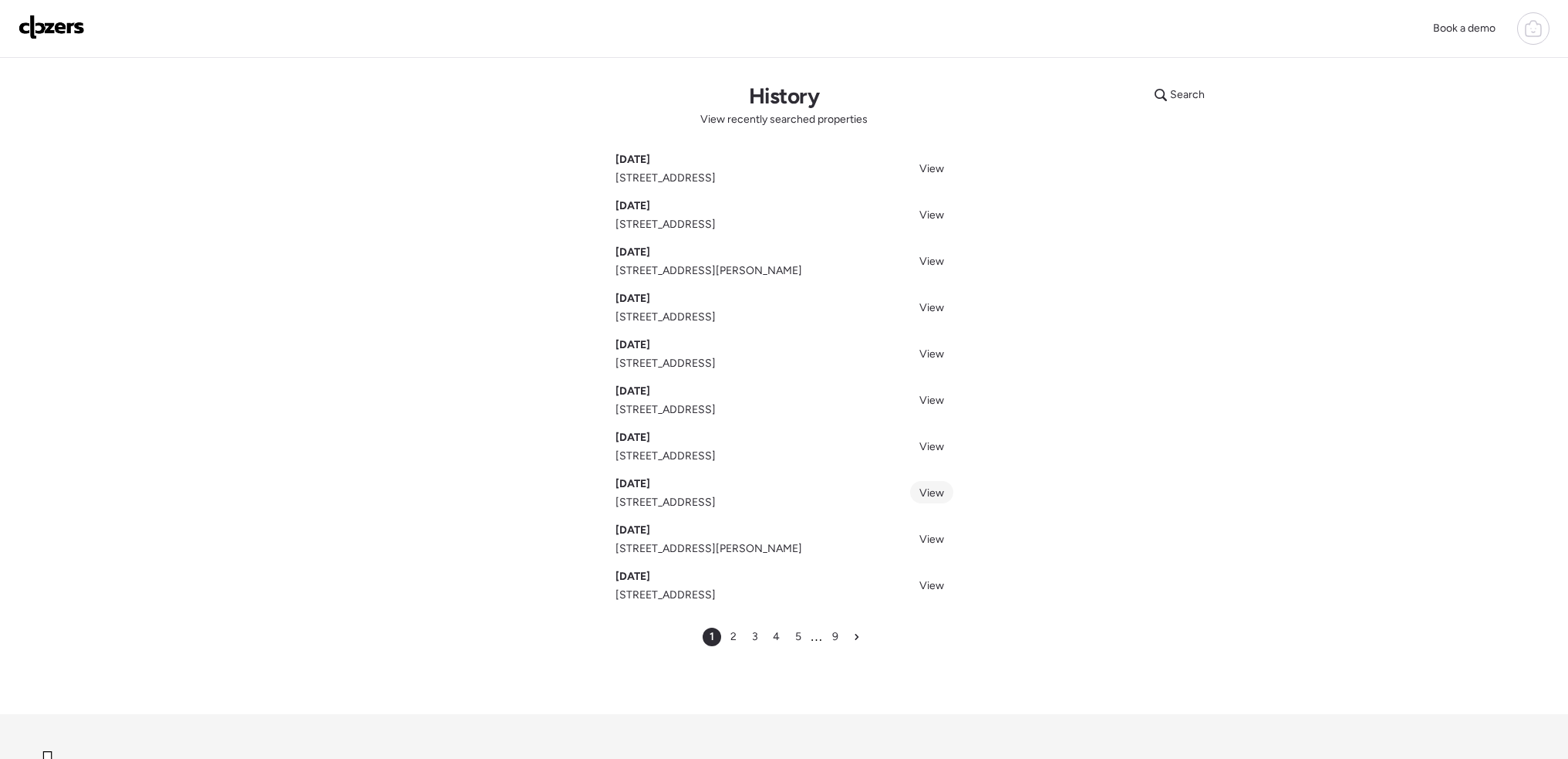
click at [923, 495] on span "View" at bounding box center [932, 493] width 25 height 13
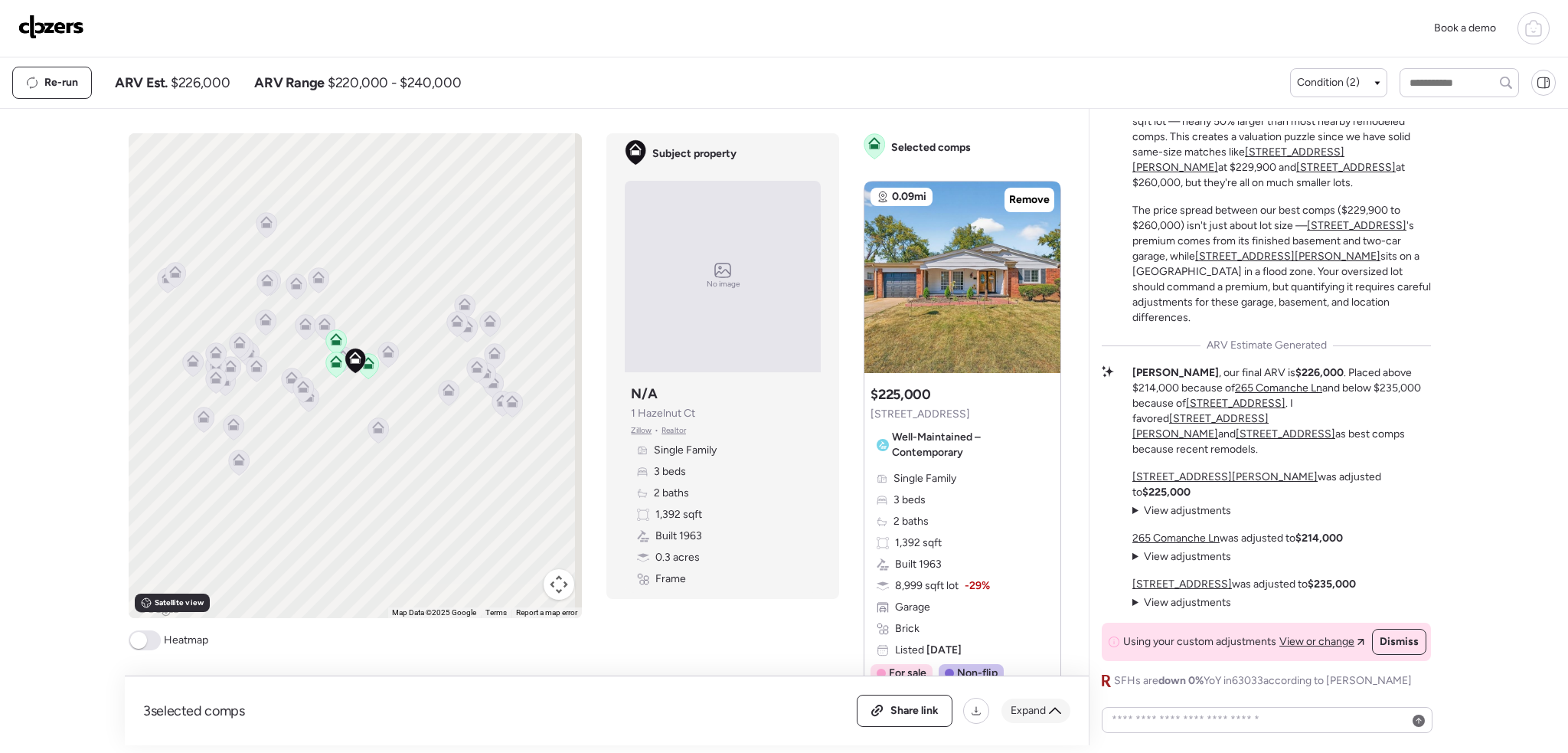
click at [1047, 713] on div "Expand" at bounding box center [1036, 711] width 69 height 25
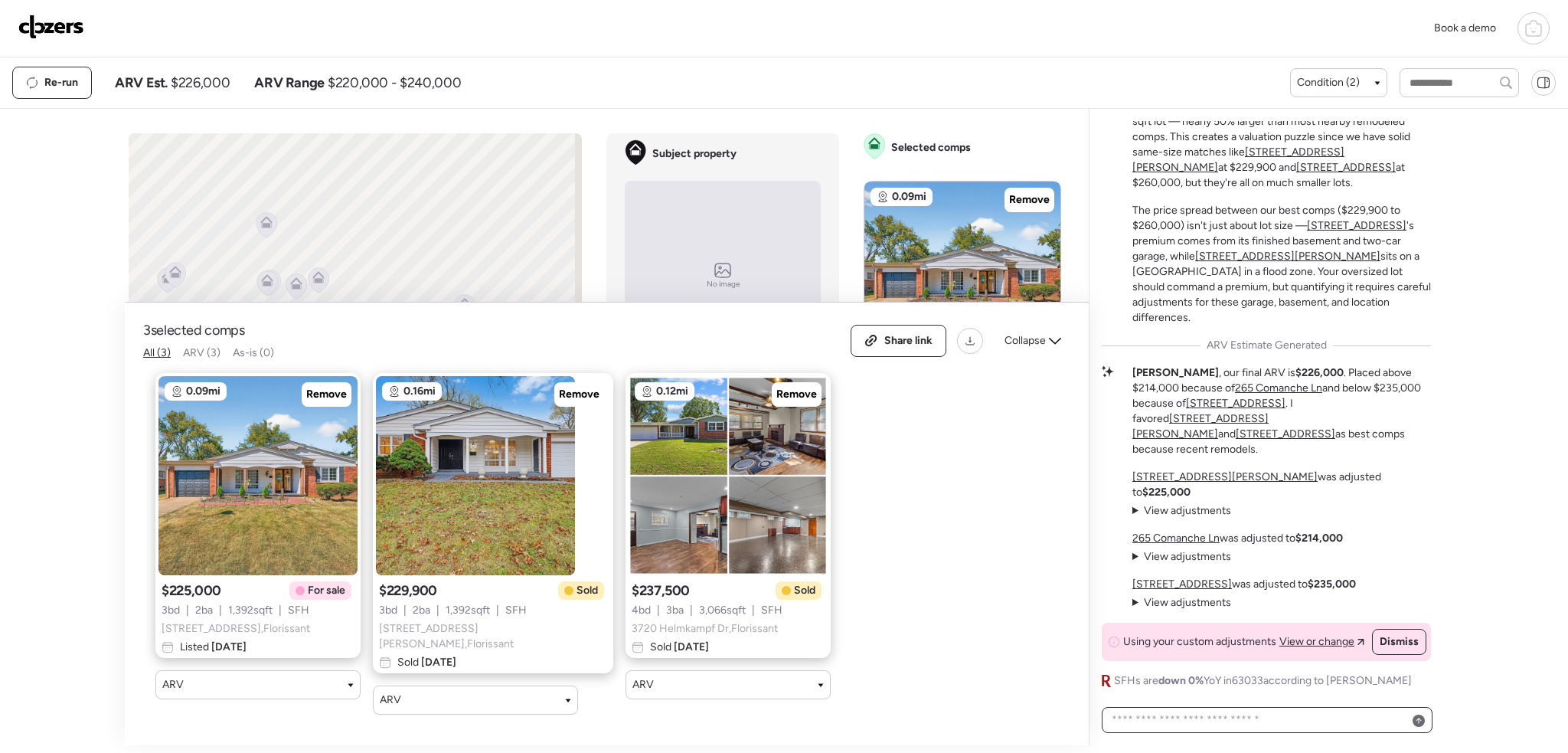
click at [1132, 719] on textarea at bounding box center [1266, 720] width 317 height 21
type textarea "**********"
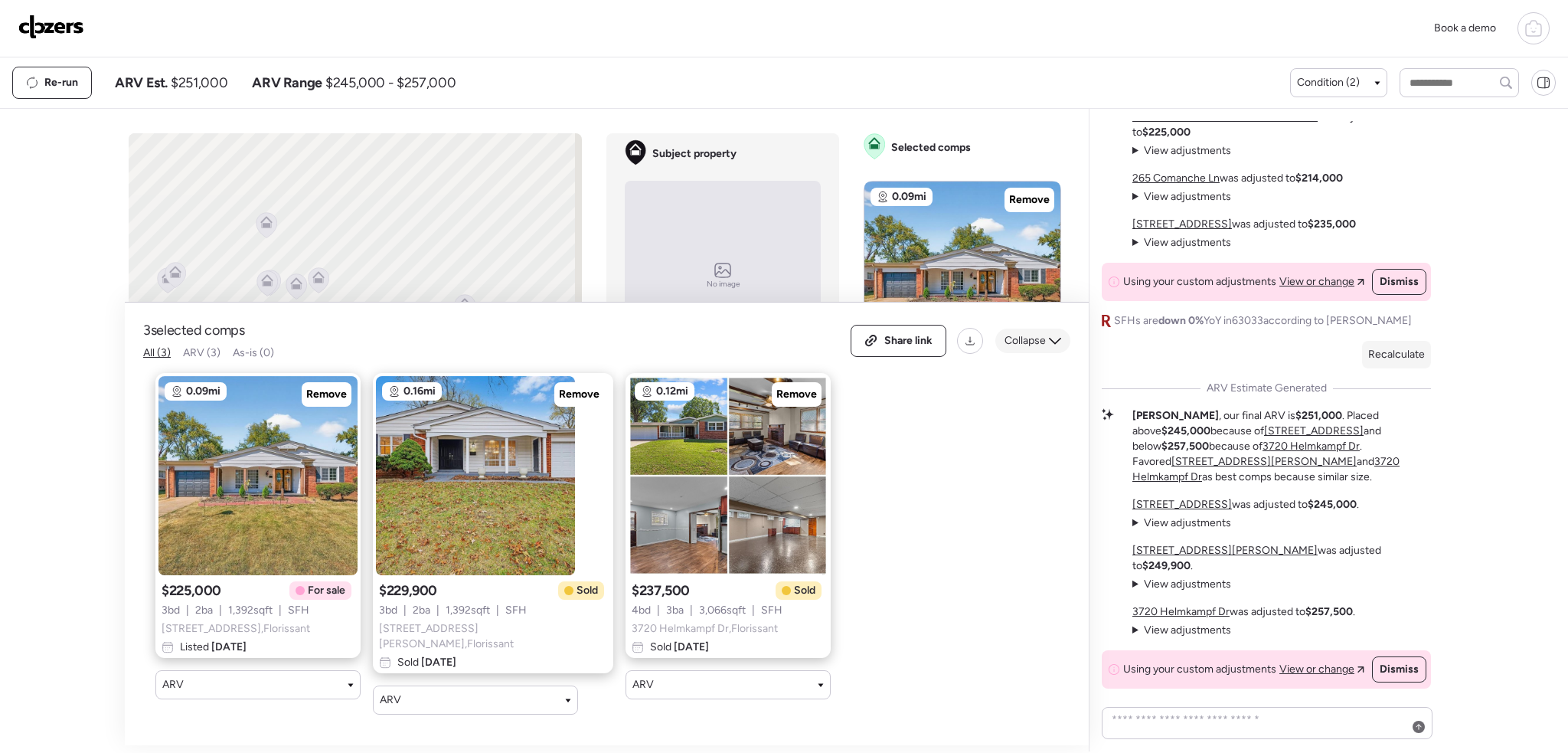
click at [1036, 336] on div "Collapse" at bounding box center [1032, 341] width 75 height 25
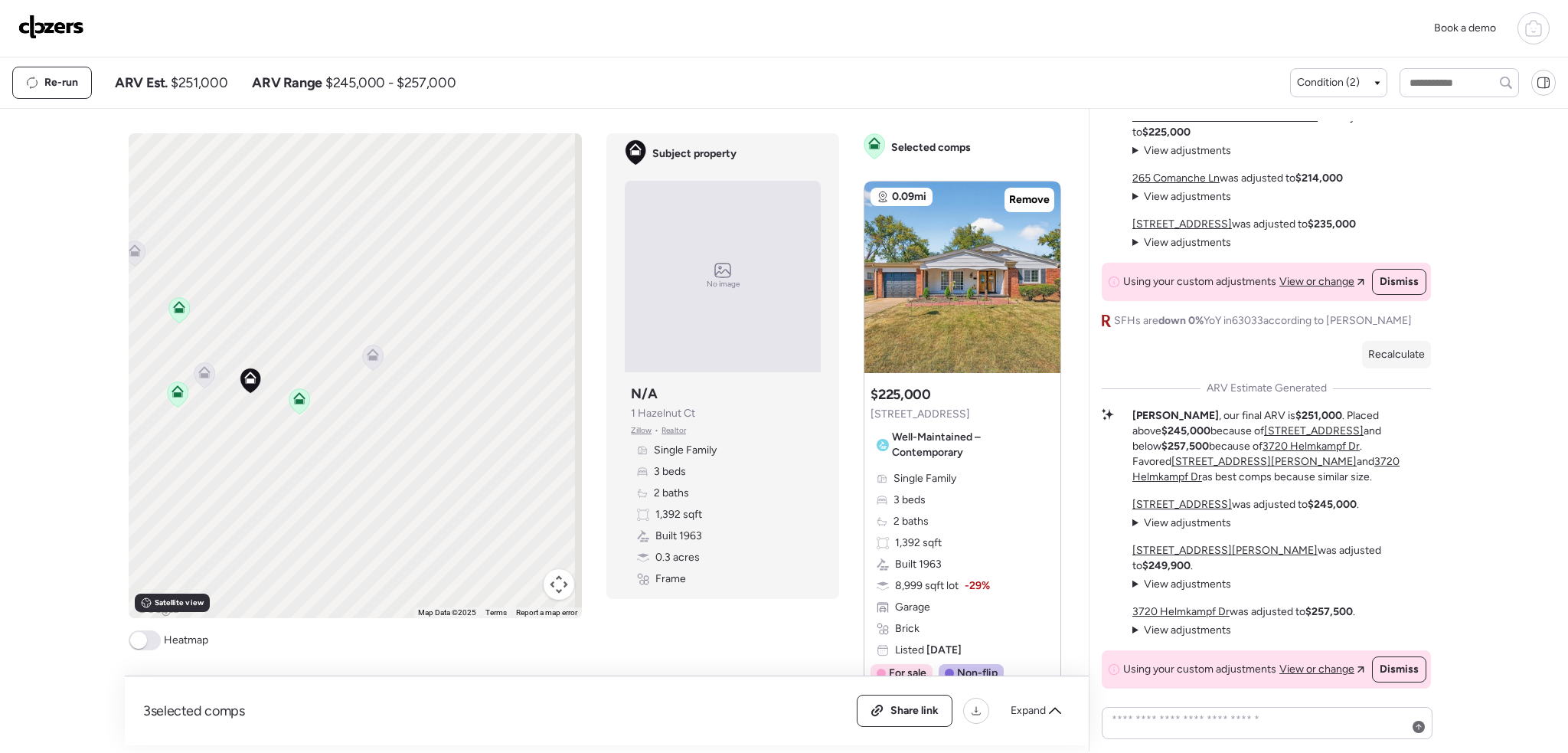
drag, startPoint x: 403, startPoint y: 404, endPoint x: 433, endPoint y: 408, distance: 30.3
click at [433, 408] on div "To activate drag with keyboard, press Alt + Enter. Once in keyboard drag state,…" at bounding box center [355, 375] width 454 height 484
click at [220, 384] on icon at bounding box center [218, 375] width 21 height 26
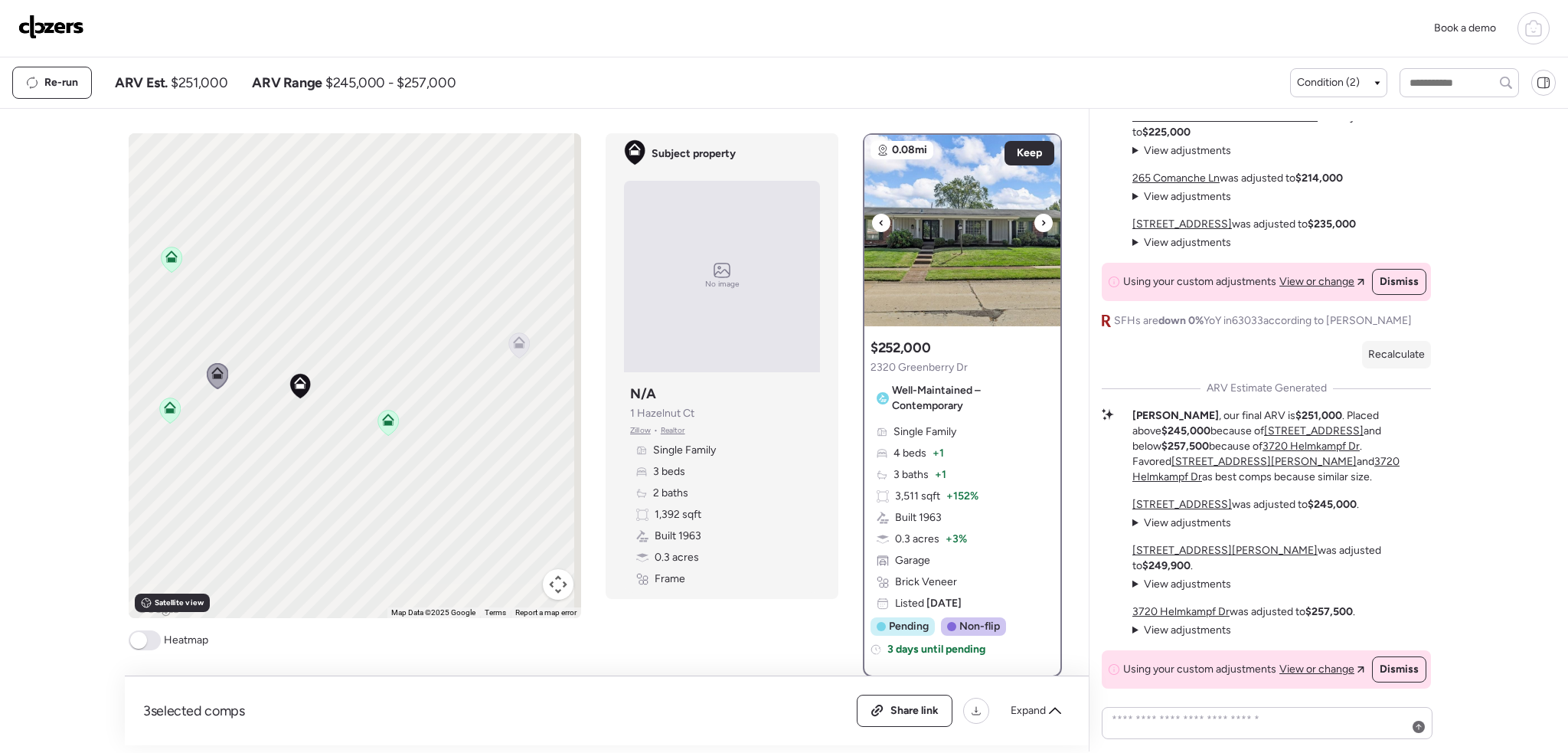
click at [1034, 223] on div at bounding box center [1043, 222] width 18 height 18
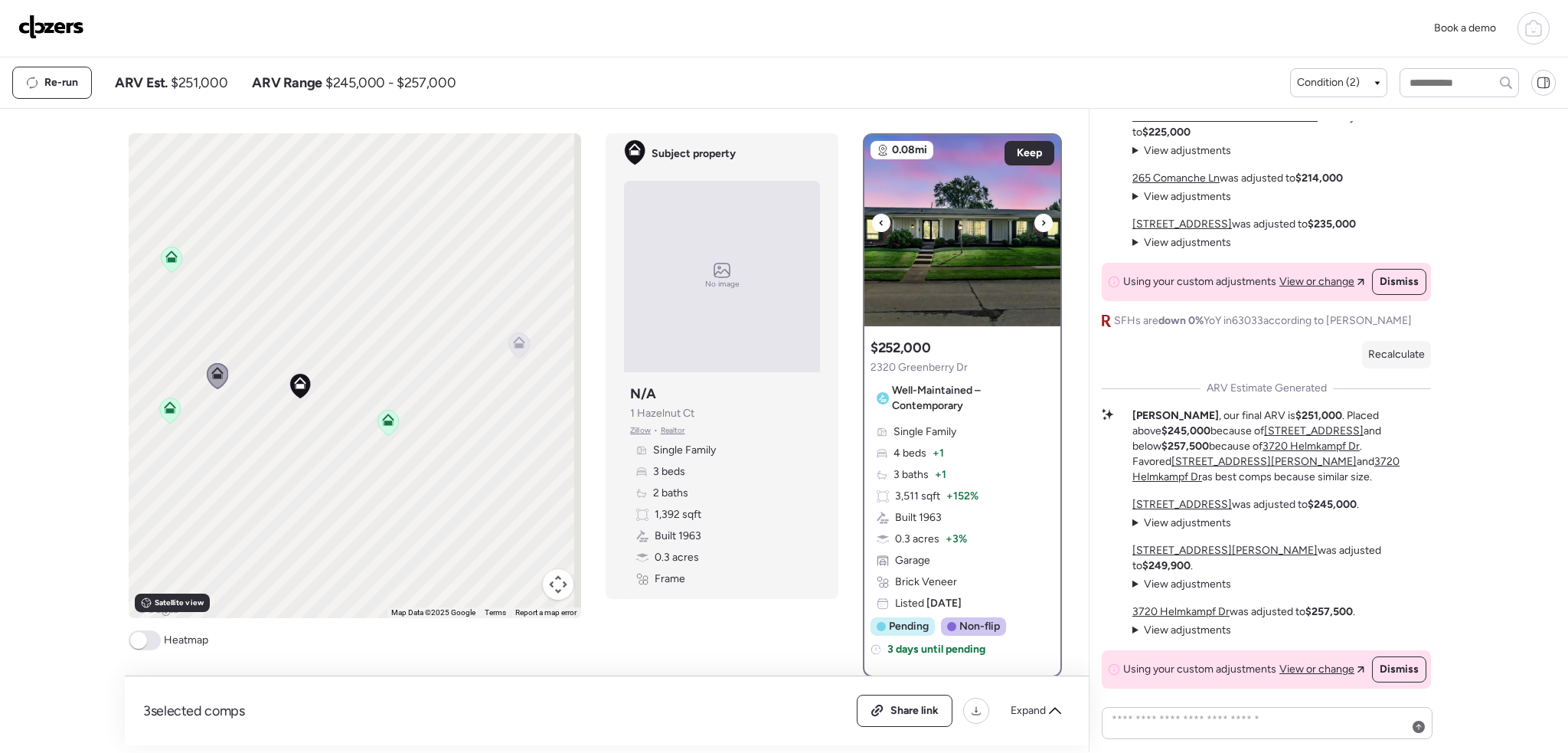
click at [1034, 223] on div at bounding box center [1043, 222] width 18 height 18
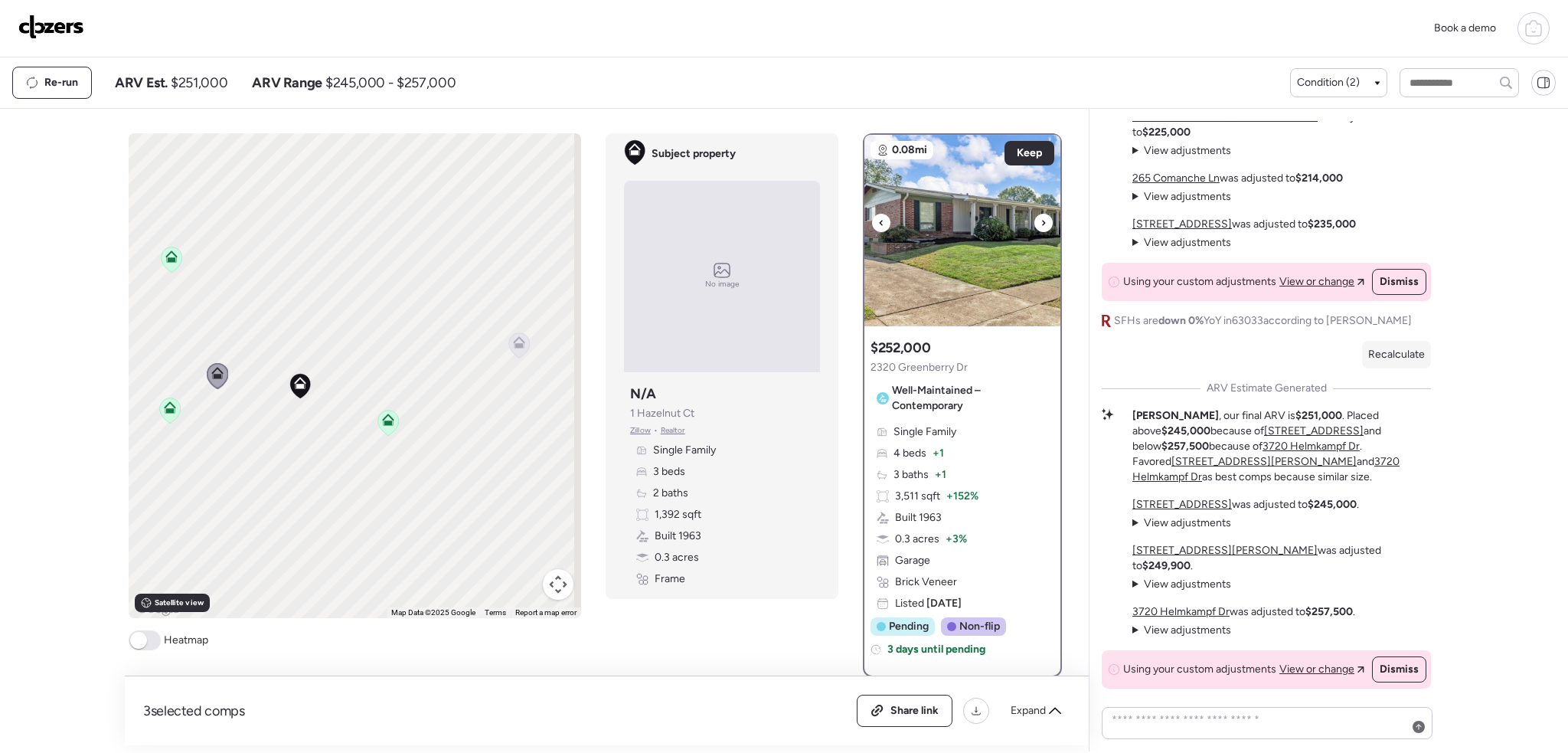
click at [1034, 223] on div at bounding box center [1043, 222] width 18 height 18
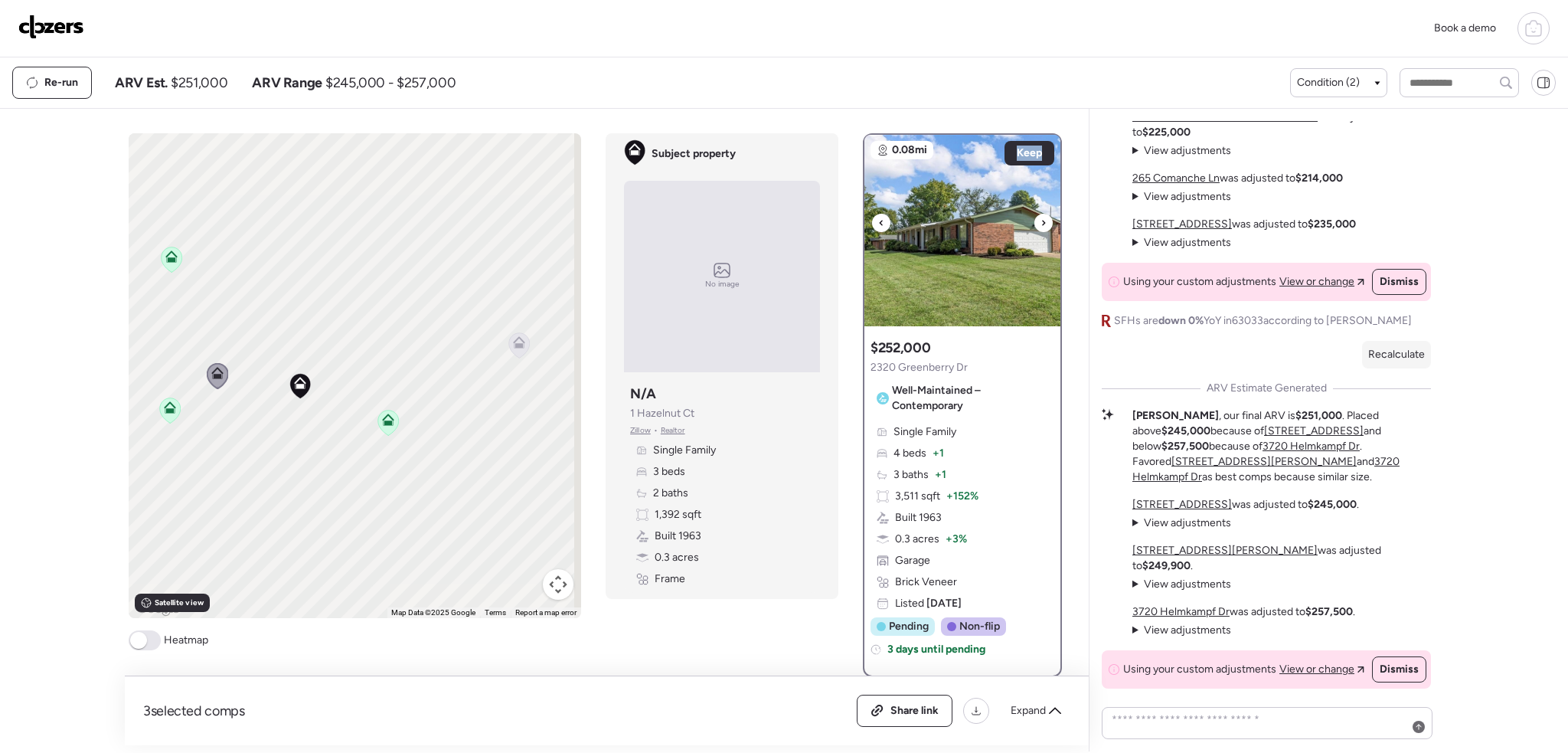
click at [1034, 223] on div at bounding box center [1043, 222] width 18 height 18
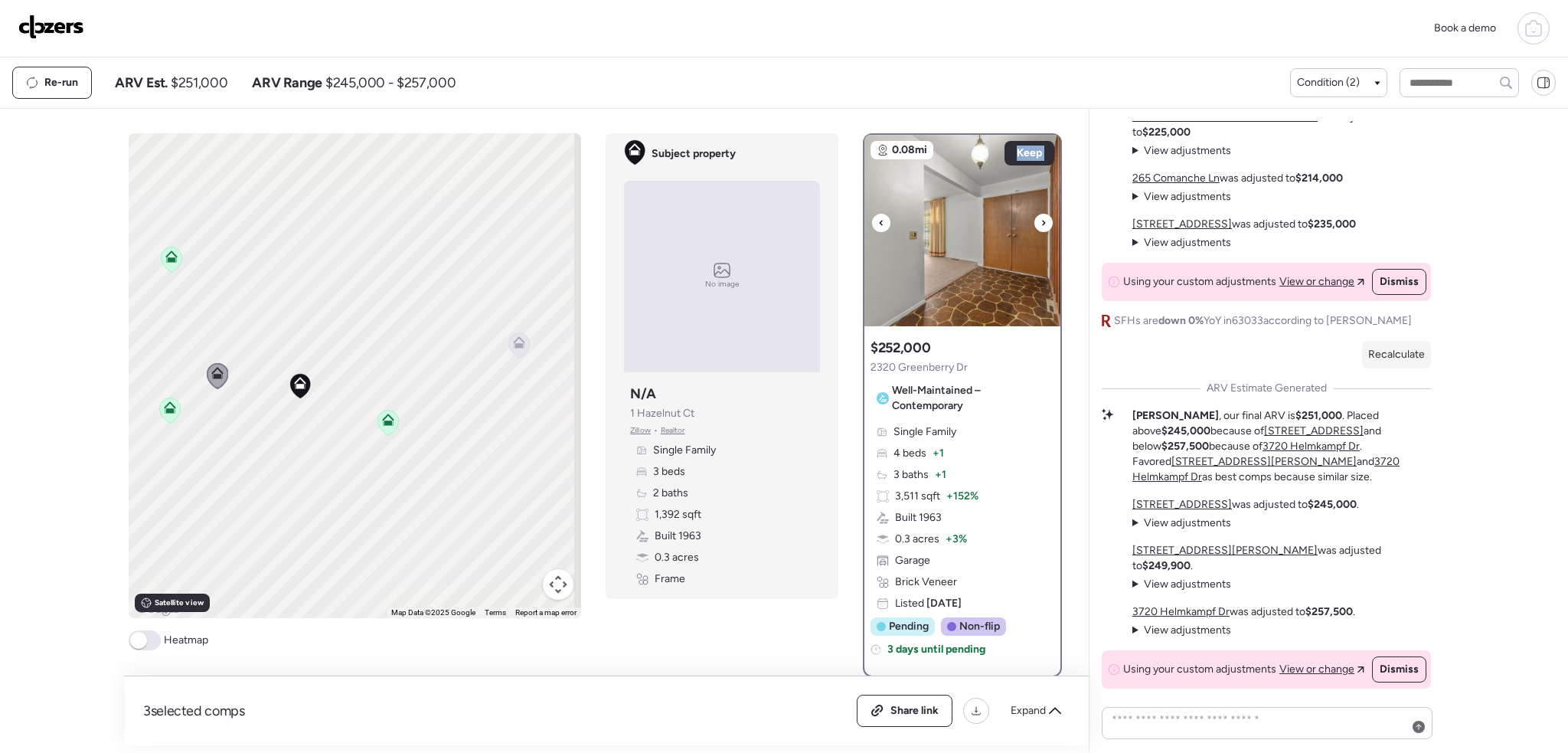
click at [1034, 223] on div at bounding box center [1043, 222] width 18 height 18
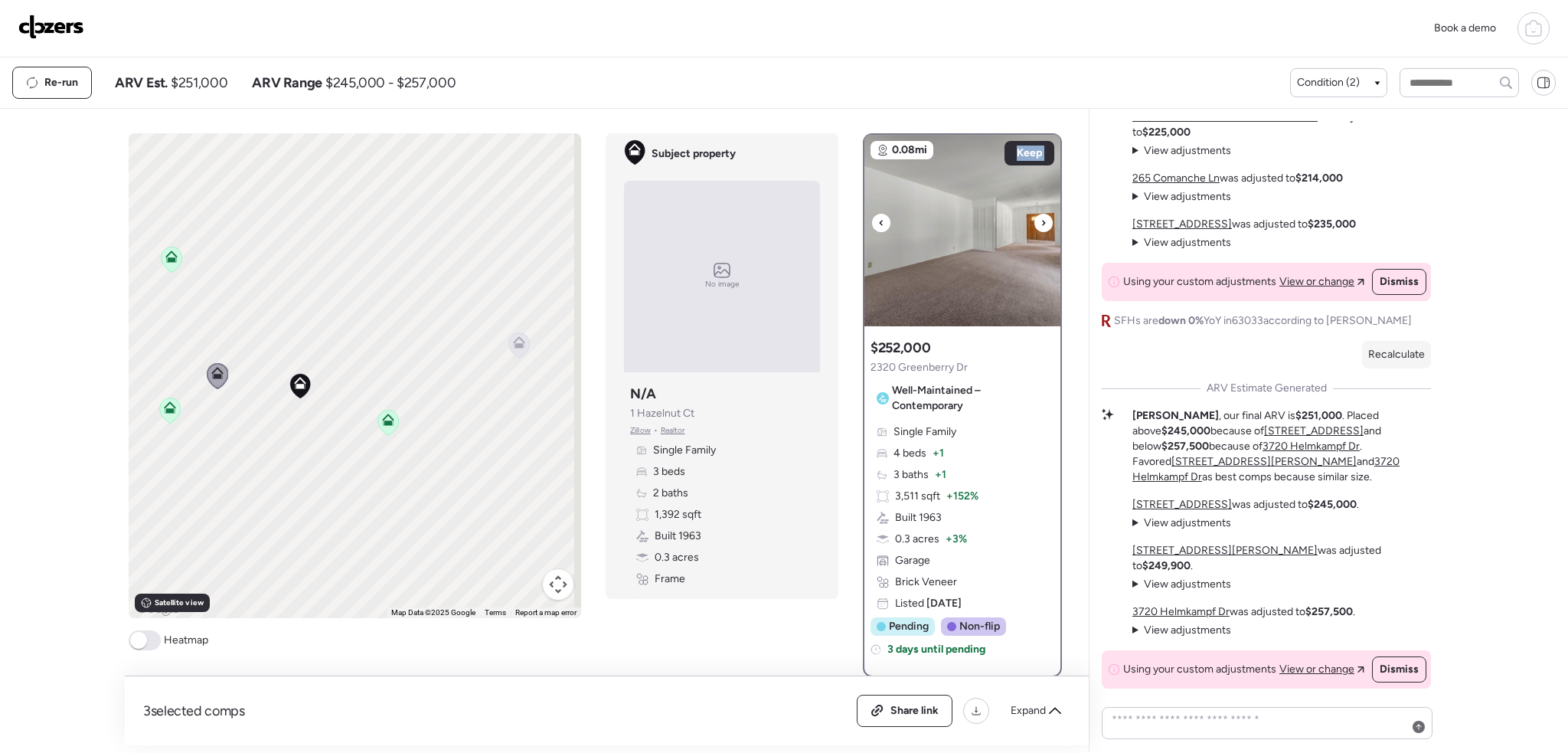
click at [1034, 223] on div at bounding box center [1043, 222] width 18 height 18
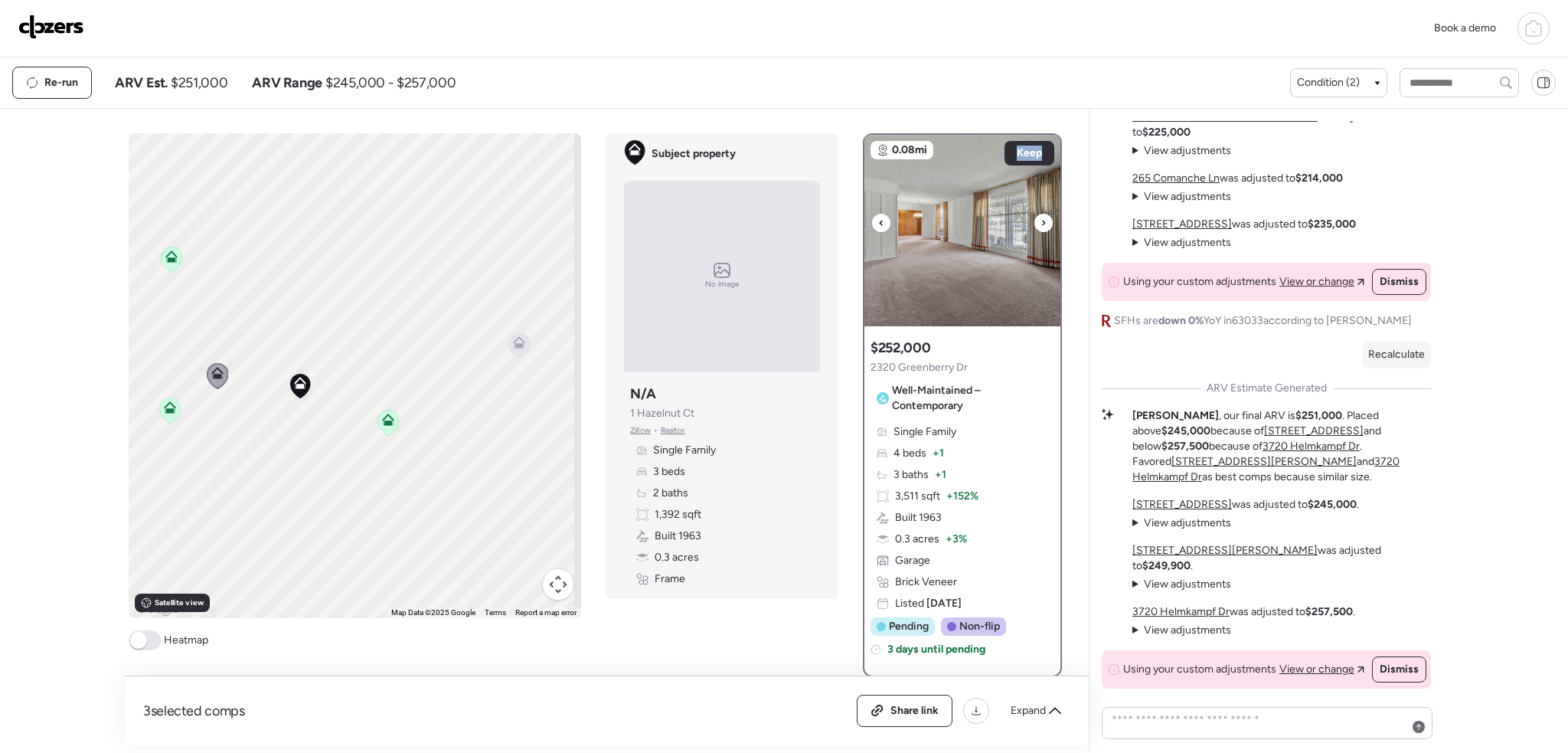
click at [1034, 223] on div at bounding box center [1043, 222] width 18 height 18
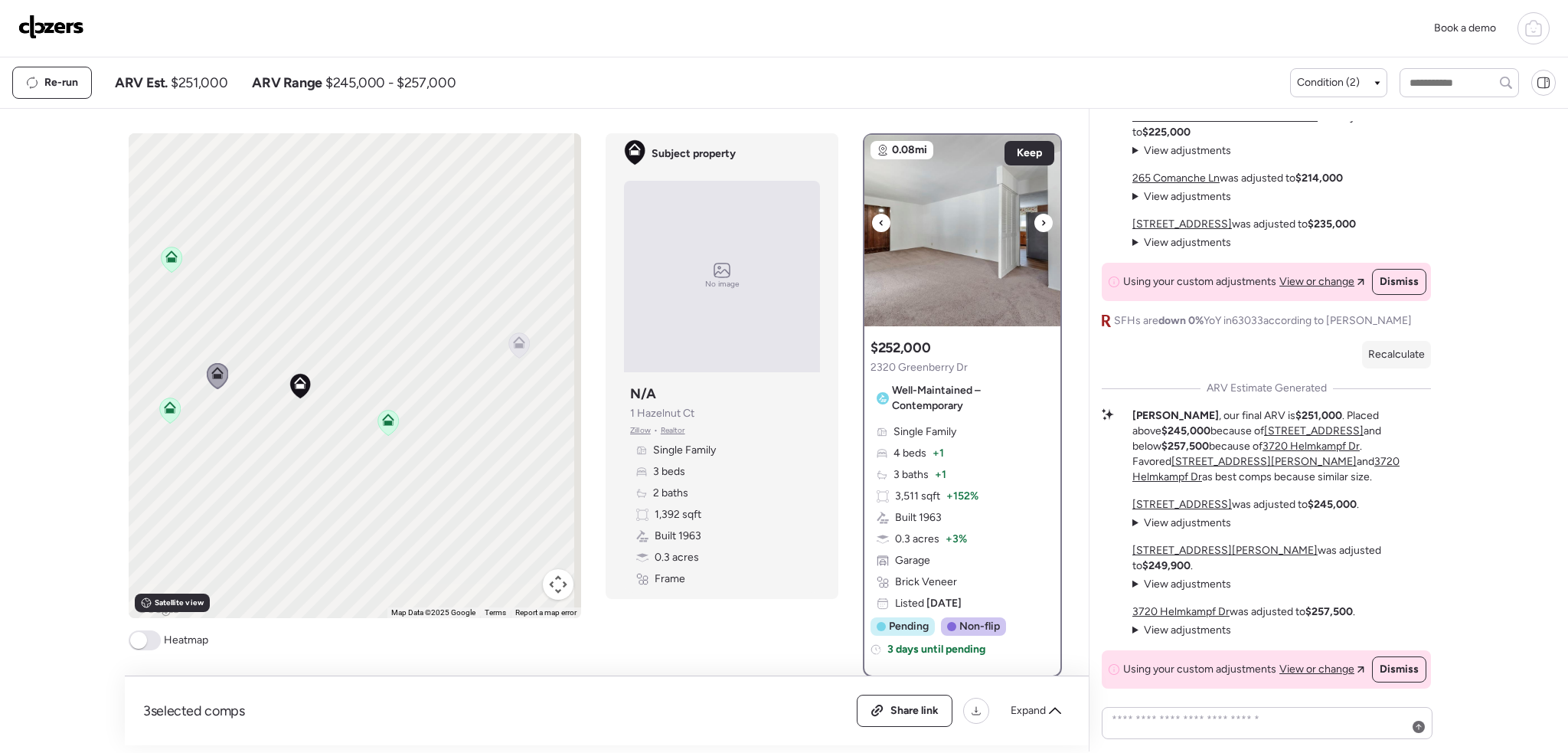
click at [1034, 223] on div at bounding box center [1043, 222] width 18 height 18
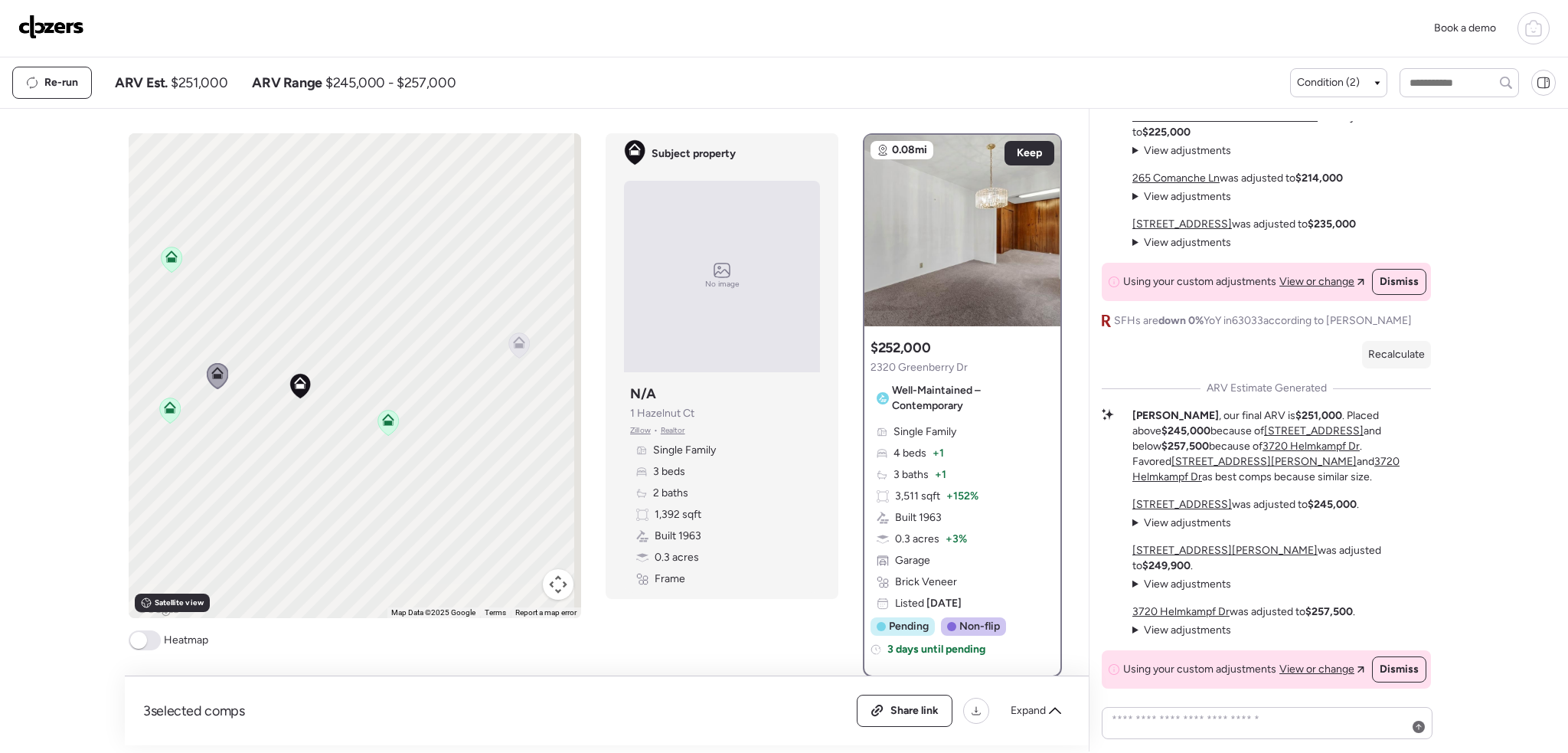
click at [174, 265] on icon at bounding box center [171, 259] width 21 height 26
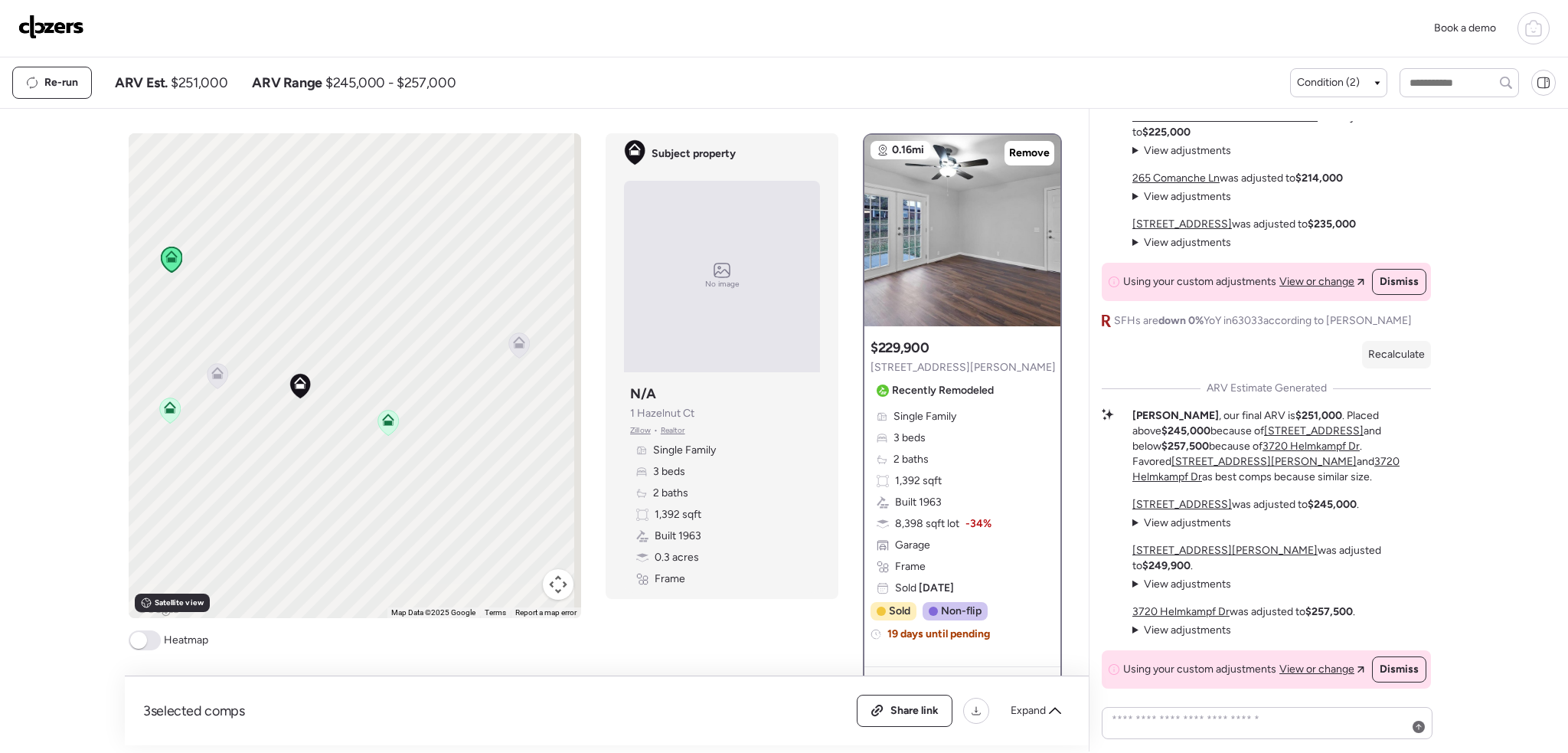
click at [169, 417] on icon at bounding box center [170, 410] width 21 height 26
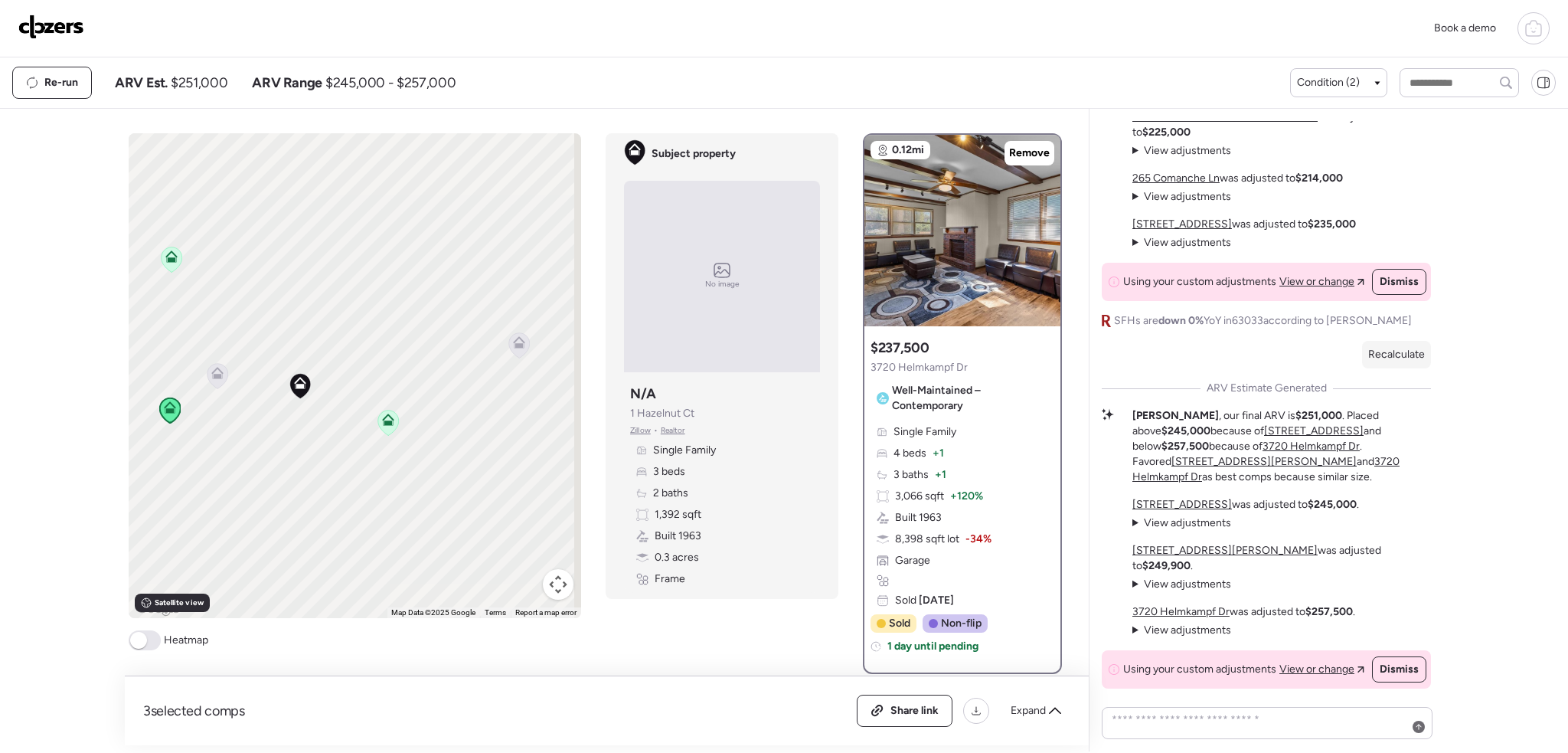
click at [388, 426] on icon at bounding box center [388, 422] width 21 height 26
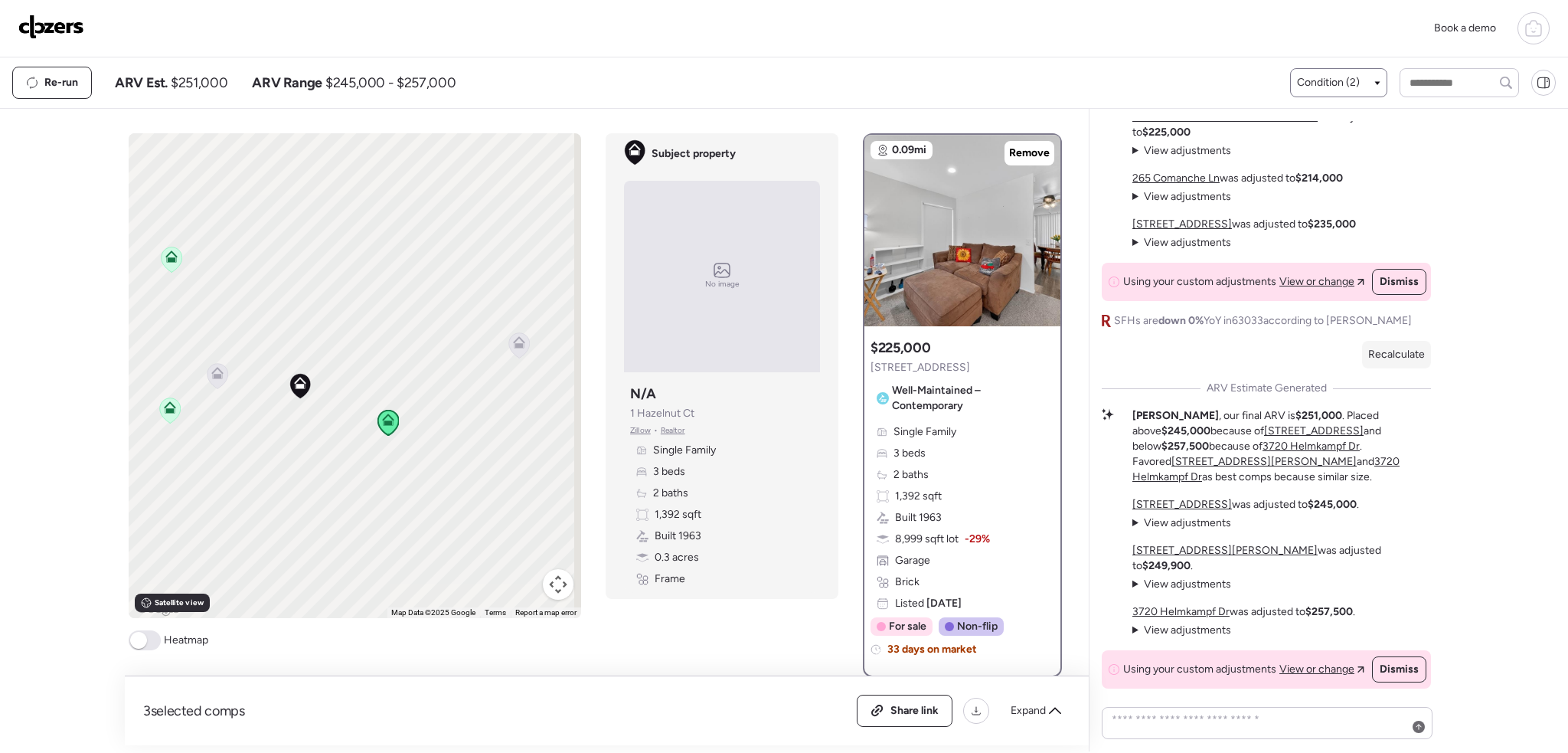
click at [1361, 87] on div "Condition (2)" at bounding box center [1338, 83] width 83 height 16
click at [1299, 181] on div at bounding box center [1304, 176] width 11 height 11
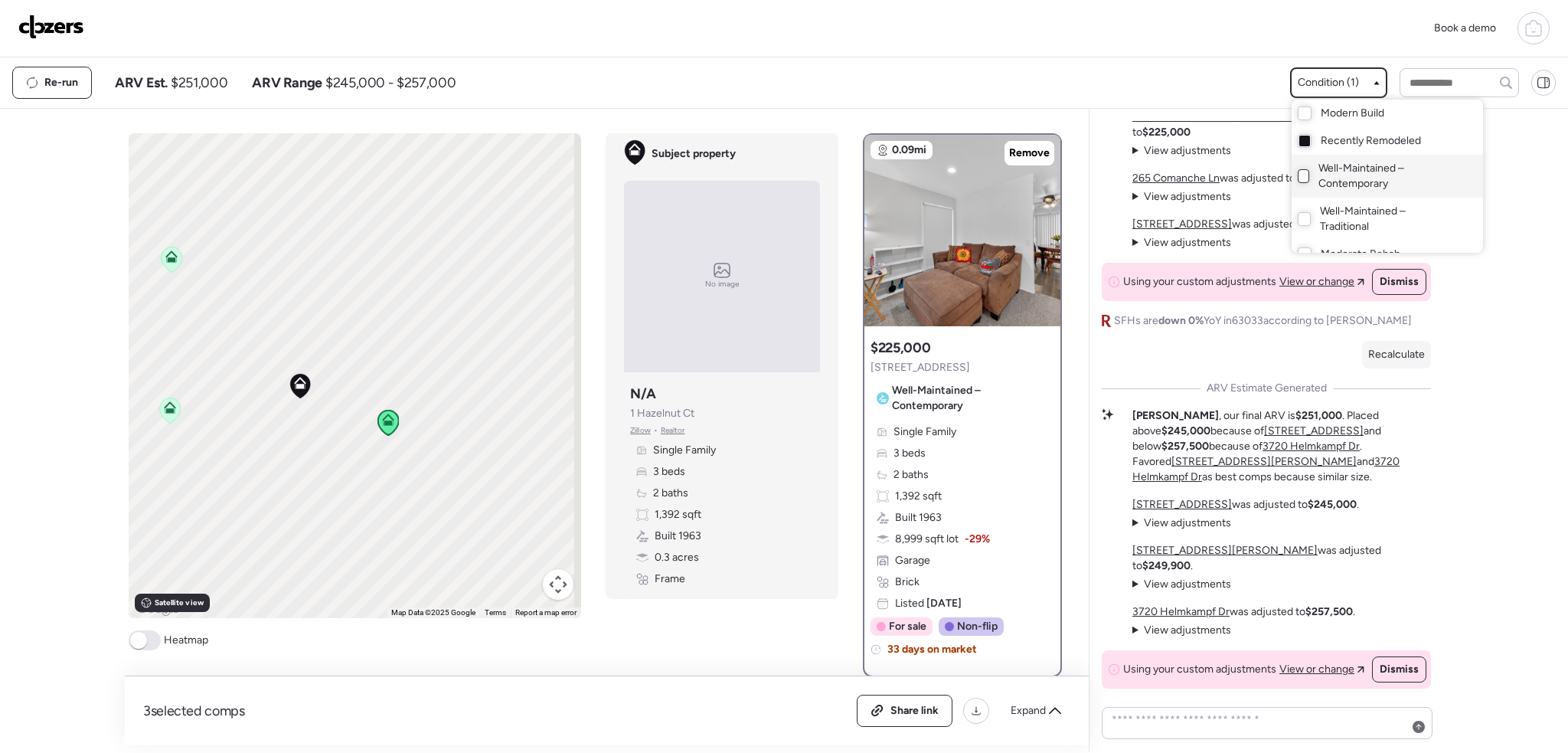
click at [365, 343] on div at bounding box center [784, 333] width 1568 height 753
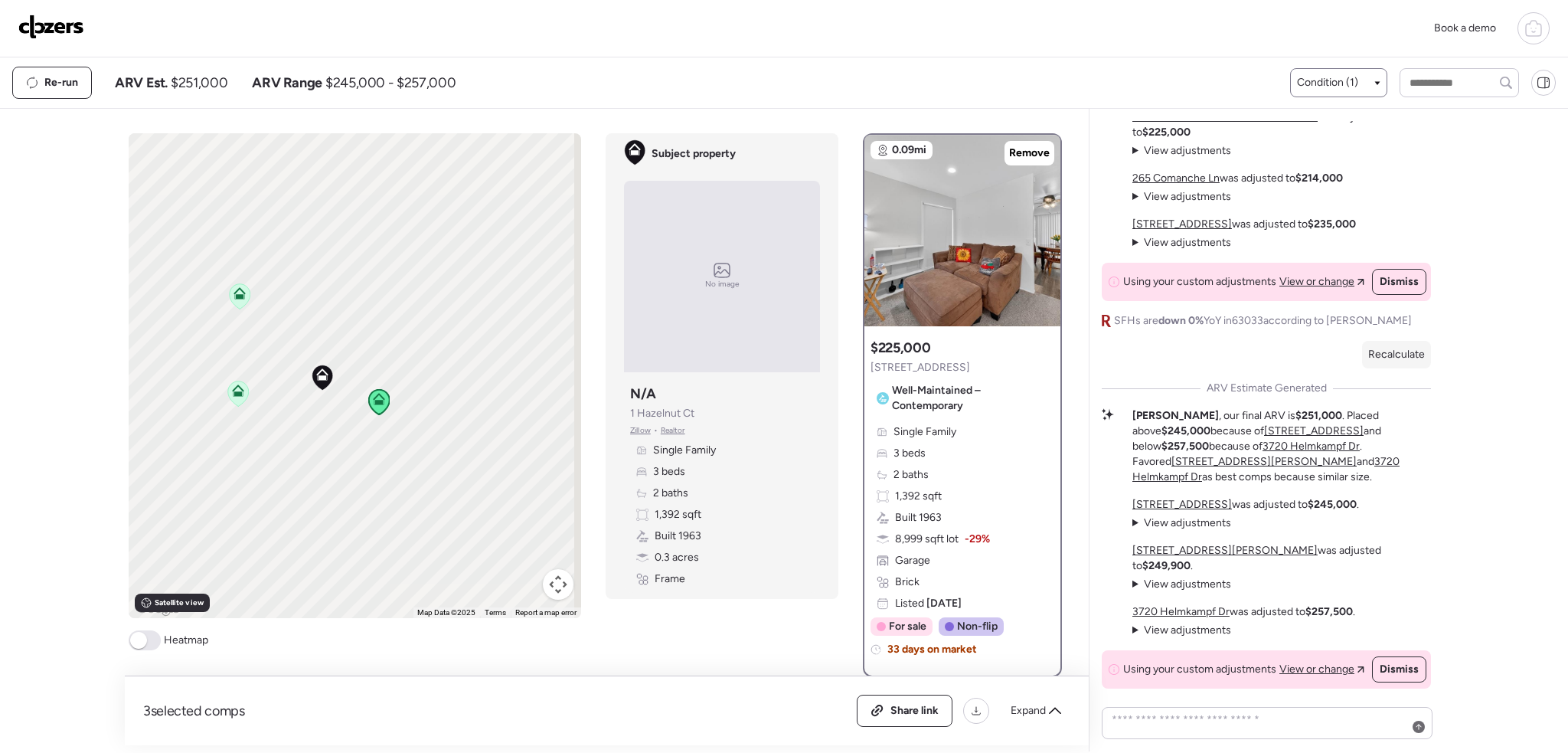
click at [363, 369] on div "To activate drag with keyboard, press Alt + Enter. Once in keyboard drag state,…" at bounding box center [355, 375] width 453 height 484
click at [243, 413] on icon at bounding box center [242, 410] width 21 height 26
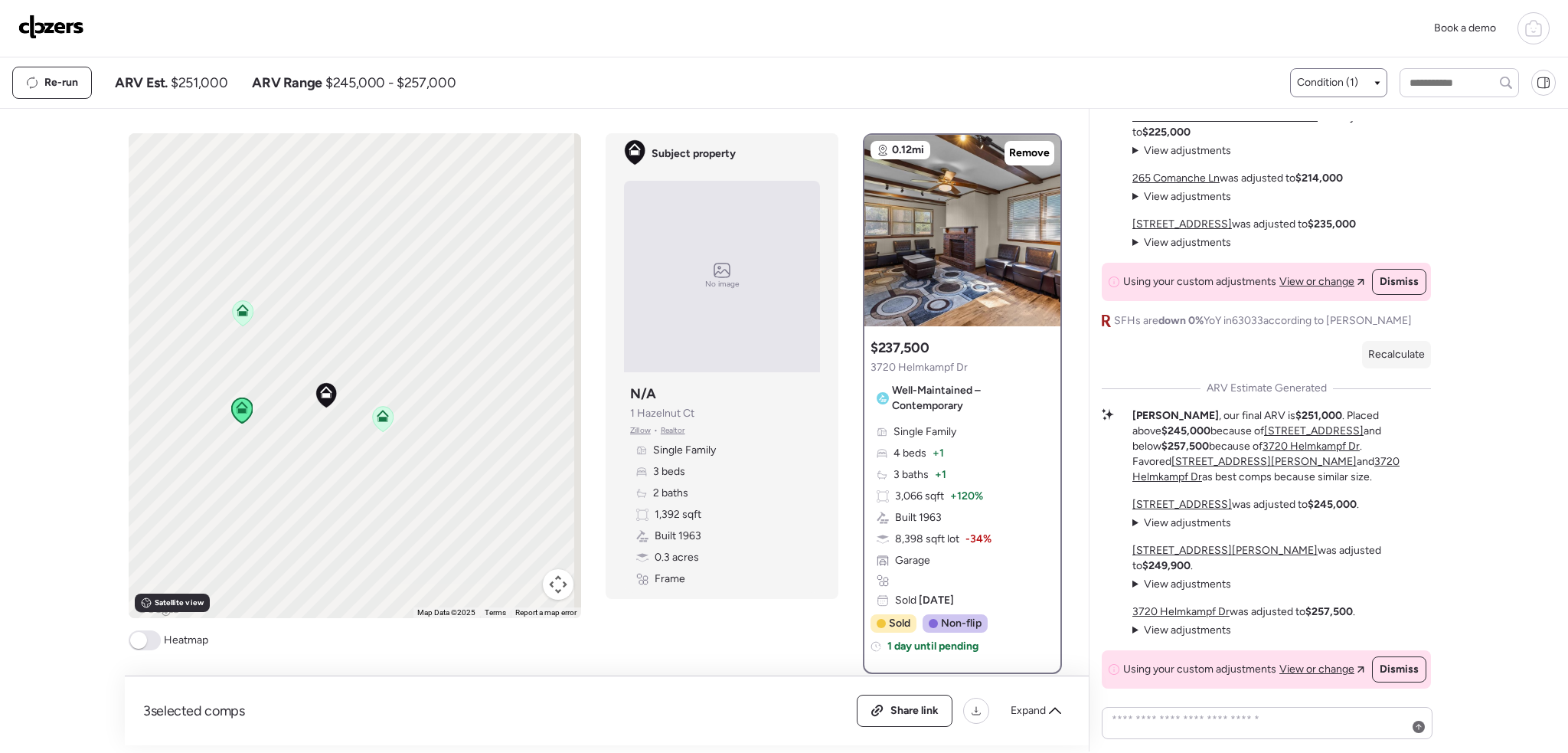
click at [239, 317] on icon at bounding box center [243, 312] width 21 height 26
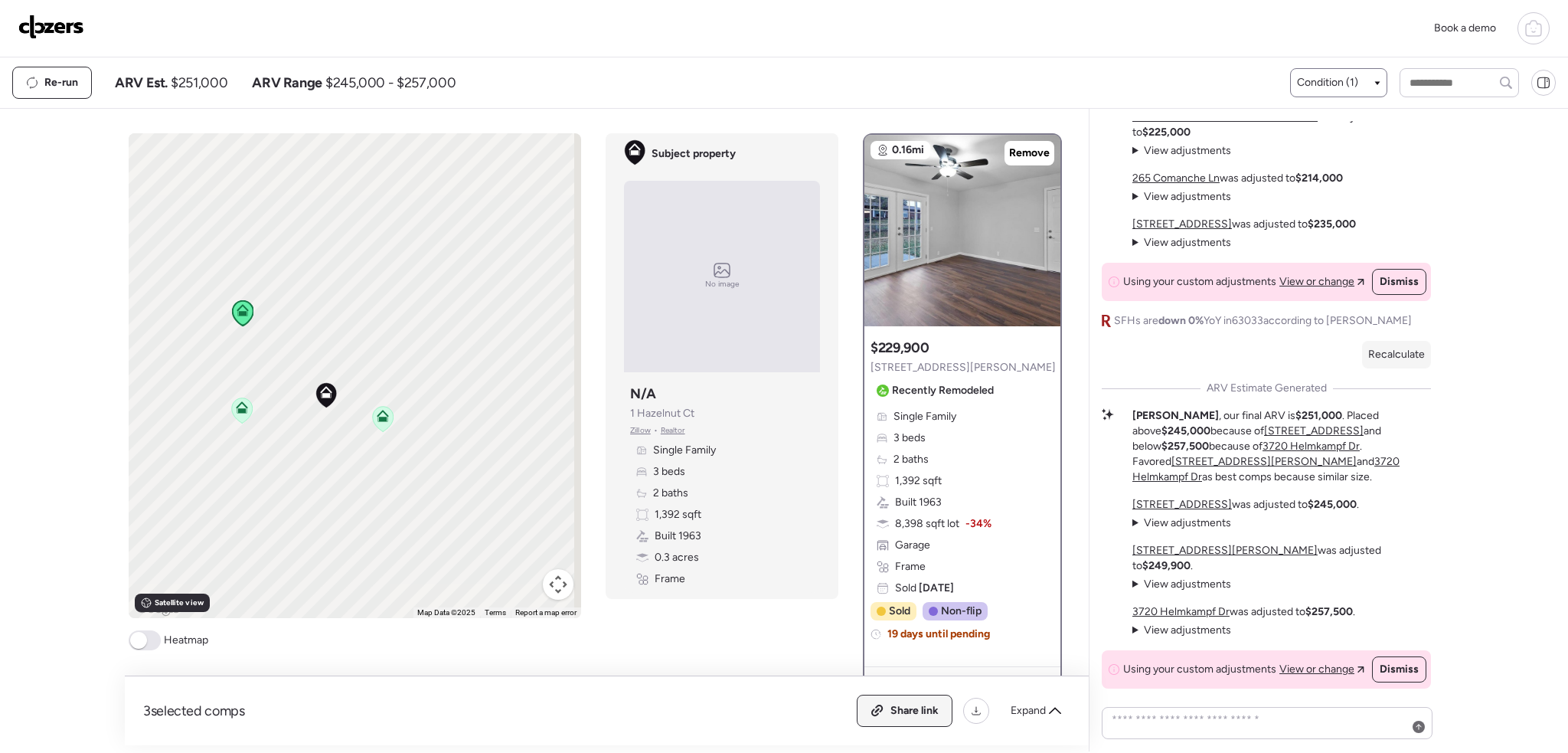
click at [930, 715] on span "Share link" at bounding box center [914, 710] width 48 height 16
